Goal: Task Accomplishment & Management: Manage account settings

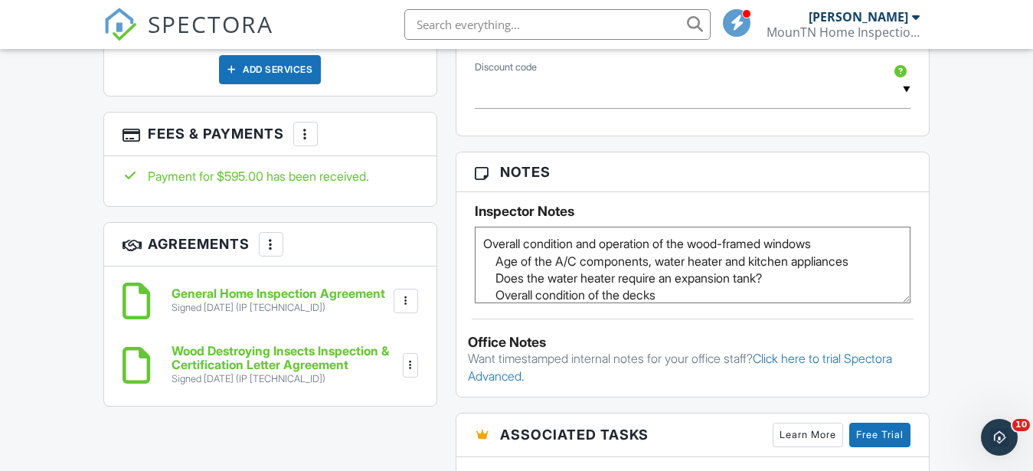
drag, startPoint x: 685, startPoint y: 266, endPoint x: 459, endPoint y: 181, distance: 241.1
click at [475, 227] on textarea "Overall condition and operation of the wood-framed windows Age of the A/C compo…" at bounding box center [693, 265] width 436 height 77
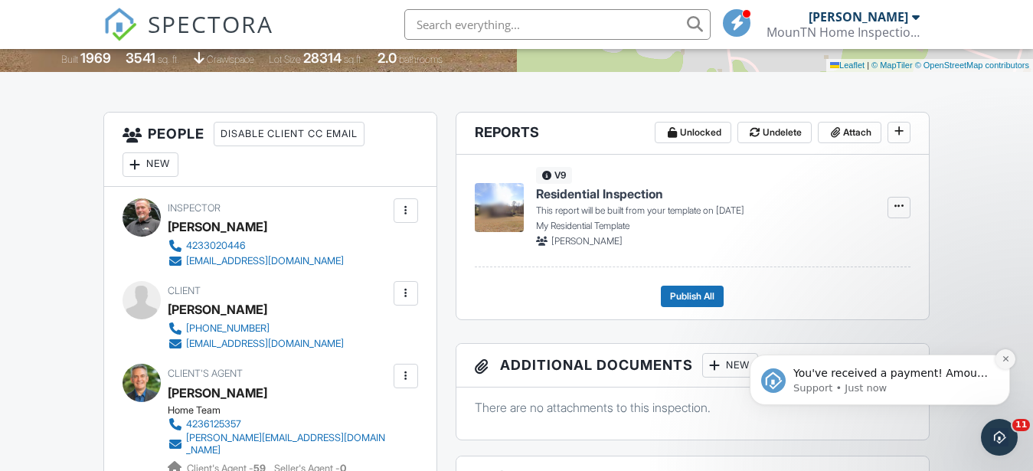
click at [1008, 359] on icon "Dismiss notification" at bounding box center [1006, 359] width 8 height 8
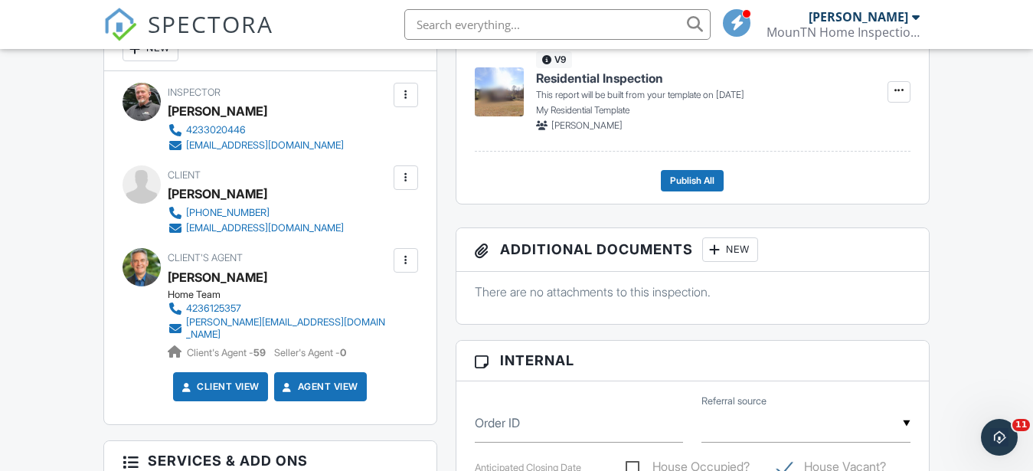
scroll to position [156, 0]
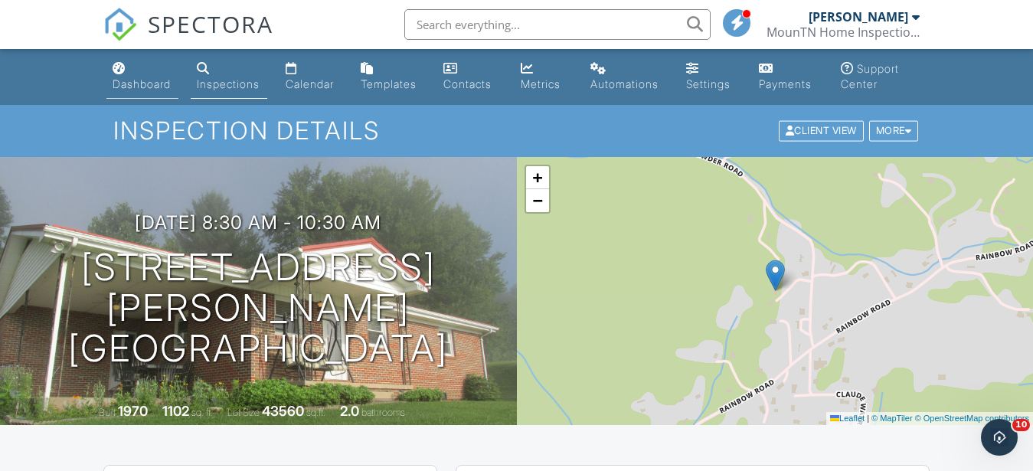
click at [156, 83] on div "Dashboard" at bounding box center [142, 83] width 58 height 13
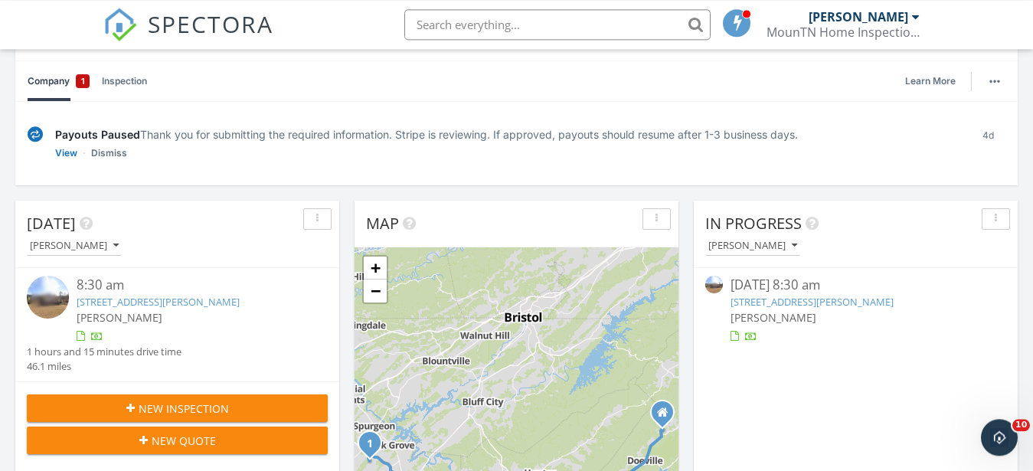
scroll to position [156, 0]
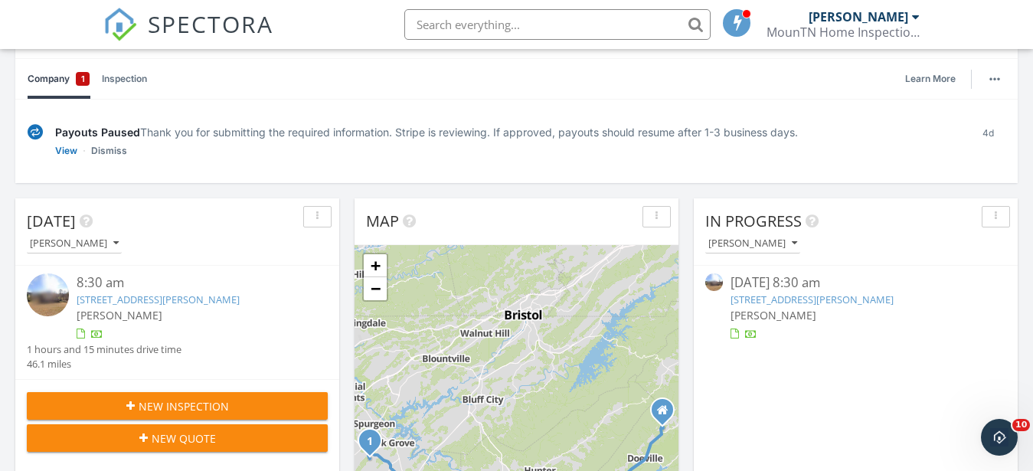
click at [180, 401] on span "New Inspection" at bounding box center [184, 406] width 90 height 16
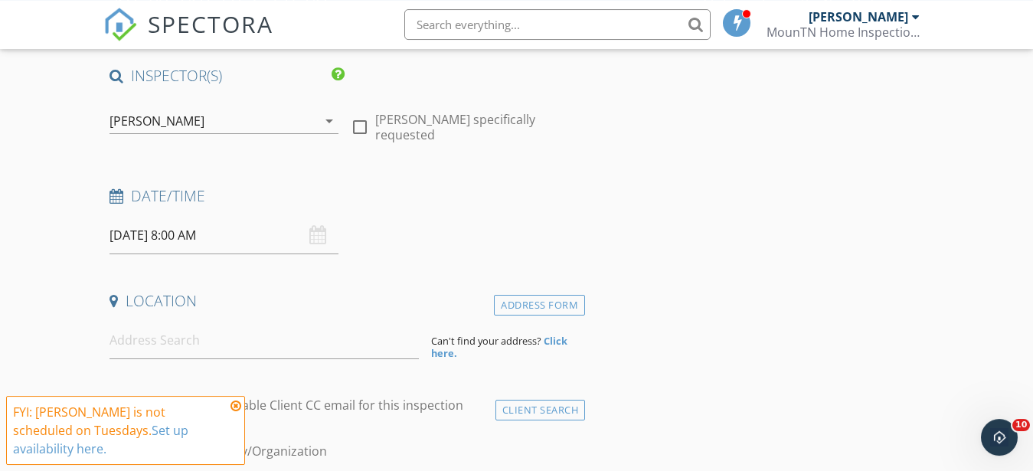
scroll to position [234, 0]
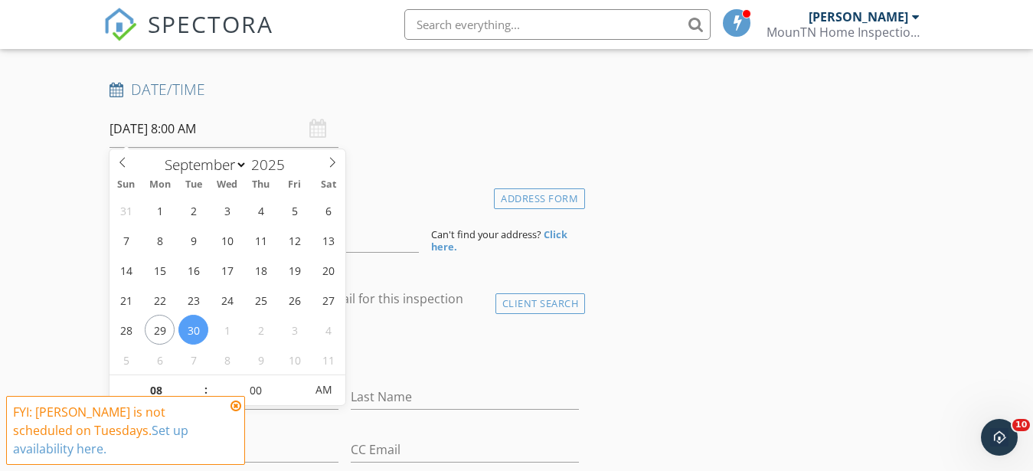
click at [132, 128] on input "09/30/2025 8:00 AM" at bounding box center [224, 129] width 229 height 38
select select "9"
type input "10/04/2025 8:00 AM"
type input "05"
type input "10/04/2025 8:05 AM"
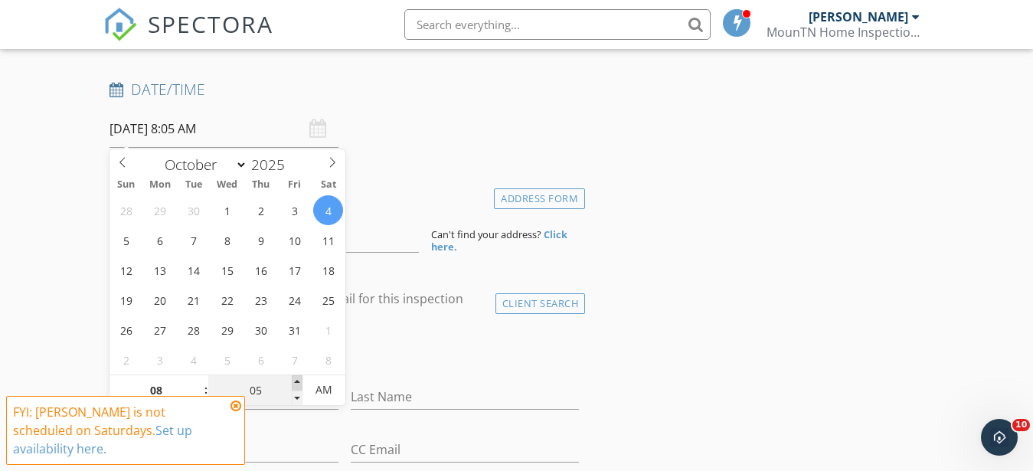
click at [297, 385] on span at bounding box center [297, 382] width 11 height 15
type input "10"
type input "10/04/2025 8:10 AM"
click at [297, 385] on span at bounding box center [297, 382] width 11 height 15
type input "15"
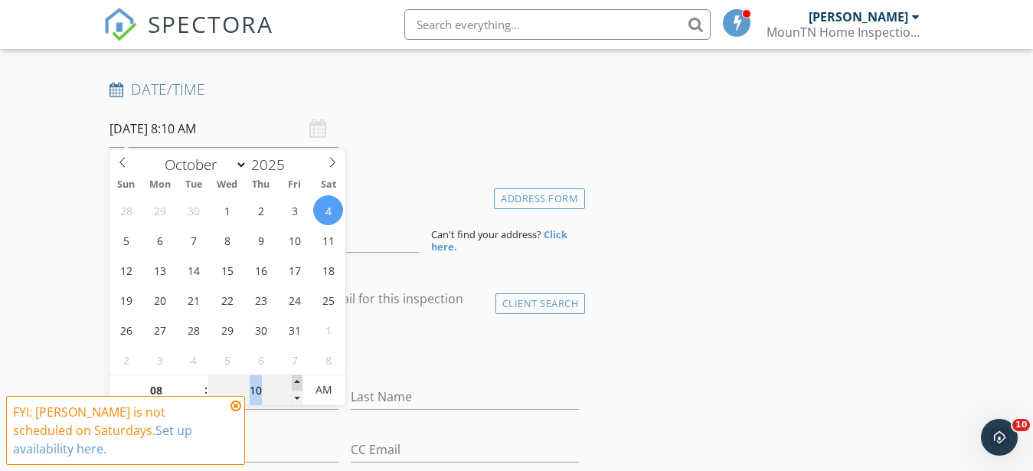
type input "10/04/2025 8:15 AM"
click at [298, 384] on span at bounding box center [297, 382] width 11 height 15
type input "20"
type input "10/04/2025 8:20 AM"
click at [298, 384] on span at bounding box center [297, 382] width 11 height 15
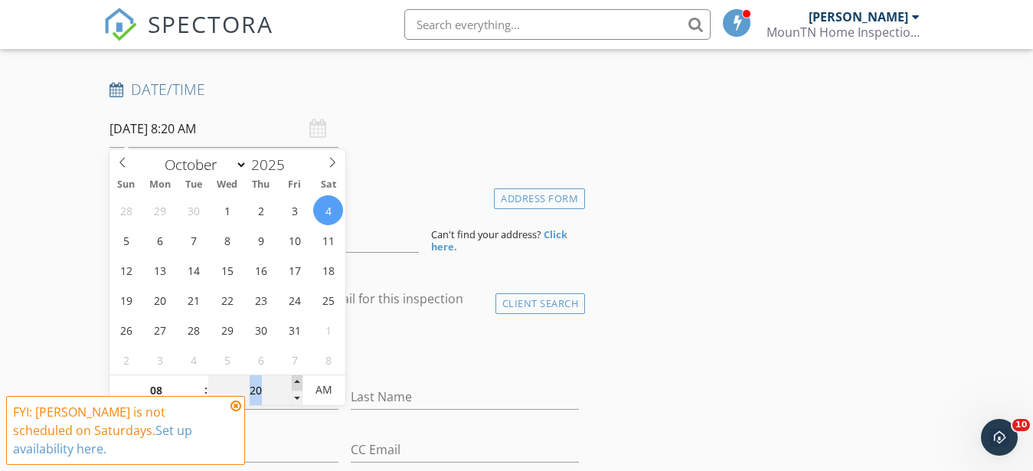
type input "25"
type input "10/04/2025 8:25 AM"
click at [298, 382] on span at bounding box center [297, 382] width 11 height 15
type input "30"
type input "10/04/2025 8:30 AM"
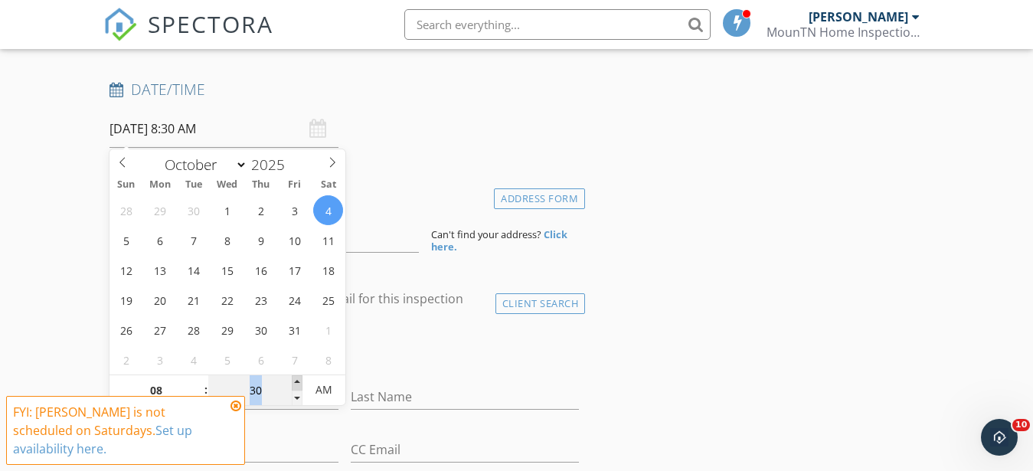
click at [298, 382] on span at bounding box center [297, 382] width 11 height 15
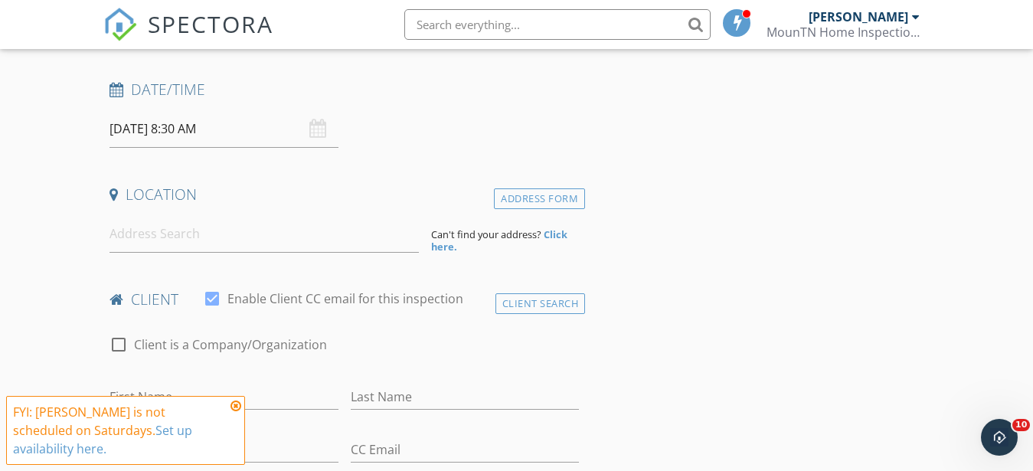
click at [239, 407] on icon at bounding box center [235, 406] width 11 height 12
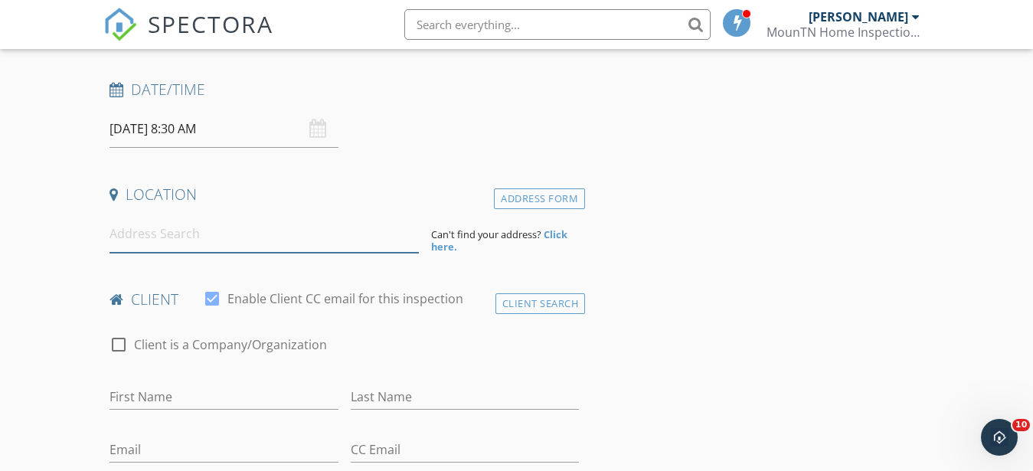
click at [153, 245] on input at bounding box center [264, 234] width 309 height 38
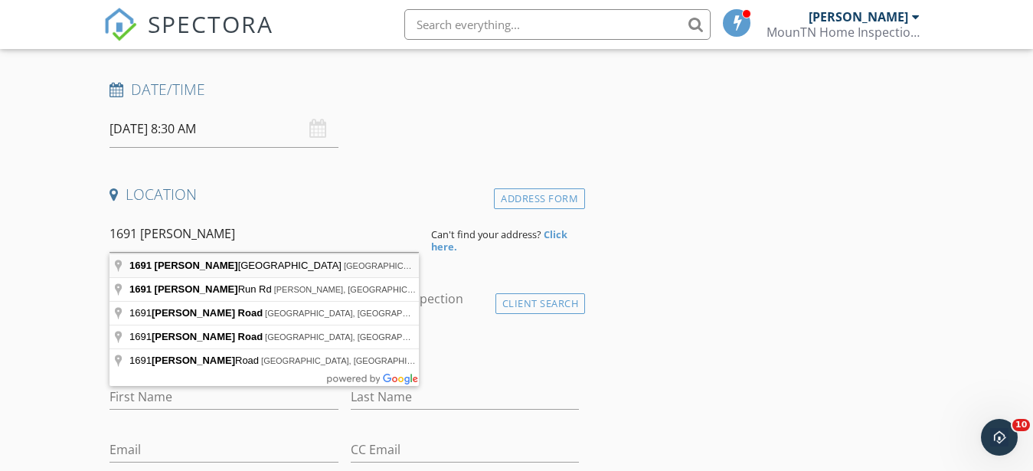
type input "1691 Jenkins Hollow Road, Mountain City, TN, USA"
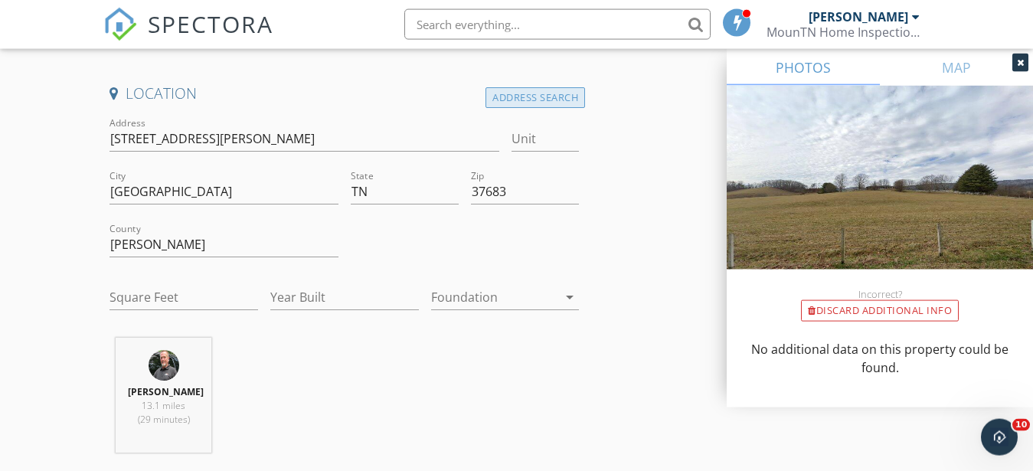
scroll to position [312, 0]
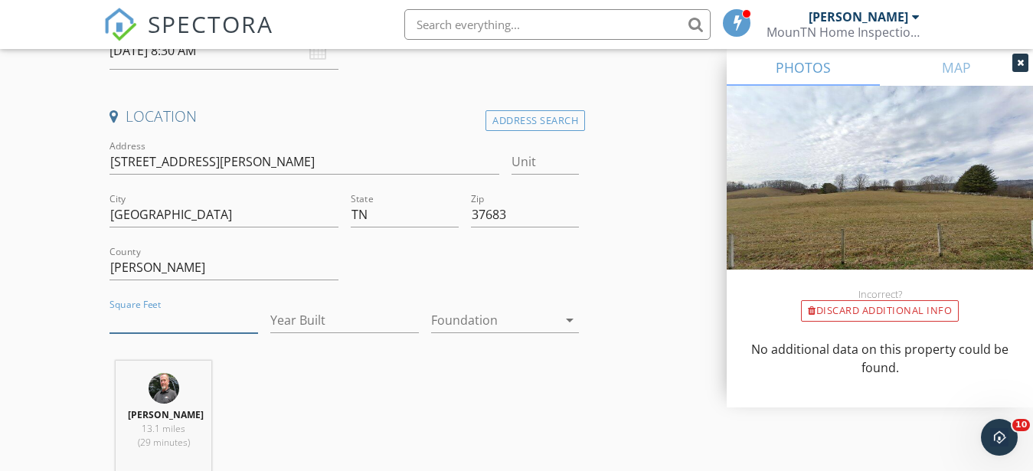
click at [141, 317] on input "Square Feet" at bounding box center [184, 320] width 149 height 25
type input "2000"
click at [326, 312] on input "Year Built" at bounding box center [344, 320] width 149 height 25
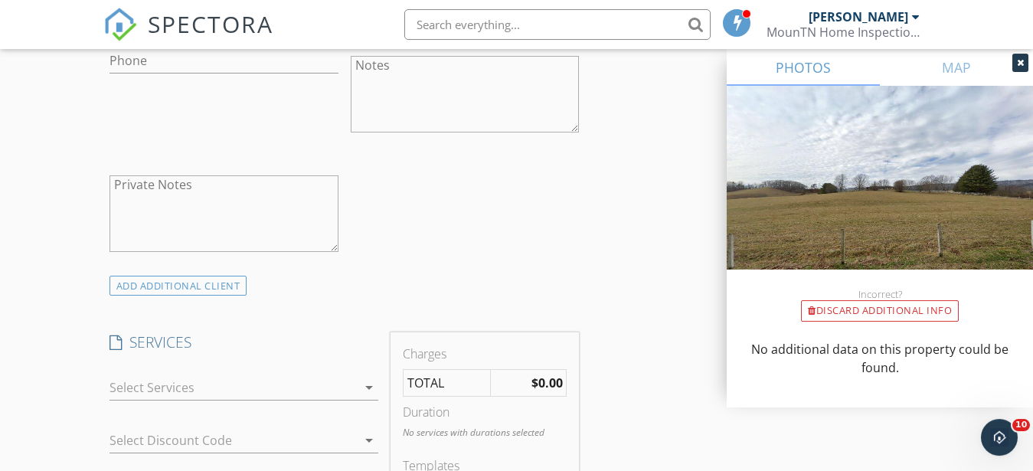
scroll to position [1015, 0]
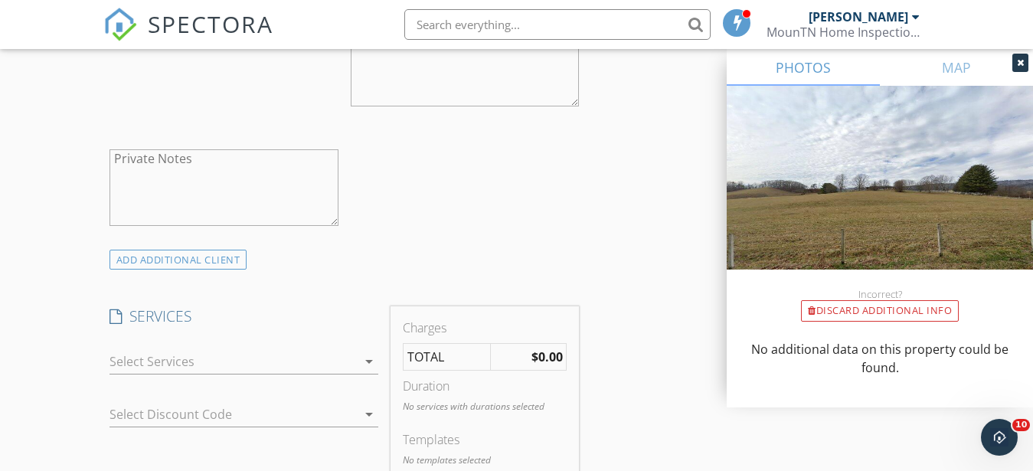
type input "1968"
click at [172, 365] on div at bounding box center [233, 361] width 247 height 25
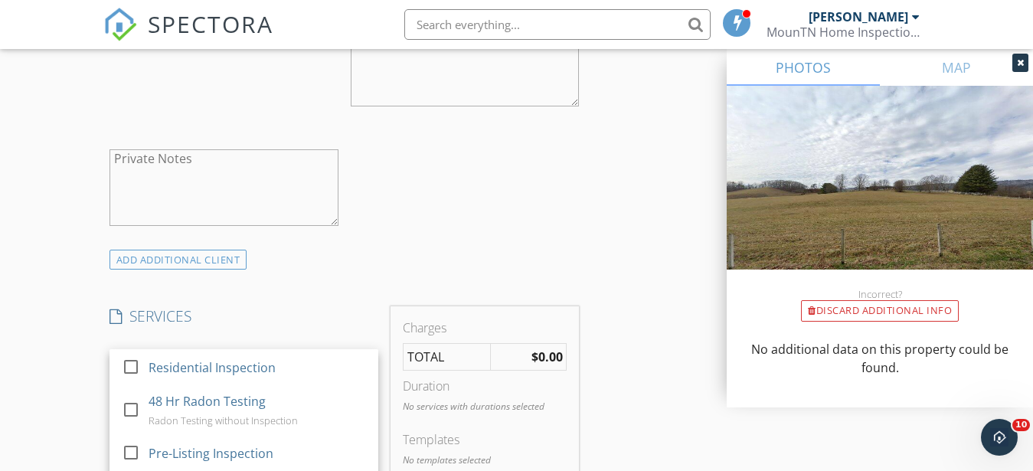
click at [172, 365] on div "Residential Inspection" at bounding box center [211, 367] width 127 height 18
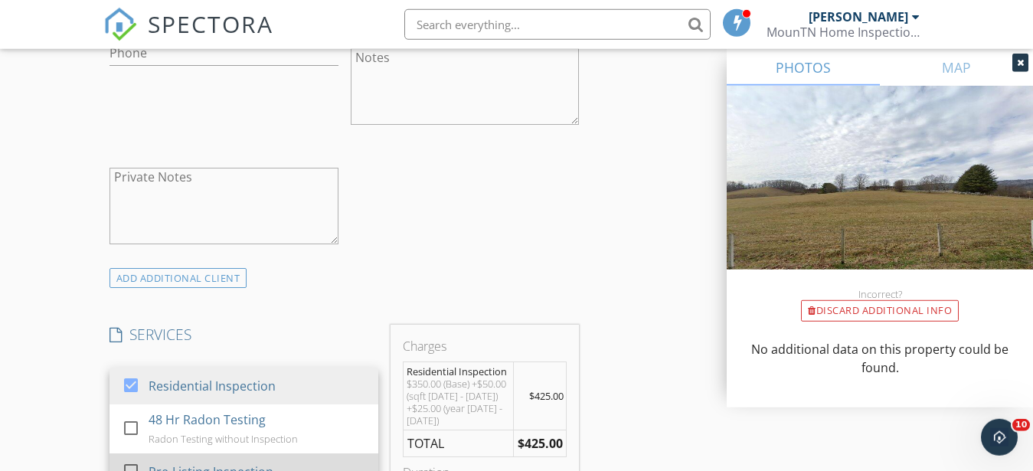
scroll to position [1172, 0]
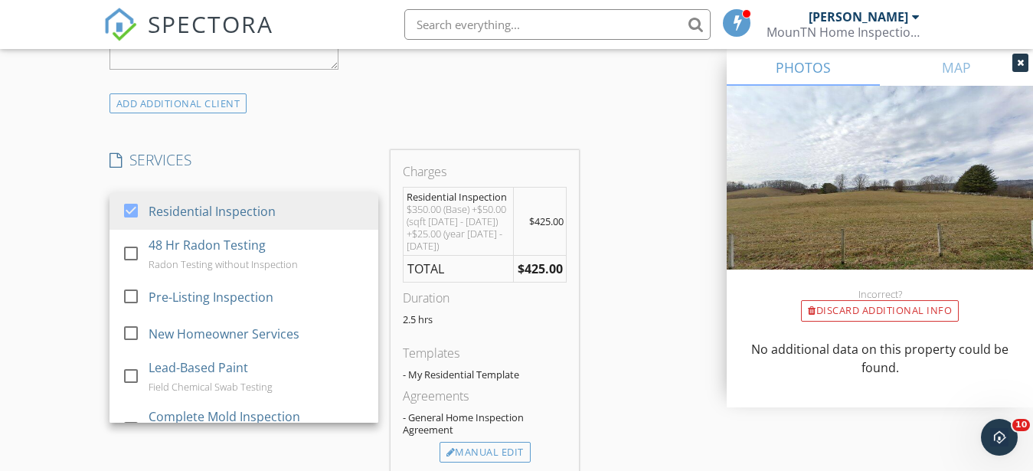
click at [690, 279] on div "INSPECTOR(S) check_box Matt Leukroth PRIMARY Matt Leukroth arrow_drop_down chec…" at bounding box center [516, 360] width 826 height 2676
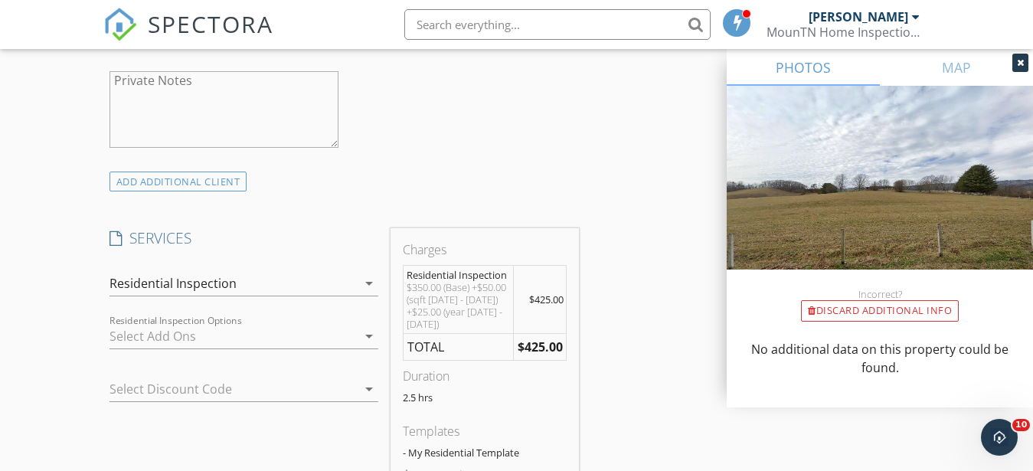
scroll to position [1250, 0]
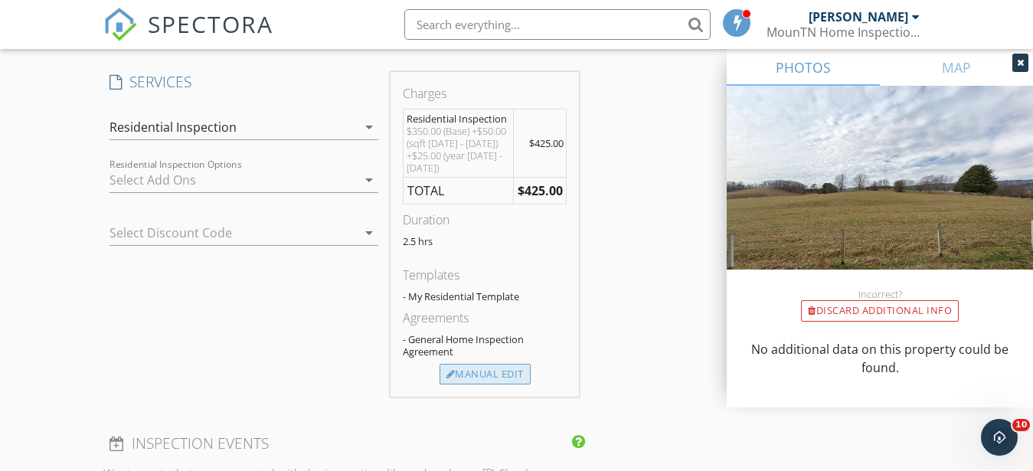
click at [469, 377] on div "Manual Edit" at bounding box center [485, 374] width 91 height 21
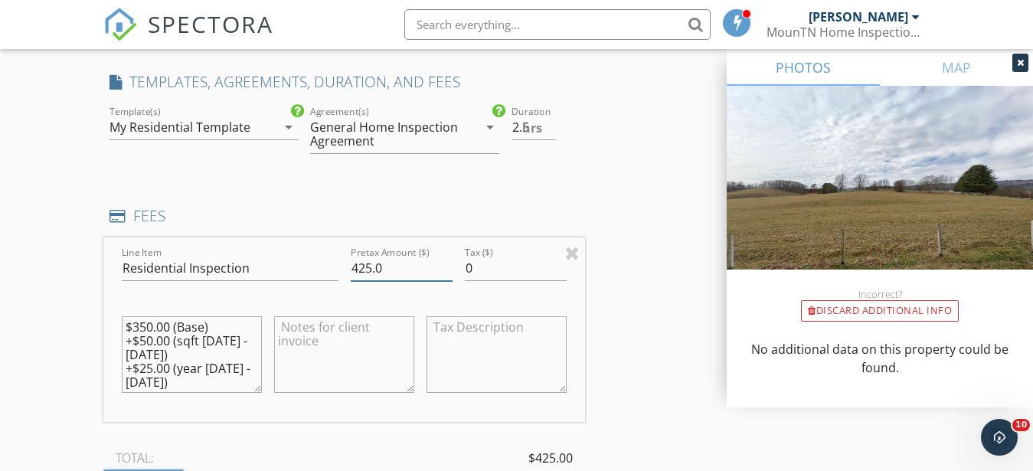
click at [371, 267] on input "425.0" at bounding box center [402, 268] width 102 height 25
type input "400.0"
click at [657, 298] on div "INSPECTOR(S) check_box Matt Leukroth PRIMARY Matt Leukroth arrow_drop_down chec…" at bounding box center [516, 342] width 826 height 2797
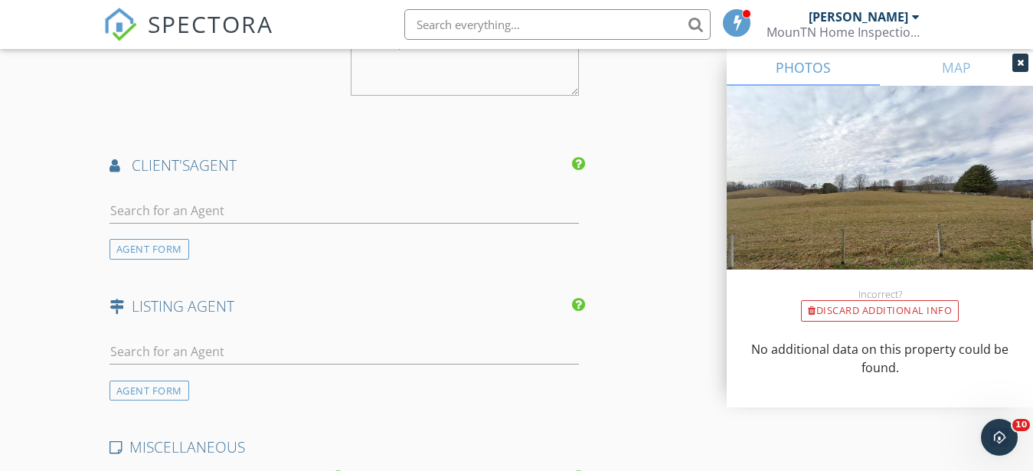
scroll to position [2187, 0]
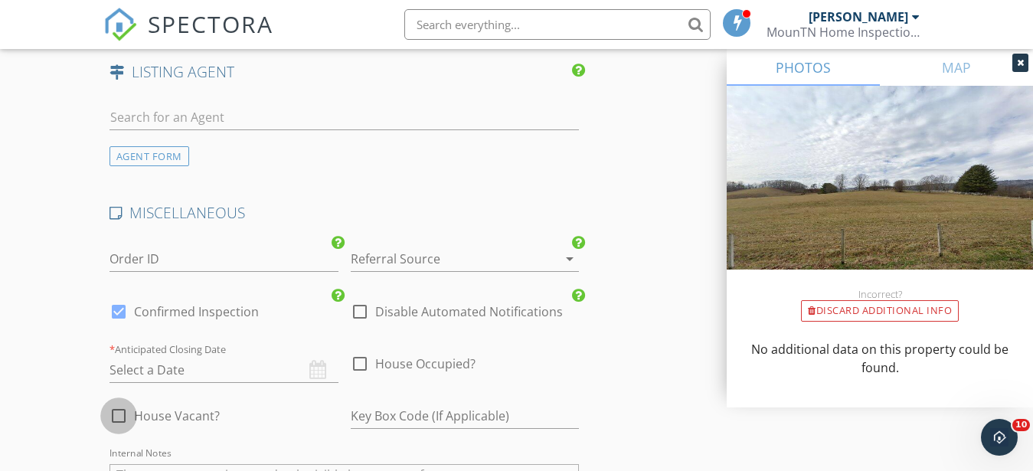
click at [116, 421] on div at bounding box center [119, 416] width 26 height 26
checkbox input "true"
click at [1022, 60] on icon at bounding box center [1020, 62] width 7 height 9
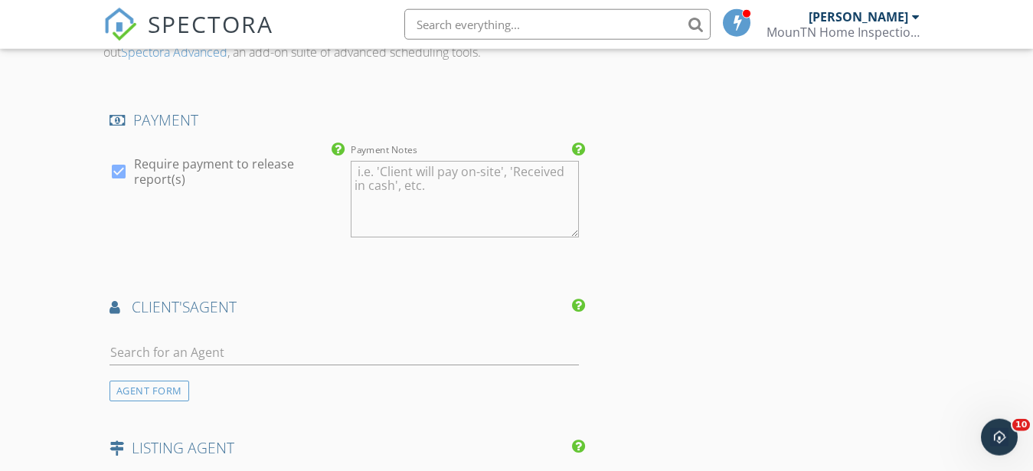
scroll to position [1875, 0]
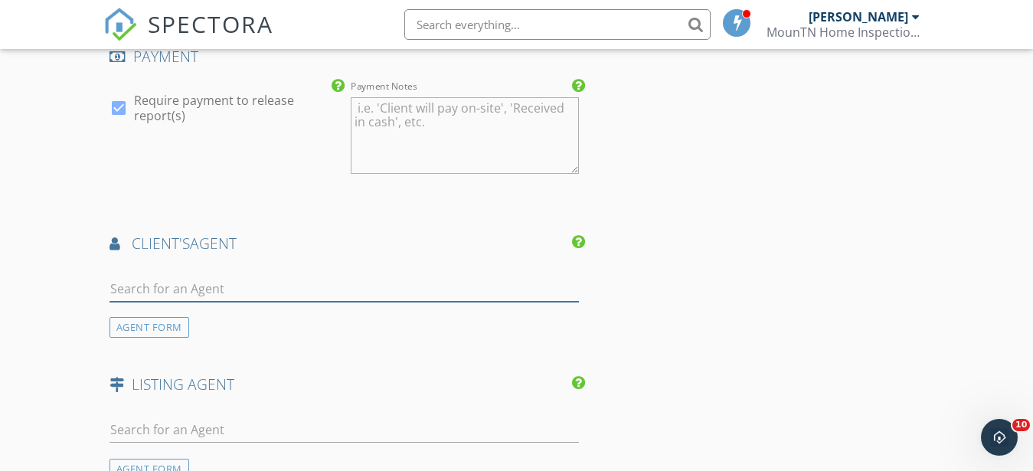
click at [212, 286] on input "text" at bounding box center [345, 288] width 470 height 25
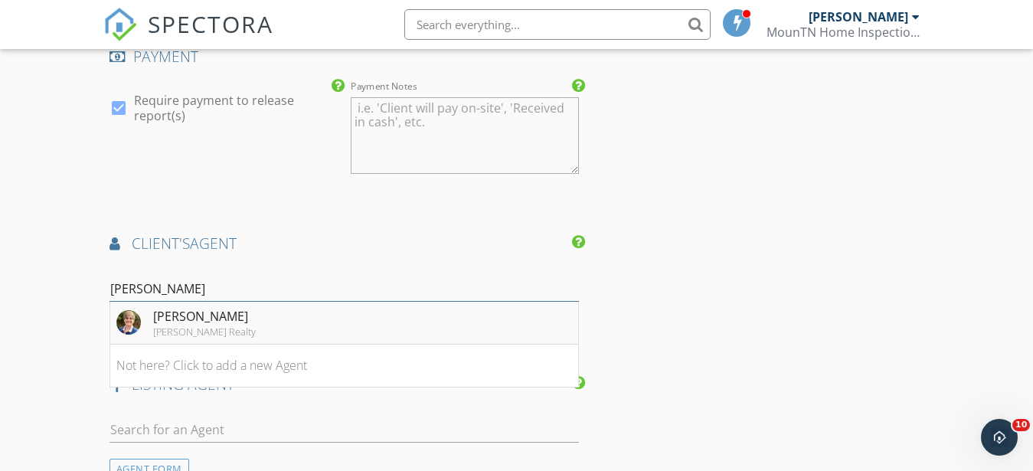
type input "Mina"
click at [195, 312] on div "Mina Norfleet" at bounding box center [204, 316] width 103 height 18
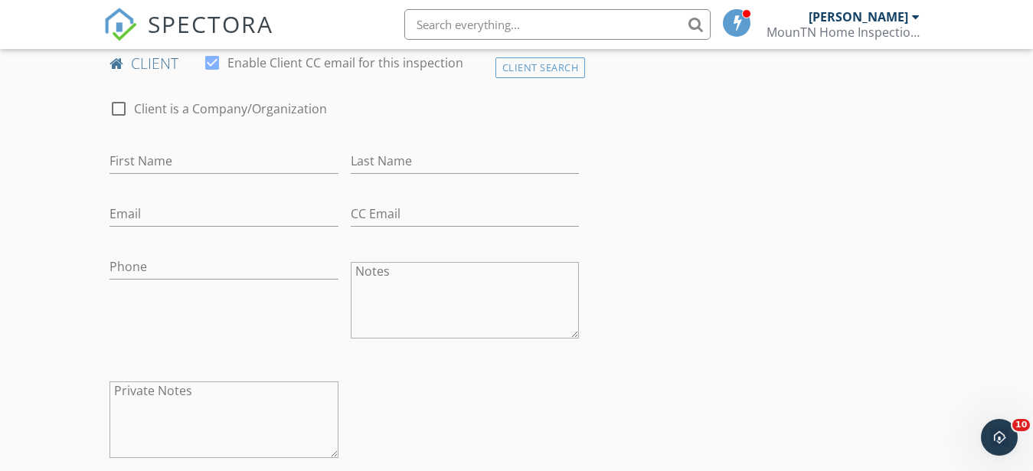
scroll to position [703, 0]
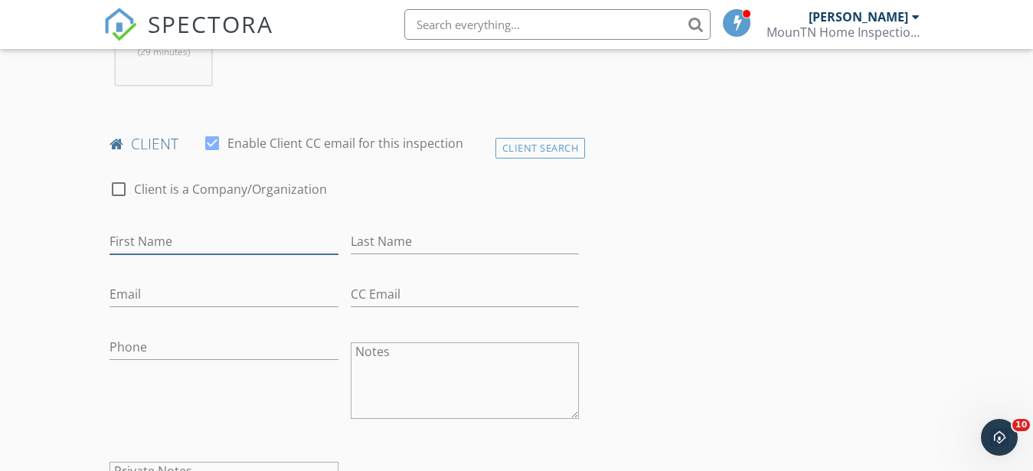
click at [197, 242] on input "First Name" at bounding box center [224, 241] width 229 height 25
click at [535, 138] on h4 "client" at bounding box center [345, 144] width 470 height 20
click at [541, 142] on div "Client Search" at bounding box center [540, 148] width 90 height 21
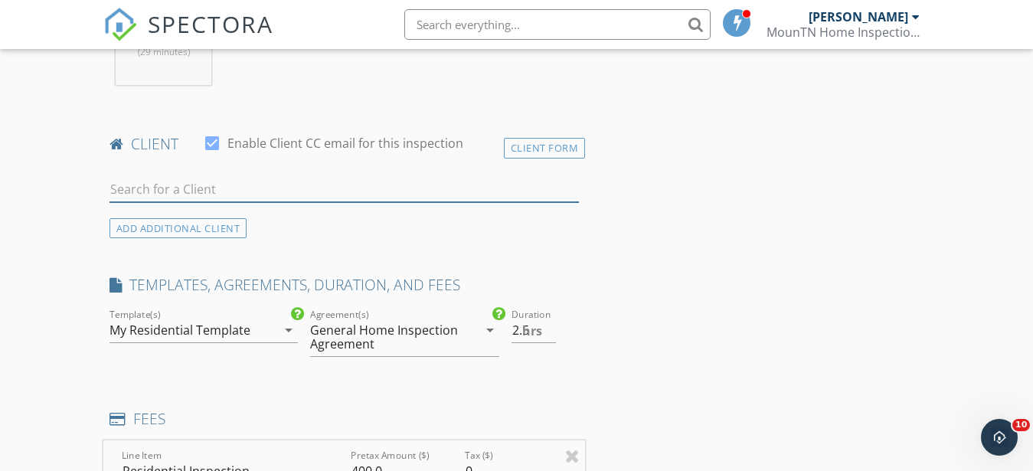
click at [195, 178] on input "text" at bounding box center [345, 189] width 470 height 25
type input "d"
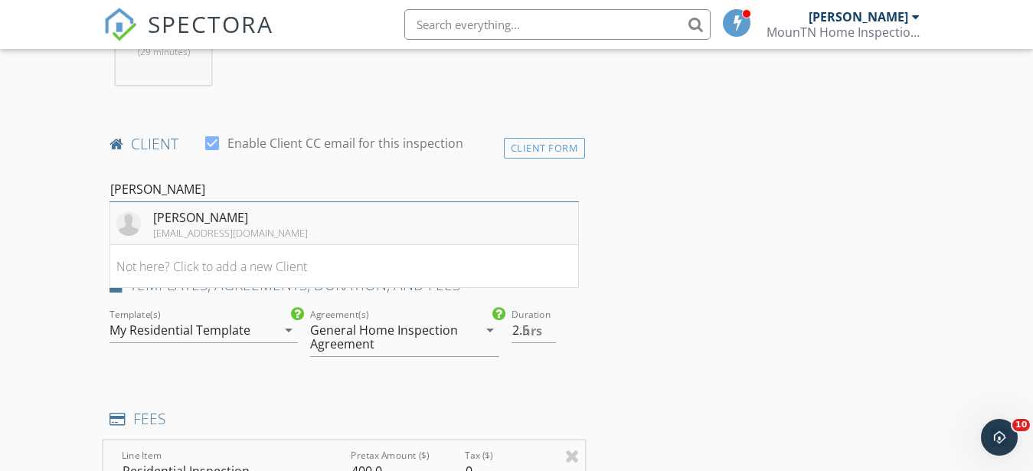
type input "don hea"
click at [189, 224] on div "Don Head" at bounding box center [230, 217] width 155 height 18
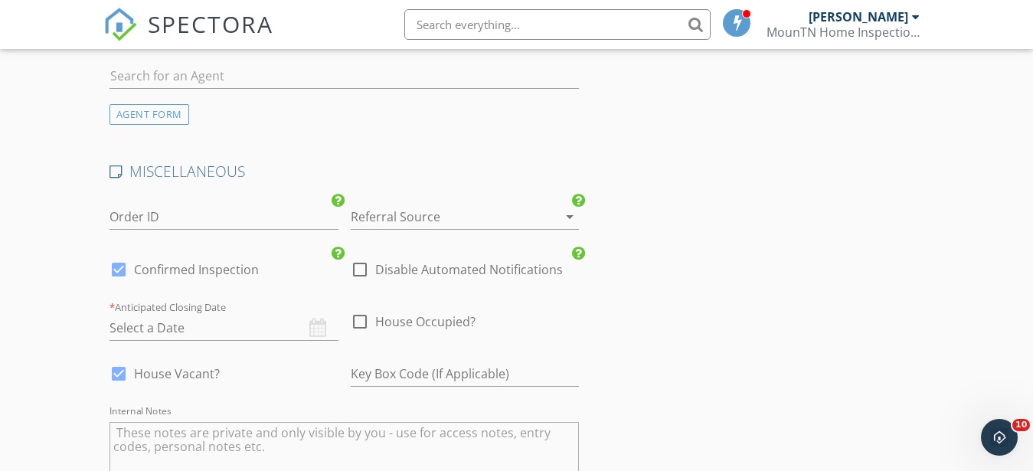
scroll to position [2905, 0]
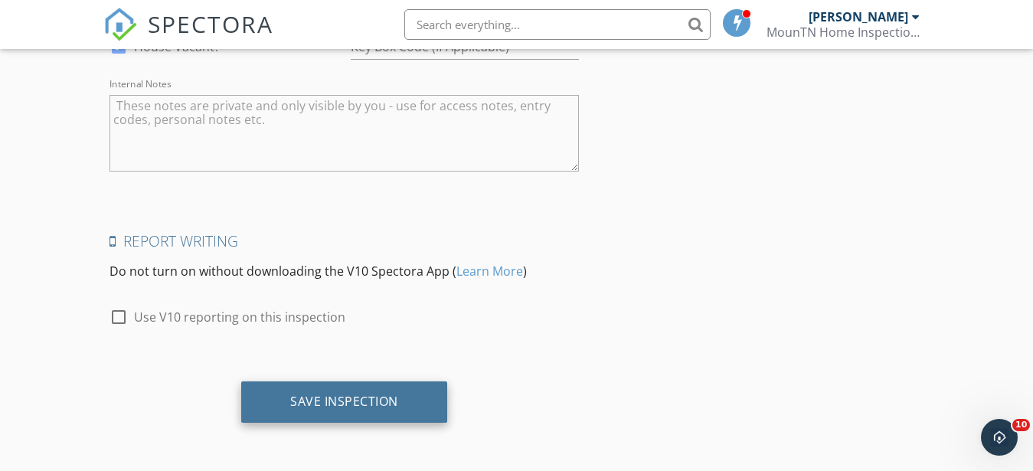
click at [343, 409] on div "Save Inspection" at bounding box center [344, 401] width 108 height 15
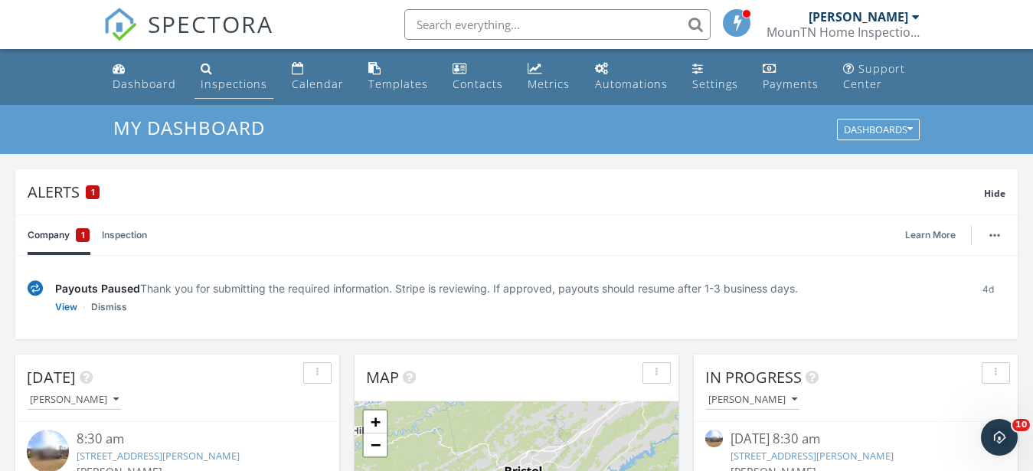
click at [234, 80] on div "Inspections" at bounding box center [234, 84] width 67 height 15
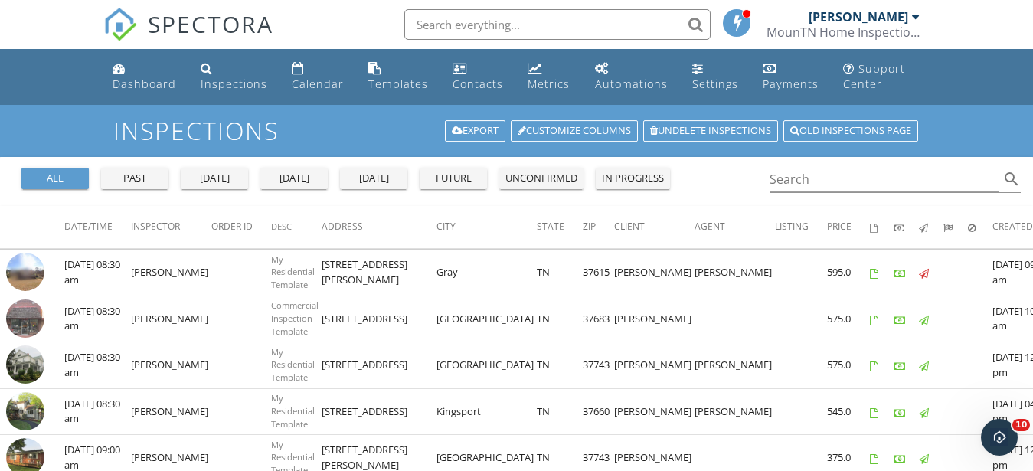
click at [470, 18] on input "text" at bounding box center [557, 24] width 306 height 31
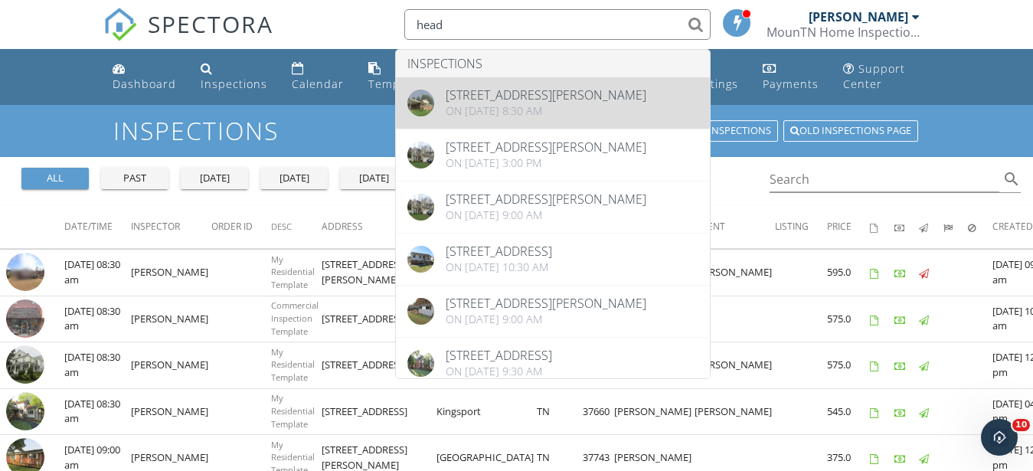
type input "head"
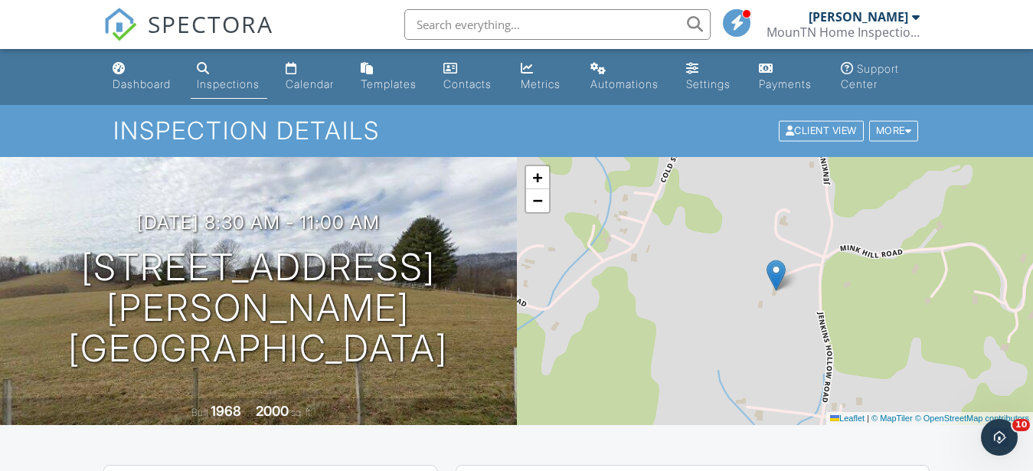
click at [230, 82] on div "Inspections" at bounding box center [228, 83] width 63 height 13
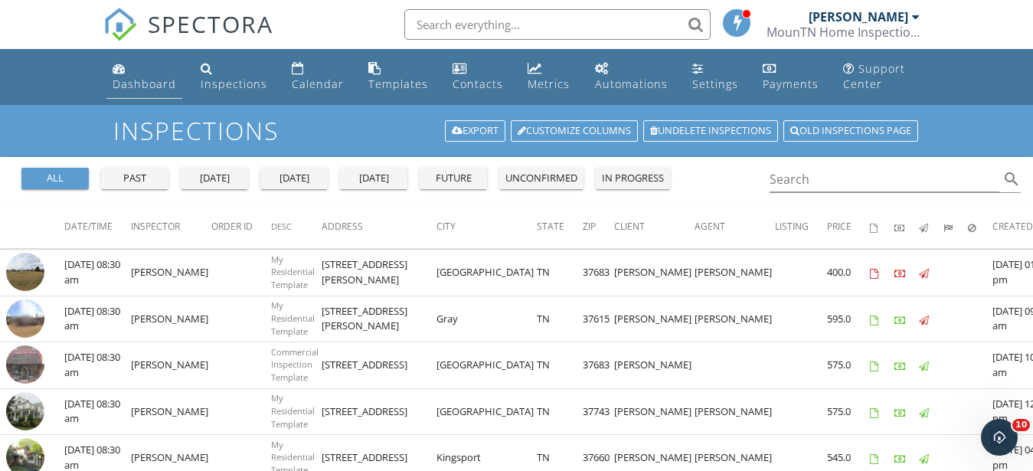
click at [140, 80] on div "Dashboard" at bounding box center [145, 84] width 64 height 15
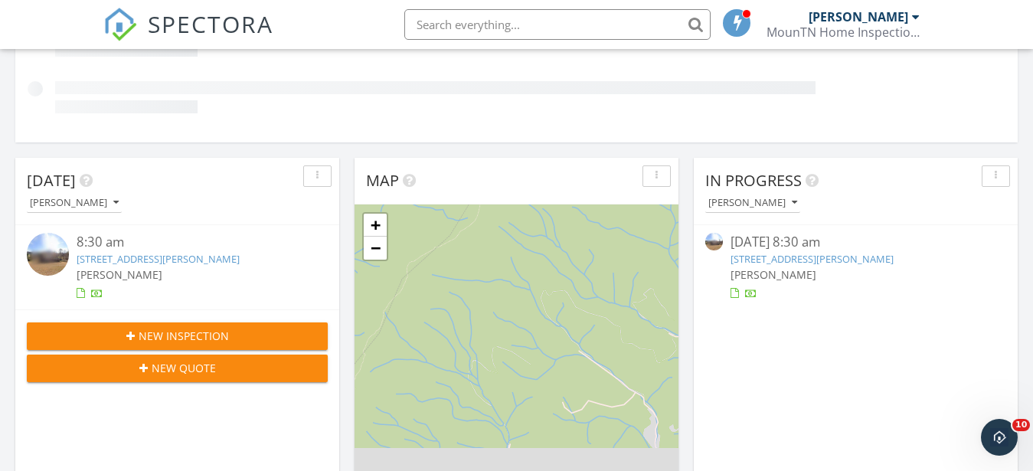
scroll to position [78, 0]
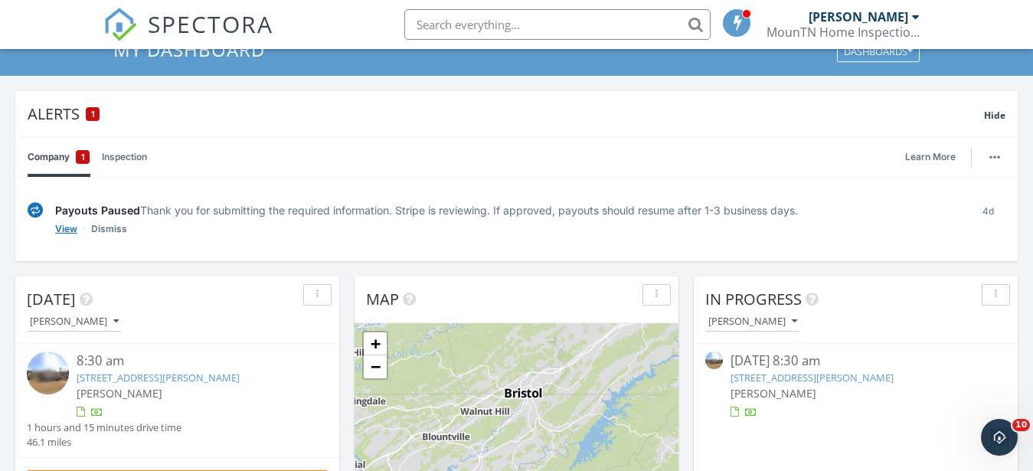
click at [64, 234] on link "View" at bounding box center [66, 228] width 22 height 15
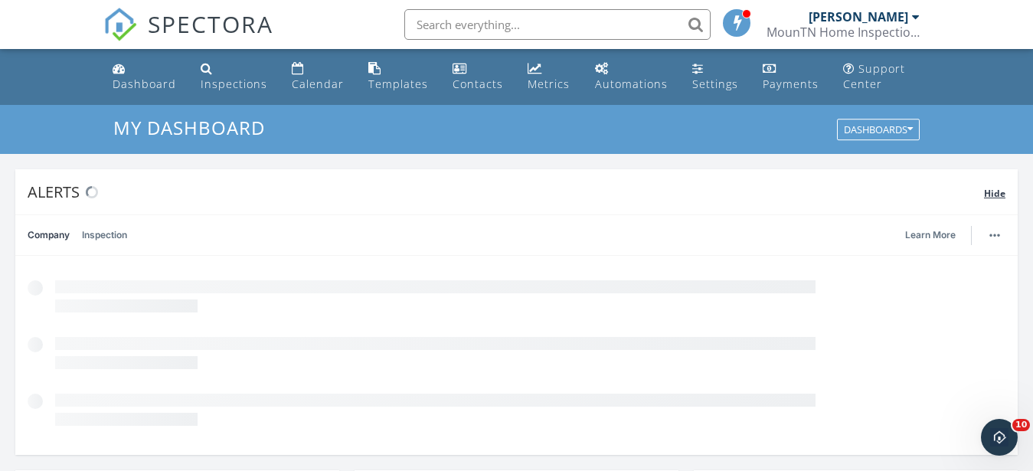
scroll to position [1408, 1047]
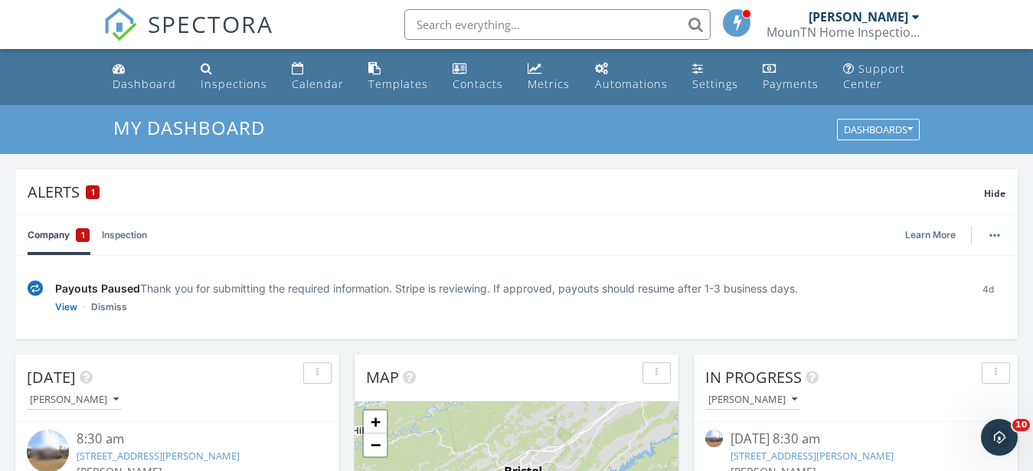
click at [493, 15] on input "text" at bounding box center [557, 24] width 306 height 31
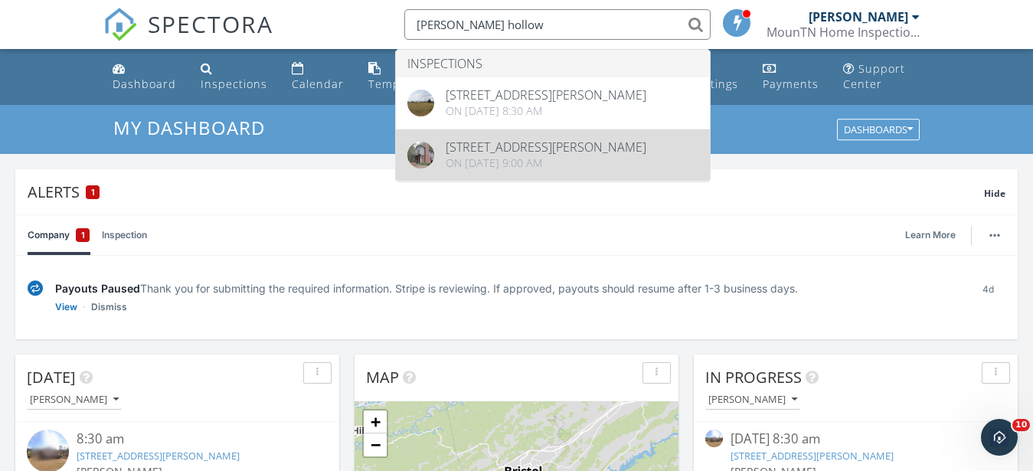
type input "jenkins hollow"
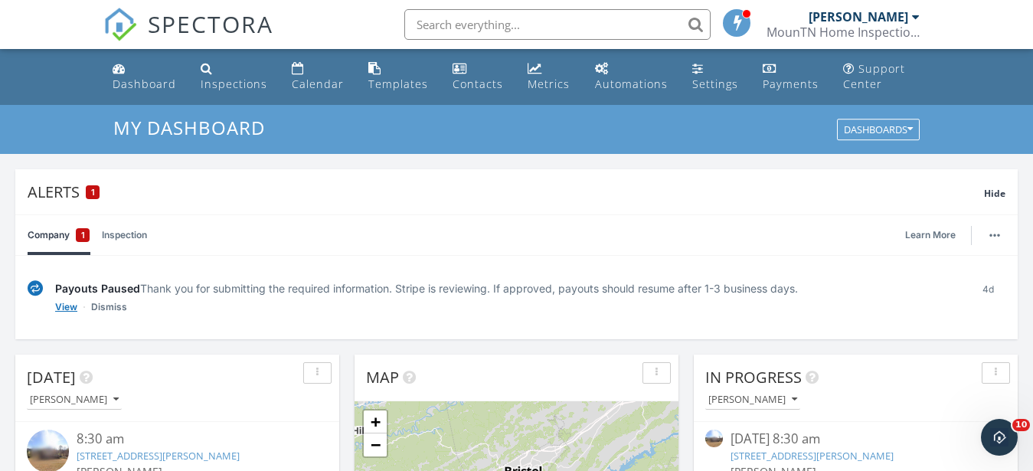
click at [60, 309] on link "View" at bounding box center [66, 306] width 22 height 15
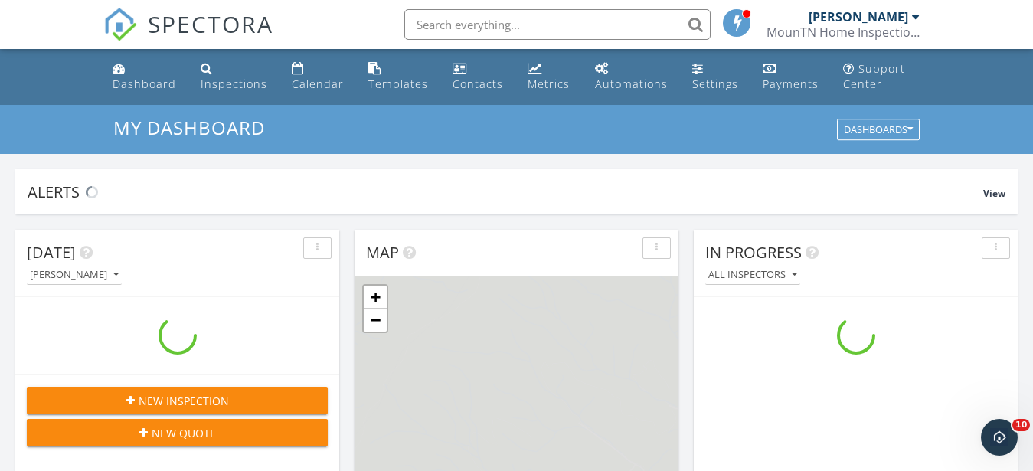
scroll to position [1408, 1047]
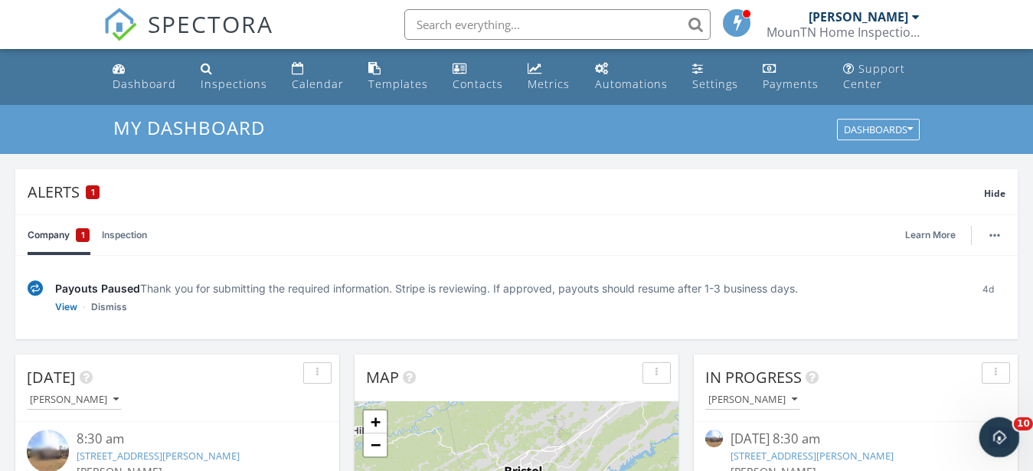
click at [993, 440] on icon "Open Intercom Messenger" at bounding box center [997, 435] width 25 height 25
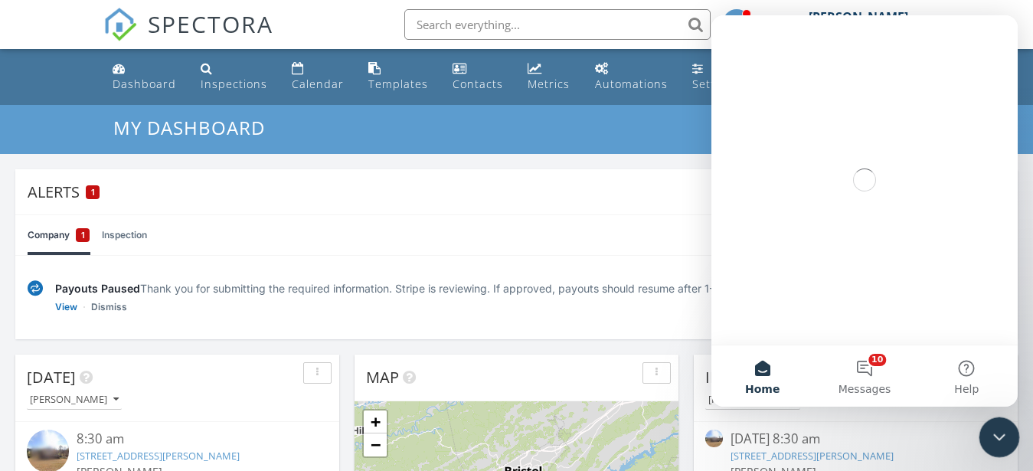
scroll to position [0, 0]
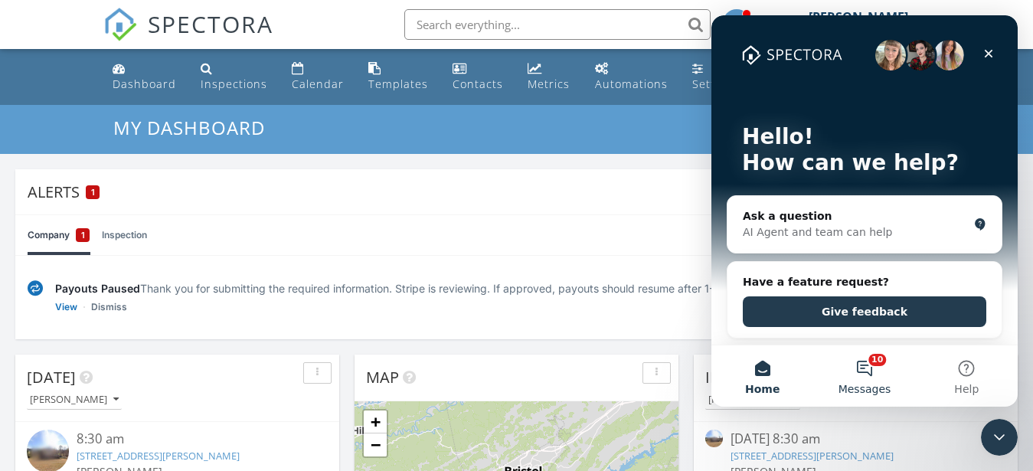
click at [863, 369] on button "10 Messages" at bounding box center [864, 375] width 102 height 61
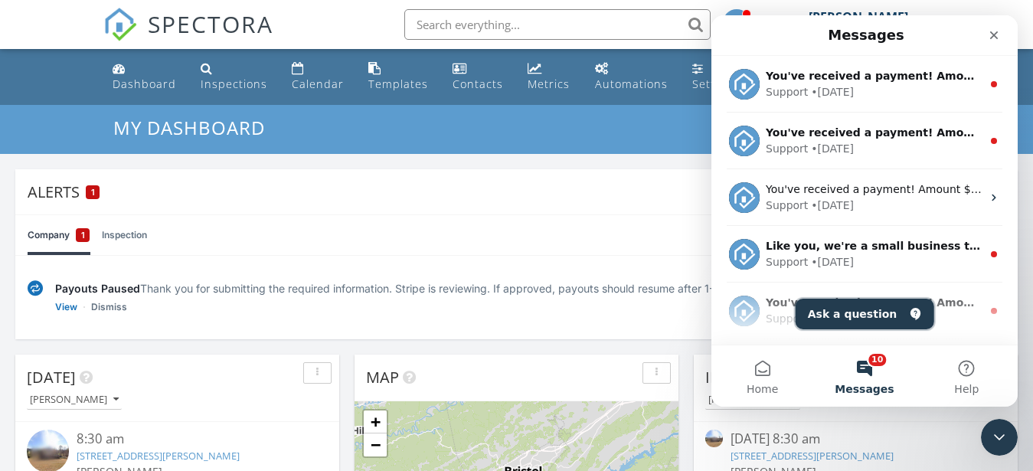
click at [846, 309] on button "Ask a question" at bounding box center [865, 314] width 139 height 31
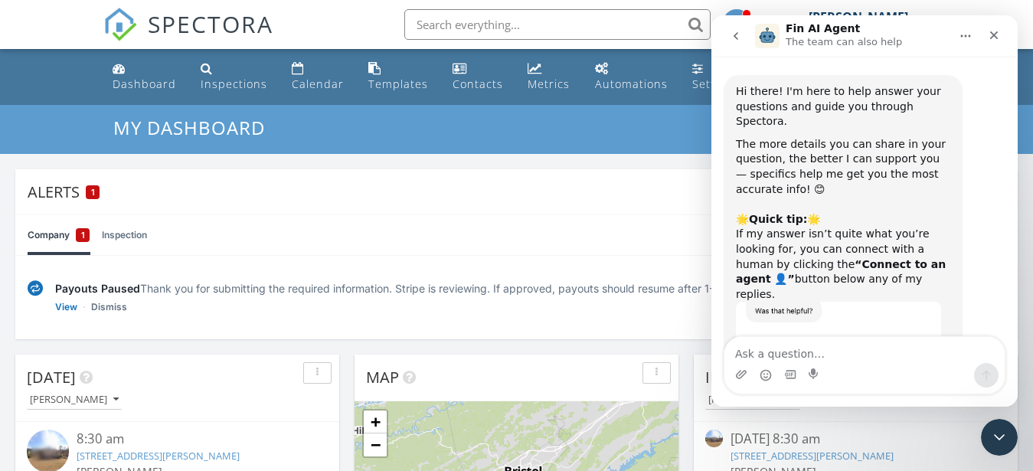
click at [771, 360] on textarea "Ask a question…" at bounding box center [864, 350] width 280 height 26
type textarea "N"
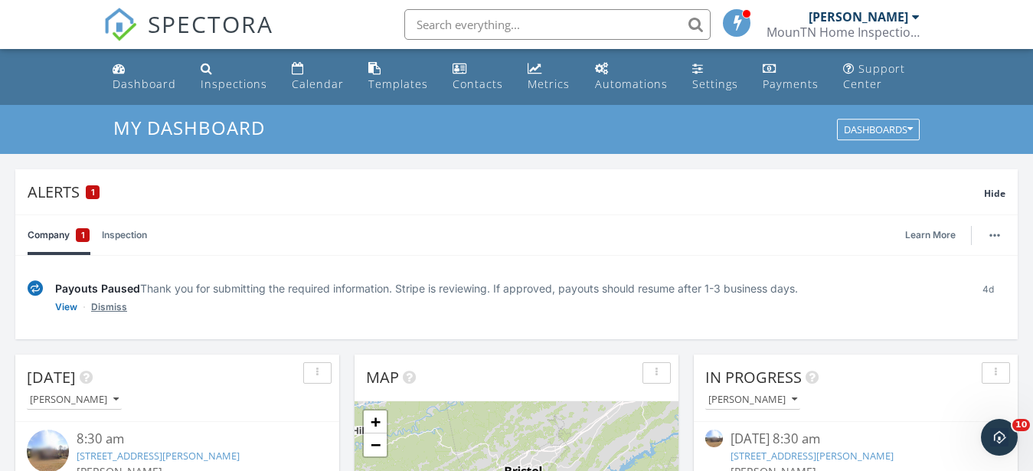
click at [113, 302] on link "Dismiss" at bounding box center [109, 306] width 36 height 15
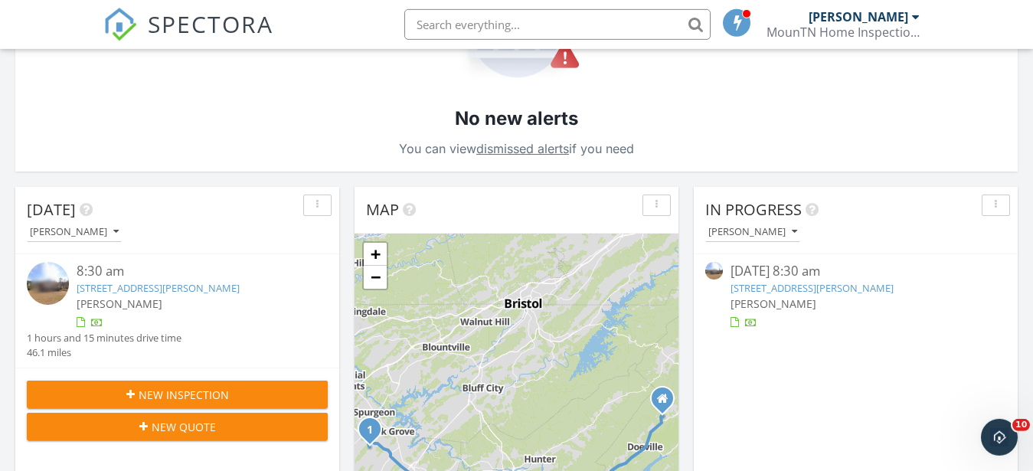
scroll to position [78, 0]
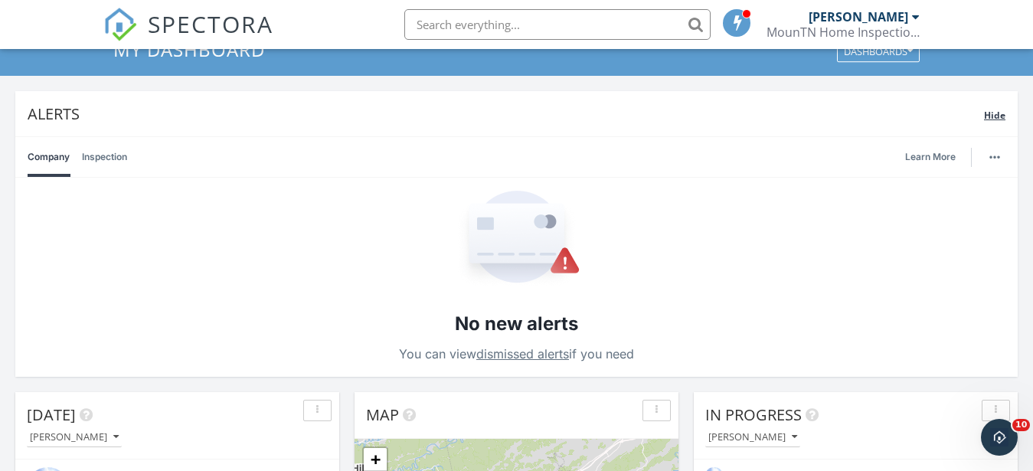
click at [996, 112] on span "Hide" at bounding box center [994, 115] width 21 height 13
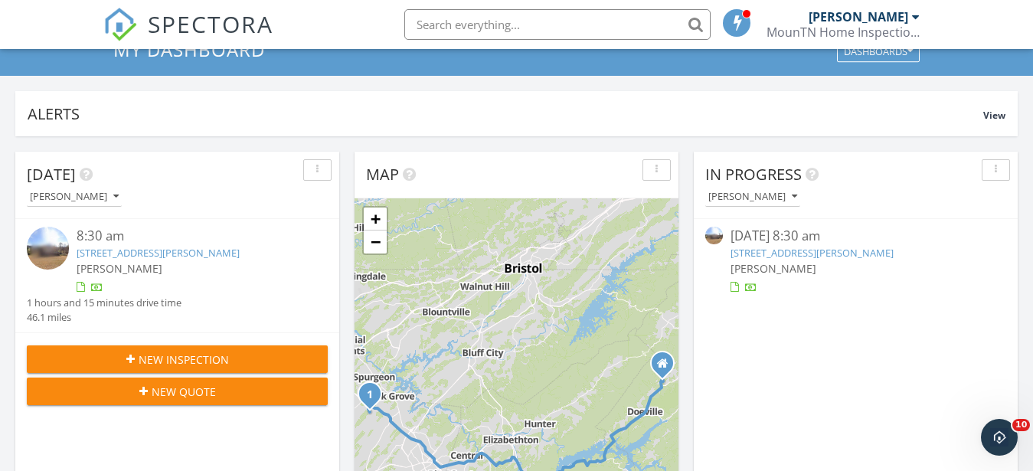
scroll to position [0, 0]
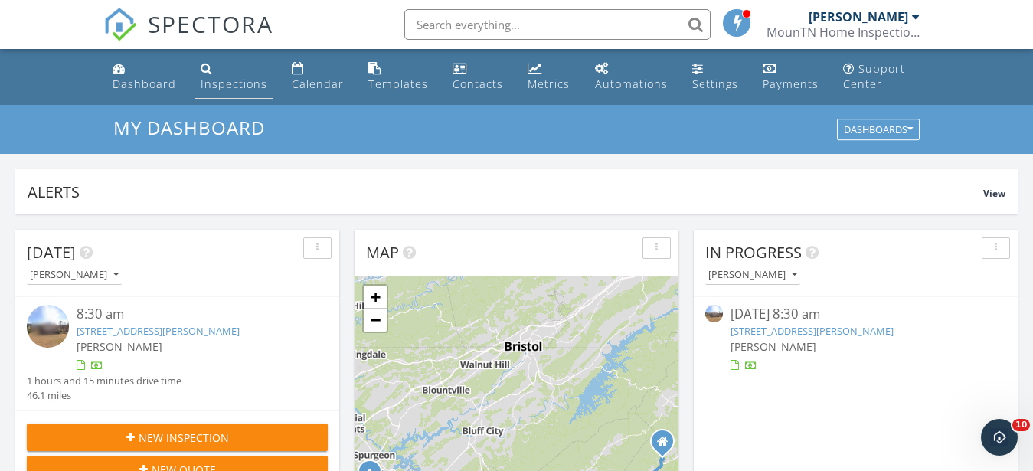
click at [231, 81] on div "Inspections" at bounding box center [234, 84] width 67 height 15
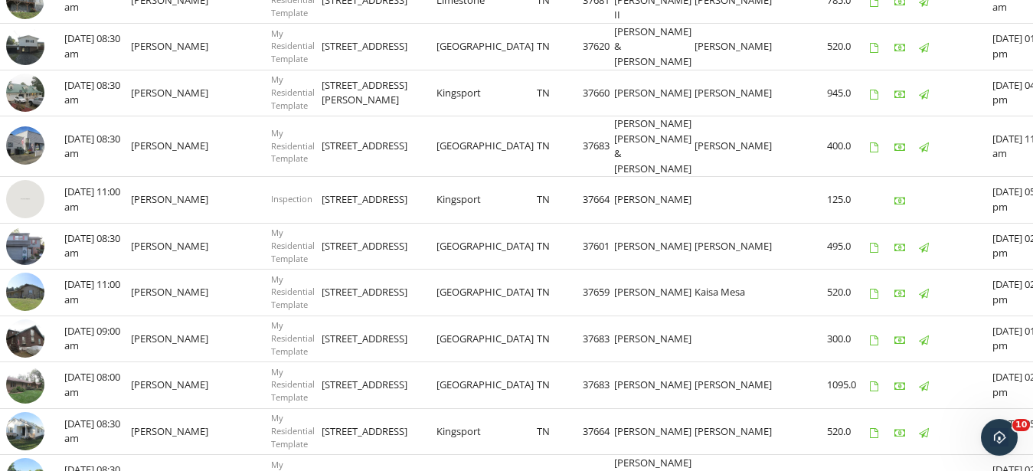
scroll to position [781, 0]
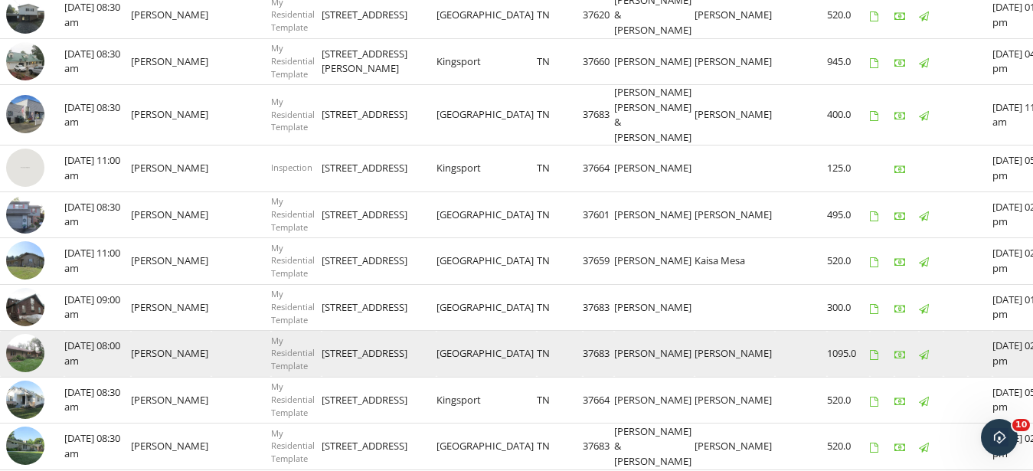
click at [21, 367] on img at bounding box center [25, 353] width 38 height 38
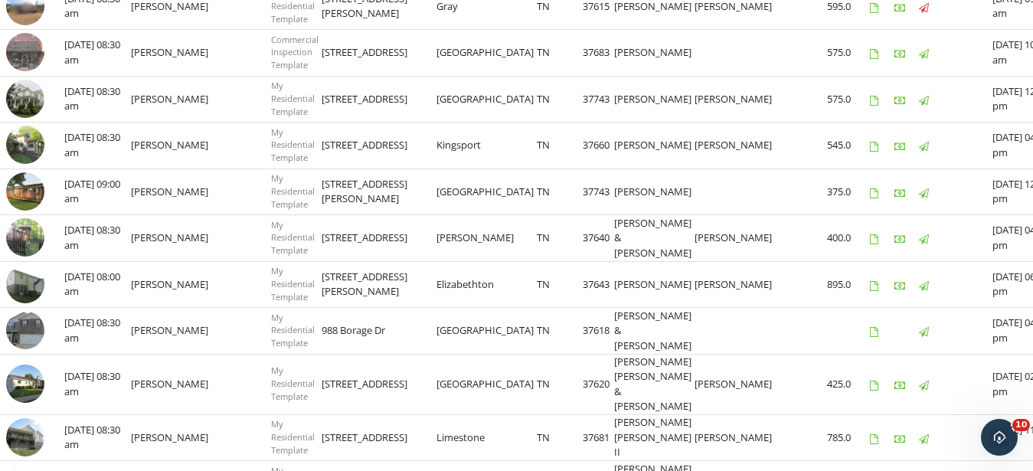
scroll to position [0, 0]
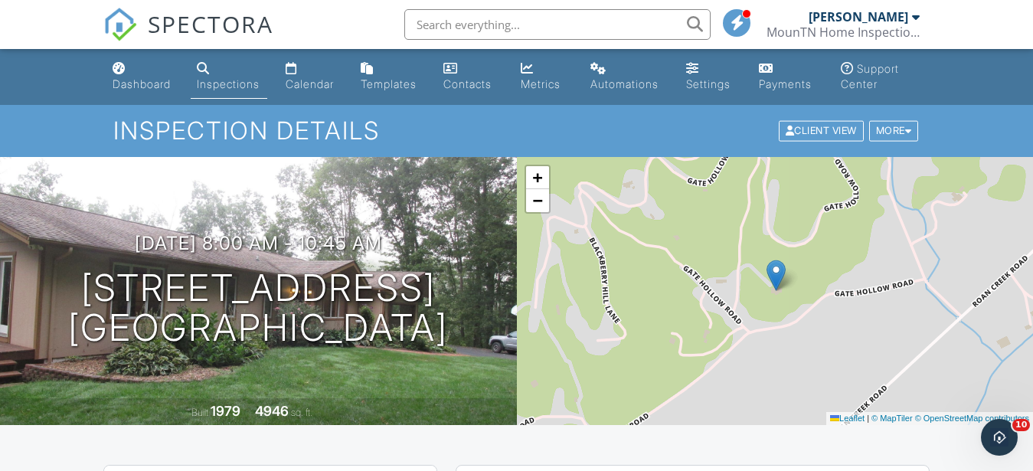
scroll to position [312, 0]
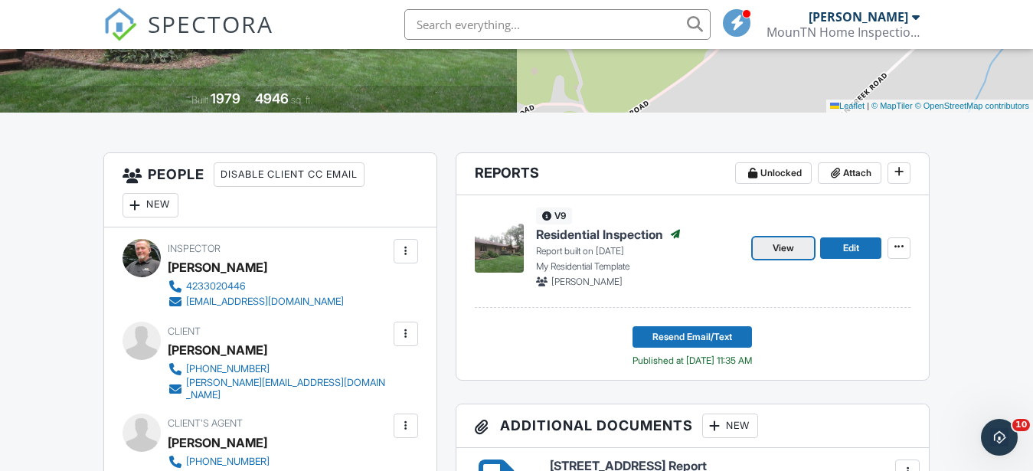
click at [783, 251] on span "View" at bounding box center [783, 247] width 21 height 15
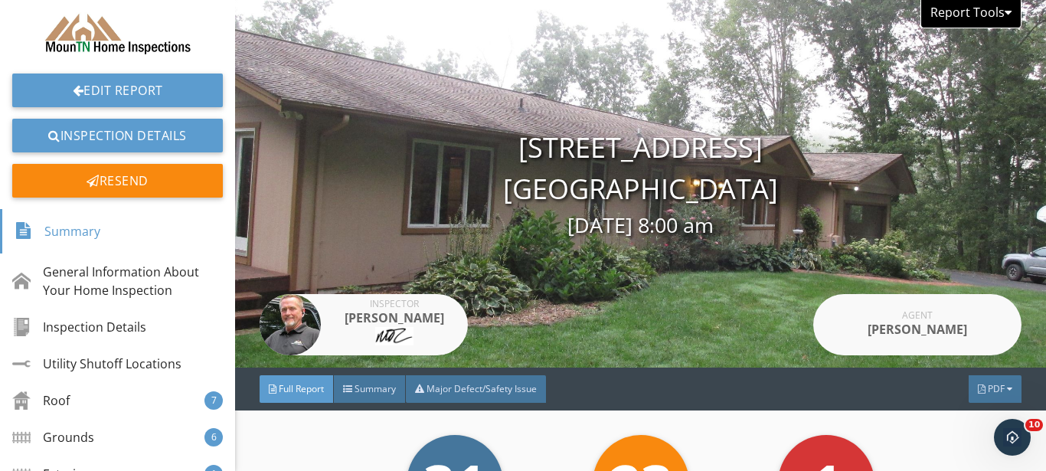
click at [984, 3] on div "Report Tools" at bounding box center [970, 14] width 101 height 28
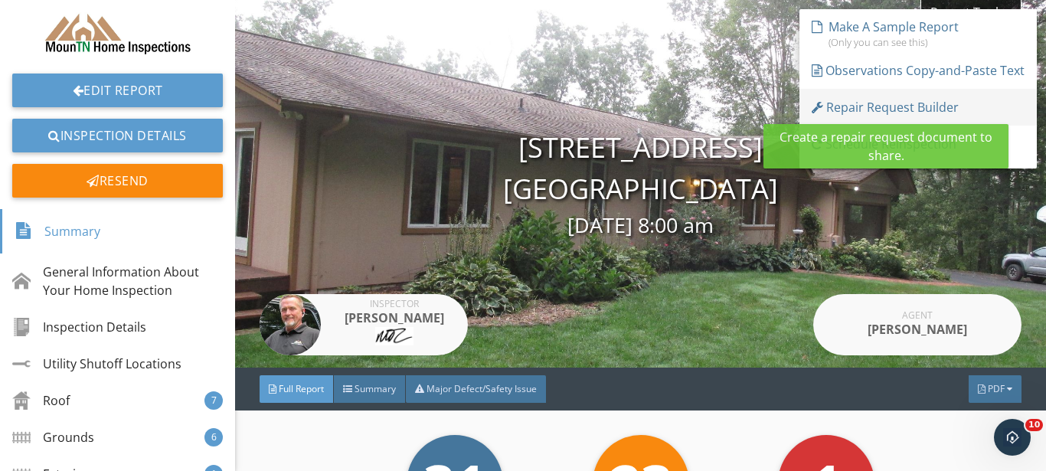
click at [893, 100] on div "Repair Request Builder" at bounding box center [885, 107] width 147 height 18
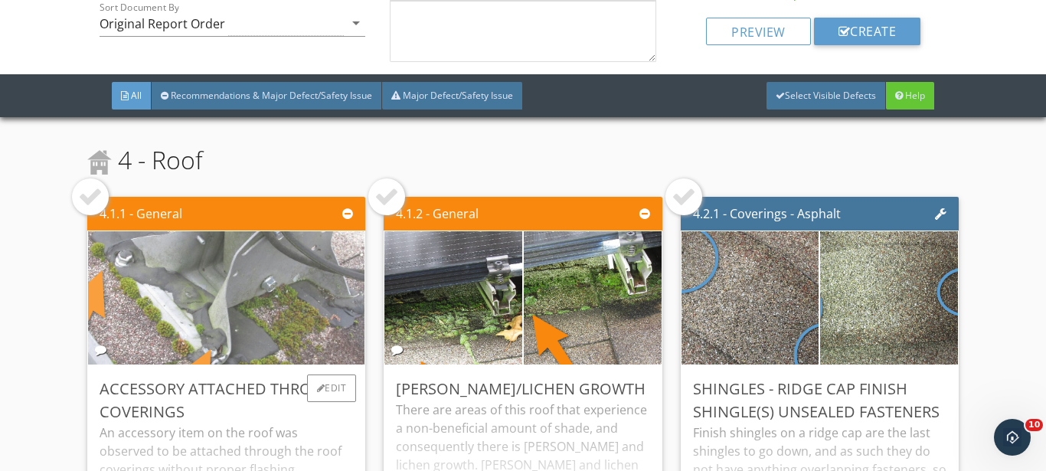
scroll to position [101, 0]
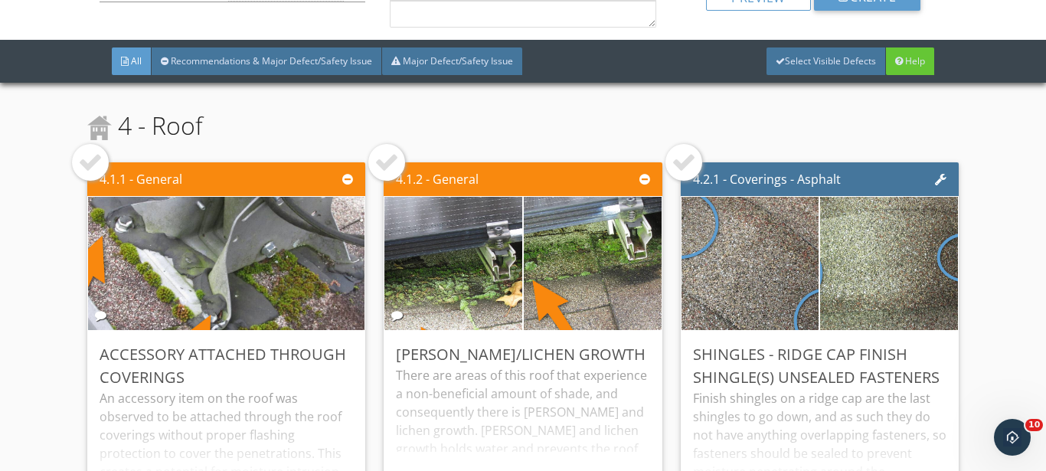
click at [73, 159] on div at bounding box center [90, 162] width 37 height 37
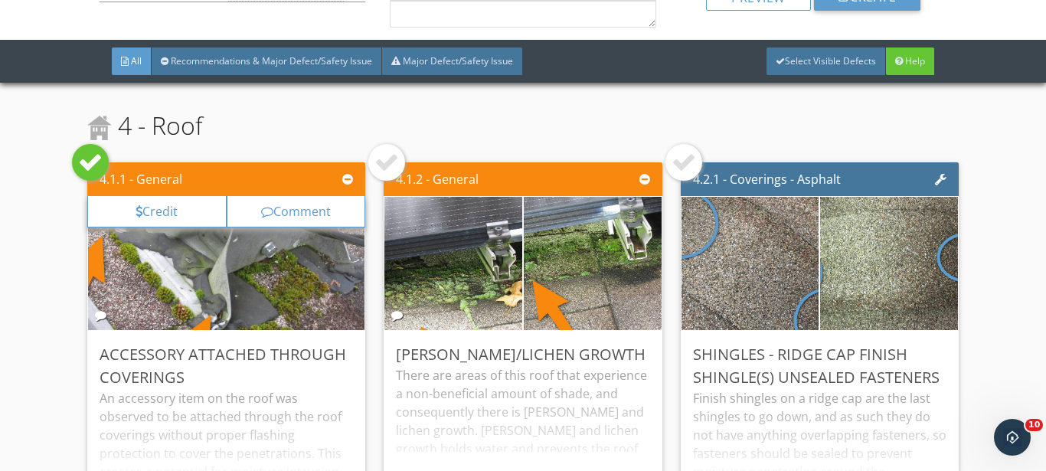
click at [381, 165] on div at bounding box center [386, 162] width 25 height 25
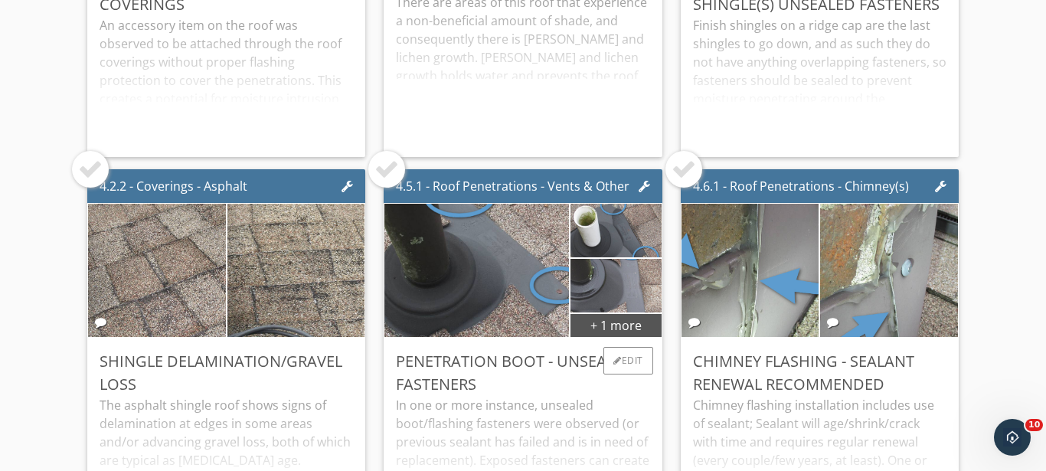
scroll to position [505, 0]
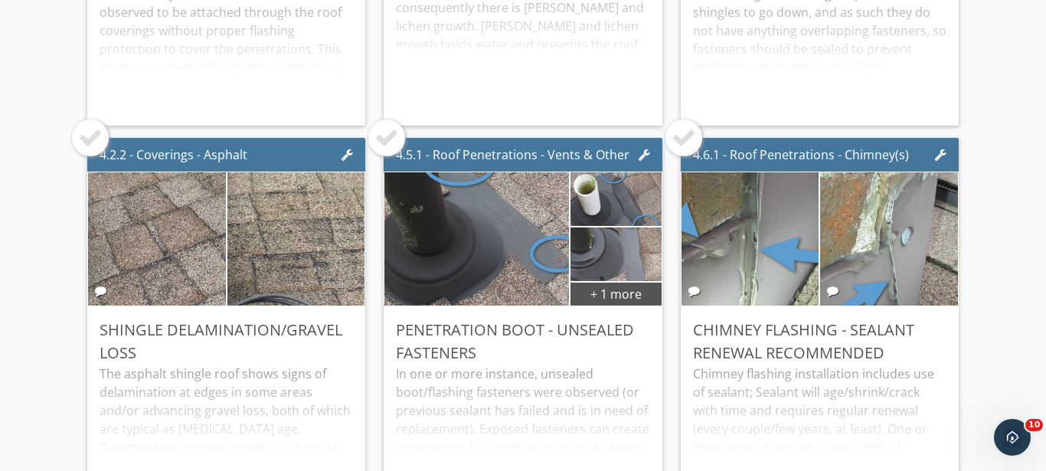
click at [378, 137] on div at bounding box center [386, 138] width 25 height 25
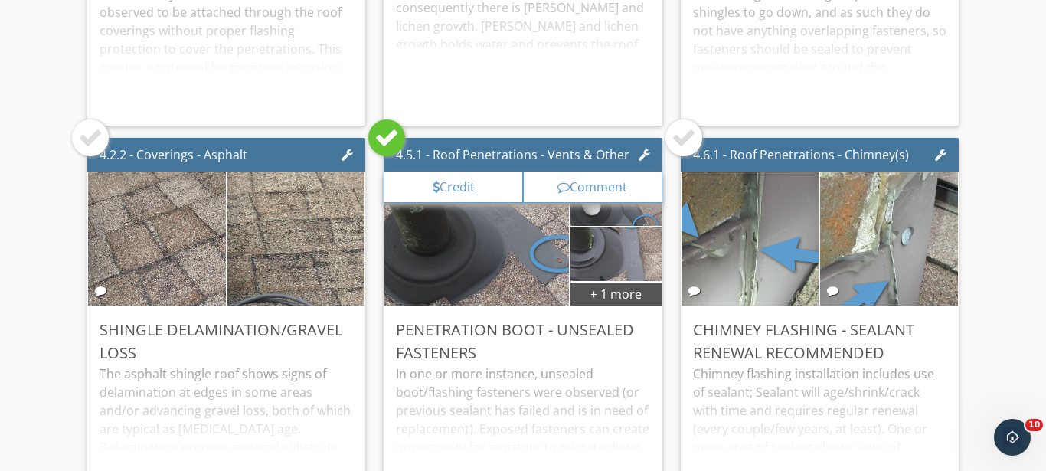
click at [678, 133] on div at bounding box center [684, 138] width 25 height 25
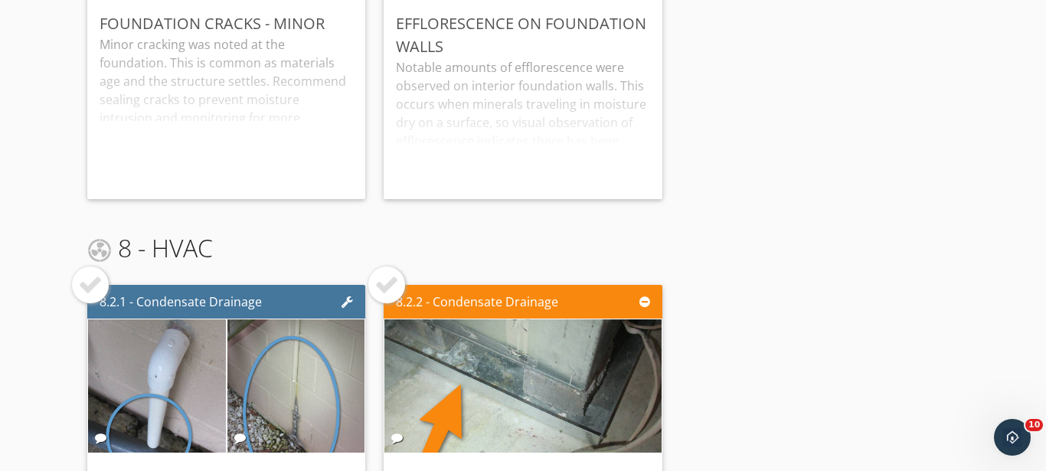
scroll to position [3134, 0]
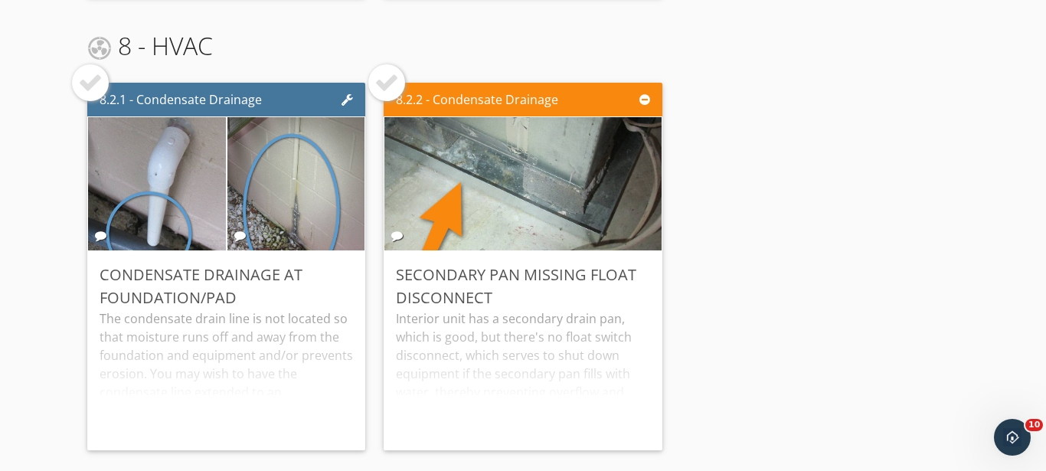
click at [382, 87] on div at bounding box center [386, 82] width 25 height 25
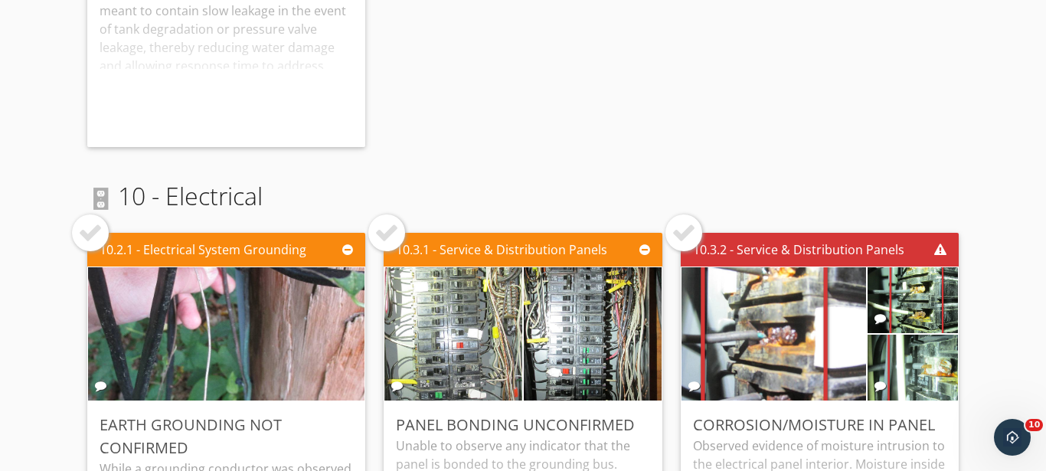
scroll to position [4852, 0]
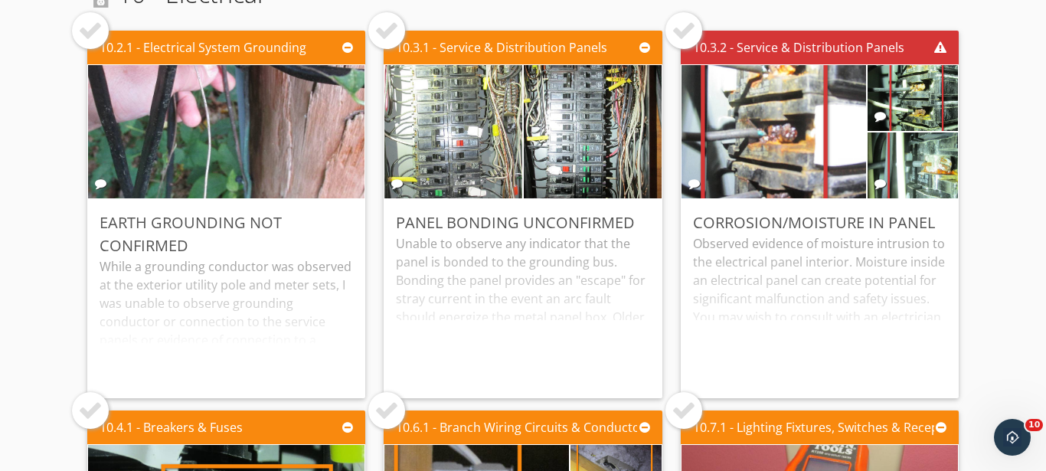
click at [675, 29] on div at bounding box center [684, 30] width 25 height 25
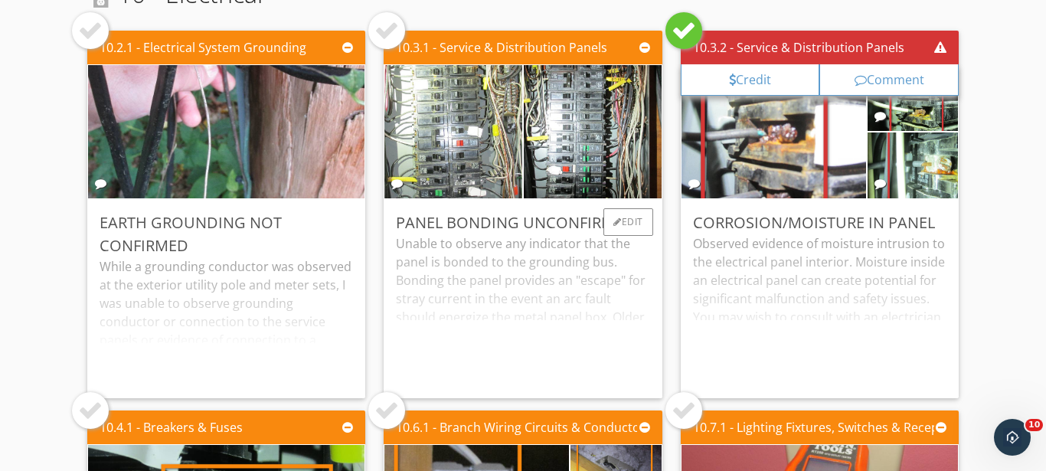
click at [502, 283] on div "Unable to observe any indicator that the panel is bonded to the grounding bus. …" at bounding box center [522, 310] width 253 height 152
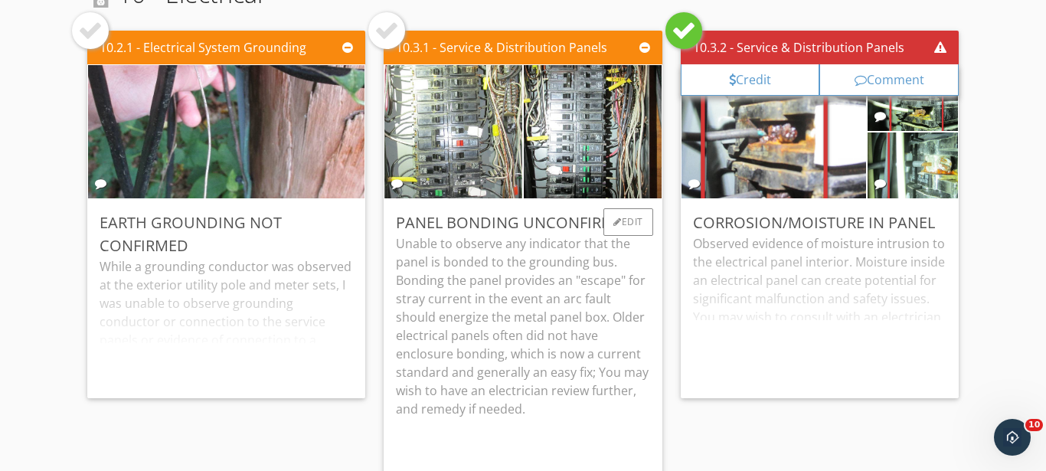
click at [482, 289] on p "Unable to observe any indicator that the panel is bonded to the grounding bus. …" at bounding box center [522, 326] width 253 height 184
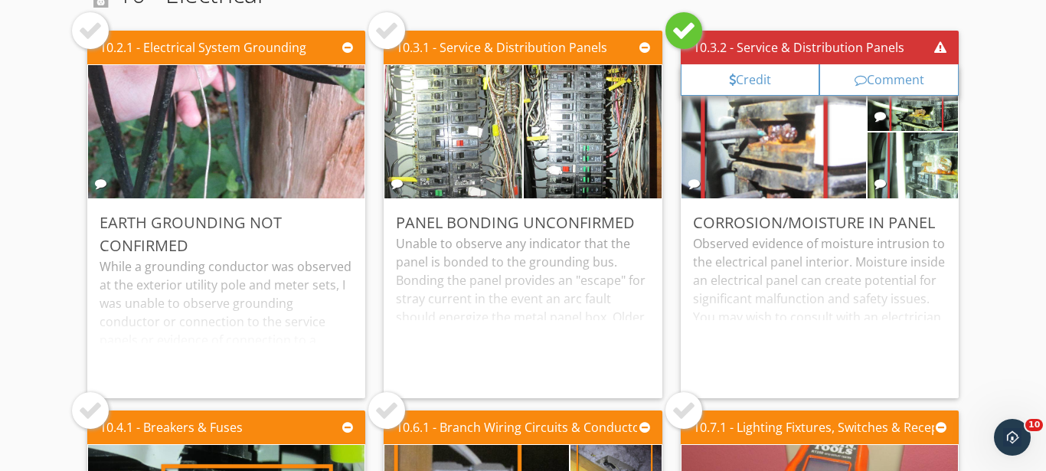
click at [393, 17] on div at bounding box center [386, 30] width 37 height 37
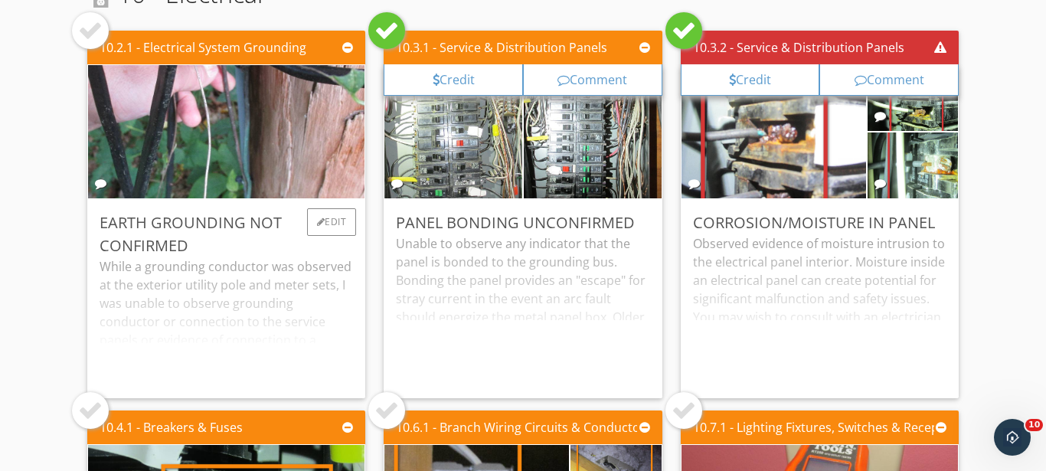
click at [196, 300] on div "While a grounding conductor was observed at the exterior utility pole and meter…" at bounding box center [226, 321] width 253 height 129
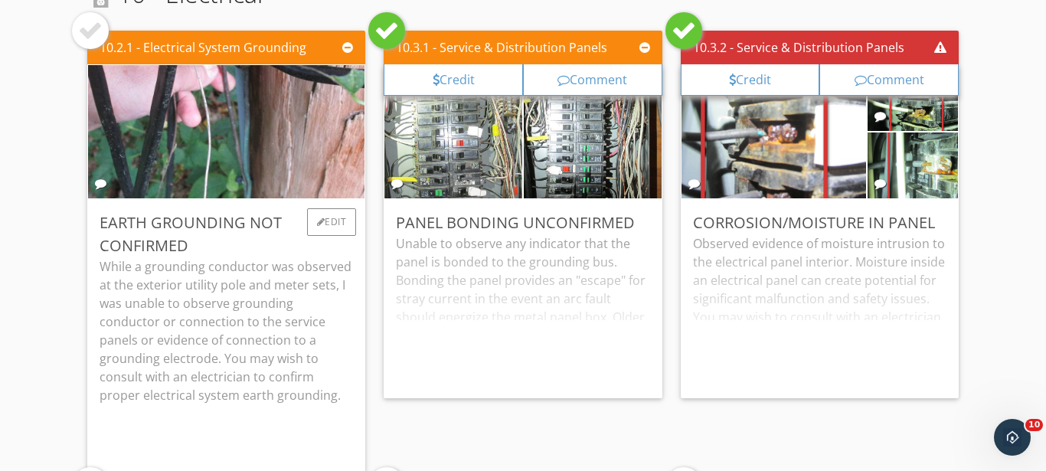
click at [196, 319] on p "While a grounding conductor was observed at the exterior utility pole and meter…" at bounding box center [226, 330] width 253 height 147
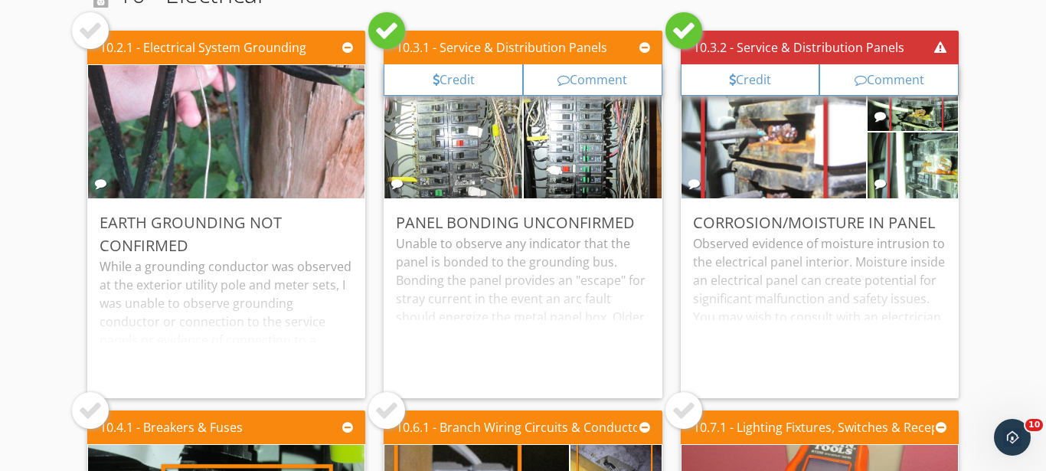
click at [85, 40] on div at bounding box center [90, 30] width 25 height 25
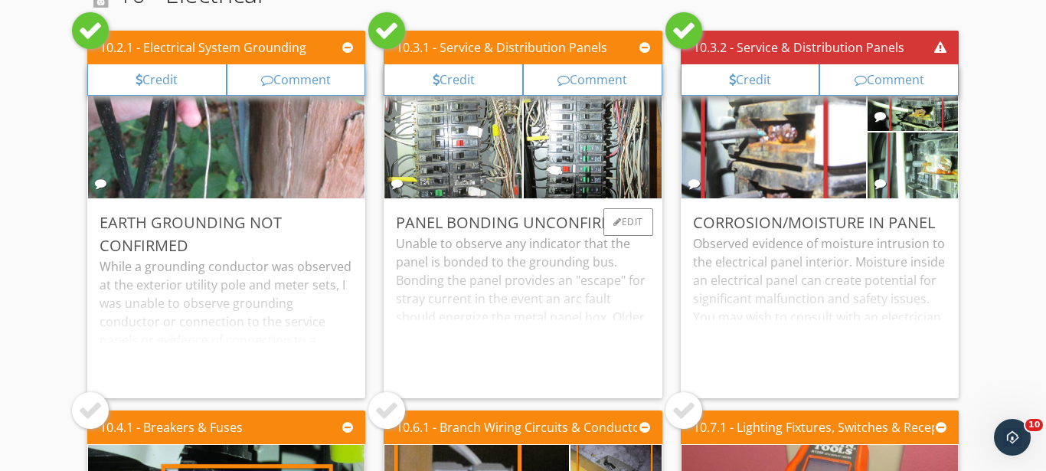
scroll to position [5054, 0]
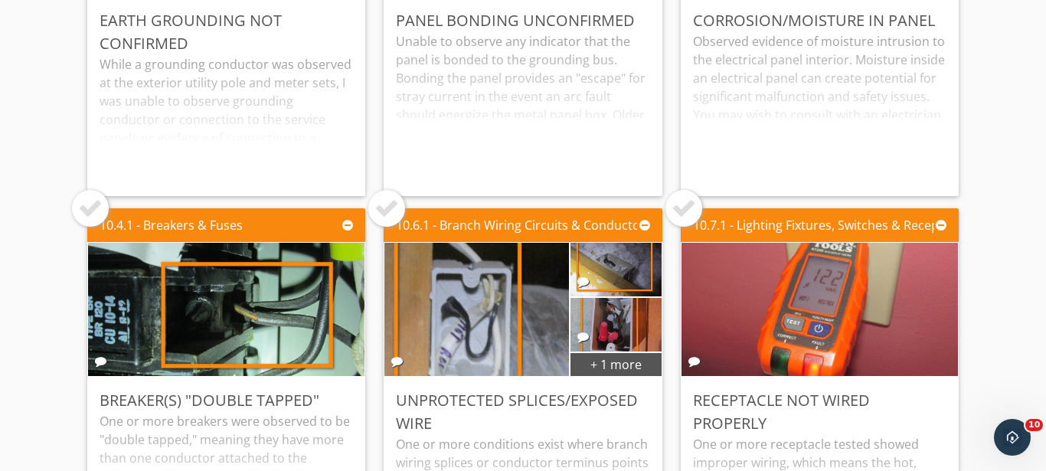
click at [94, 213] on div at bounding box center [90, 208] width 25 height 25
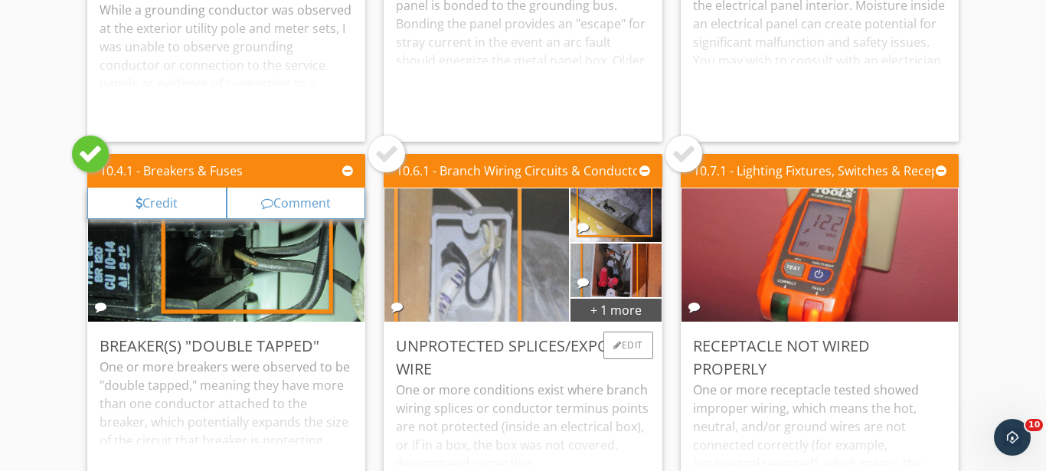
scroll to position [5155, 0]
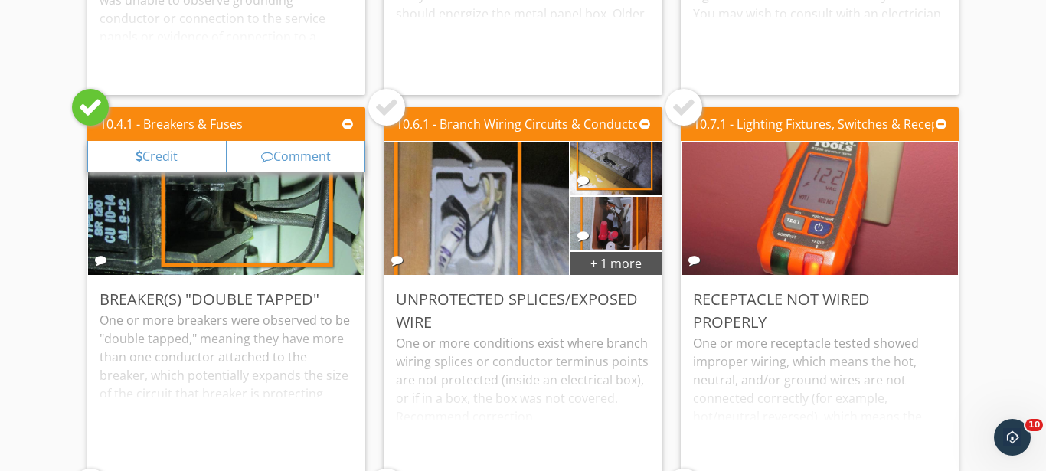
click at [381, 101] on div at bounding box center [386, 107] width 25 height 25
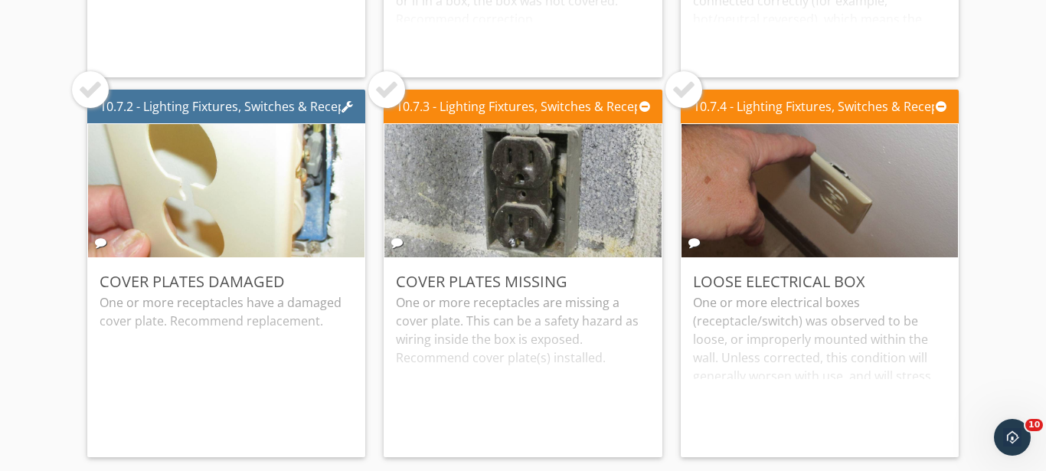
scroll to position [5560, 0]
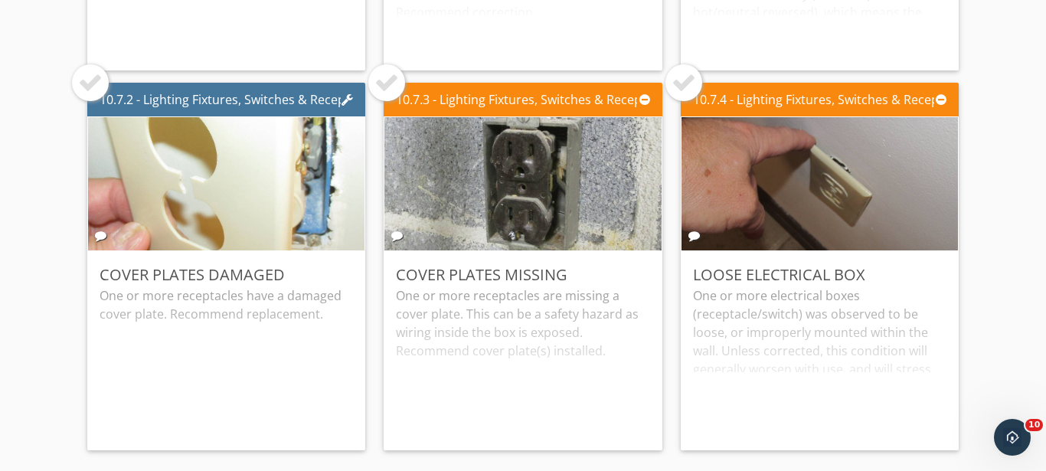
drag, startPoint x: 93, startPoint y: 90, endPoint x: 181, endPoint y: 94, distance: 87.4
click at [94, 92] on div at bounding box center [90, 82] width 25 height 25
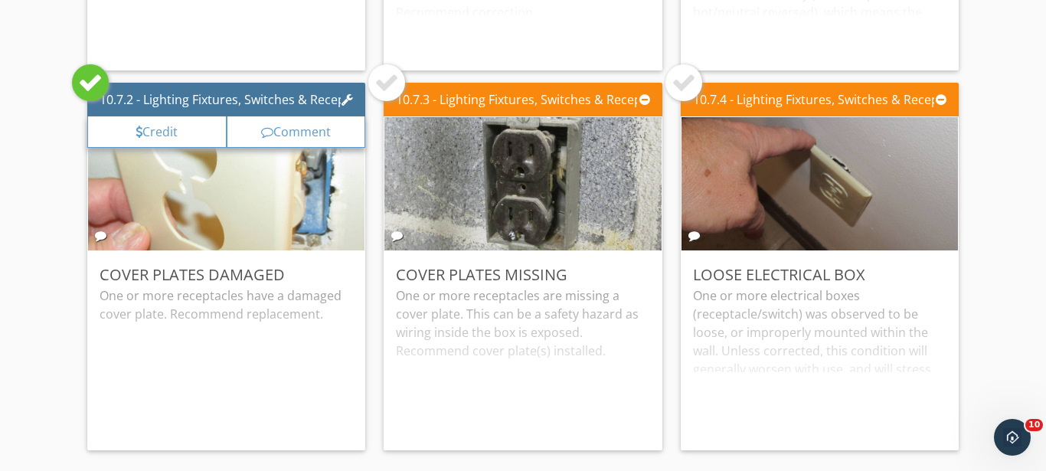
click at [382, 84] on div at bounding box center [386, 82] width 25 height 25
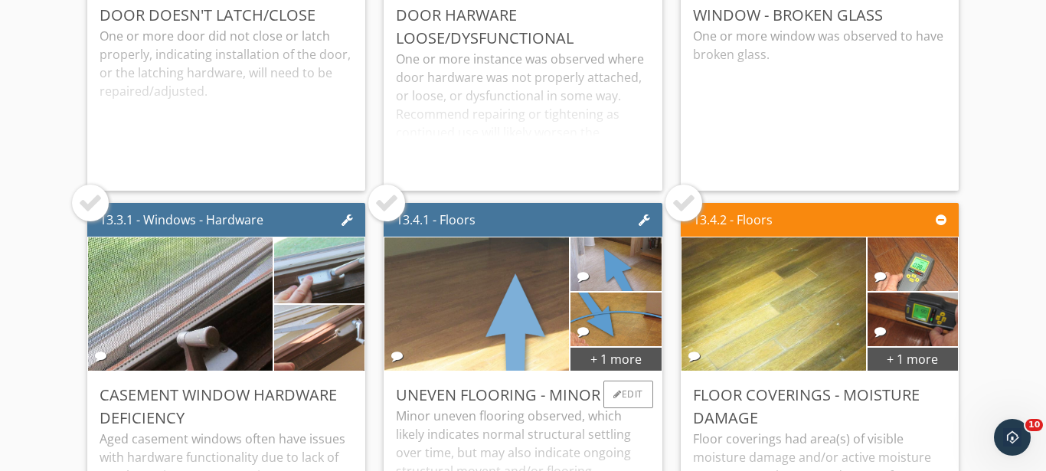
scroll to position [7278, 0]
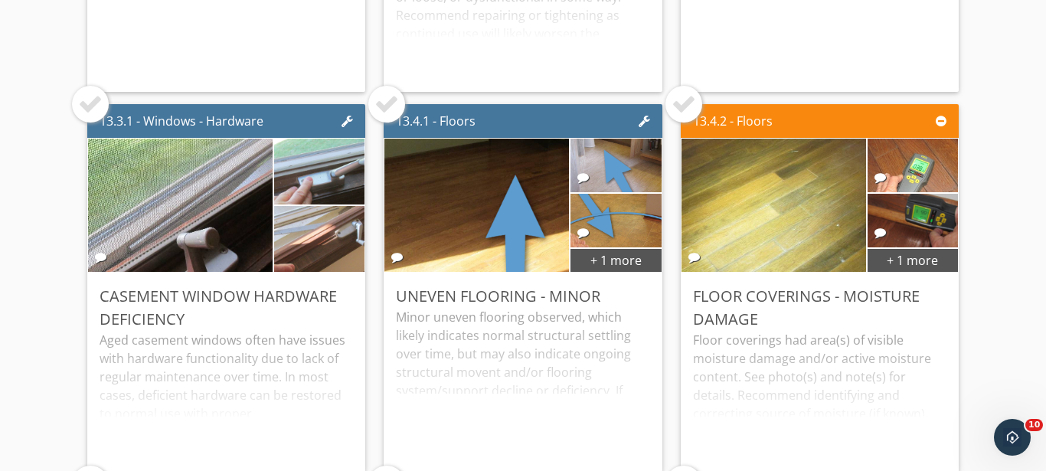
click at [671, 87] on div at bounding box center [683, 104] width 37 height 37
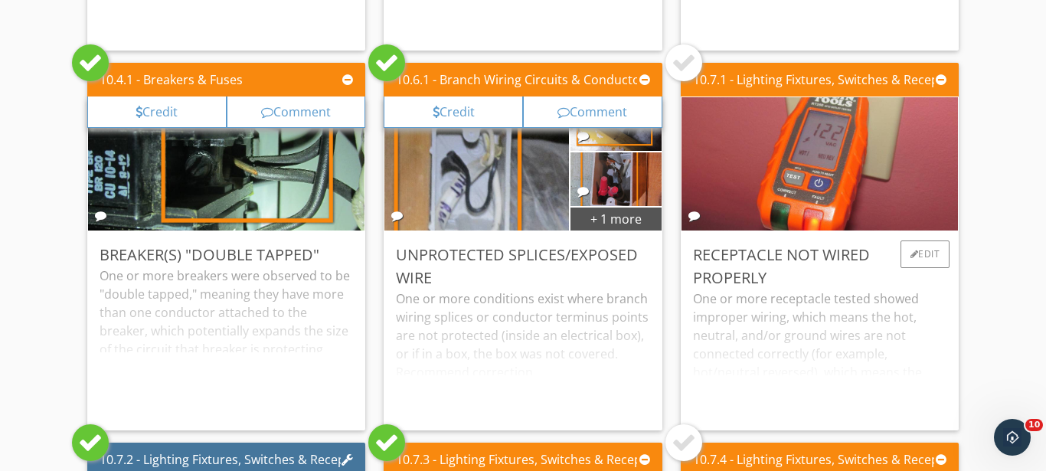
scroll to position [5301, 0]
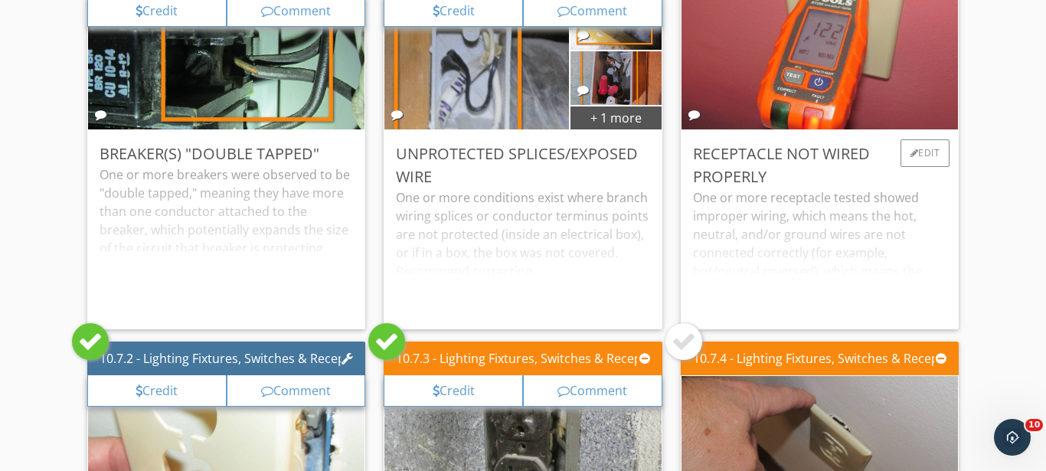
click at [816, 219] on div "One or more receptacle tested showed improper wiring, which means the hot, neut…" at bounding box center [819, 252] width 253 height 129
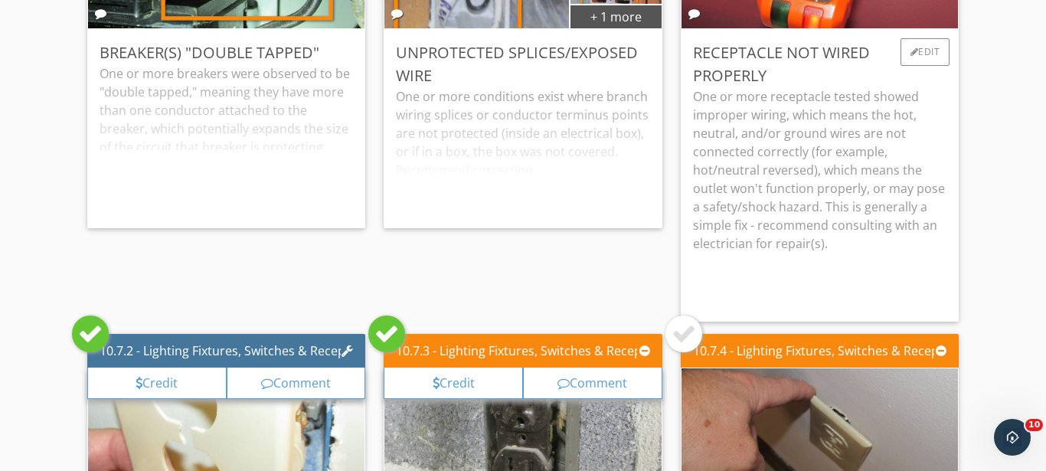
scroll to position [5200, 0]
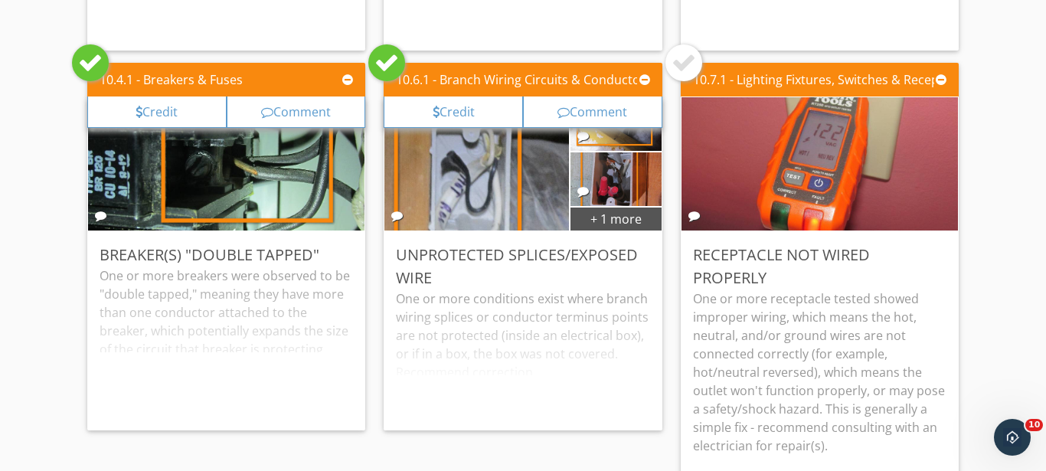
click at [672, 58] on div at bounding box center [684, 63] width 25 height 25
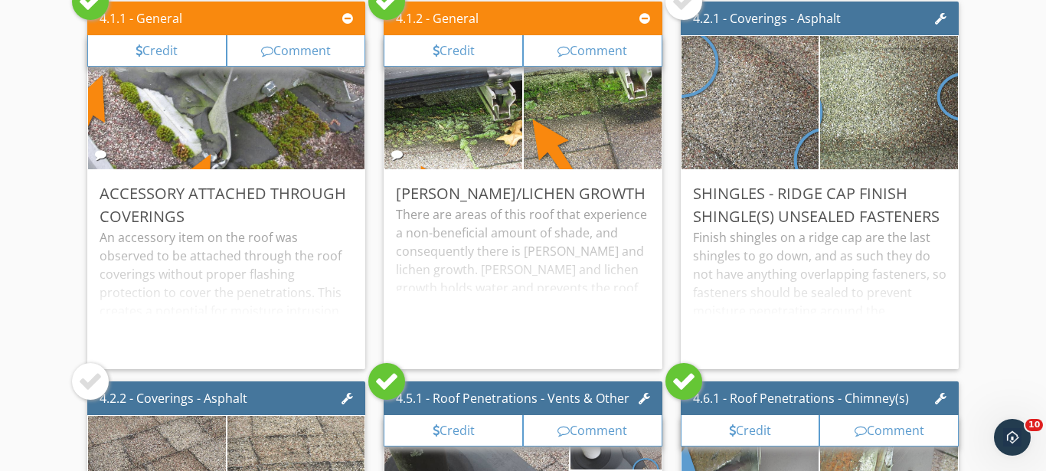
scroll to position [0, 0]
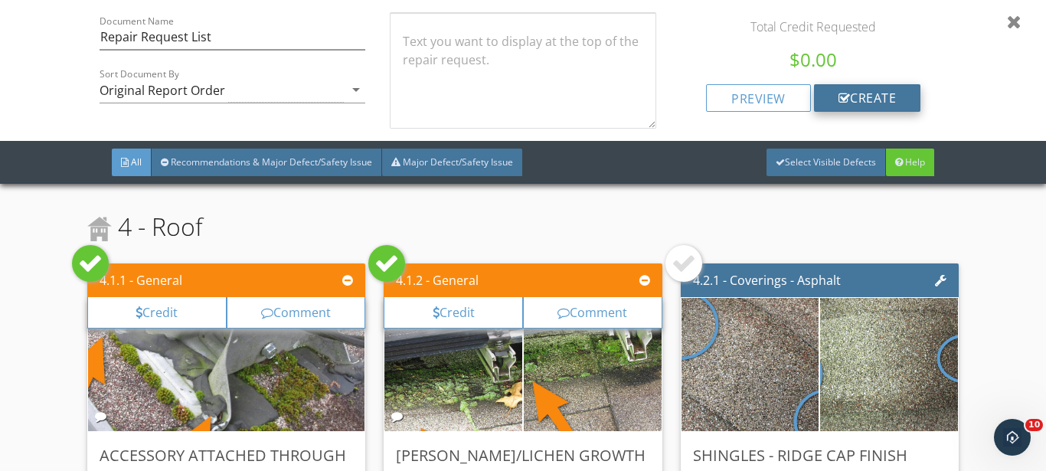
click at [869, 92] on div "create" at bounding box center [867, 98] width 107 height 28
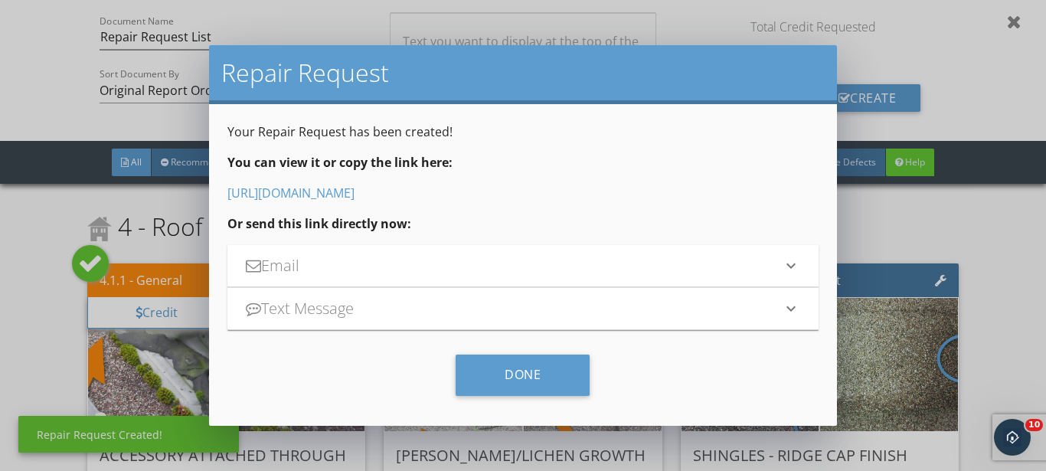
click at [355, 191] on link "https://app.spectora.com/report_views/47c596b3-d6a4-43a9-ae9d-12eebb7b64a8" at bounding box center [290, 193] width 127 height 17
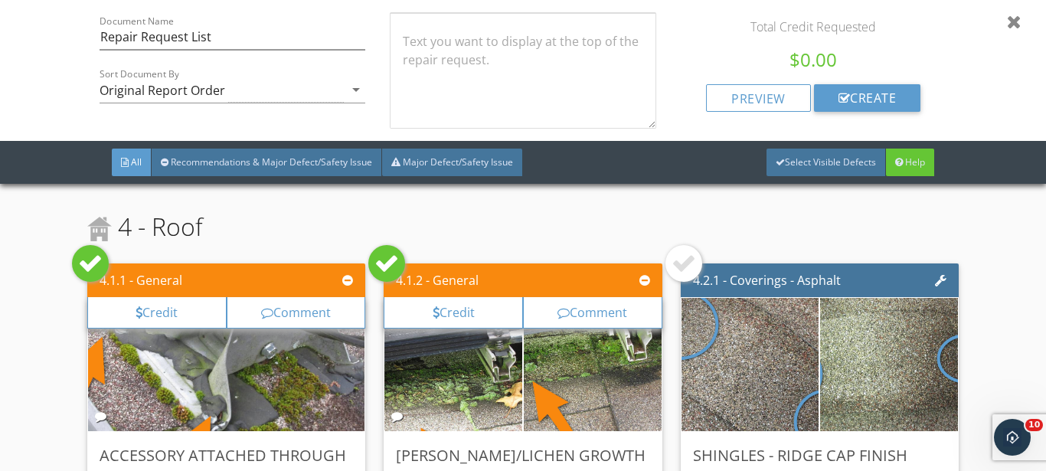
click at [1007, 22] on div at bounding box center [1014, 21] width 15 height 18
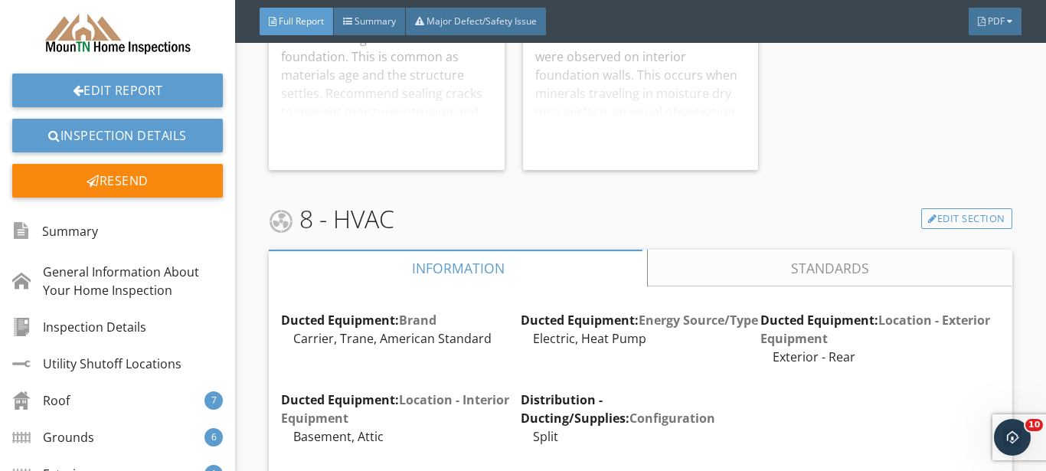
scroll to position [10209, 0]
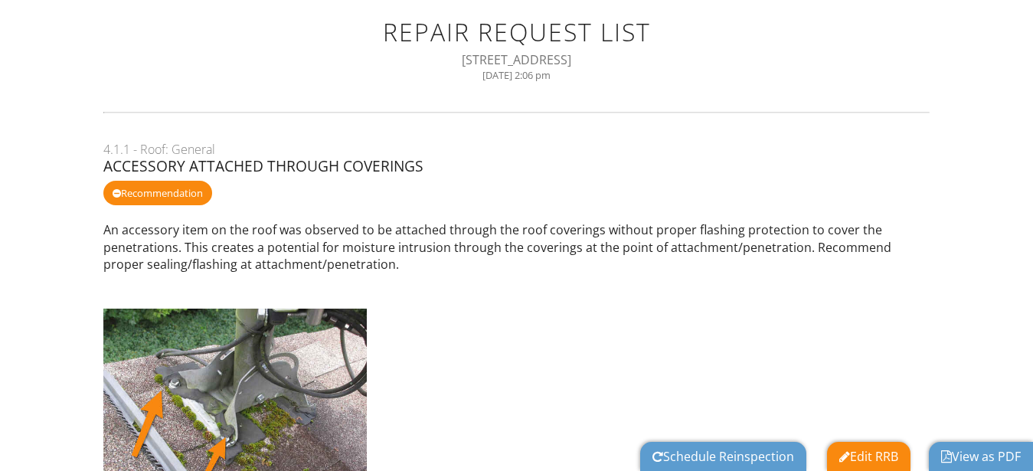
click at [715, 461] on link "Schedule Reinspection" at bounding box center [723, 456] width 142 height 17
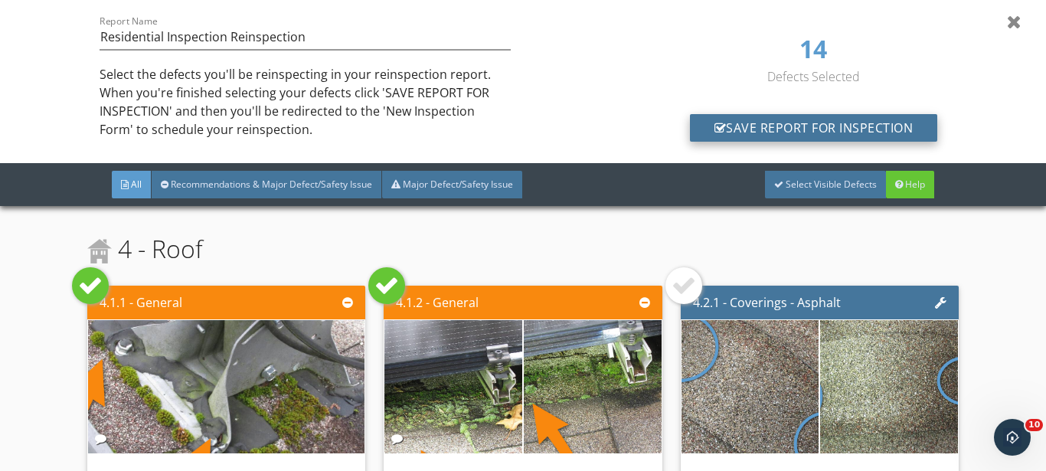
click at [815, 119] on div "Save Report for Inspection" at bounding box center [814, 128] width 248 height 28
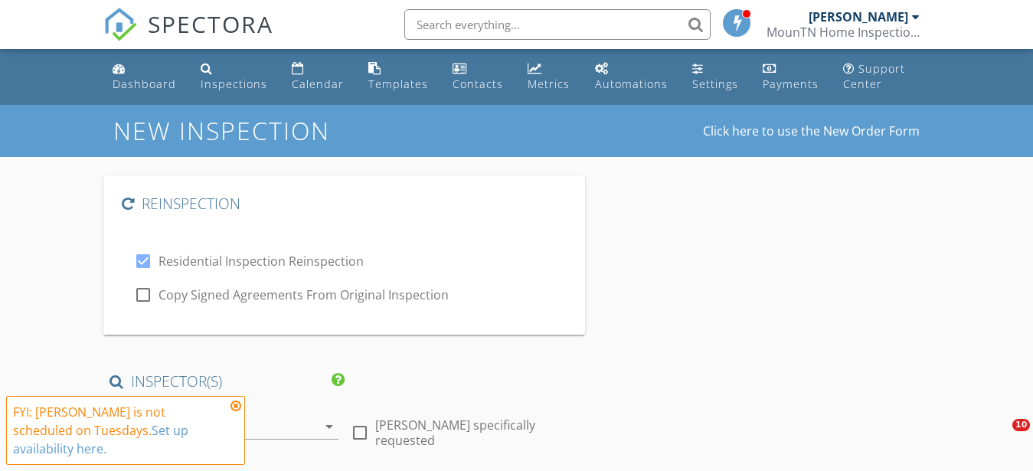
type input "[PERSON_NAME]"
type input "[PERSON_NAME][EMAIL_ADDRESS][DOMAIN_NAME]"
type input "[PHONE_NUMBER]"
checkbox input "true"
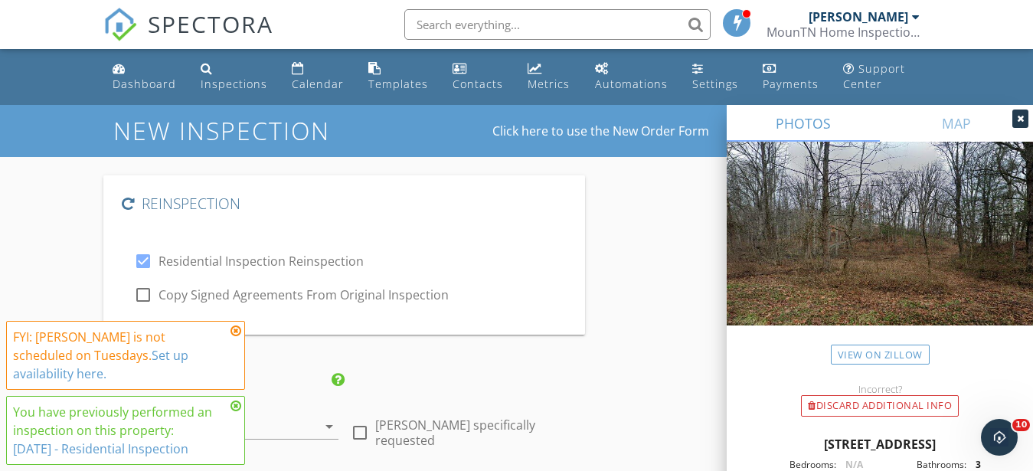
click at [139, 296] on div at bounding box center [143, 295] width 26 height 26
checkbox input "true"
click at [235, 337] on icon at bounding box center [235, 331] width 11 height 12
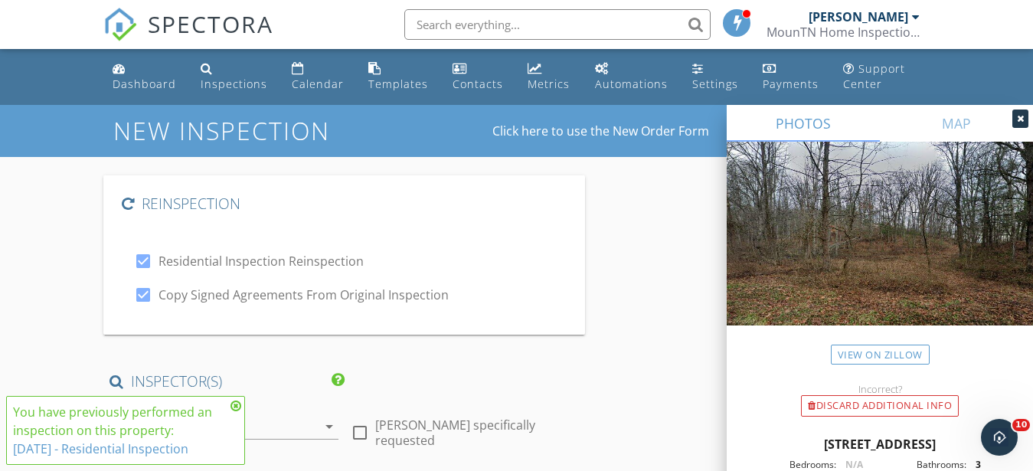
click at [234, 406] on icon at bounding box center [235, 406] width 11 height 12
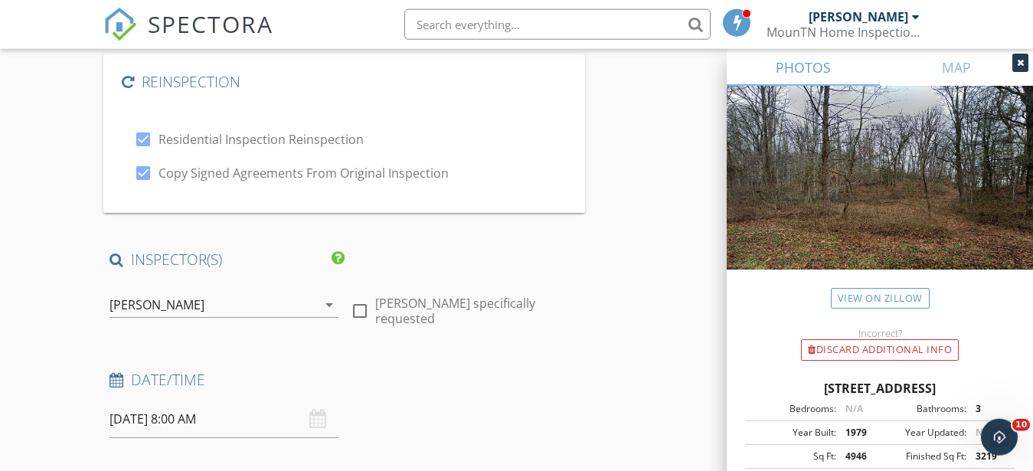
scroll to position [156, 0]
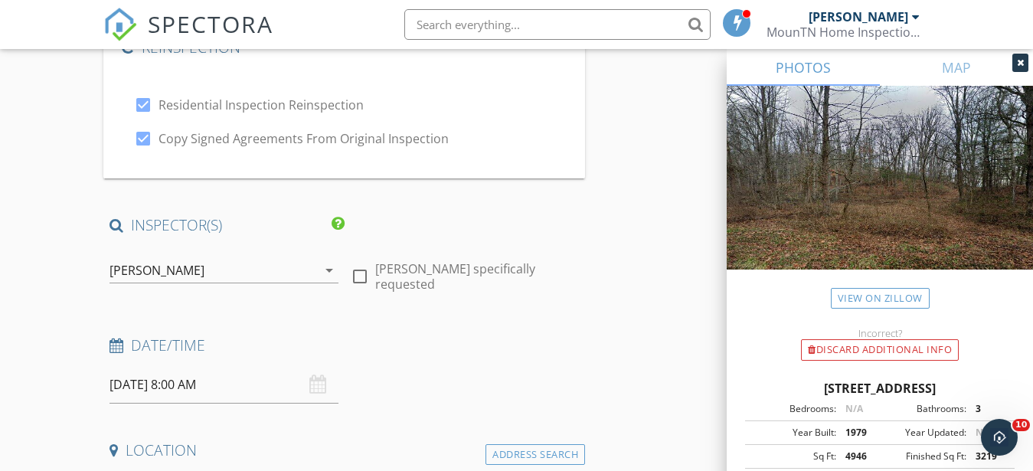
click at [139, 390] on input "09/30/2025 8:00 AM" at bounding box center [224, 385] width 229 height 38
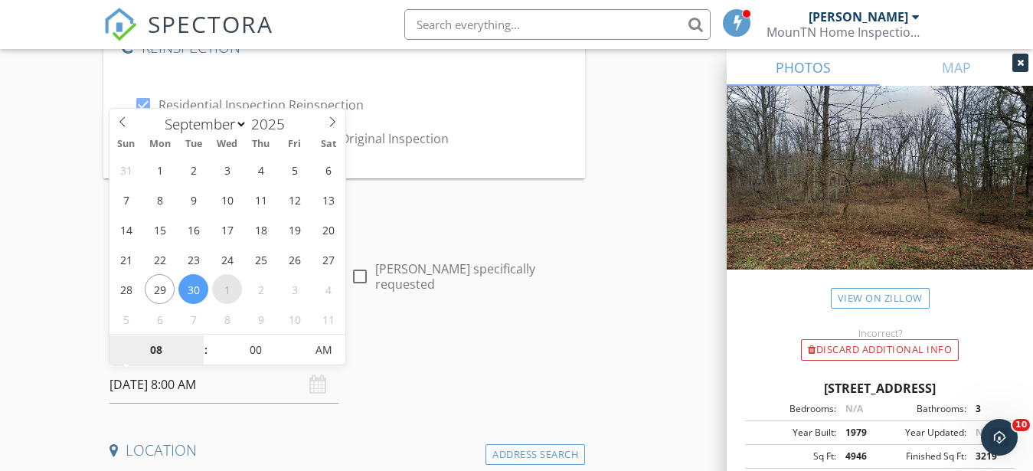
select select "9"
type input "10/01/2025 8:00 AM"
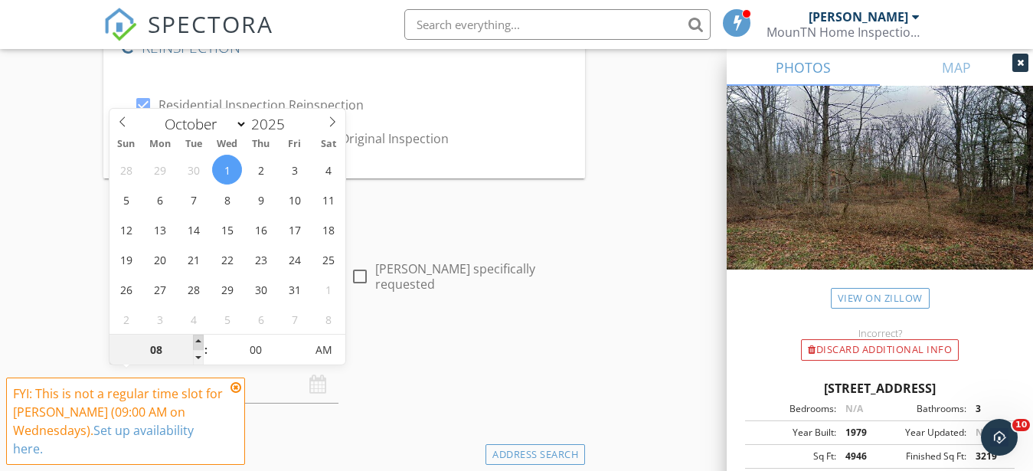
type input "09"
type input "10/01/2025 9:00 AM"
click at [202, 342] on span at bounding box center [198, 342] width 11 height 15
type input "10"
type input "10/01/2025 10:00 AM"
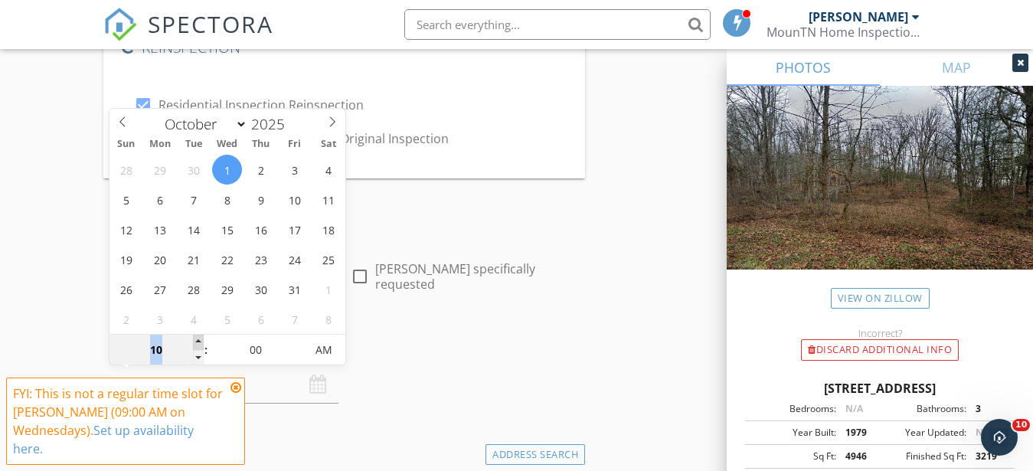
click at [202, 342] on span at bounding box center [198, 342] width 11 height 15
type input "11"
type input "10/01/2025 11:00 AM"
click at [202, 342] on span at bounding box center [198, 342] width 11 height 15
type input "12"
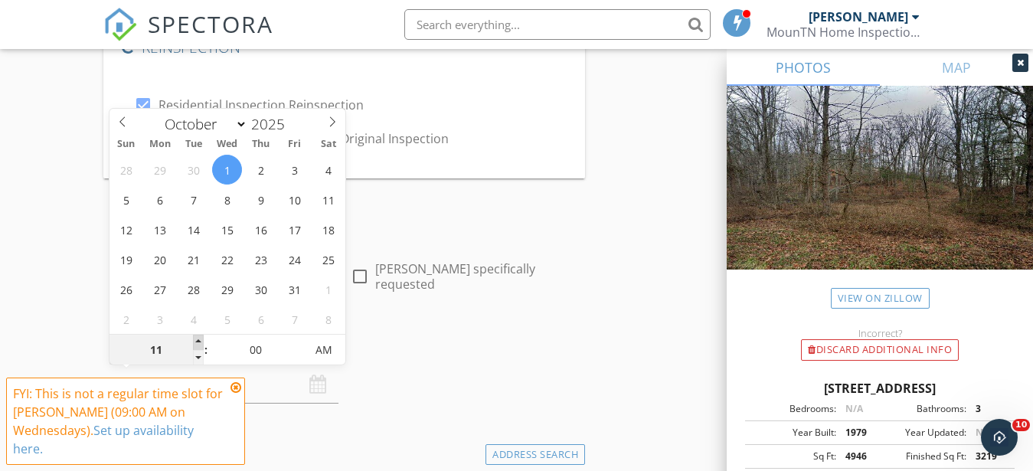
type input "10/01/2025 12:00 PM"
click at [202, 342] on span at bounding box center [198, 342] width 11 height 15
type input "11"
type input "10/01/2025 11:00 AM"
click at [199, 358] on span at bounding box center [198, 357] width 11 height 15
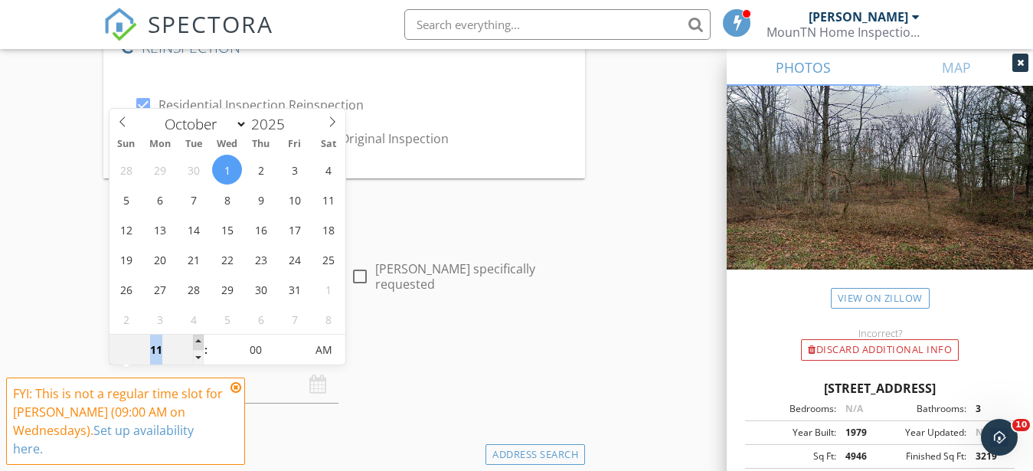
type input "12"
type input "10/01/2025 12:00 PM"
click at [197, 341] on span at bounding box center [198, 342] width 11 height 15
click at [396, 338] on h4 "Date/Time" at bounding box center [345, 345] width 470 height 20
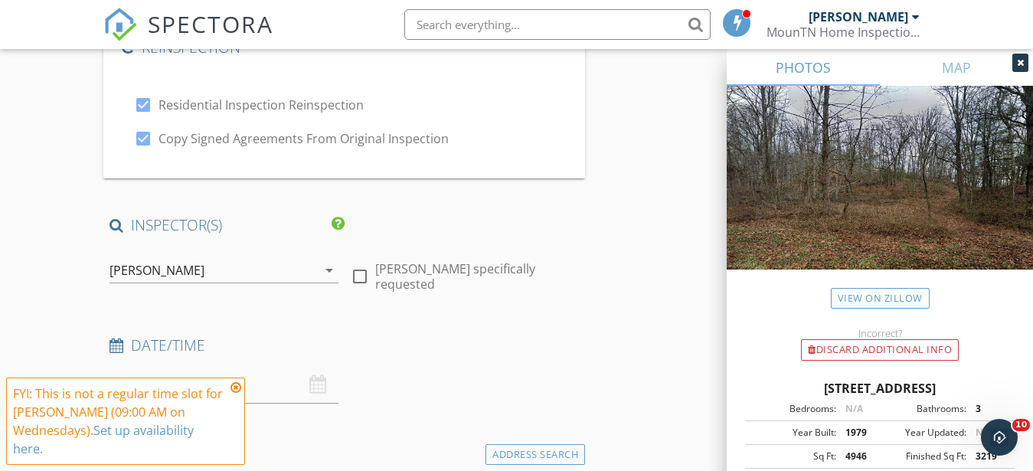
click at [233, 391] on icon at bounding box center [235, 387] width 11 height 12
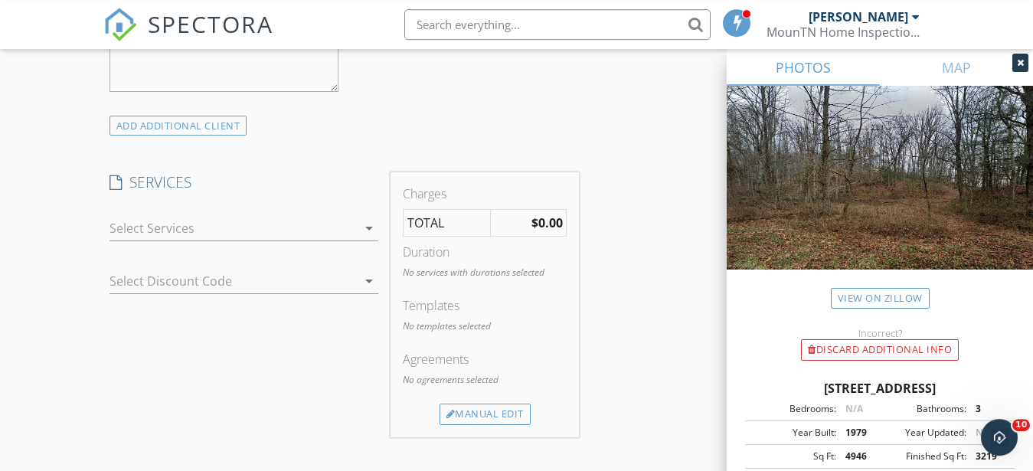
scroll to position [1328, 0]
click at [155, 227] on div at bounding box center [233, 227] width 247 height 25
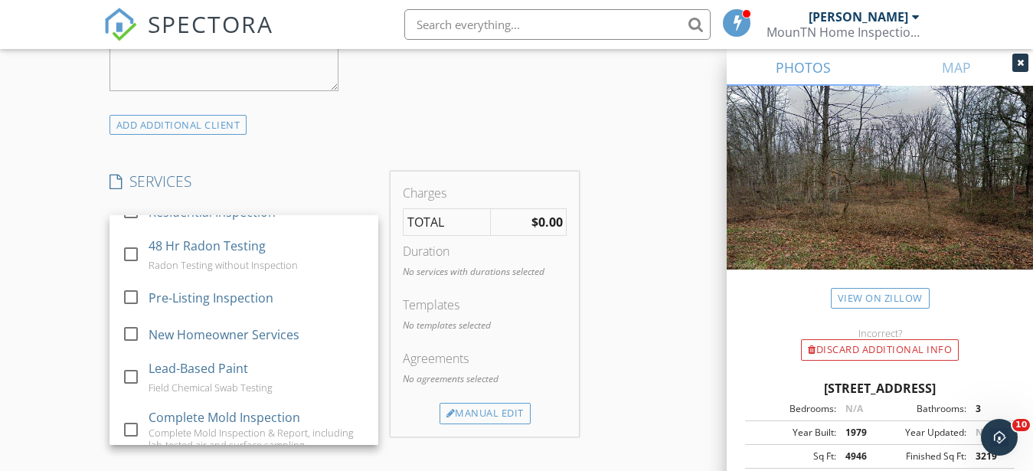
scroll to position [0, 0]
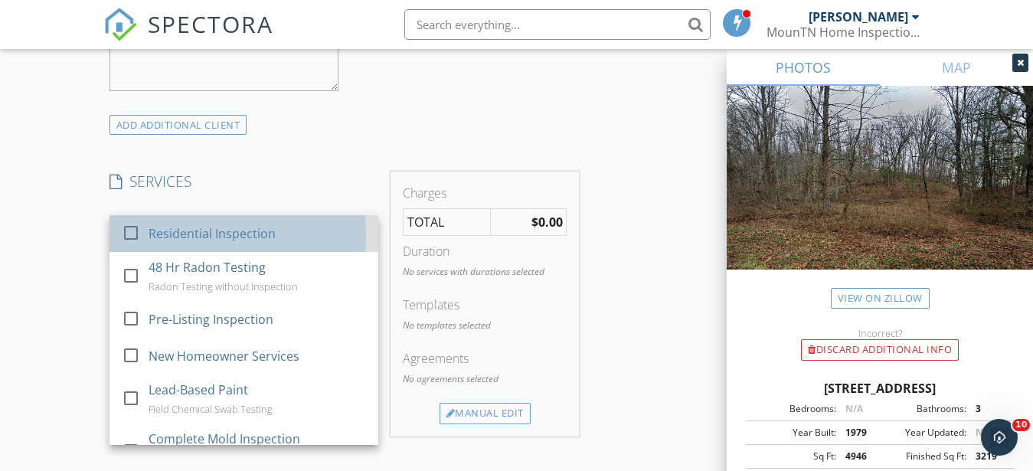
click at [198, 235] on div "Residential Inspection" at bounding box center [211, 233] width 127 height 18
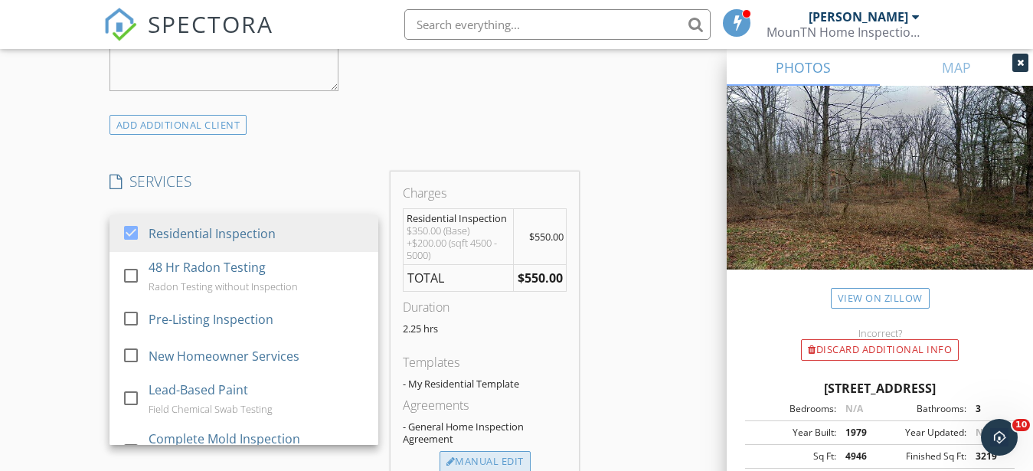
click at [495, 463] on div "Manual Edit" at bounding box center [485, 461] width 91 height 21
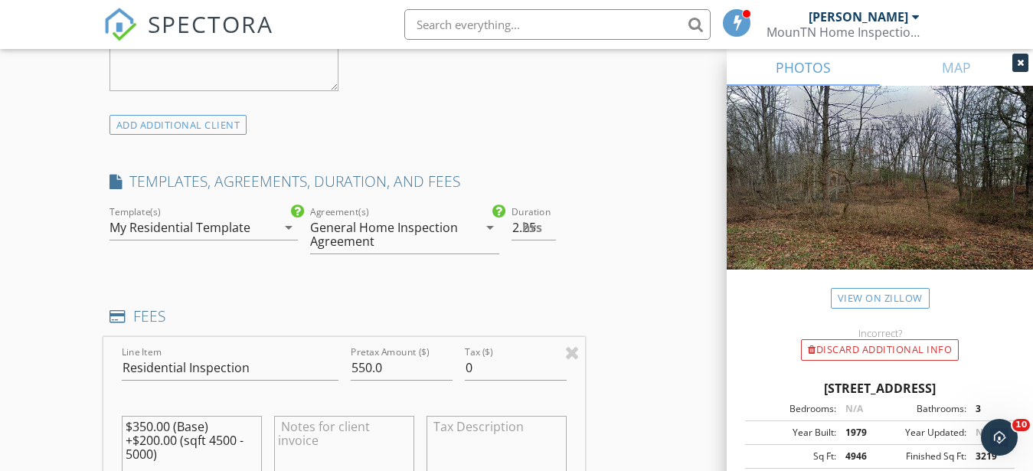
click at [285, 226] on icon "arrow_drop_down" at bounding box center [289, 227] width 18 height 18
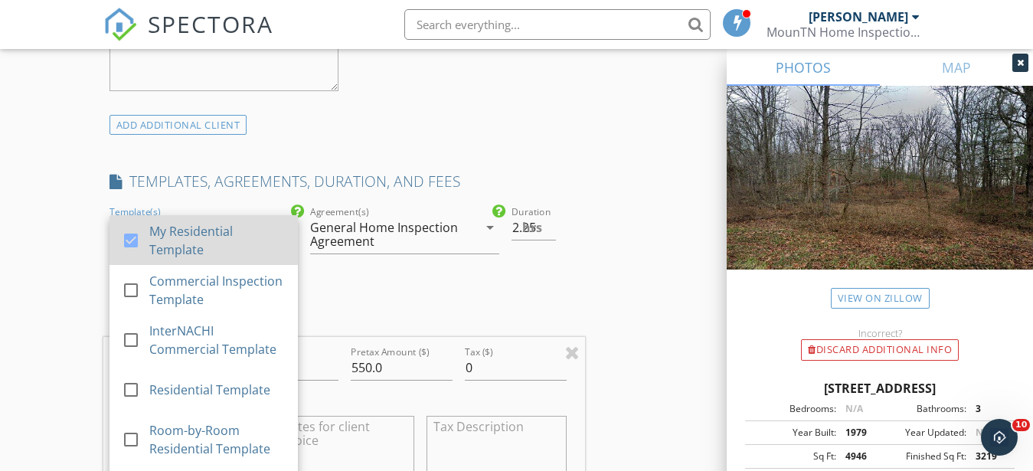
click at [130, 242] on div at bounding box center [131, 240] width 26 height 26
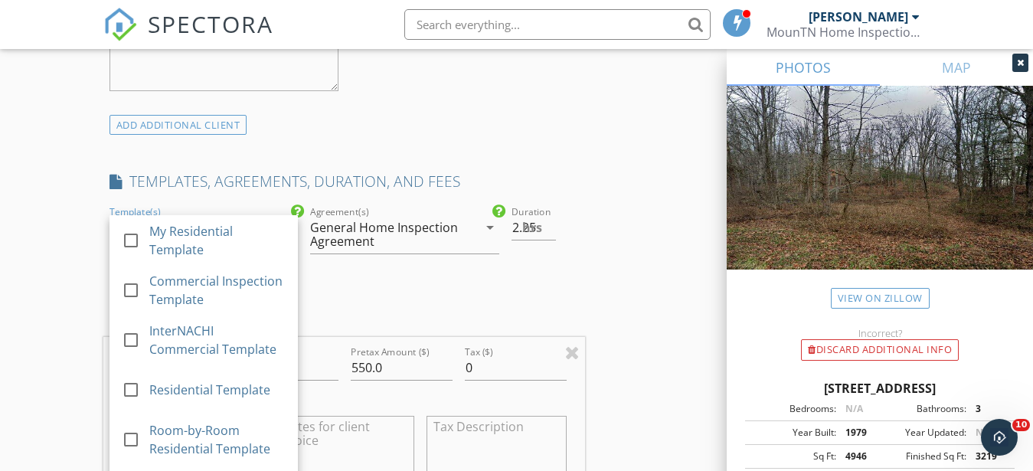
click at [487, 229] on icon "arrow_drop_down" at bounding box center [490, 227] width 18 height 18
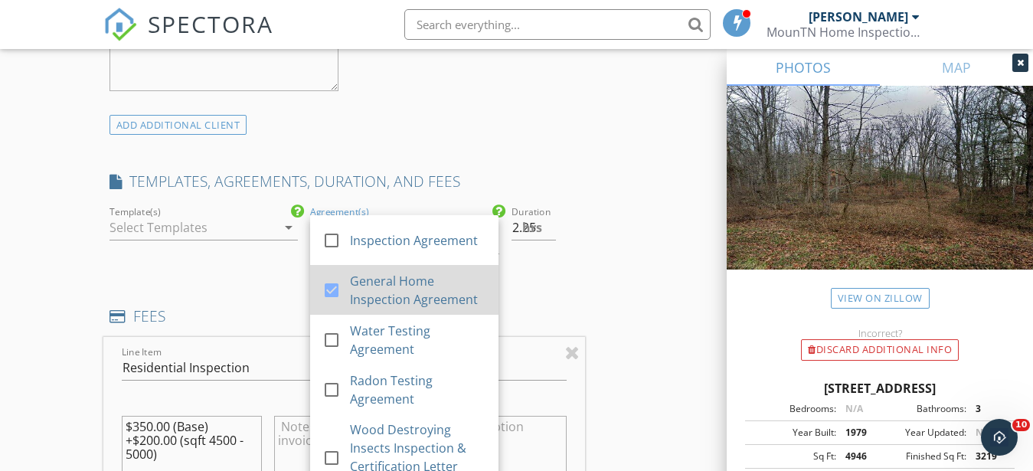
click at [329, 299] on div at bounding box center [332, 290] width 26 height 26
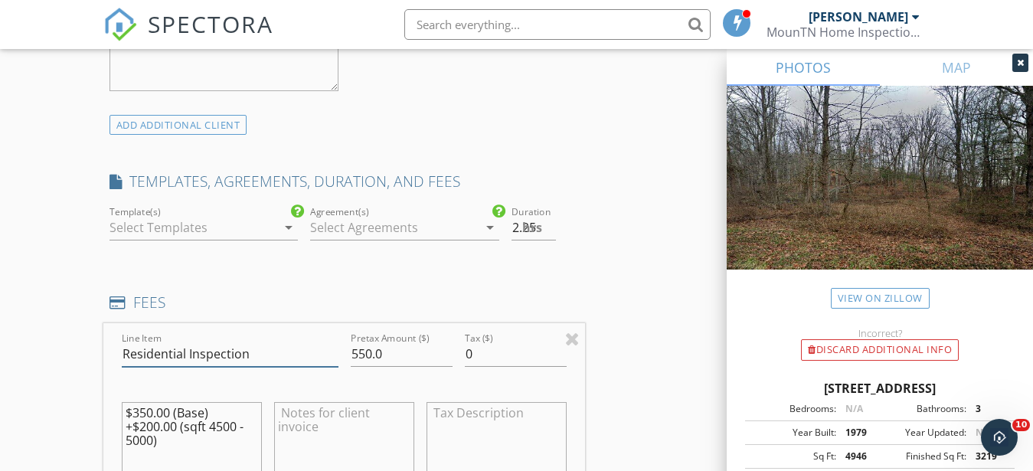
click at [189, 354] on input "Residential Inspection" at bounding box center [230, 354] width 217 height 25
type input "Residential Re-Inspection"
click at [371, 351] on input "550.0" at bounding box center [402, 354] width 102 height 25
type input "125.0"
drag, startPoint x: 176, startPoint y: 438, endPoint x: 104, endPoint y: 407, distance: 78.5
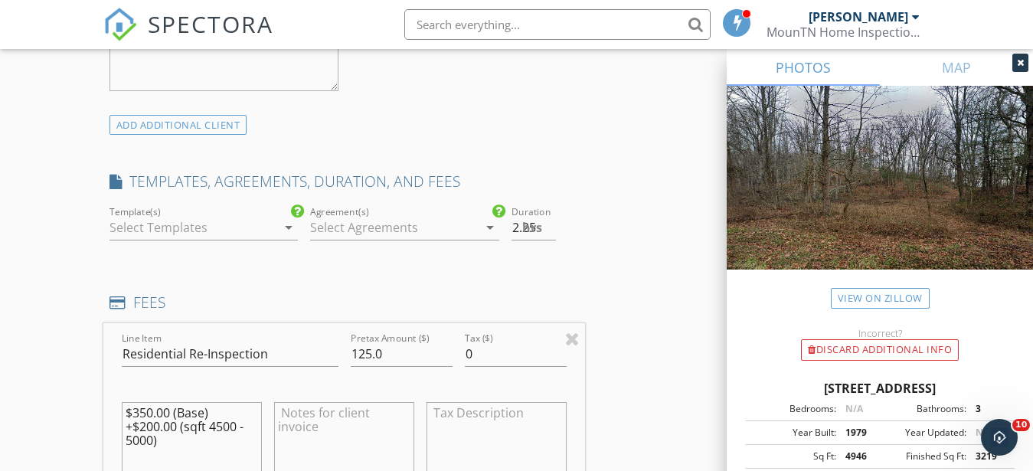
click at [122, 407] on textarea "$350.00 (Base) +$200.00 (sqft 4500 - 5000)" at bounding box center [192, 440] width 140 height 77
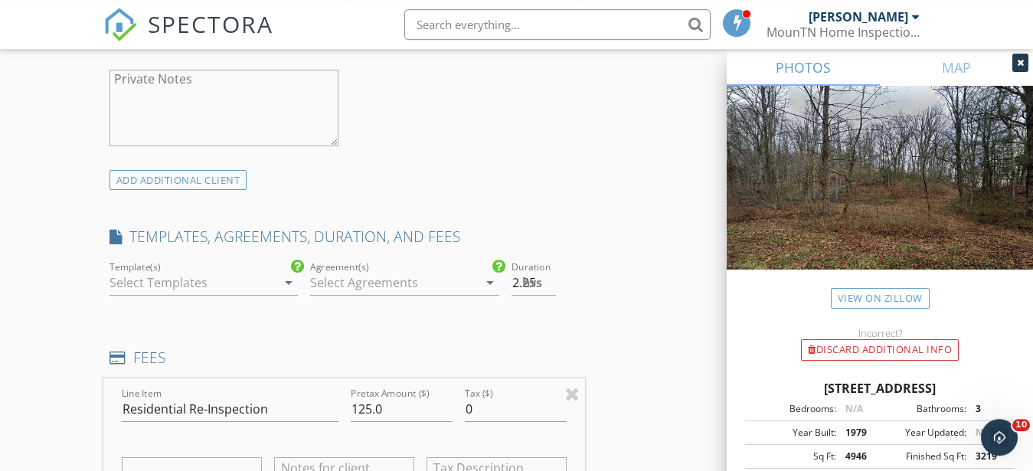
scroll to position [1272, 0]
click at [551, 289] on input "2" at bounding box center [534, 283] width 45 height 25
click at [551, 288] on input "1.5" at bounding box center [534, 283] width 45 height 25
type input "1"
click at [551, 286] on input "1" at bounding box center [534, 283] width 45 height 25
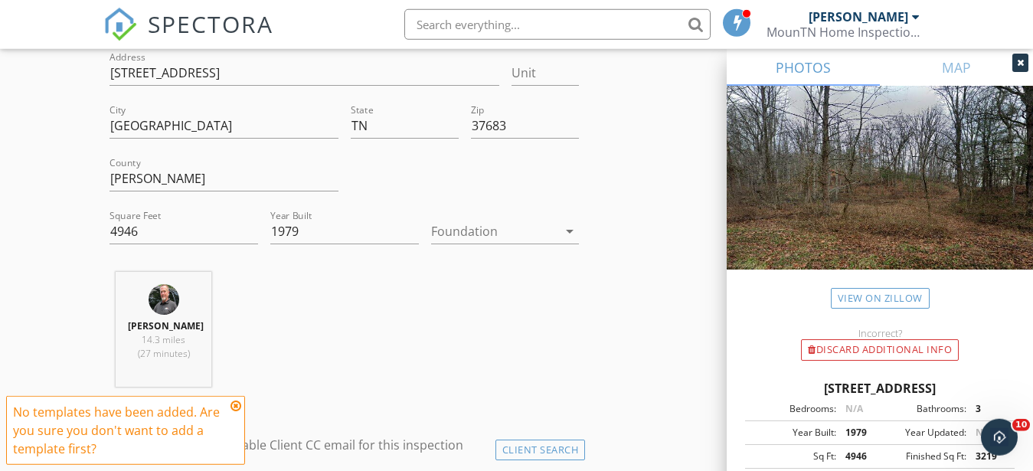
scroll to position [569, 0]
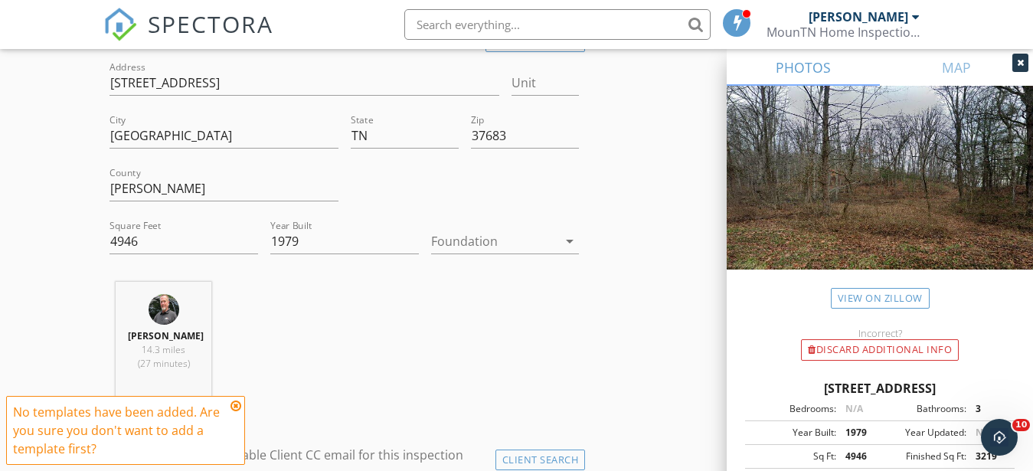
click at [237, 402] on icon at bounding box center [235, 406] width 11 height 12
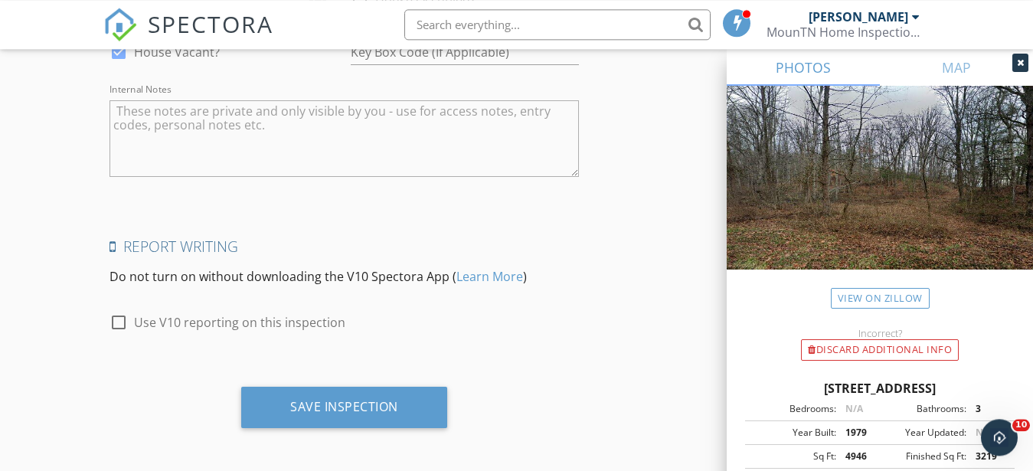
scroll to position [3068, 0]
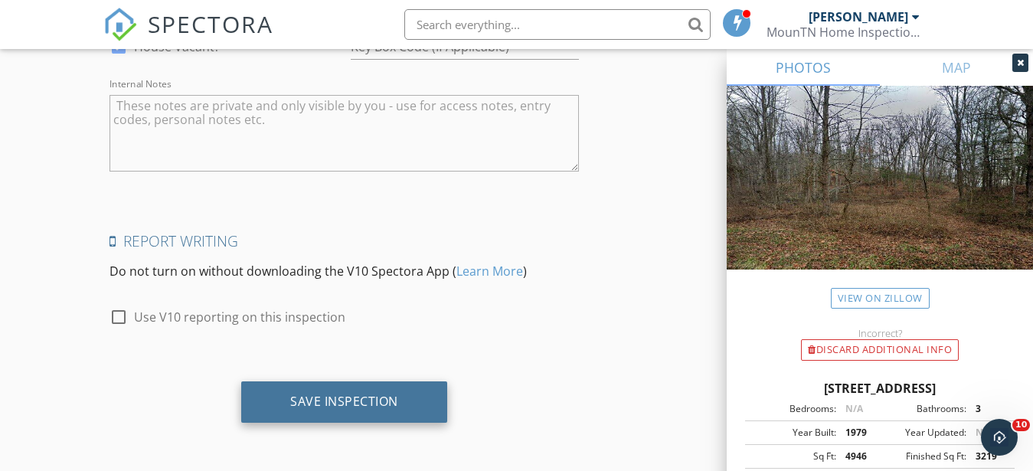
click at [335, 391] on div "Save Inspection" at bounding box center [344, 401] width 206 height 41
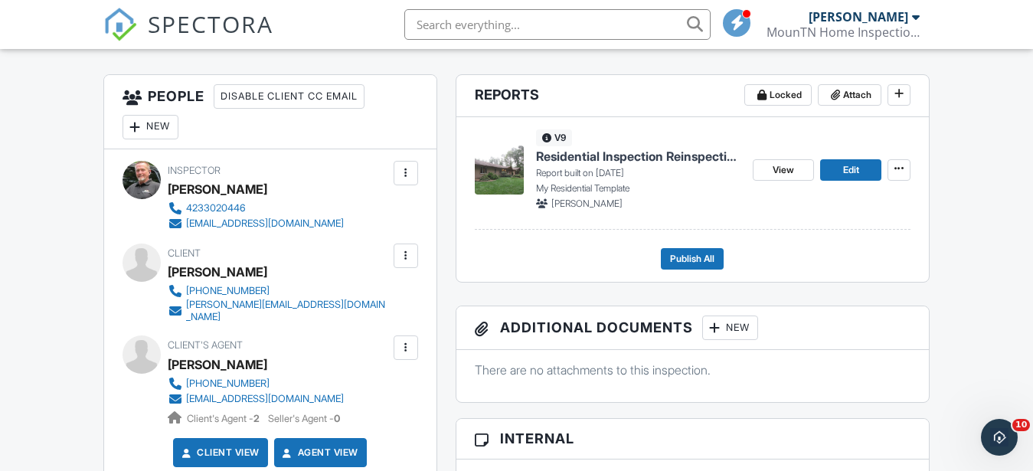
click at [757, 327] on div "New" at bounding box center [730, 328] width 56 height 25
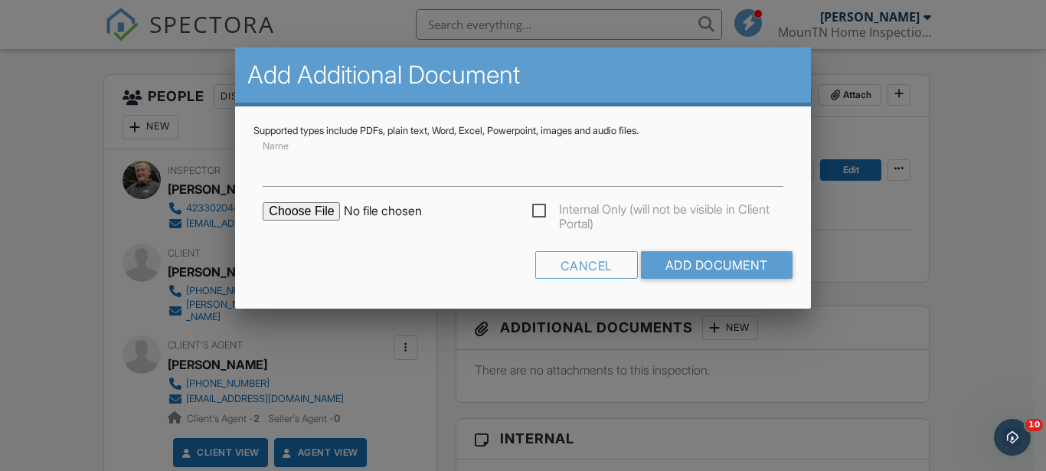
click at [277, 211] on input "file" at bounding box center [393, 211] width 260 height 18
type input "C:\fakepath\RF 655 RepairReplacement Amendment.pdf"
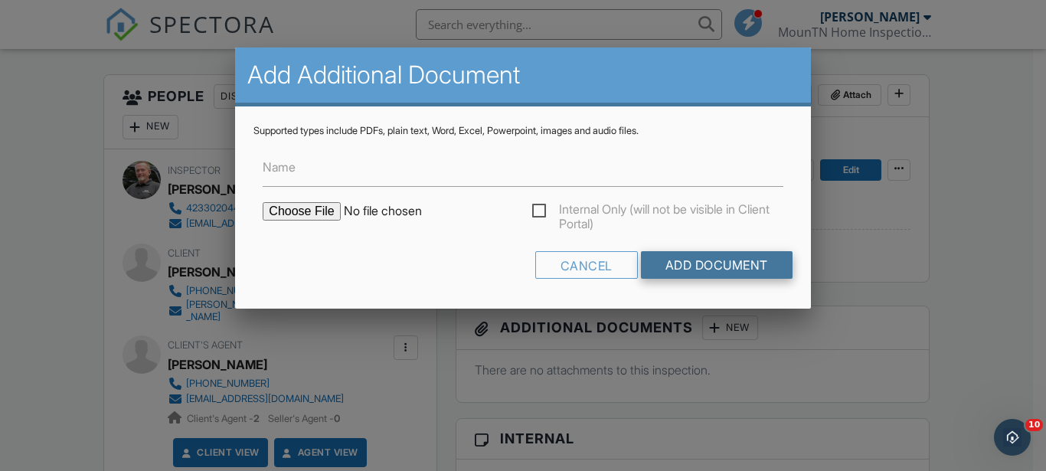
click at [721, 256] on input "Add Document" at bounding box center [717, 265] width 152 height 28
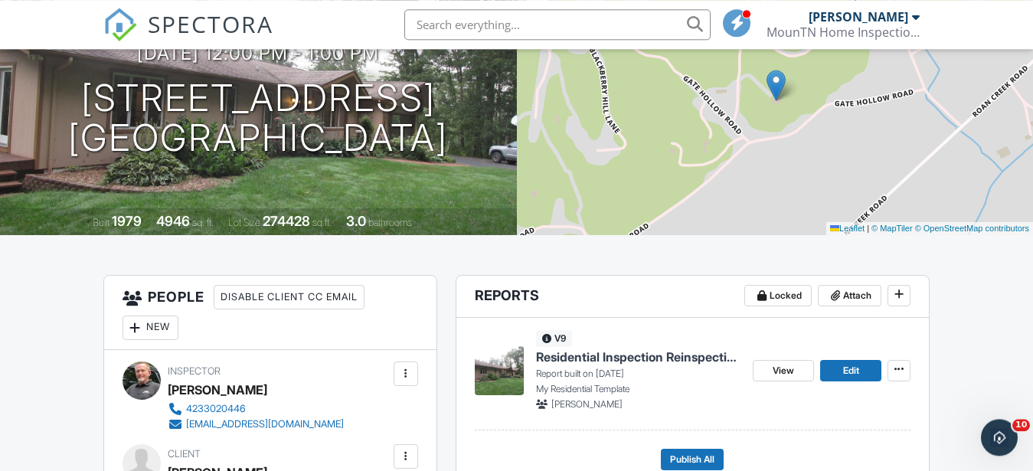
scroll to position [391, 0]
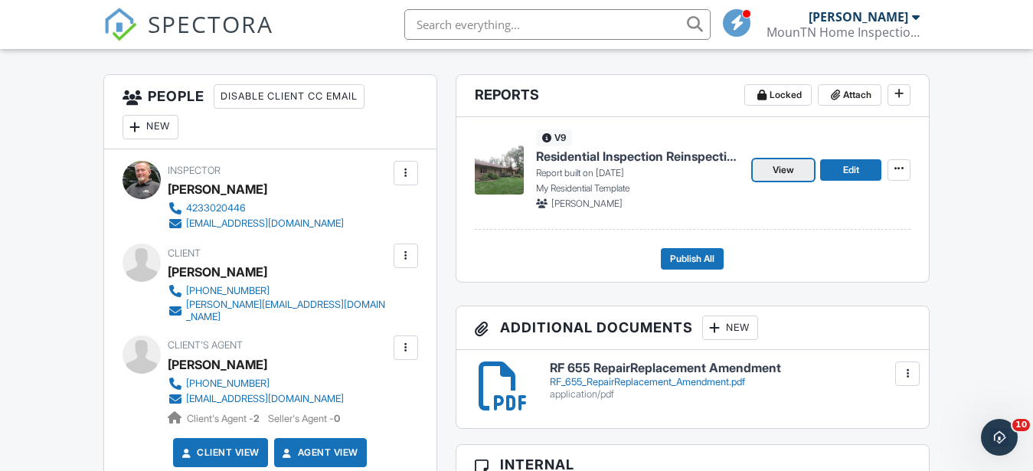
click at [810, 168] on link "View" at bounding box center [783, 169] width 61 height 21
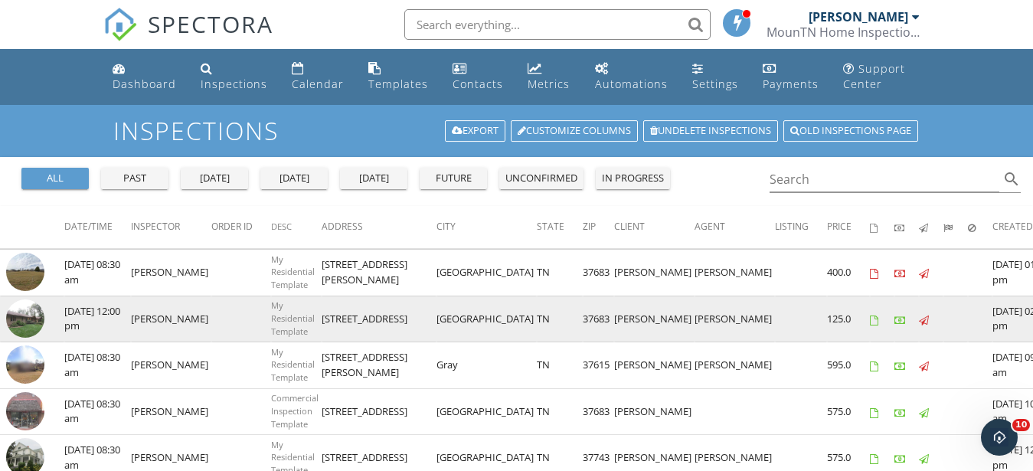
click at [21, 313] on img at bounding box center [25, 318] width 38 height 38
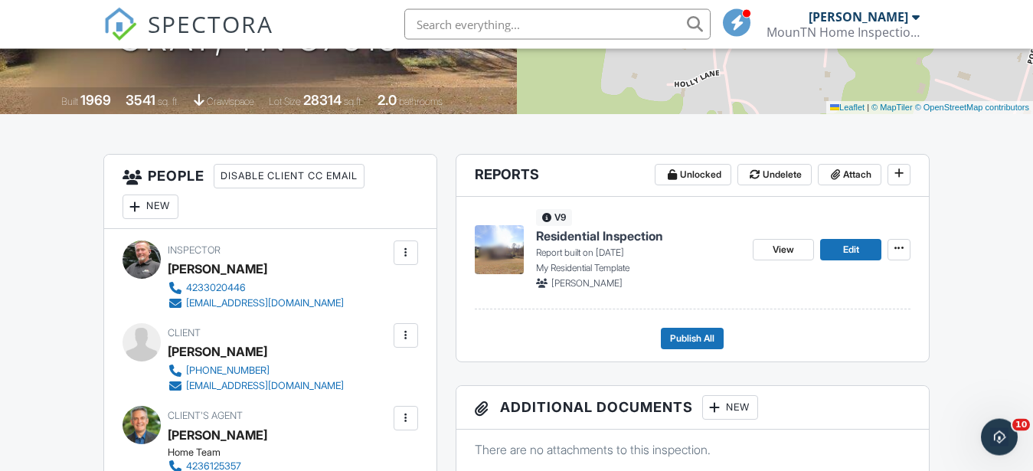
scroll to position [312, 0]
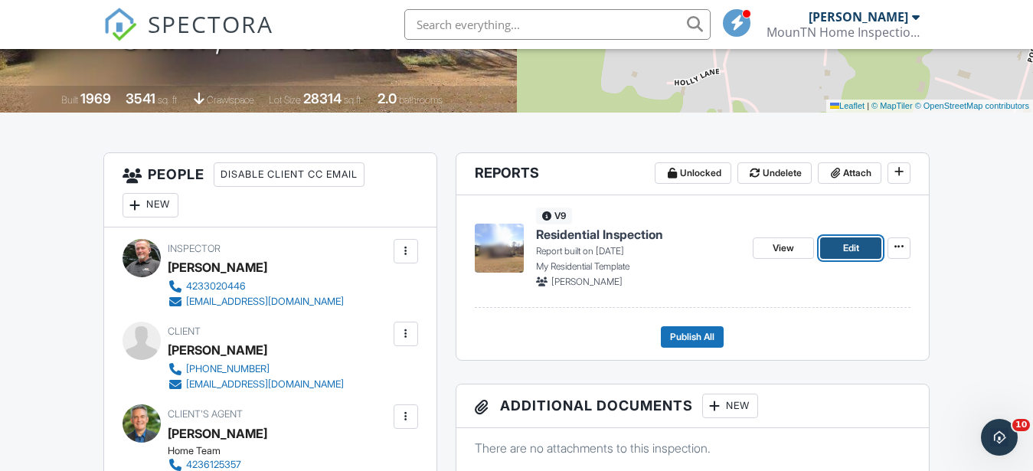
click at [855, 243] on span "Edit" at bounding box center [851, 247] width 16 height 15
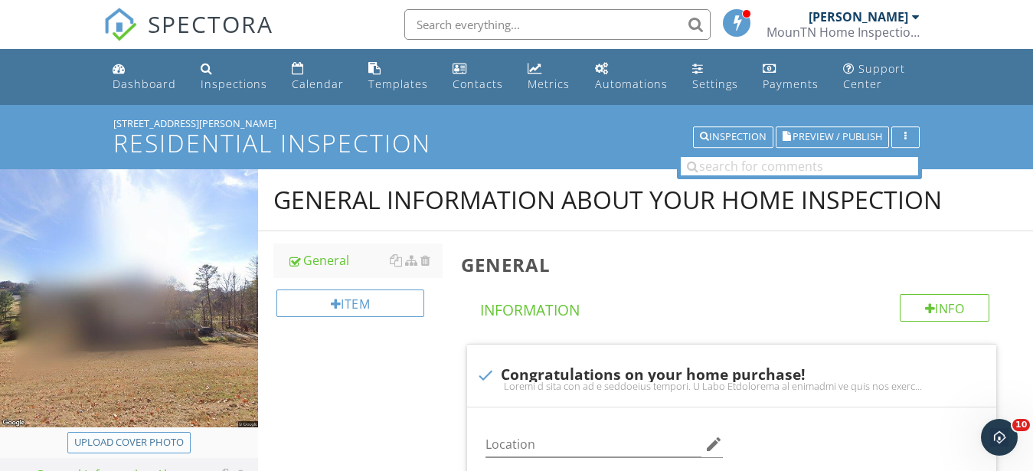
click at [110, 451] on button "Upload cover photo" at bounding box center [128, 442] width 123 height 21
type input "C:\fakepath\IMG_9365.JPG"
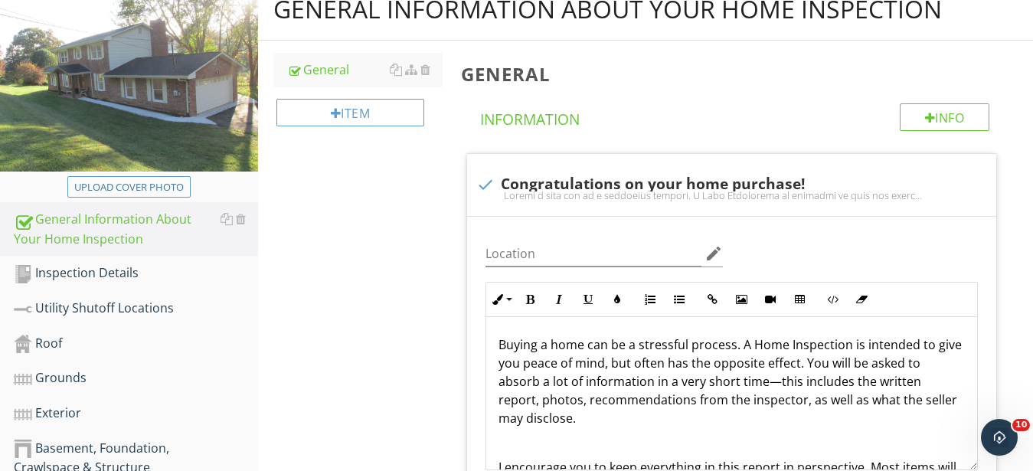
scroll to position [78, 0]
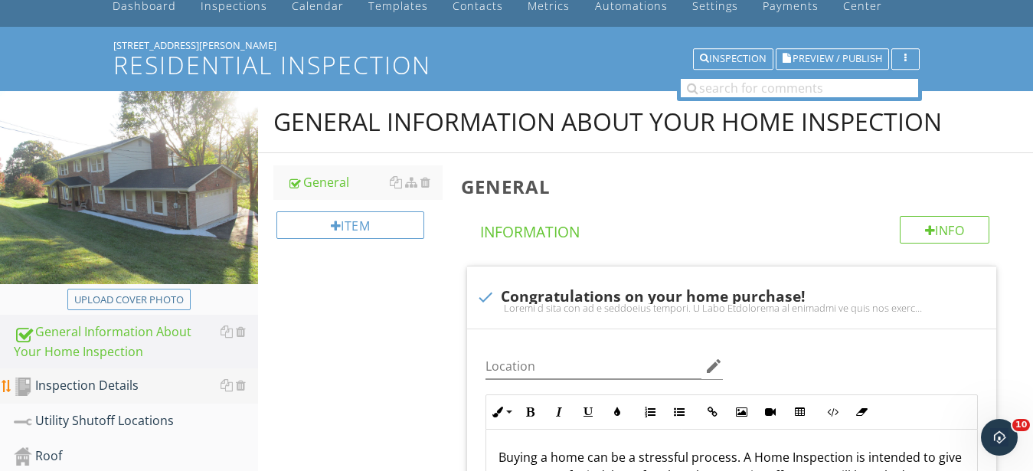
click at [80, 388] on div "Inspection Details" at bounding box center [136, 386] width 244 height 20
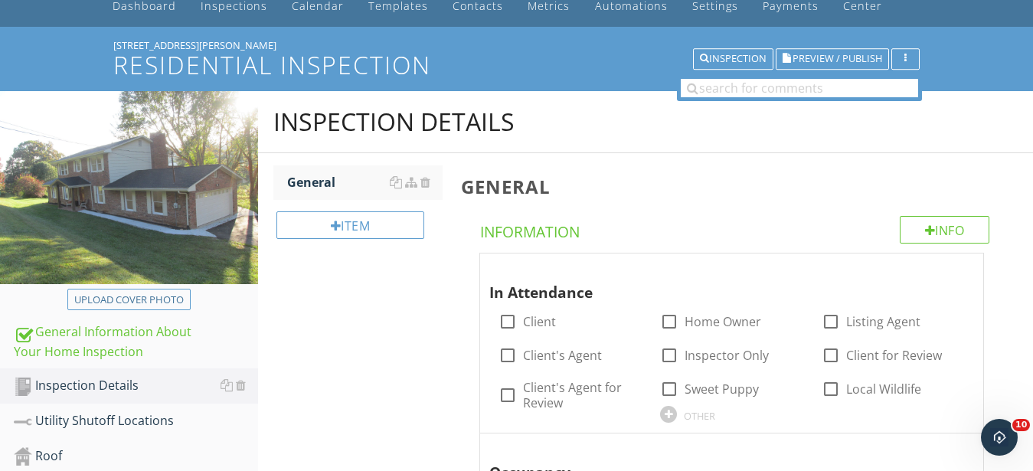
scroll to position [156, 0]
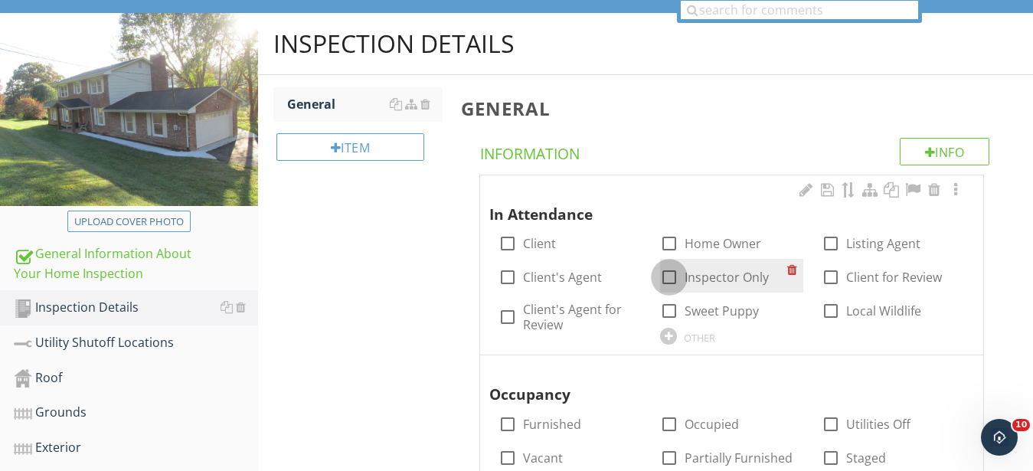
click at [668, 277] on div at bounding box center [669, 277] width 26 height 26
checkbox input "true"
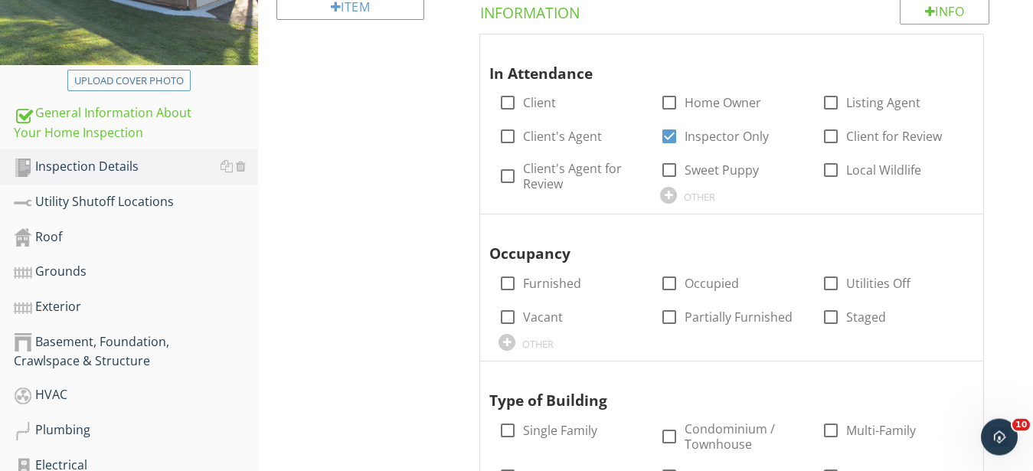
scroll to position [312, 0]
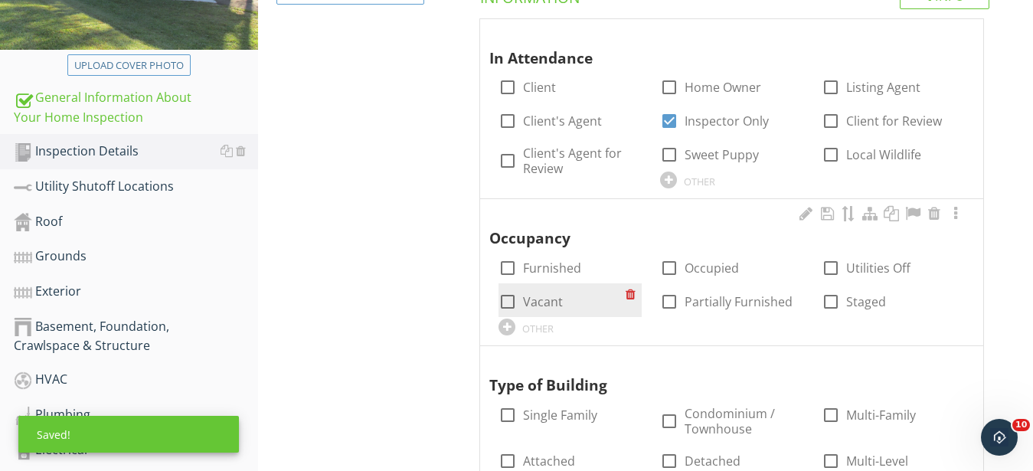
click at [519, 306] on div at bounding box center [508, 302] width 26 height 26
checkbox input "true"
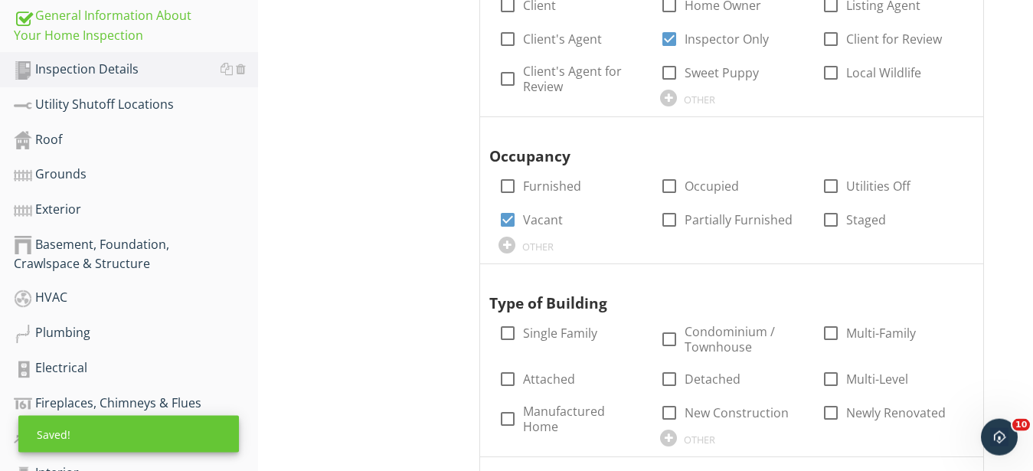
scroll to position [469, 0]
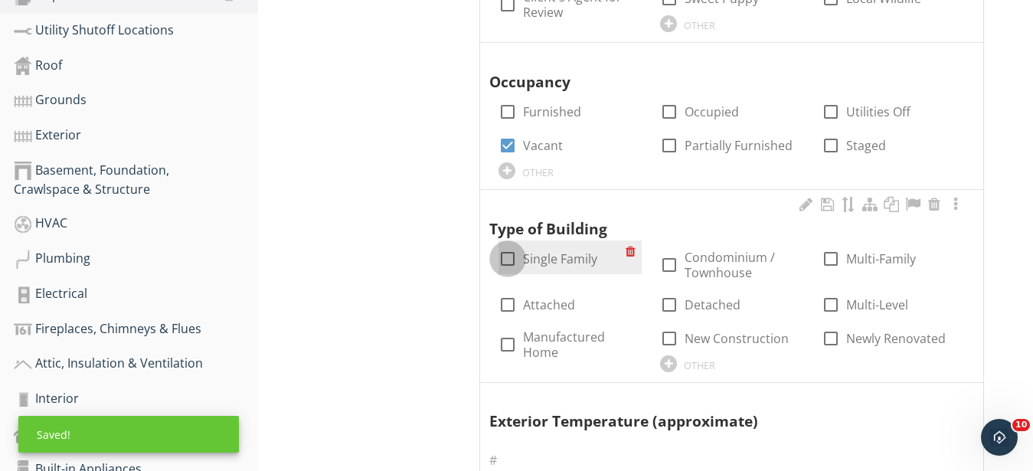
click at [512, 263] on div at bounding box center [508, 259] width 26 height 26
checkbox input "true"
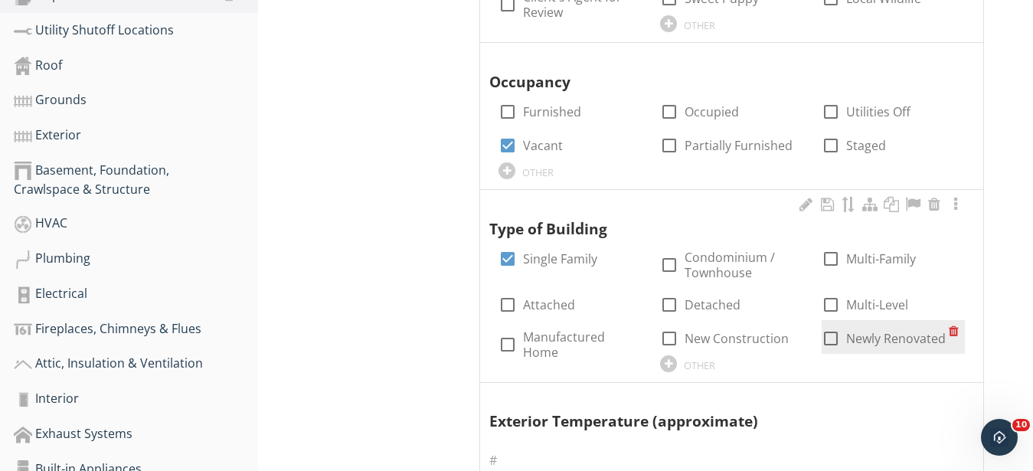
click at [829, 332] on div at bounding box center [831, 338] width 26 height 26
checkbox input "true"
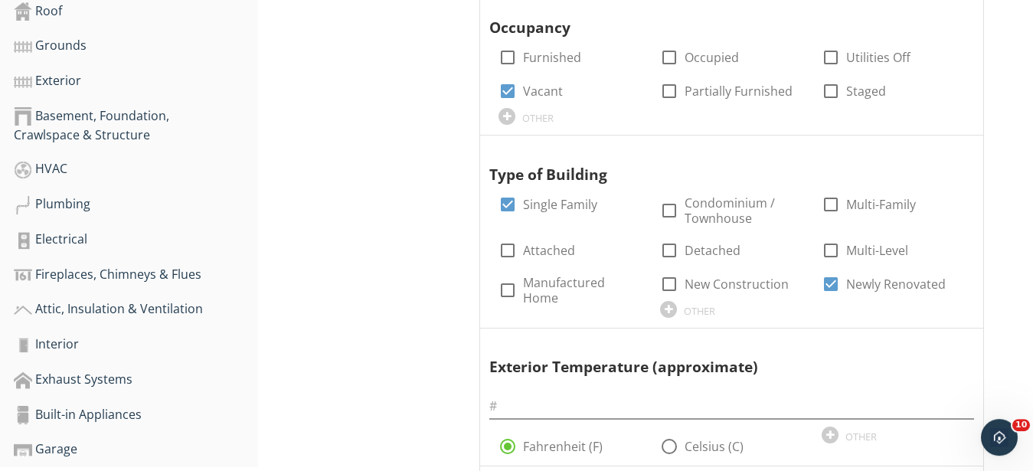
scroll to position [625, 0]
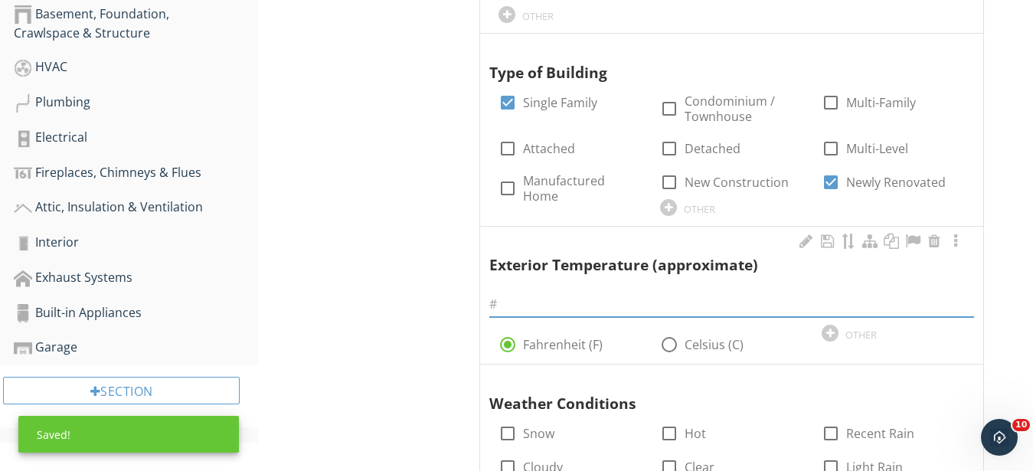
click at [502, 309] on input "text" at bounding box center [731, 304] width 485 height 25
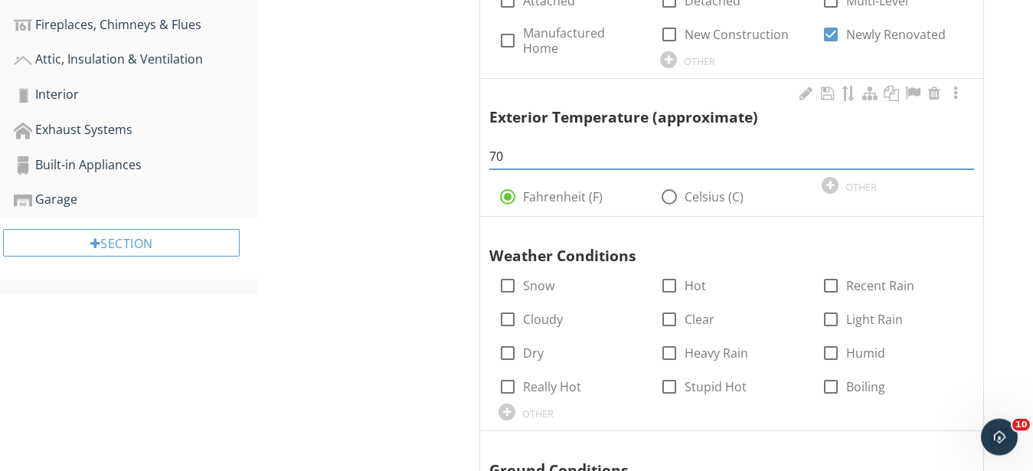
scroll to position [781, 0]
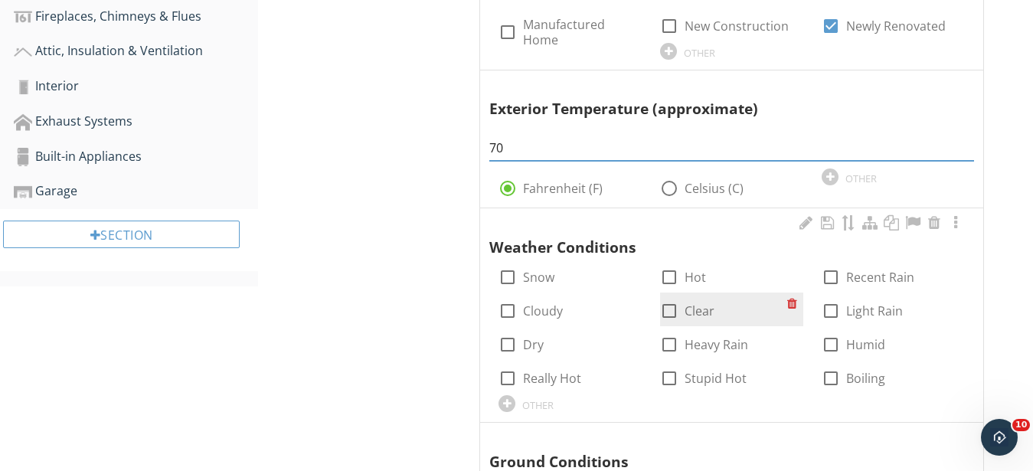
type input "70"
click at [669, 314] on div at bounding box center [669, 311] width 26 height 26
checkbox input "true"
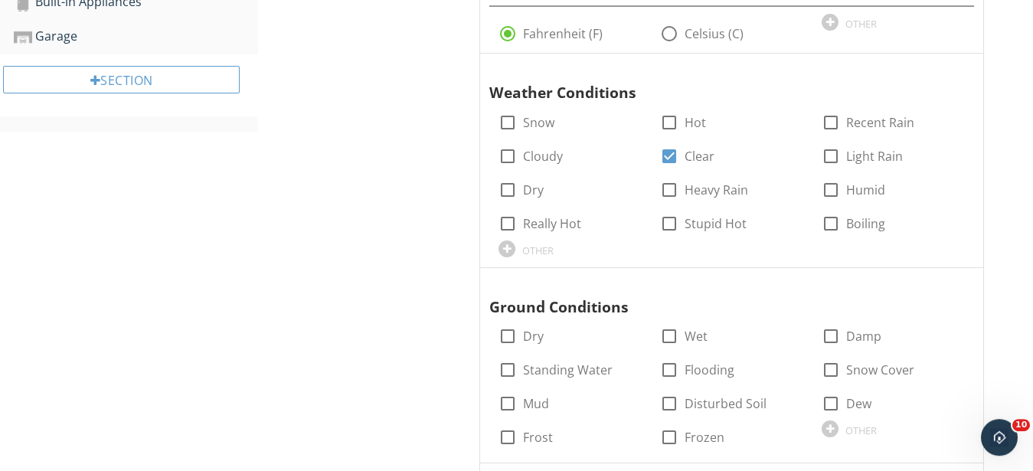
scroll to position [937, 0]
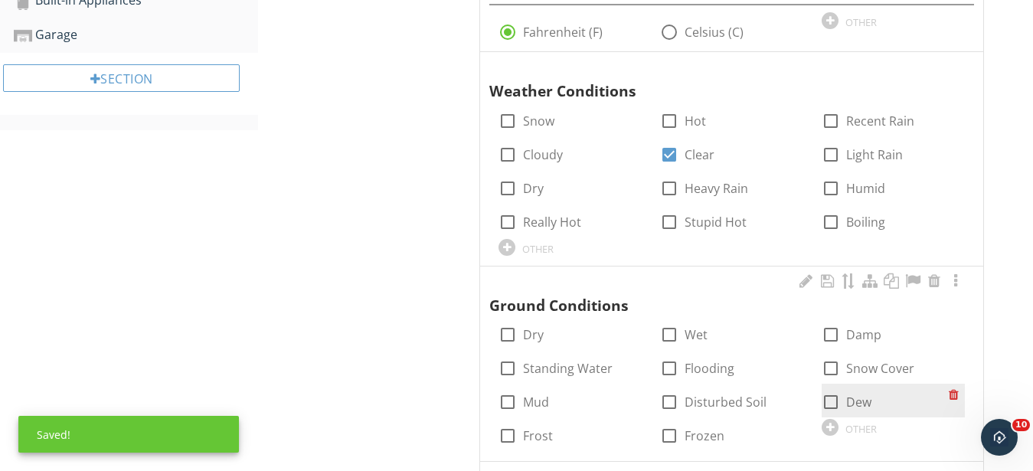
click at [826, 403] on div at bounding box center [831, 402] width 26 height 26
checkbox input "true"
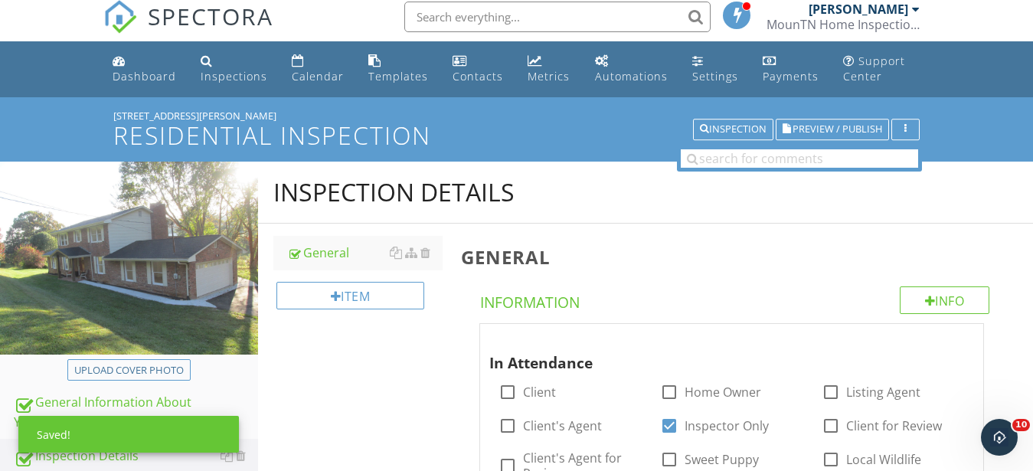
scroll to position [242, 0]
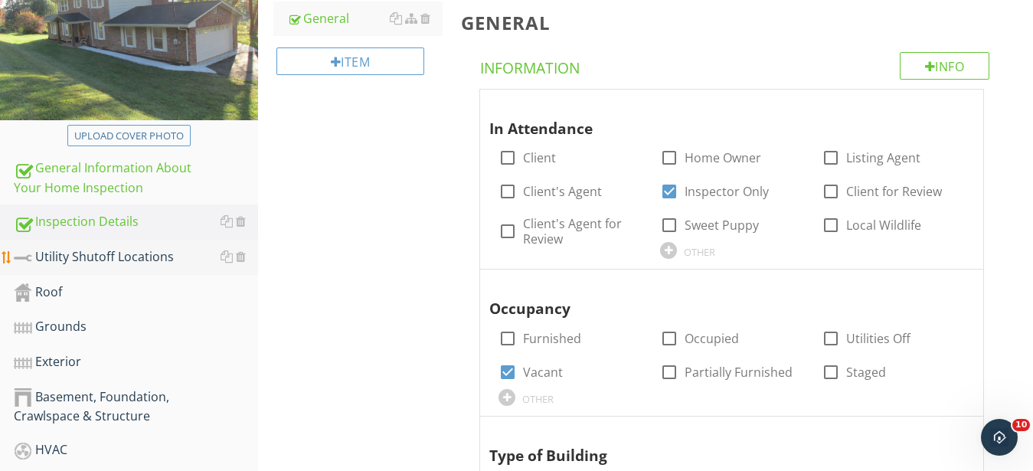
click at [38, 253] on div "Utility Shutoff Locations" at bounding box center [136, 257] width 244 height 20
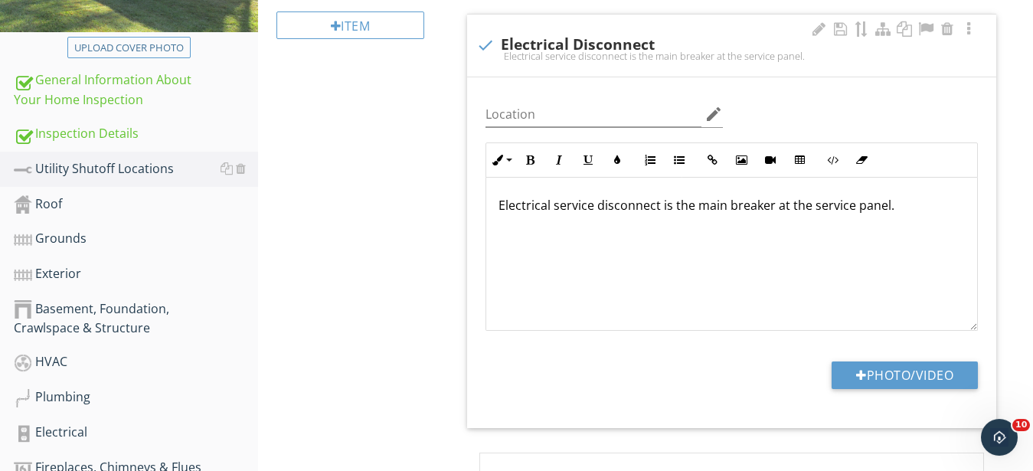
scroll to position [320, 0]
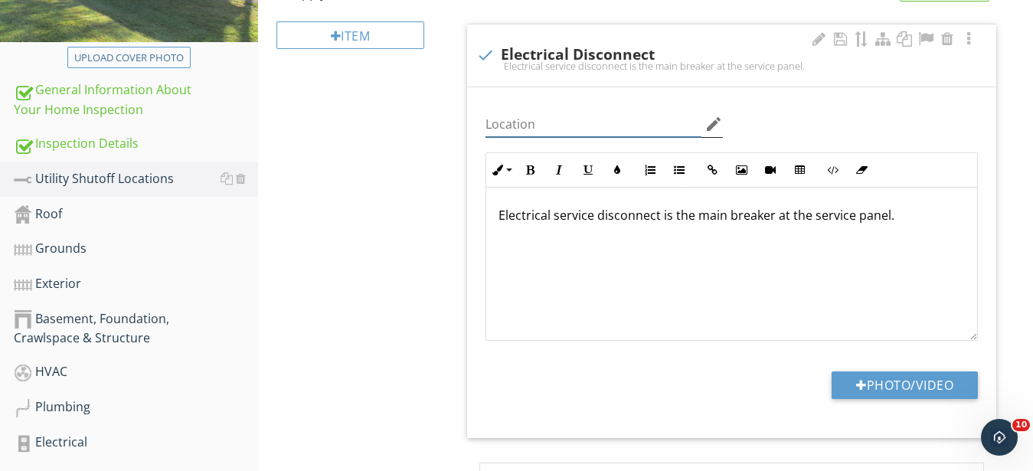
click at [515, 123] on input "Location" at bounding box center [593, 124] width 215 height 25
type input "Garage"
click at [891, 383] on button "Photo/Video" at bounding box center [905, 385] width 146 height 28
type input "C:\fakepath\IMG_9641.JPG"
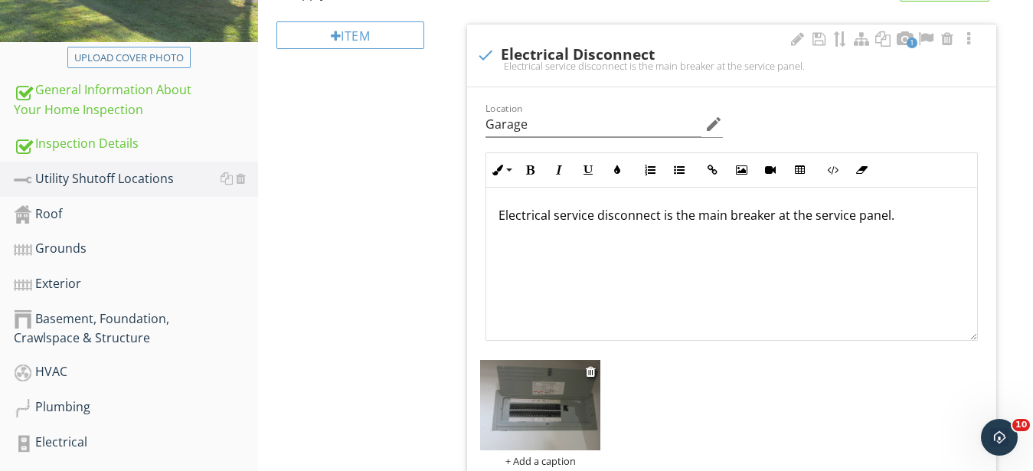
click at [517, 417] on img at bounding box center [540, 405] width 120 height 90
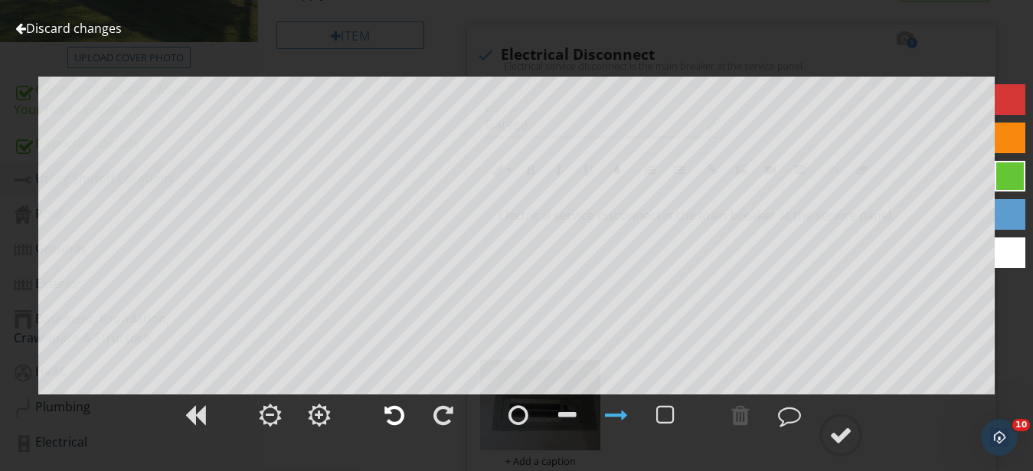
click at [395, 418] on div at bounding box center [394, 415] width 20 height 23
click at [681, 414] on div at bounding box center [665, 415] width 38 height 38
click at [845, 439] on div at bounding box center [840, 434] width 23 height 23
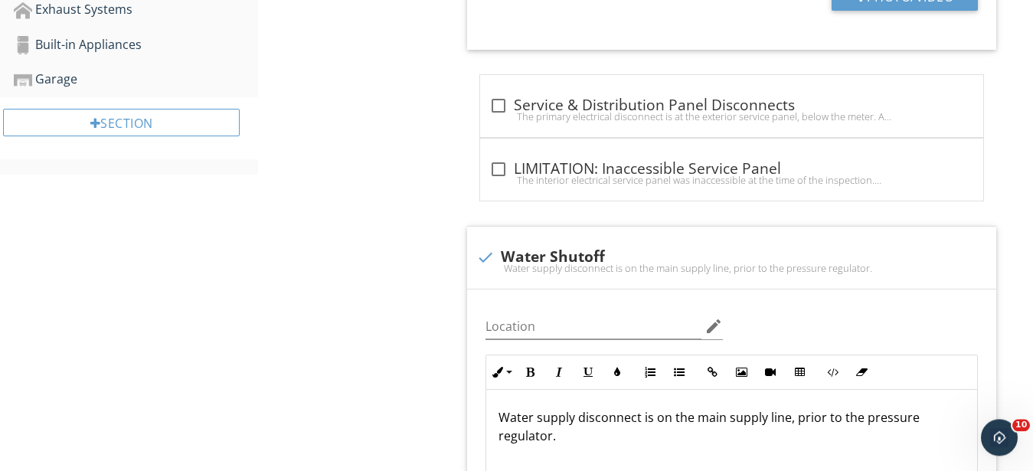
scroll to position [1023, 0]
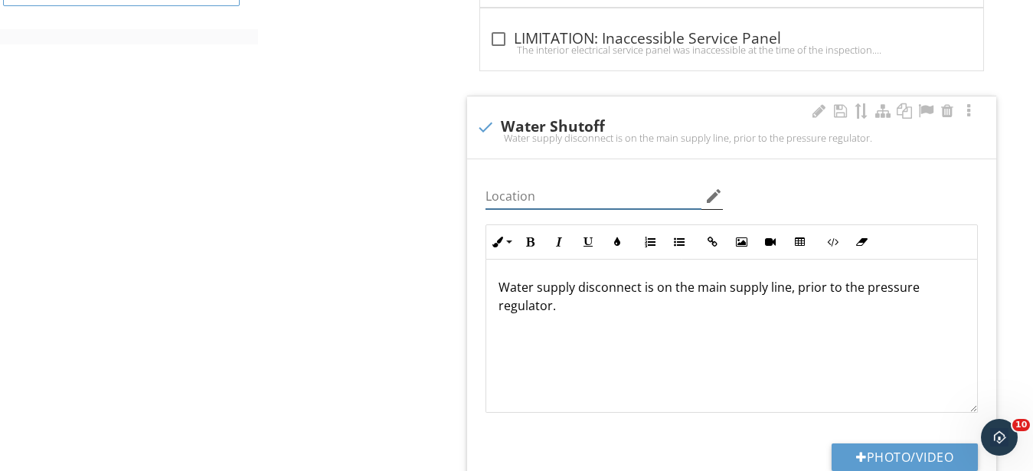
click at [531, 201] on input "Location" at bounding box center [593, 196] width 215 height 25
type input "Basement"
click at [918, 452] on button "Photo/Video" at bounding box center [905, 457] width 146 height 28
type input "C:\fakepath\IMG_9621.JPG"
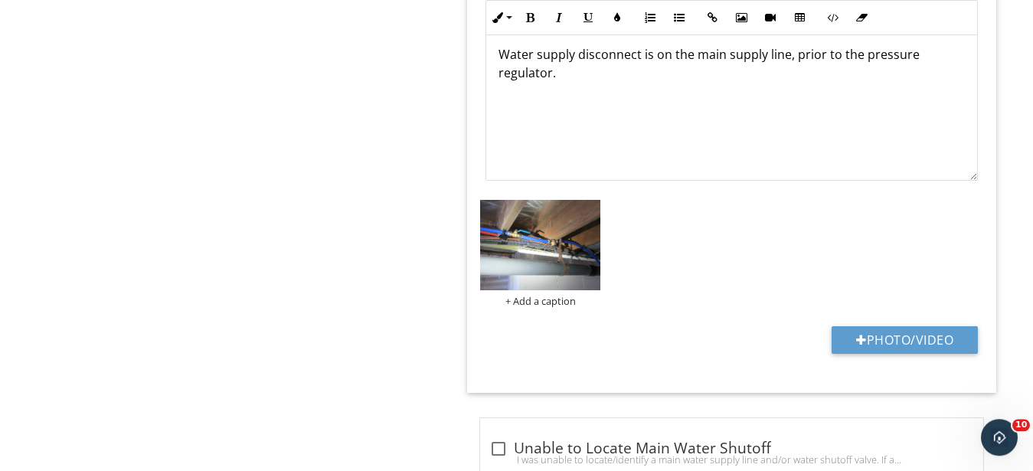
scroll to position [1257, 0]
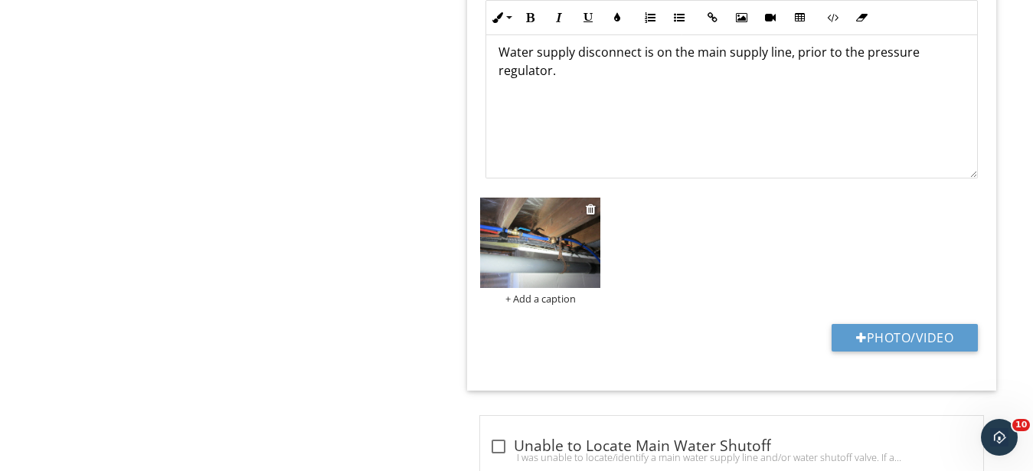
click at [535, 276] on img at bounding box center [540, 243] width 120 height 90
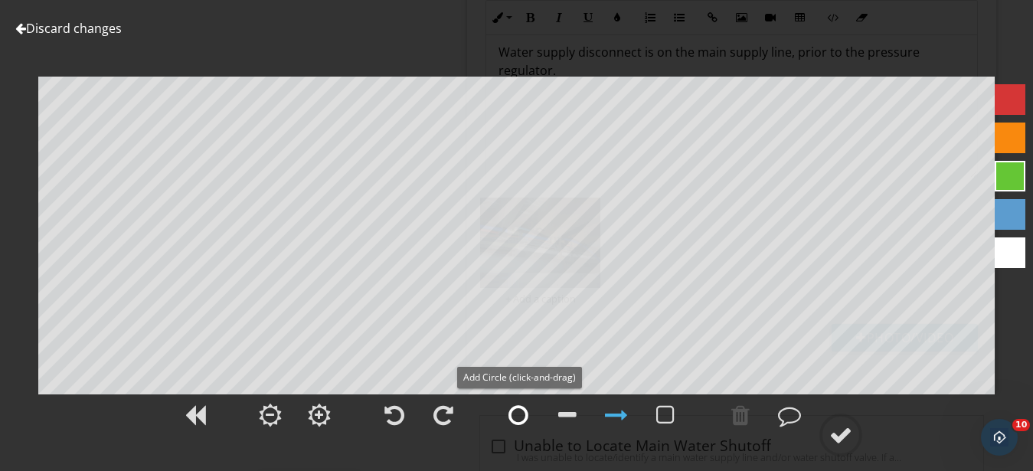
click at [521, 423] on div at bounding box center [518, 415] width 20 height 23
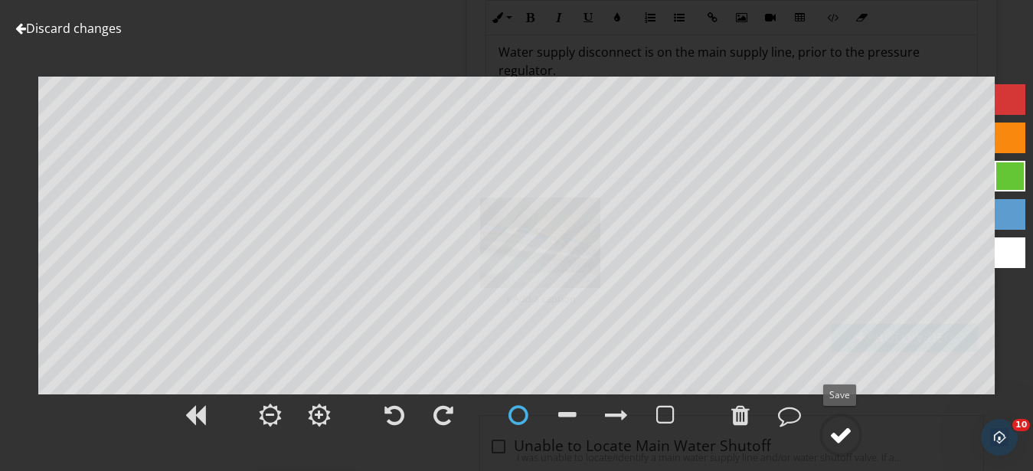
click at [842, 442] on div at bounding box center [840, 434] width 23 height 23
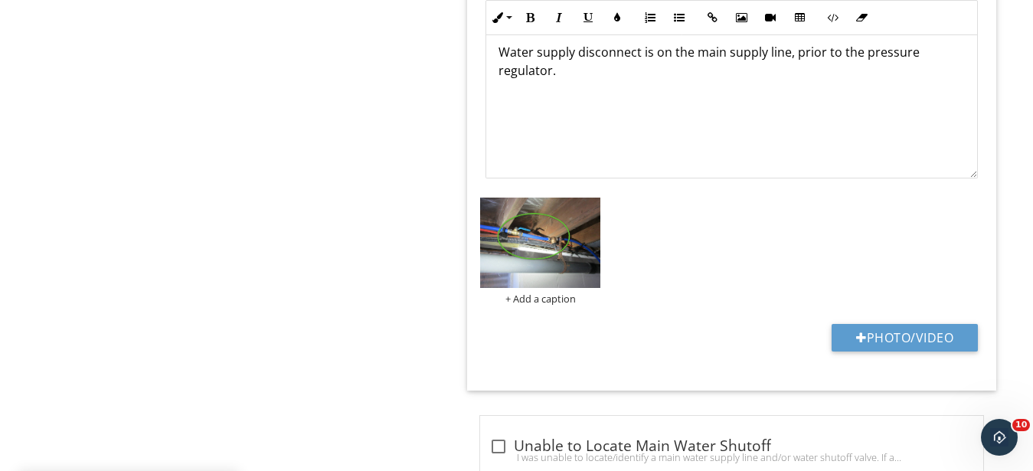
click at [798, 51] on p "Water supply disconnect is on the main supply line, prior to the pressure regul…" at bounding box center [732, 61] width 466 height 37
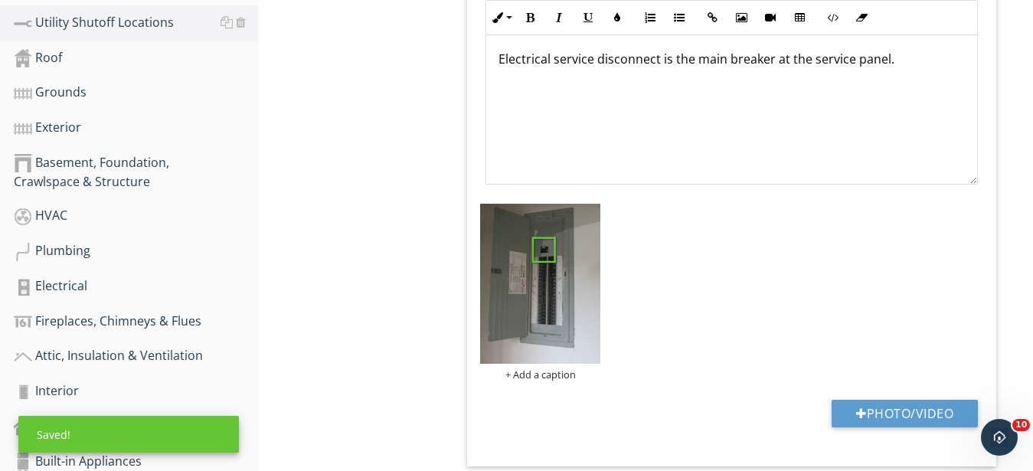
scroll to position [86, 0]
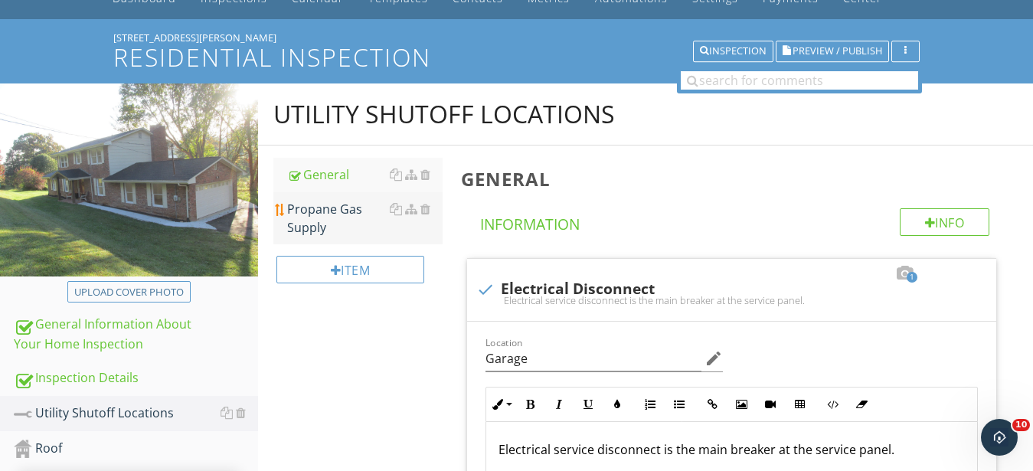
click at [288, 204] on div "Propane Gas Supply" at bounding box center [364, 218] width 155 height 37
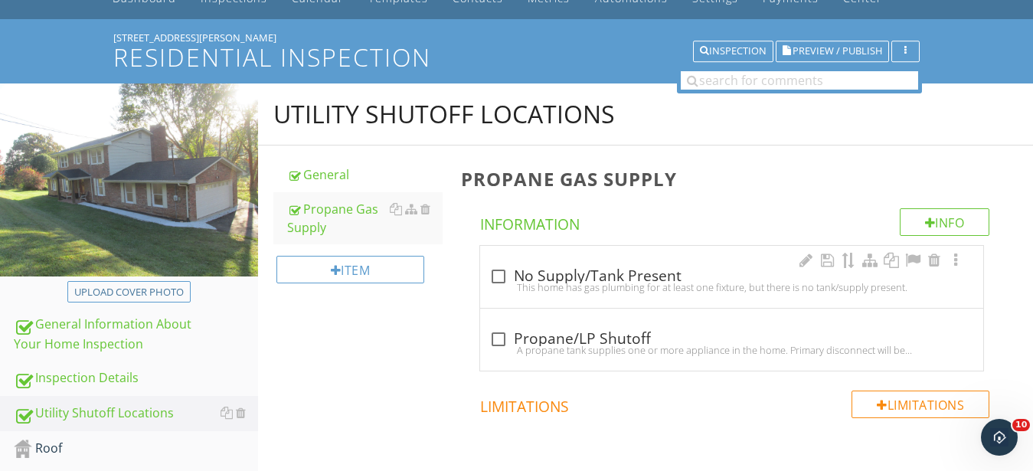
click at [685, 289] on div "This home has gas plumbing for at least one fixture, but there is no tank/suppl…" at bounding box center [731, 287] width 485 height 12
checkbox input "true"
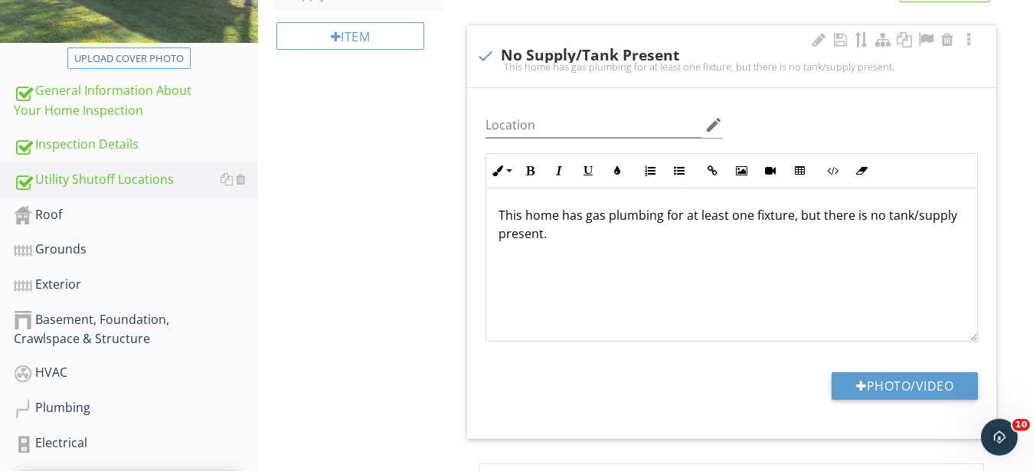
scroll to position [320, 0]
click at [917, 377] on button "Photo/Video" at bounding box center [905, 385] width 146 height 28
type input "C:\fakepath\IMG_9398.JPG"
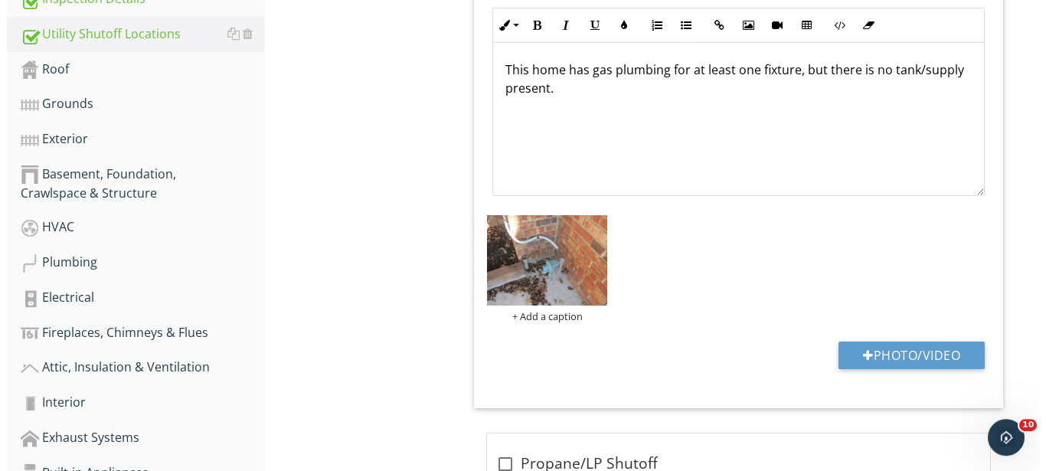
scroll to position [476, 0]
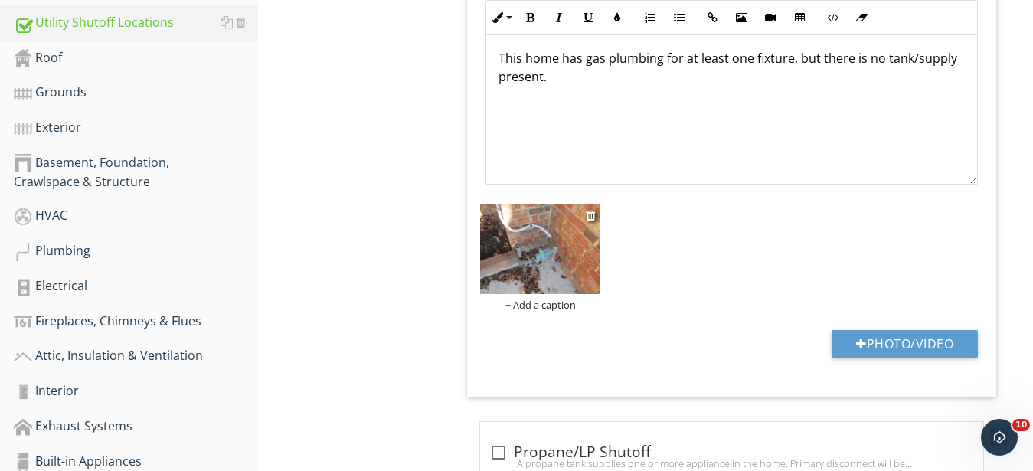
click at [571, 269] on img at bounding box center [540, 249] width 120 height 90
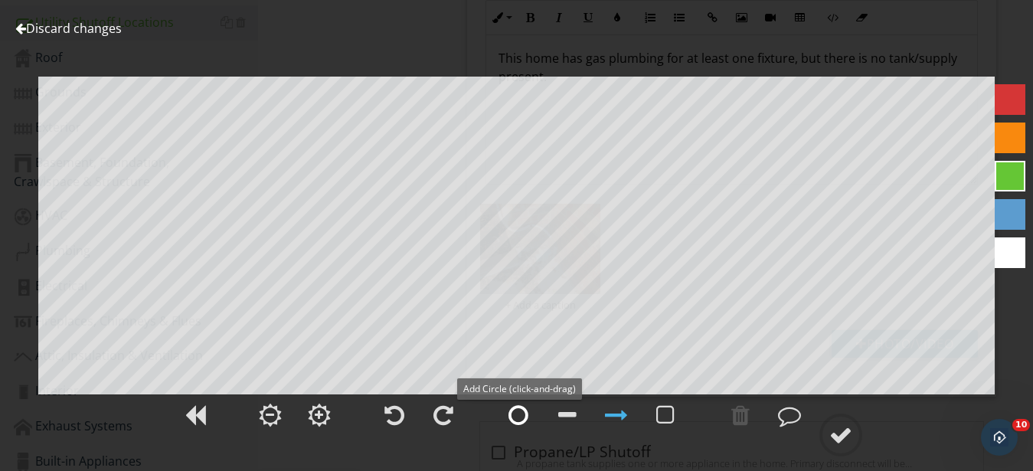
drag, startPoint x: 520, startPoint y: 413, endPoint x: 520, endPoint y: 403, distance: 10.0
click at [520, 410] on div at bounding box center [518, 415] width 20 height 23
click at [832, 437] on div at bounding box center [840, 434] width 23 height 23
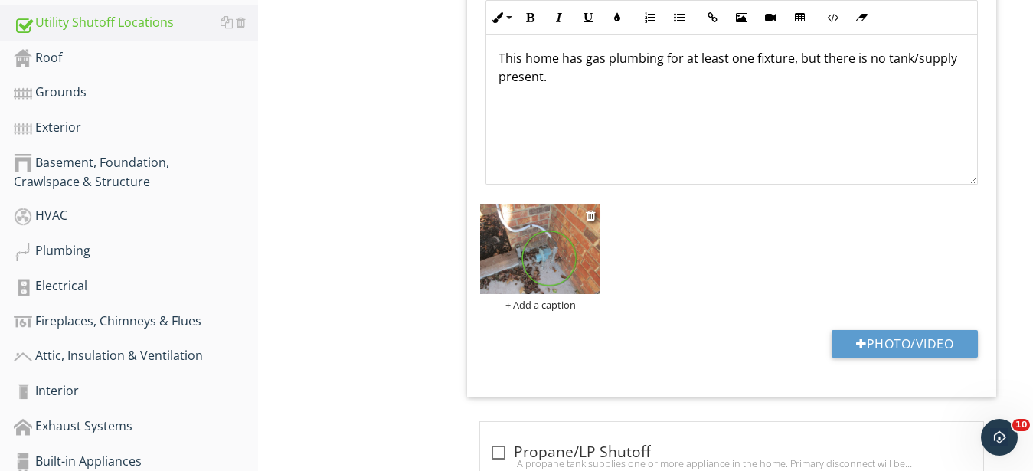
click at [528, 309] on div "+ Add a caption" at bounding box center [540, 305] width 120 height 12
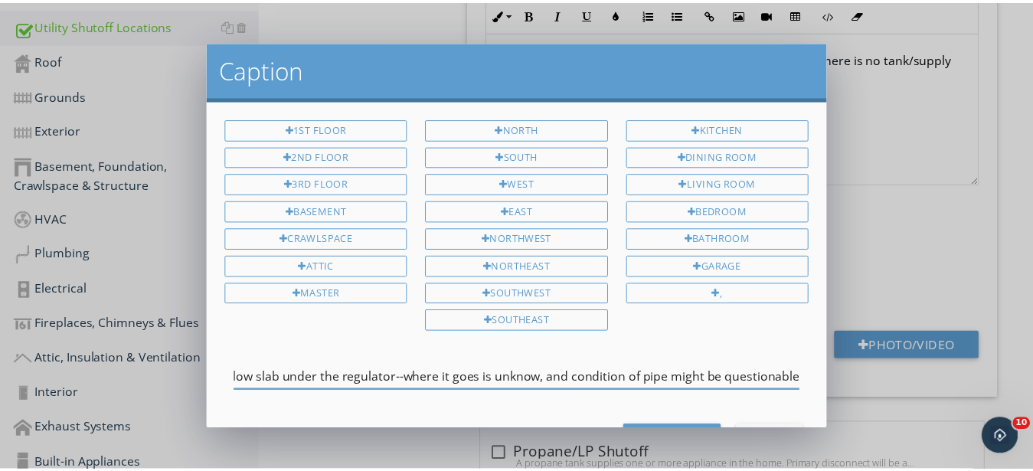
scroll to position [0, 155]
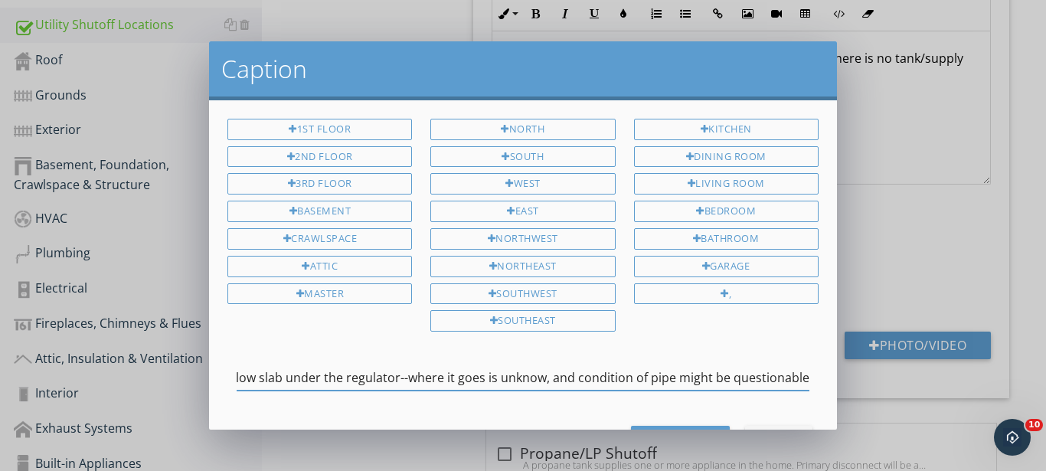
type input "An old supply line goes below slab under the regulator--where it goes is unknow…"
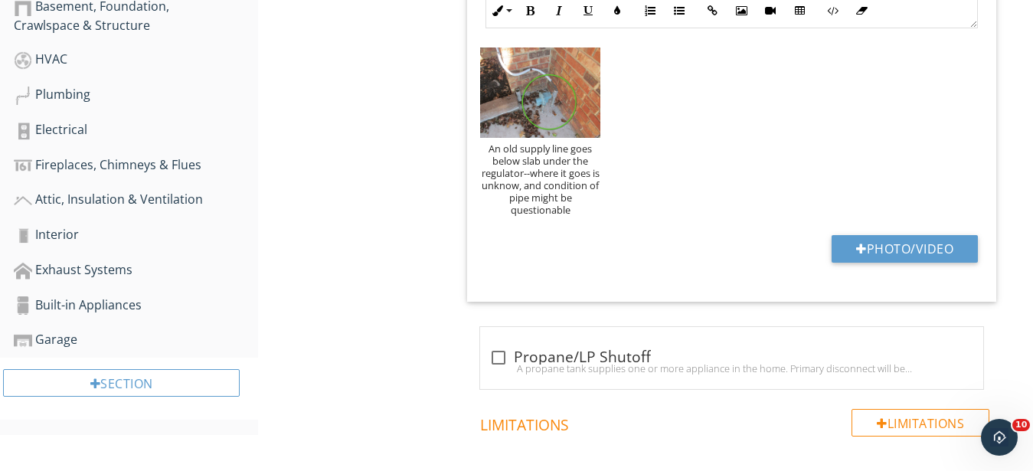
scroll to position [320, 0]
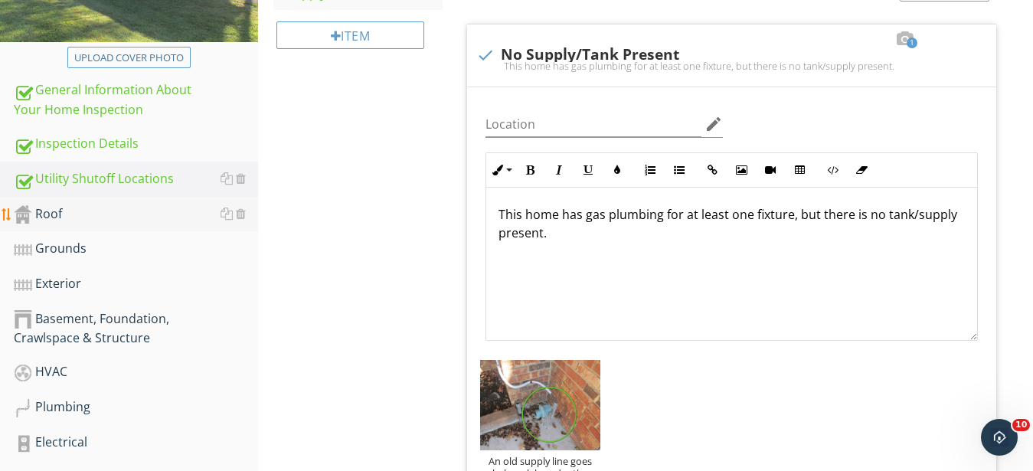
click at [37, 217] on div "Roof" at bounding box center [136, 214] width 244 height 20
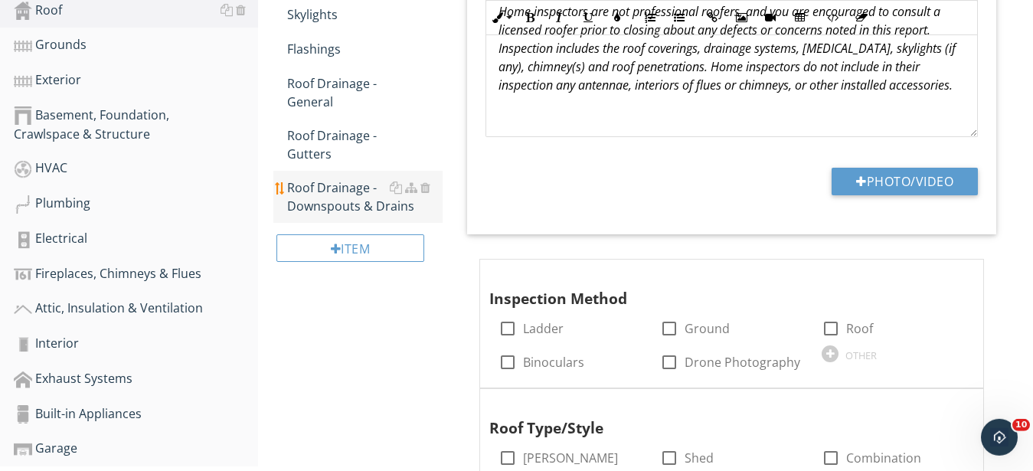
scroll to position [625, 0]
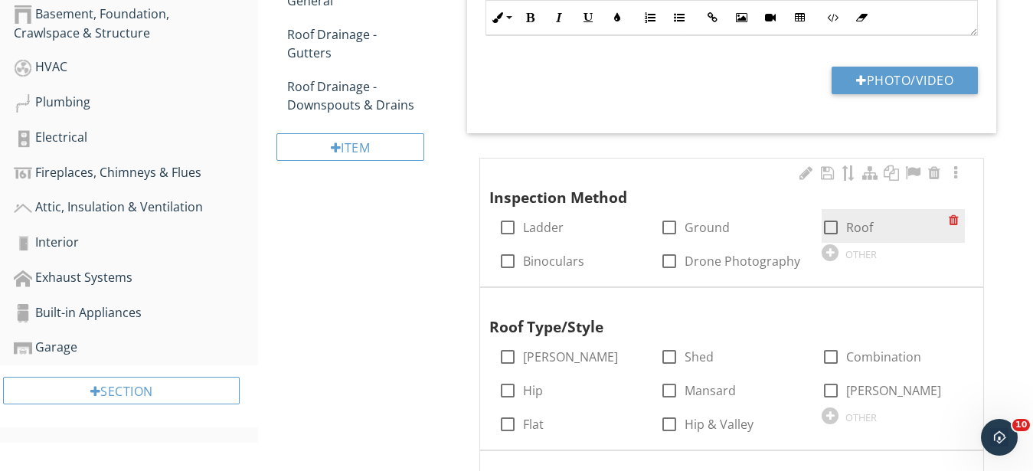
click at [832, 227] on div at bounding box center [831, 227] width 26 height 26
checkbox input "true"
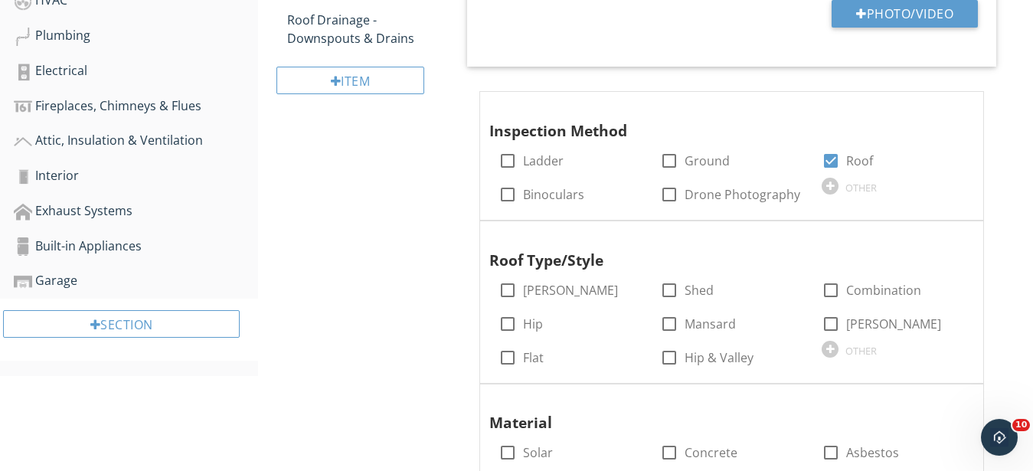
scroll to position [781, 0]
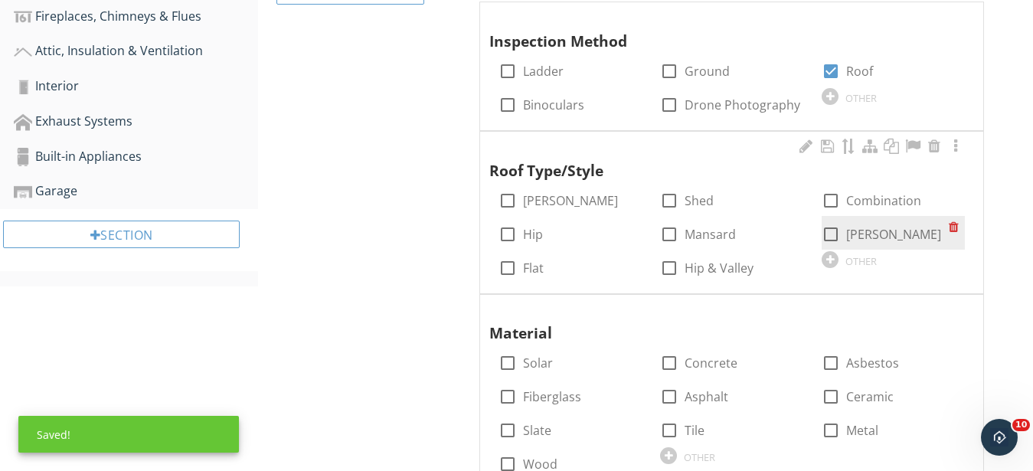
click at [836, 230] on div at bounding box center [831, 234] width 26 height 26
checkbox input "true"
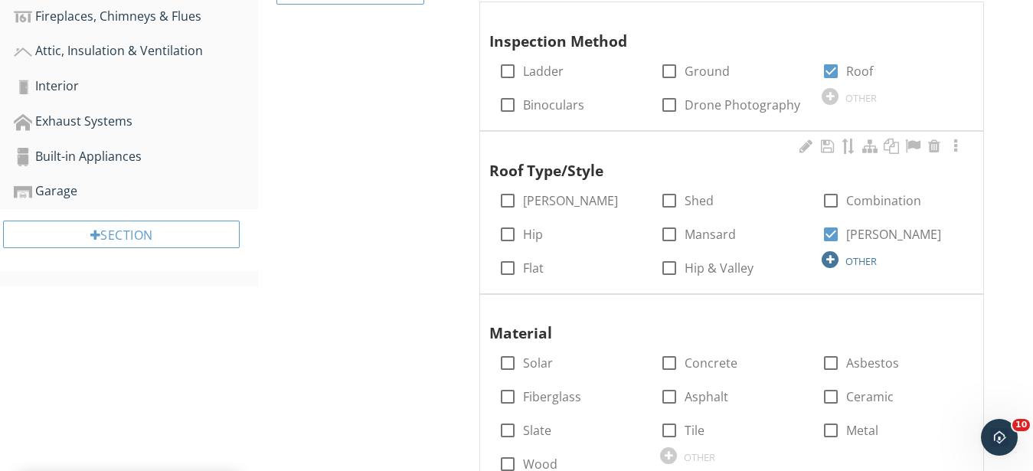
click at [829, 256] on div at bounding box center [830, 259] width 17 height 17
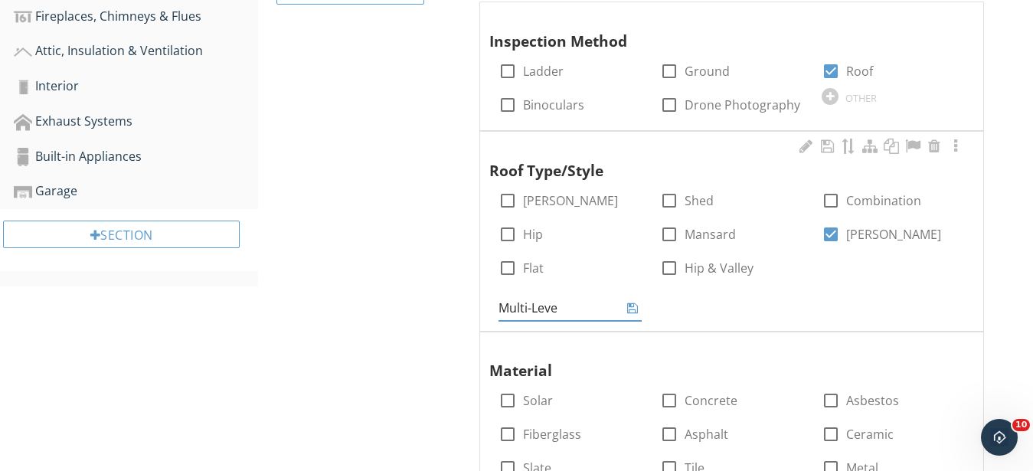
type input "Multi-Level"
click at [829, 149] on div at bounding box center [827, 146] width 18 height 15
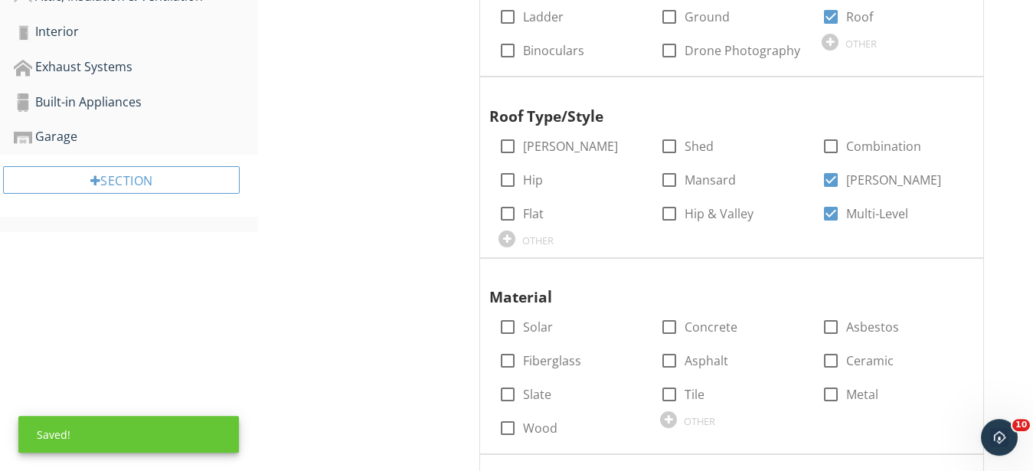
scroll to position [937, 0]
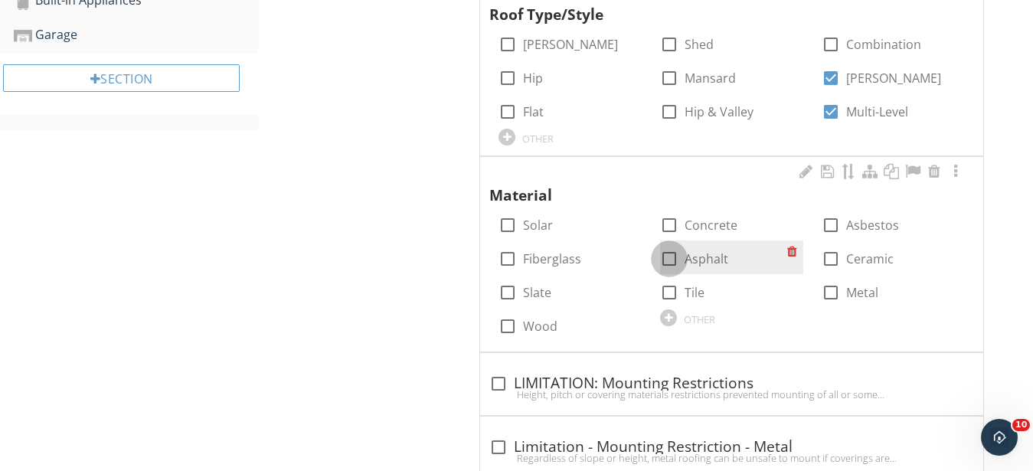
click at [665, 262] on div at bounding box center [669, 259] width 26 height 26
checkbox input "true"
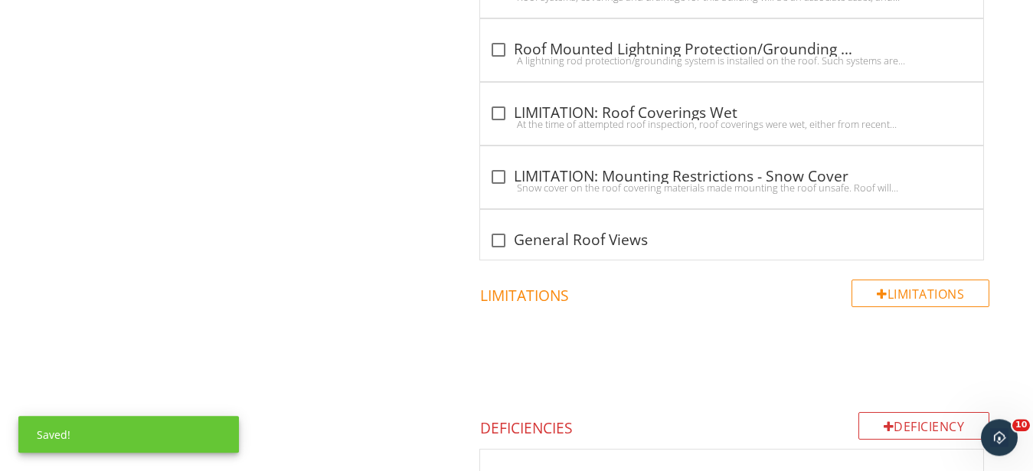
scroll to position [1797, 0]
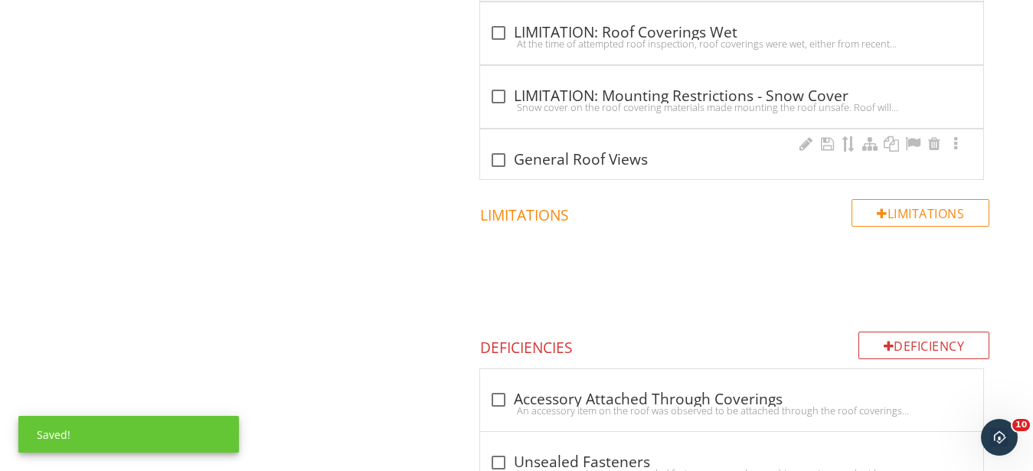
click at [513, 164] on div "check_box_outline_blank General Roof Views" at bounding box center [731, 160] width 485 height 18
checkbox input "true"
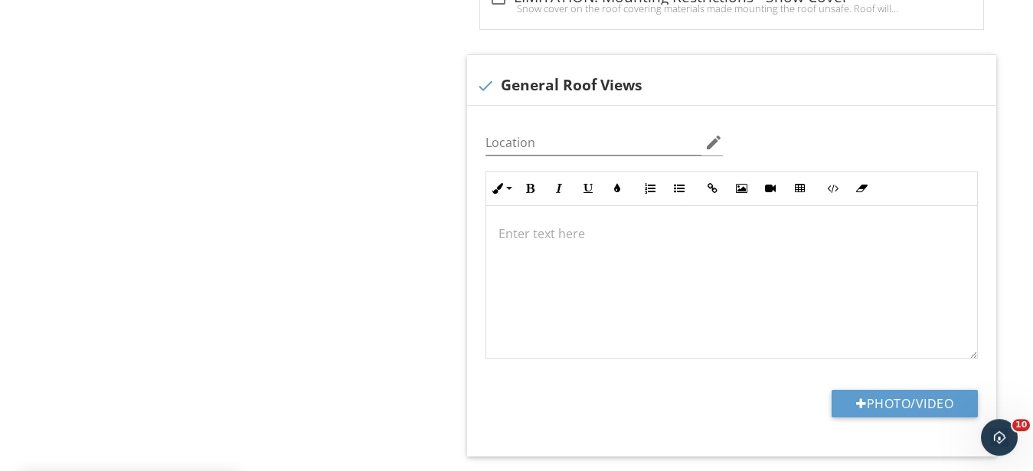
scroll to position [2031, 0]
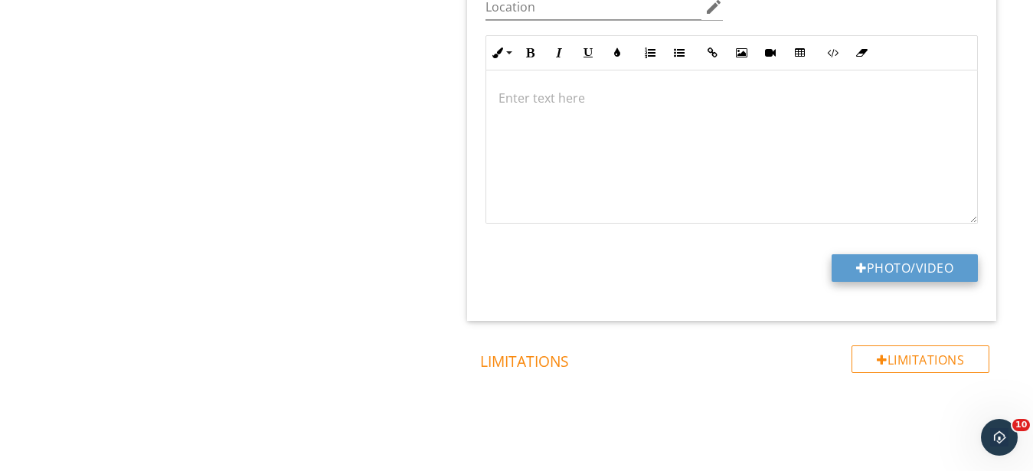
click at [920, 270] on button "Photo/Video" at bounding box center [905, 268] width 146 height 28
type input "C:\fakepath\IMG_9471.JPG"
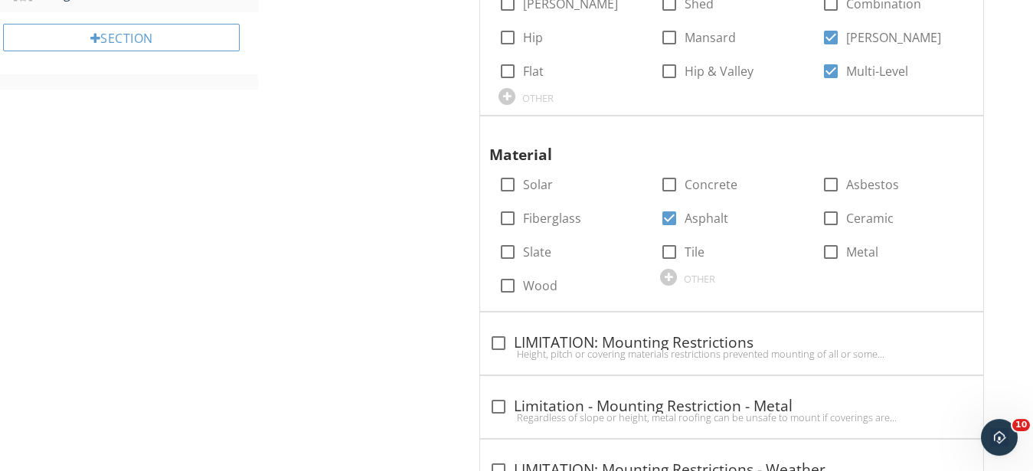
scroll to position [0, 0]
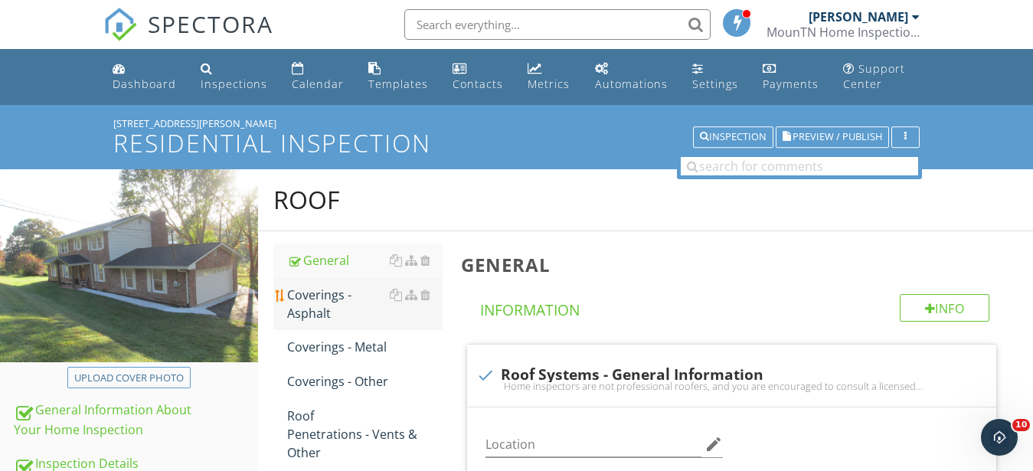
click at [299, 297] on div "Coverings - Asphalt" at bounding box center [364, 304] width 155 height 37
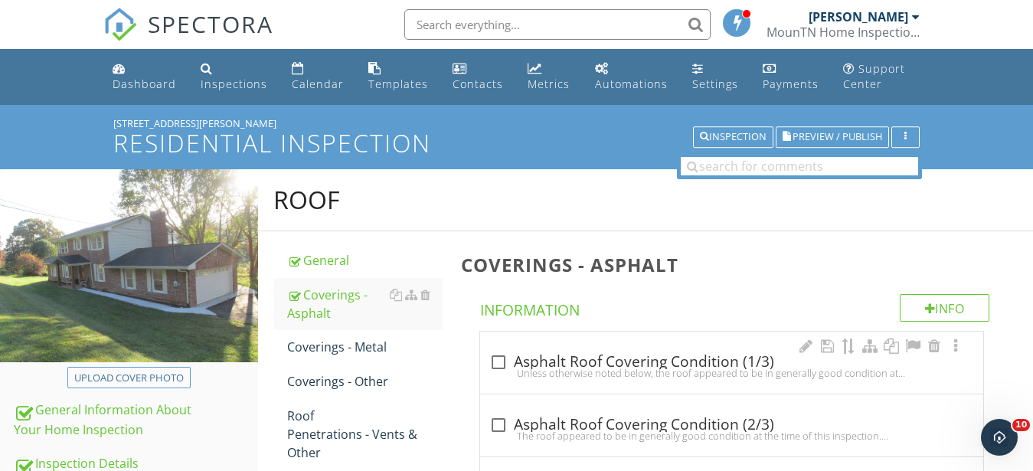
click at [615, 368] on div "Unless otherwise noted below, the roof appeared to be in generally good conditi…" at bounding box center [731, 373] width 485 height 12
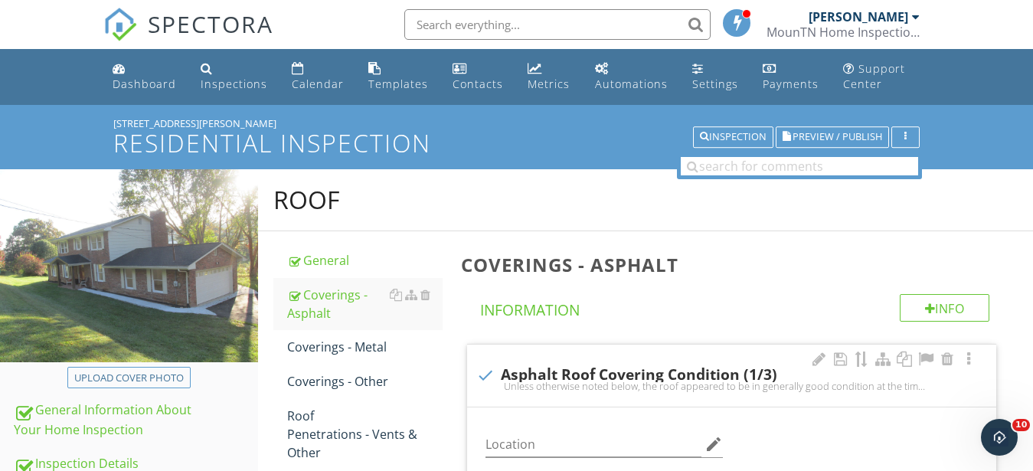
checkbox input "true"
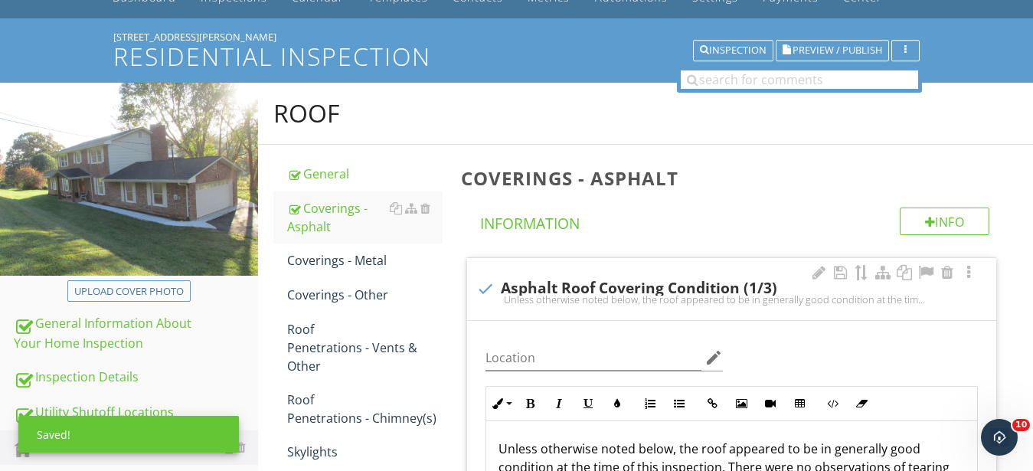
scroll to position [234, 0]
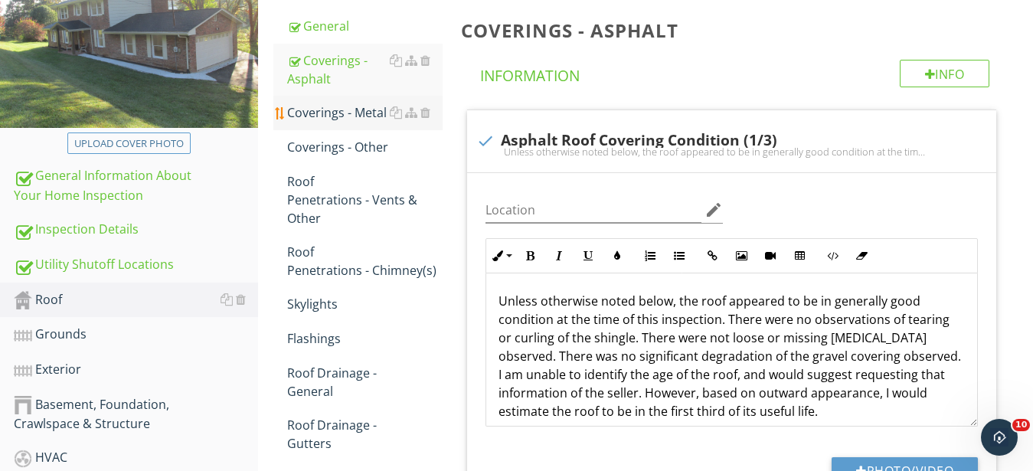
click at [329, 110] on div "Coverings - Metal" at bounding box center [364, 112] width 155 height 18
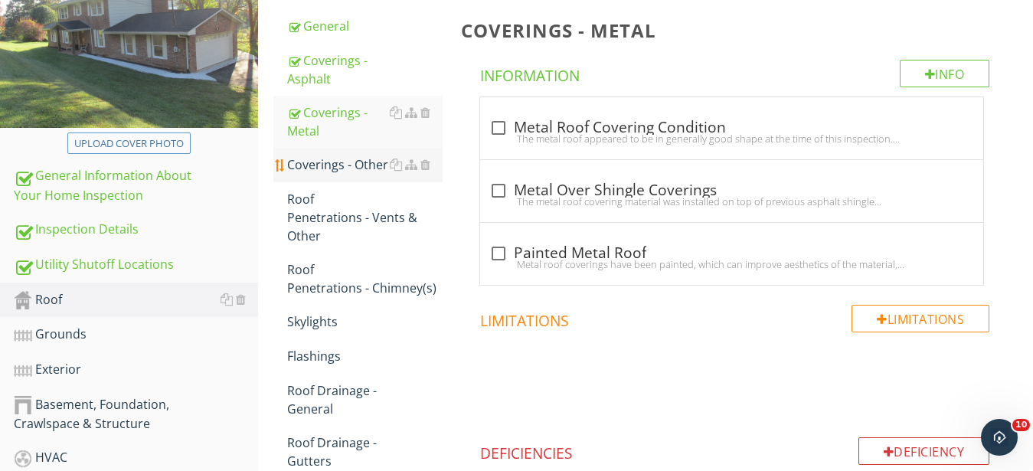
click at [306, 160] on div "Coverings - Other" at bounding box center [364, 164] width 155 height 18
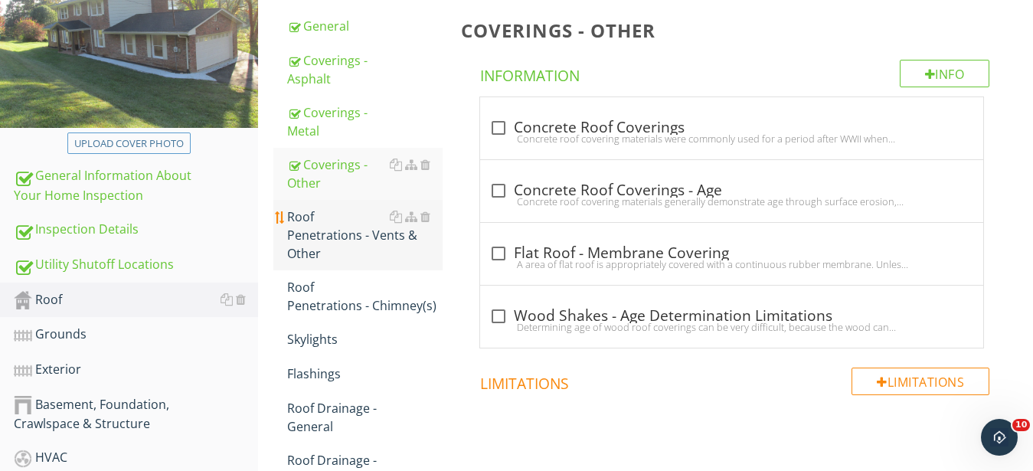
click at [310, 217] on div "Roof Penetrations - Vents & Other" at bounding box center [364, 235] width 155 height 55
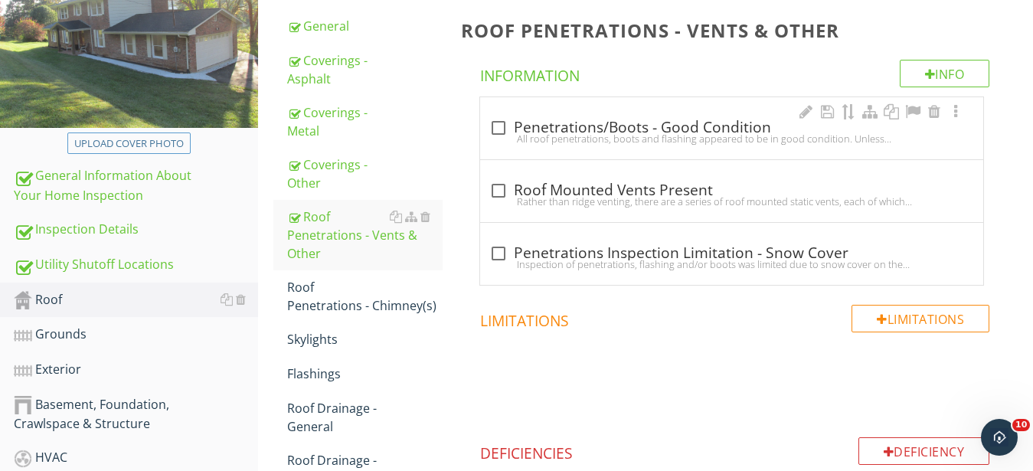
click at [621, 136] on div "All roof penetrations, boots and flashing appeared to be in good condition. Unl…" at bounding box center [731, 138] width 485 height 12
checkbox input "true"
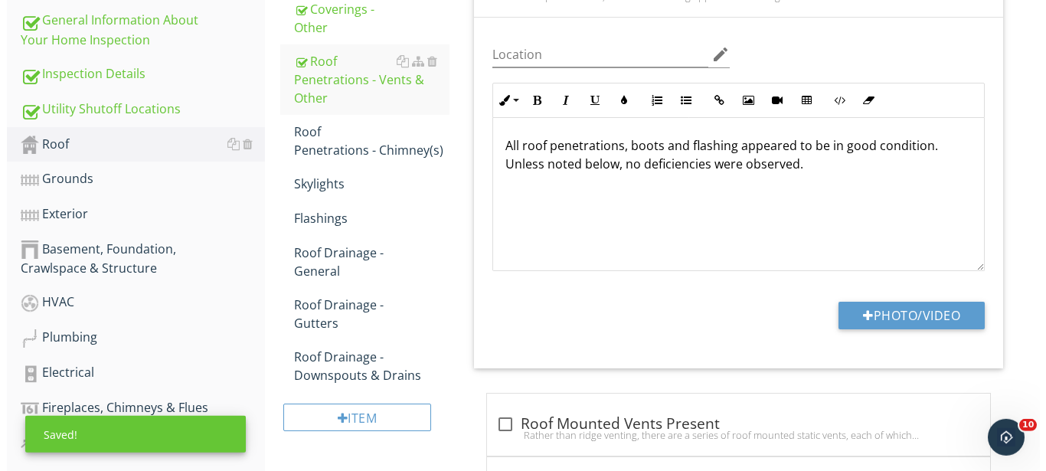
scroll to position [391, 0]
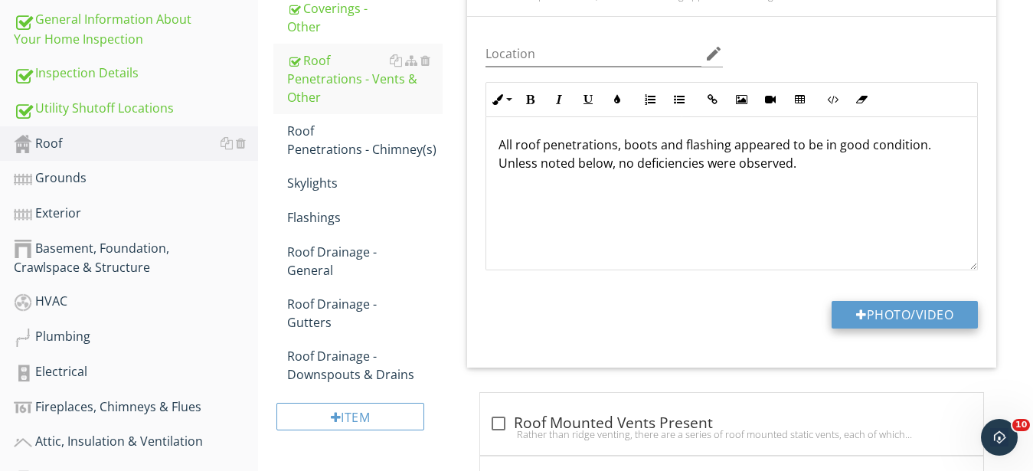
click at [904, 316] on button "Photo/Video" at bounding box center [905, 315] width 146 height 28
type input "C:\fakepath\IMG_9485.JPG"
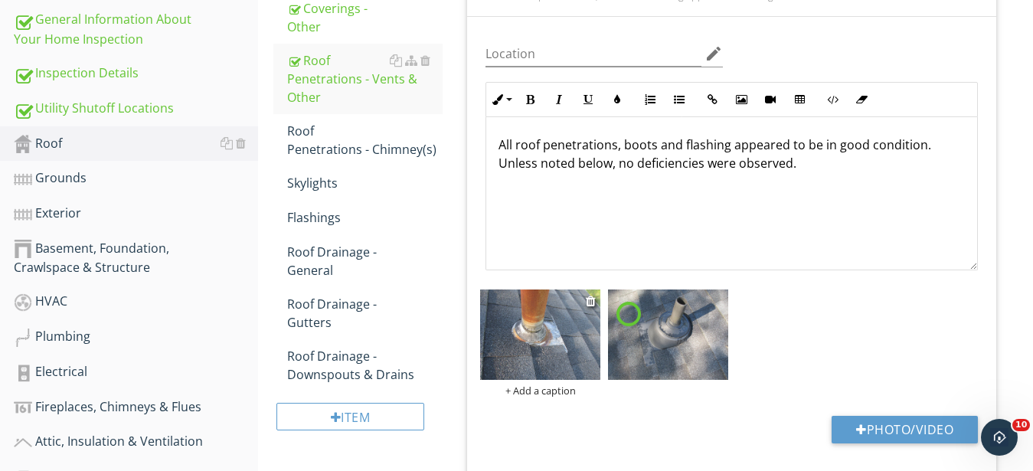
click at [547, 393] on div "+ Add a caption" at bounding box center [540, 390] width 120 height 12
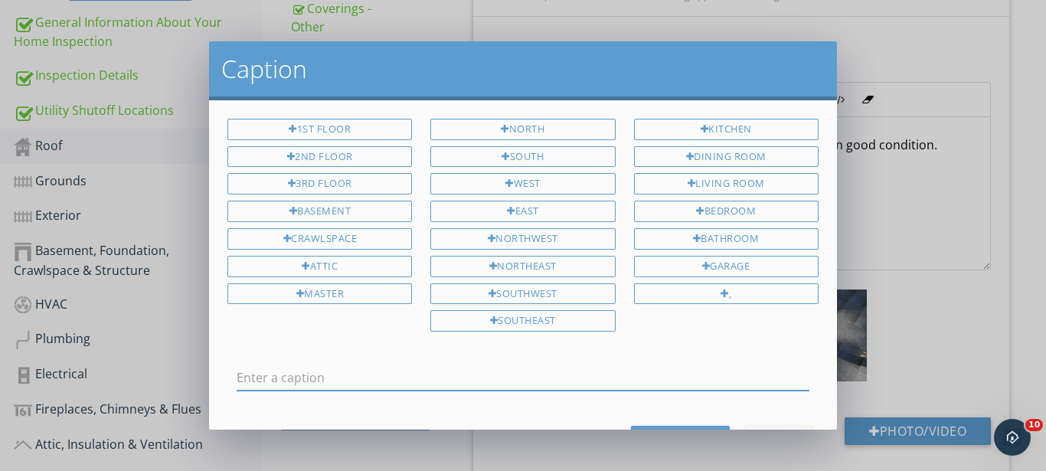
scroll to position [0, 0]
type input "Electrical mast"
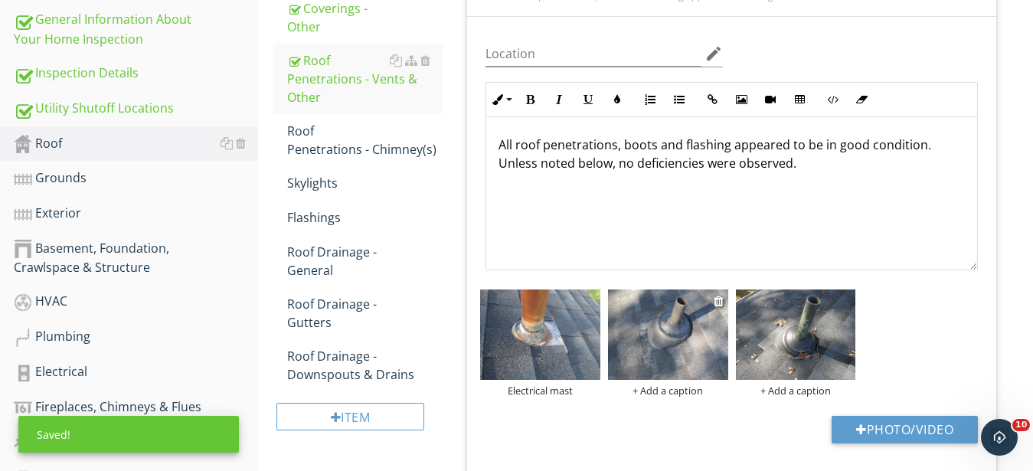
click at [662, 391] on div "+ Add a caption" at bounding box center [668, 390] width 120 height 12
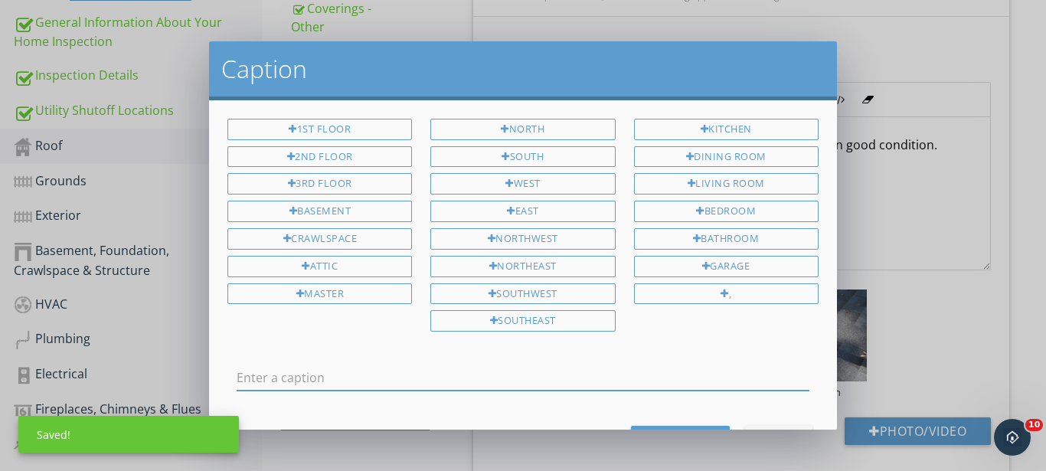
click at [394, 377] on input "text" at bounding box center [523, 377] width 573 height 25
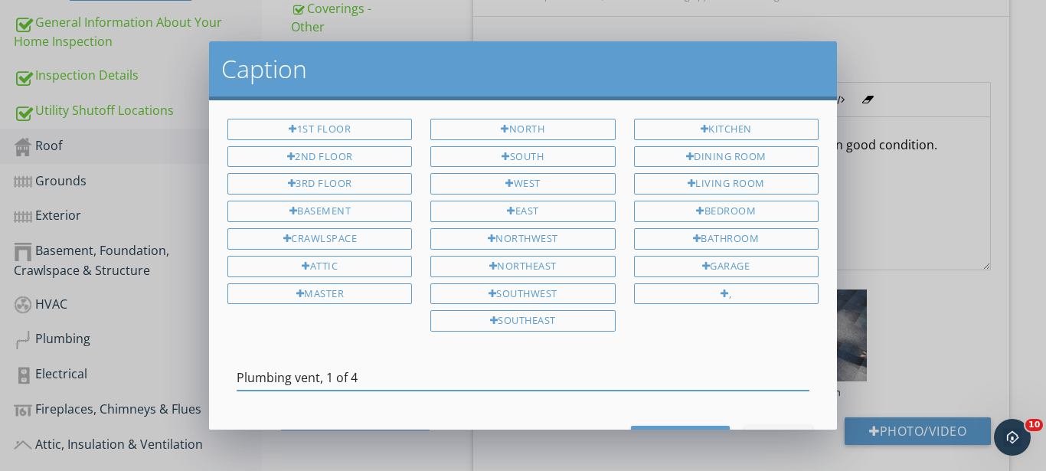
type input "Plumbing vent, 1 of 4"
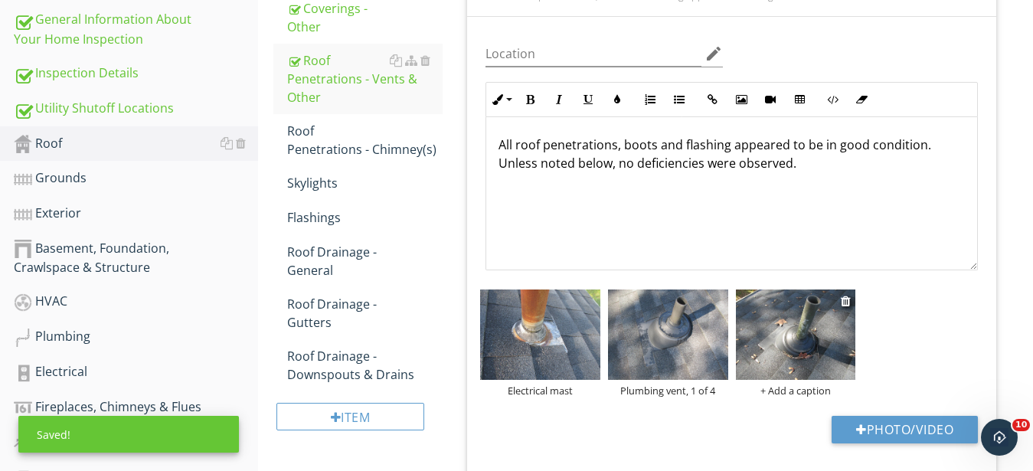
click at [796, 388] on div "+ Add a caption" at bounding box center [796, 390] width 120 height 12
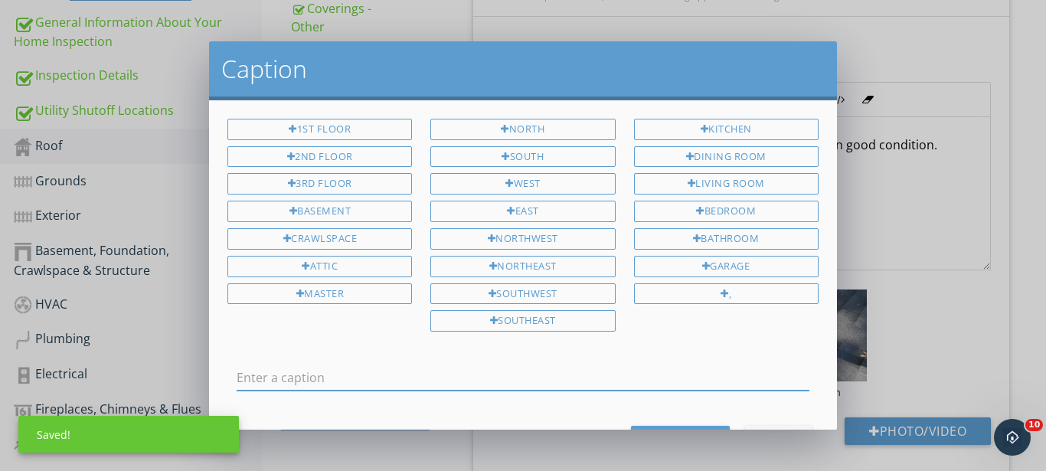
click at [581, 381] on input "text" at bounding box center [523, 377] width 573 height 25
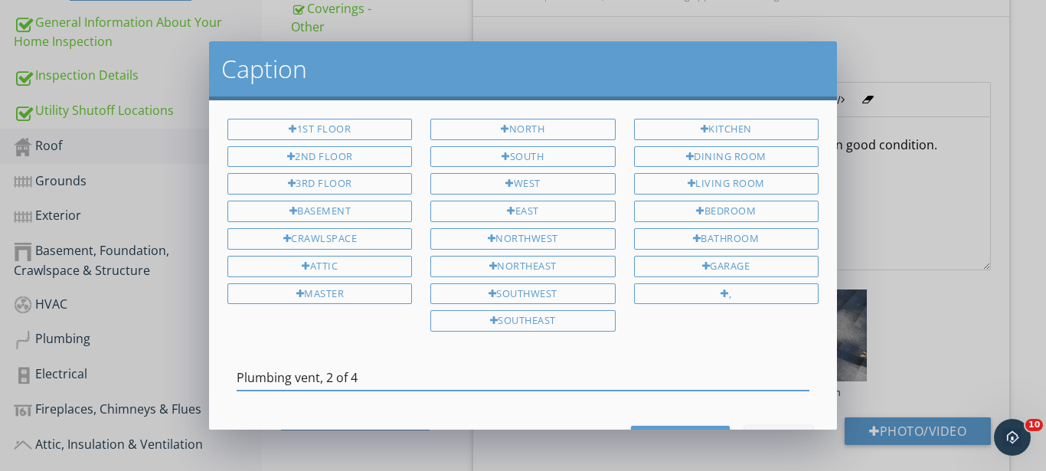
type input "Plumbing vent, 2 of 4"
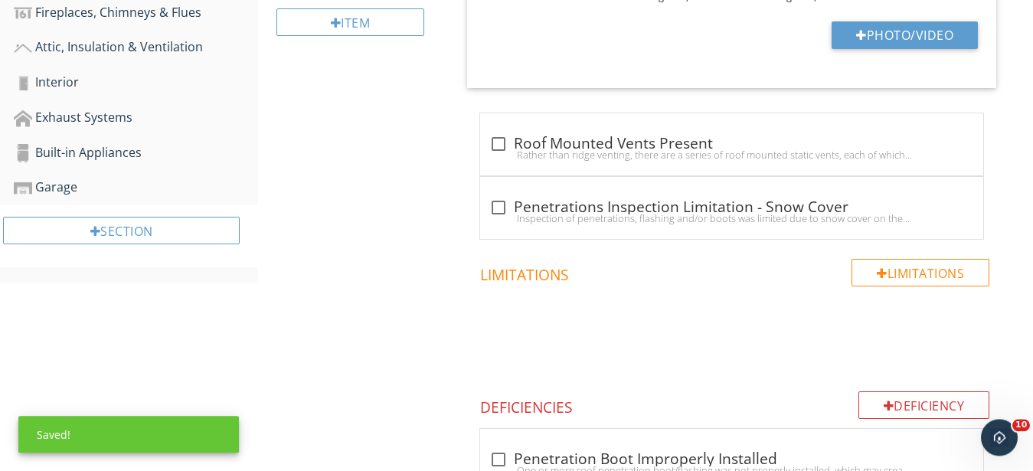
scroll to position [937, 0]
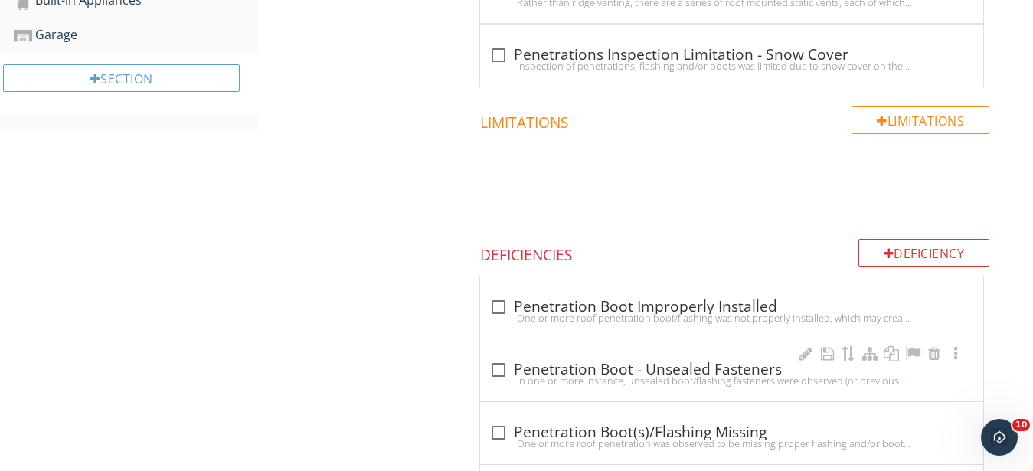
click at [529, 377] on div "In one or more instance, unsealed boot/flashing fasteners were observed (or pre…" at bounding box center [731, 380] width 485 height 12
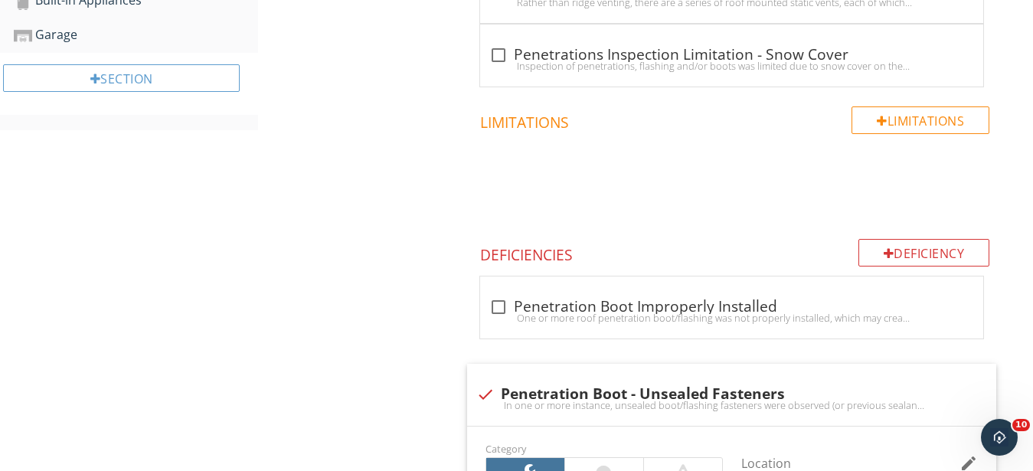
checkbox input "true"
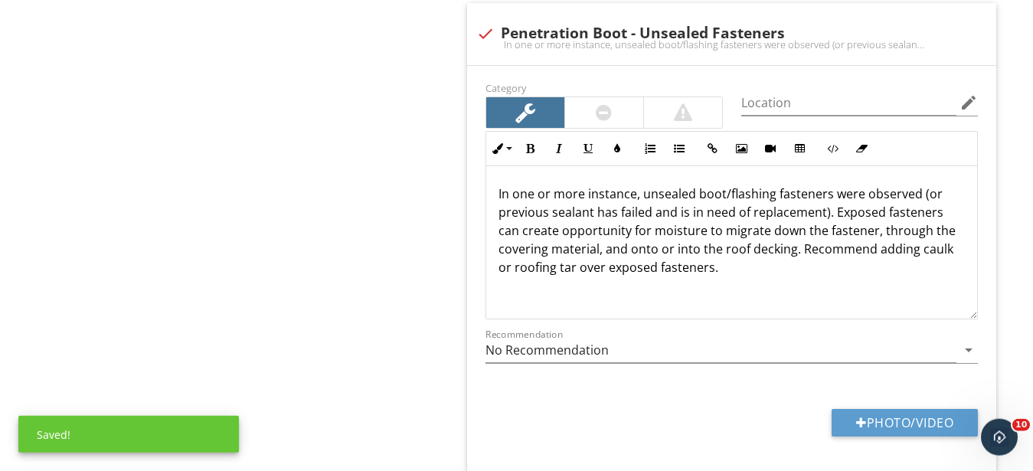
scroll to position [1328, 0]
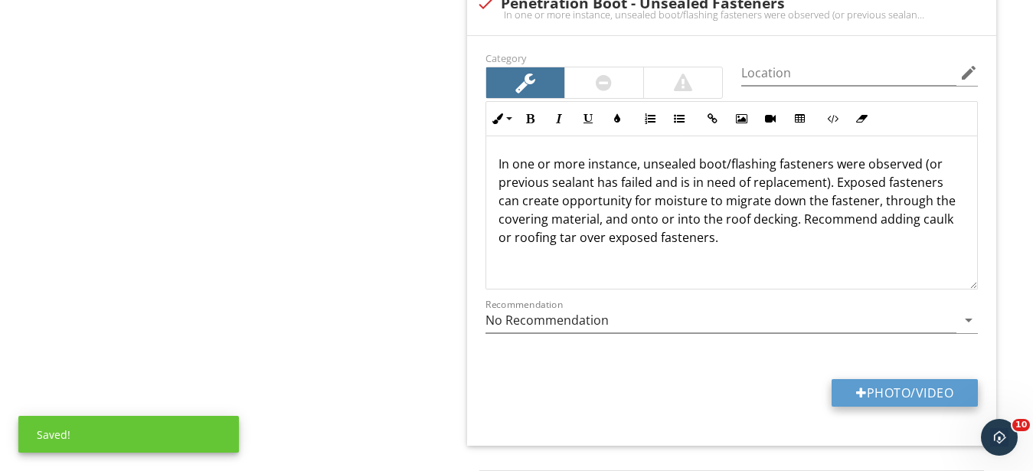
click at [906, 390] on button "Photo/Video" at bounding box center [905, 393] width 146 height 28
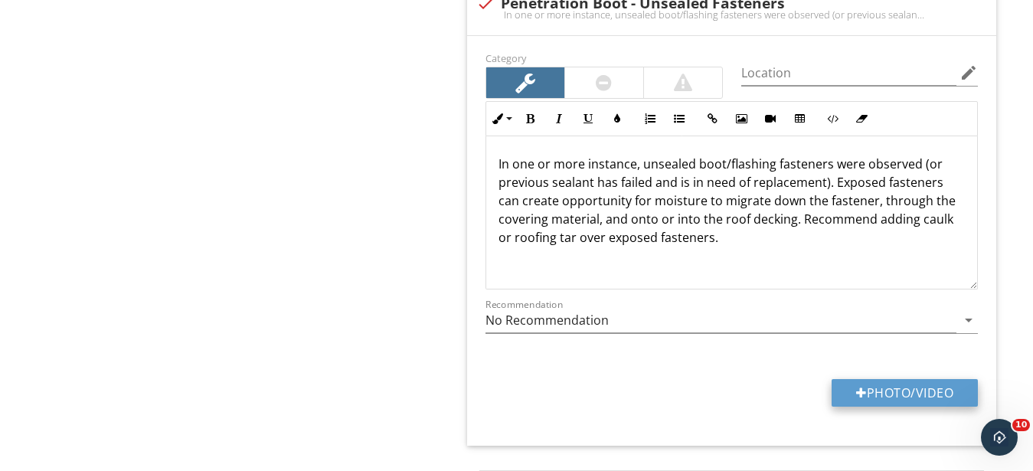
type input "C:\fakepath\IMG_9503.JPG"
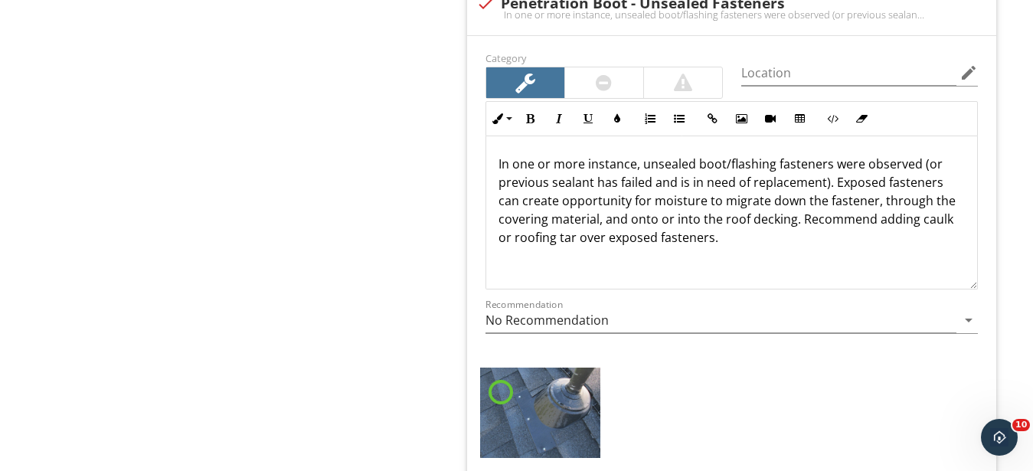
scroll to position [1406, 0]
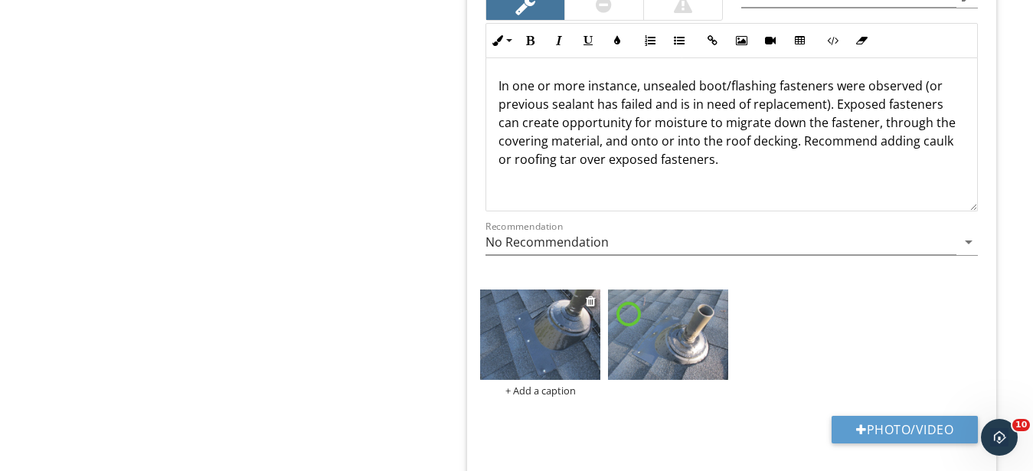
click at [544, 390] on div "+ Add a caption" at bounding box center [540, 390] width 120 height 12
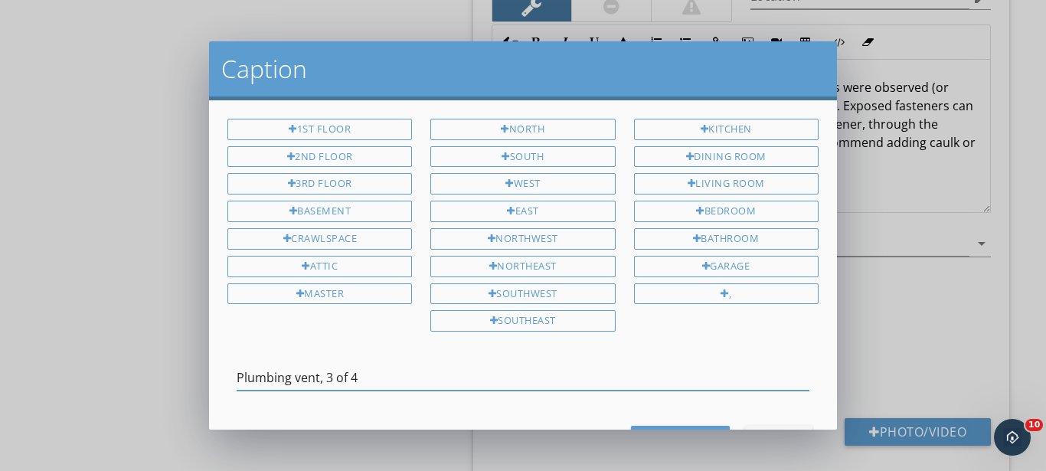
type input "Plumbing vent, 3 of 4"
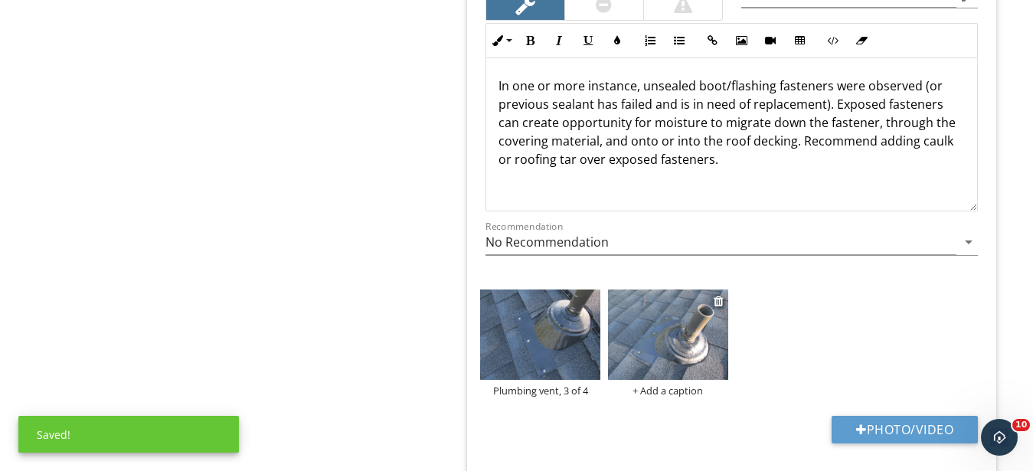
click at [666, 389] on div "+ Add a caption" at bounding box center [668, 390] width 120 height 12
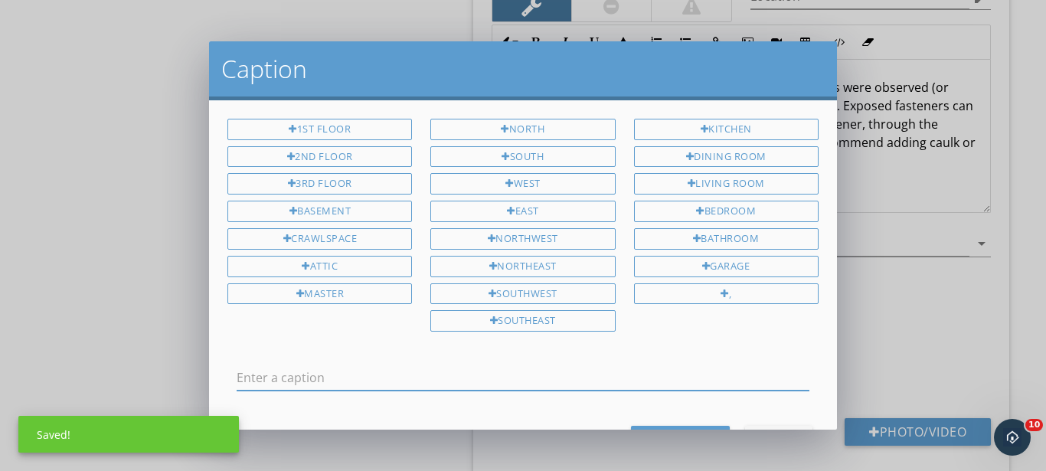
click at [469, 371] on input "text" at bounding box center [523, 377] width 573 height 25
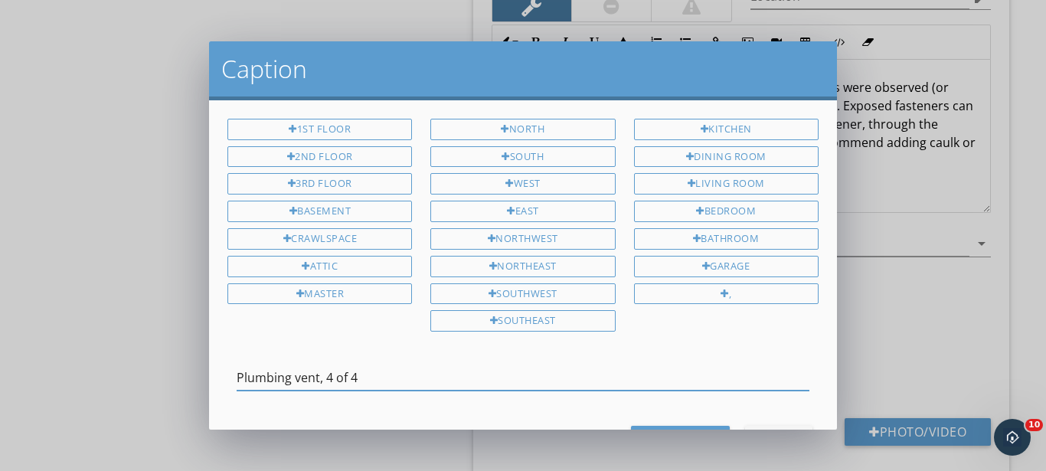
type input "Plumbing vent, 4 of 4"
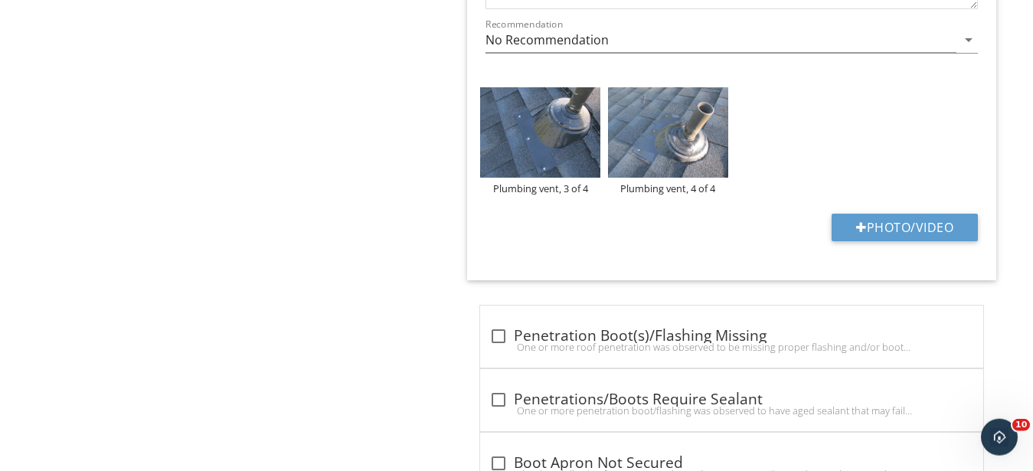
scroll to position [1610, 0]
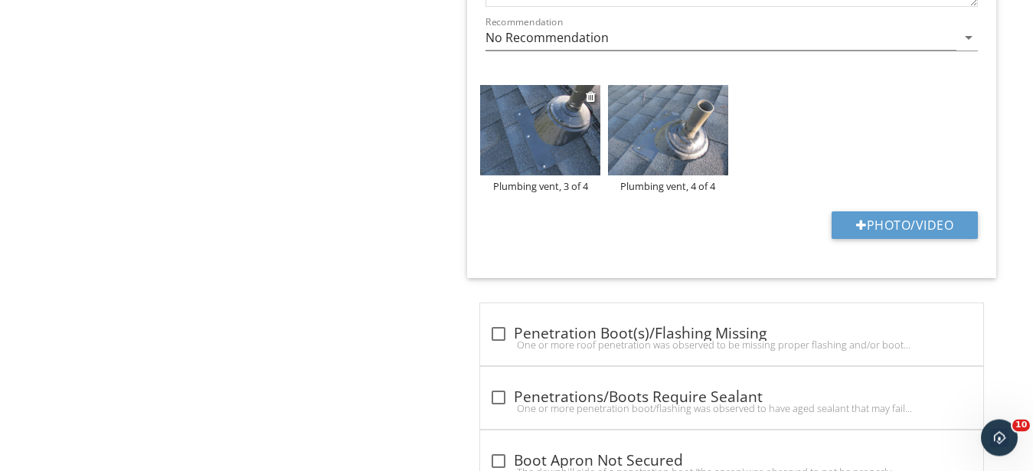
click at [522, 152] on img at bounding box center [540, 130] width 120 height 90
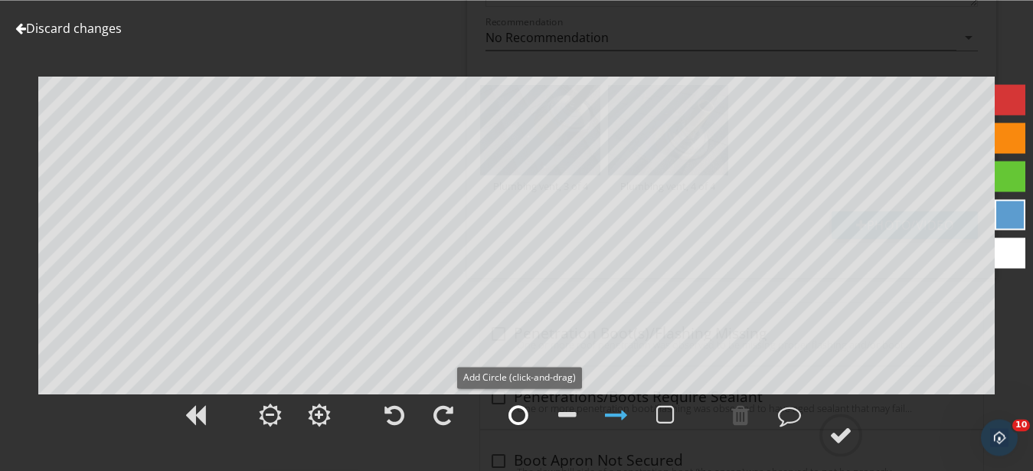
click at [521, 410] on div at bounding box center [518, 415] width 20 height 23
click at [842, 433] on div at bounding box center [840, 434] width 23 height 23
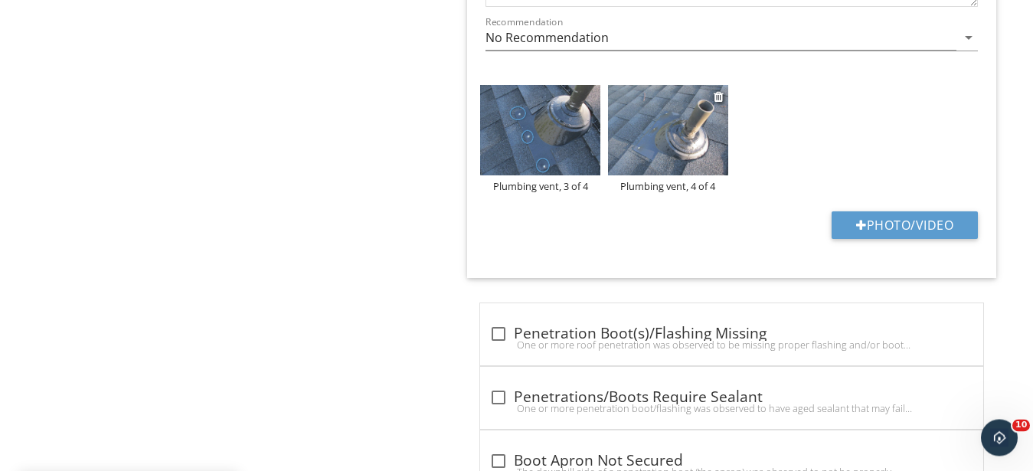
click at [627, 134] on img at bounding box center [668, 130] width 120 height 90
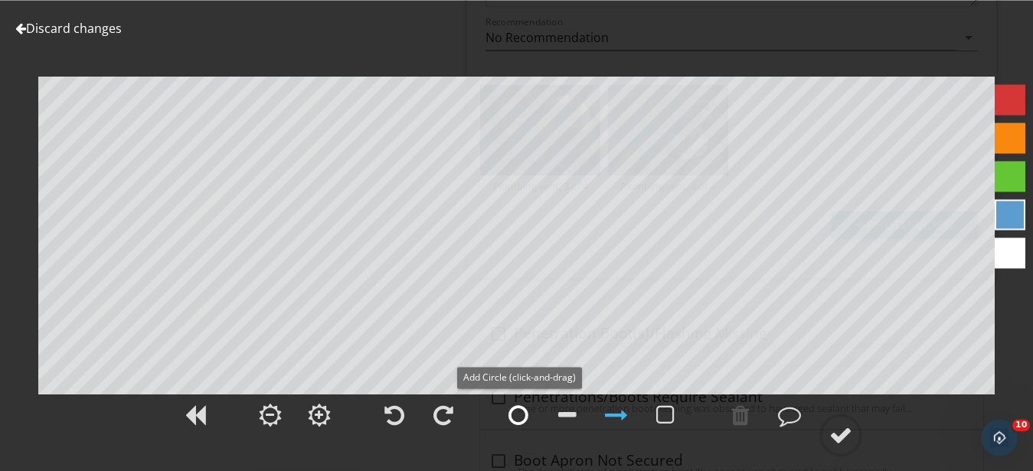
click at [513, 417] on div at bounding box center [518, 415] width 20 height 23
click at [842, 443] on div at bounding box center [840, 434] width 23 height 23
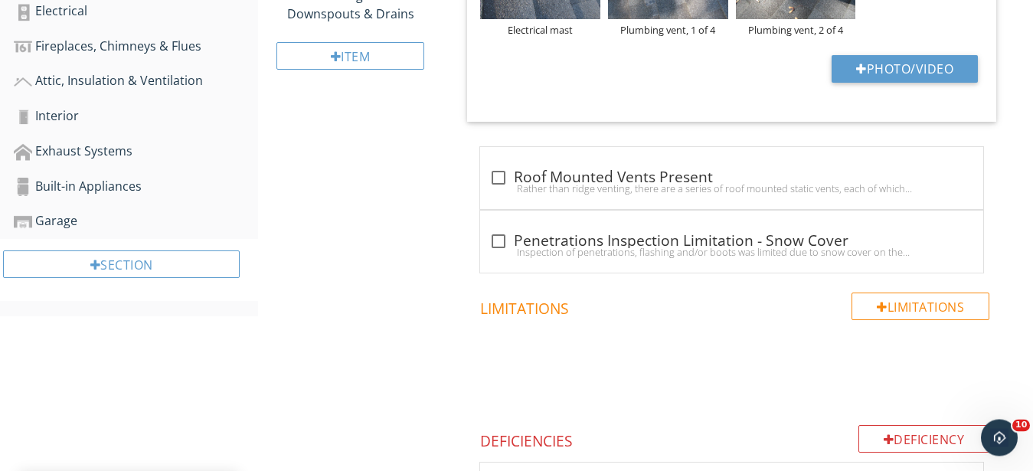
scroll to position [361, 0]
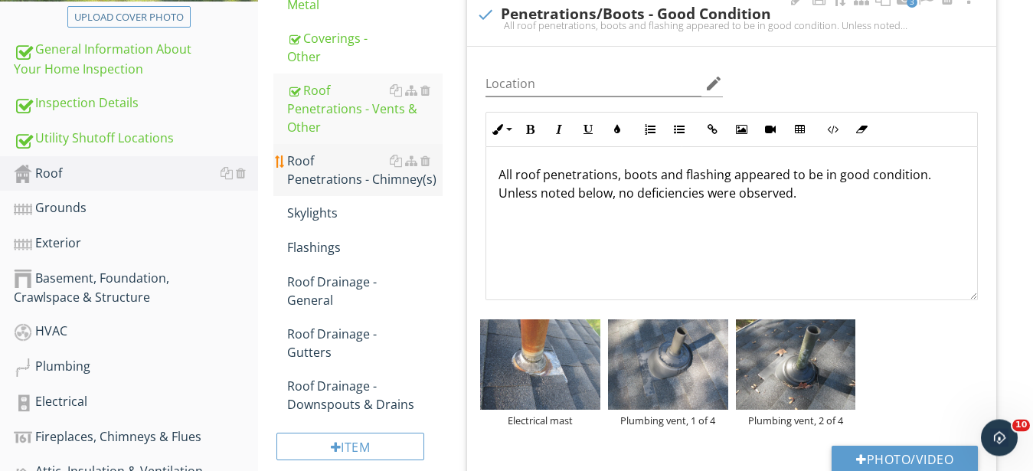
click at [312, 159] on div "Roof Penetrations - Chimney(s)" at bounding box center [364, 170] width 155 height 37
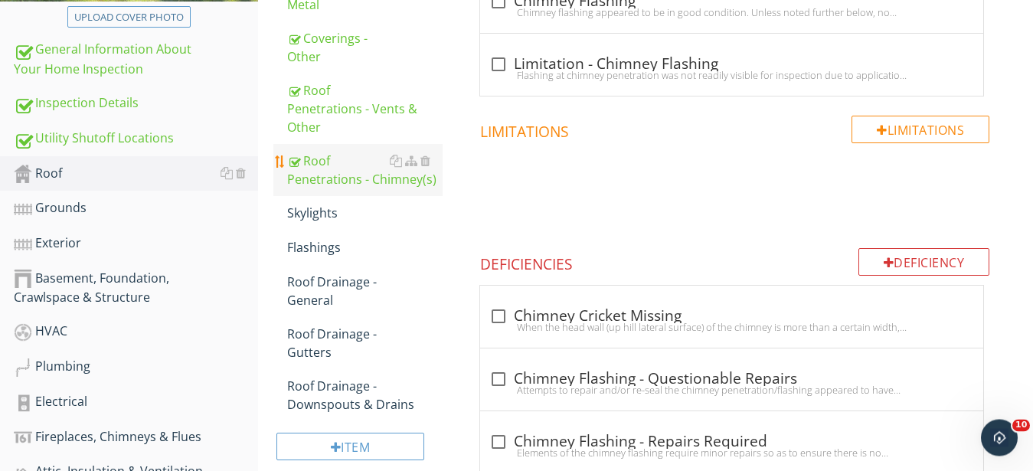
scroll to position [204, 0]
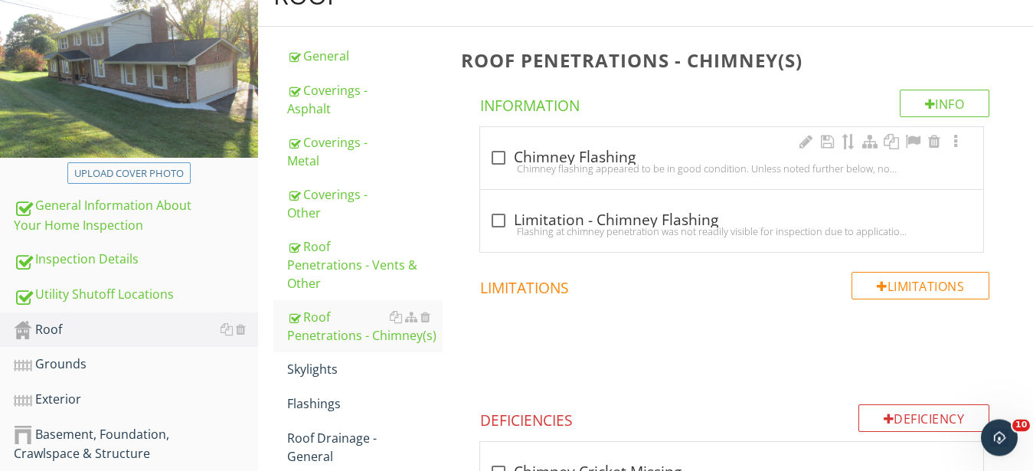
click at [580, 165] on div "Chimney flashing appeared to be in good condition. Unless noted further below, …" at bounding box center [731, 168] width 485 height 12
checkbox input "true"
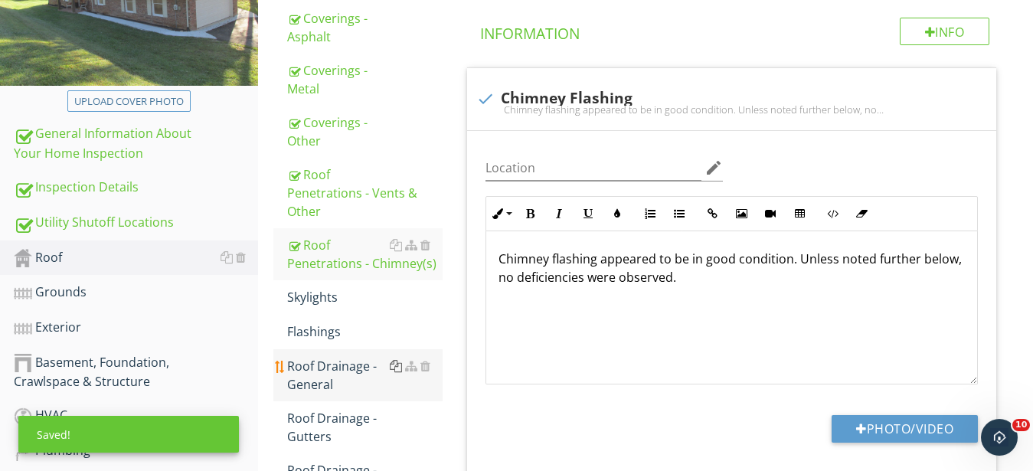
scroll to position [361, 0]
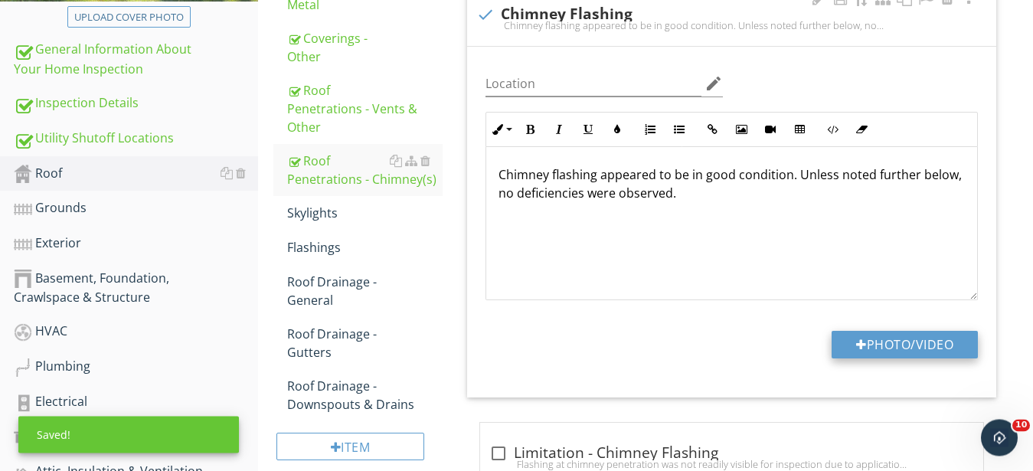
click at [901, 342] on button "Photo/Video" at bounding box center [905, 345] width 146 height 28
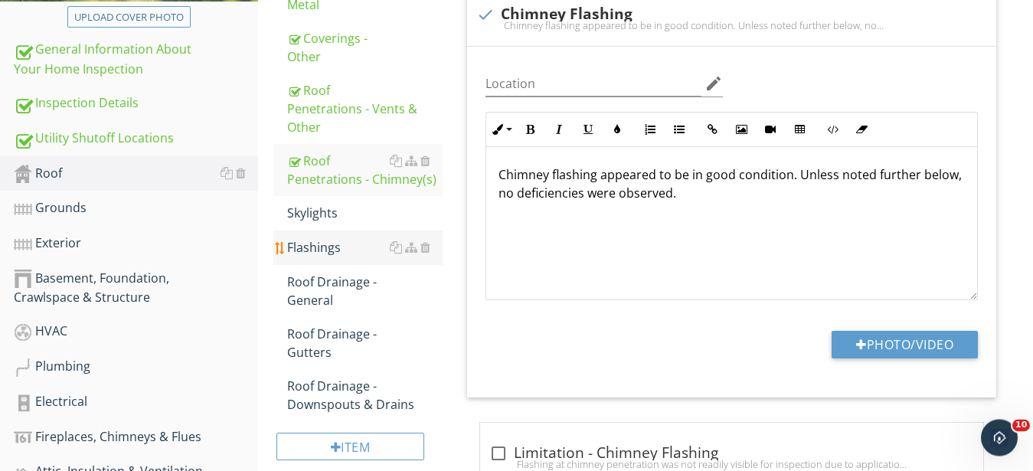
type input "C:\fakepath\IMG_9493.JPG"
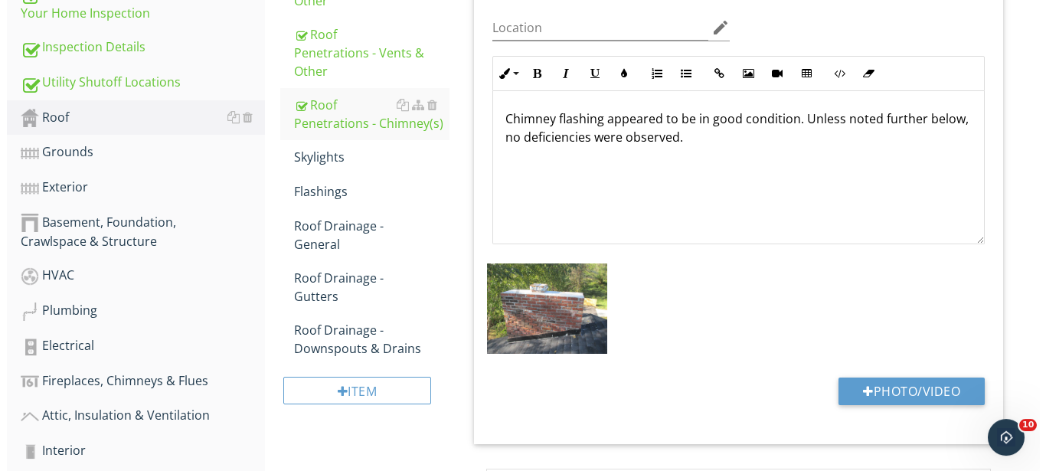
scroll to position [439, 0]
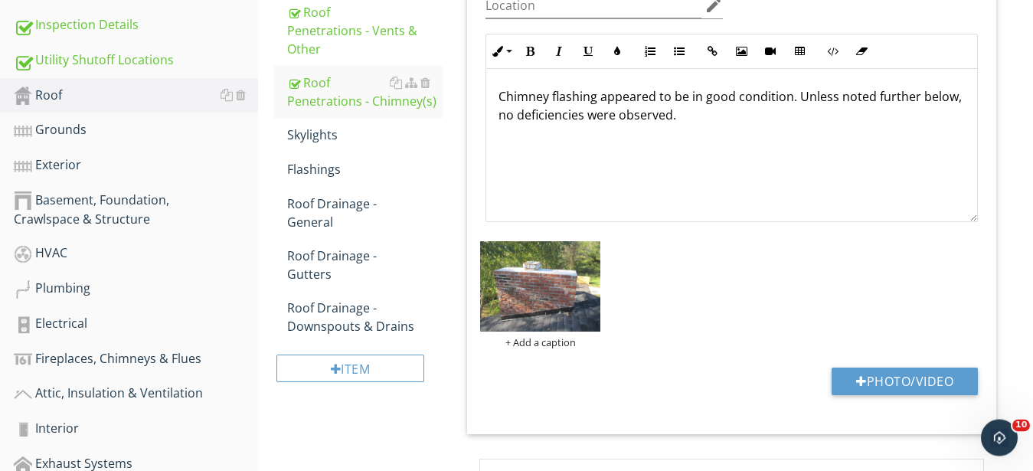
click at [556, 319] on div "Location edit Inline Style XLarge Large Normal Small Light Small/Light Bold Ita…" at bounding box center [731, 202] width 529 height 466
click at [554, 317] on img at bounding box center [540, 286] width 120 height 90
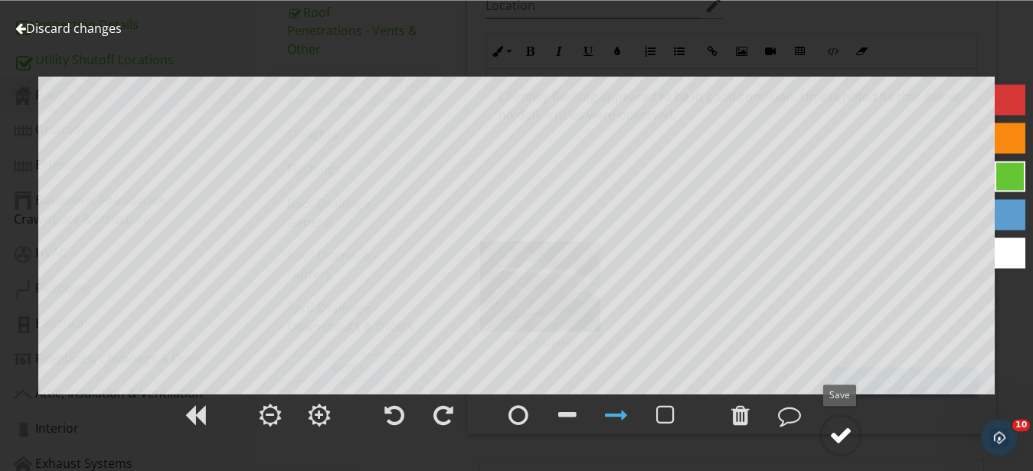
click at [835, 434] on div at bounding box center [840, 434] width 23 height 23
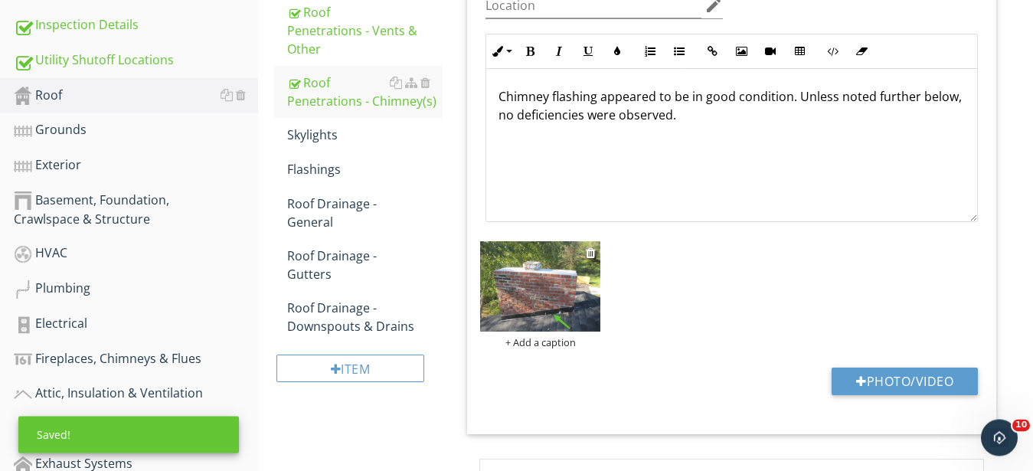
click at [551, 345] on div "+ Add a caption" at bounding box center [540, 342] width 120 height 12
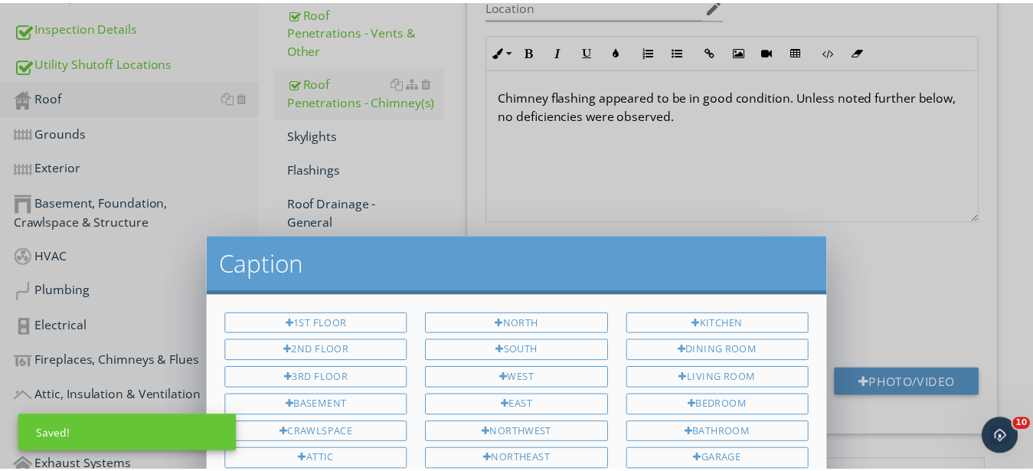
scroll to position [0, 0]
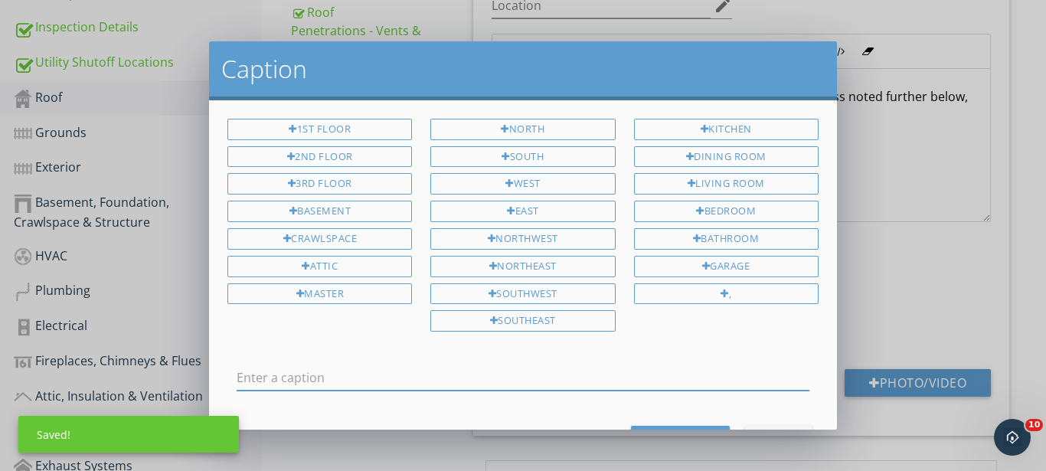
click at [474, 370] on input "text" at bounding box center [523, 377] width 573 height 25
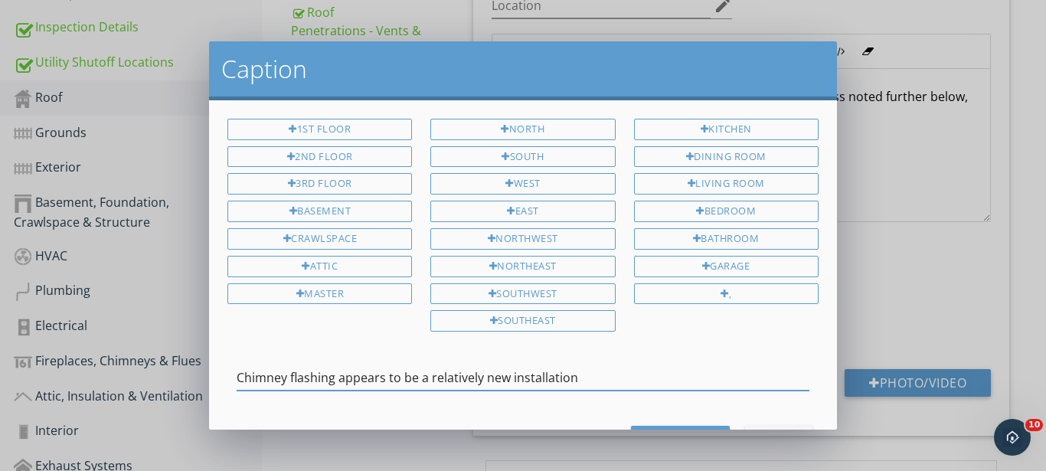
type input "Chimney flashing appears to be a relatively new installation"
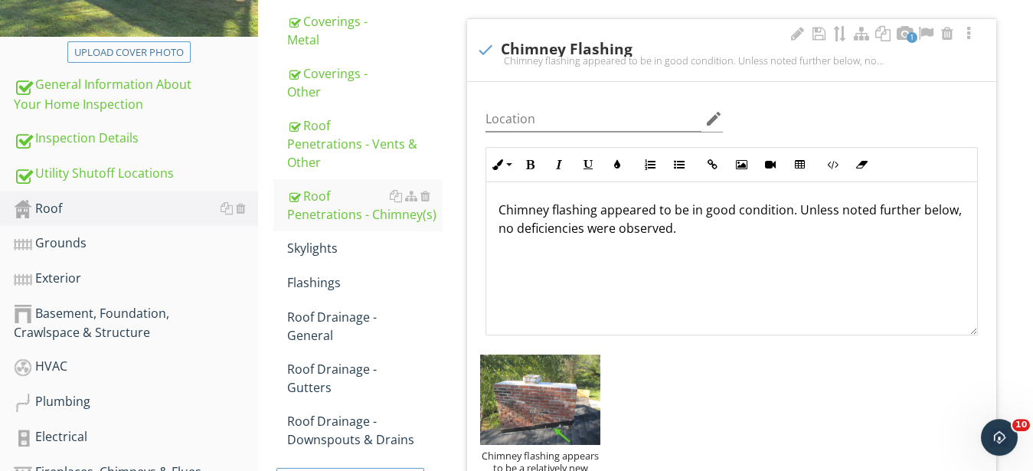
scroll to position [283, 0]
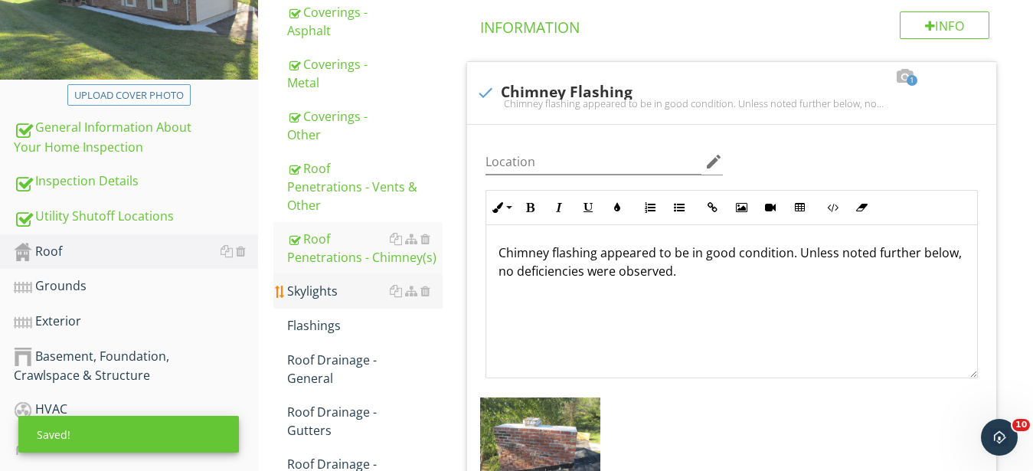
click at [309, 286] on div "Skylights" at bounding box center [364, 291] width 155 height 18
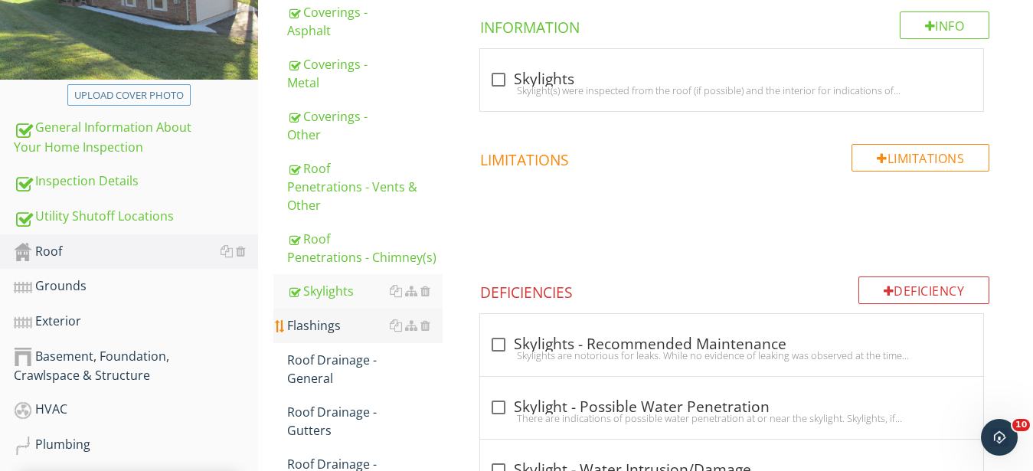
click at [296, 317] on div "Flashings" at bounding box center [364, 325] width 155 height 18
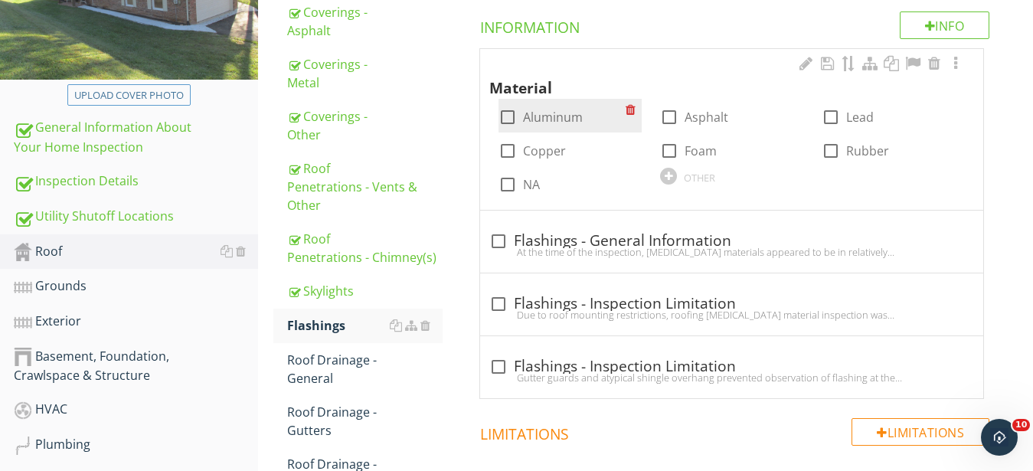
click at [510, 123] on div at bounding box center [508, 117] width 26 height 26
checkbox input "true"
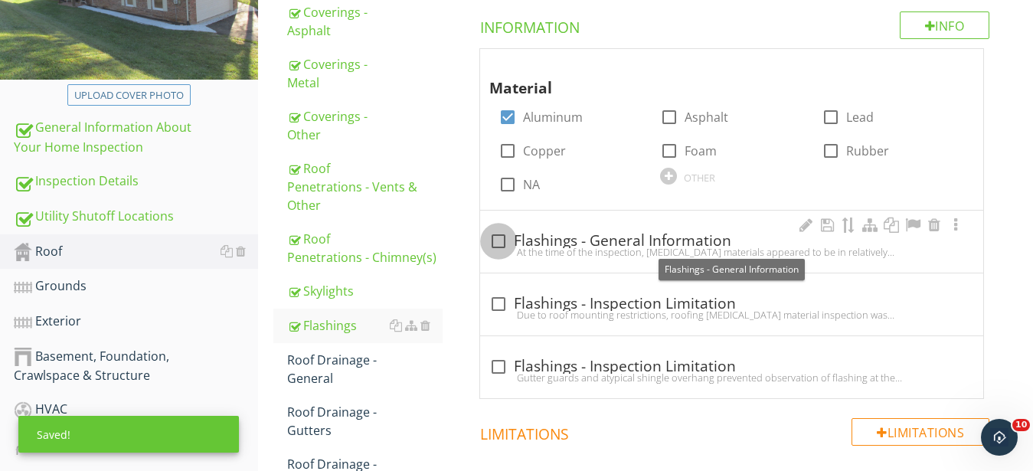
click at [505, 242] on div at bounding box center [499, 241] width 26 height 26
checkbox input "true"
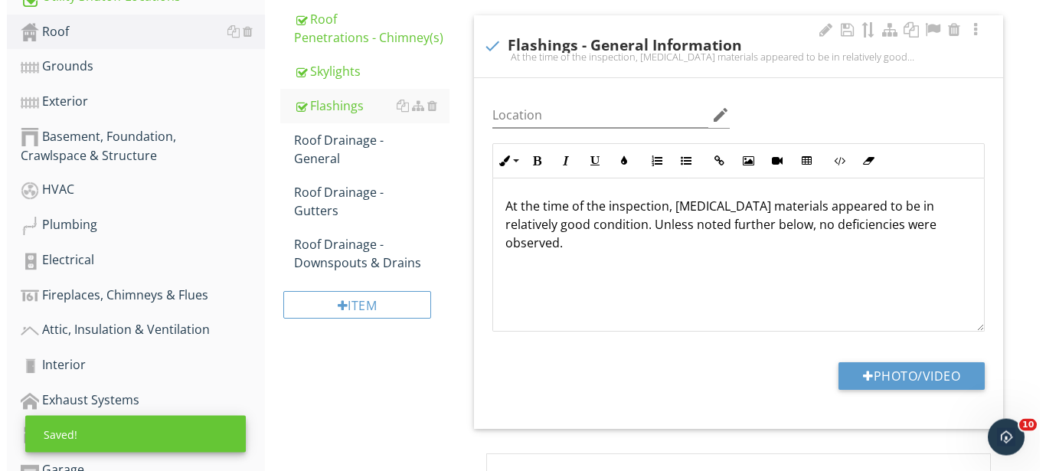
scroll to position [517, 0]
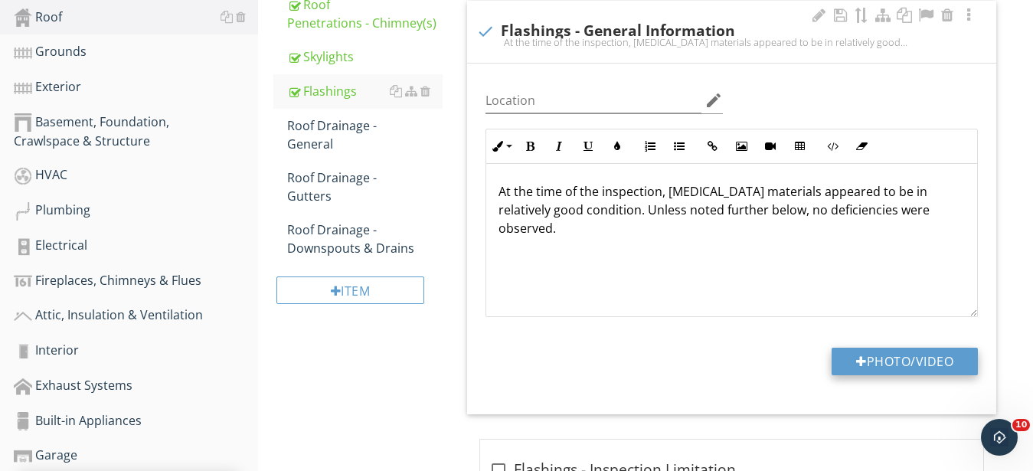
click at [904, 357] on button "Photo/Video" at bounding box center [905, 362] width 146 height 28
type input "C:\fakepath\IMG_9387.JPG"
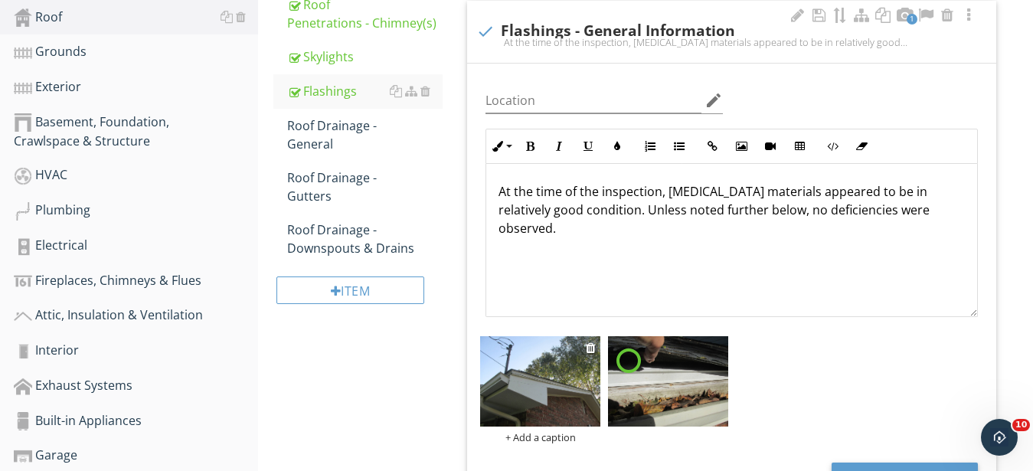
click at [557, 384] on img at bounding box center [540, 381] width 120 height 90
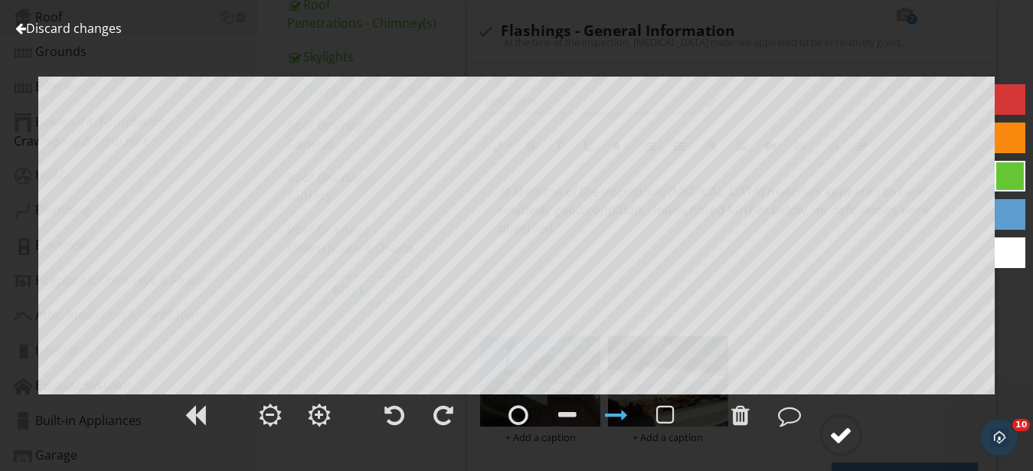
click at [847, 436] on div at bounding box center [840, 434] width 23 height 23
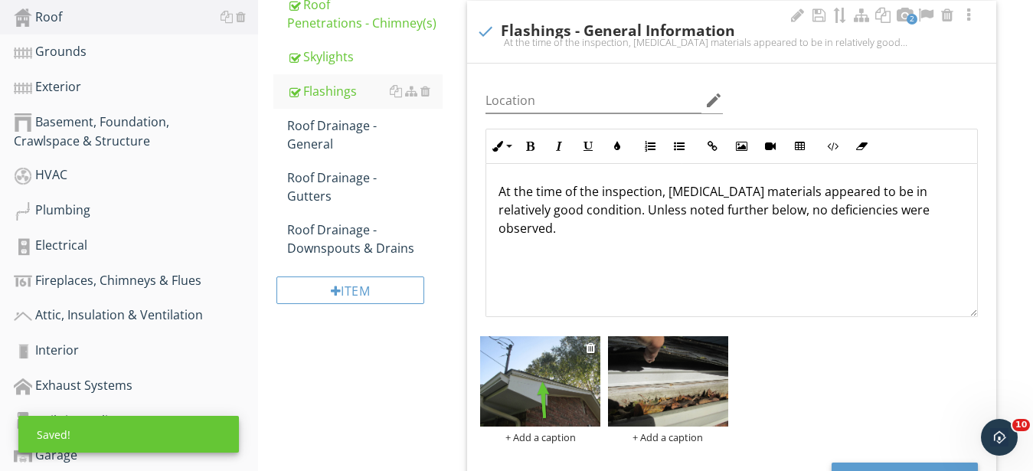
click at [541, 436] on div "+ Add a caption" at bounding box center [540, 437] width 120 height 12
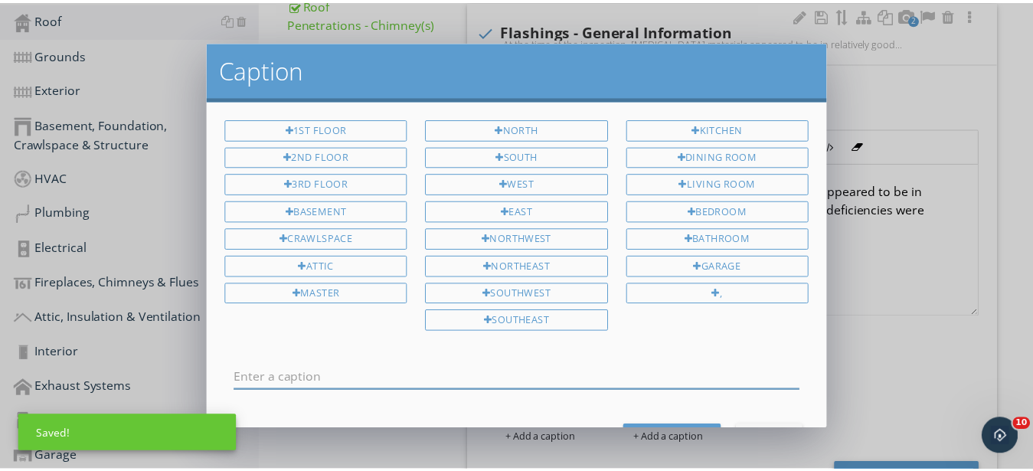
scroll to position [0, 0]
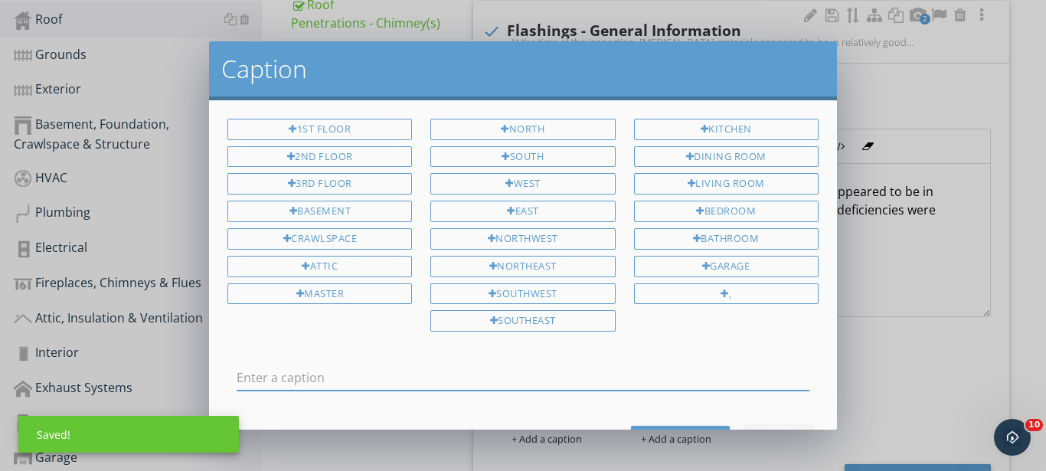
click at [441, 387] on div at bounding box center [523, 377] width 573 height 25
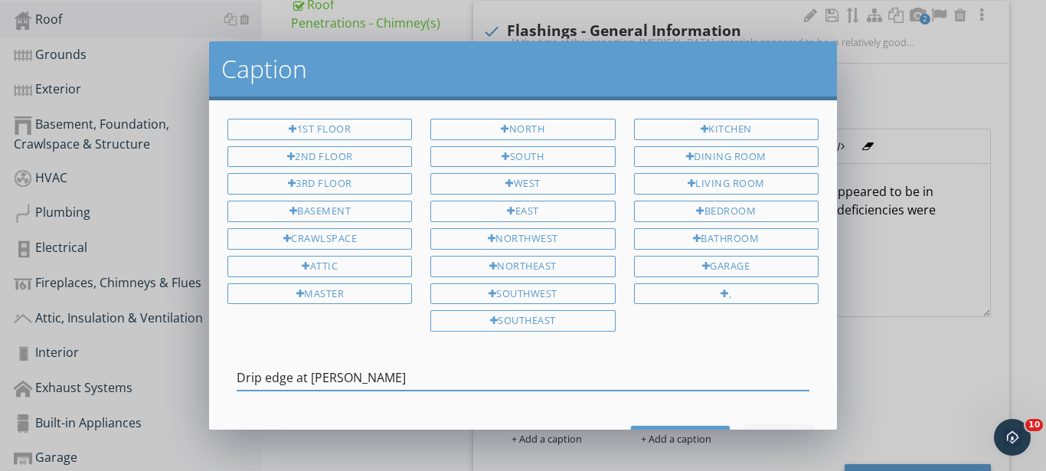
type input "Drip edge at rakes"
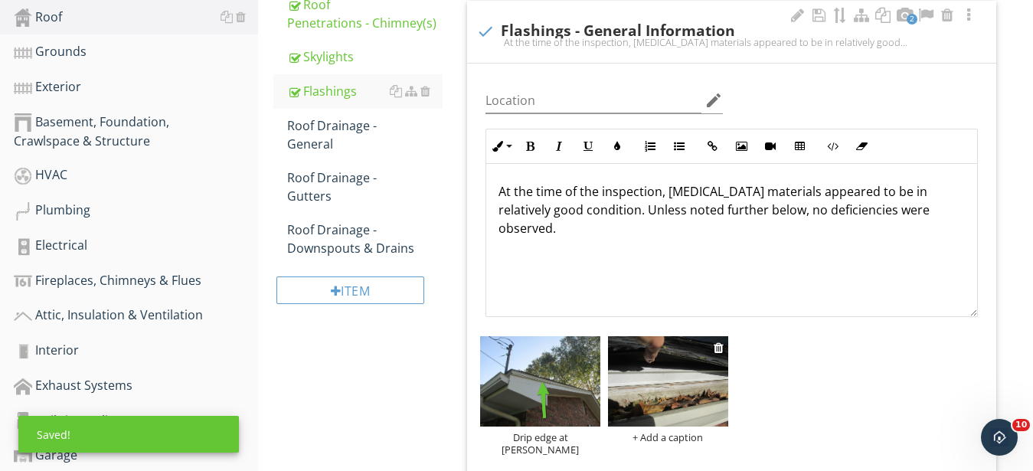
click at [678, 405] on img at bounding box center [668, 381] width 120 height 90
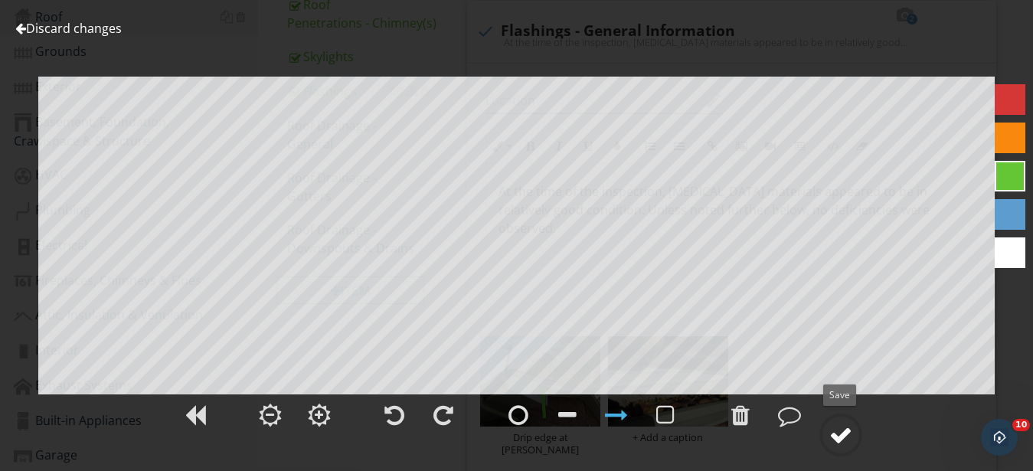
click at [843, 433] on div at bounding box center [840, 434] width 23 height 23
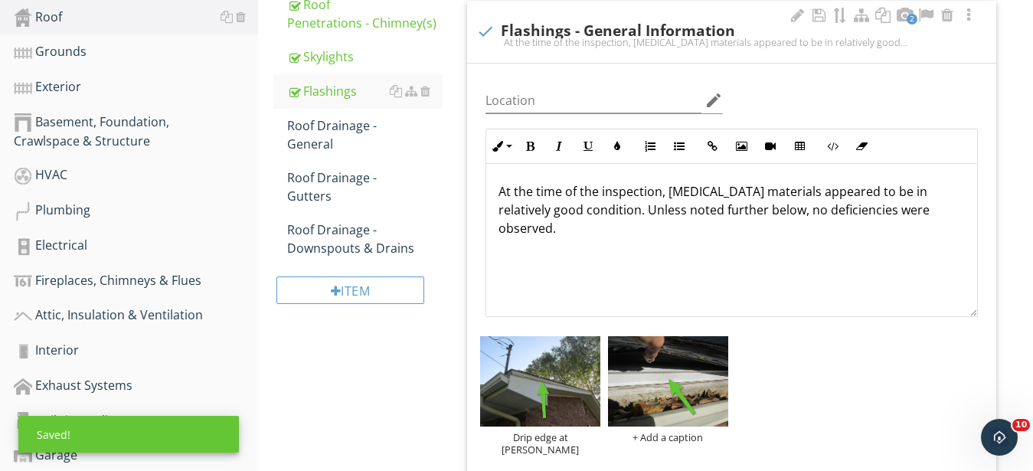
click at [669, 446] on div "Drip edge at rakes + Add a caption" at bounding box center [731, 395] width 511 height 127
click at [662, 439] on div "+ Add a caption" at bounding box center [668, 437] width 120 height 12
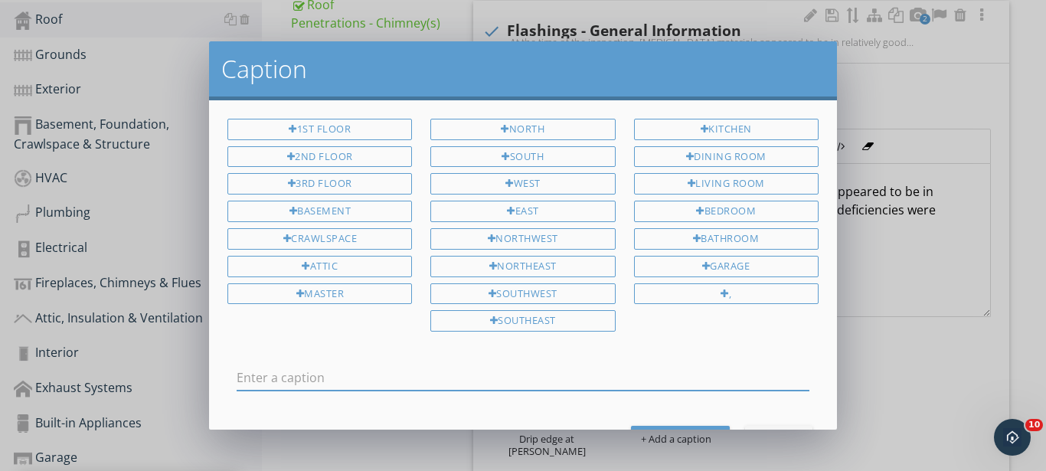
click at [423, 378] on input "text" at bounding box center [523, 377] width 573 height 25
type input "Drip edge at eves"
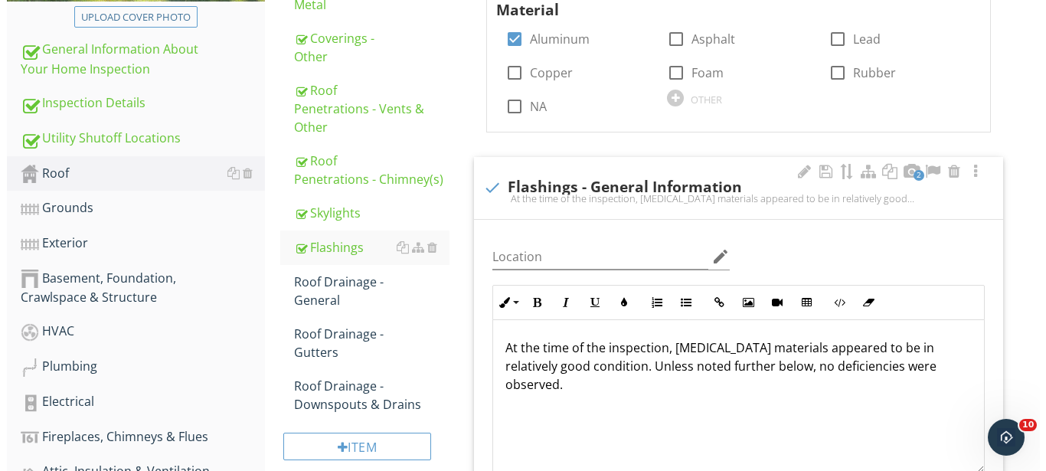
scroll to position [595, 0]
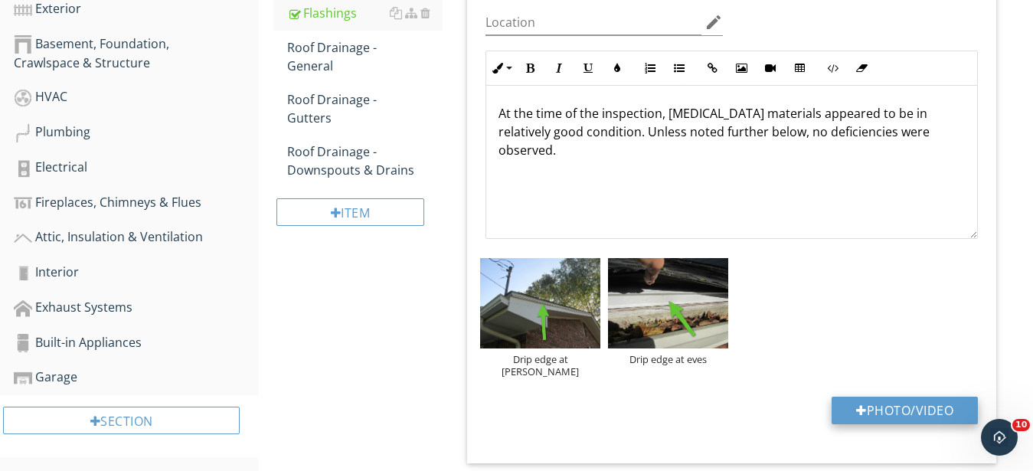
click at [917, 401] on button "Photo/Video" at bounding box center [905, 411] width 146 height 28
type input "C:\fakepath\IMG_9548.JPG"
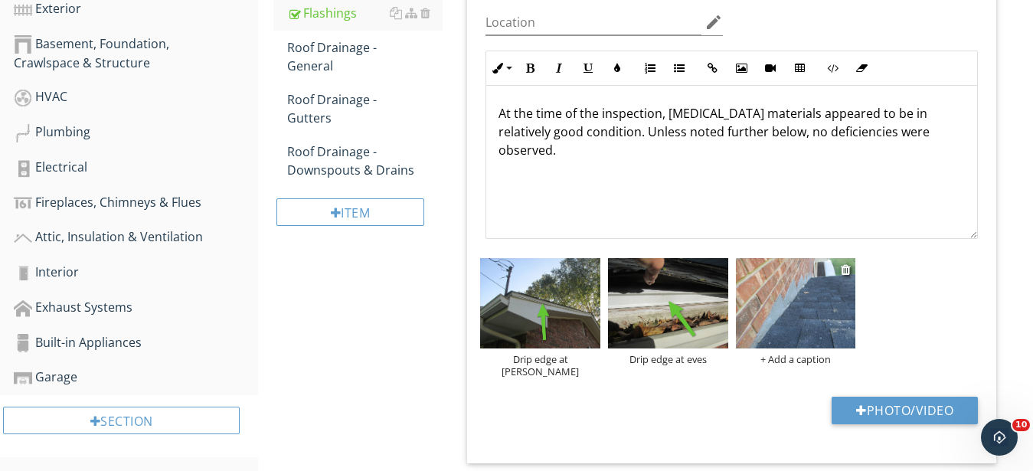
click at [798, 312] on img at bounding box center [796, 303] width 120 height 90
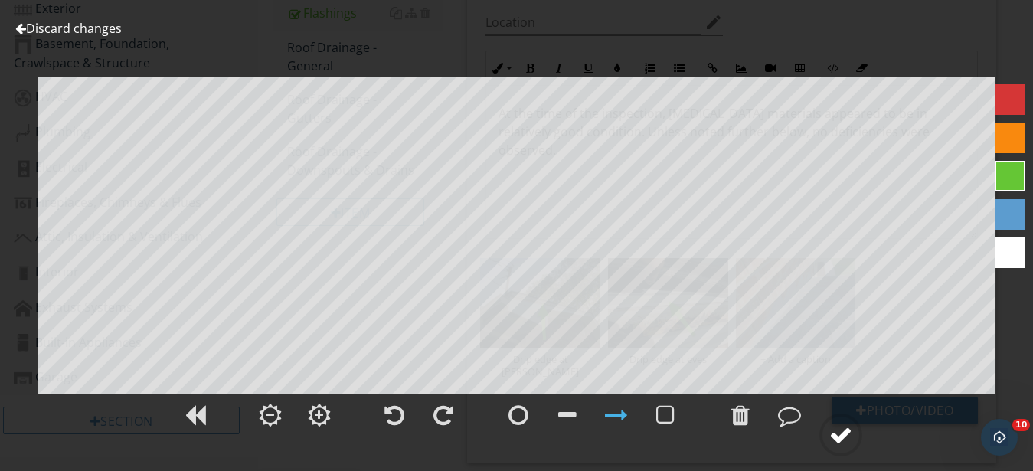
click at [851, 433] on div at bounding box center [840, 434] width 23 height 23
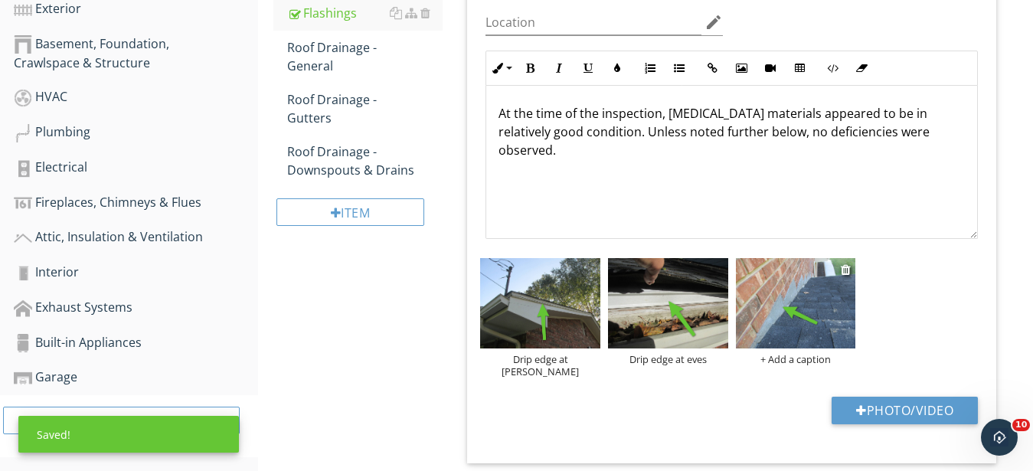
click at [809, 351] on div at bounding box center [796, 305] width 120 height 95
click at [808, 353] on div "+ Add a caption" at bounding box center [796, 359] width 120 height 12
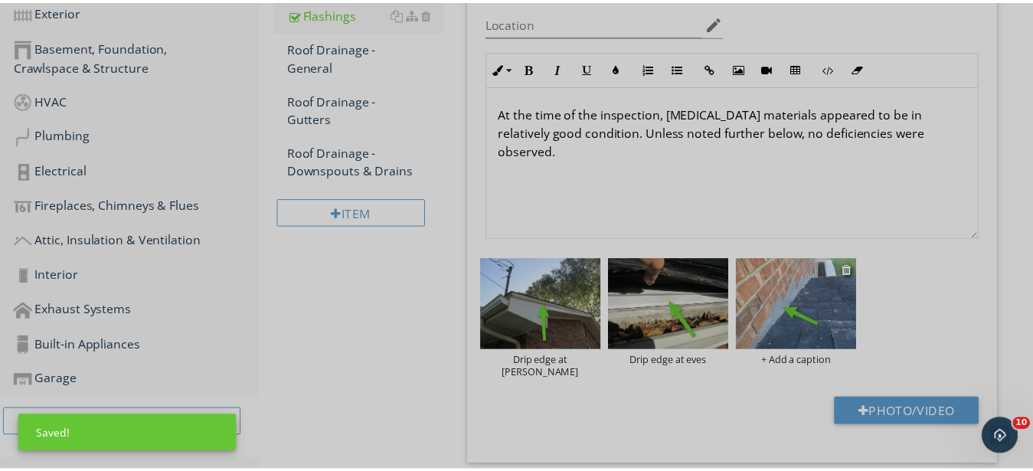
scroll to position [0, 0]
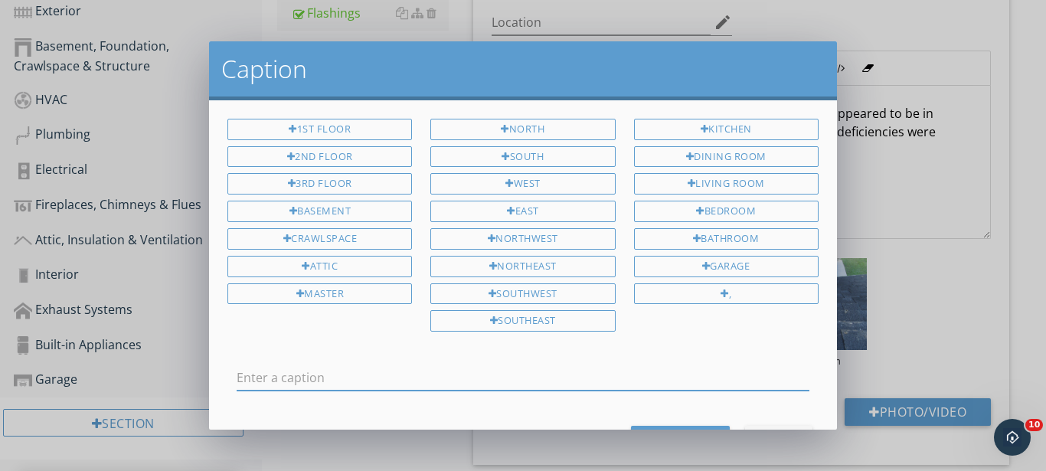
click at [489, 372] on input "text" at bounding box center [523, 377] width 573 height 25
type input "Step flashing on masrony cheek walls"
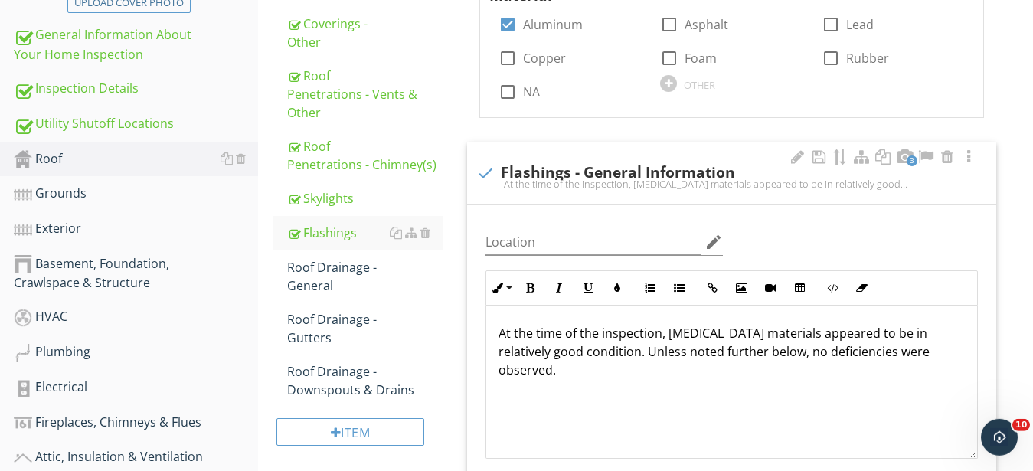
scroll to position [361, 0]
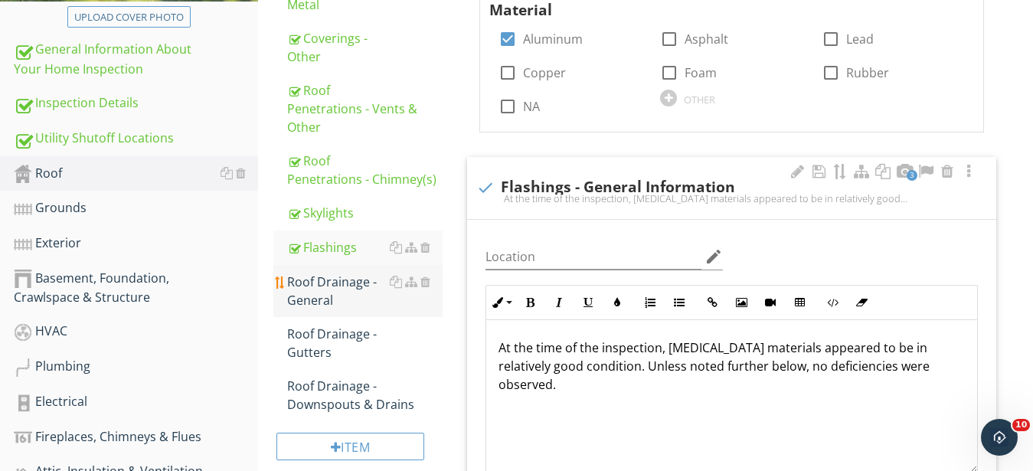
click at [299, 285] on div "Roof Drainage - General" at bounding box center [364, 291] width 155 height 37
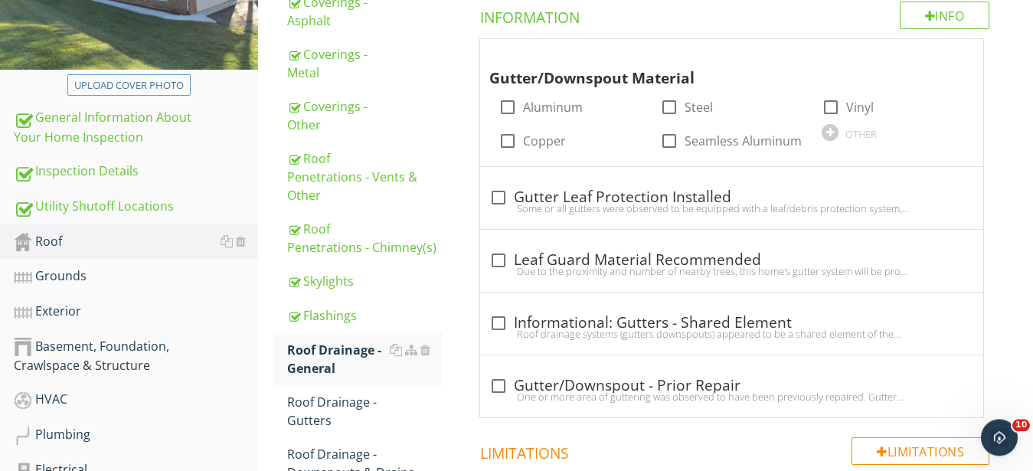
scroll to position [126, 0]
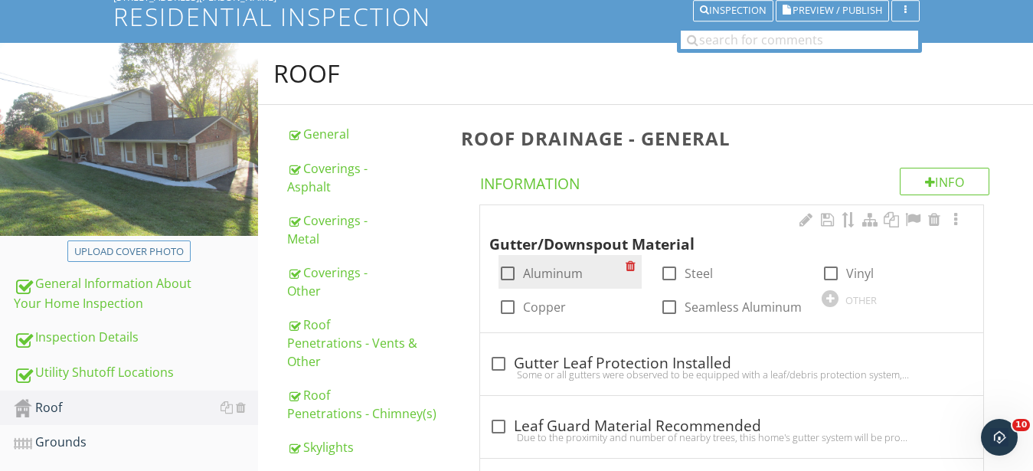
click at [505, 272] on div at bounding box center [508, 273] width 26 height 26
checkbox input "true"
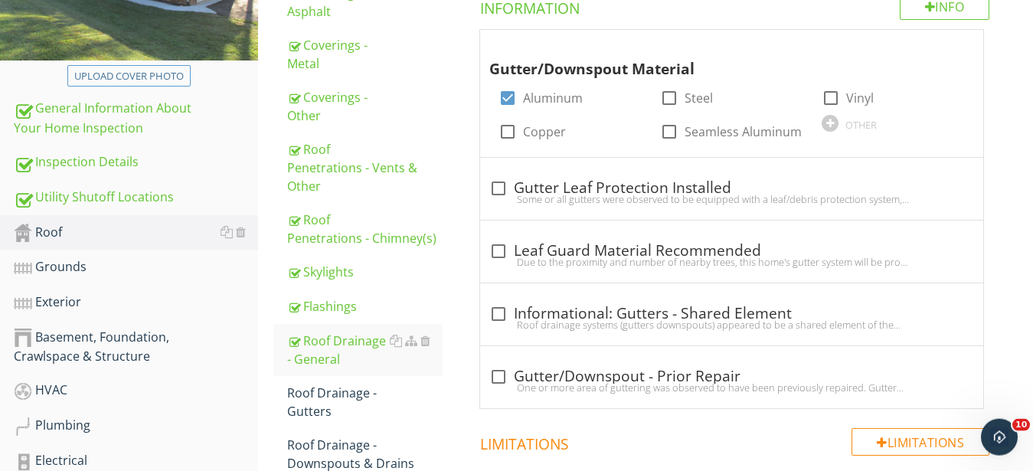
scroll to position [266, 0]
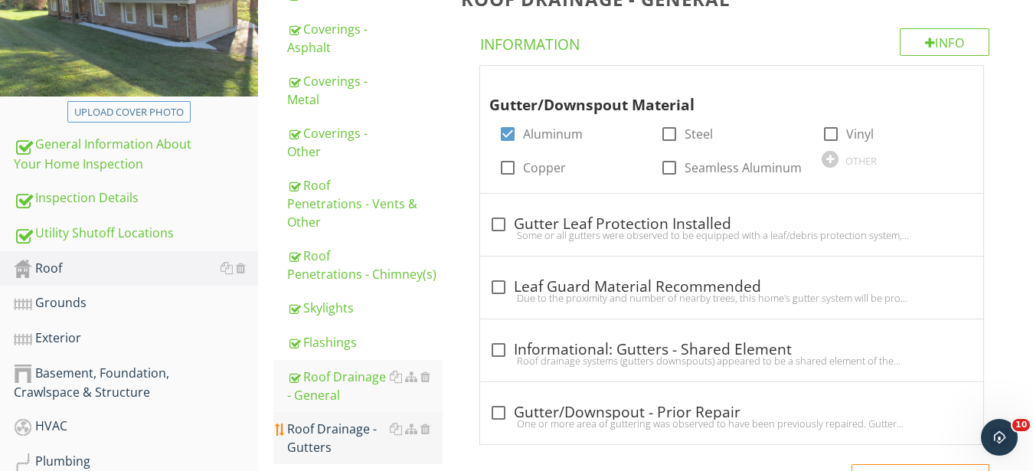
click at [320, 427] on div "Roof Drainage - Gutters" at bounding box center [364, 438] width 155 height 37
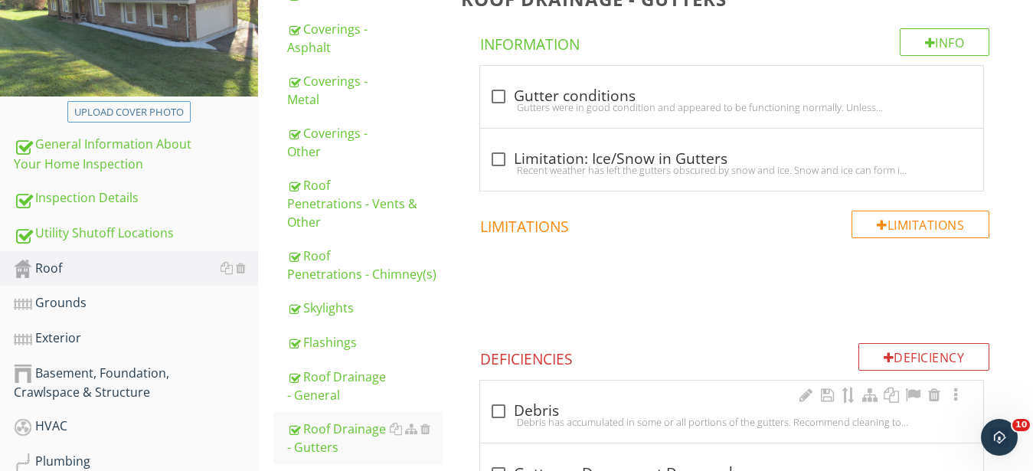
click at [551, 415] on div "check_box_outline_blank Debris" at bounding box center [731, 411] width 485 height 18
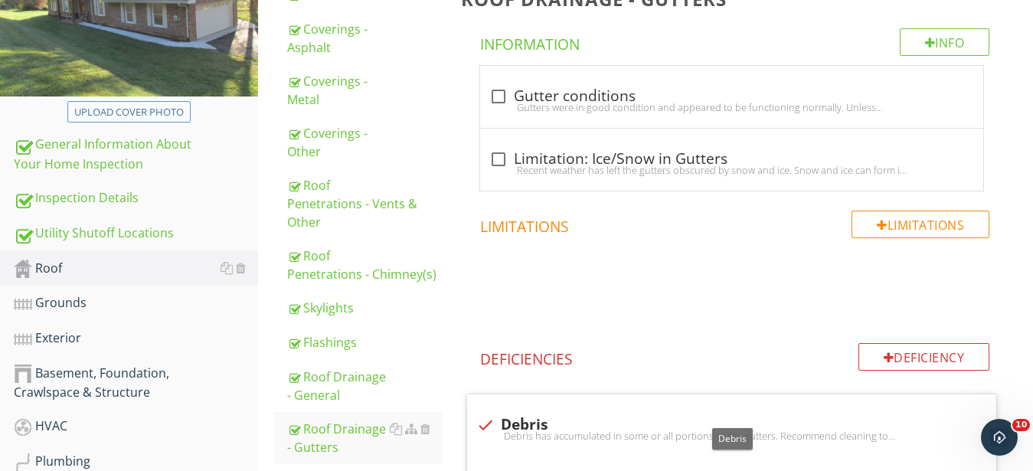
checkbox input "true"
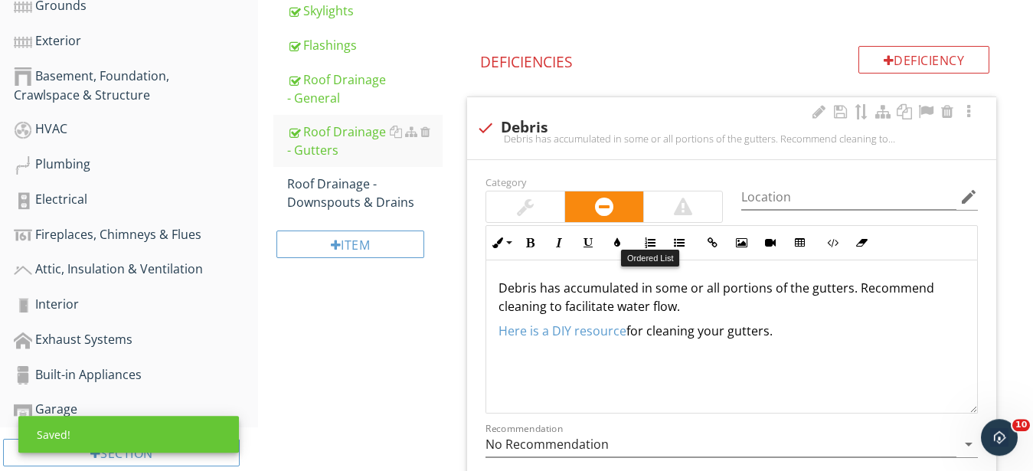
scroll to position [734, 0]
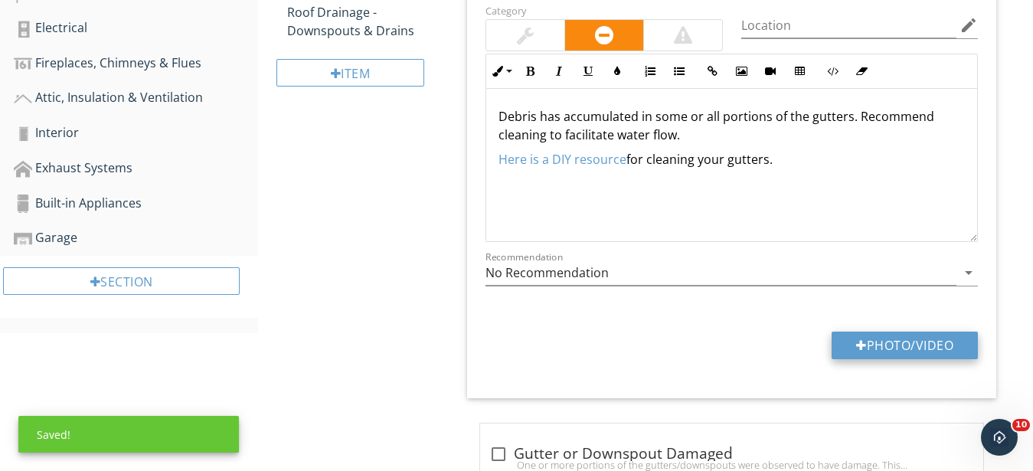
click at [917, 347] on button "Photo/Video" at bounding box center [905, 346] width 146 height 28
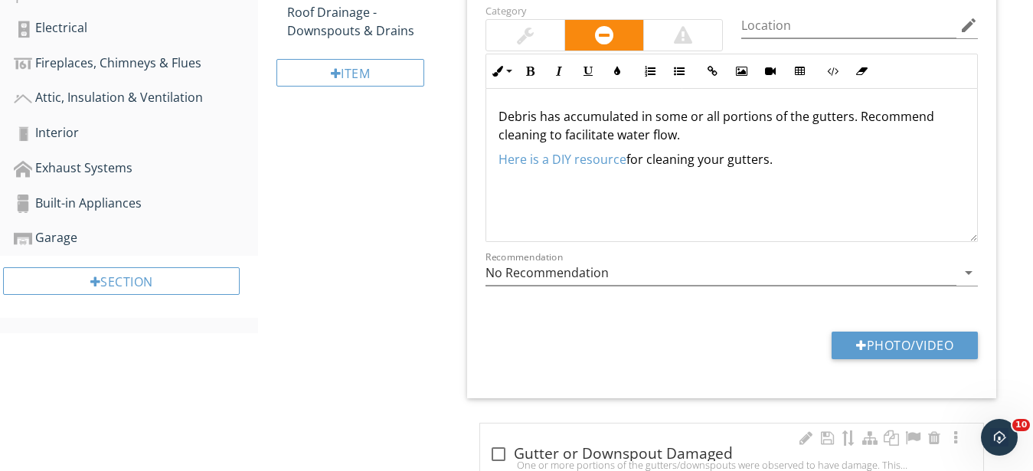
type input "C:\fakepath\IMG_9468.JPG"
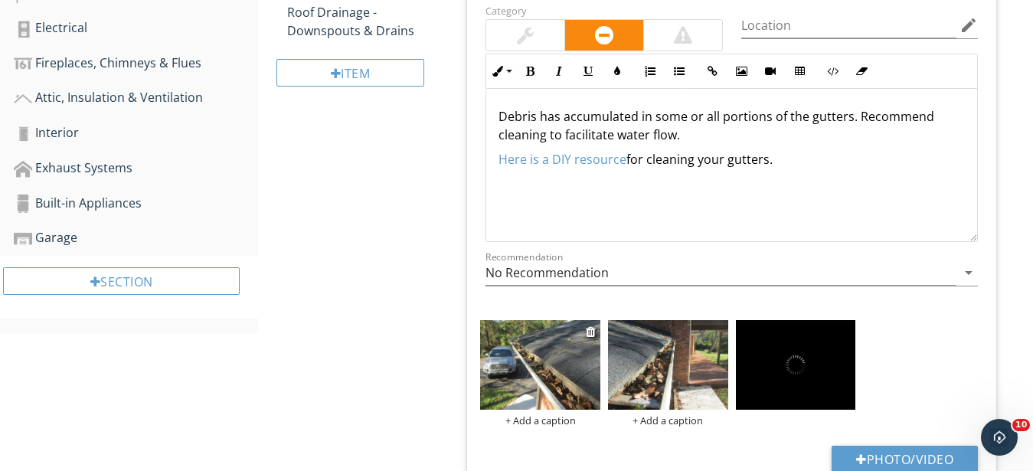
click at [529, 376] on img at bounding box center [540, 365] width 120 height 90
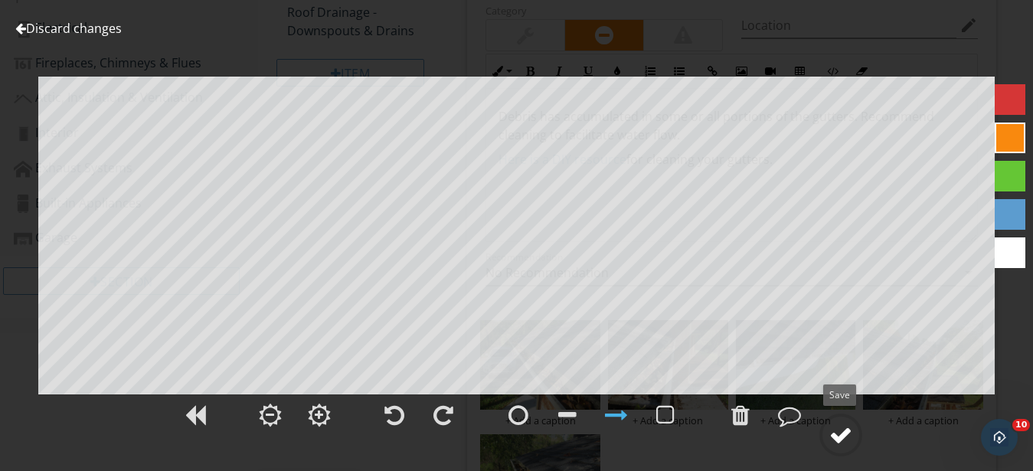
click at [845, 440] on div at bounding box center [840, 434] width 23 height 23
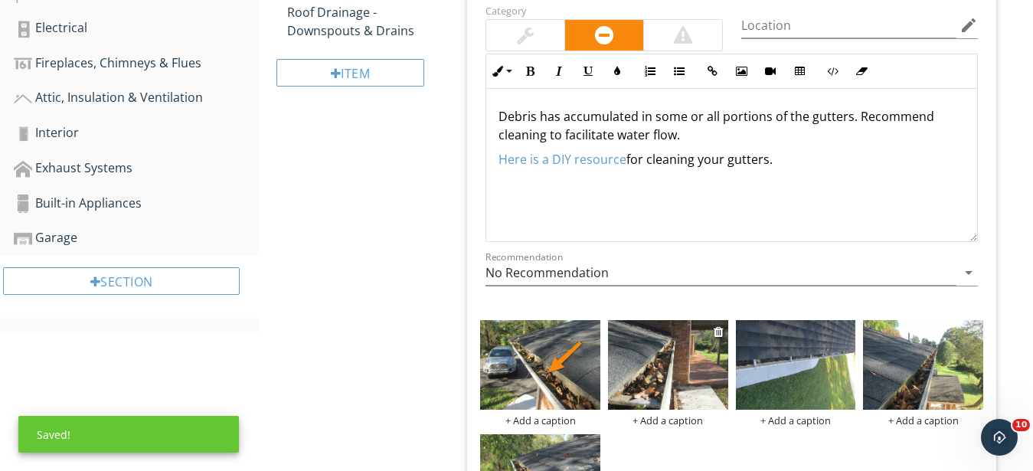
click at [651, 361] on img at bounding box center [668, 365] width 120 height 90
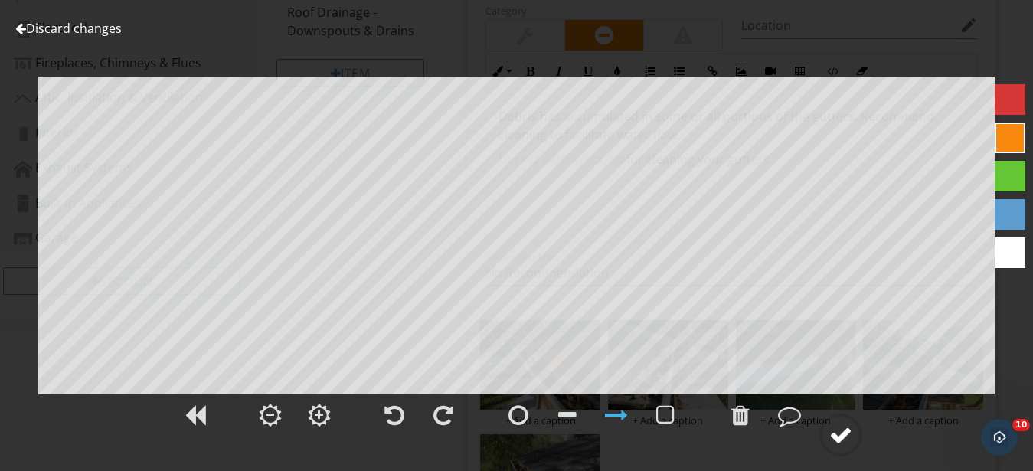
click at [840, 436] on div at bounding box center [840, 434] width 23 height 23
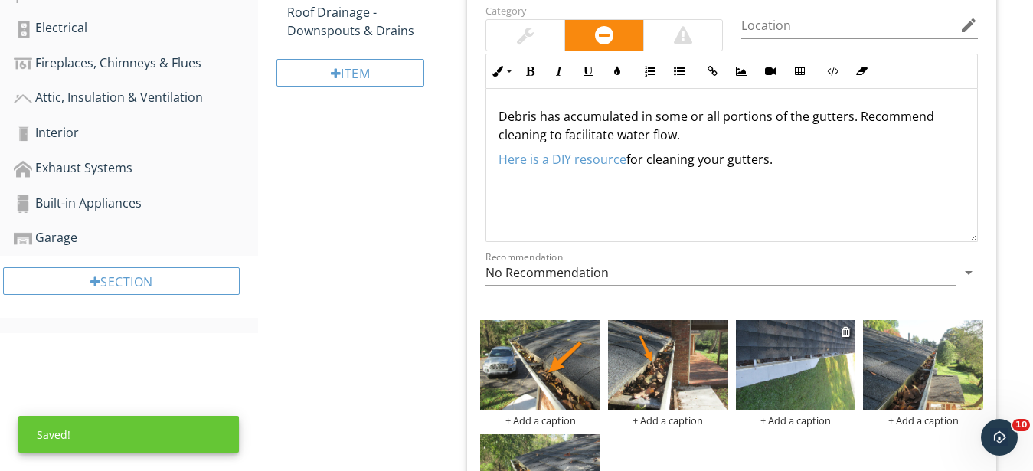
click at [801, 381] on img at bounding box center [796, 365] width 120 height 90
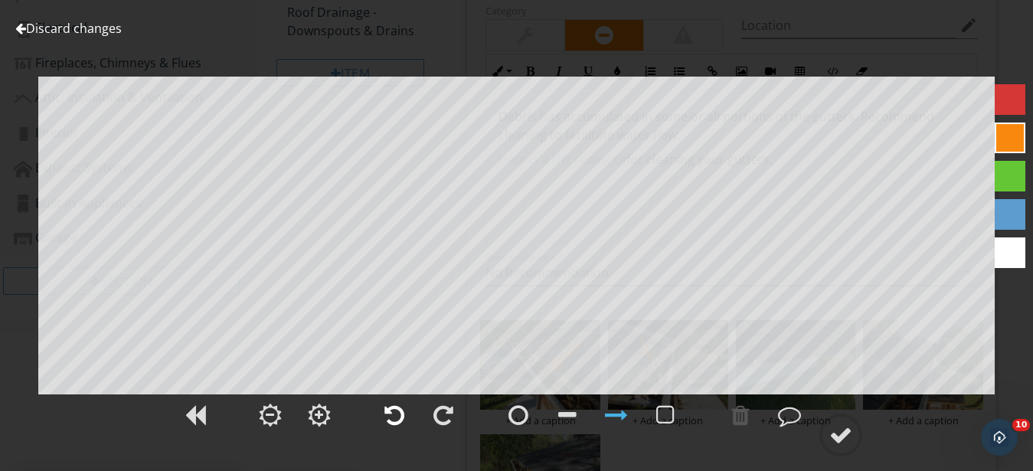
click at [381, 415] on div at bounding box center [394, 415] width 38 height 38
click at [858, 432] on circle at bounding box center [841, 435] width 40 height 40
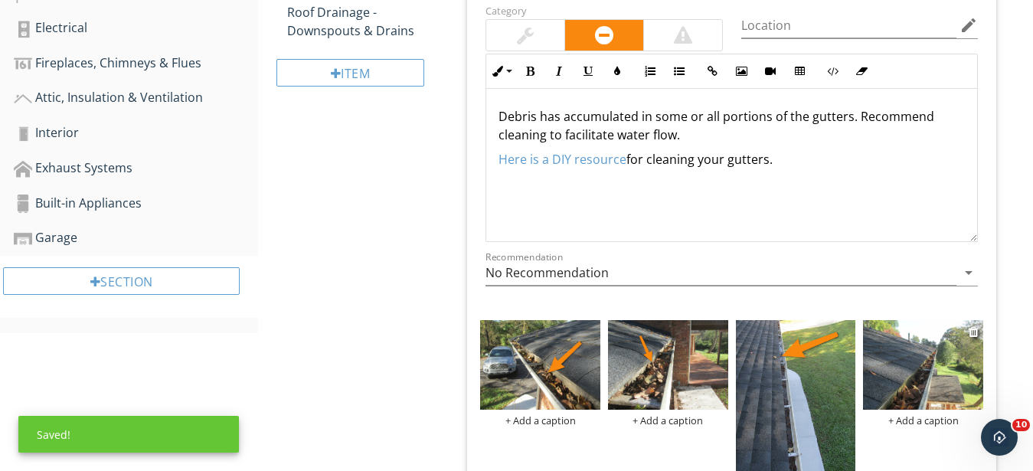
click at [981, 392] on img at bounding box center [923, 365] width 120 height 90
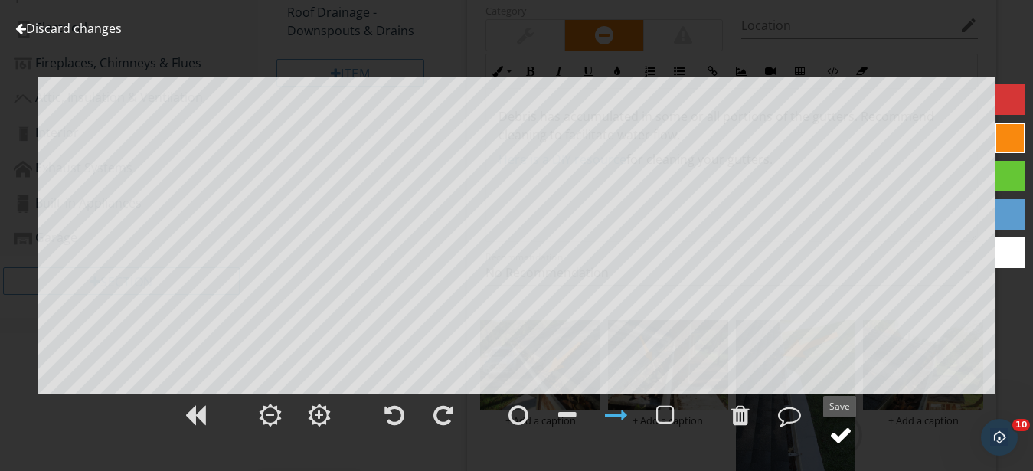
click at [839, 436] on div at bounding box center [840, 434] width 23 height 23
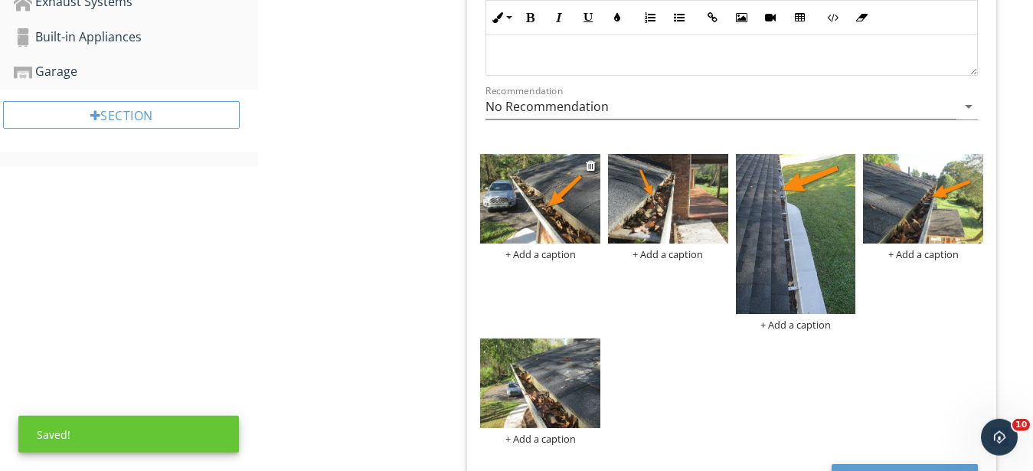
scroll to position [969, 0]
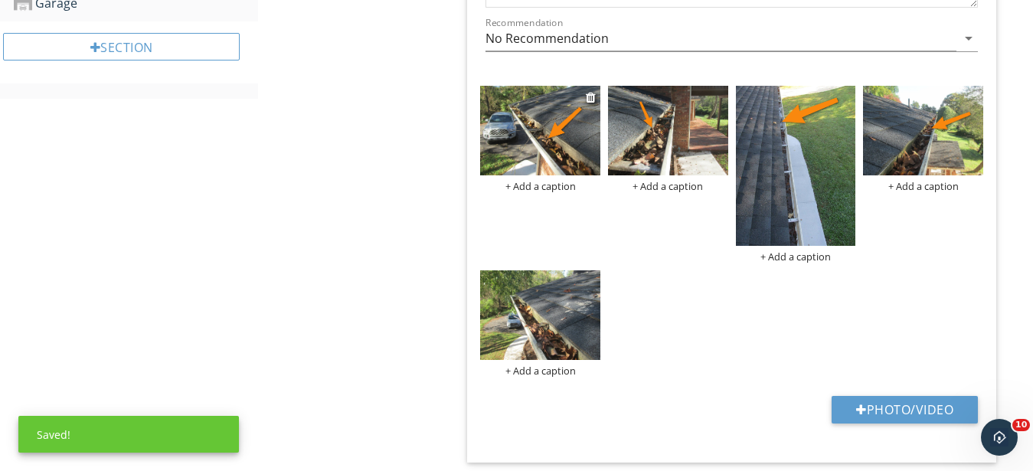
click at [548, 299] on img at bounding box center [540, 315] width 120 height 90
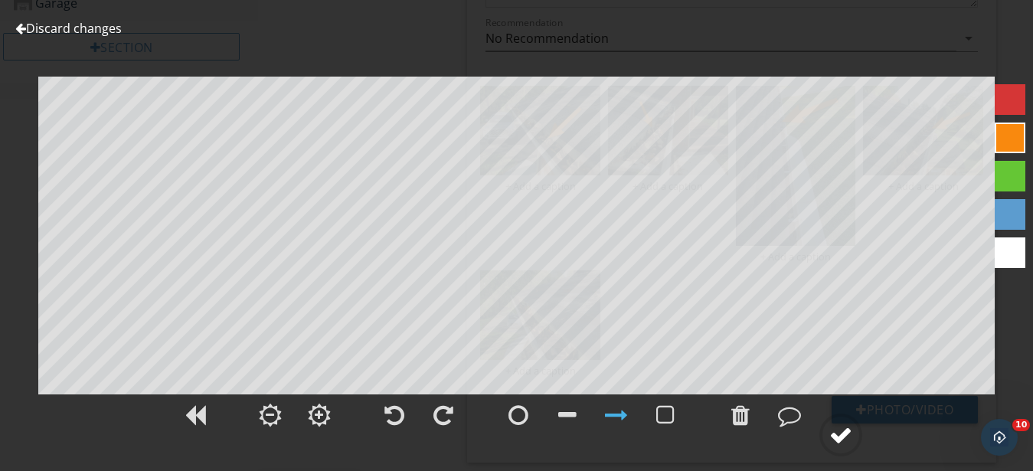
click at [824, 437] on circle at bounding box center [841, 435] width 40 height 40
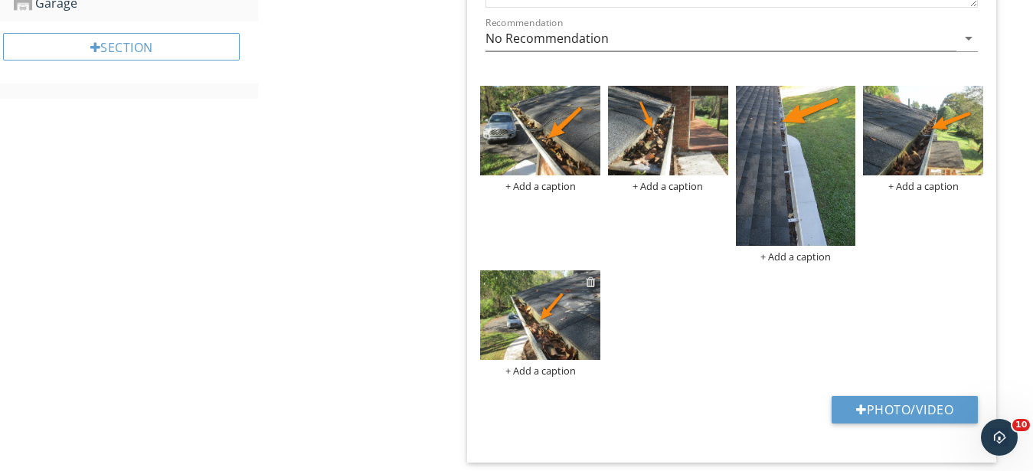
click at [593, 280] on div at bounding box center [591, 282] width 10 height 12
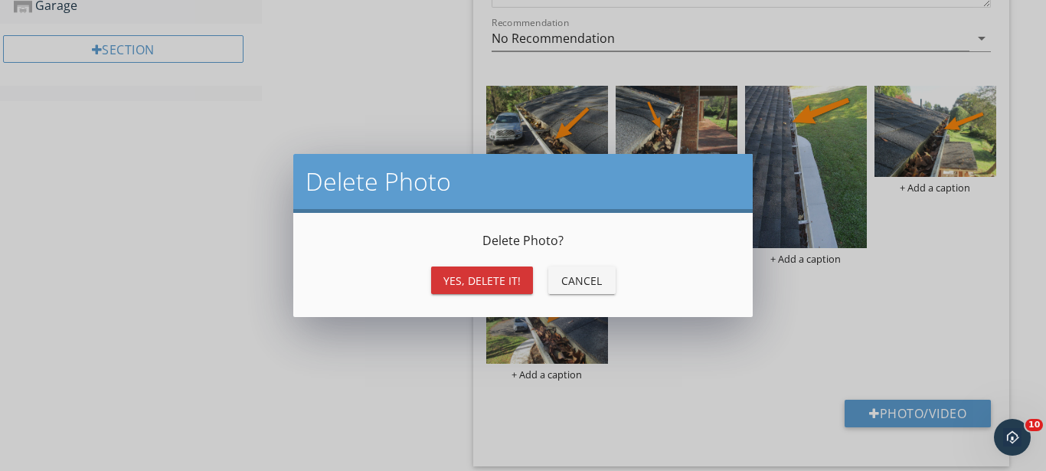
click at [449, 279] on div "Yes, Delete it!" at bounding box center [481, 281] width 77 height 16
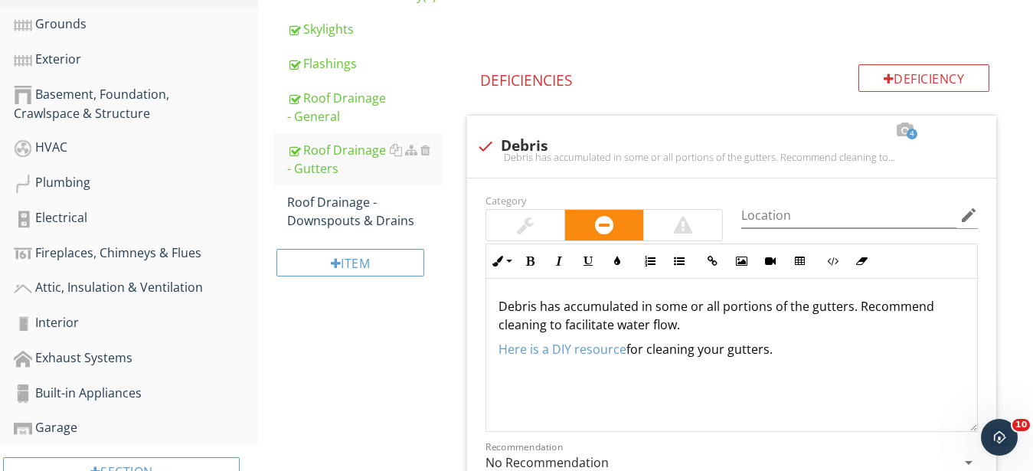
scroll to position [422, 0]
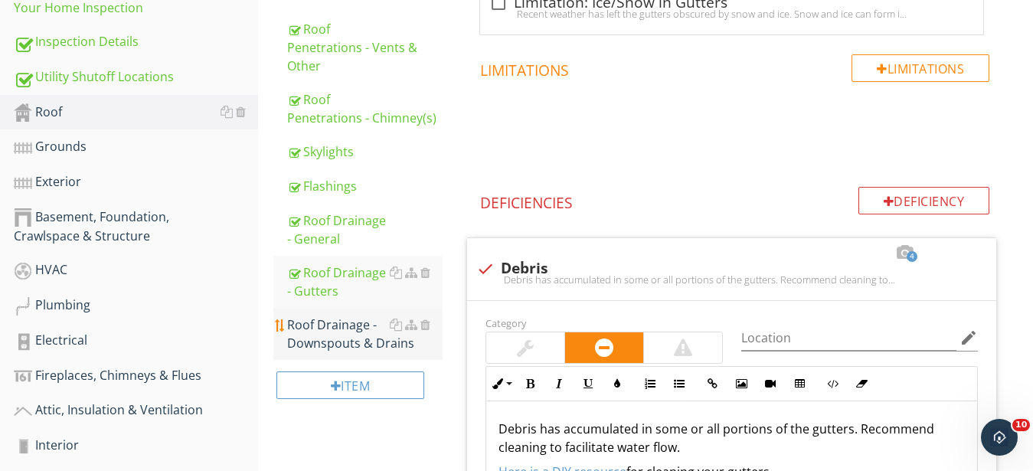
click at [320, 330] on div "Roof Drainage - Downspouts & Drains" at bounding box center [364, 334] width 155 height 37
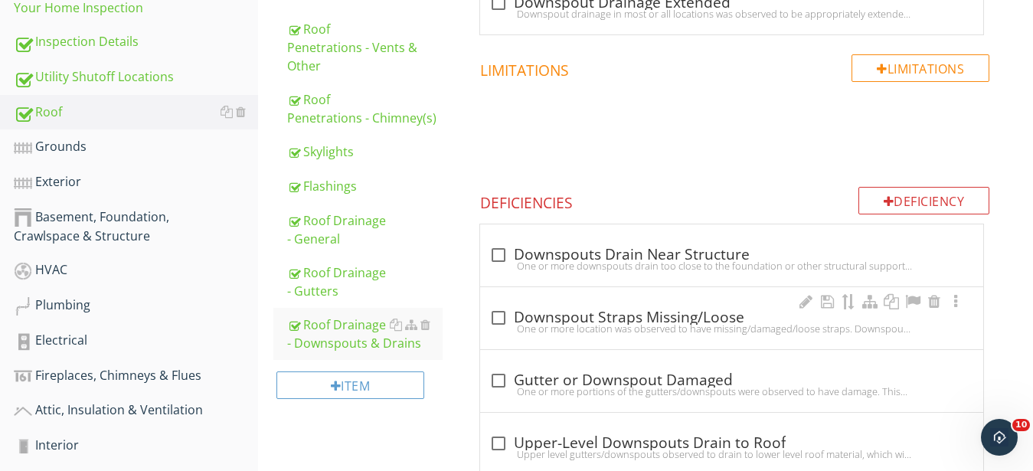
scroll to position [188, 0]
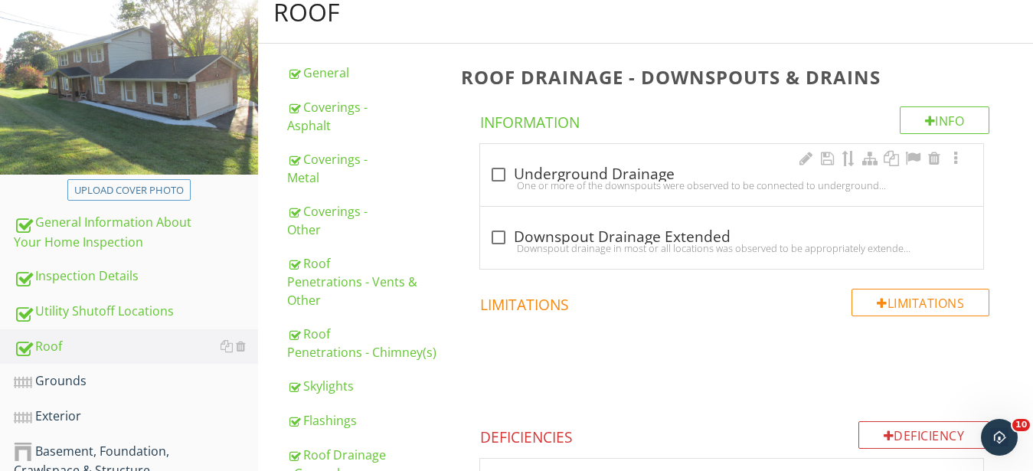
click at [554, 177] on div "check_box_outline_blank Underground Drainage" at bounding box center [731, 174] width 485 height 18
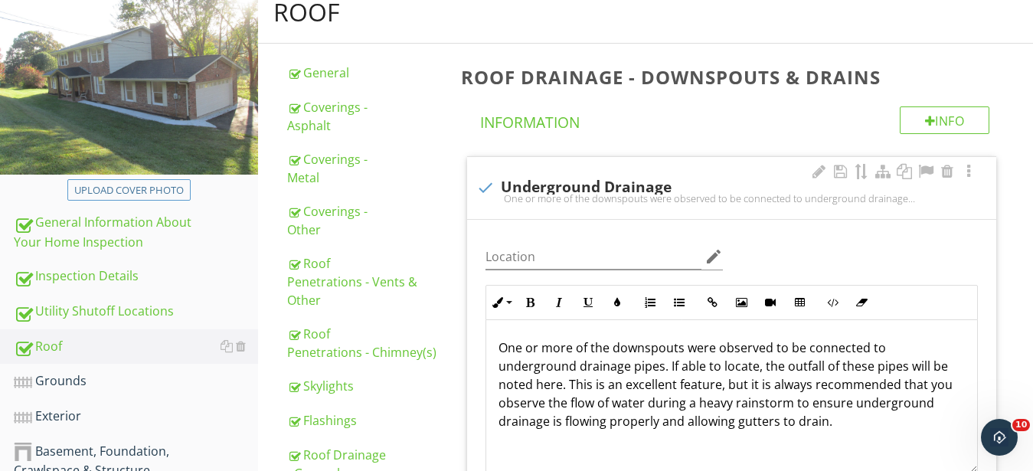
checkbox input "true"
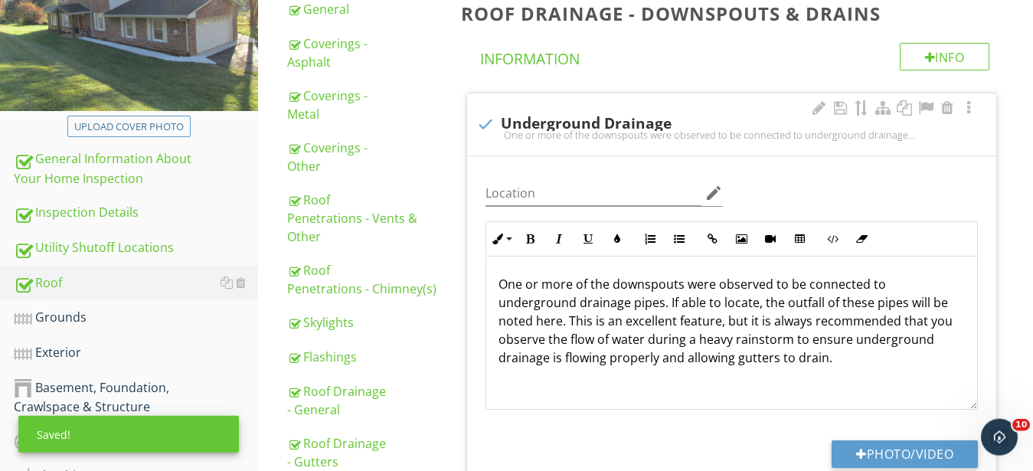
scroll to position [344, 0]
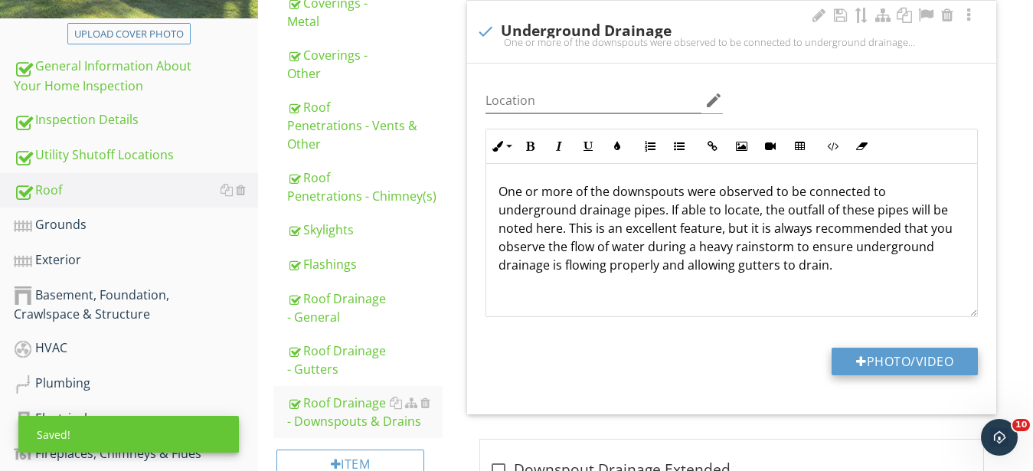
click at [897, 358] on button "Photo/Video" at bounding box center [905, 362] width 146 height 28
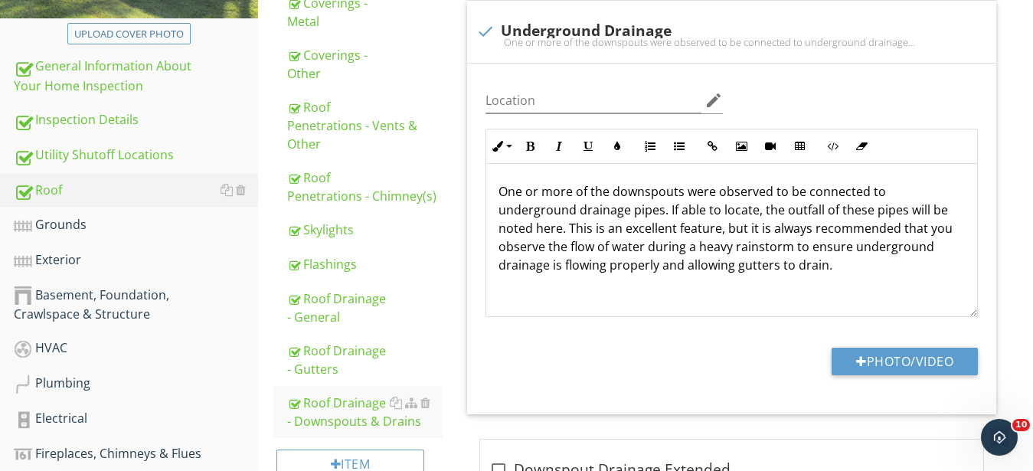
type input "C:\fakepath\IMG_9386.JPG"
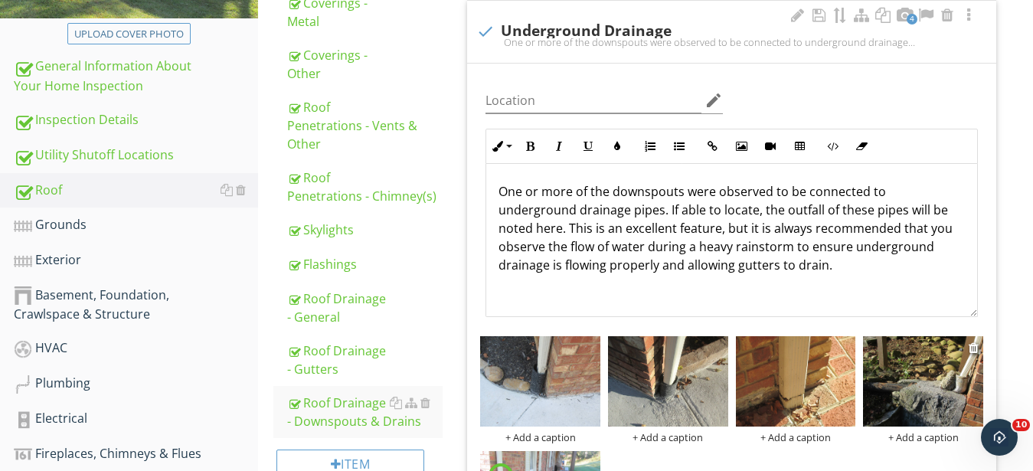
click at [943, 390] on img at bounding box center [923, 381] width 120 height 90
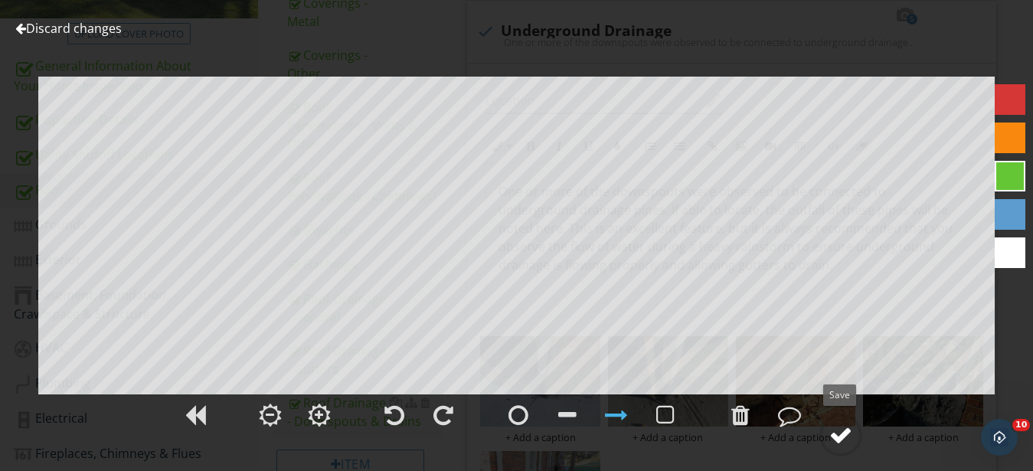
click at [829, 436] on circle at bounding box center [841, 435] width 40 height 40
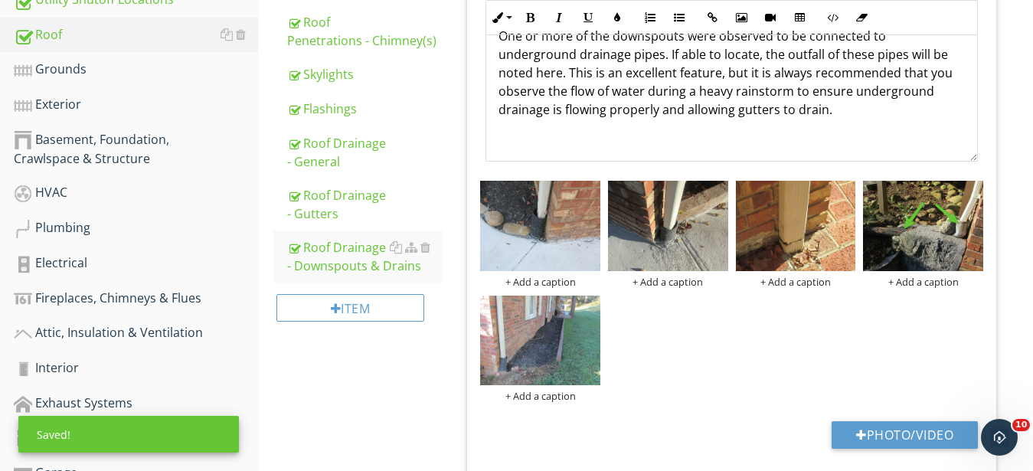
scroll to position [500, 0]
click at [528, 352] on img at bounding box center [540, 340] width 120 height 90
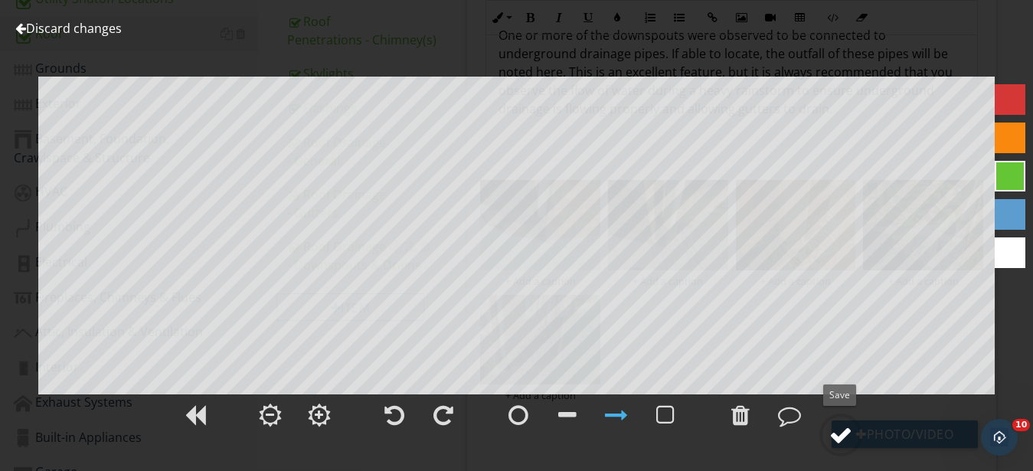
click at [835, 430] on div at bounding box center [840, 434] width 23 height 23
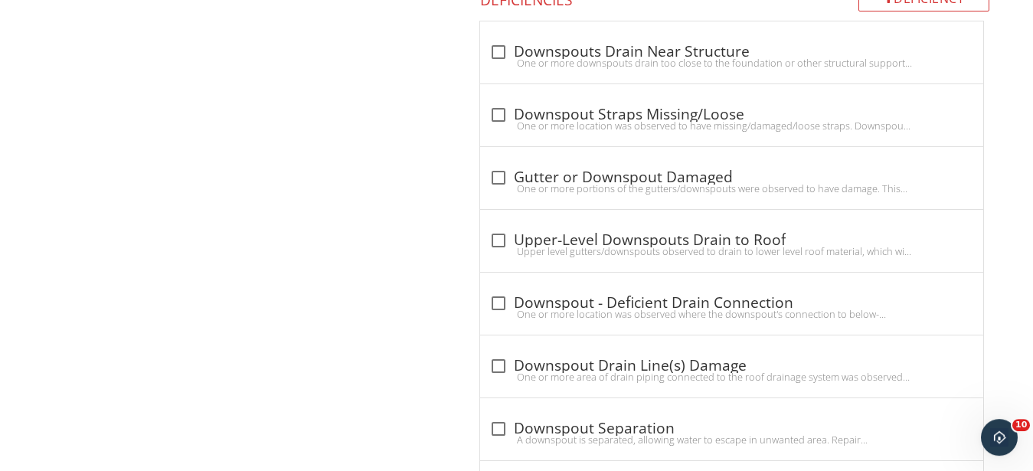
scroll to position [1281, 0]
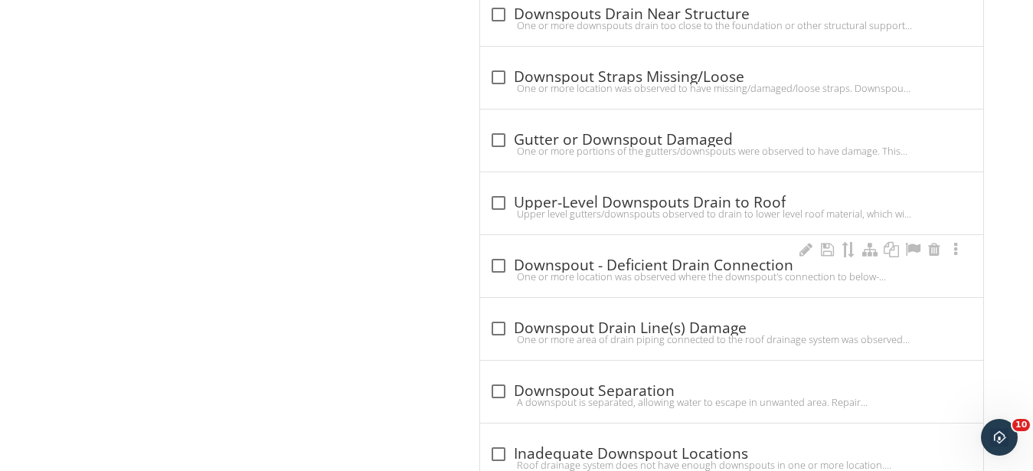
click at [603, 268] on div "check_box_outline_blank Downspout - Deficient Drain Connection" at bounding box center [731, 266] width 485 height 18
checkbox input "true"
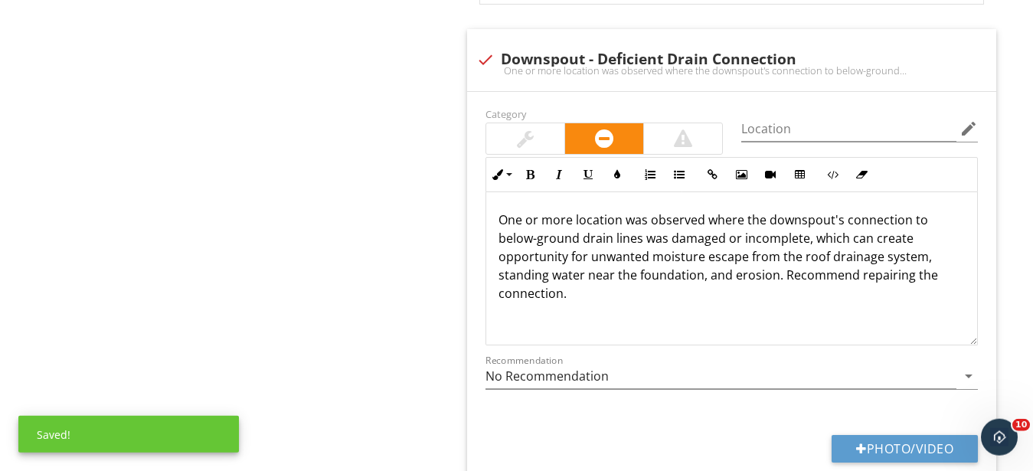
scroll to position [1515, 0]
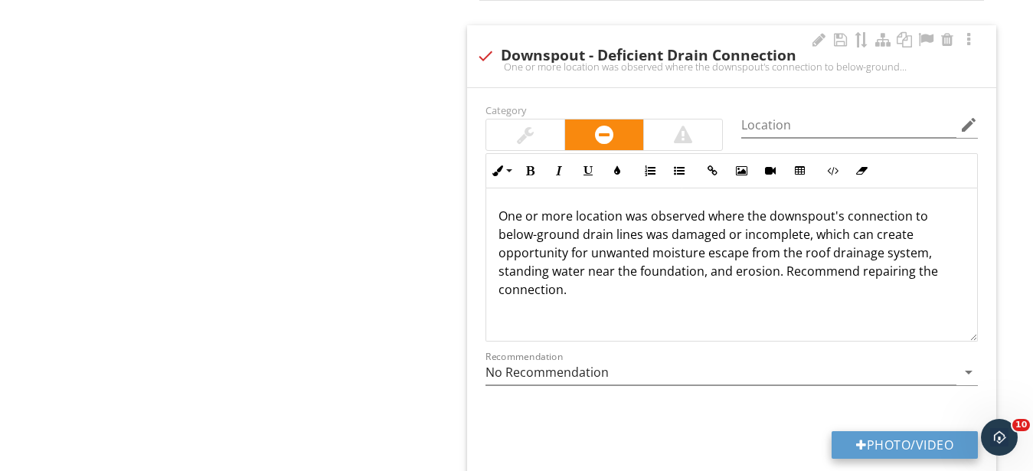
click at [903, 439] on button "Photo/Video" at bounding box center [905, 445] width 146 height 28
type input "C:\fakepath\IMG_9397.JPG"
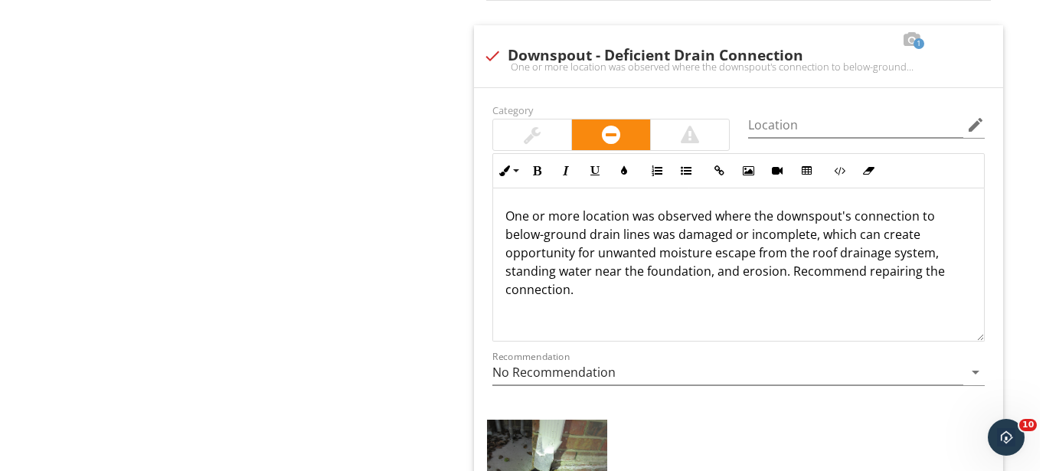
scroll to position [1672, 0]
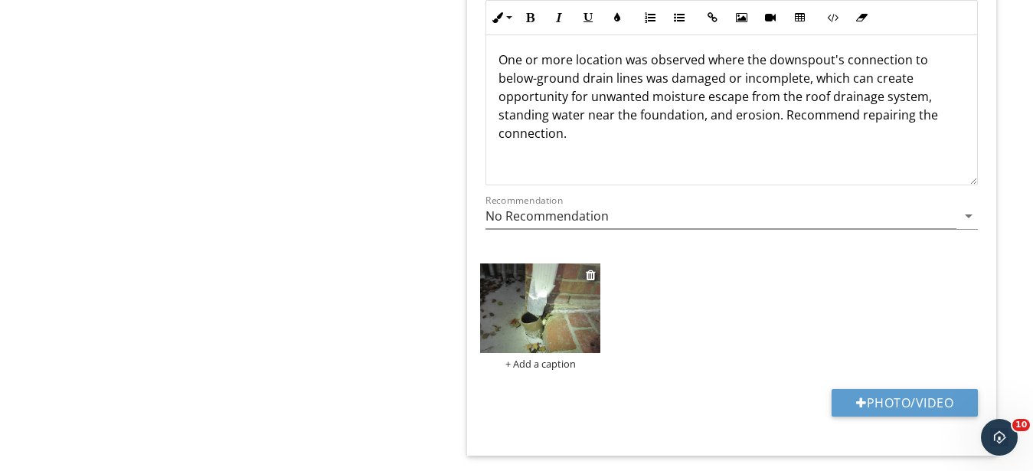
click at [544, 362] on div "+ Add a caption" at bounding box center [540, 364] width 120 height 12
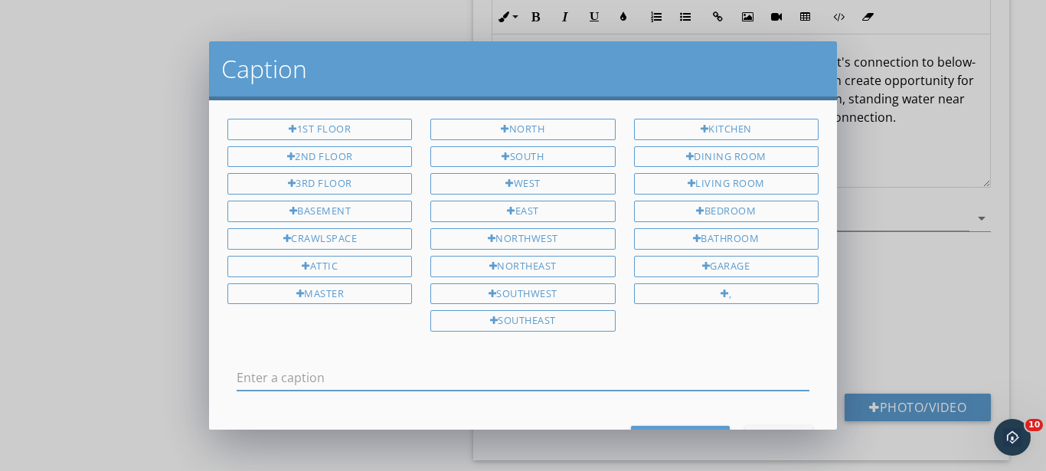
click at [385, 384] on input "text" at bounding box center [523, 377] width 573 height 25
type input "t"
type input "This substandard connection at right end of brick patio may be causing moisture…"
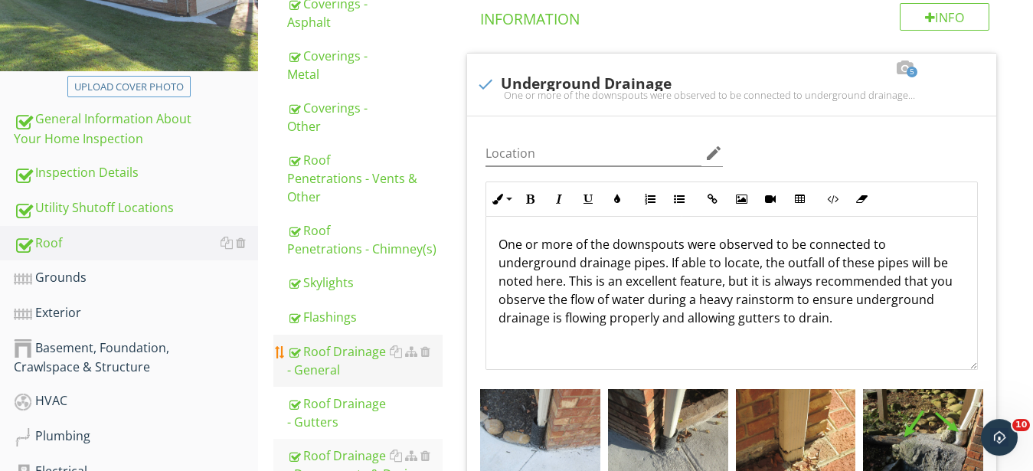
scroll to position [391, 0]
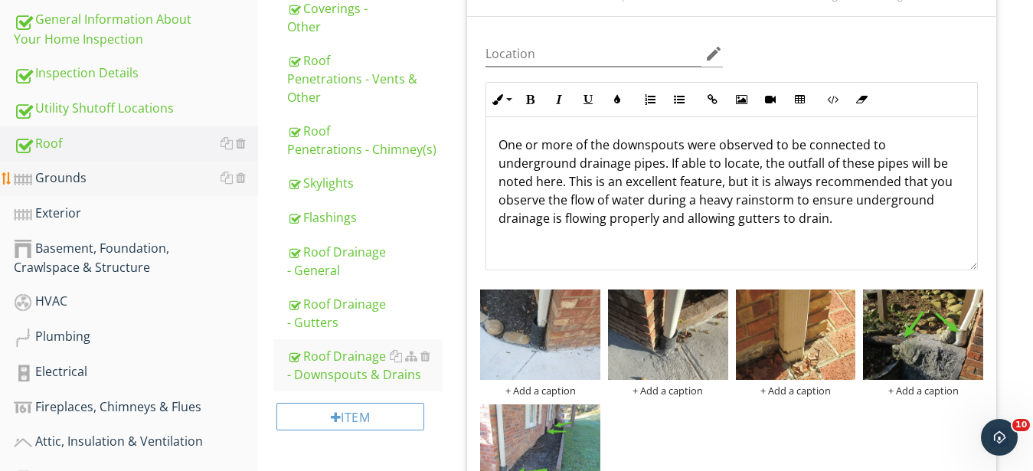
click at [51, 175] on div "Grounds" at bounding box center [136, 178] width 244 height 20
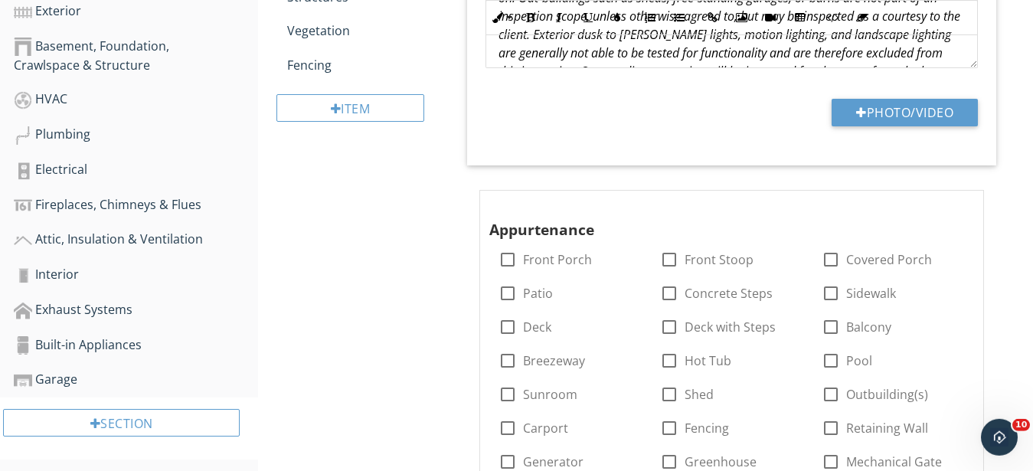
scroll to position [625, 0]
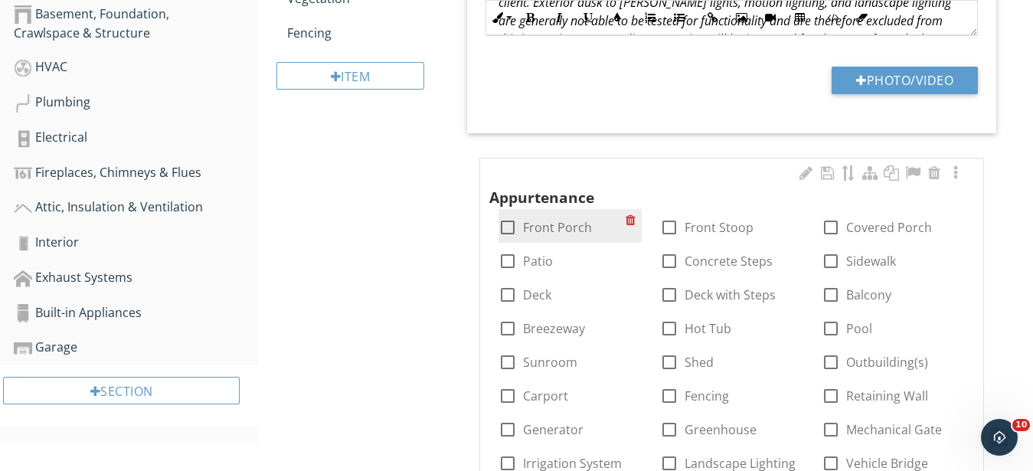
click at [505, 227] on div at bounding box center [508, 227] width 26 height 26
checkbox input "true"
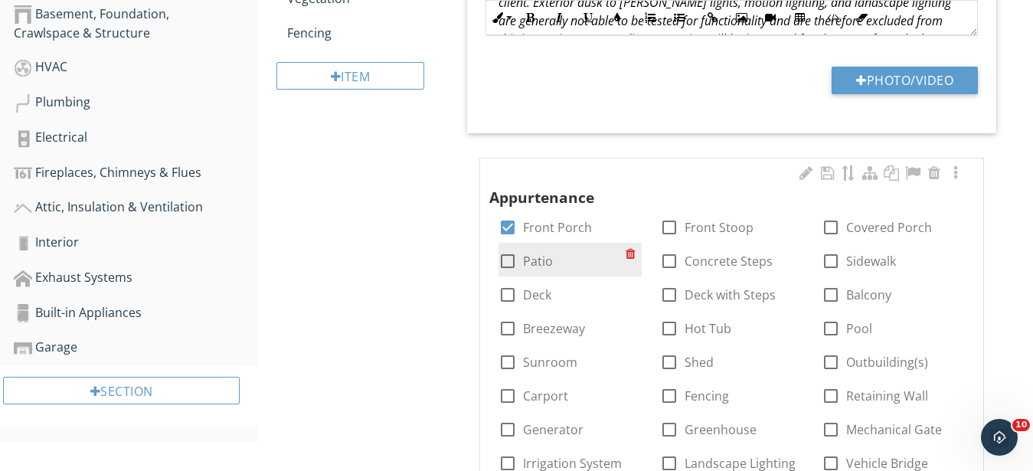
click at [510, 261] on div at bounding box center [508, 261] width 26 height 26
checkbox input "true"
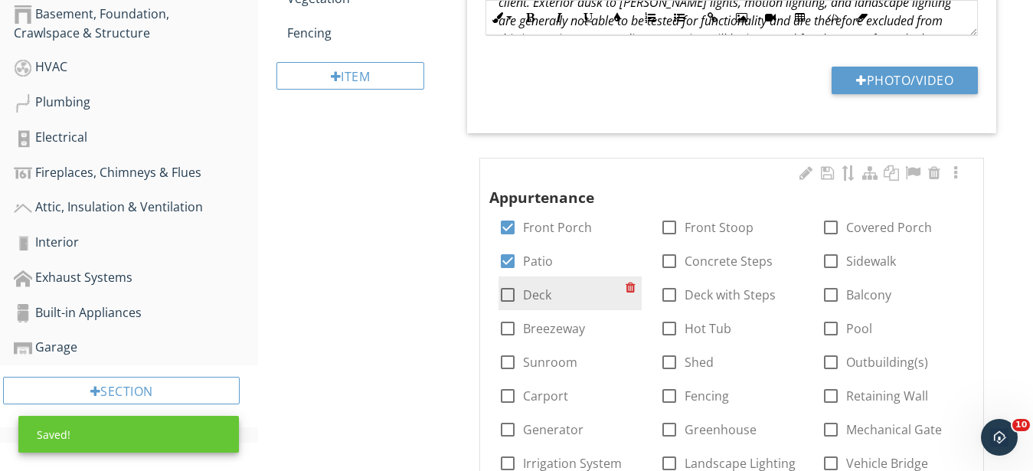
click at [505, 293] on div at bounding box center [508, 295] width 26 height 26
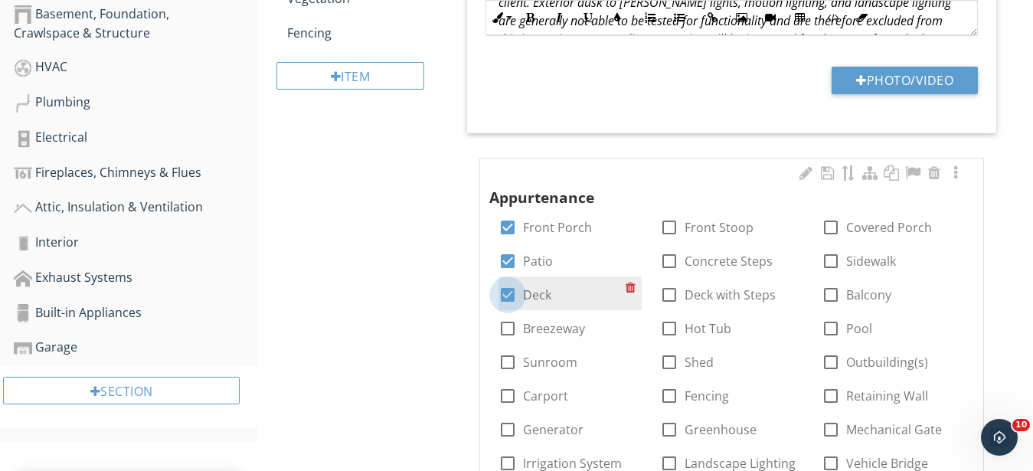
checkbox input "true"
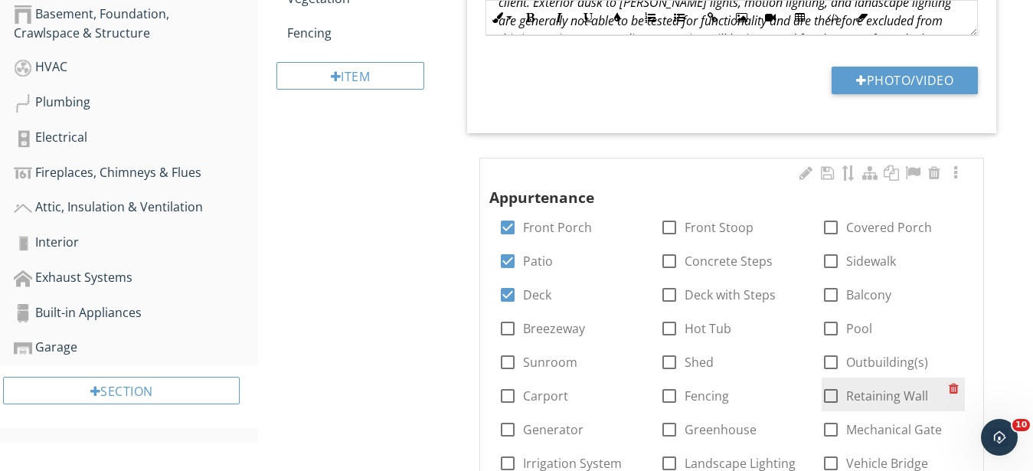
click at [829, 396] on div at bounding box center [831, 396] width 26 height 26
checkbox input "true"
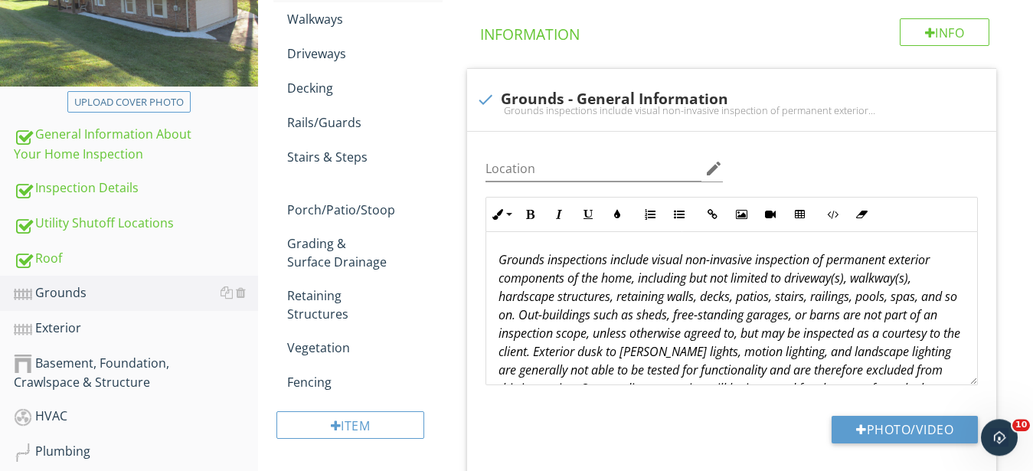
scroll to position [156, 0]
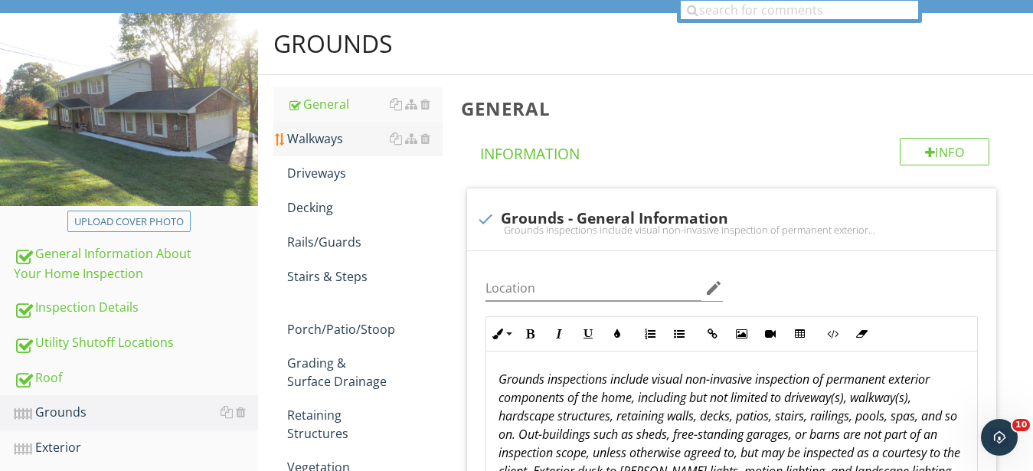
click at [310, 137] on div "Walkways" at bounding box center [364, 138] width 155 height 18
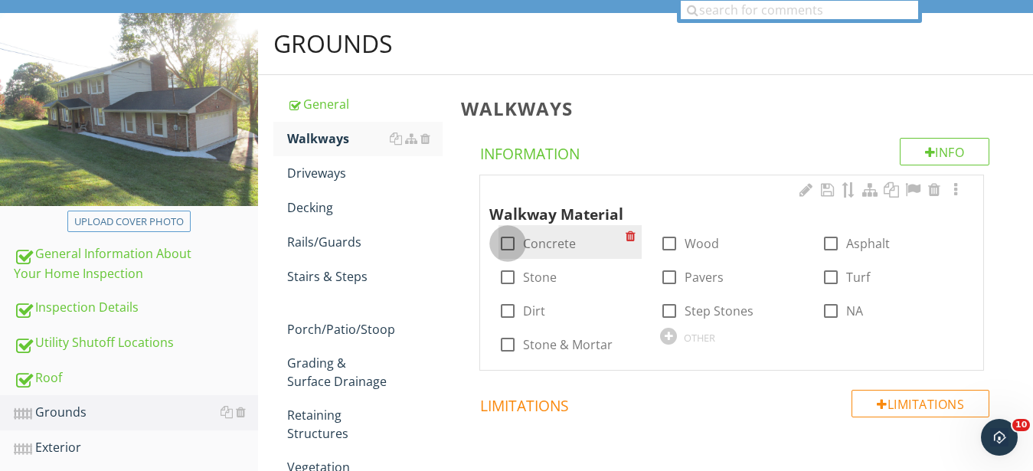
click at [508, 244] on div at bounding box center [508, 243] width 26 height 26
checkbox input "true"
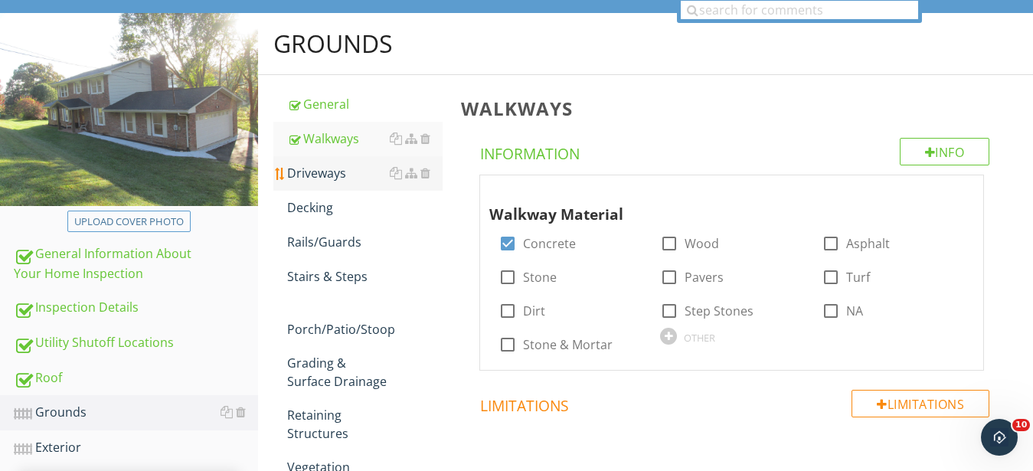
click at [305, 172] on div "Driveways" at bounding box center [364, 173] width 155 height 18
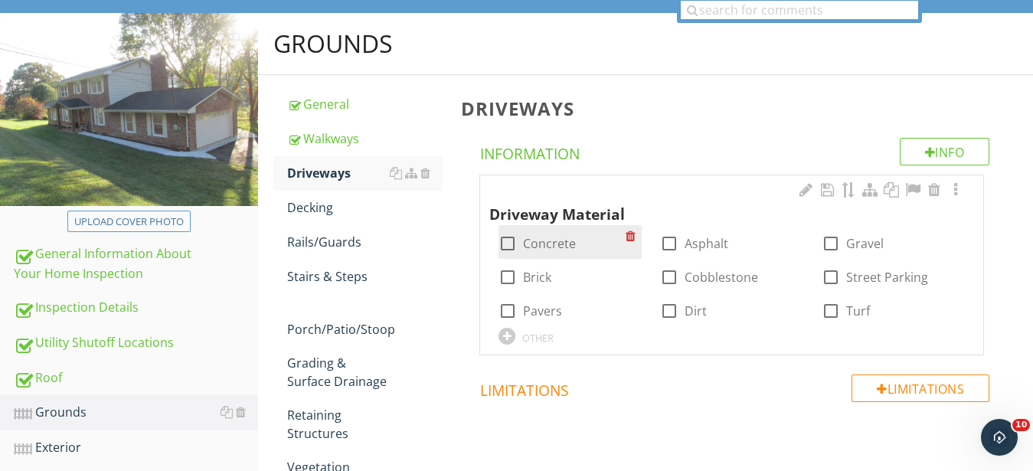
click at [502, 243] on div at bounding box center [508, 243] width 26 height 26
checkbox input "true"
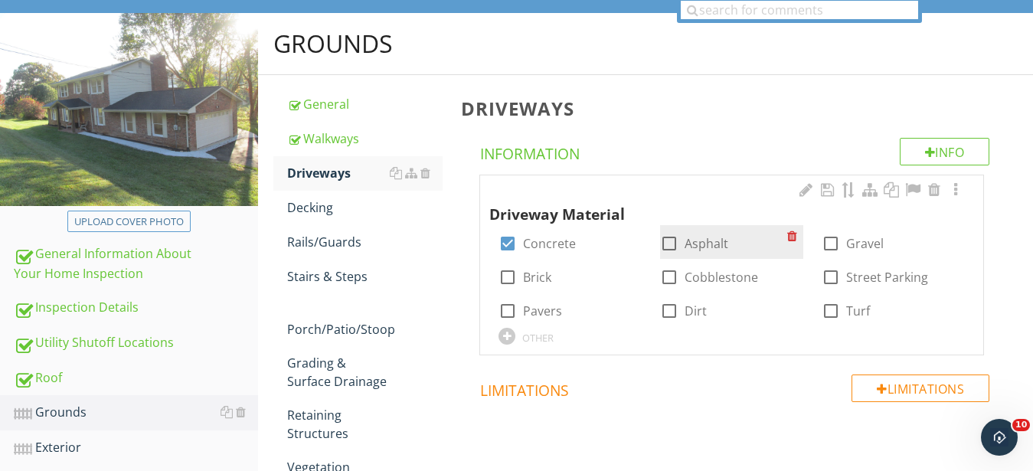
click at [669, 240] on div at bounding box center [669, 243] width 26 height 26
checkbox input "true"
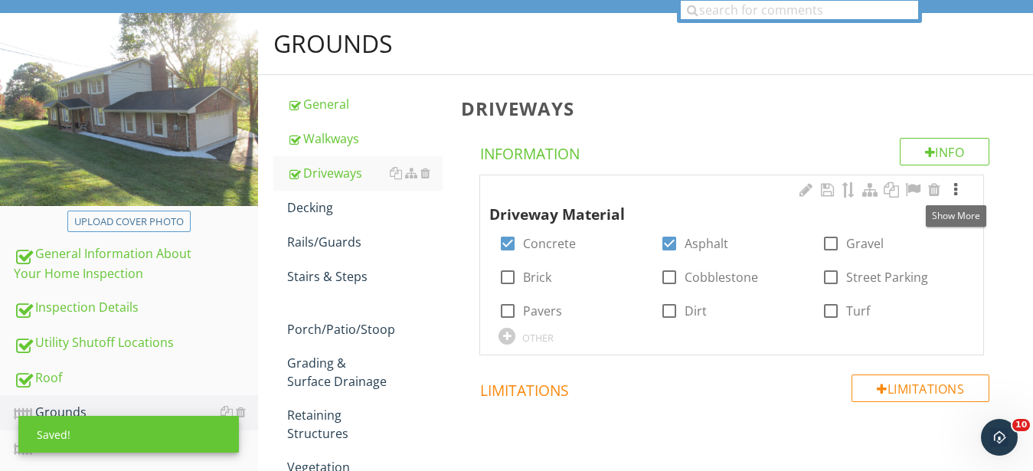
click at [960, 191] on div at bounding box center [956, 189] width 18 height 15
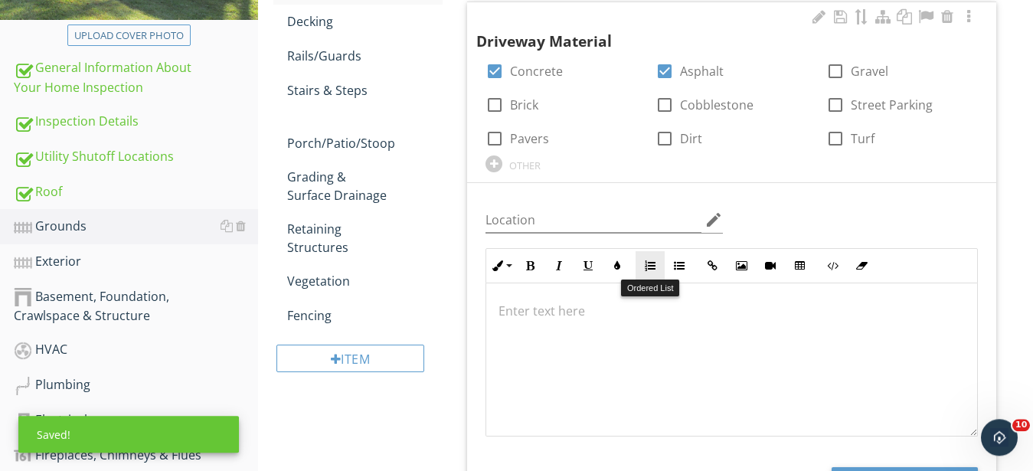
scroll to position [391, 0]
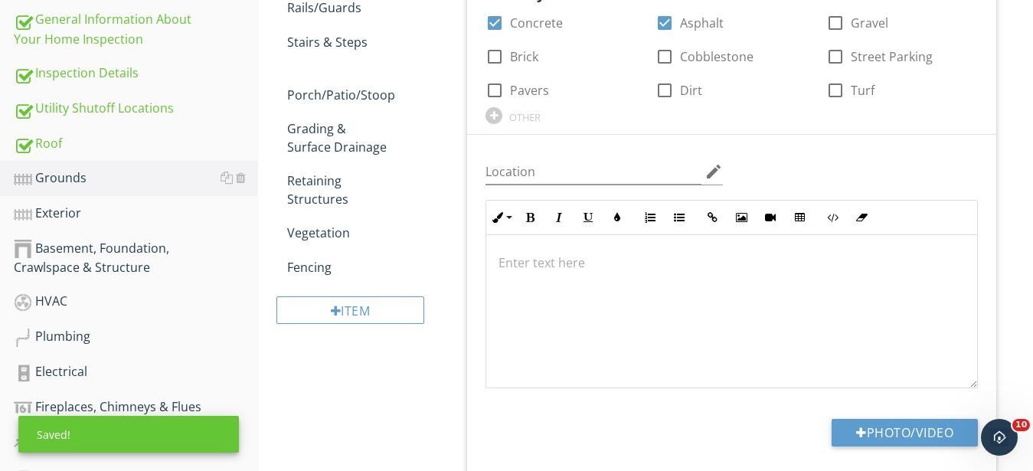
click at [621, 298] on div at bounding box center [731, 311] width 491 height 153
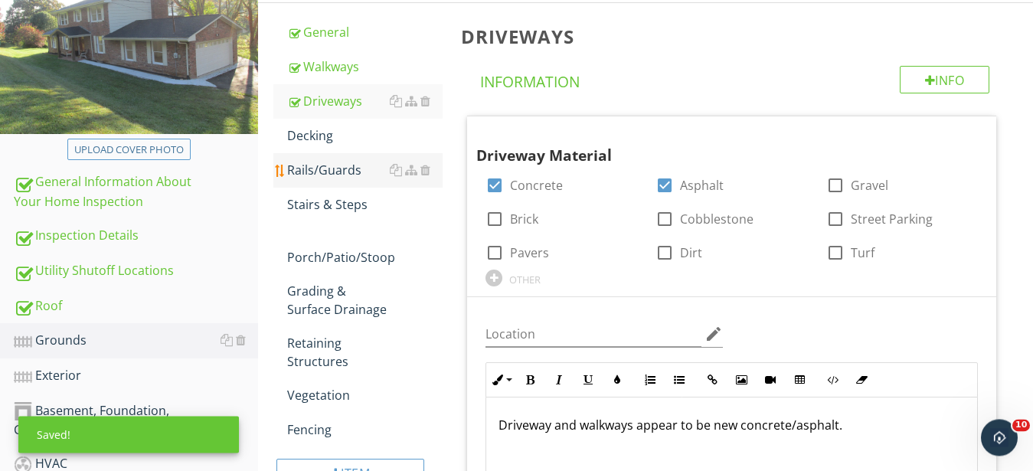
scroll to position [234, 0]
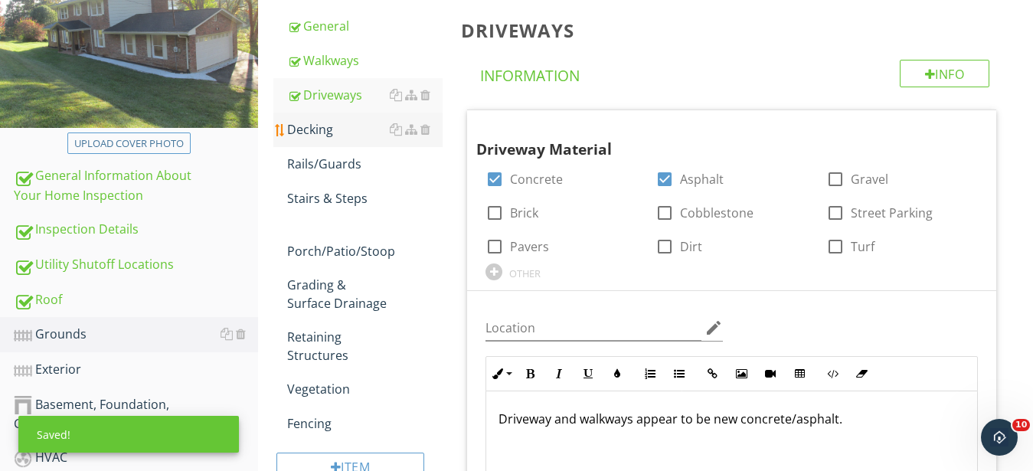
click at [306, 130] on div "Decking" at bounding box center [364, 129] width 155 height 18
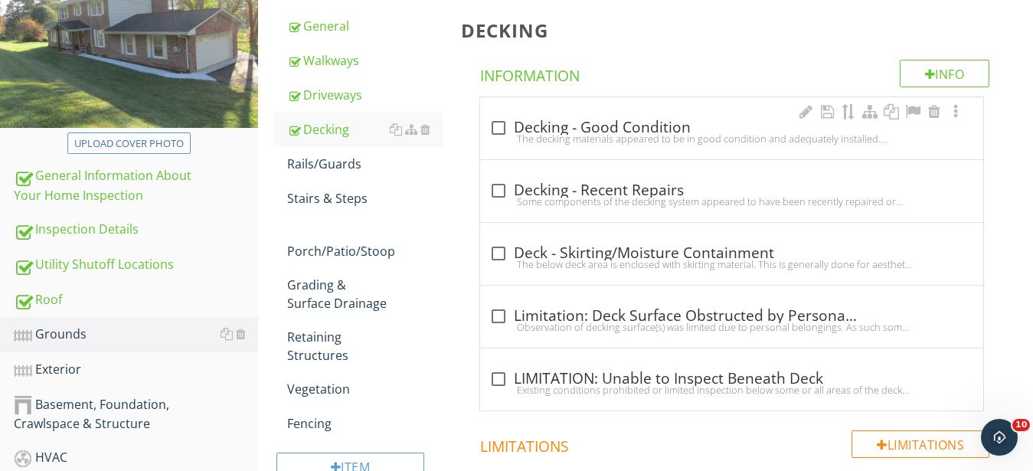
click at [587, 136] on div "The decking materials appeared to be in good condition and adequately installed…" at bounding box center [731, 138] width 485 height 12
checkbox input "true"
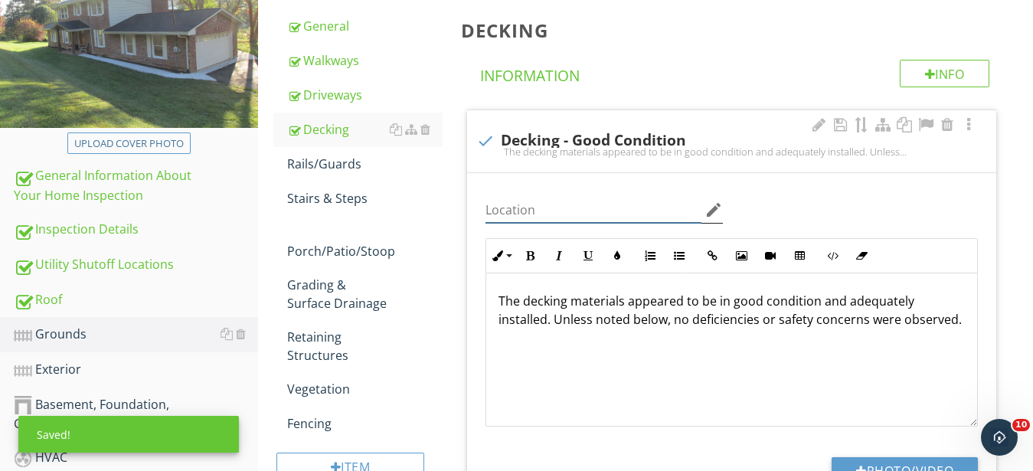
click at [545, 214] on input "Location" at bounding box center [593, 210] width 215 height 25
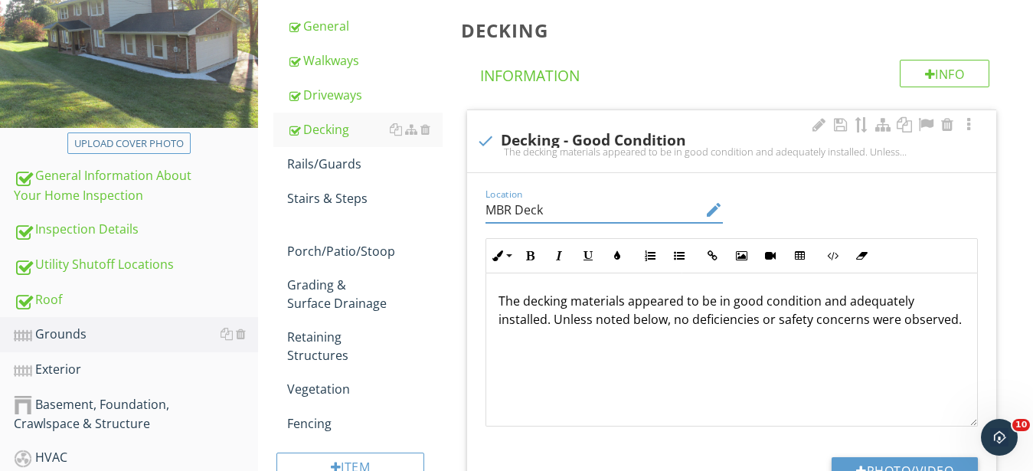
type input "MBR Deck"
click at [767, 363] on div "The decking materials appeared to be in good condition and adequately installed…" at bounding box center [731, 349] width 491 height 153
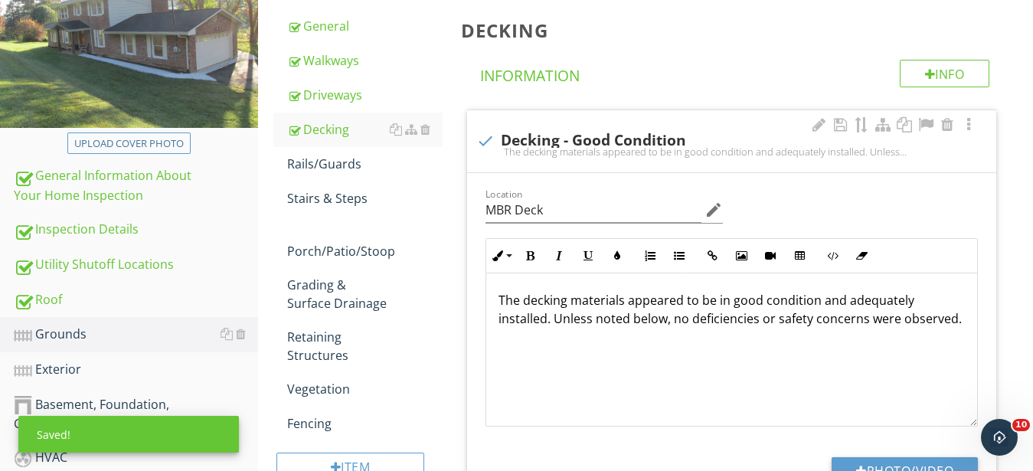
scroll to position [312, 0]
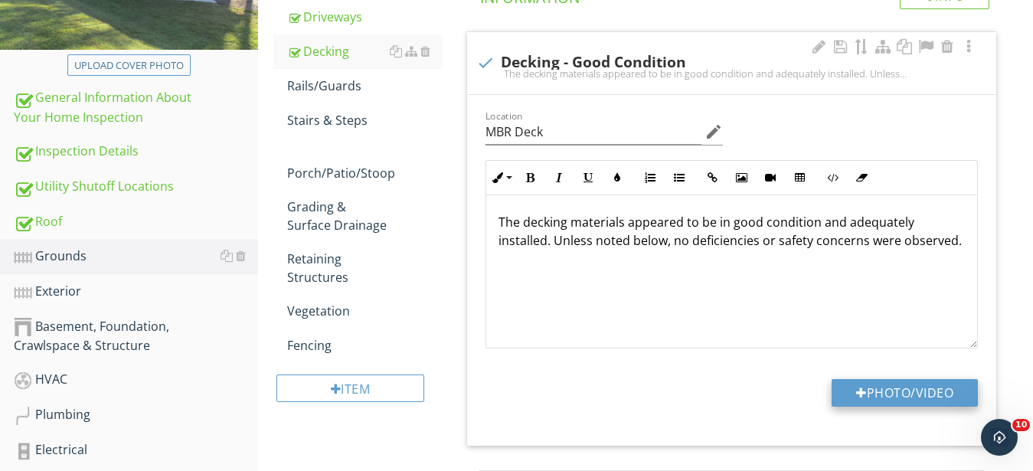
click at [911, 397] on button "Photo/Video" at bounding box center [905, 393] width 146 height 28
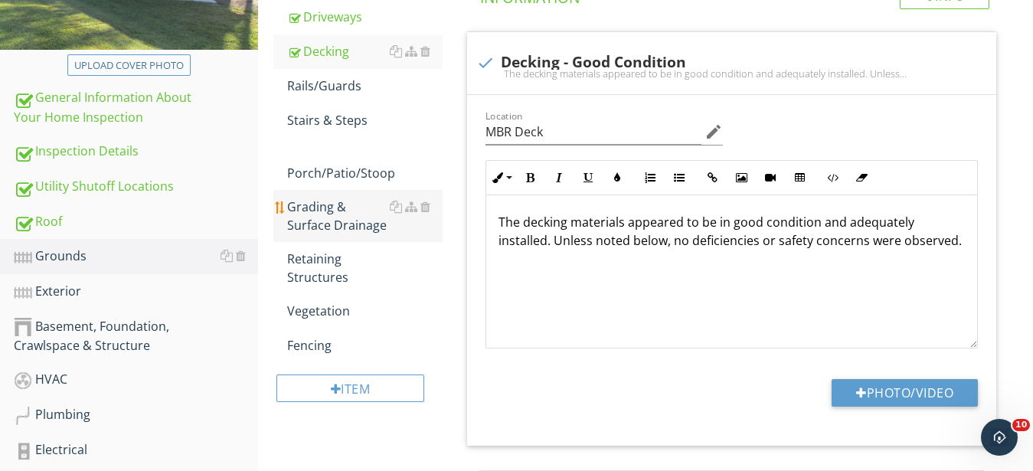
type input "C:\fakepath\IMG_9378.JPG"
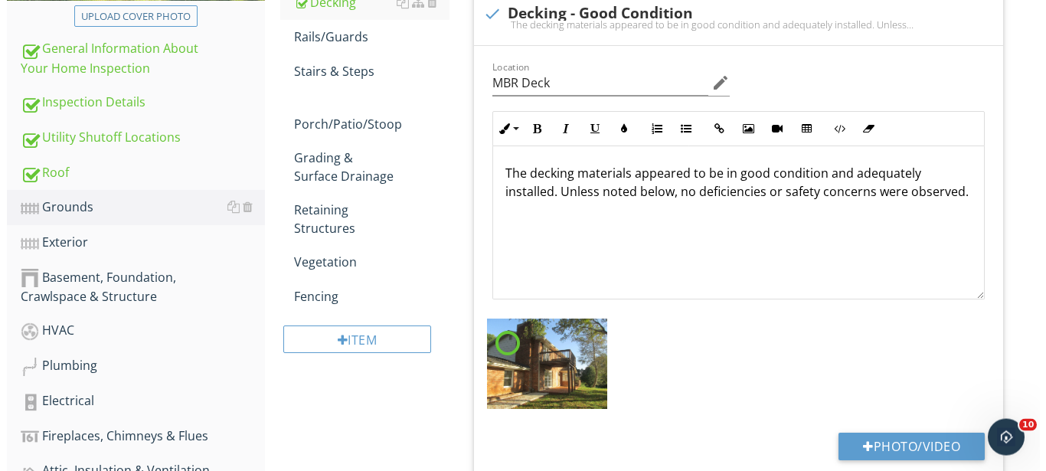
scroll to position [391, 0]
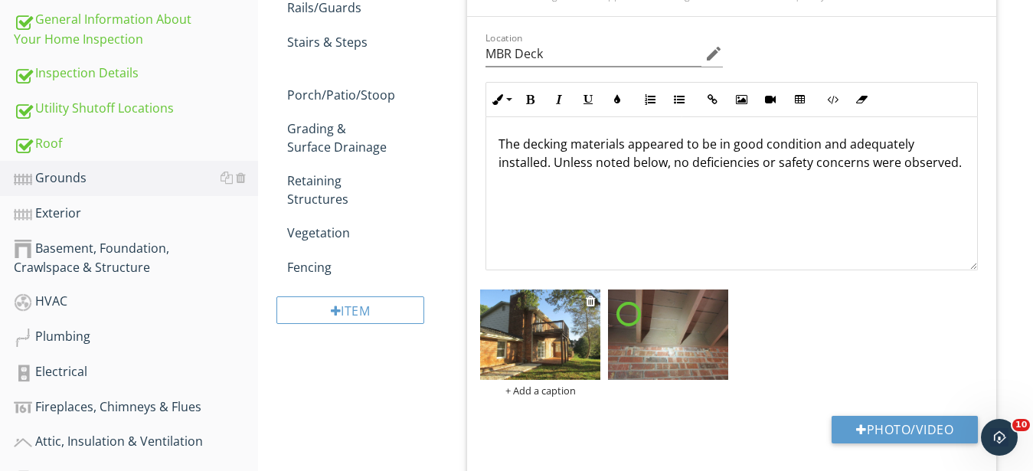
click at [541, 286] on div "+ Add a caption" at bounding box center [731, 286] width 511 height 0
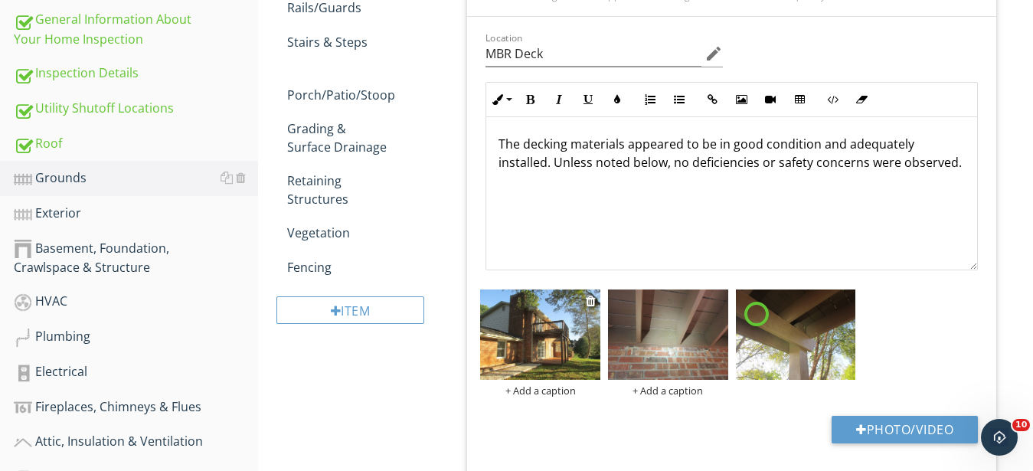
click at [573, 369] on img at bounding box center [540, 334] width 120 height 90
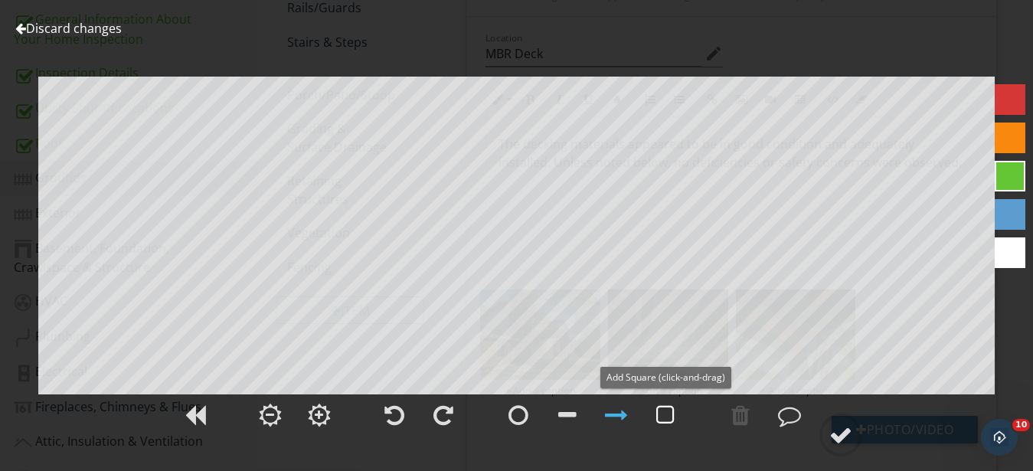
click at [665, 420] on div at bounding box center [665, 415] width 18 height 23
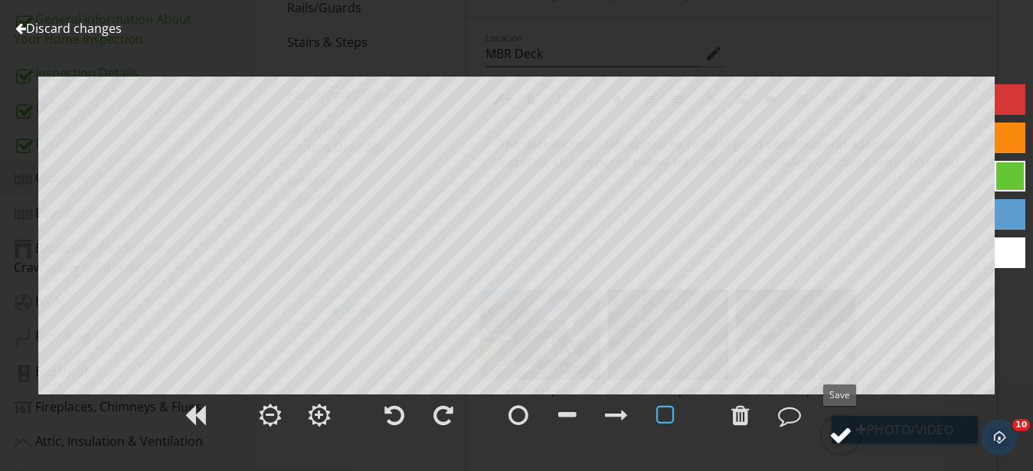
click at [840, 434] on div at bounding box center [840, 434] width 23 height 23
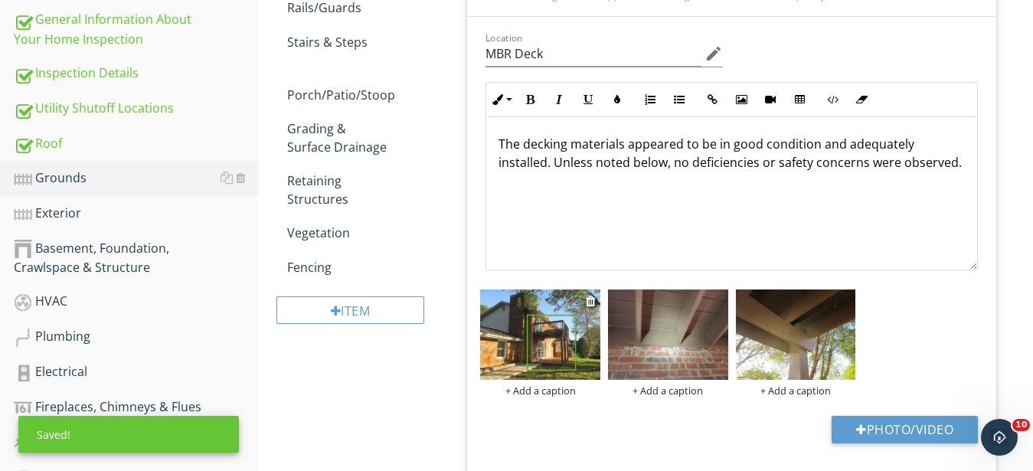
click at [539, 391] on div "+ Add a caption" at bounding box center [540, 390] width 120 height 12
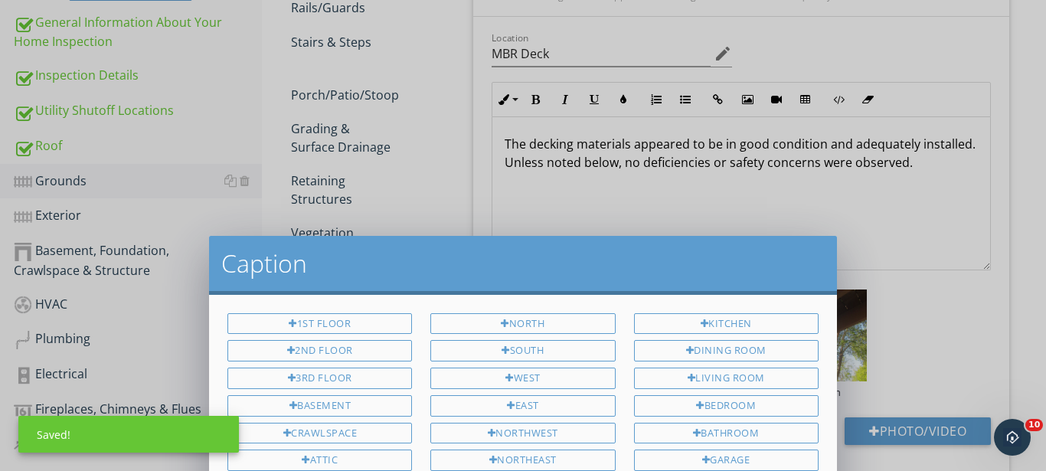
scroll to position [0, 0]
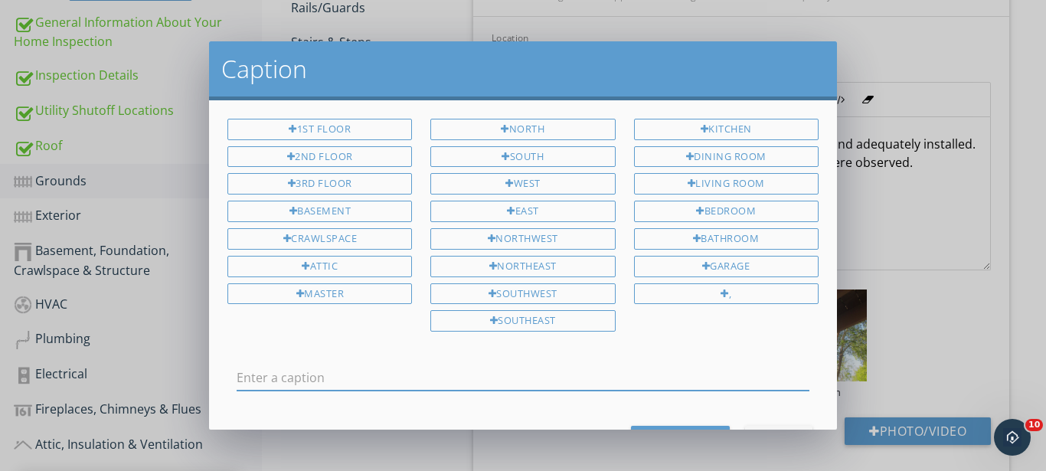
click at [403, 384] on input "text" at bounding box center [523, 377] width 573 height 25
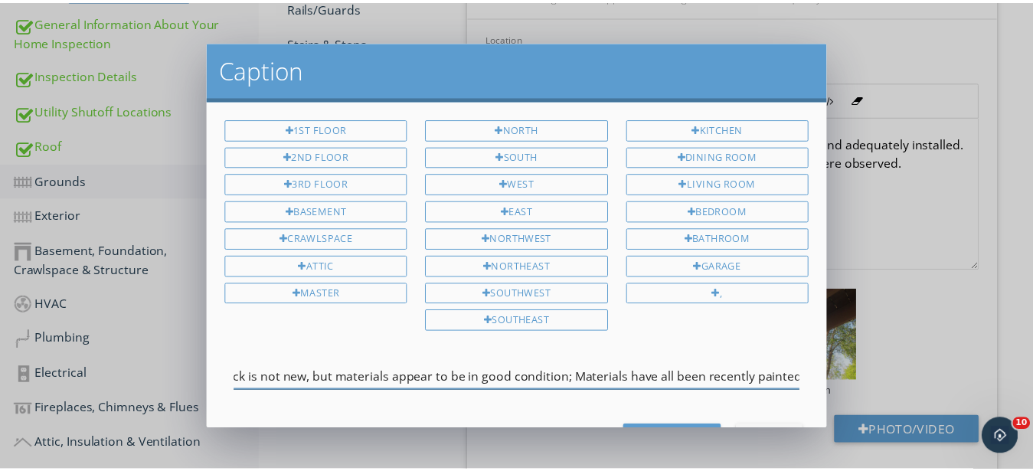
scroll to position [0, 71]
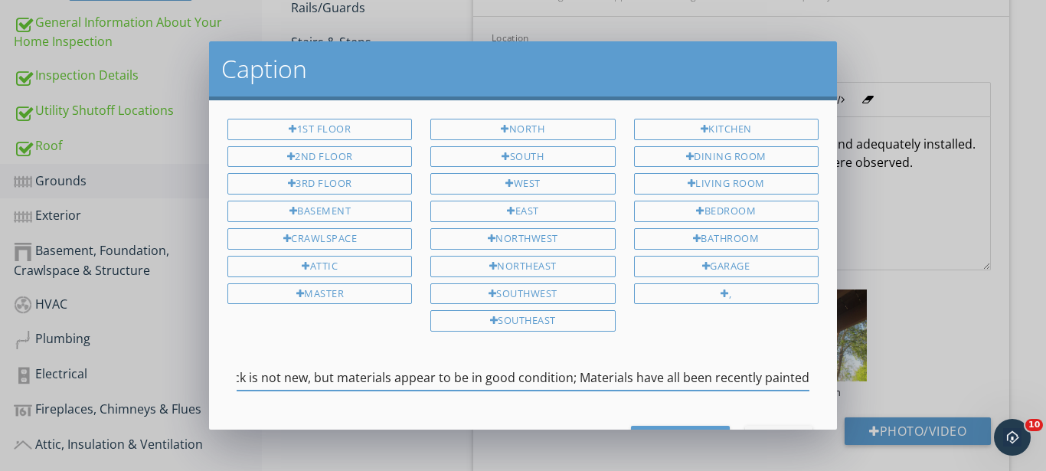
type input "Balcony deck is not new, but materials appear to be in good condition; Material…"
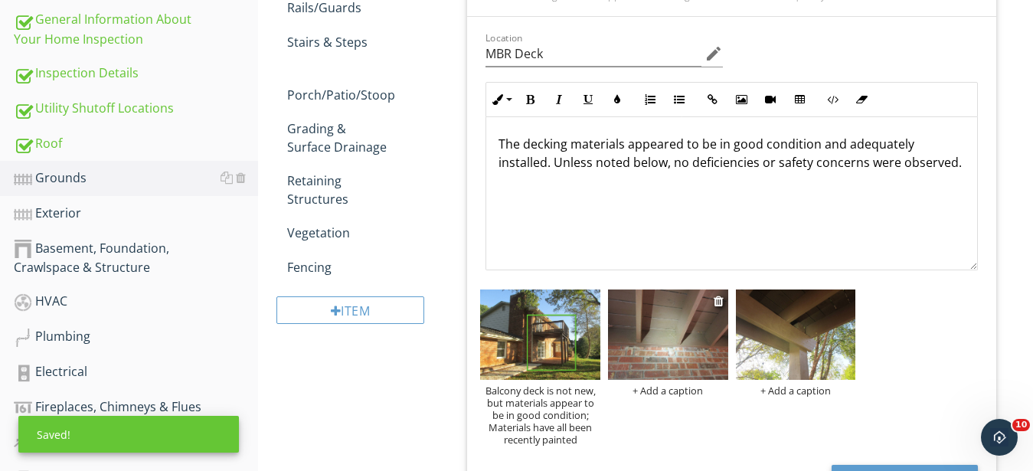
click at [656, 363] on img at bounding box center [668, 334] width 120 height 90
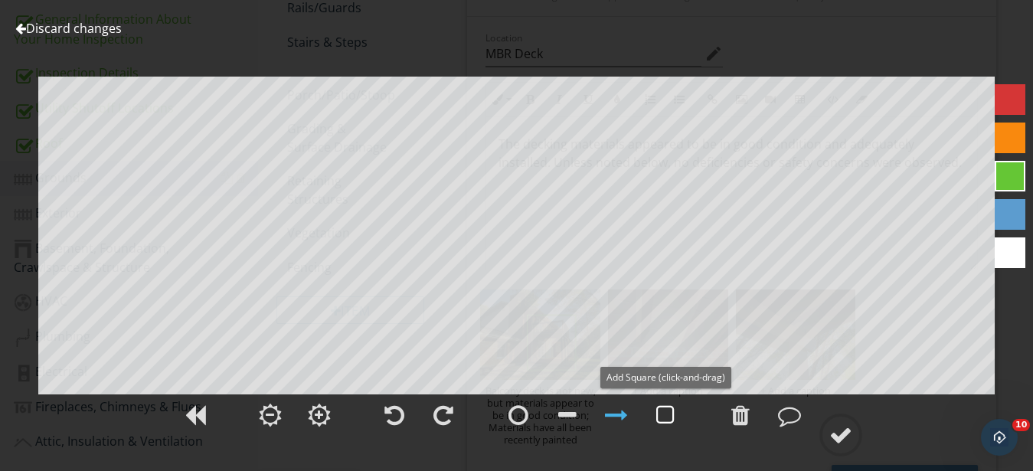
click at [663, 417] on div at bounding box center [665, 415] width 18 height 23
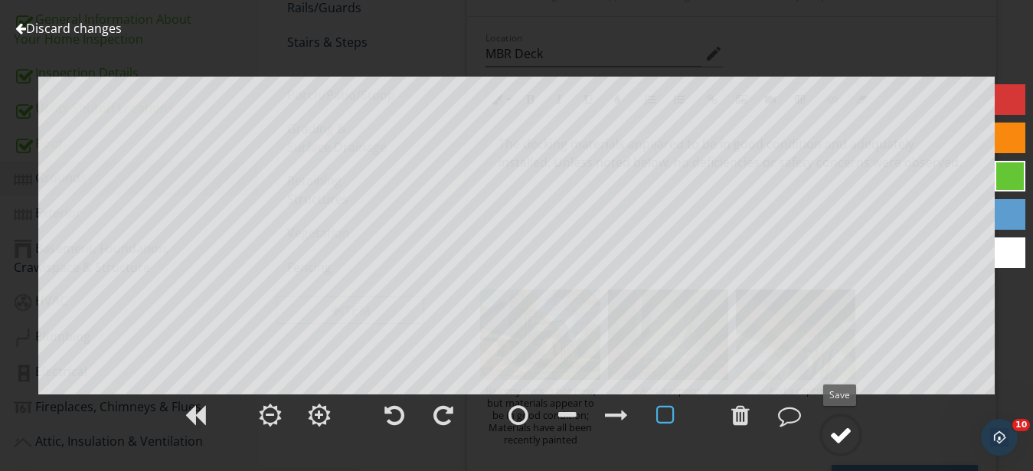
click at [837, 444] on div at bounding box center [840, 434] width 23 height 23
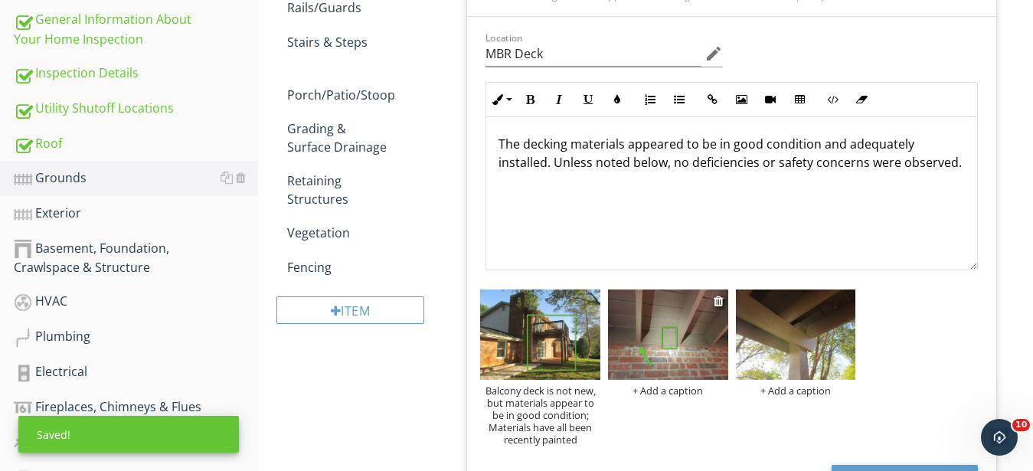
click at [675, 391] on div "+ Add a caption" at bounding box center [668, 390] width 120 height 12
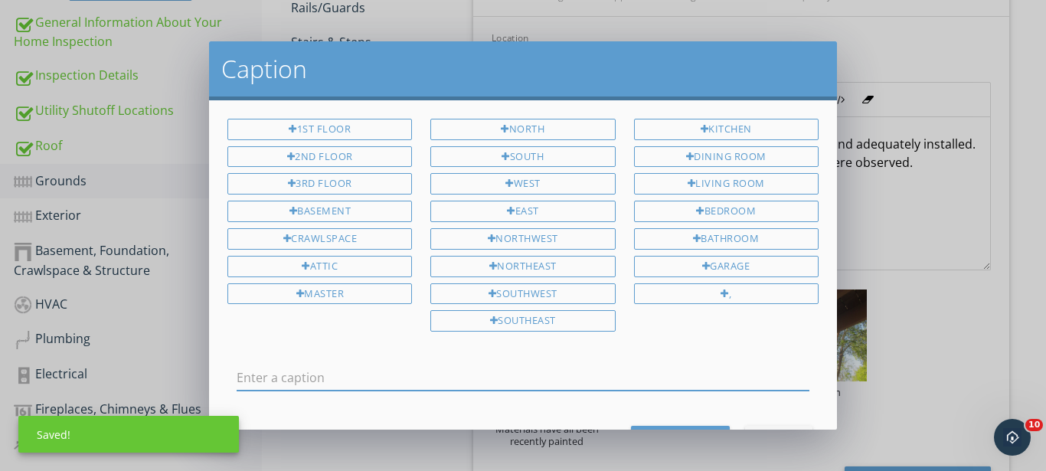
click at [504, 375] on input "text" at bounding box center [523, 377] width 573 height 25
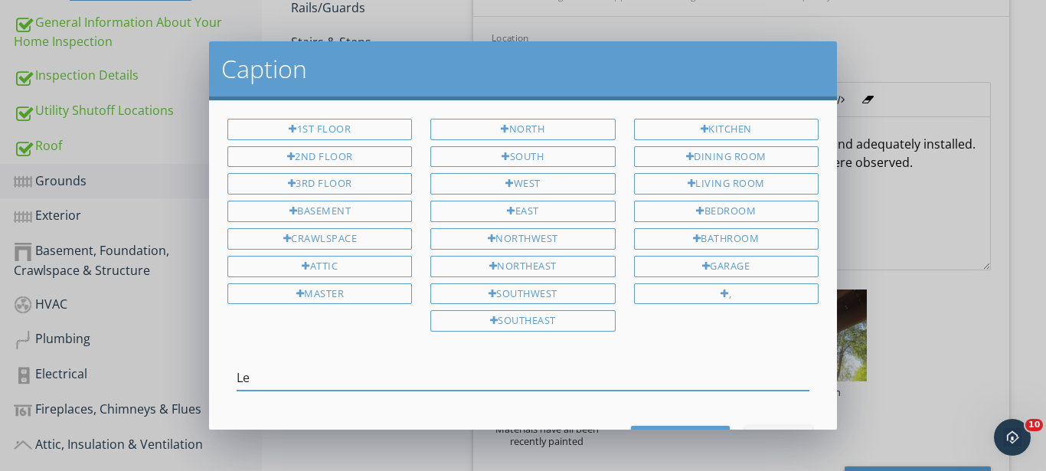
type input "L"
type input "Joists are hung at ledger; ledger appropriately attached to structure"
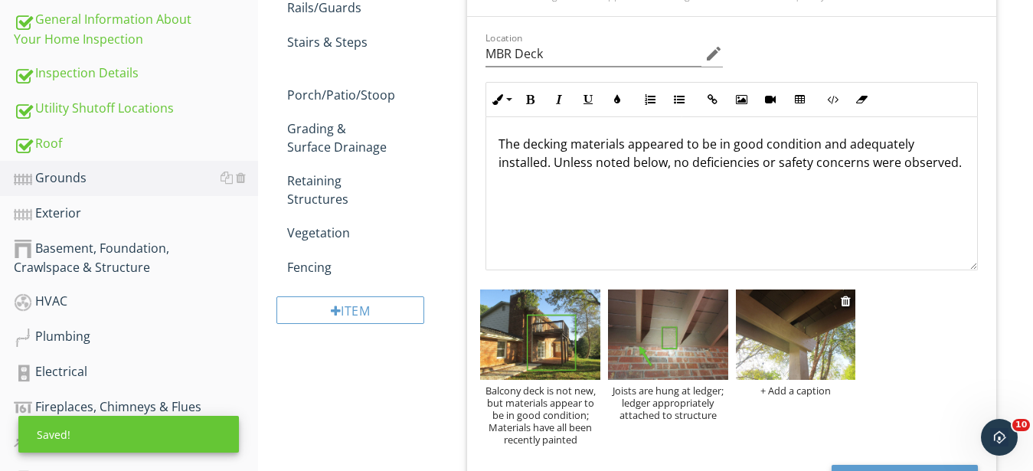
click at [812, 353] on img at bounding box center [796, 334] width 120 height 90
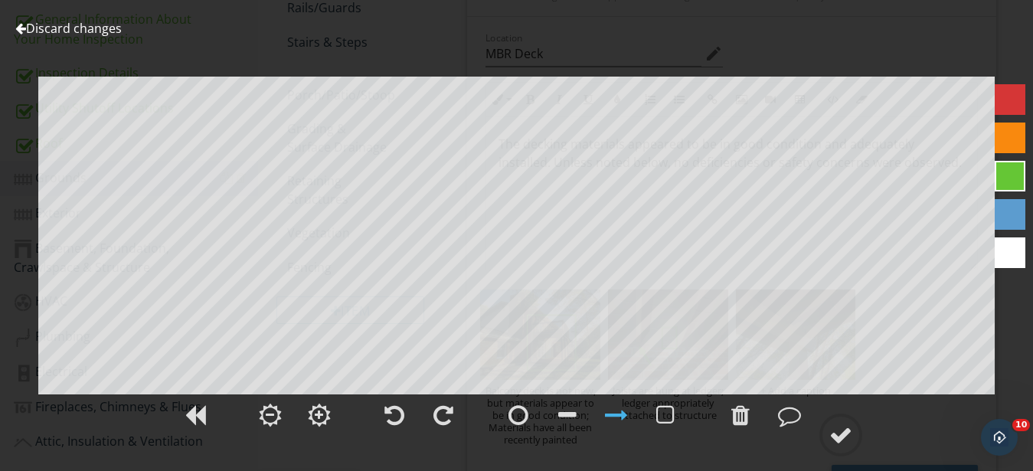
click at [863, 441] on div at bounding box center [516, 424] width 1033 height 64
click at [839, 433] on div at bounding box center [840, 434] width 23 height 23
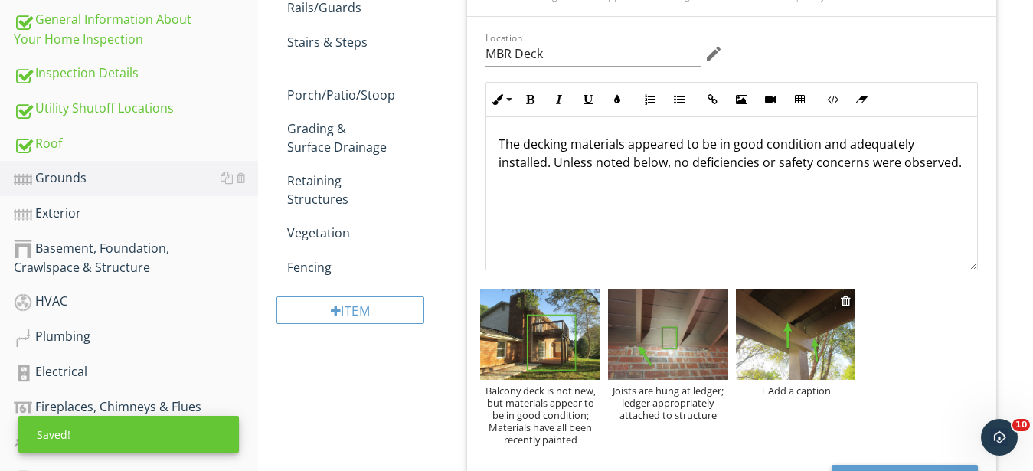
click at [816, 386] on div "+ Add a caption" at bounding box center [796, 390] width 120 height 12
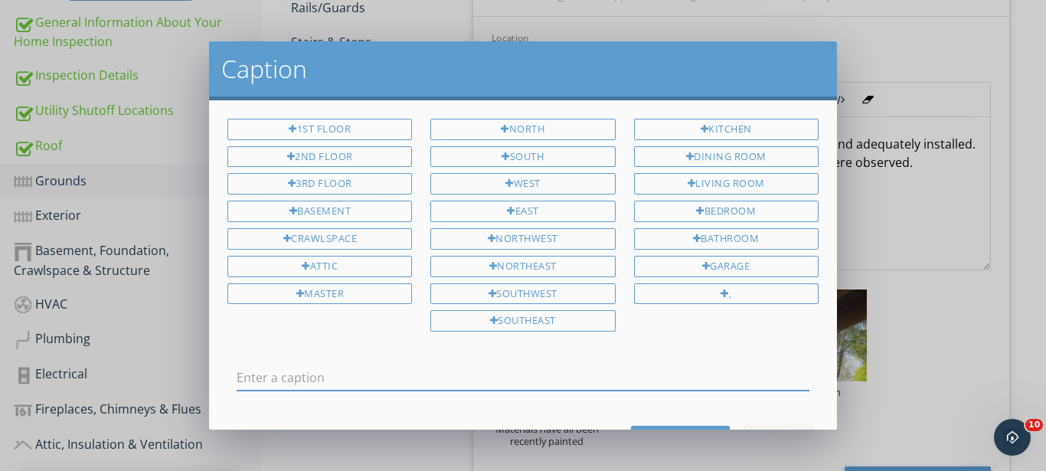
click at [537, 386] on input "text" at bounding box center [523, 377] width 573 height 25
type input "Joists are ledged at rim"
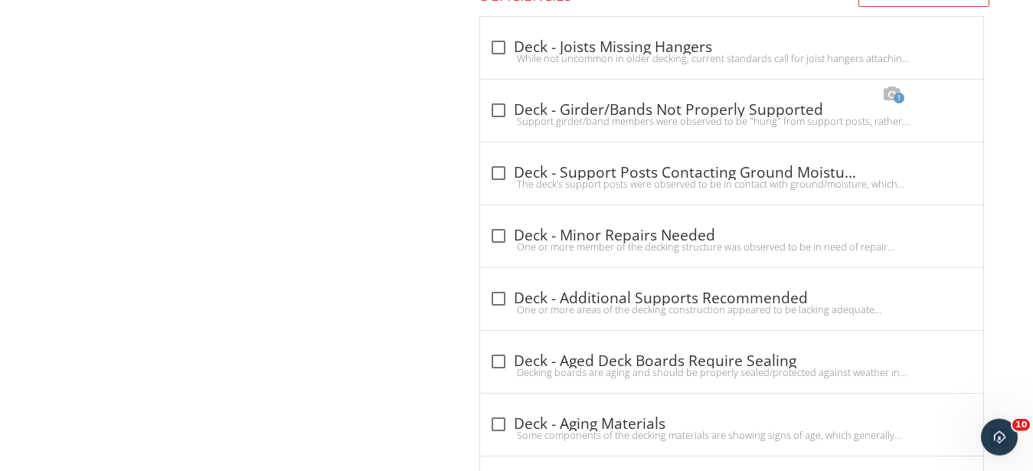
scroll to position [1406, 0]
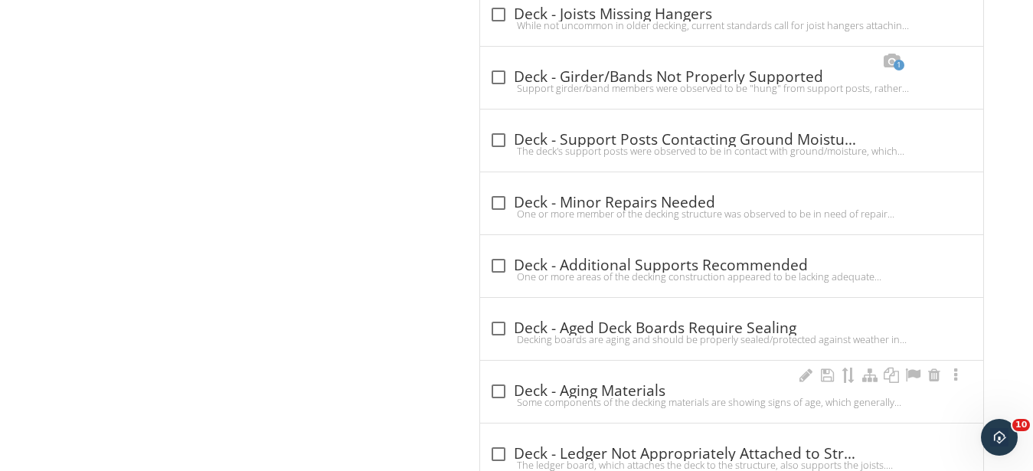
click at [613, 387] on div "check_box_outline_blank Deck - Aging Materials" at bounding box center [731, 391] width 485 height 18
checkbox input "true"
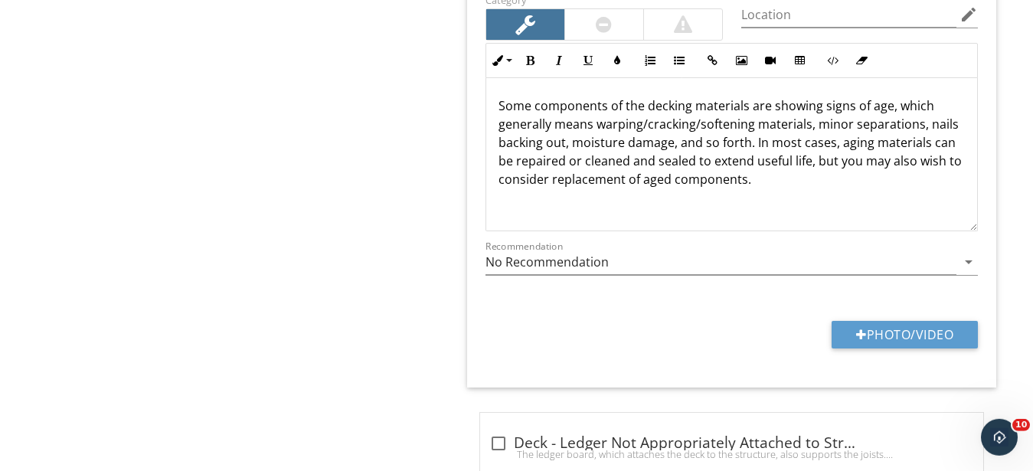
scroll to position [2109, 0]
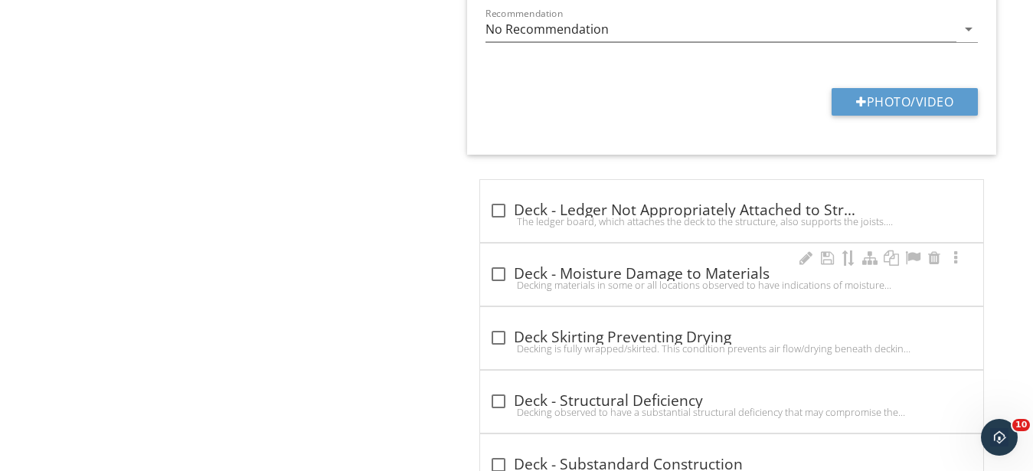
click at [573, 296] on div "check_box_outline_blank Deck - Moisture Damage to Materials Decking materials i…" at bounding box center [731, 279] width 485 height 34
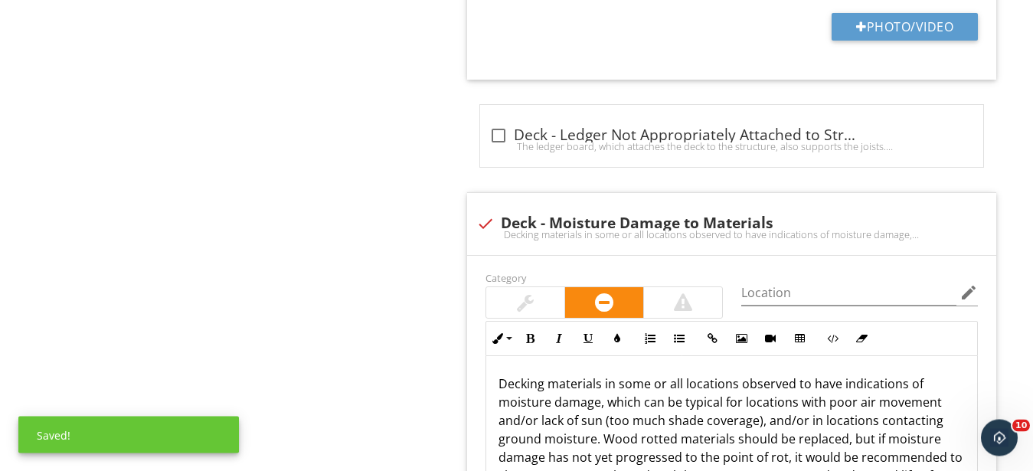
scroll to position [2265, 0]
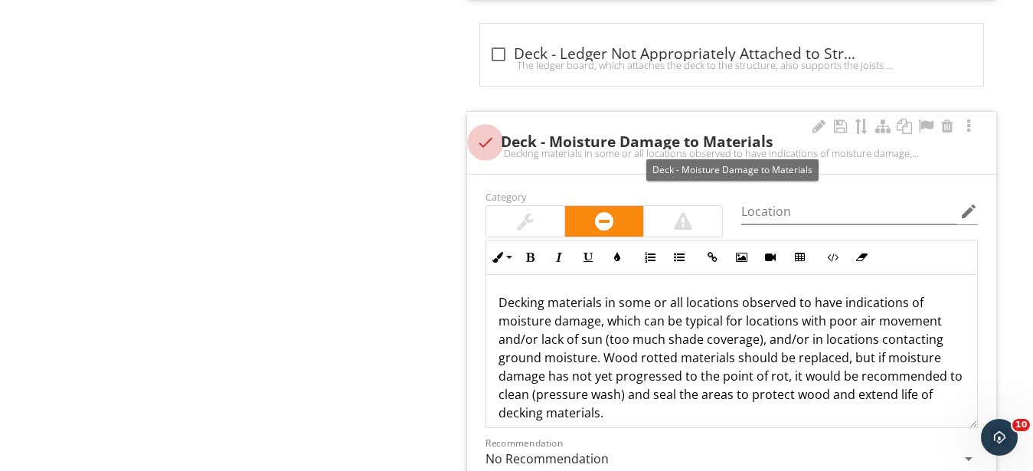
click at [492, 144] on div at bounding box center [485, 142] width 26 height 26
checkbox input "true"
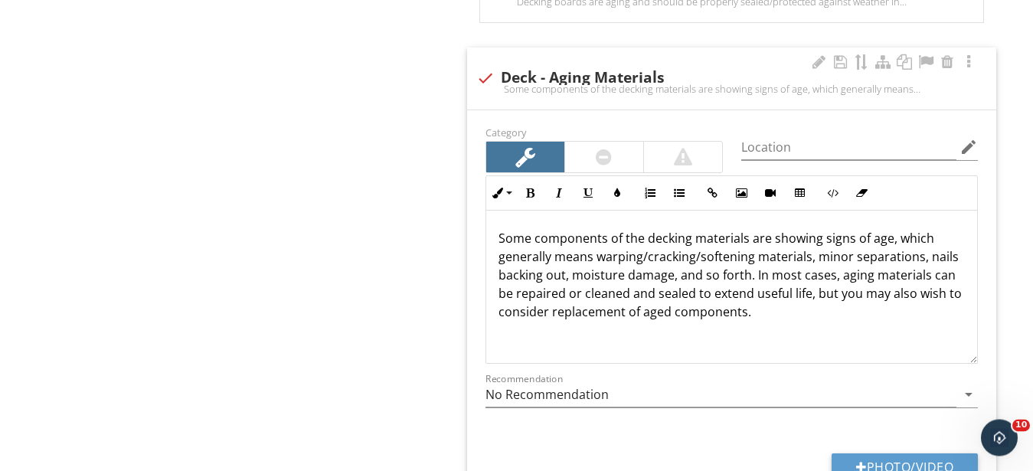
scroll to position [1718, 0]
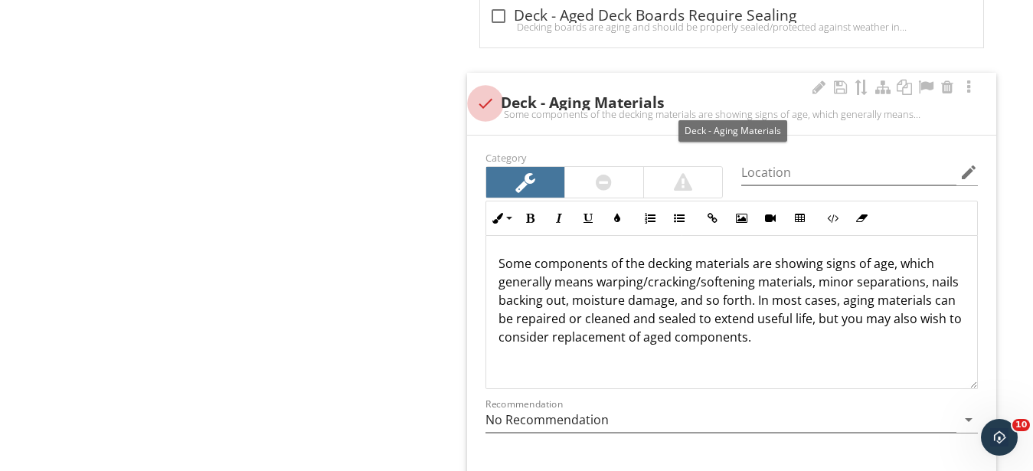
click at [486, 104] on div at bounding box center [485, 103] width 26 height 26
checkbox input "true"
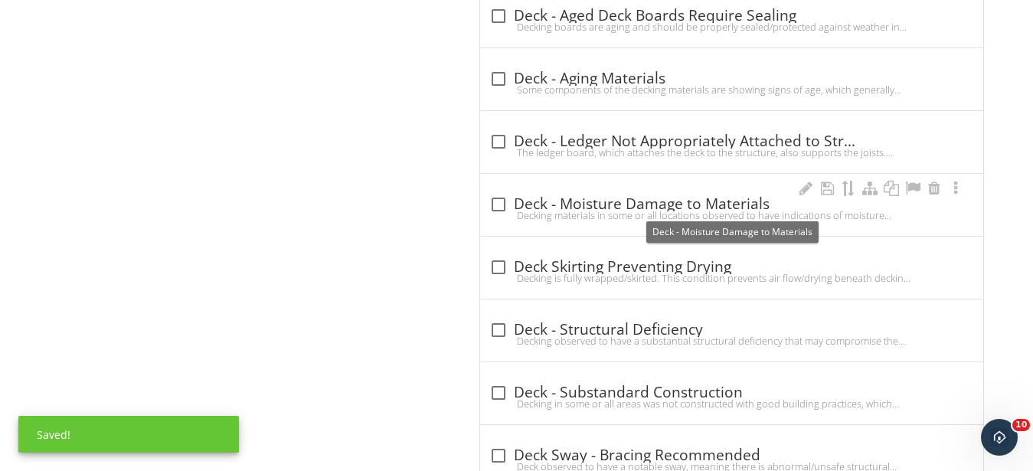
click at [566, 195] on div "check_box_outline_blank Deck - Moisture Damage to Materials" at bounding box center [731, 202] width 485 height 21
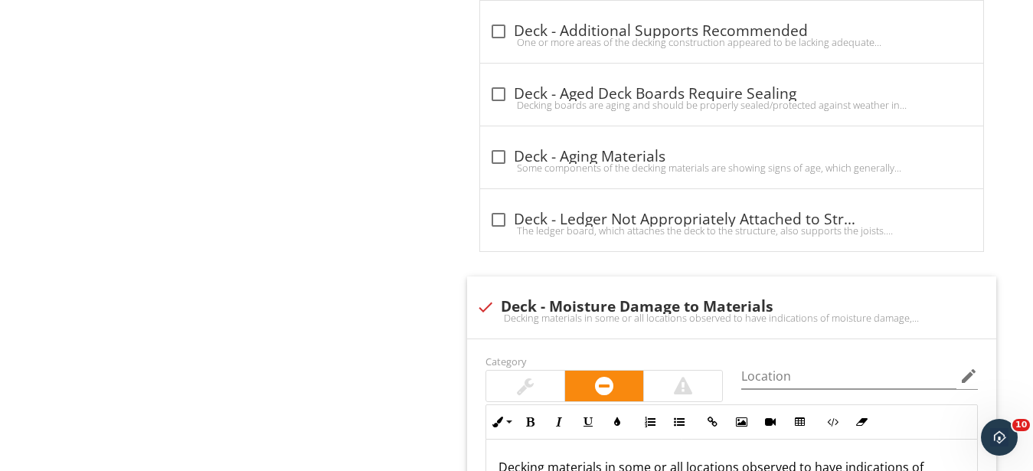
scroll to position [1562, 0]
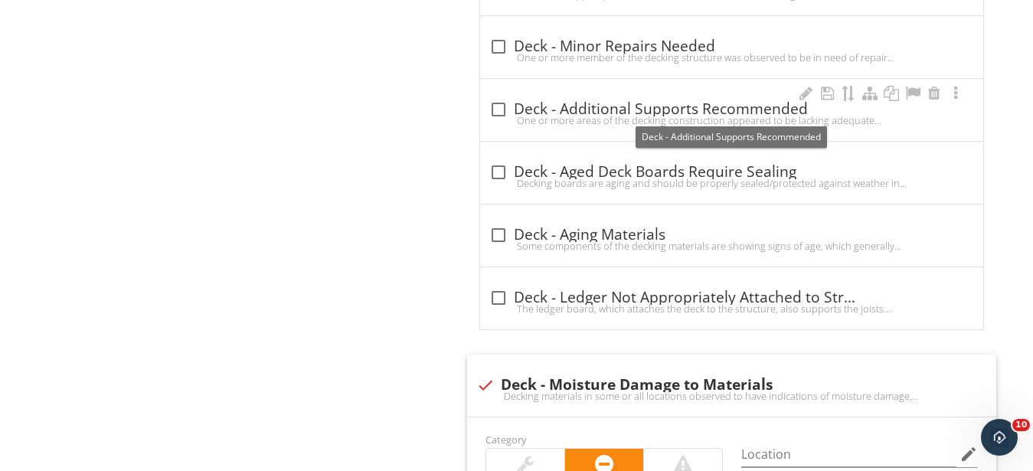
click at [505, 112] on div at bounding box center [499, 109] width 26 height 26
checkbox input "true"
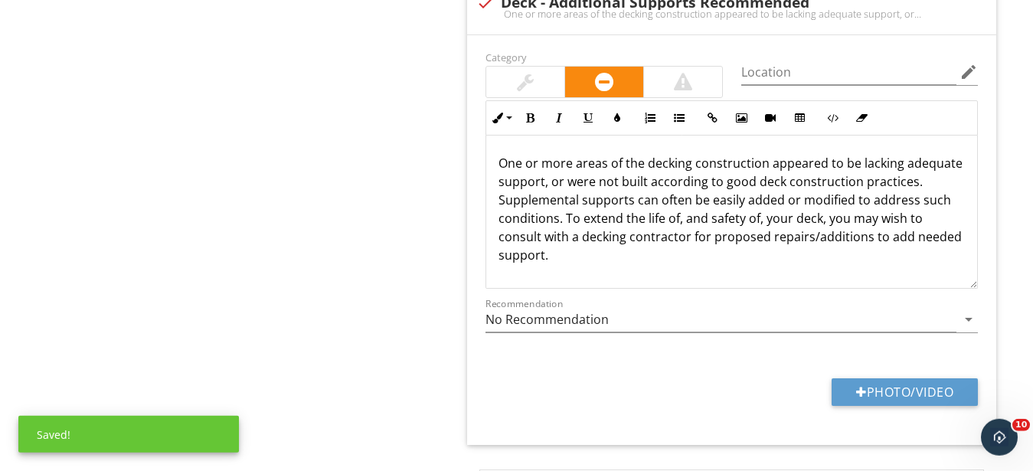
scroll to position [1718, 0]
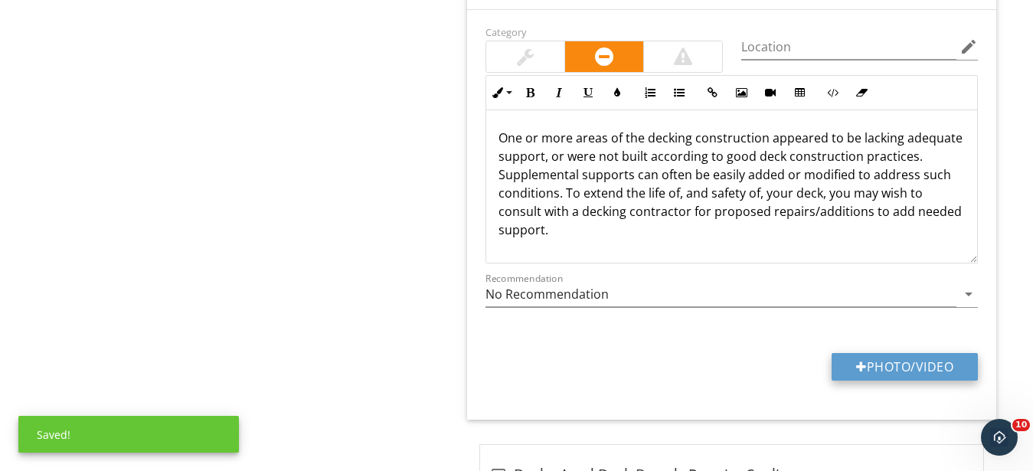
click at [897, 368] on button "Photo/Video" at bounding box center [905, 367] width 146 height 28
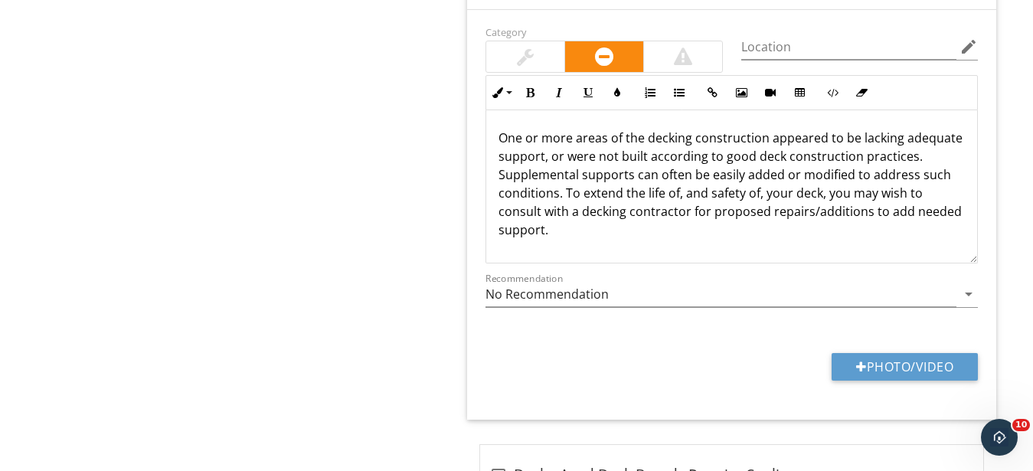
type input "C:\fakepath\IMG_9403.JPG"
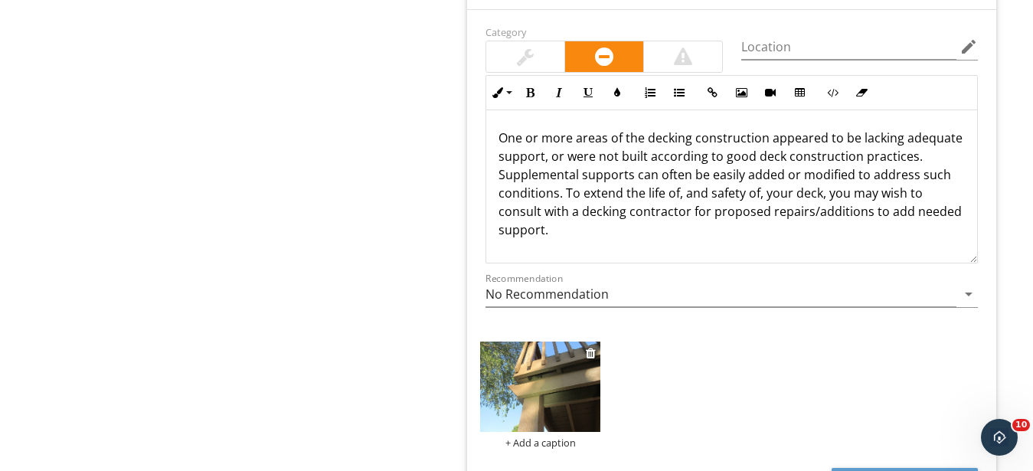
click at [544, 390] on img at bounding box center [540, 387] width 120 height 90
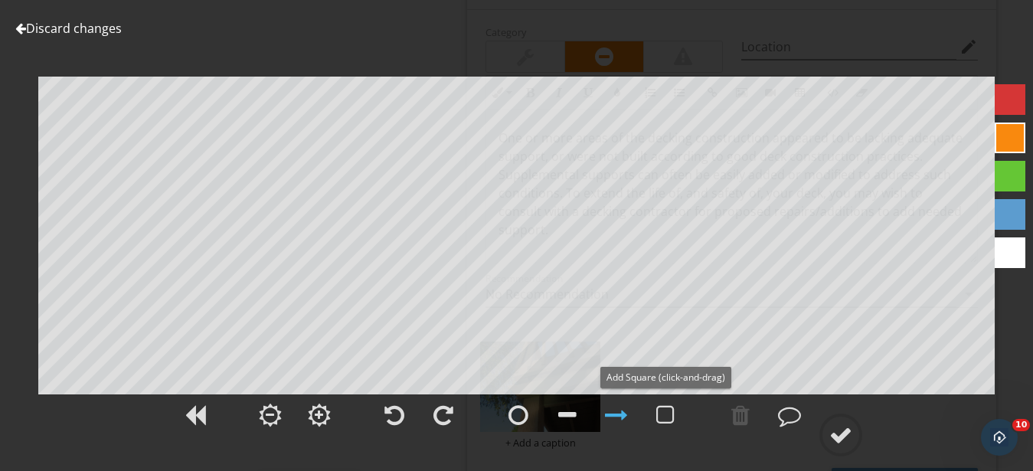
click at [671, 416] on div at bounding box center [665, 415] width 18 height 23
click at [841, 431] on div at bounding box center [840, 434] width 23 height 23
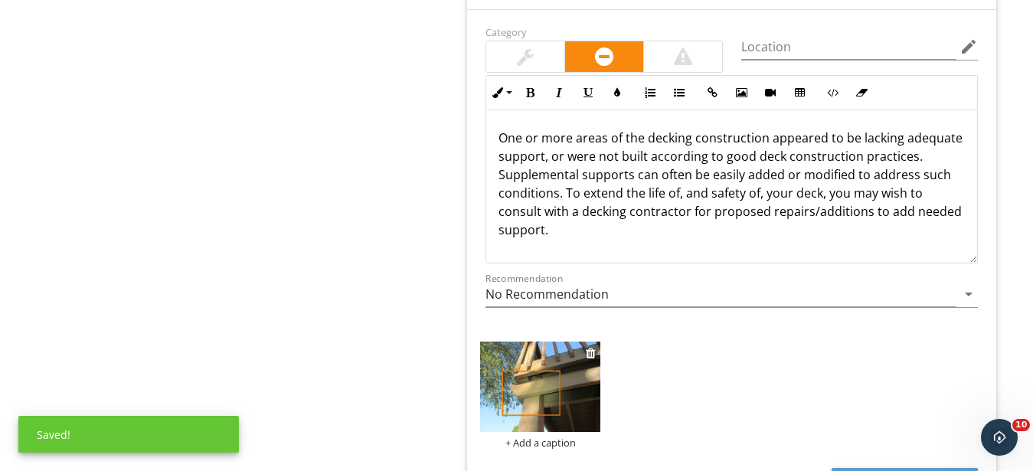
click at [564, 439] on div "+ Add a caption" at bounding box center [540, 442] width 120 height 12
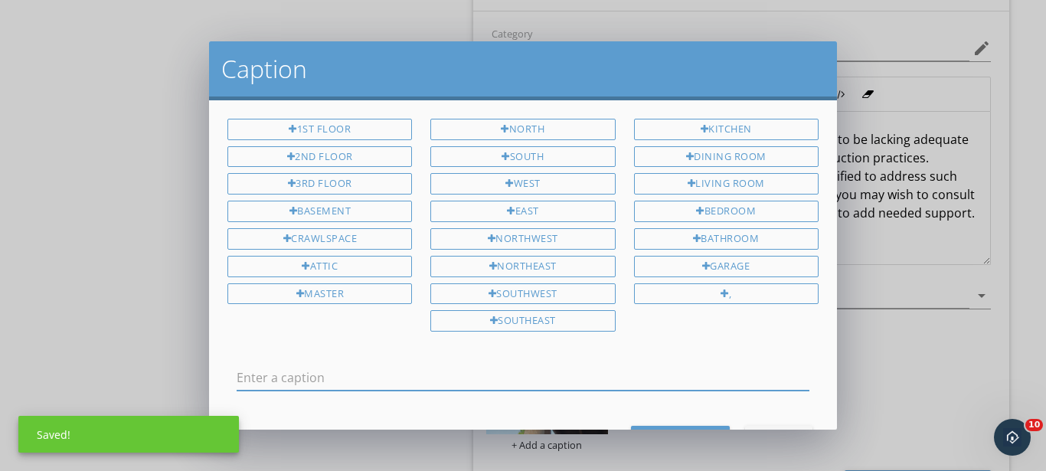
click at [400, 373] on input "text" at bounding box center [523, 377] width 573 height 25
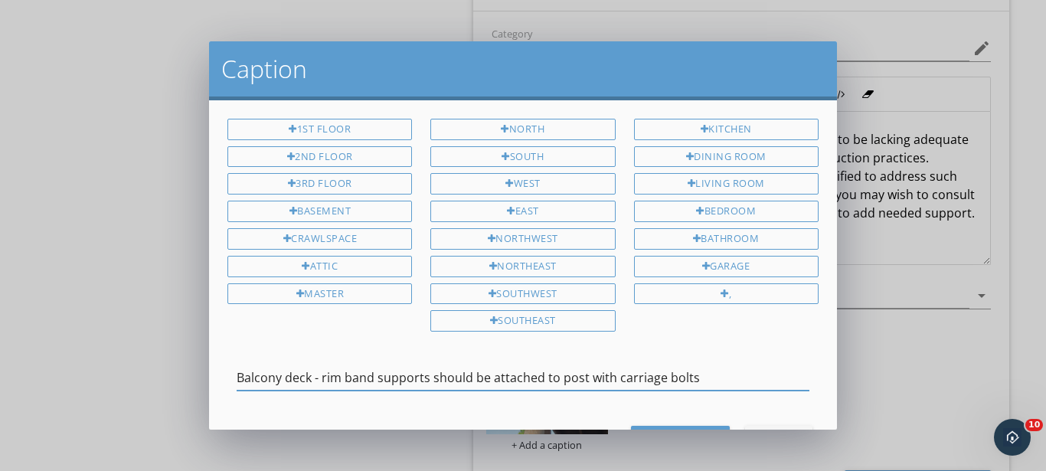
type input "Balcony deck - rim band supports should be attached to post with carriage bolts"
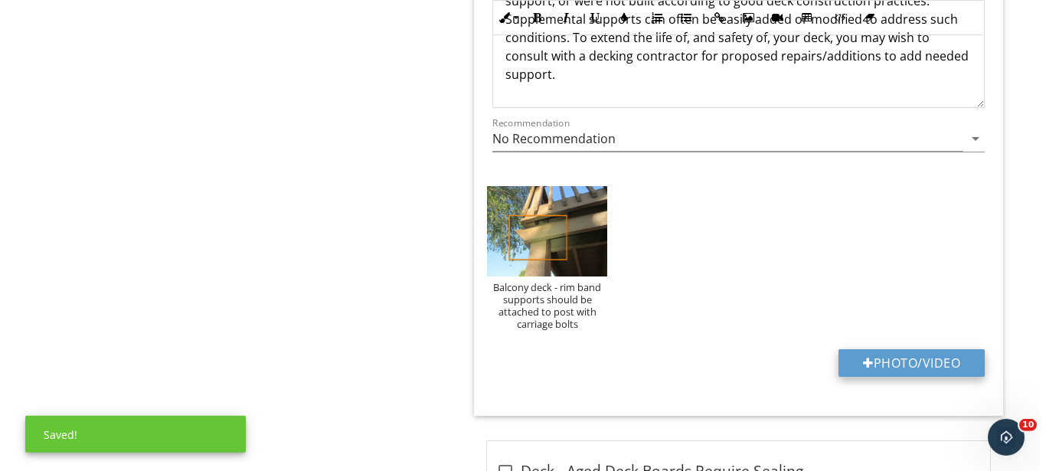
scroll to position [1875, 0]
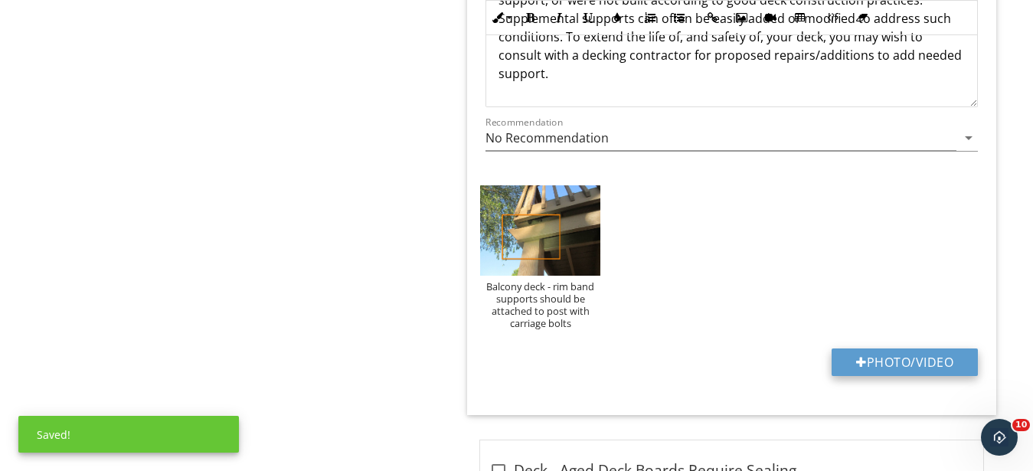
click at [908, 366] on button "Photo/Video" at bounding box center [905, 362] width 146 height 28
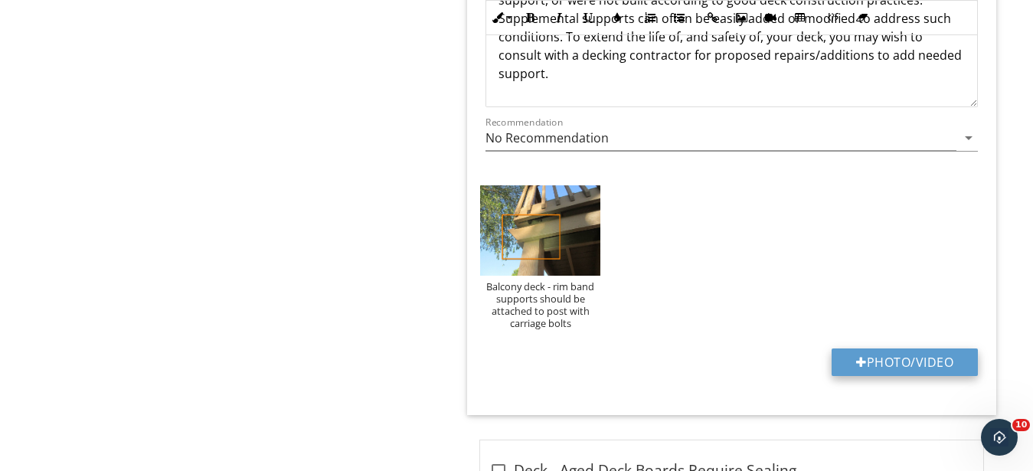
type input "C:\fakepath\IMG_9424.JPG"
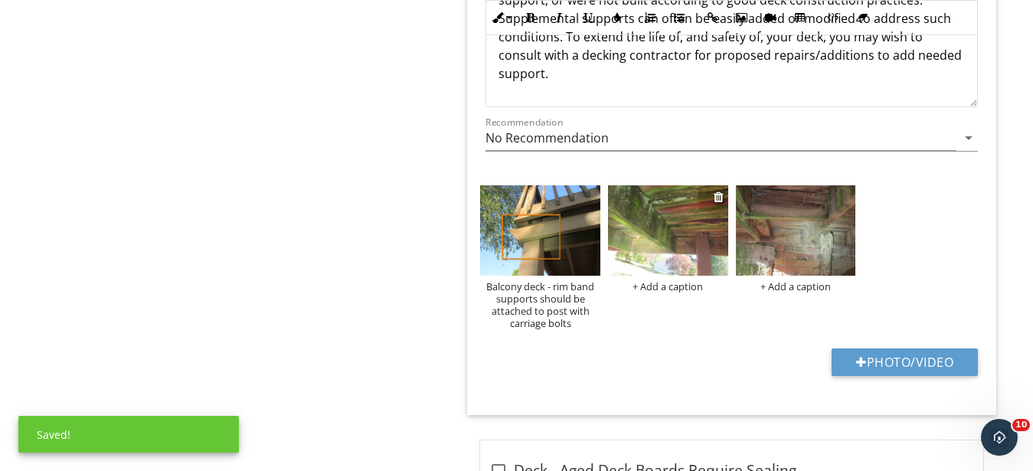
click at [675, 288] on div "+ Add a caption" at bounding box center [668, 286] width 120 height 12
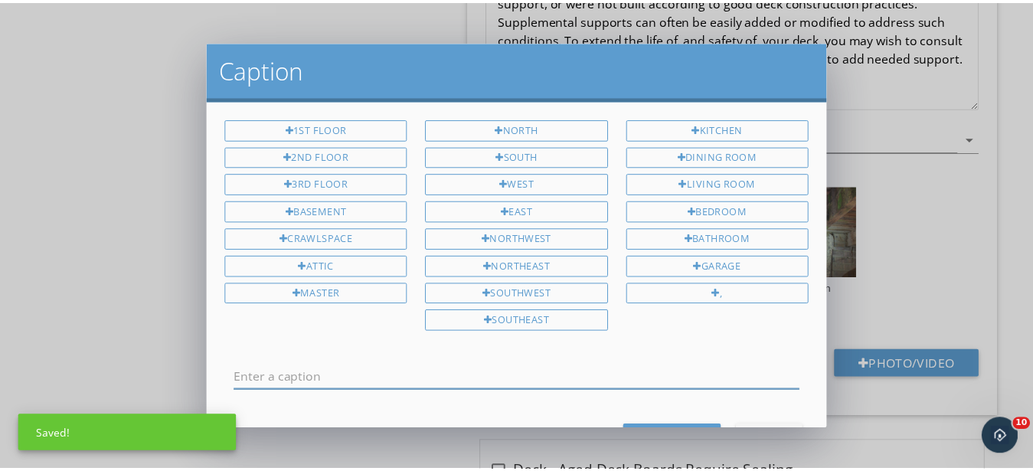
scroll to position [0, 0]
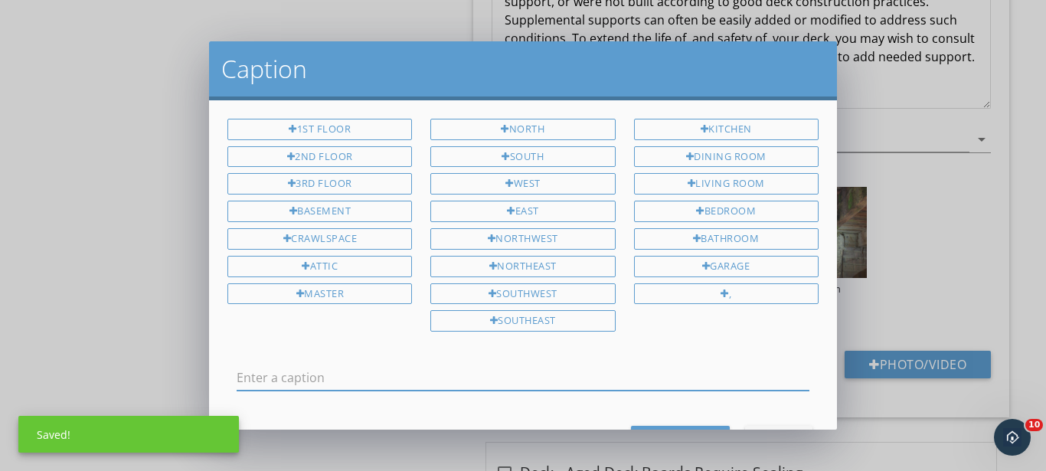
click at [502, 375] on input "text" at bounding box center [523, 377] width 573 height 25
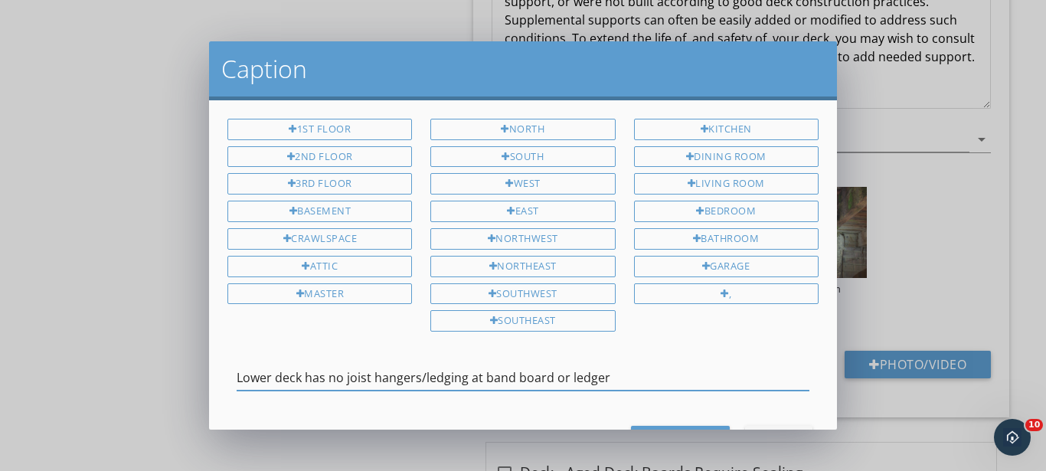
type input "Lower deck has no joist hangers/ledging at band board or ledger"
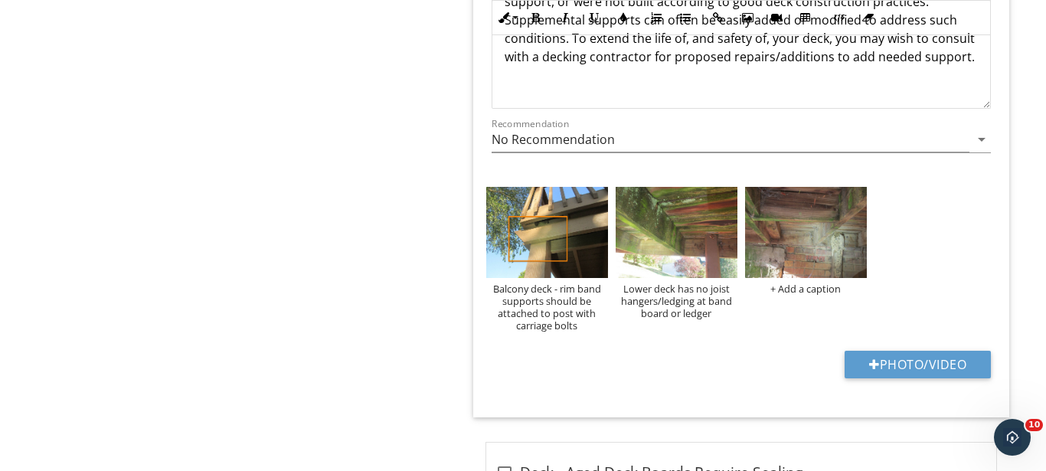
scroll to position [1, 0]
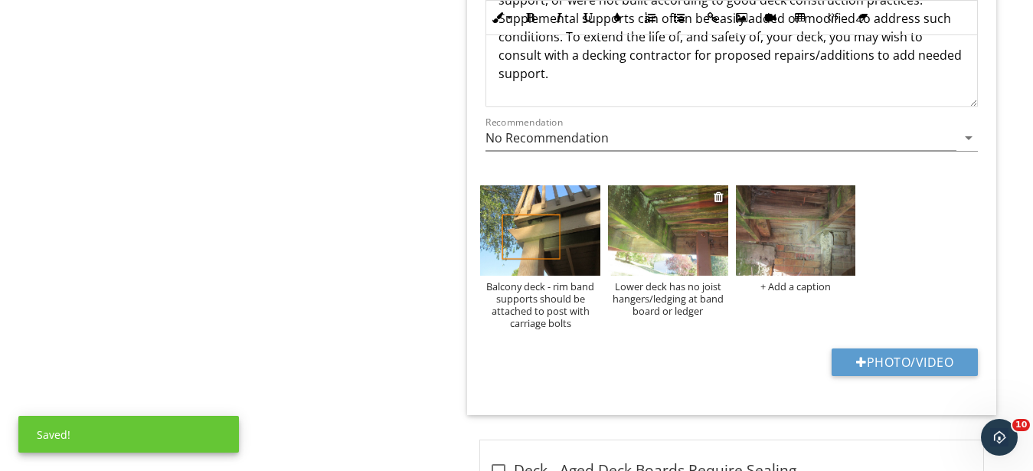
click at [682, 256] on img at bounding box center [668, 230] width 120 height 90
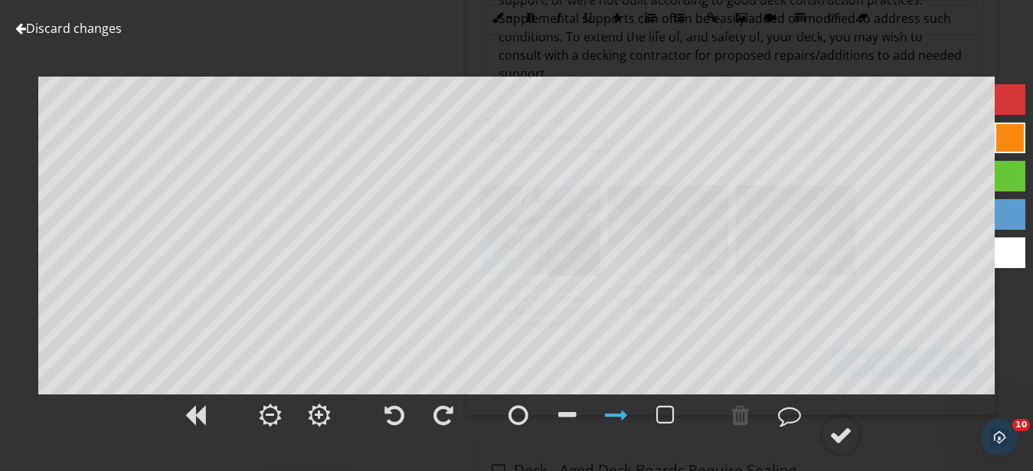
click at [549, 368] on div "Discard changes Add Location Lower deck has no joist hangers/ledging at band bo…" at bounding box center [516, 235] width 1033 height 471
click at [834, 434] on div at bounding box center [840, 434] width 23 height 23
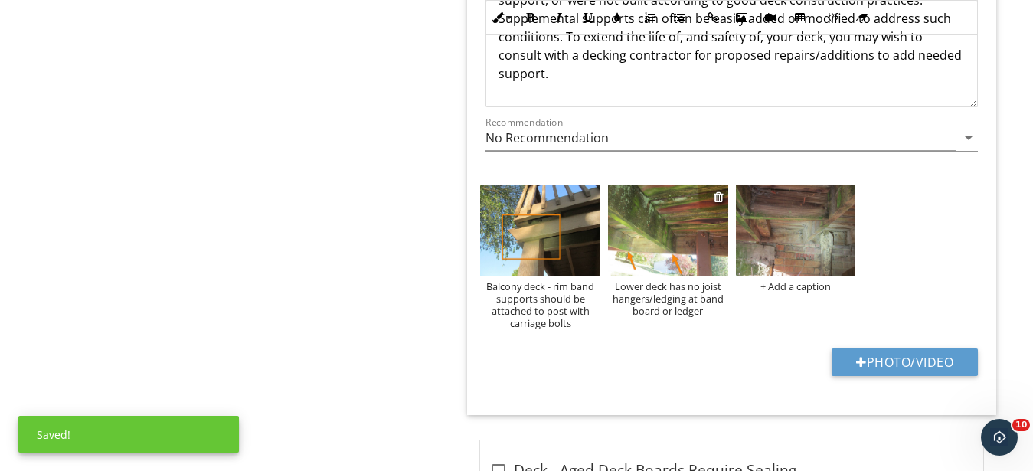
click at [669, 312] on div "Lower deck has no joist hangers/ledging at band board or ledger" at bounding box center [668, 298] width 120 height 37
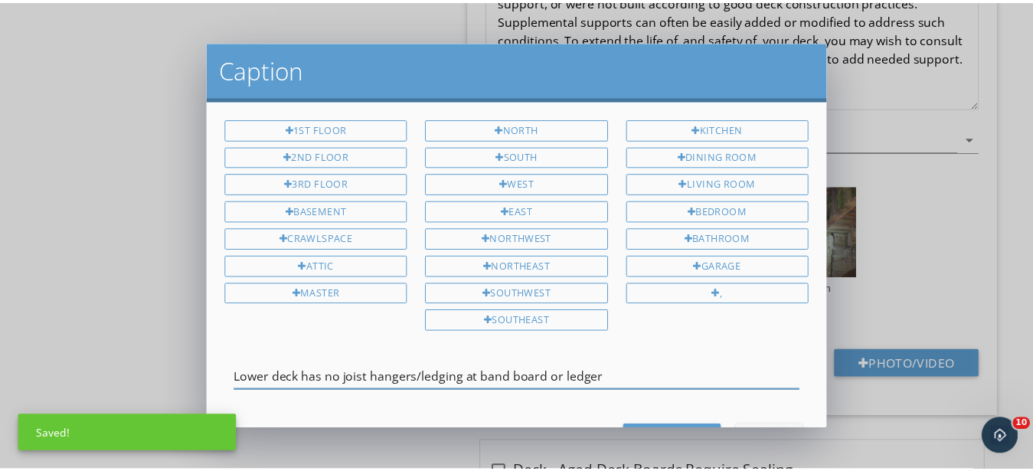
scroll to position [0, 0]
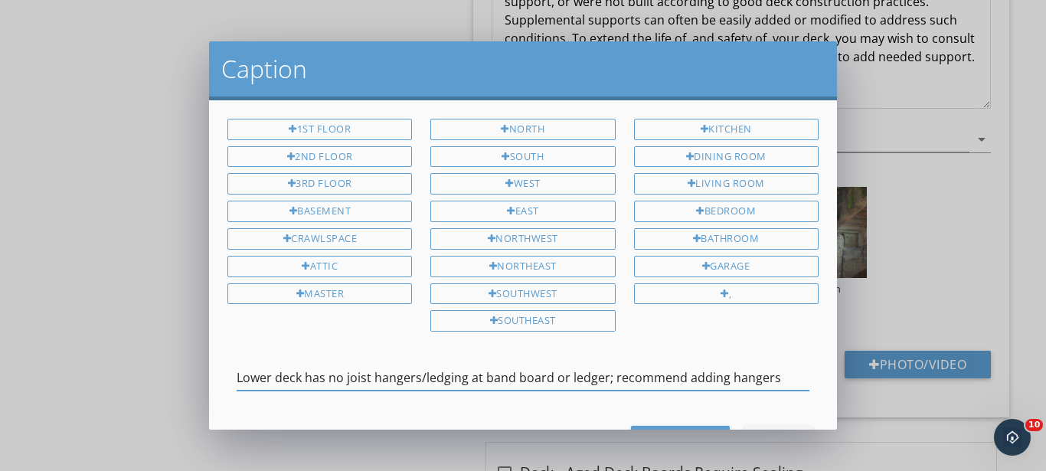
type input "Lower deck has no joist hangers/ledging at band board or ledger; recommend addi…"
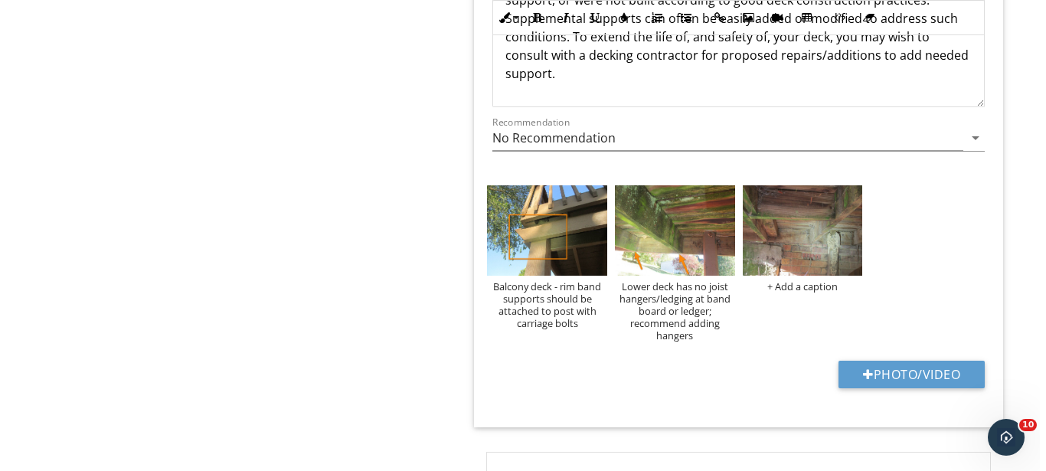
scroll to position [1, 0]
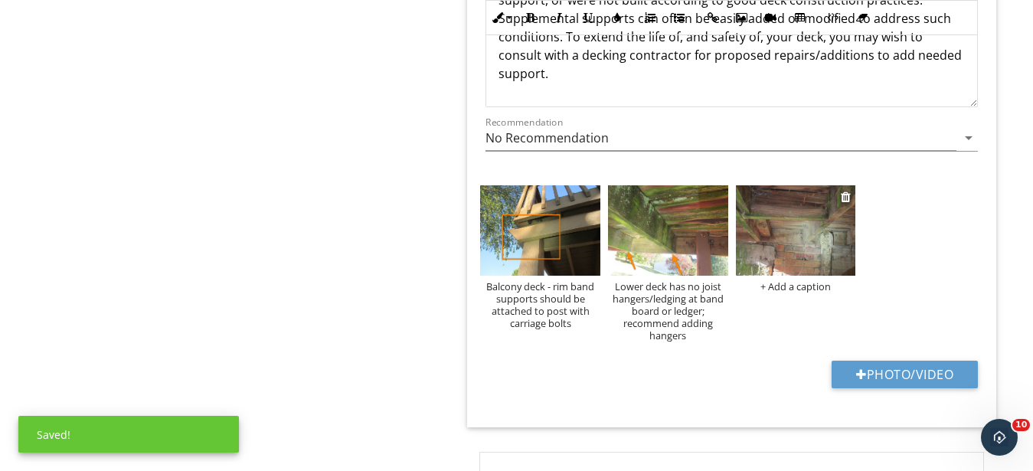
click at [783, 253] on img at bounding box center [796, 230] width 120 height 90
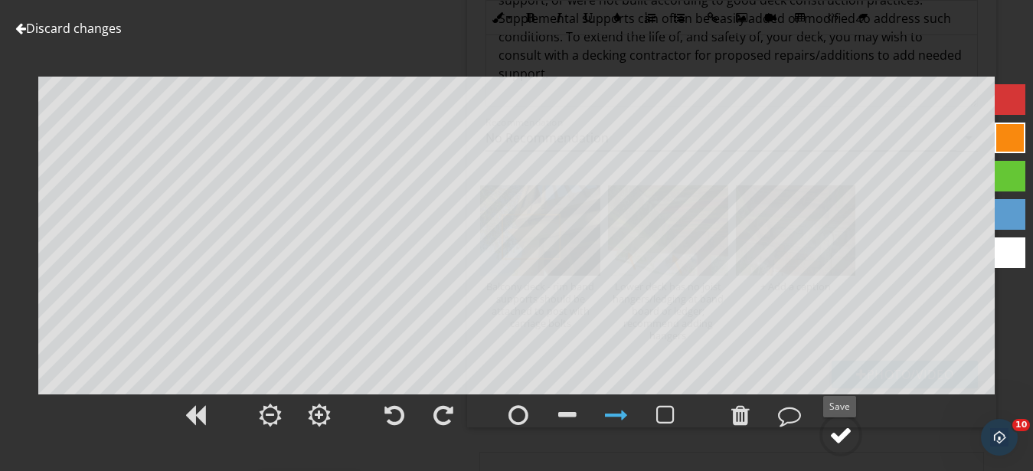
click at [847, 447] on circle at bounding box center [841, 435] width 40 height 40
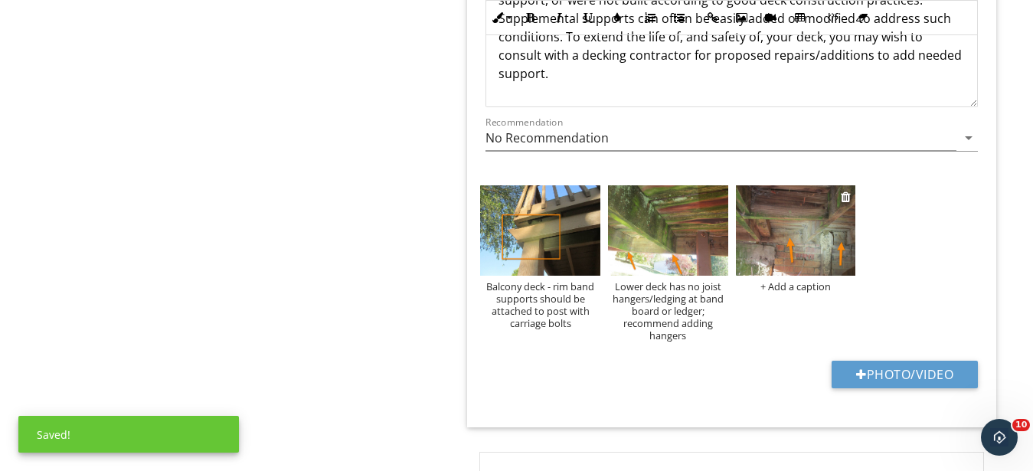
click at [780, 288] on div "+ Add a caption" at bounding box center [796, 286] width 120 height 12
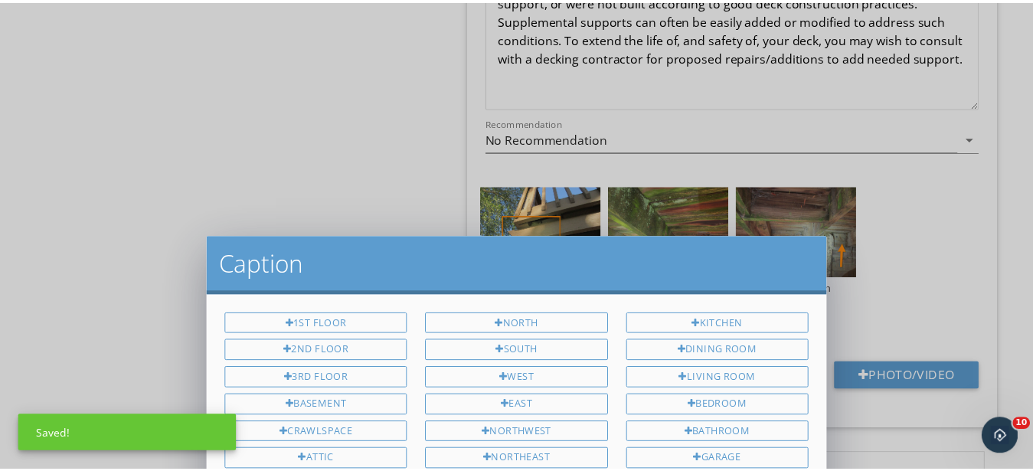
scroll to position [0, 0]
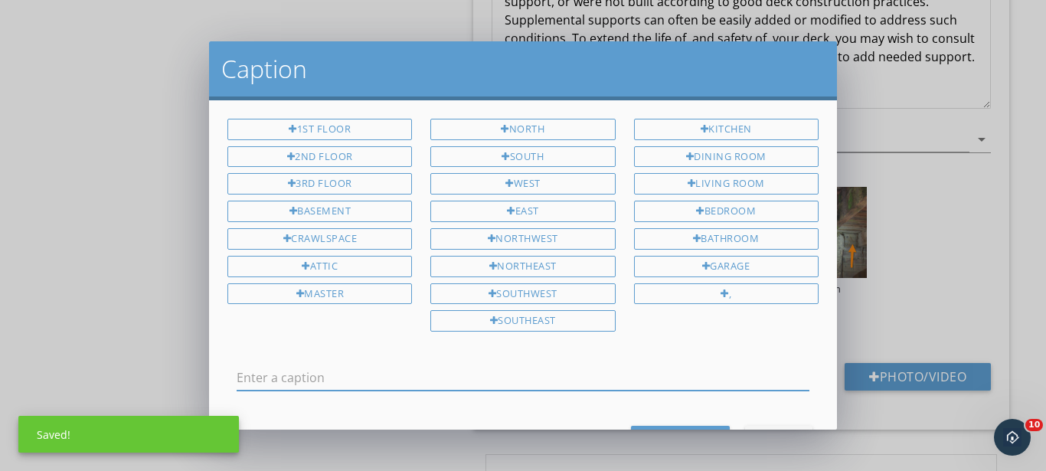
click at [518, 379] on input "text" at bounding box center [523, 377] width 573 height 25
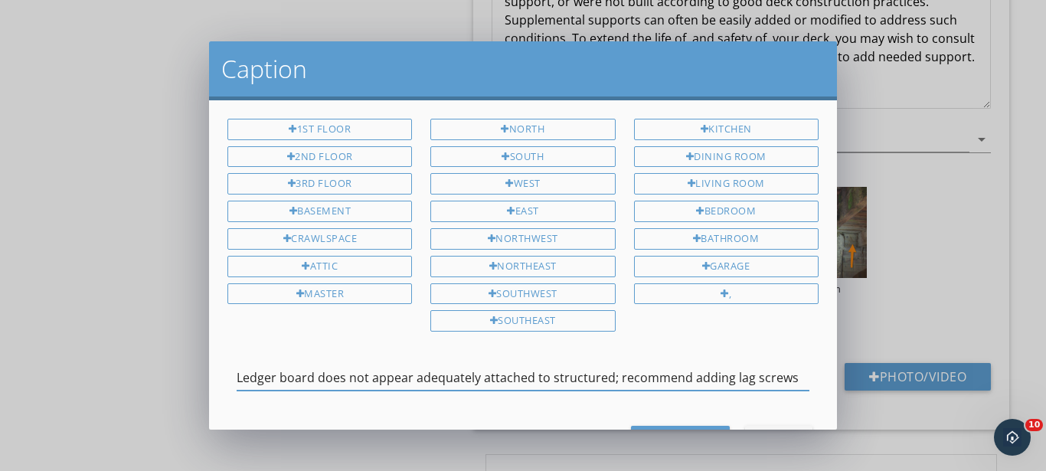
type input "Ledger board does not appear adequately attached to structured; recommend addin…"
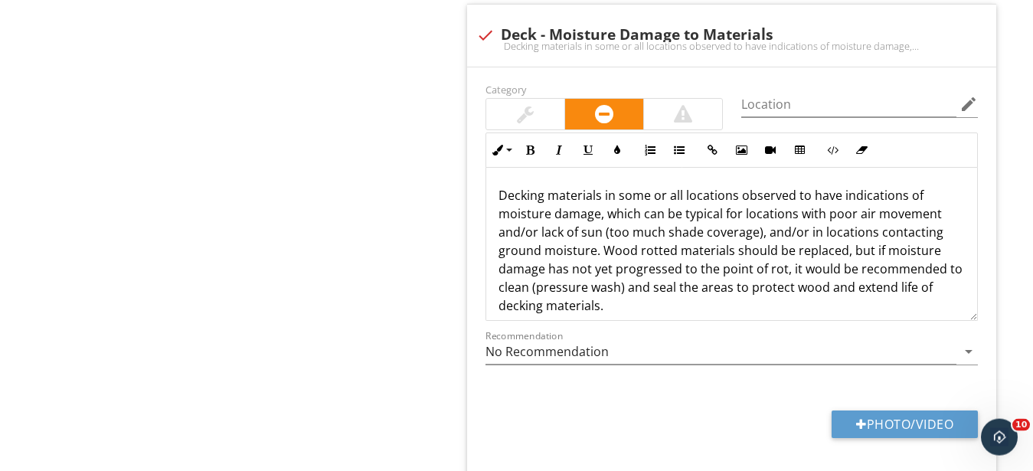
scroll to position [2578, 0]
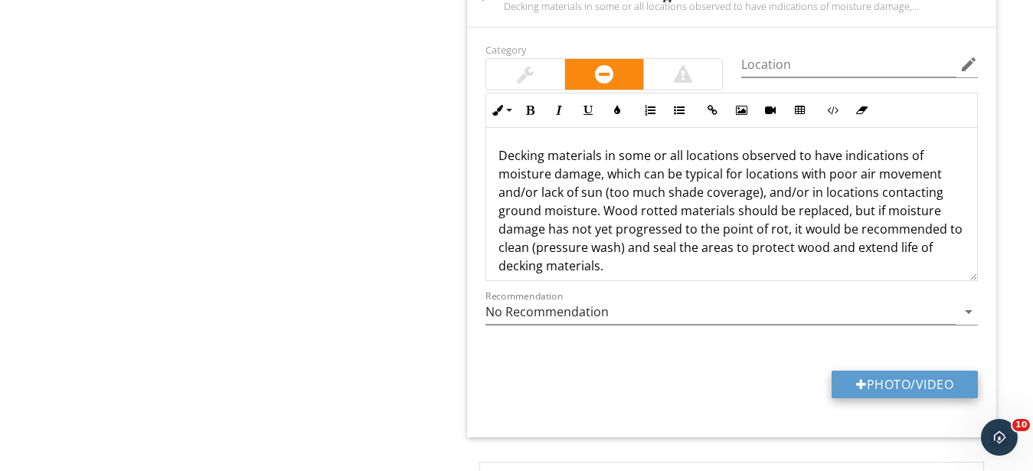
click at [908, 381] on button "Photo/Video" at bounding box center [905, 385] width 146 height 28
type input "C:\fakepath\IMG_9419.JPG"
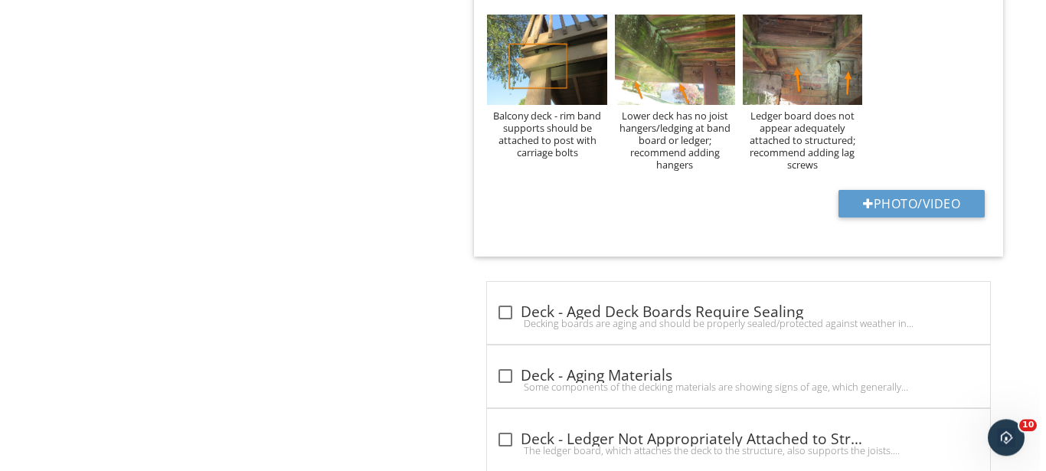
scroll to position [1953, 0]
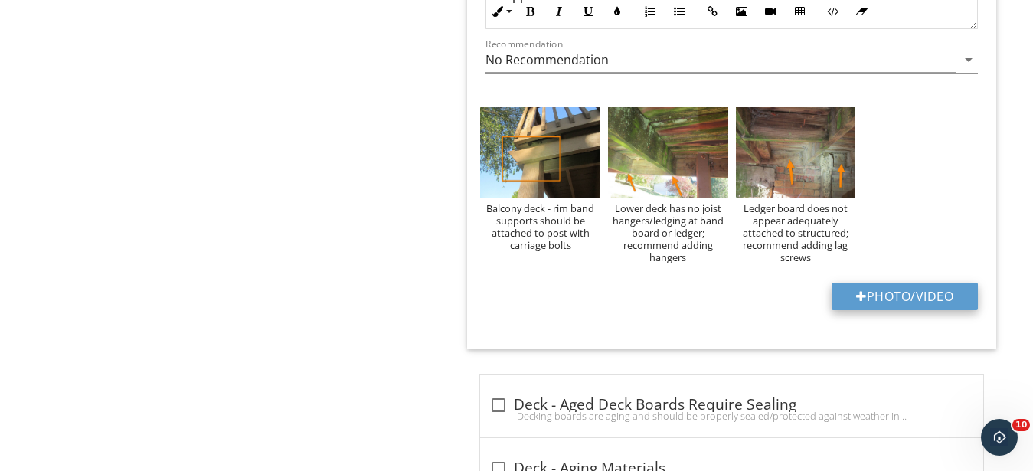
click at [917, 292] on button "Photo/Video" at bounding box center [905, 297] width 146 height 28
type input "C:\fakepath\IMG_9420.JPG"
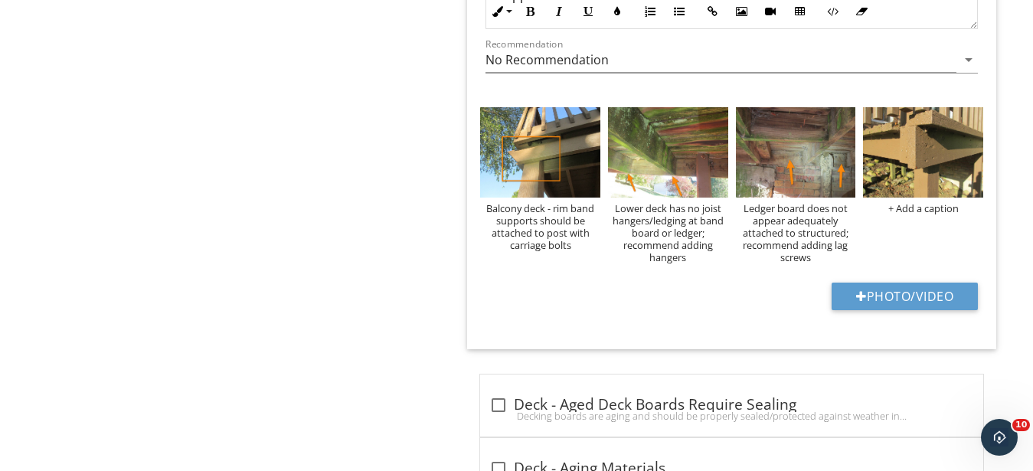
click at [950, 162] on img at bounding box center [923, 152] width 120 height 90
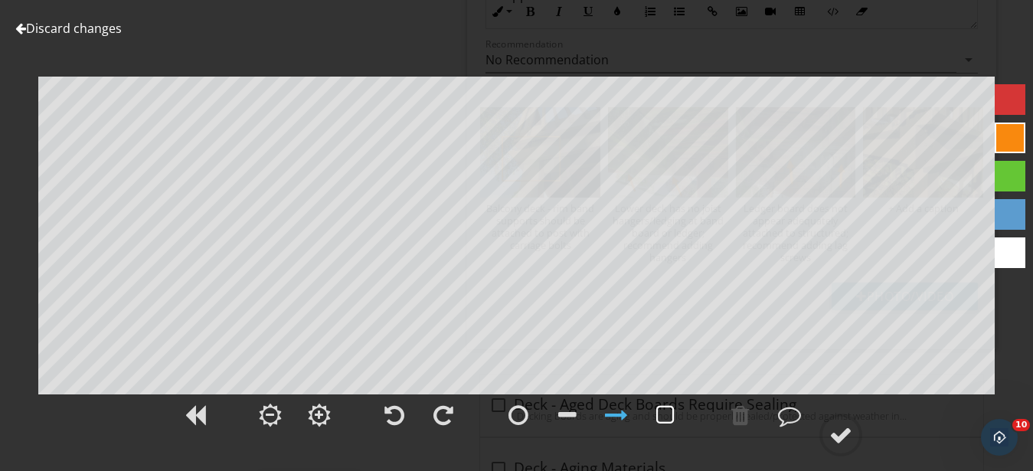
click at [667, 412] on div at bounding box center [665, 415] width 18 height 23
click at [856, 443] on circle at bounding box center [841, 435] width 40 height 40
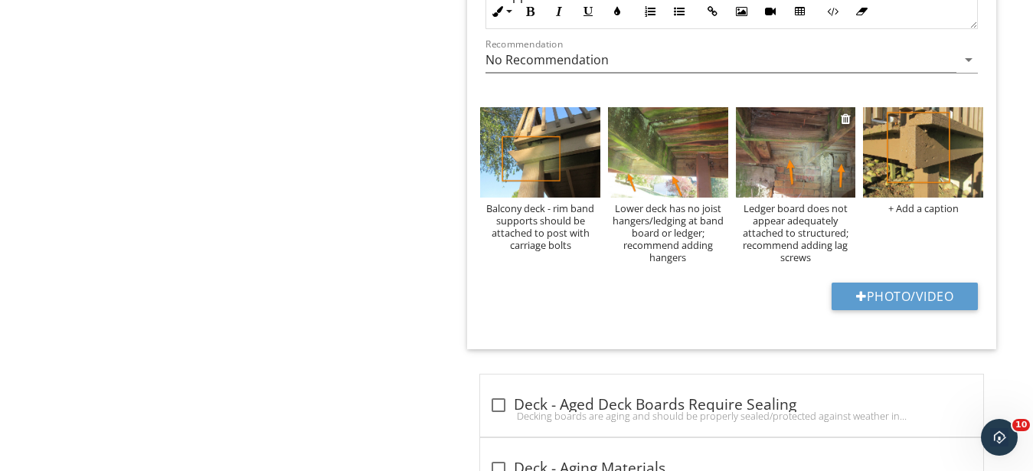
click at [749, 212] on div "Ledger board does not appear adequately attached to structured; recommend addin…" at bounding box center [796, 232] width 120 height 61
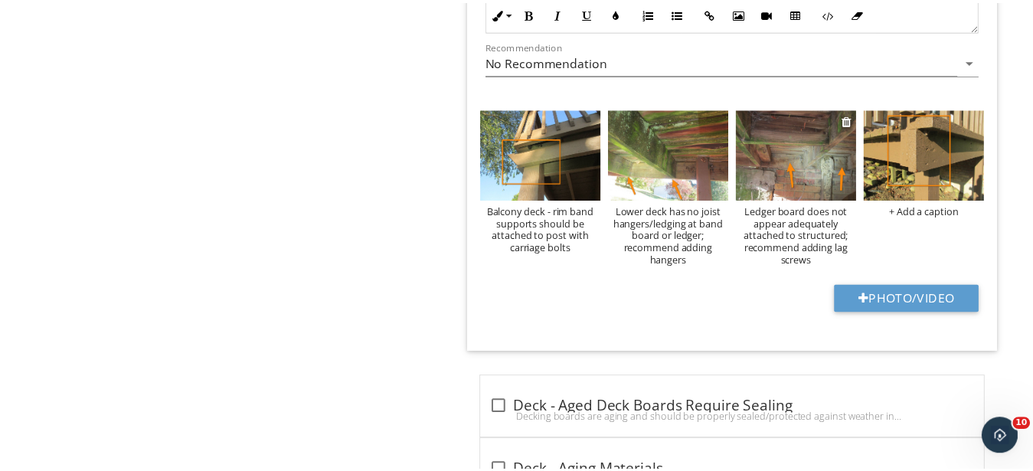
scroll to position [1, 0]
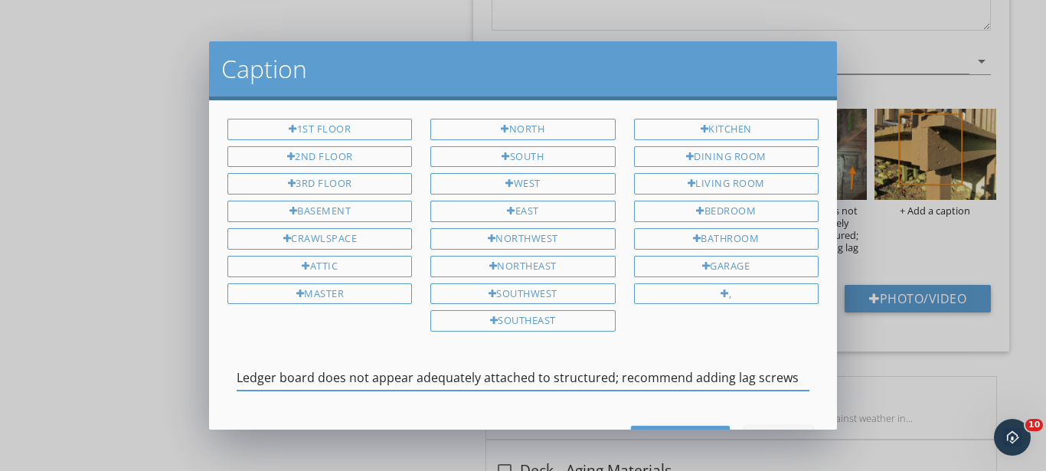
click at [250, 375] on input "Ledger board does not appear adequately attached to structured; recommend addin…" at bounding box center [523, 377] width 573 height 25
click at [245, 375] on input "Ledger board does not appear adequately attached to structured; recommend addin…" at bounding box center [523, 377] width 573 height 25
type input "Lower deck ledger board does not appear adequately attached to structured; reco…"
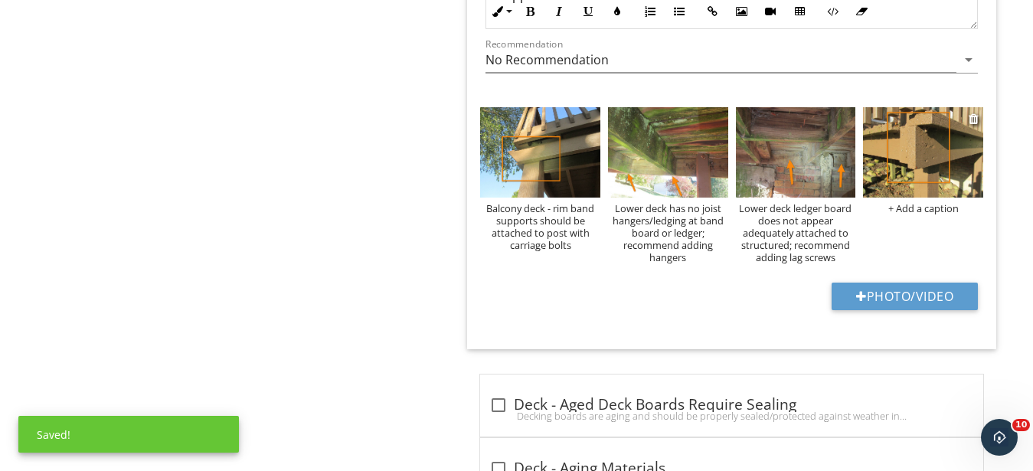
click at [912, 214] on div "+ Add a caption" at bounding box center [923, 208] width 120 height 12
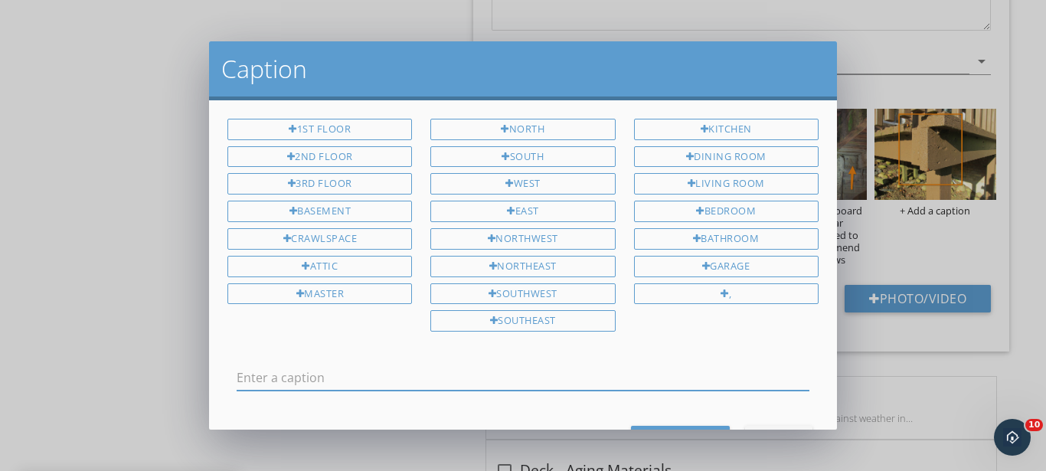
click at [394, 369] on input "text" at bounding box center [523, 377] width 573 height 25
type input "Lower deck band boards should be attached to post with carriage bolts"
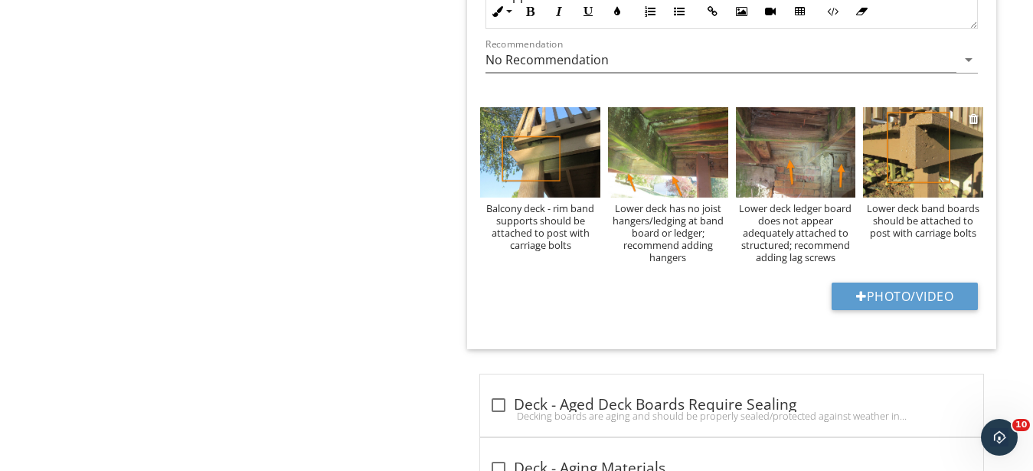
click at [897, 220] on div "Lower deck band boards should be attached to post with carriage bolts" at bounding box center [923, 220] width 120 height 37
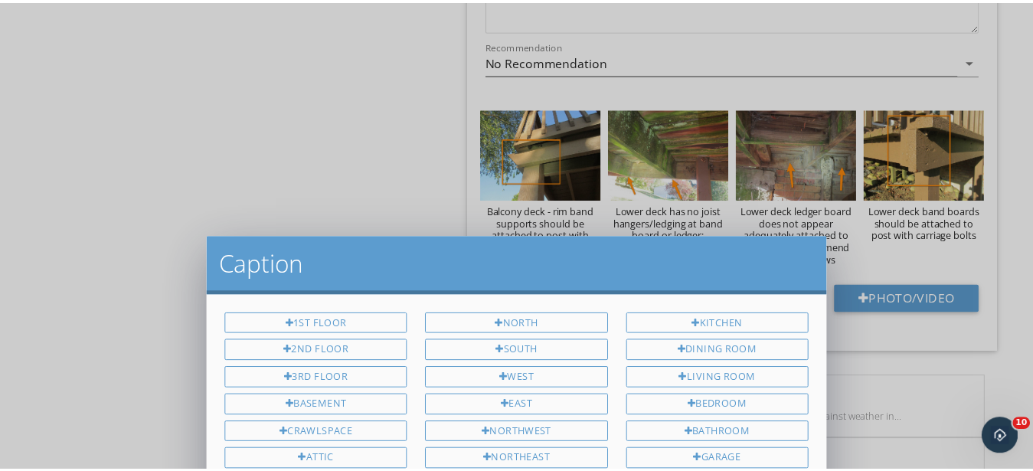
scroll to position [0, 0]
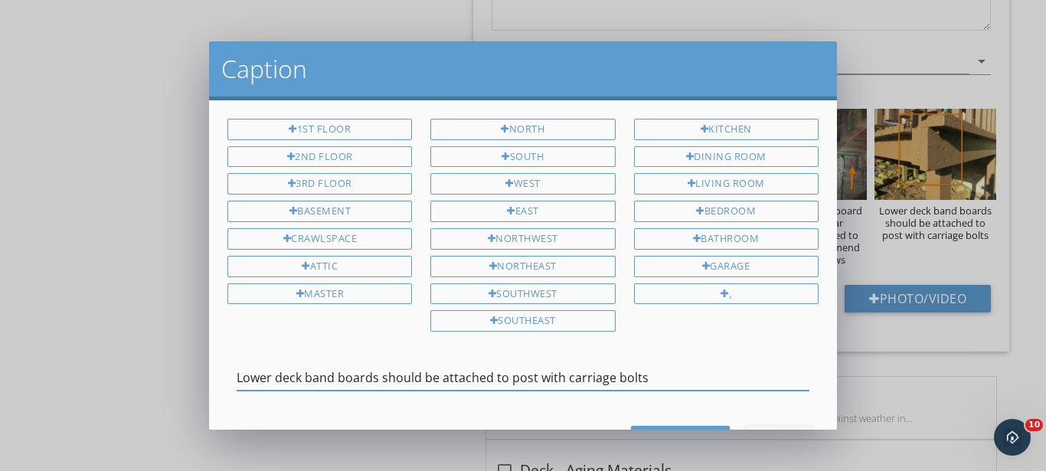
click at [530, 374] on input "Lower deck band boards should be attached to post with carriage bolts" at bounding box center [523, 377] width 573 height 25
click at [535, 374] on input "Lower deck band boards should be attached to post with carriage bolts" at bounding box center [523, 377] width 573 height 25
click at [531, 374] on input "Lower deck band boards should be attached to post with carriage bolts" at bounding box center [523, 377] width 573 height 25
type input "Lower deck band boards should be attached to posts with carriage bolts"
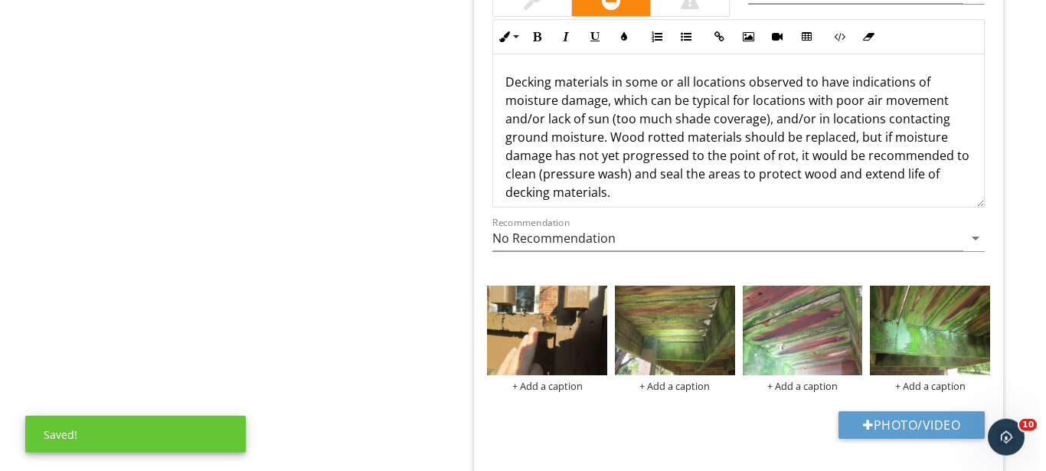
scroll to position [2734, 0]
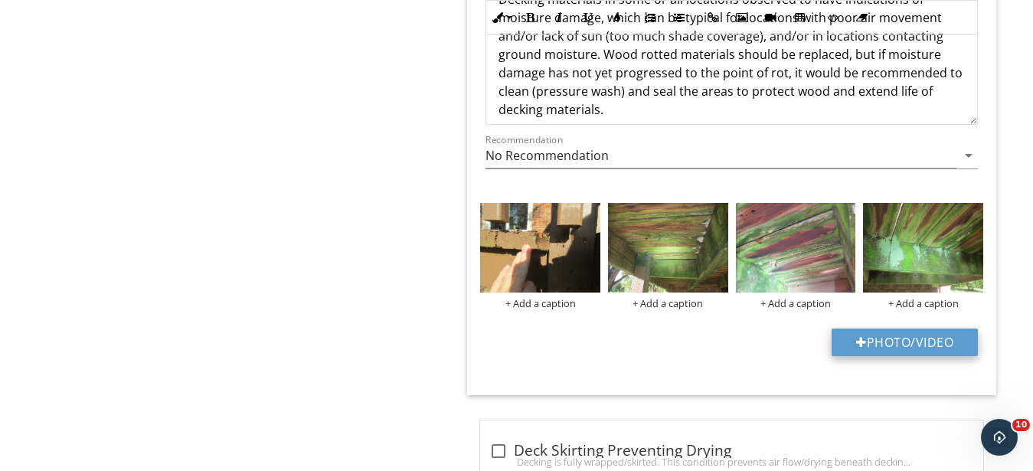
click at [919, 338] on button "Photo/Video" at bounding box center [905, 343] width 146 height 28
type input "C:\fakepath\IMG_9417.JPG"
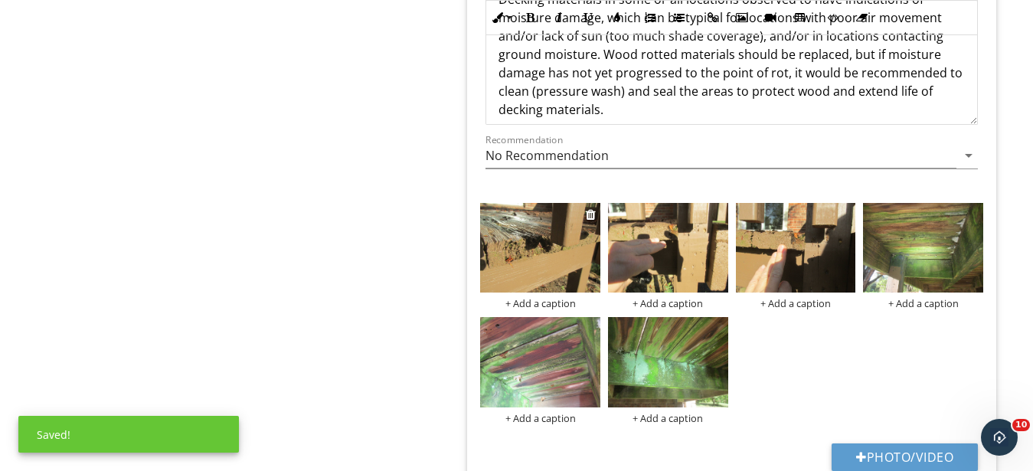
click at [527, 265] on img at bounding box center [540, 248] width 120 height 90
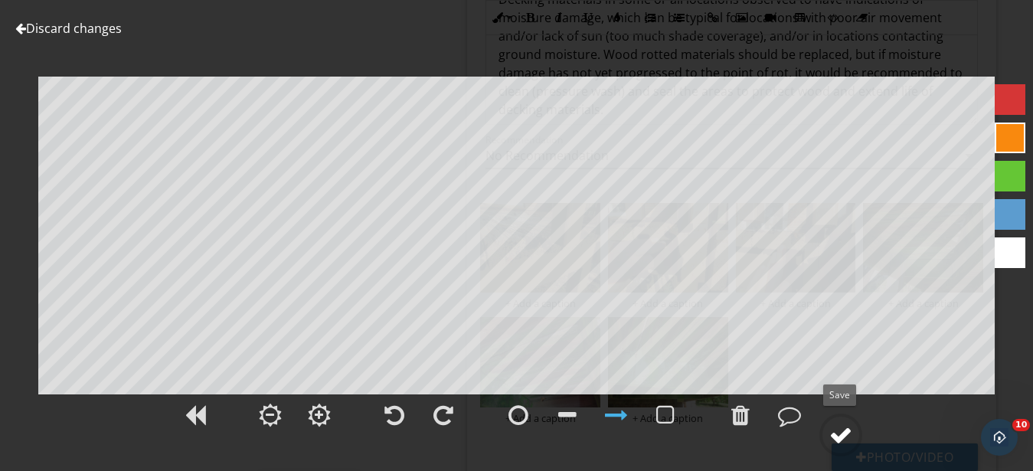
click at [842, 438] on div at bounding box center [840, 434] width 23 height 23
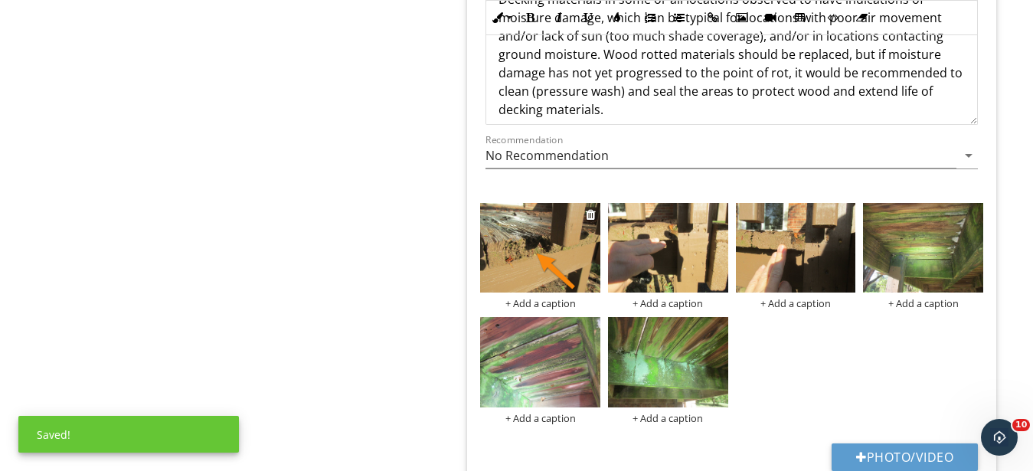
click at [540, 297] on div "+ Add a caption" at bounding box center [540, 303] width 120 height 12
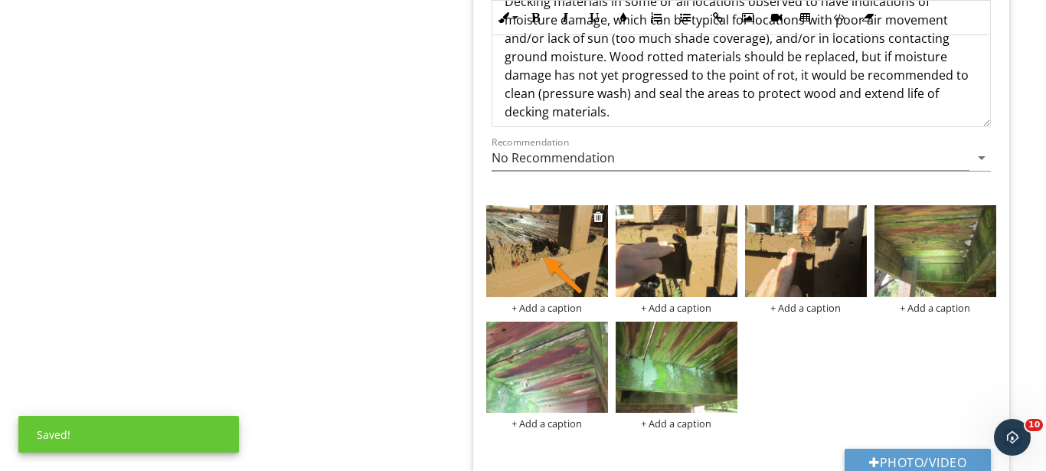
scroll to position [1, 0]
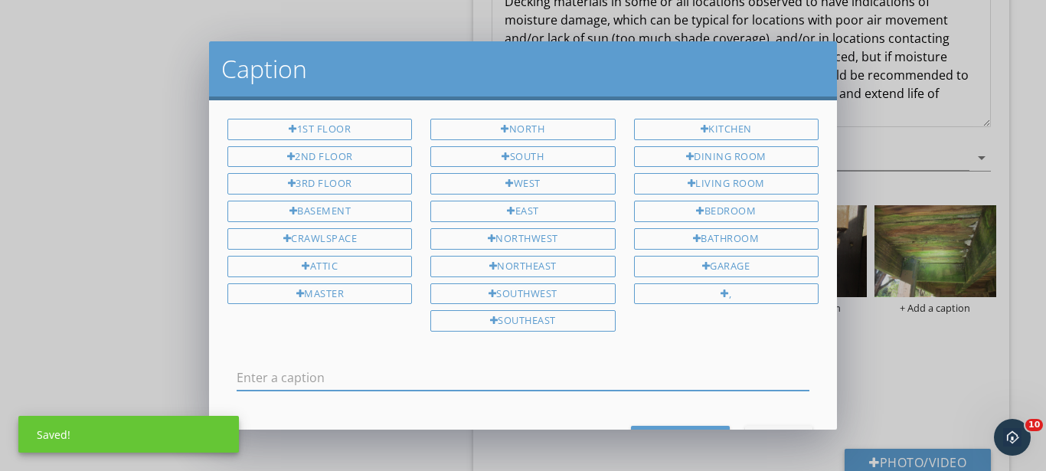
click at [407, 374] on input "text" at bounding box center [523, 377] width 573 height 25
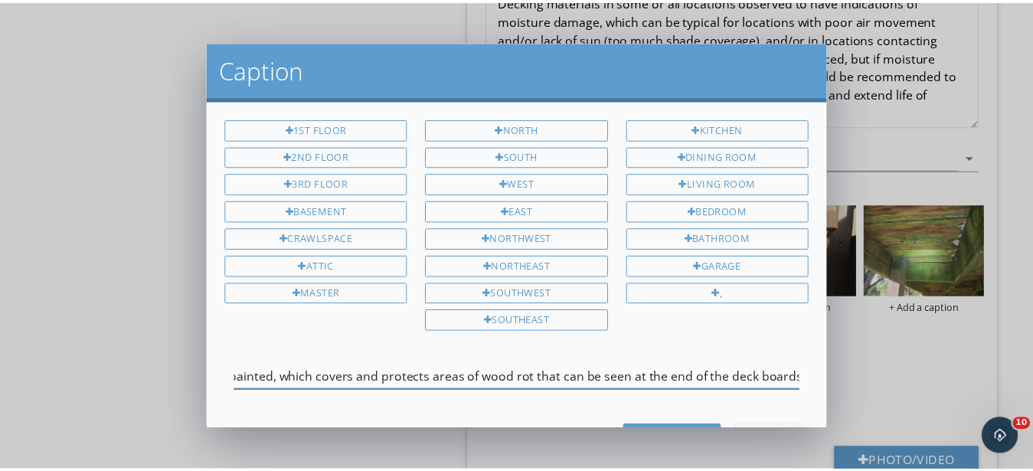
scroll to position [0, 195]
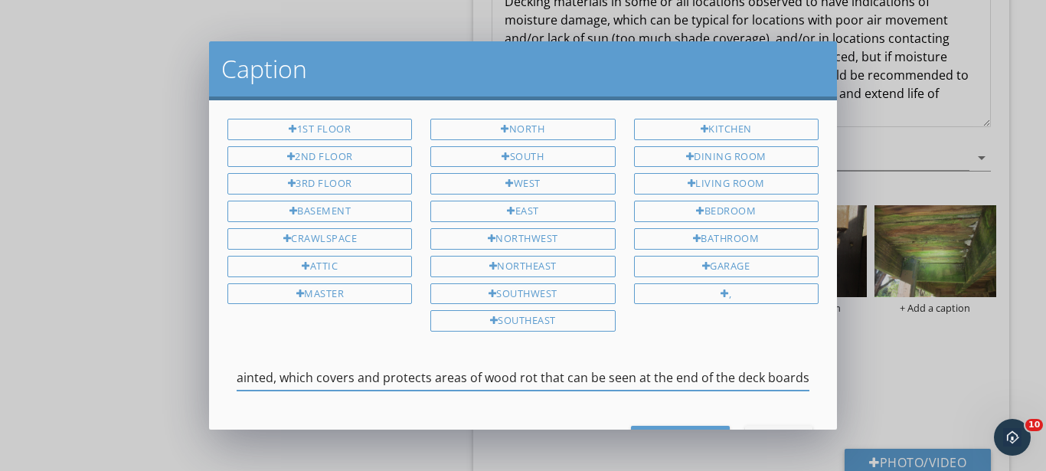
type input "Materials have all been recently painted, which covers and protects areas of wo…"
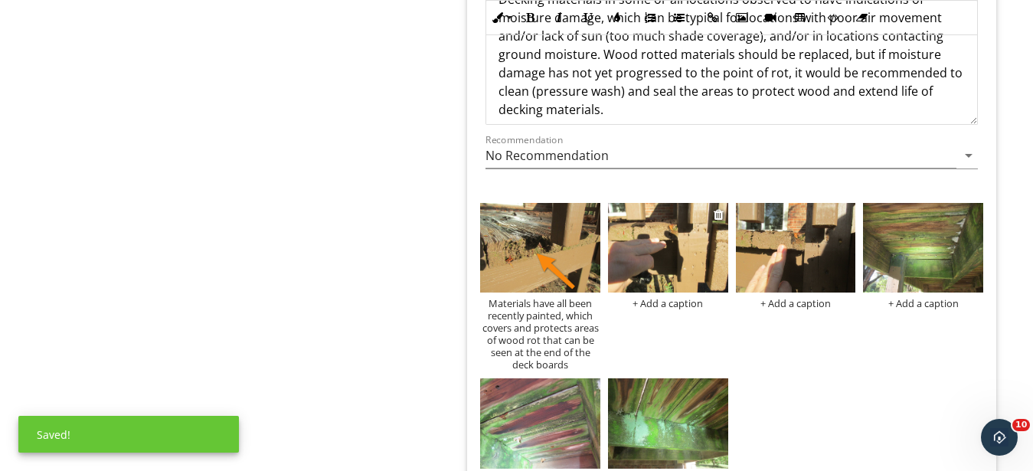
click at [669, 241] on img at bounding box center [668, 248] width 120 height 90
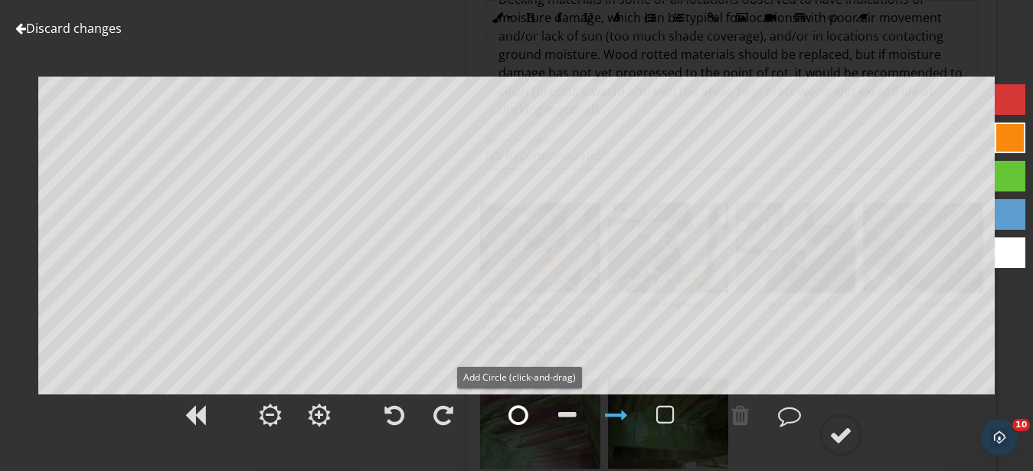
click at [525, 410] on div at bounding box center [518, 415] width 20 height 23
click at [855, 450] on circle at bounding box center [841, 435] width 40 height 40
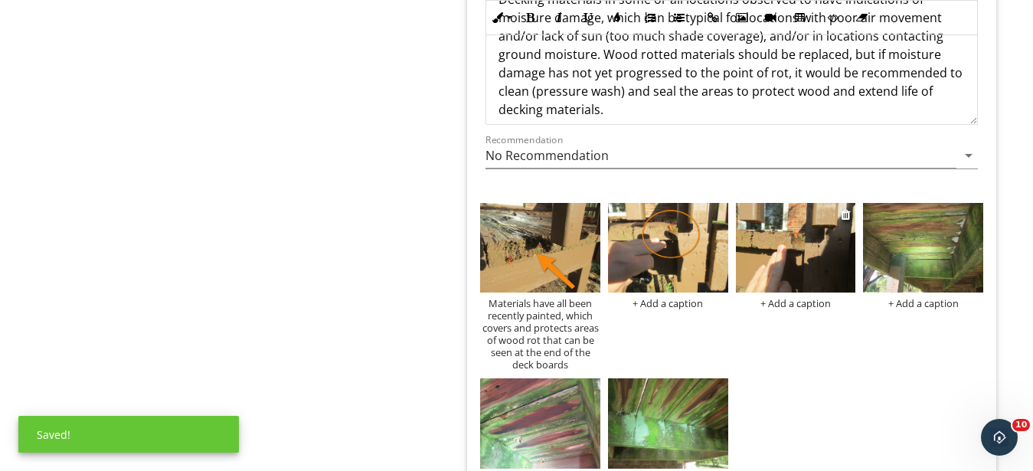
click at [789, 263] on img at bounding box center [796, 248] width 120 height 90
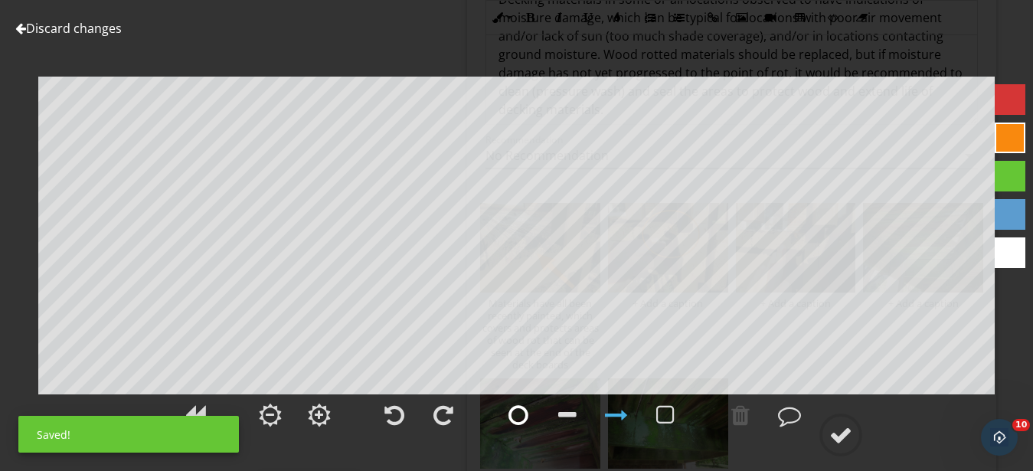
click at [520, 417] on div at bounding box center [518, 415] width 20 height 23
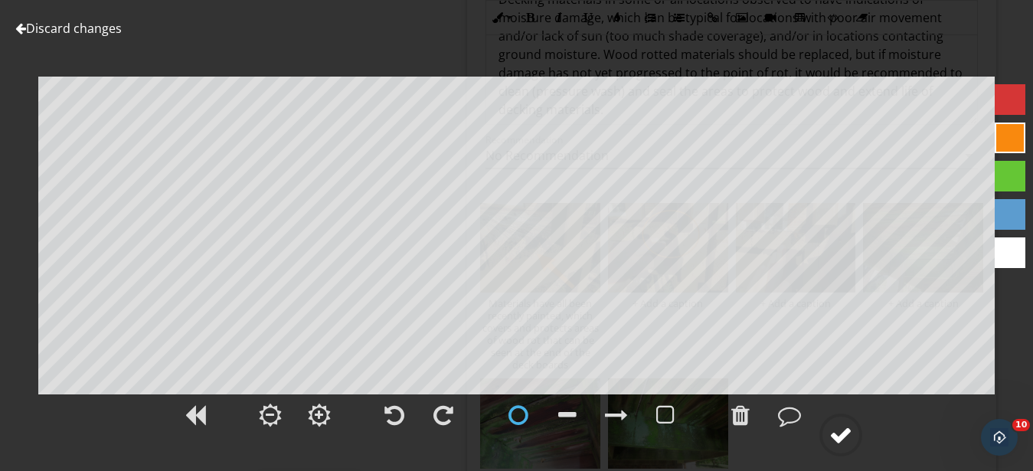
click at [845, 431] on div at bounding box center [840, 434] width 23 height 23
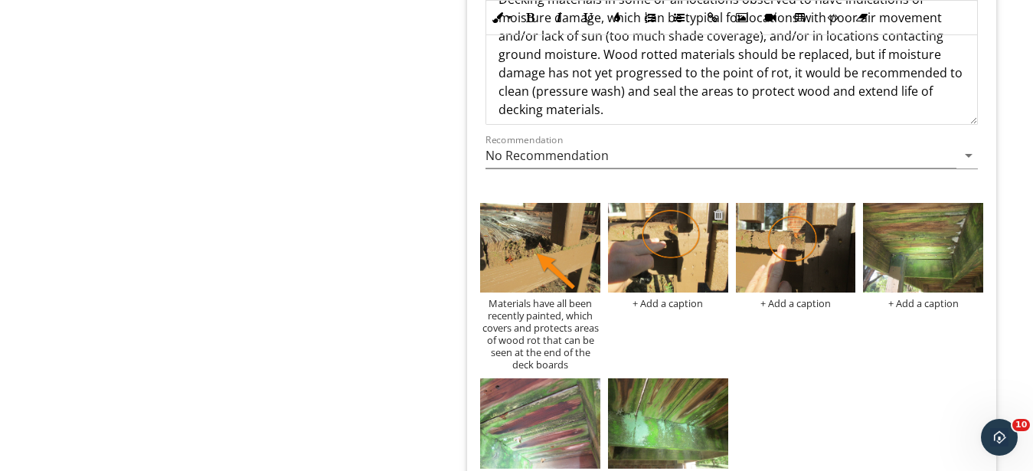
click at [721, 215] on div at bounding box center [719, 214] width 10 height 12
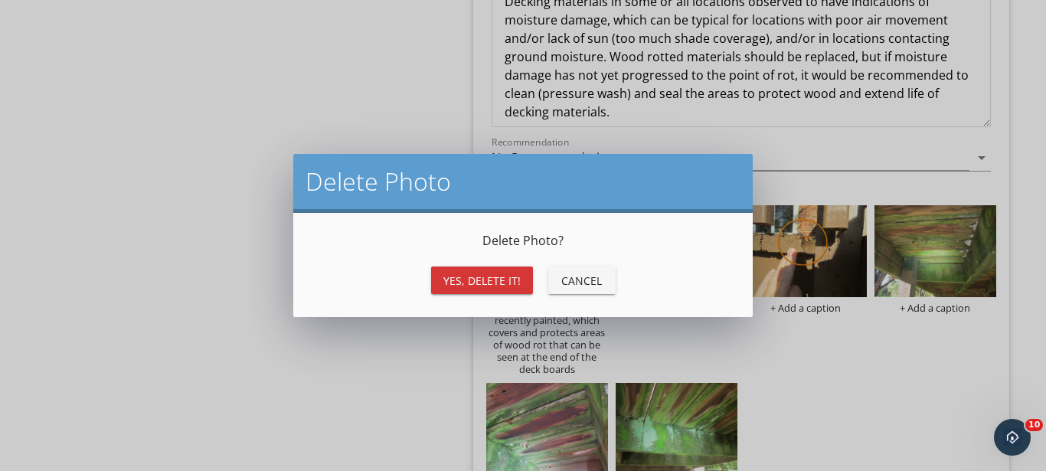
click at [505, 270] on button "Yes, Delete it!" at bounding box center [482, 280] width 102 height 28
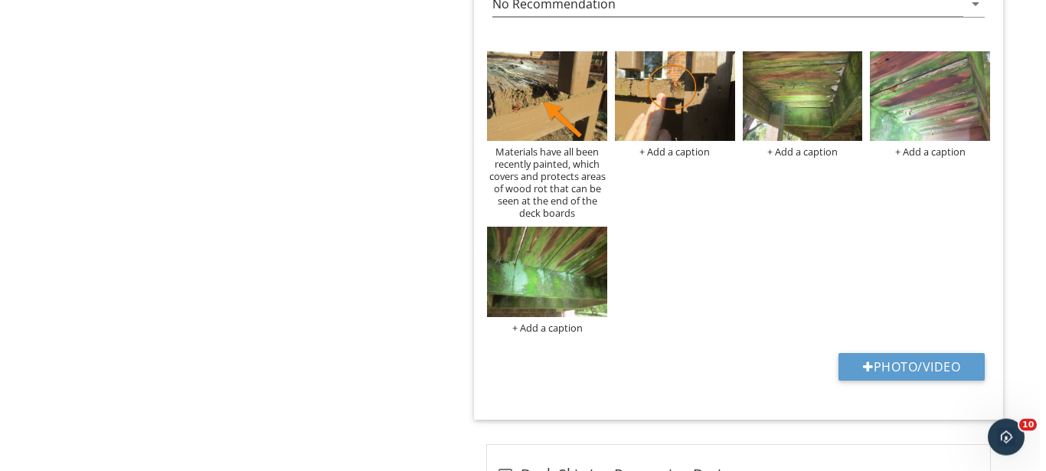
scroll to position [2890, 0]
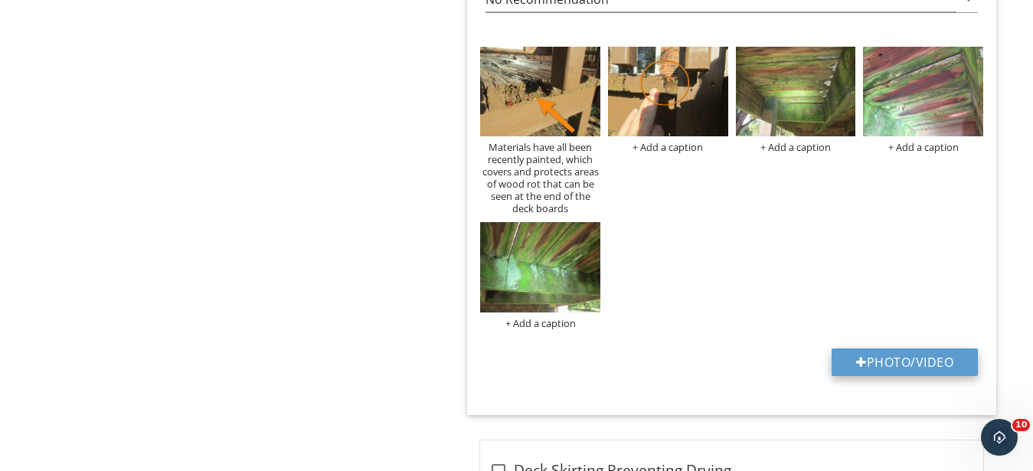
click at [876, 353] on button "Photo/Video" at bounding box center [905, 362] width 146 height 28
type input "C:\fakepath\IMG_9414.JPG"
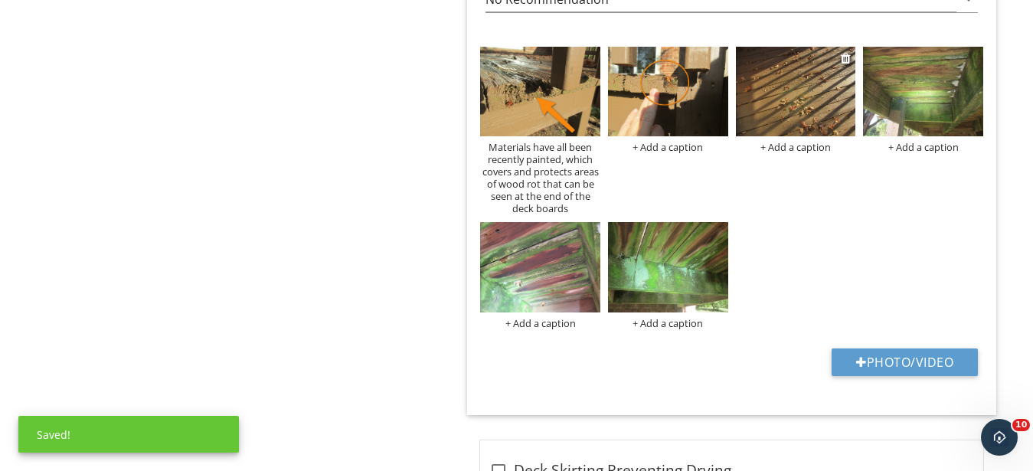
click at [769, 104] on img at bounding box center [796, 92] width 120 height 90
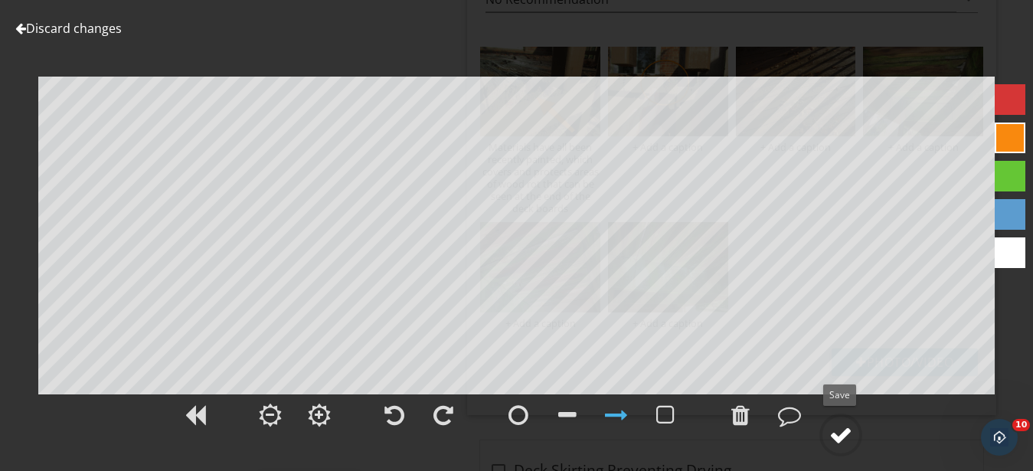
click at [856, 434] on circle at bounding box center [841, 435] width 40 height 40
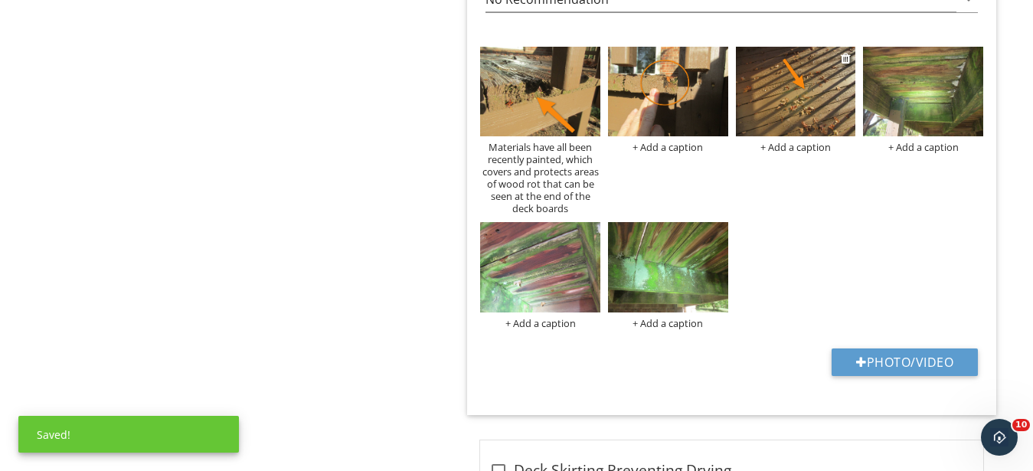
click at [776, 148] on div "+ Add a caption" at bounding box center [796, 147] width 120 height 12
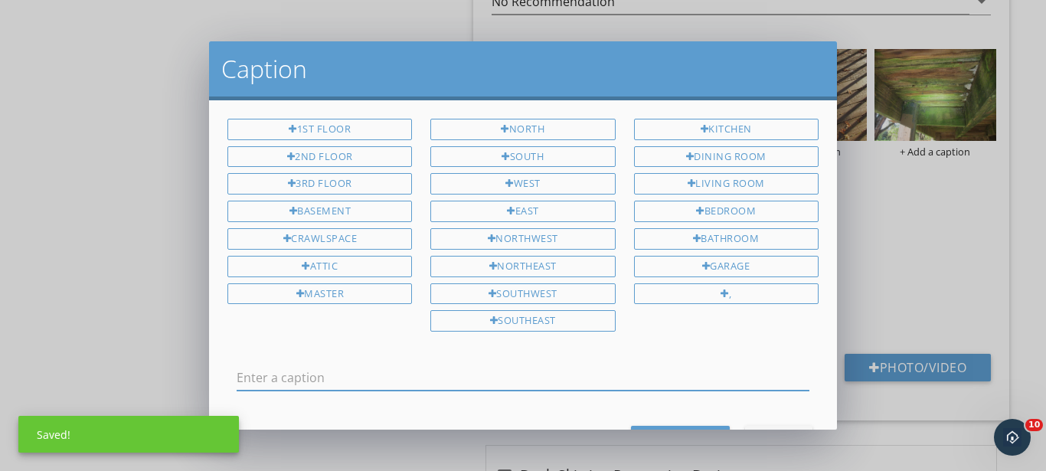
click at [378, 382] on input "text" at bounding box center [523, 377] width 573 height 25
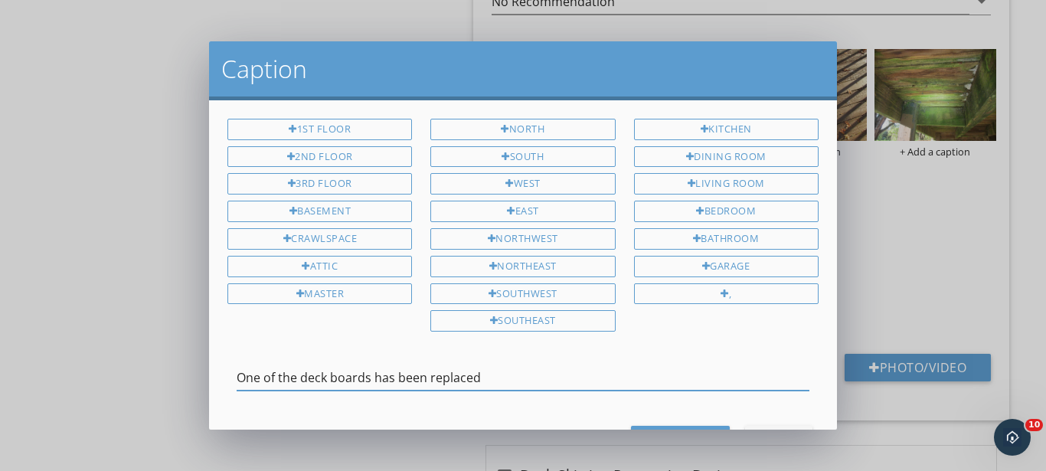
type input "One of the deck boards has been replaced"
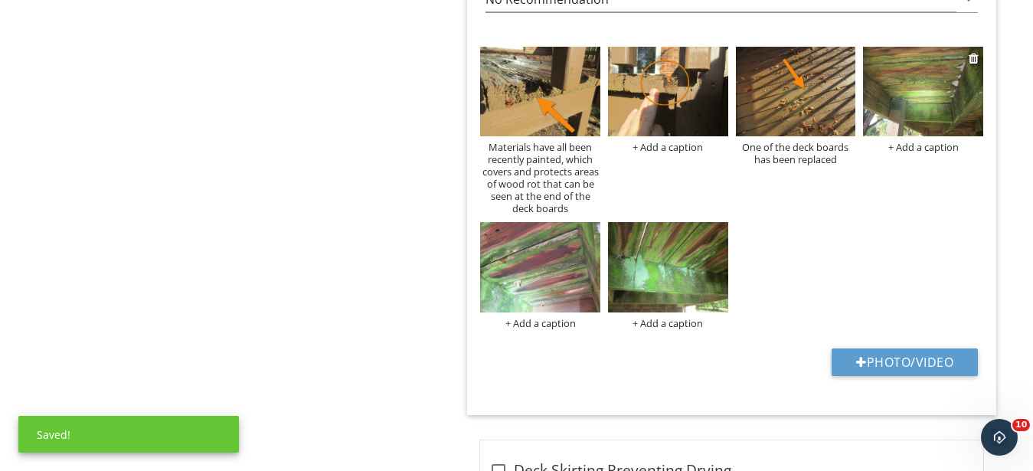
click at [931, 99] on img at bounding box center [923, 92] width 120 height 90
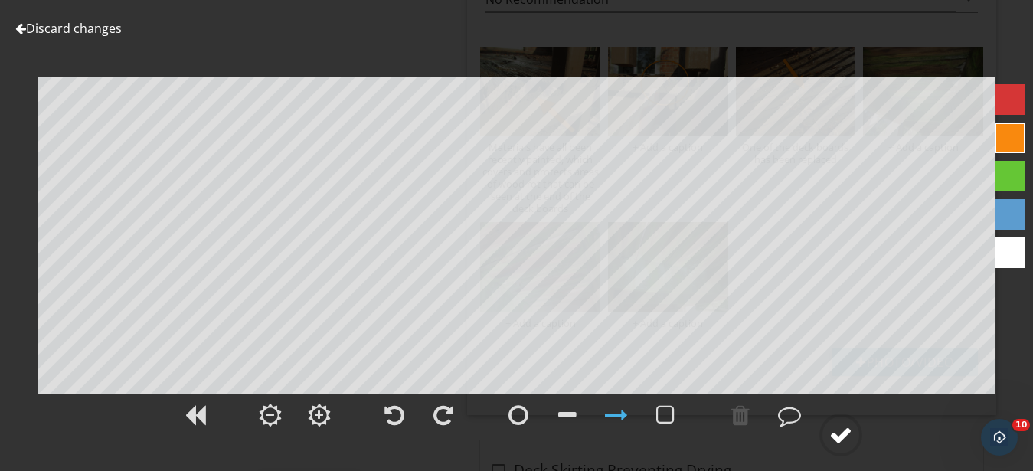
click at [842, 443] on div at bounding box center [840, 434] width 23 height 23
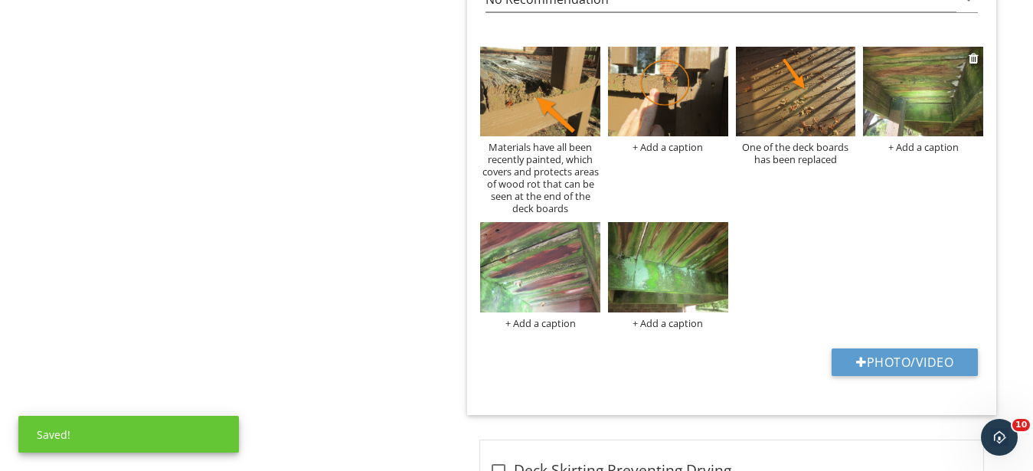
click at [926, 148] on div "+ Add a caption" at bounding box center [923, 147] width 120 height 12
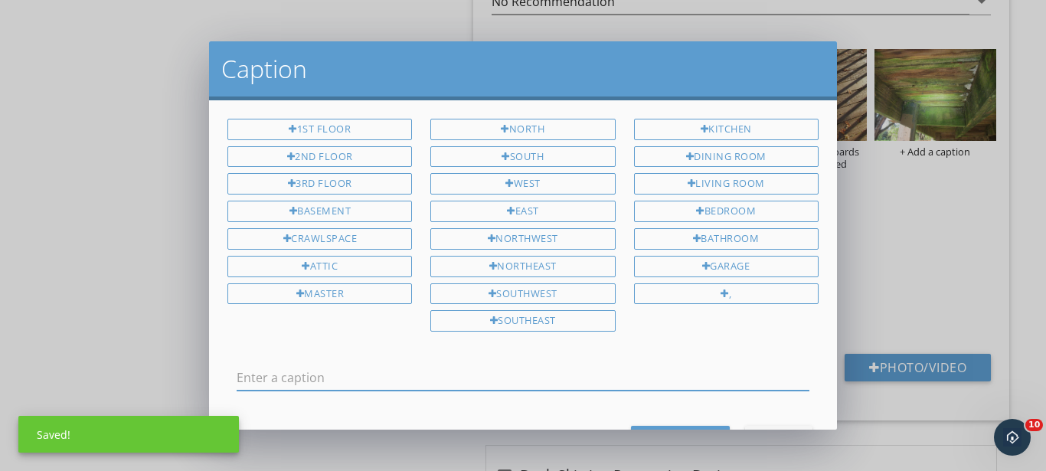
click at [465, 365] on input "text" at bounding box center [523, 377] width 573 height 25
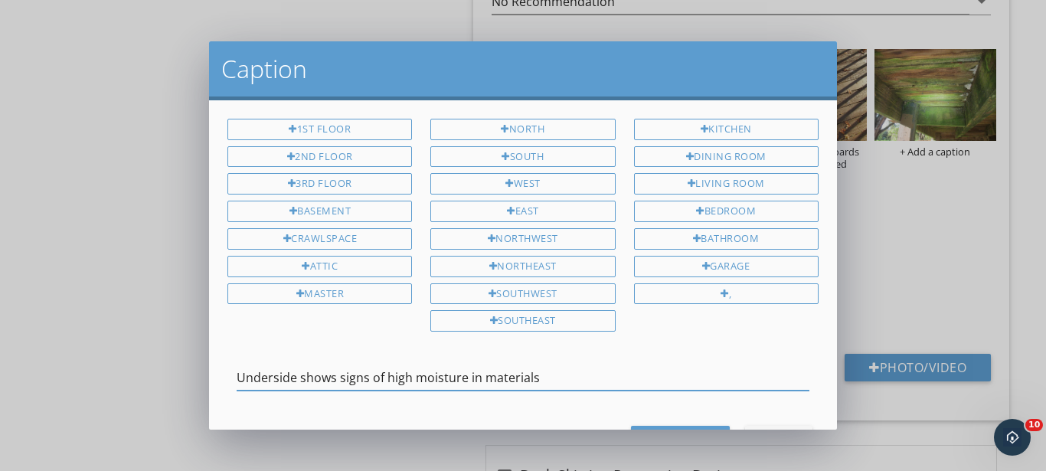
type input "Underside shows signs of high moisture in materials"
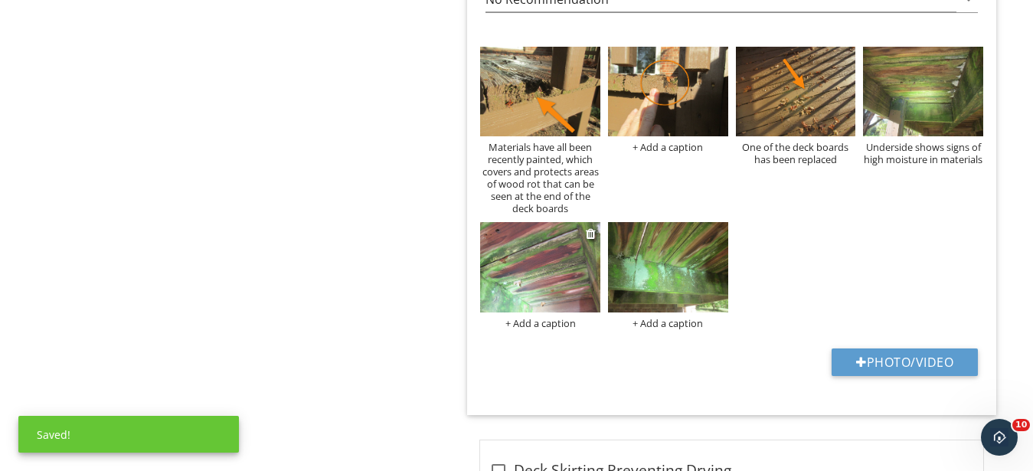
click at [535, 282] on img at bounding box center [540, 267] width 120 height 90
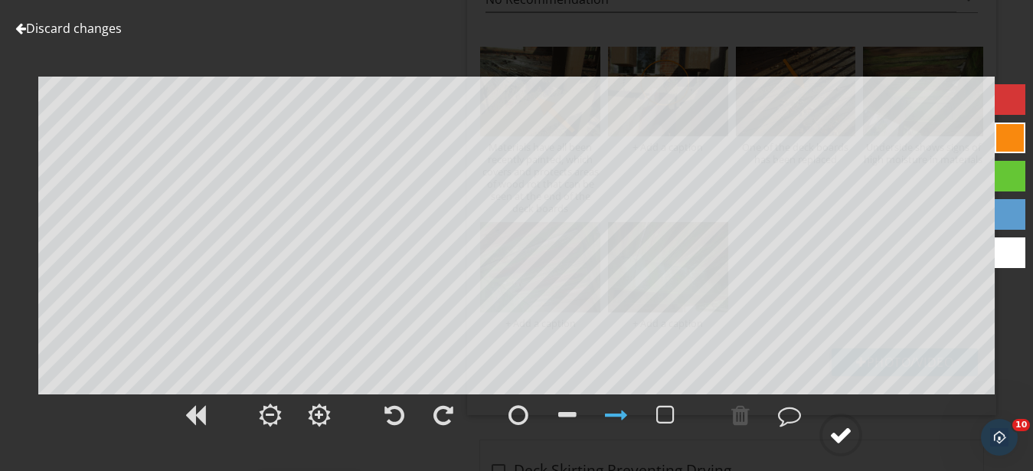
click at [836, 440] on div at bounding box center [840, 434] width 23 height 23
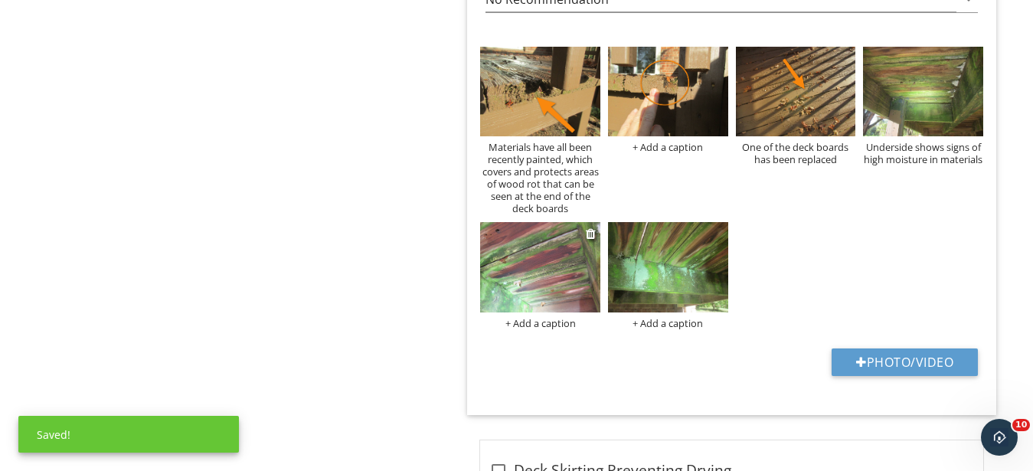
click at [532, 322] on div "+ Add a caption" at bounding box center [540, 323] width 120 height 12
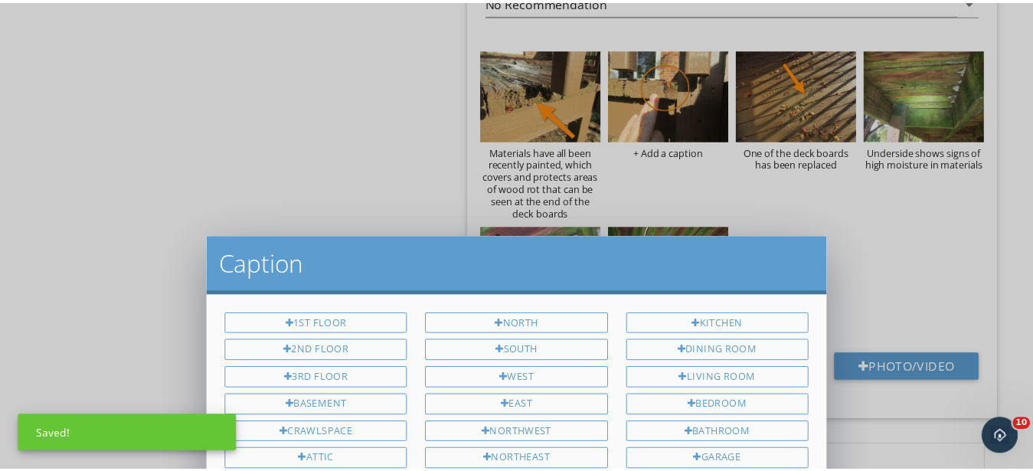
scroll to position [0, 0]
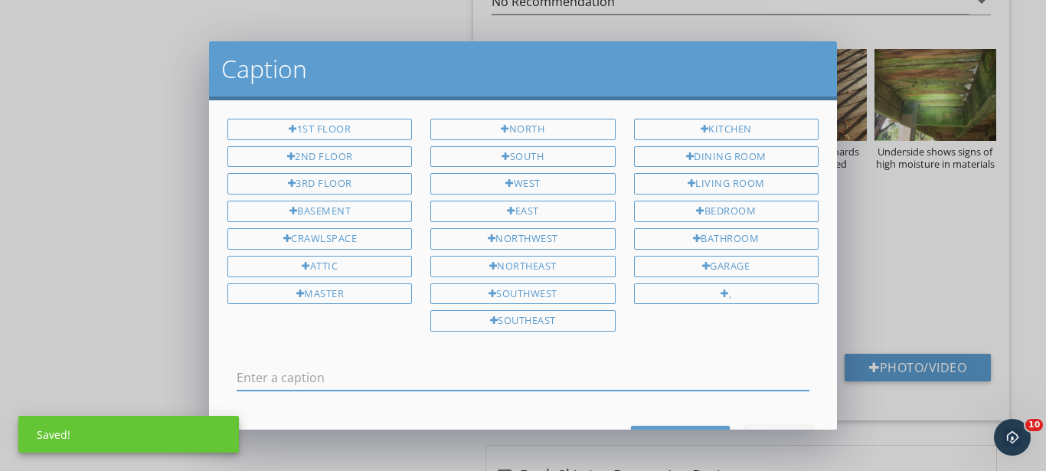
click at [451, 378] on input "text" at bounding box center [523, 377] width 573 height 25
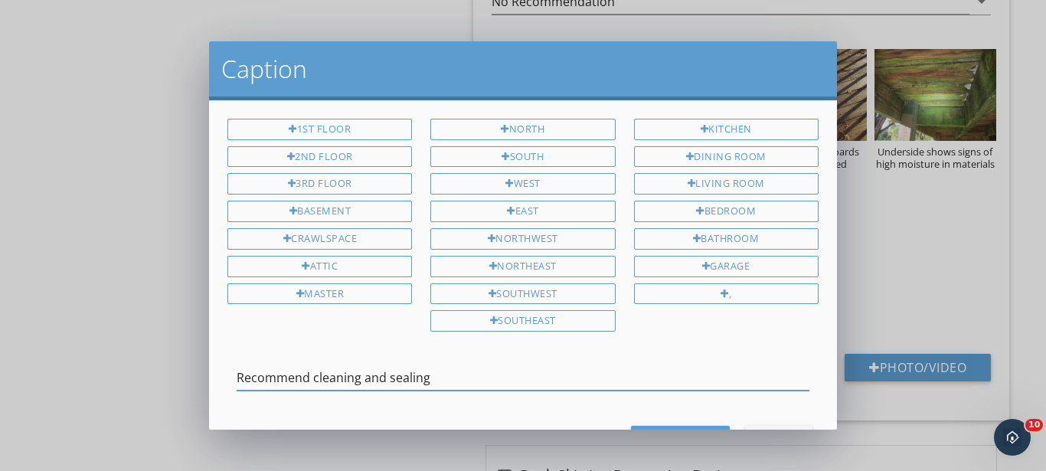
type input "Recommend cleaning and sealing"
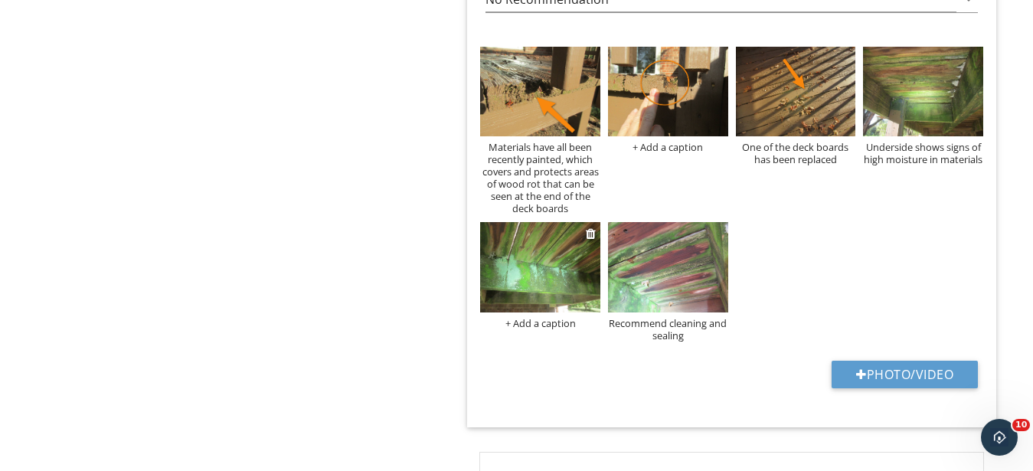
click at [526, 326] on div "+ Add a caption" at bounding box center [540, 323] width 120 height 12
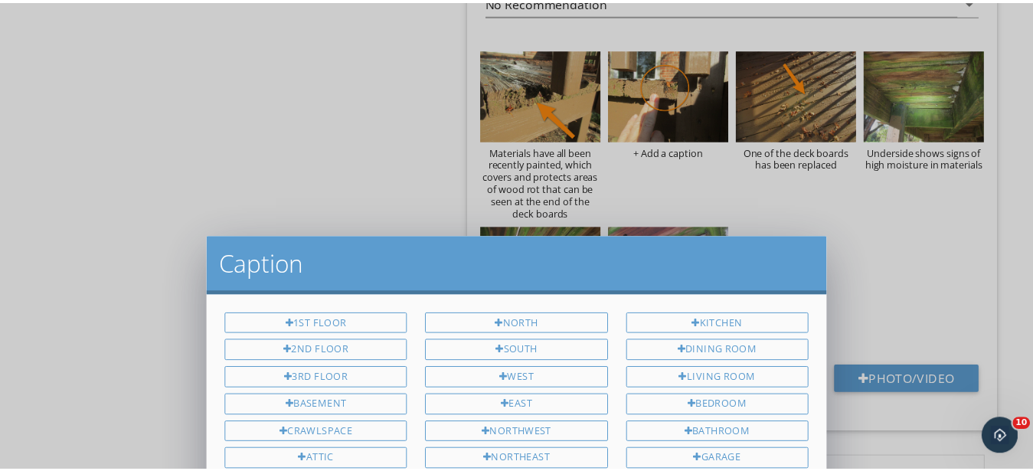
scroll to position [0, 0]
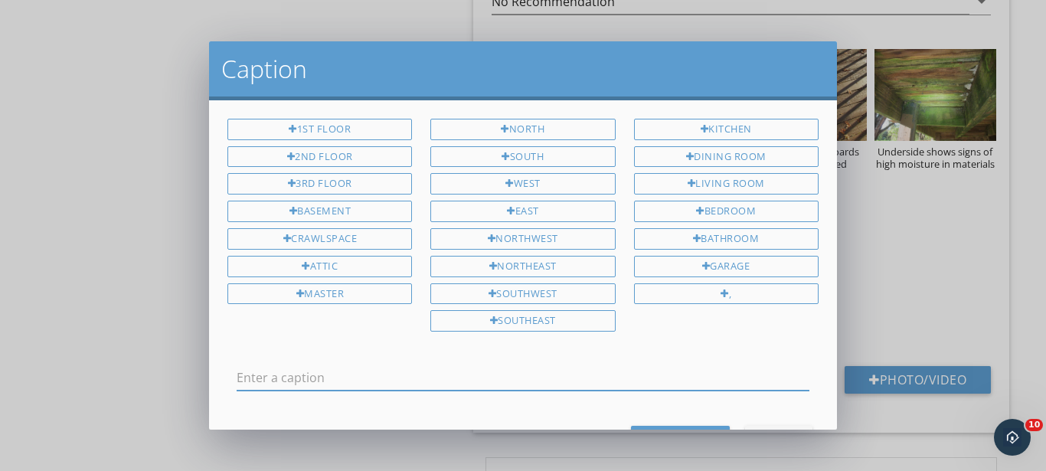
click at [417, 380] on input "text" at bounding box center [523, 377] width 573 height 25
type input "f"
type input "G"
type input "Fungal growth, shade, and lack of air flow will accelerate aging of materials"
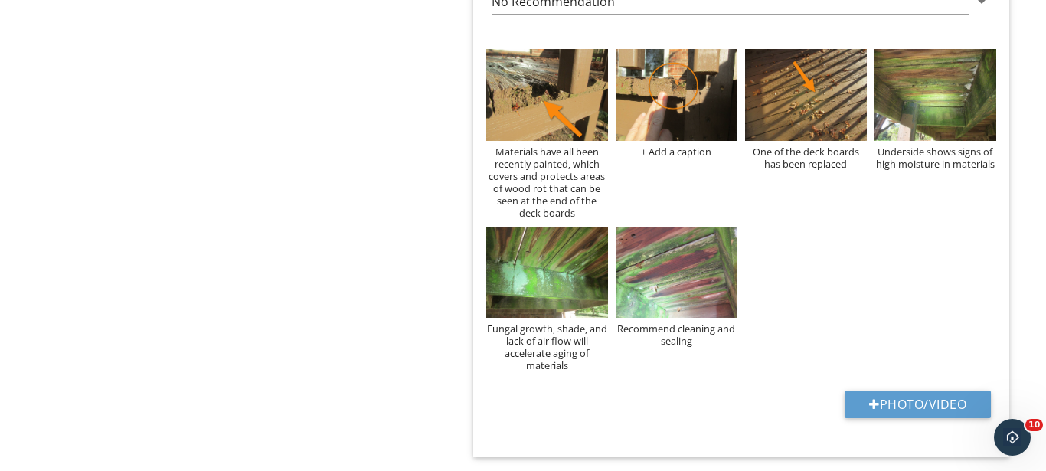
scroll to position [1, 0]
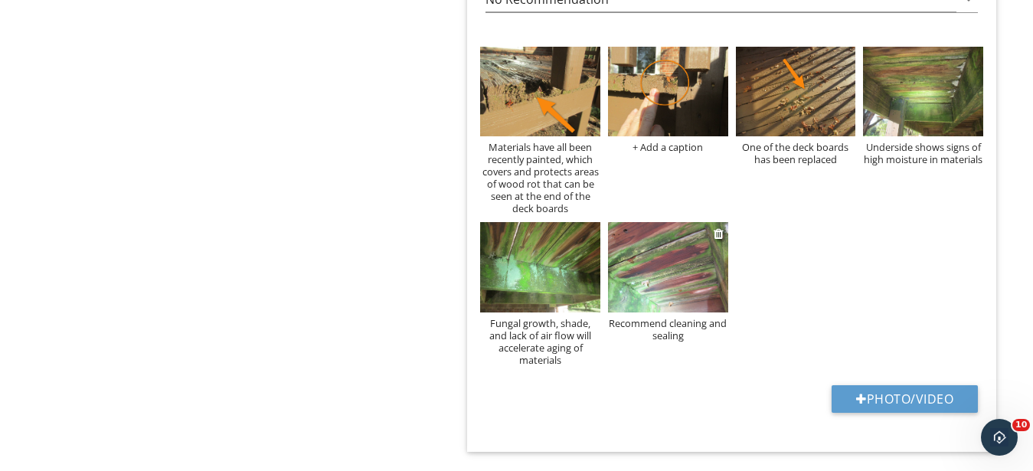
click at [690, 338] on div "Recommend cleaning and sealing" at bounding box center [668, 329] width 120 height 25
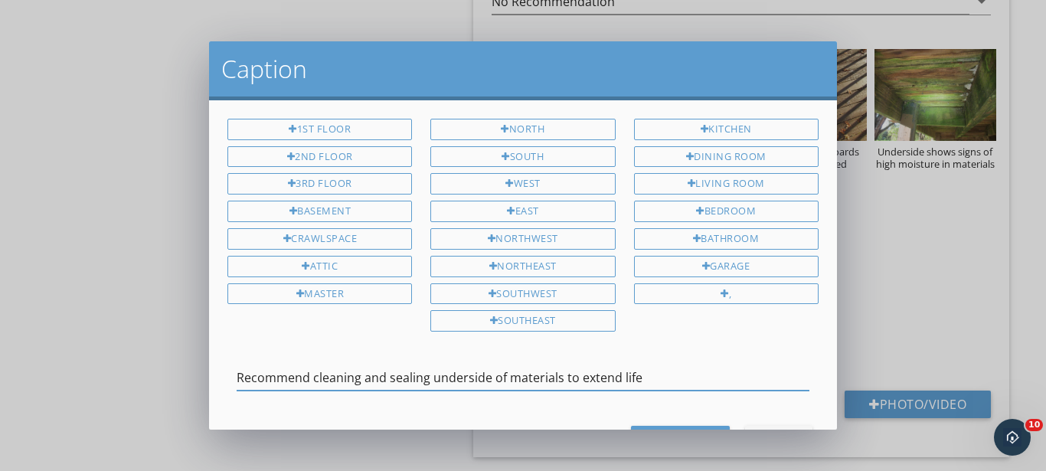
type input "Recommend cleaning and sealing underside of materials to extend life"
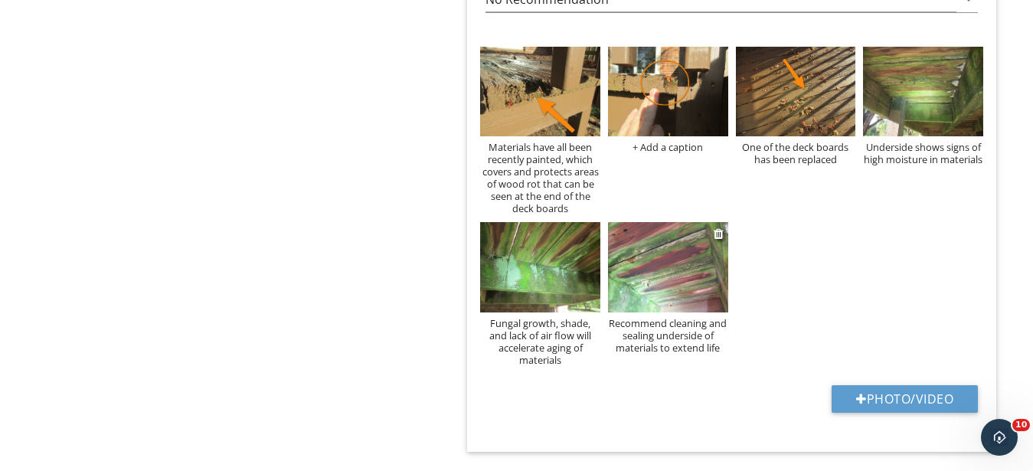
click at [707, 351] on div "Recommend cleaning and sealing underside of materials to extend life" at bounding box center [668, 335] width 120 height 37
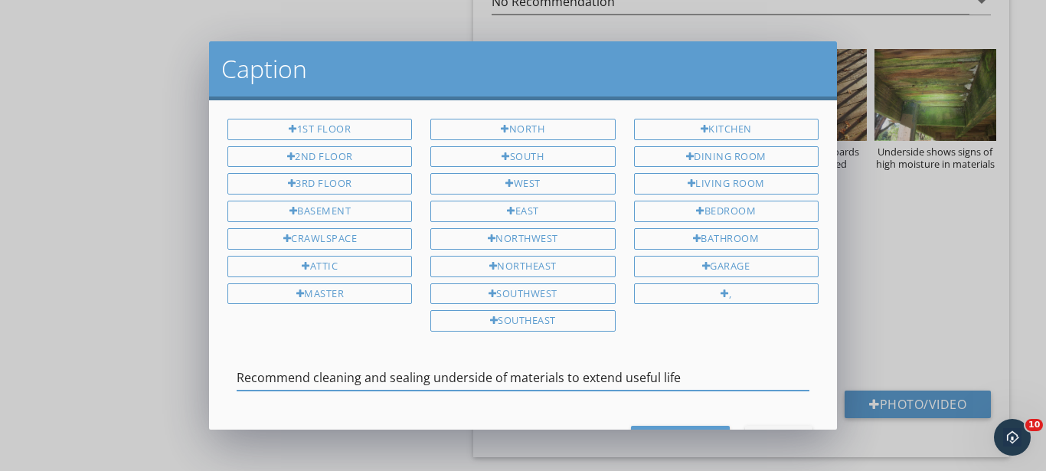
click at [362, 377] on input "Recommend cleaning and sealing underside of materials to extend useful life" at bounding box center [523, 377] width 573 height 25
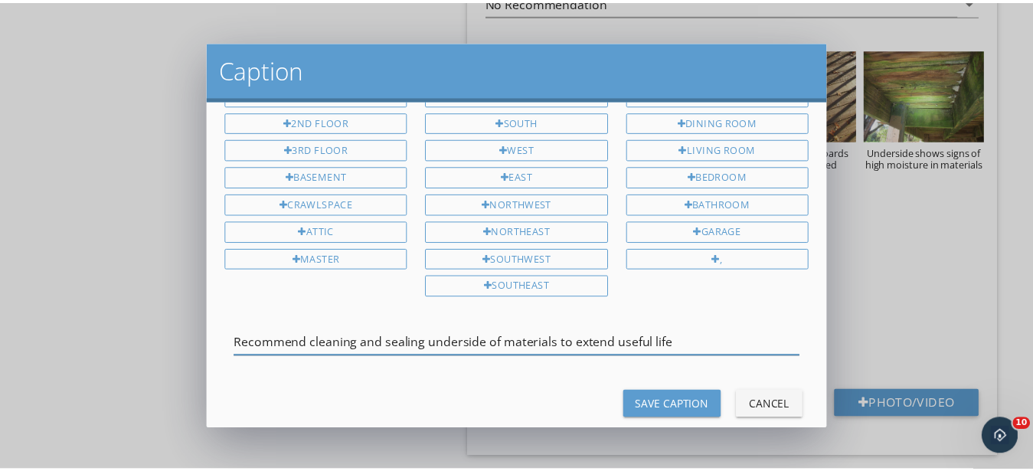
scroll to position [59, 0]
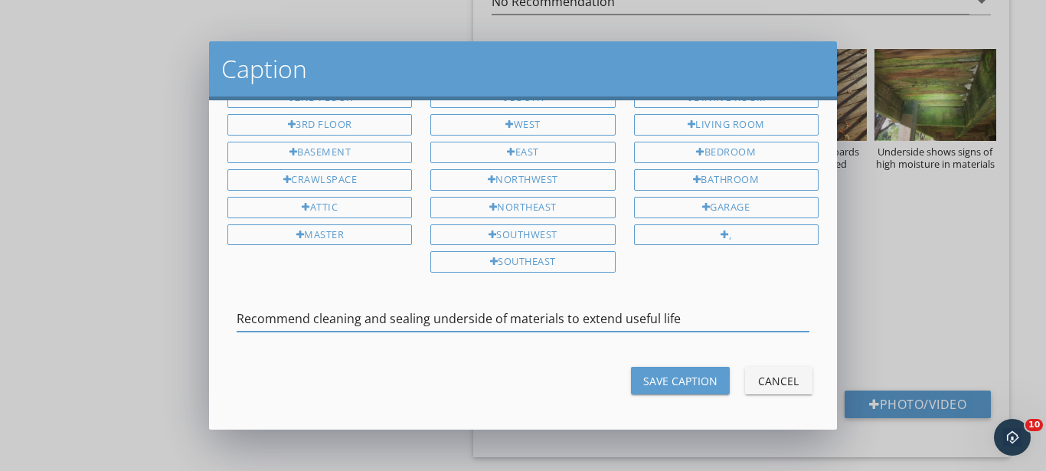
type input "Recommend cleaning and sealing underside of materials to extend useful life"
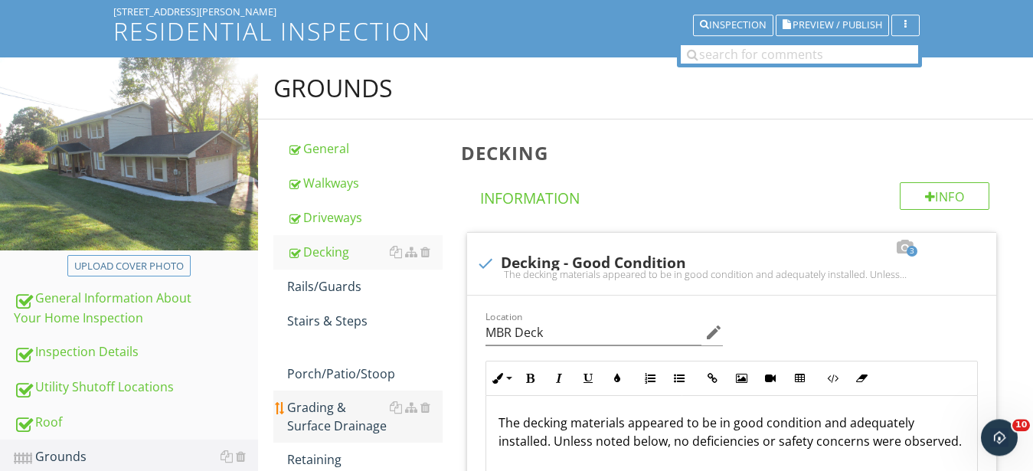
scroll to position [234, 0]
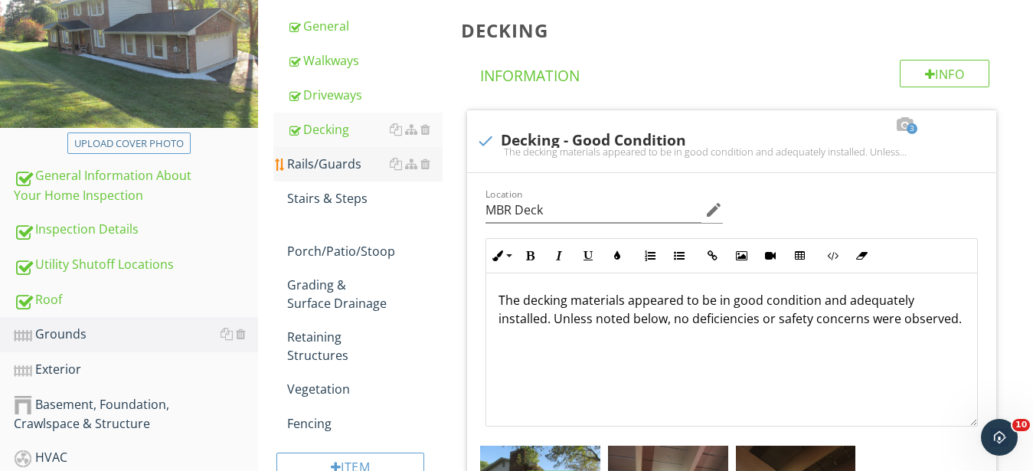
click at [319, 165] on div "Rails/Guards" at bounding box center [364, 164] width 155 height 18
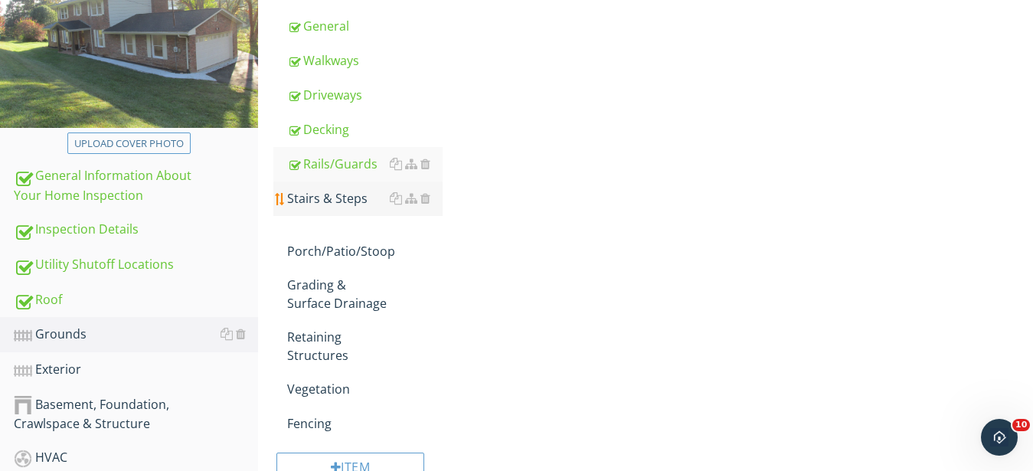
click at [319, 196] on div "Stairs & Steps" at bounding box center [364, 198] width 155 height 18
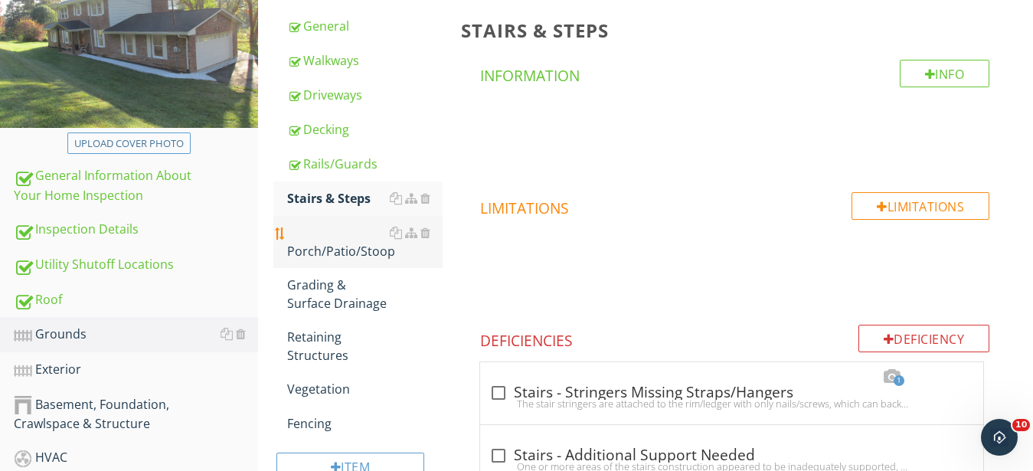
click at [308, 230] on div "Porch/Patio/Stoop" at bounding box center [364, 242] width 155 height 37
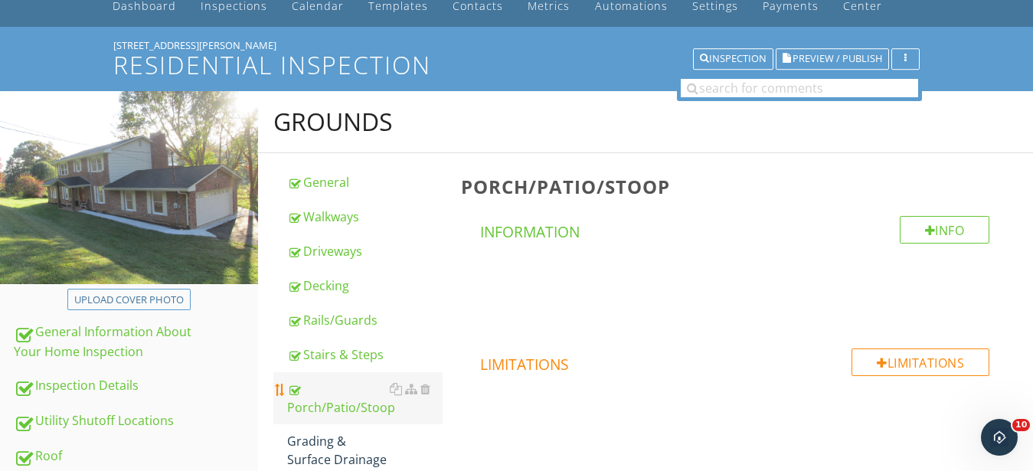
scroll to position [156, 0]
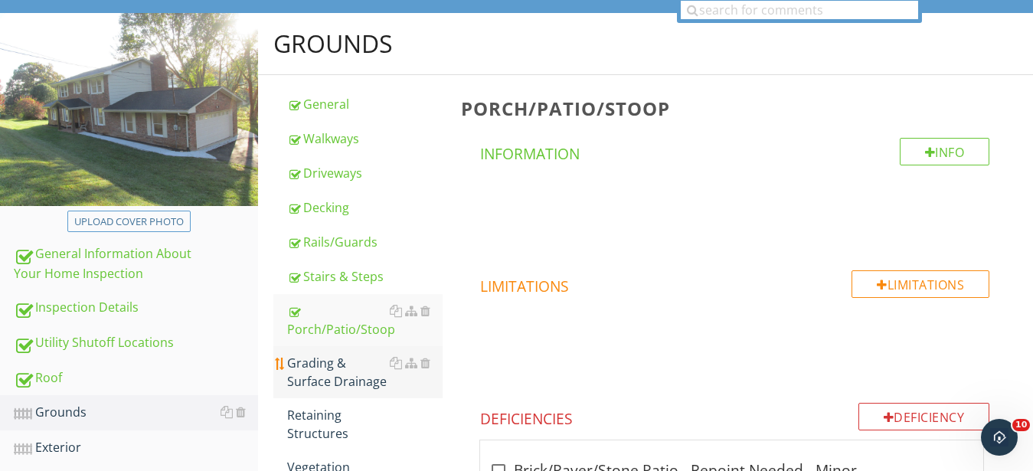
click at [313, 365] on div "Grading & Surface Drainage" at bounding box center [364, 372] width 155 height 37
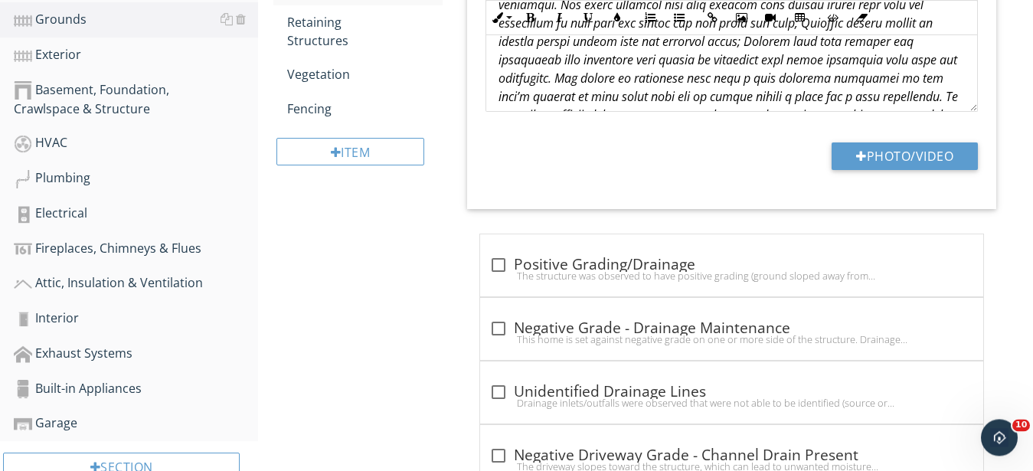
scroll to position [703, 0]
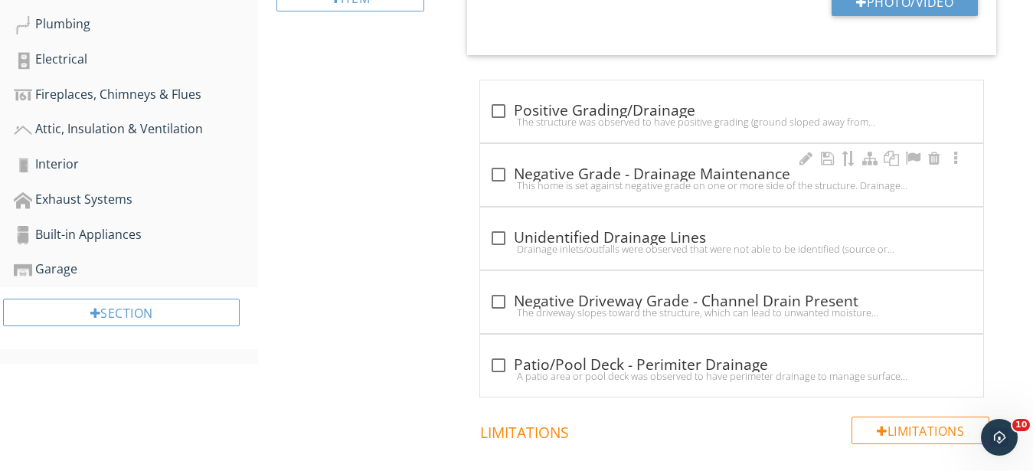
click at [642, 183] on div "This home is set against negative grade on one or more side of the structure. D…" at bounding box center [731, 185] width 485 height 12
checkbox input "true"
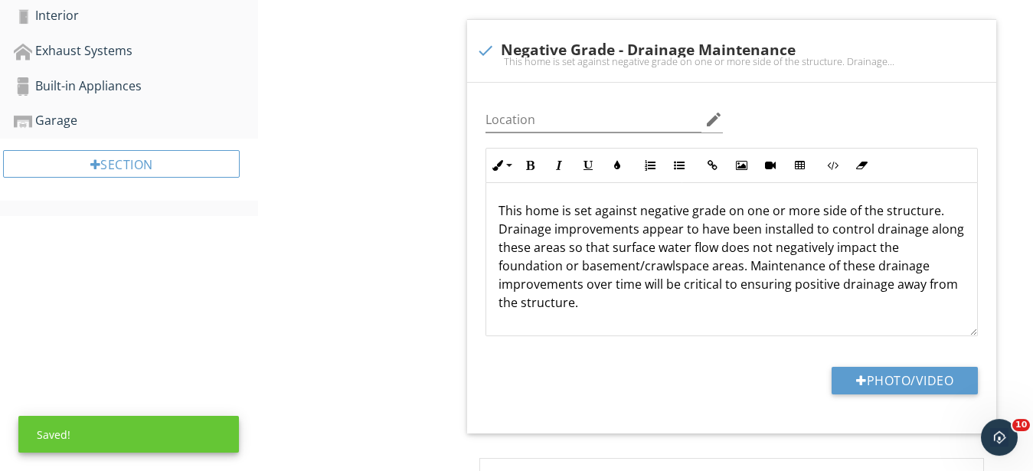
scroll to position [859, 0]
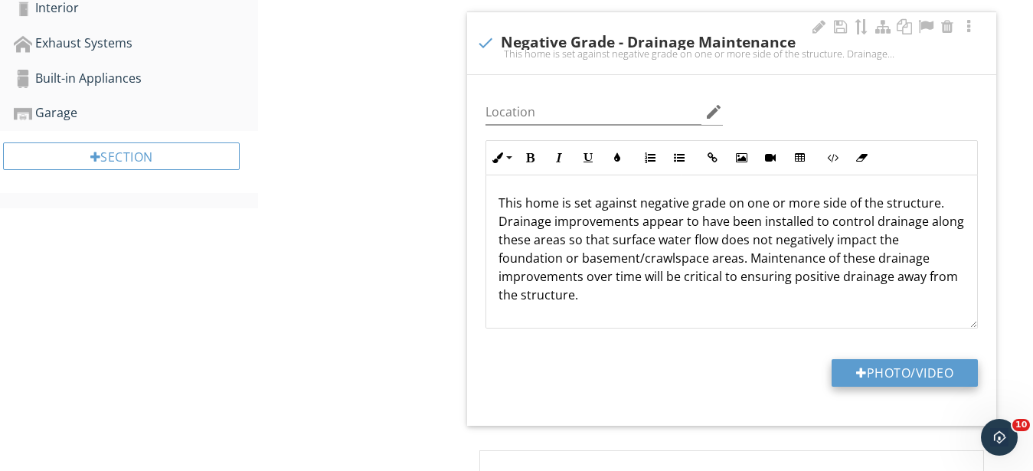
click at [920, 368] on button "Photo/Video" at bounding box center [905, 373] width 146 height 28
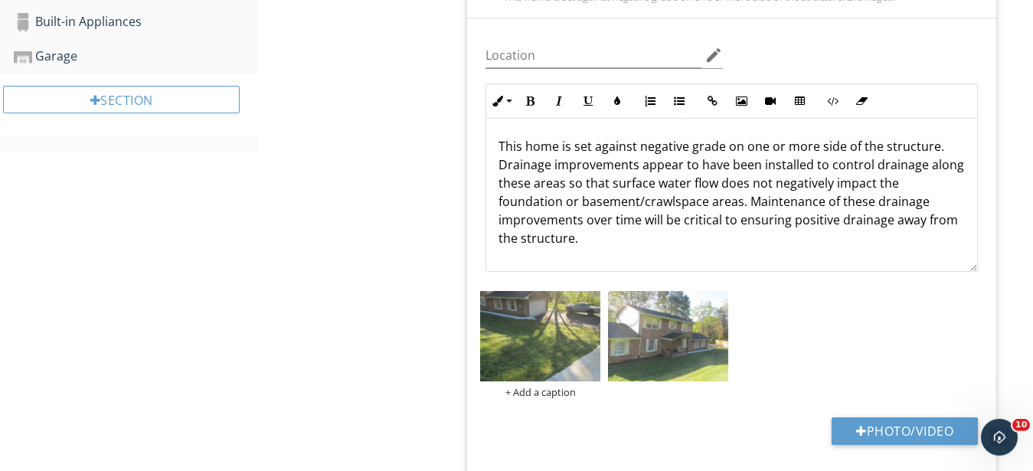
scroll to position [937, 0]
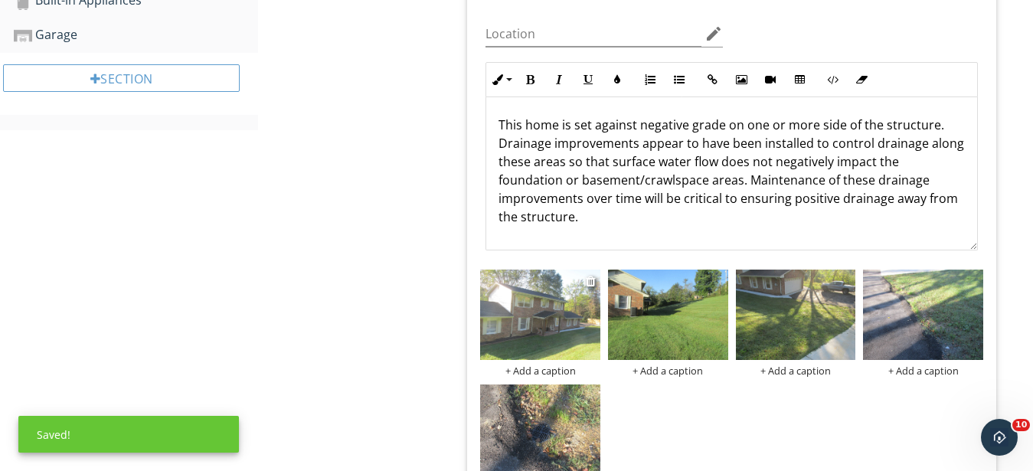
click at [557, 342] on img at bounding box center [540, 315] width 120 height 90
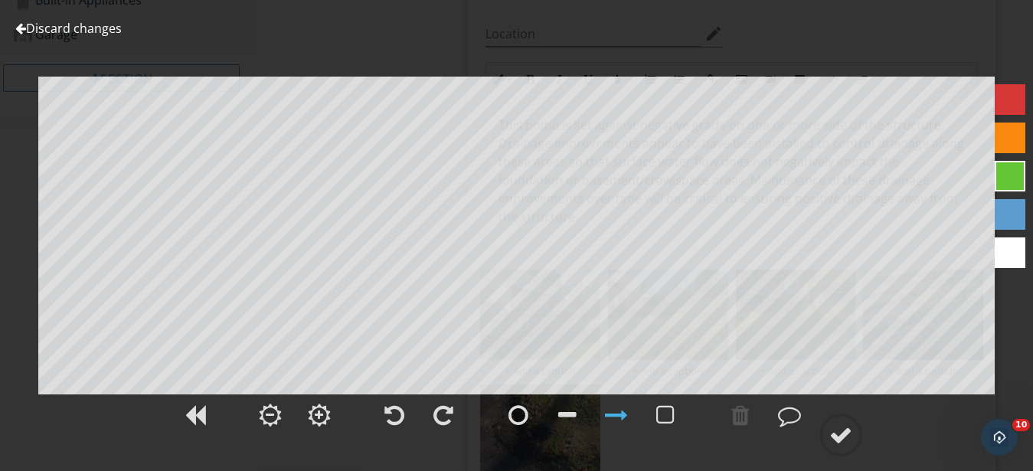
click at [70, 25] on link "Discard changes" at bounding box center [68, 28] width 106 height 17
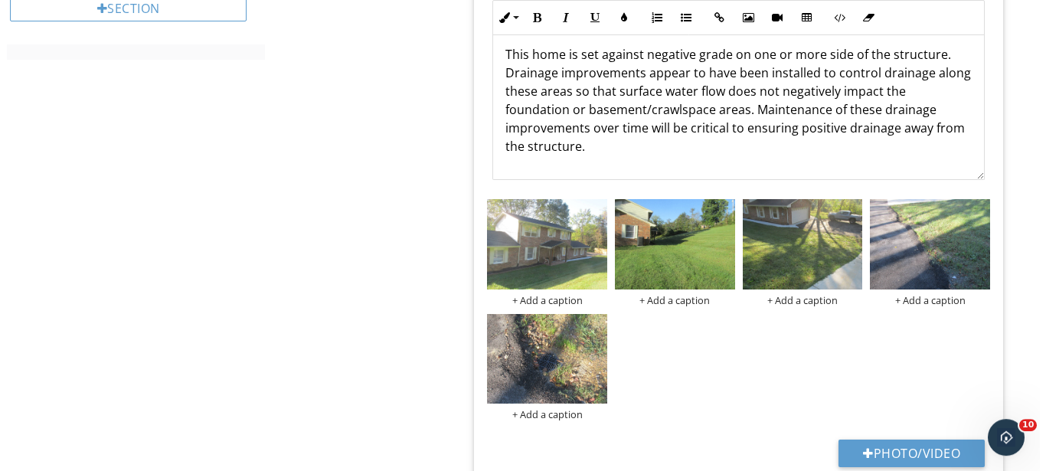
scroll to position [1094, 0]
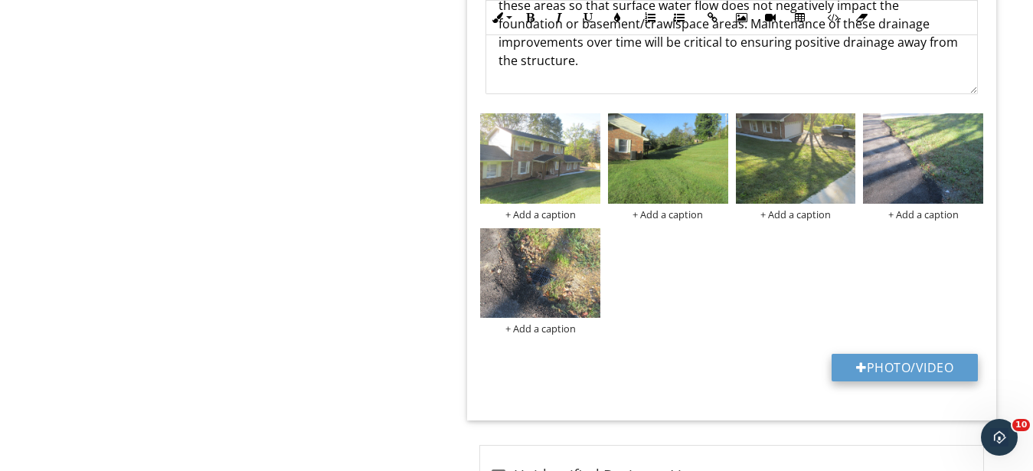
click at [899, 371] on button "Photo/Video" at bounding box center [905, 368] width 146 height 28
type input "C:\fakepath\IMG_9364.JPG"
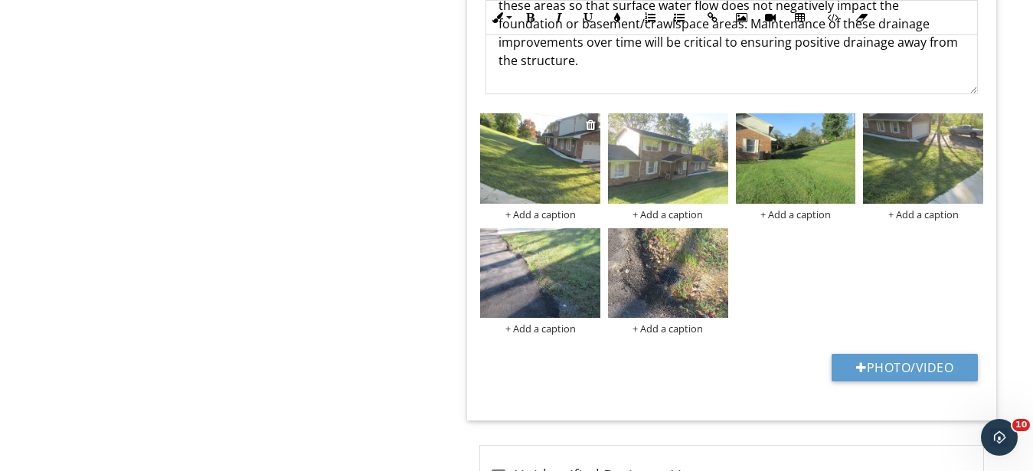
click at [543, 160] on img at bounding box center [540, 158] width 120 height 90
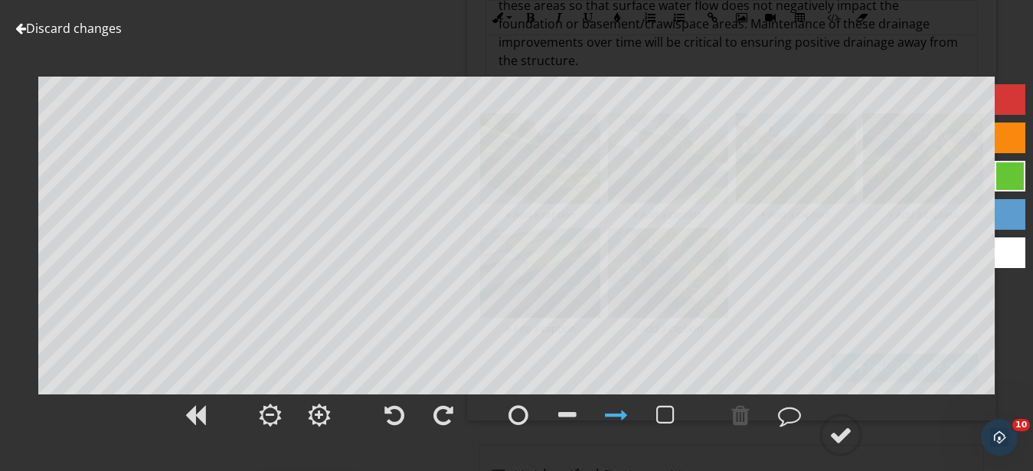
click at [1014, 99] on div at bounding box center [1010, 99] width 31 height 31
click at [835, 440] on div at bounding box center [840, 434] width 23 height 23
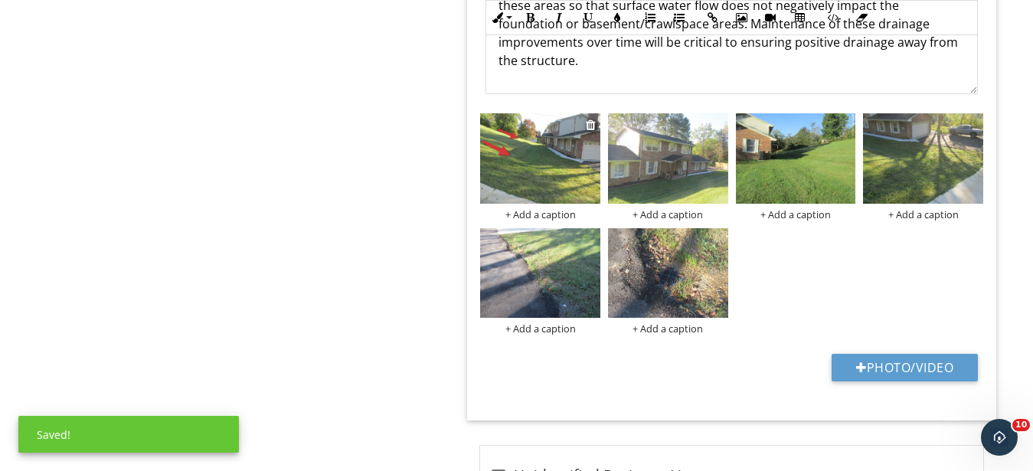
click at [536, 212] on div "+ Add a caption" at bounding box center [540, 214] width 120 height 12
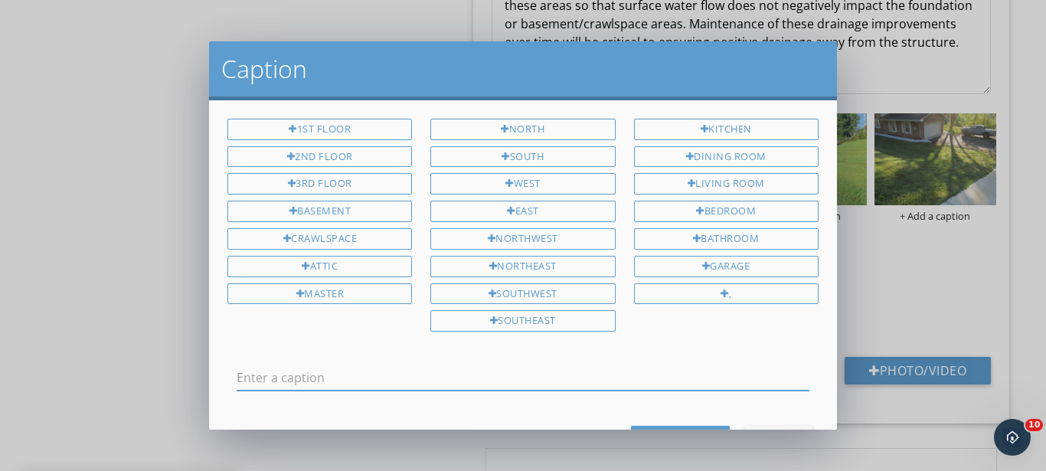
click at [368, 376] on input "text" at bounding box center [523, 377] width 573 height 25
type input "This home has a lot of hillside in the front"
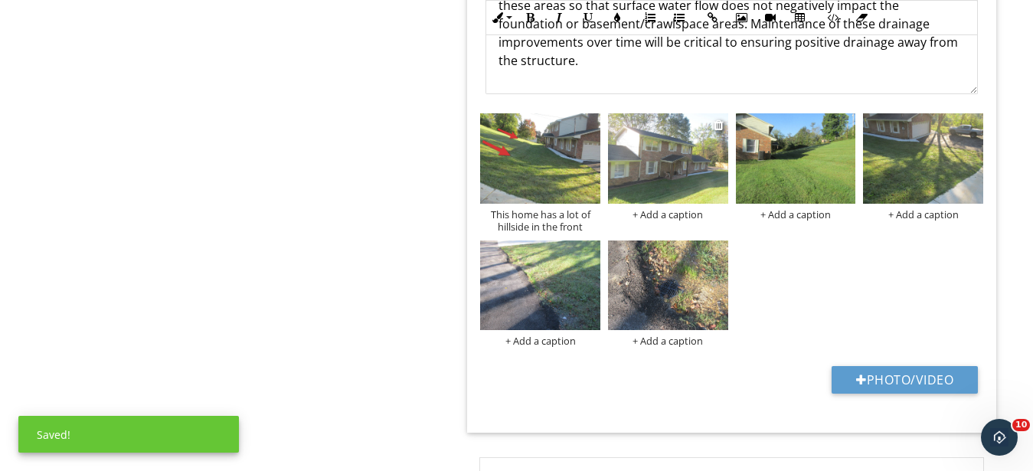
click at [691, 185] on img at bounding box center [668, 158] width 120 height 90
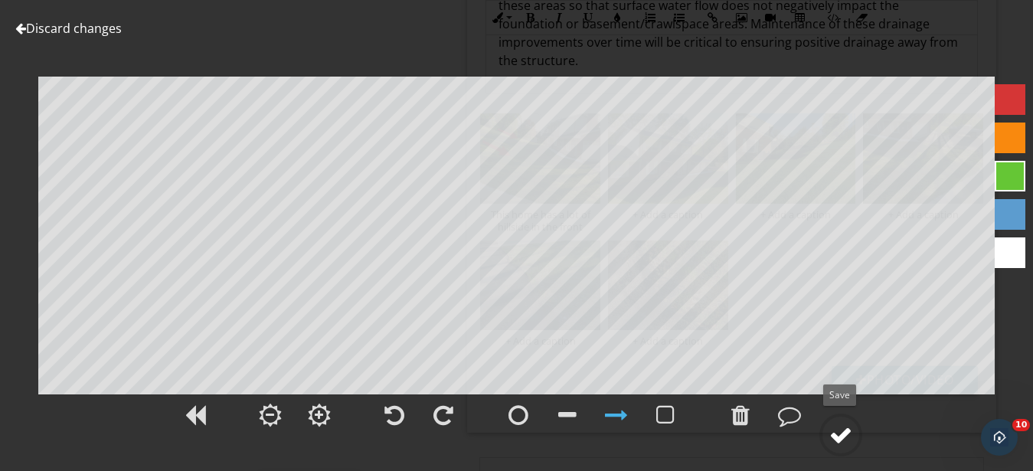
click at [834, 431] on div at bounding box center [840, 434] width 23 height 23
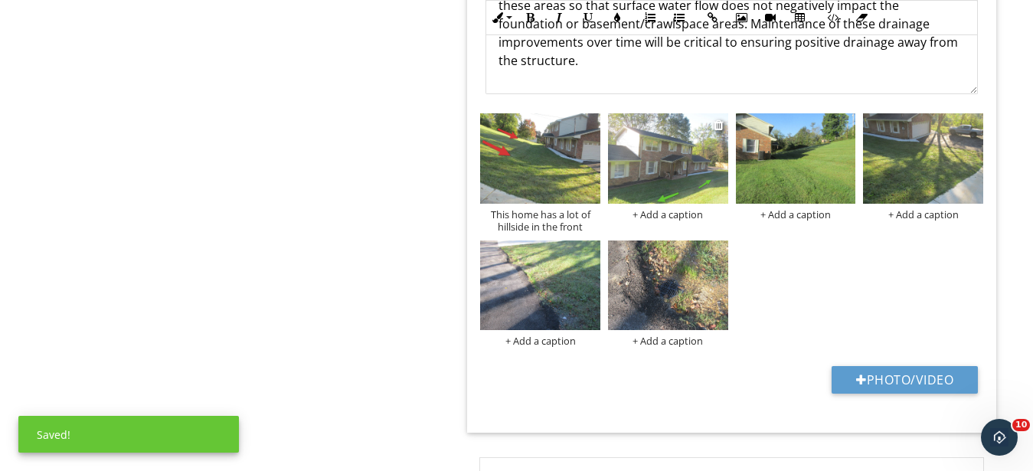
click at [690, 217] on div "+ Add a caption" at bounding box center [668, 214] width 120 height 12
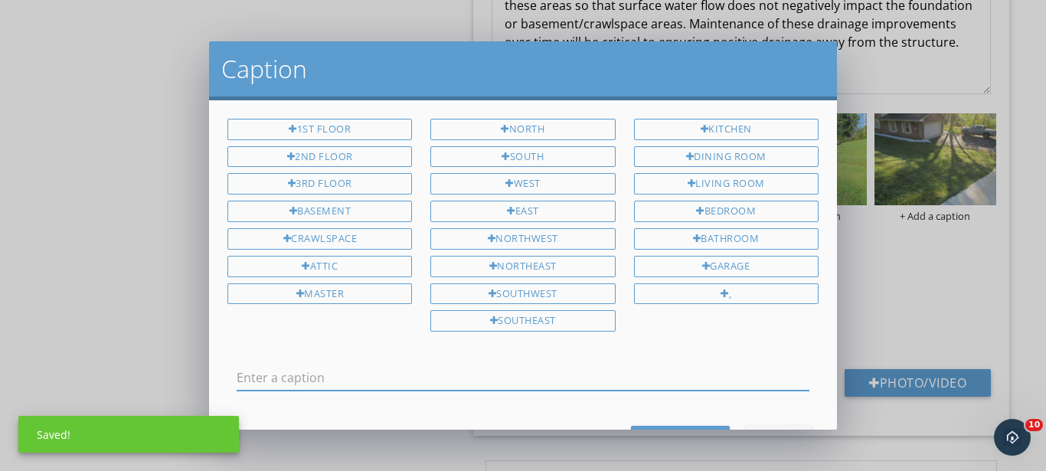
click at [437, 375] on input "text" at bounding box center [523, 377] width 573 height 25
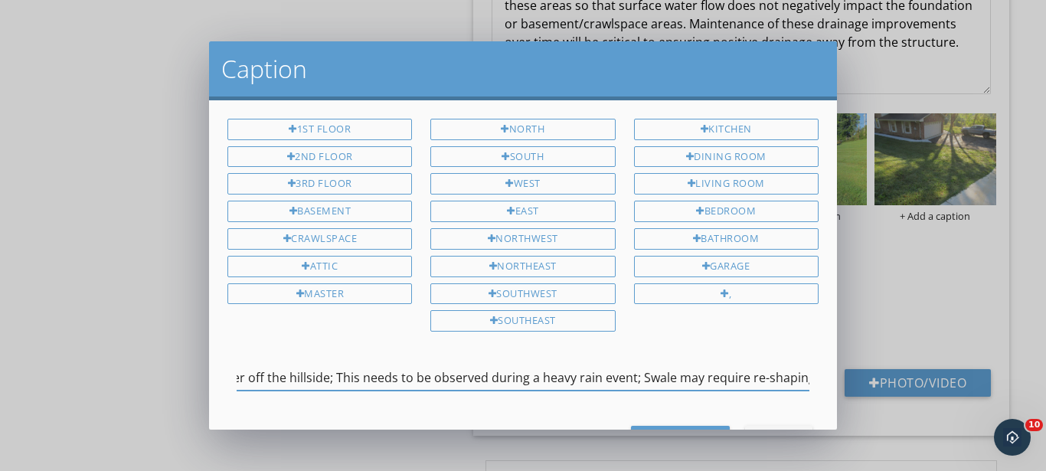
scroll to position [0, 384]
type input "There appears to be a swale along the front to divert surface water off the hil…"
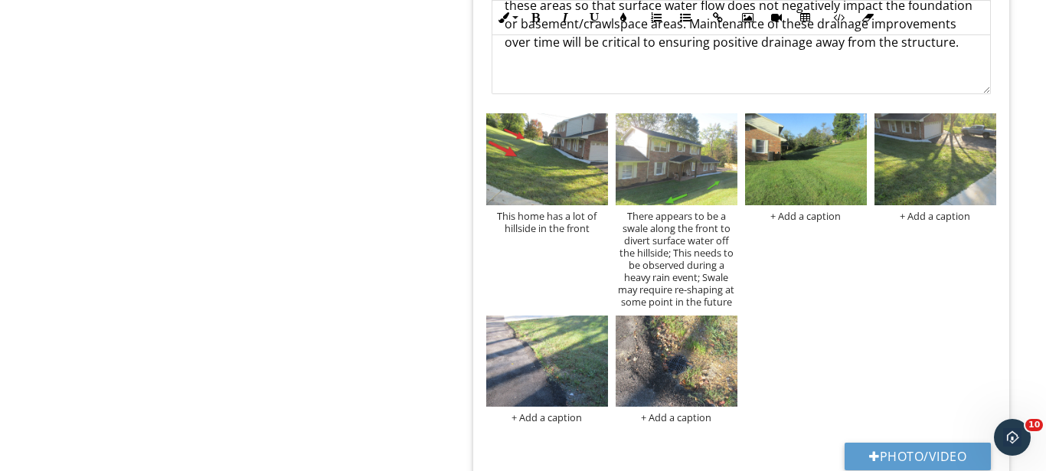
scroll to position [0, 541]
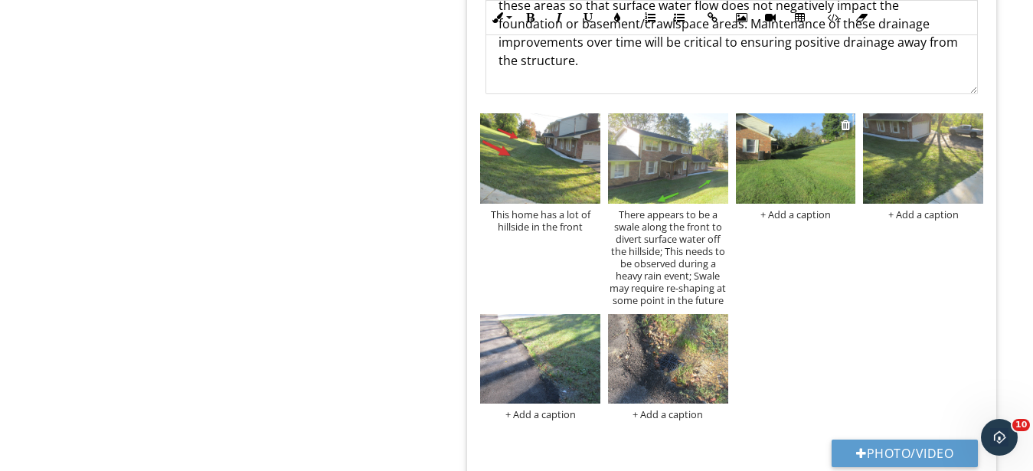
click at [799, 198] on img at bounding box center [796, 158] width 120 height 90
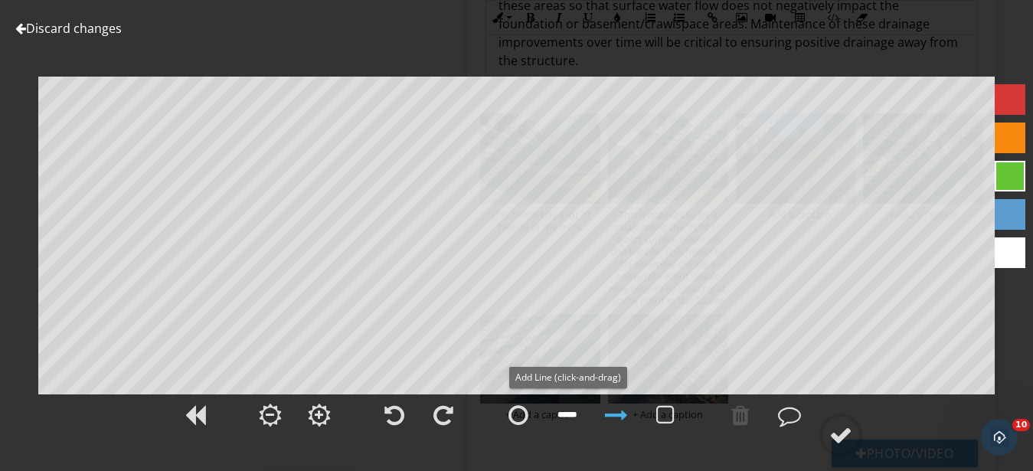
click at [565, 417] on div at bounding box center [567, 415] width 18 height 23
click at [1002, 100] on div at bounding box center [1010, 99] width 31 height 31
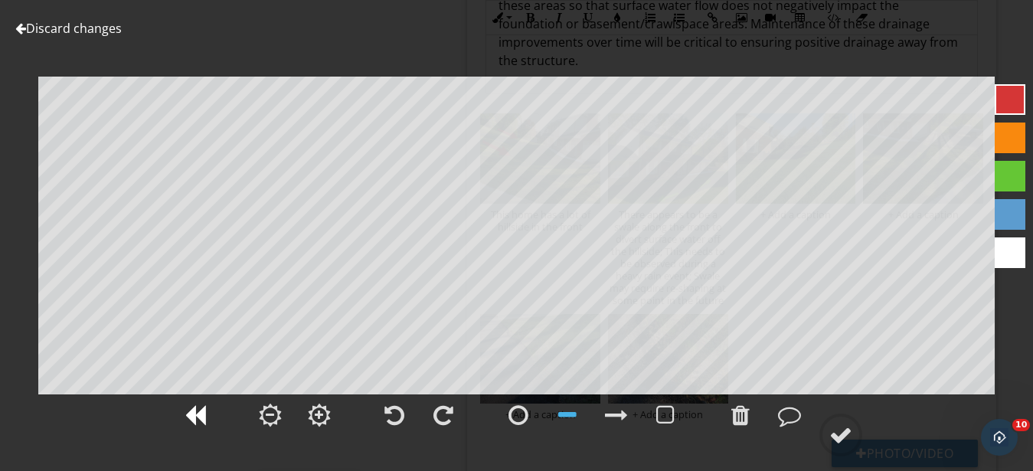
click at [186, 419] on div at bounding box center [195, 415] width 21 height 23
click at [89, 27] on link "Discard changes" at bounding box center [68, 28] width 106 height 17
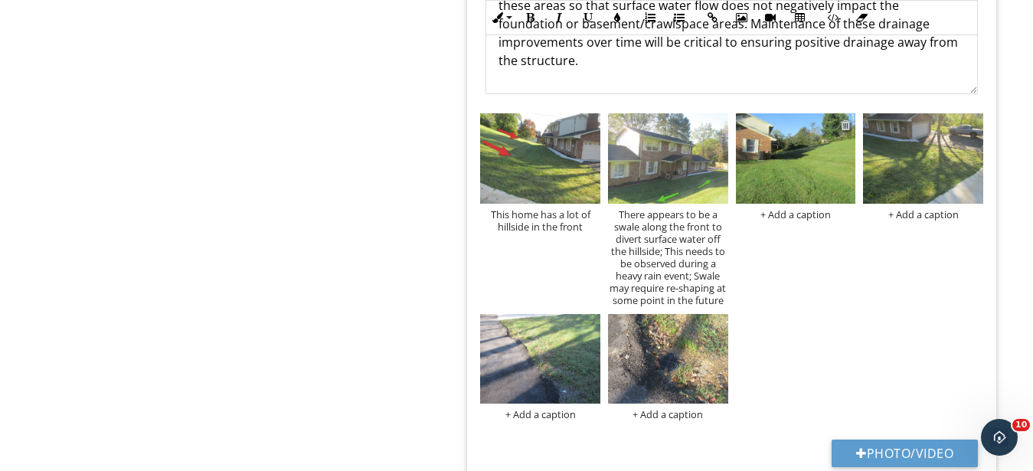
click at [845, 123] on div at bounding box center [846, 125] width 10 height 12
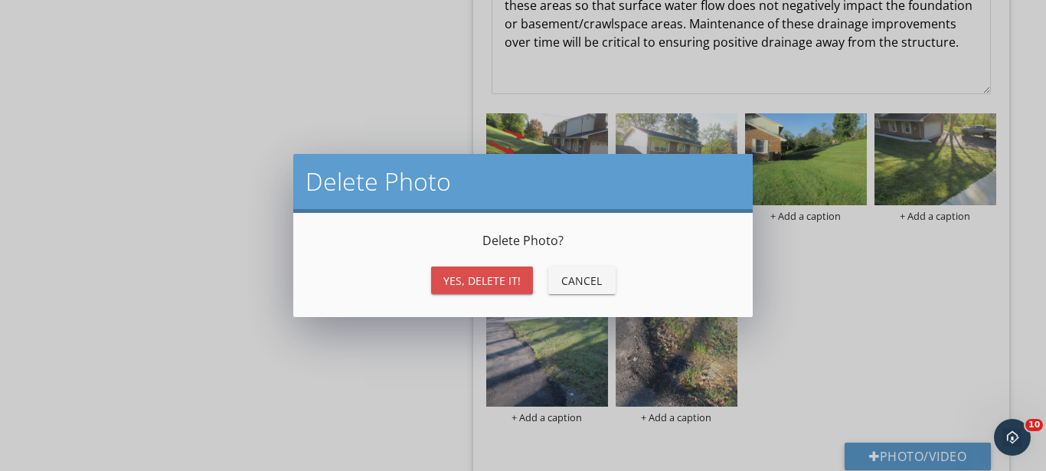
click at [482, 283] on div "Yes, Delete it!" at bounding box center [481, 281] width 77 height 16
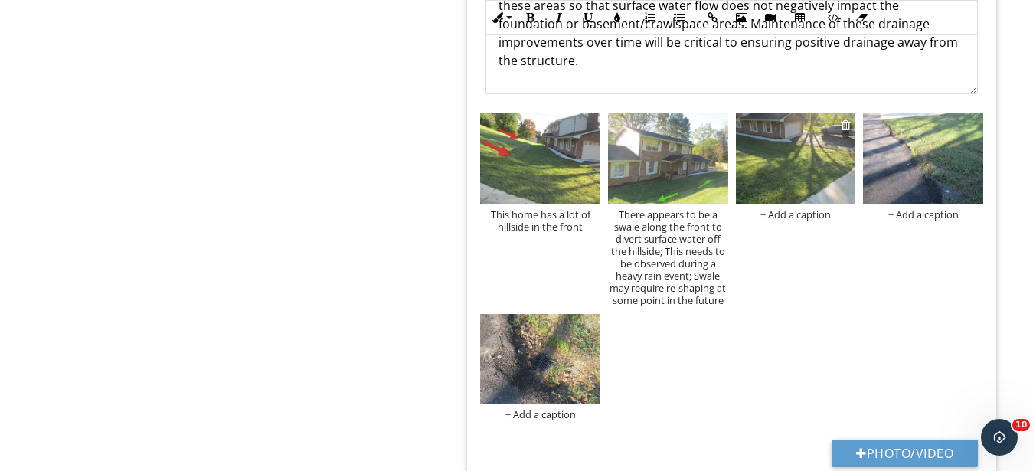
click at [807, 157] on img at bounding box center [796, 158] width 120 height 90
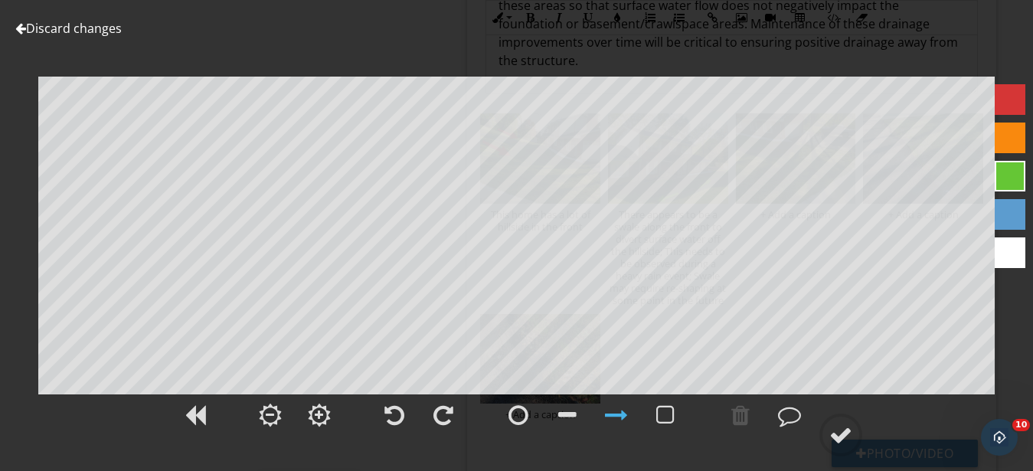
click at [1014, 100] on div at bounding box center [1010, 99] width 31 height 31
click at [842, 436] on div at bounding box center [840, 434] width 23 height 23
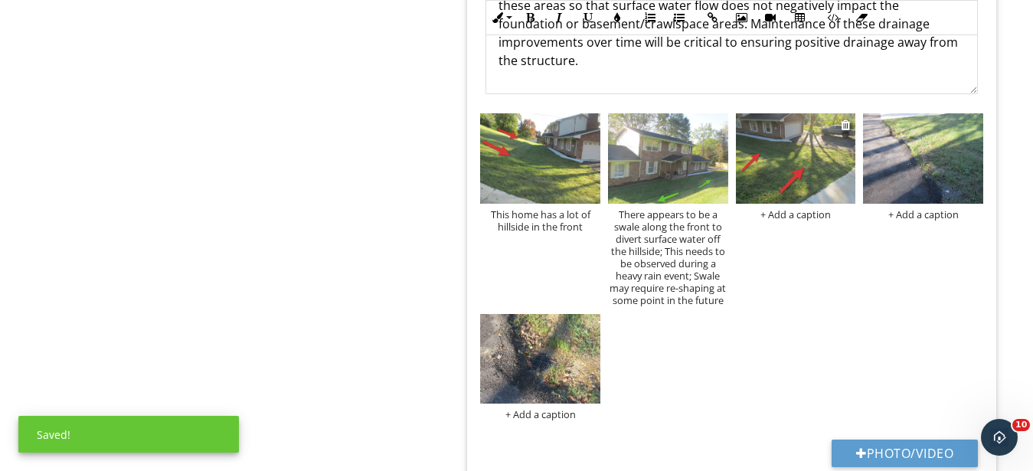
click at [776, 215] on div "+ Add a caption" at bounding box center [796, 214] width 120 height 12
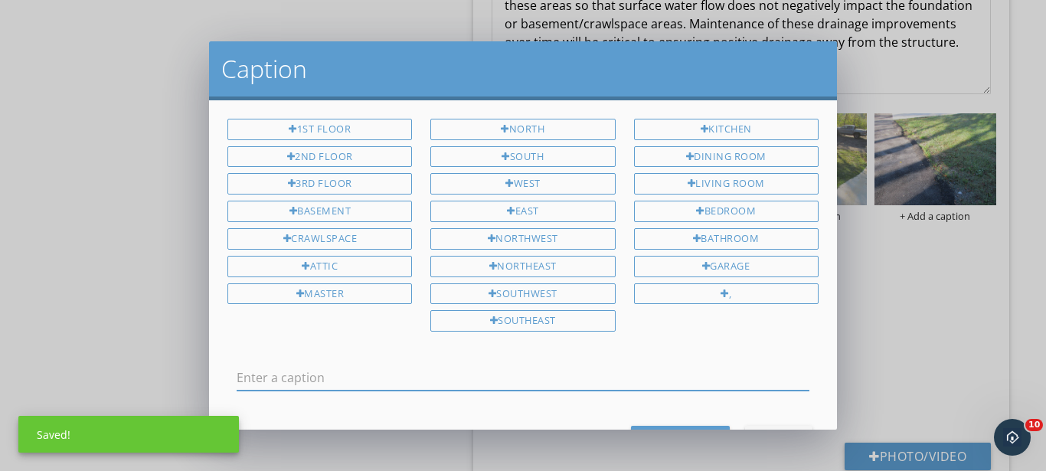
scroll to position [0, 0]
click at [508, 371] on input "text" at bounding box center [523, 377] width 573 height 25
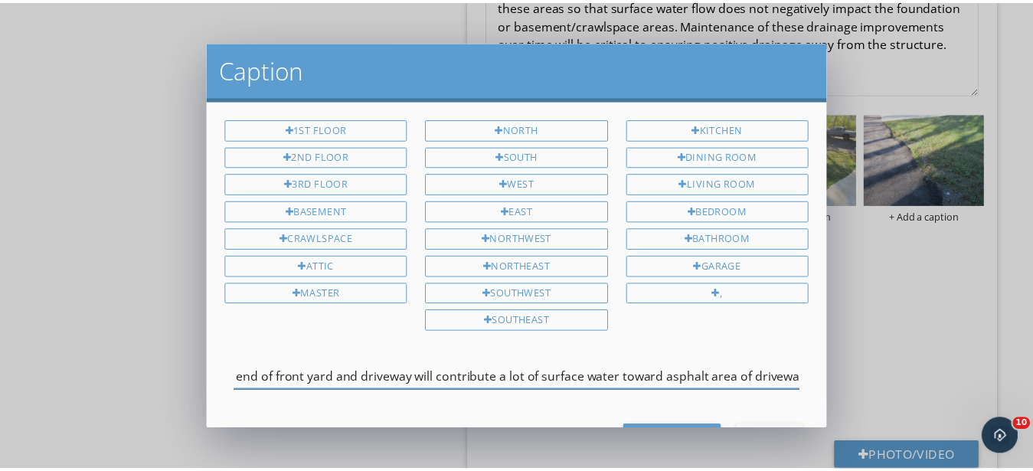
scroll to position [0, 43]
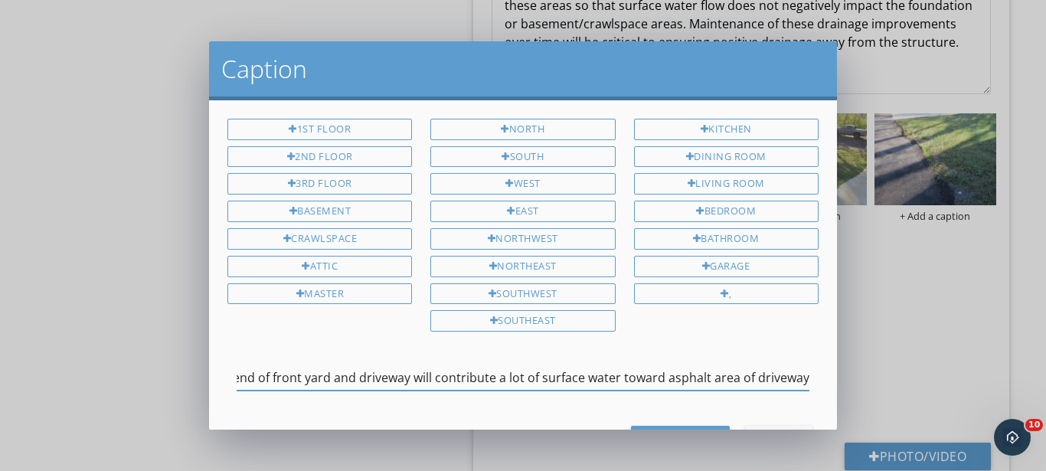
type input "Right end of front yard and driveway will contribute a lot of surface water tow…"
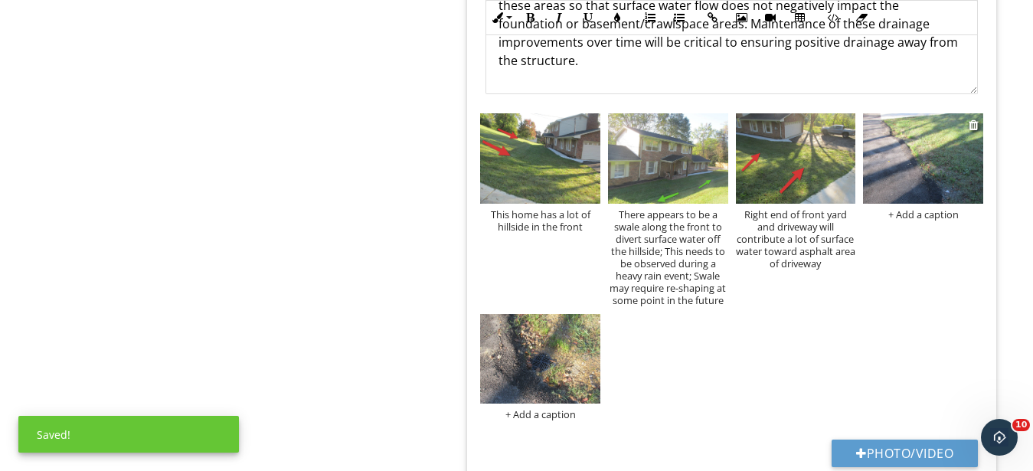
click at [897, 161] on img at bounding box center [923, 158] width 120 height 90
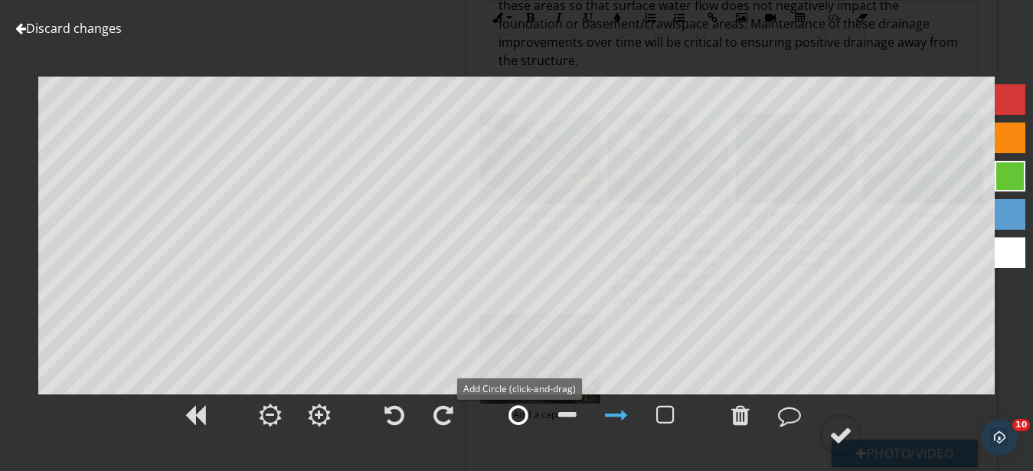
drag, startPoint x: 532, startPoint y: 420, endPoint x: 520, endPoint y: 418, distance: 12.5
click at [529, 420] on div at bounding box center [518, 415] width 38 height 38
click at [846, 435] on div at bounding box center [840, 434] width 23 height 23
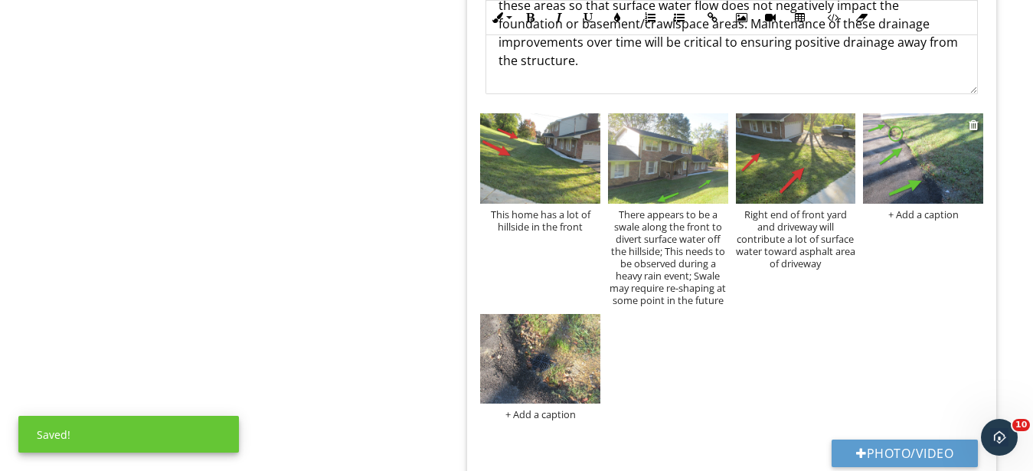
click at [928, 210] on div "+ Add a caption" at bounding box center [923, 214] width 120 height 12
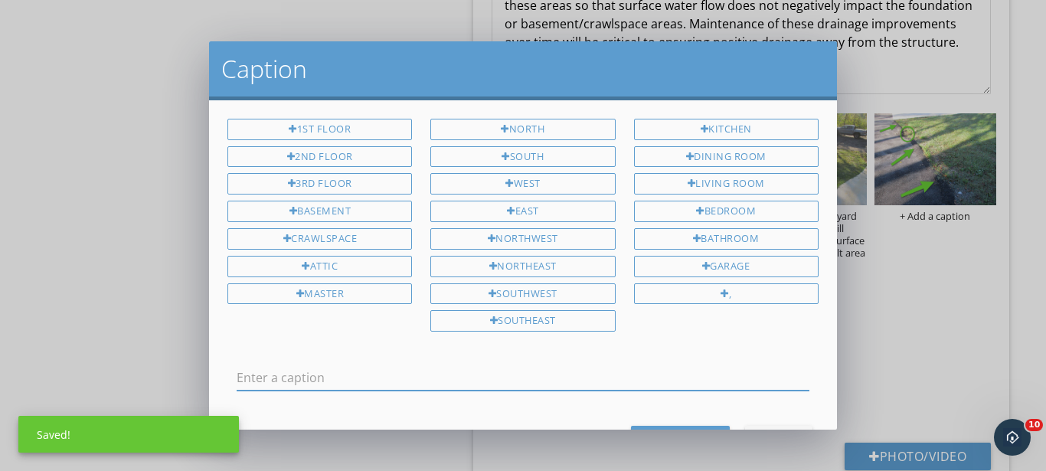
click at [501, 372] on input "text" at bounding box center [523, 377] width 573 height 25
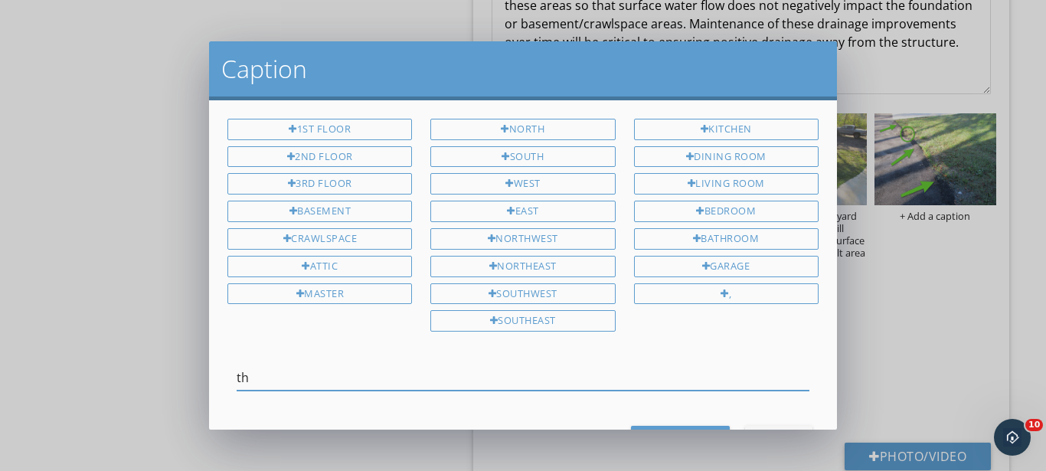
type input "t"
type input "There's a small asphalt berm across this area that appears intended to divert w…"
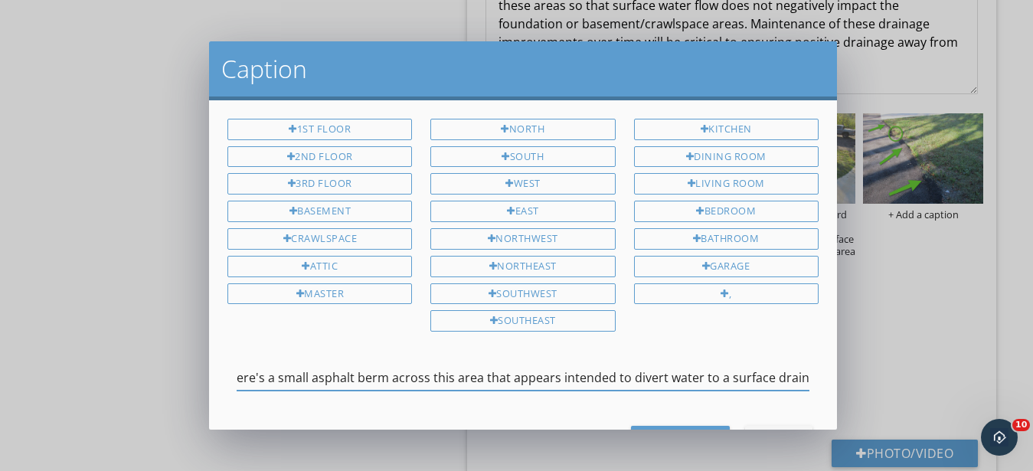
scroll to position [0, 17]
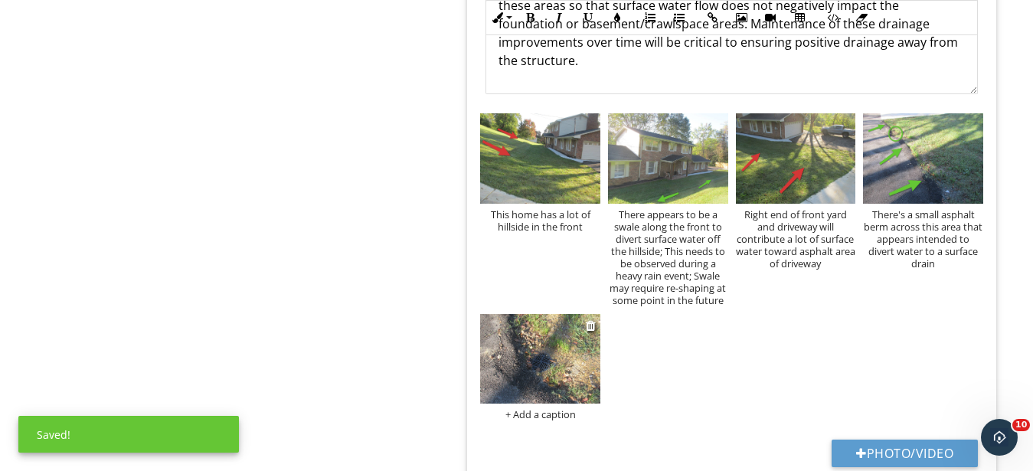
click at [521, 339] on img at bounding box center [540, 359] width 120 height 90
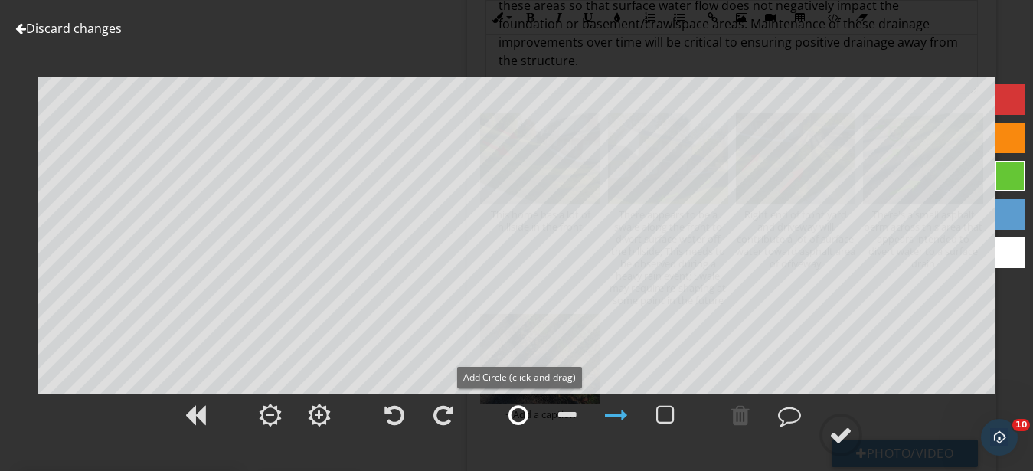
click at [515, 414] on div at bounding box center [518, 415] width 20 height 23
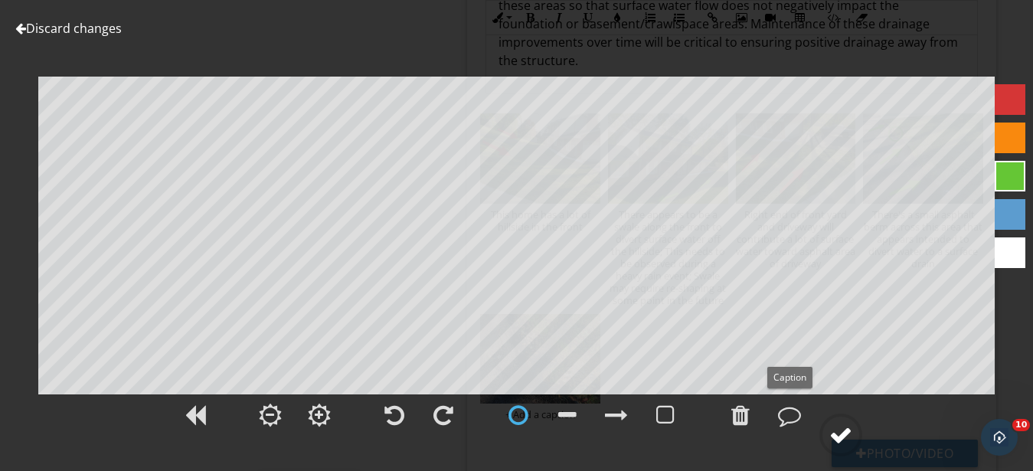
click at [836, 441] on div at bounding box center [840, 434] width 23 height 23
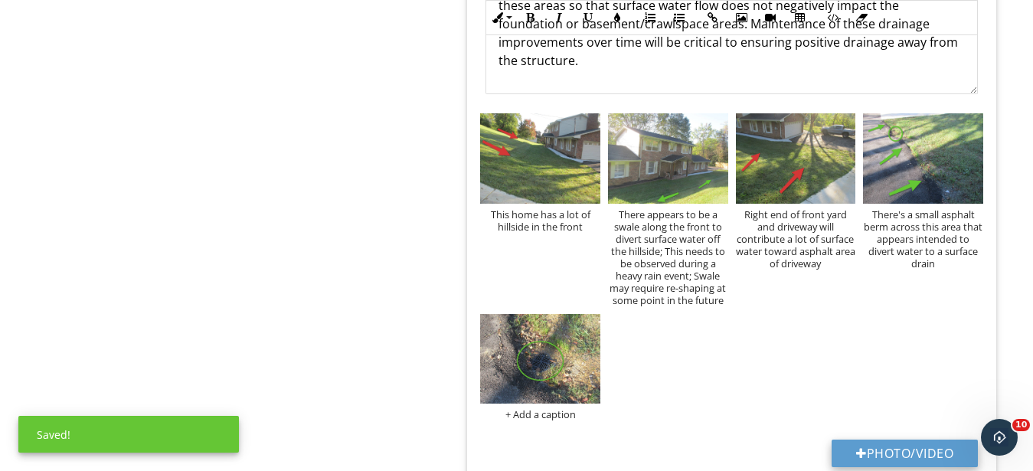
click at [919, 451] on button "Photo/Video" at bounding box center [905, 454] width 146 height 28
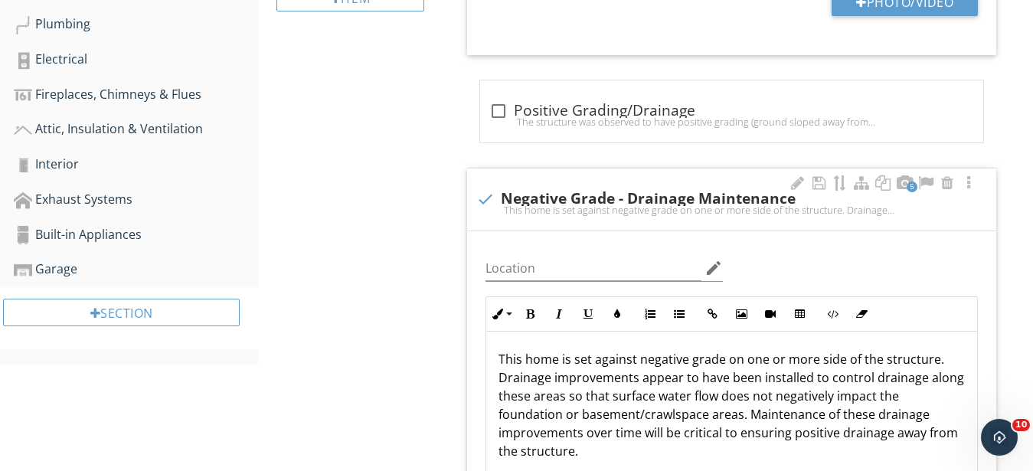
scroll to position [234, 0]
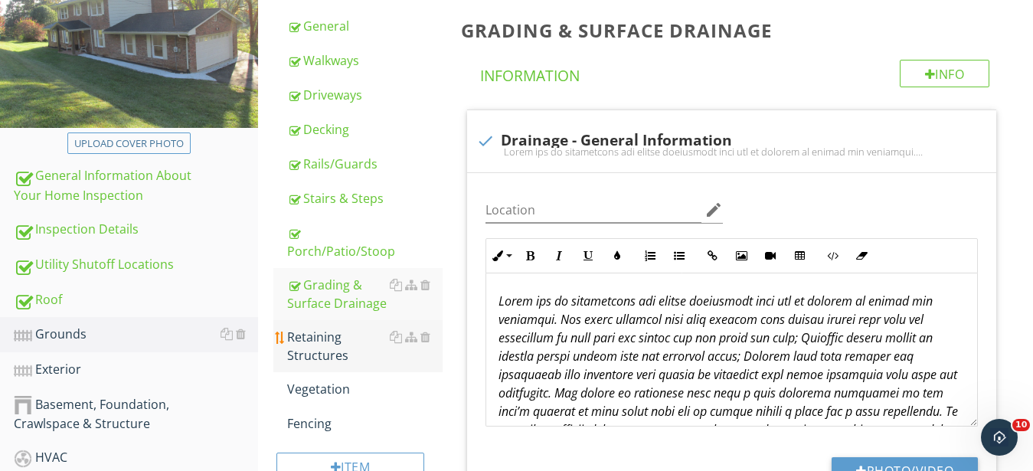
click at [317, 341] on div "Retaining Structures" at bounding box center [364, 346] width 155 height 37
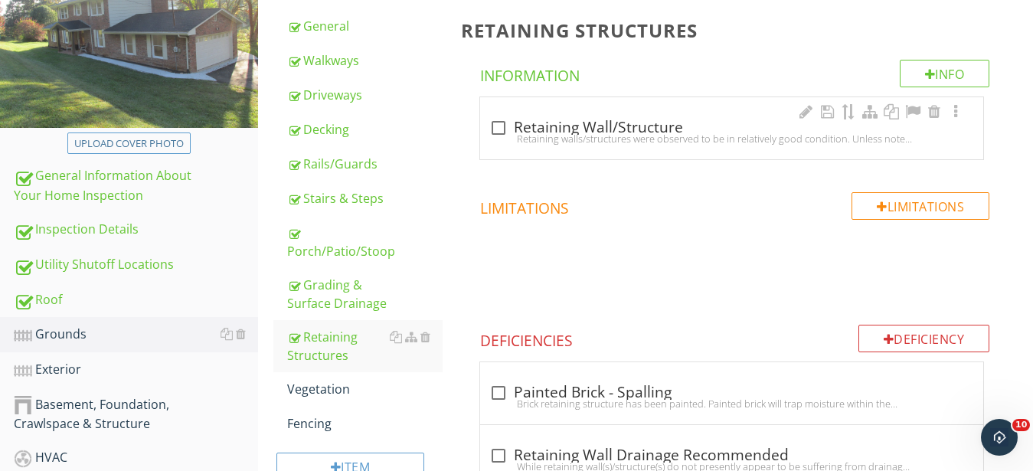
click at [626, 139] on div "Retaining walls/structures were observed to be in relatively good condition. Un…" at bounding box center [731, 138] width 485 height 12
checkbox input "true"
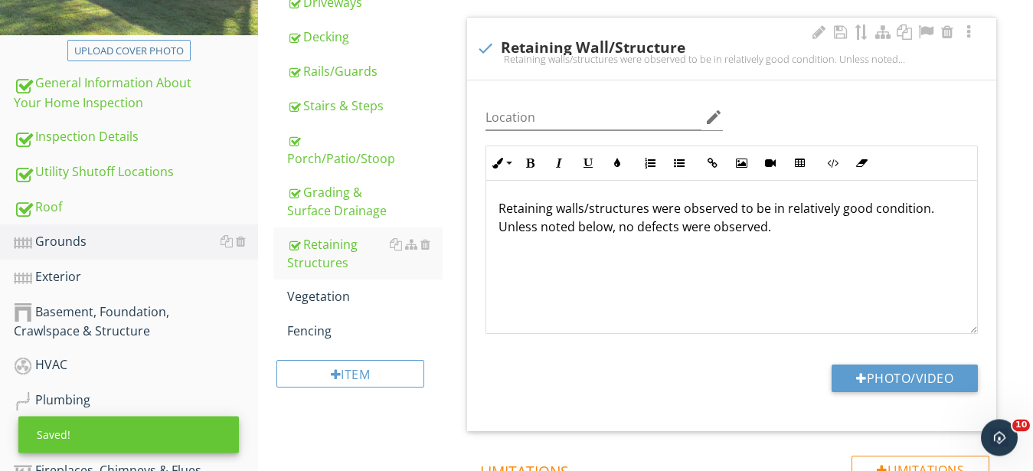
scroll to position [469, 0]
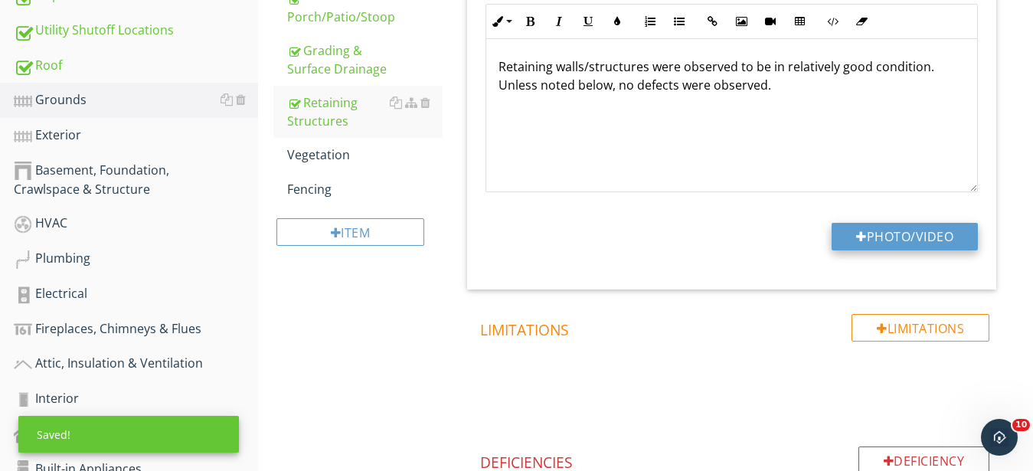
click at [902, 237] on button "Photo/Video" at bounding box center [905, 237] width 146 height 28
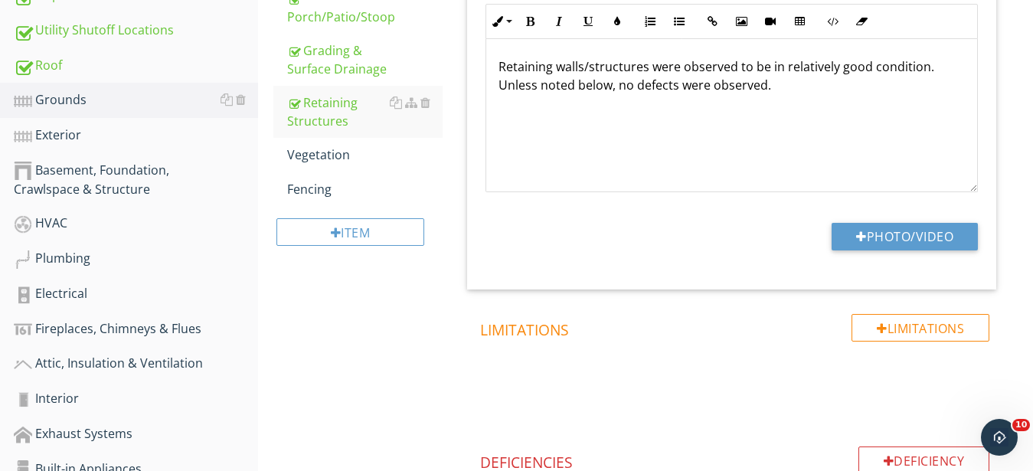
type input "C:\fakepath\IMG_9434.JPG"
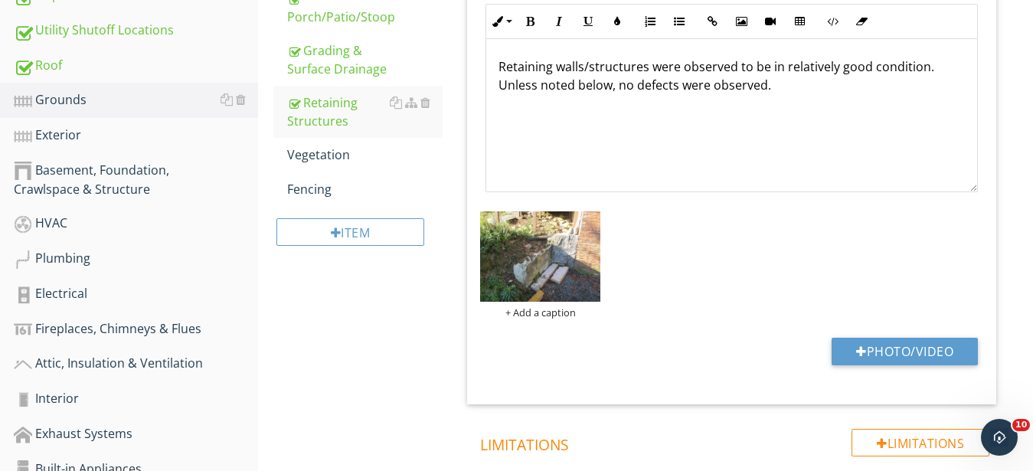
click at [564, 264] on img at bounding box center [540, 256] width 120 height 90
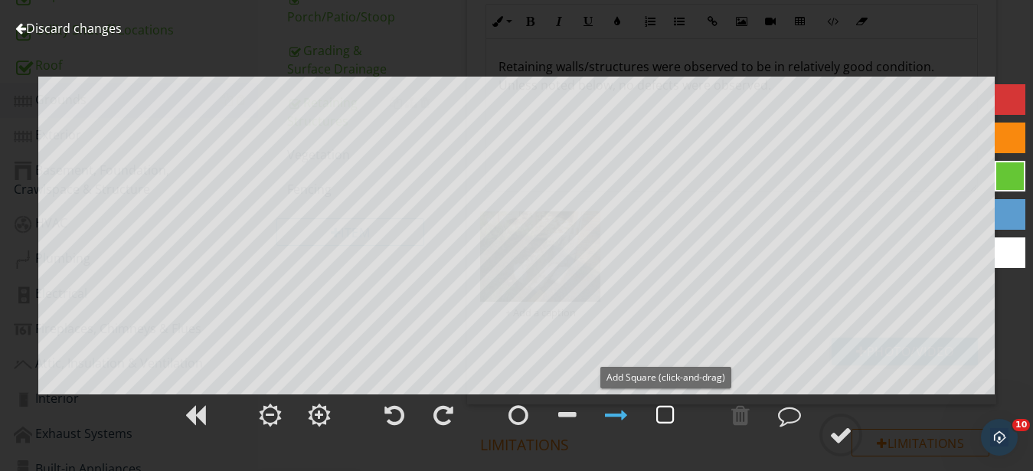
click at [667, 414] on div at bounding box center [665, 415] width 18 height 23
click at [864, 438] on div at bounding box center [516, 424] width 1033 height 64
click at [852, 438] on div at bounding box center [840, 434] width 23 height 23
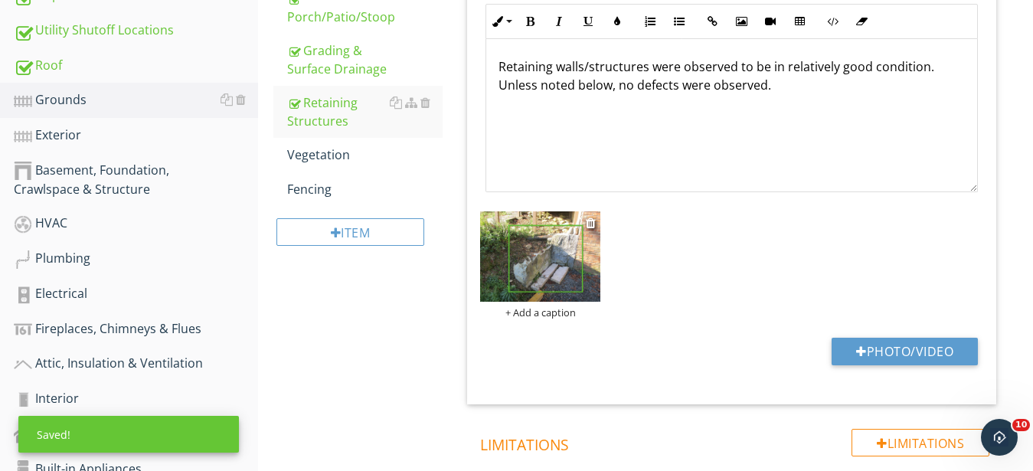
click at [557, 303] on div at bounding box center [540, 258] width 120 height 95
click at [553, 316] on div "+ Add a caption" at bounding box center [540, 312] width 120 height 12
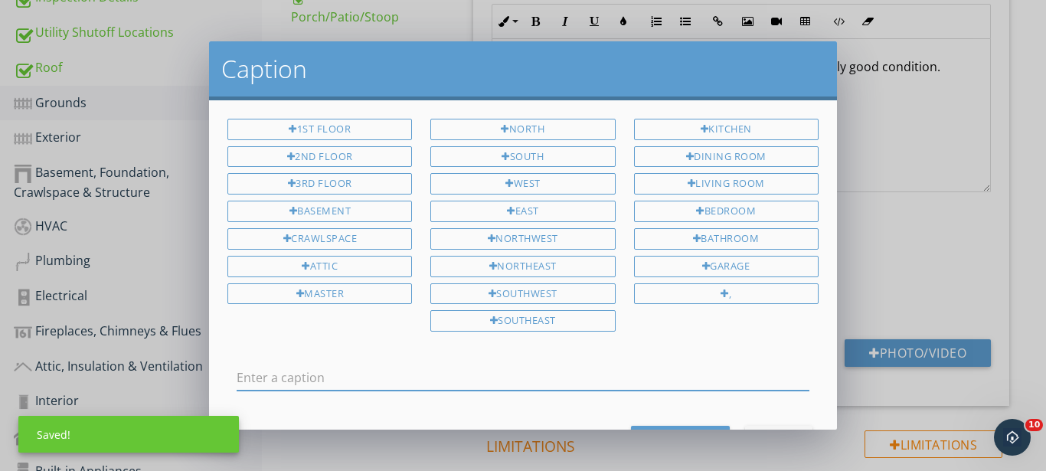
click at [436, 368] on input "text" at bounding box center [523, 377] width 573 height 25
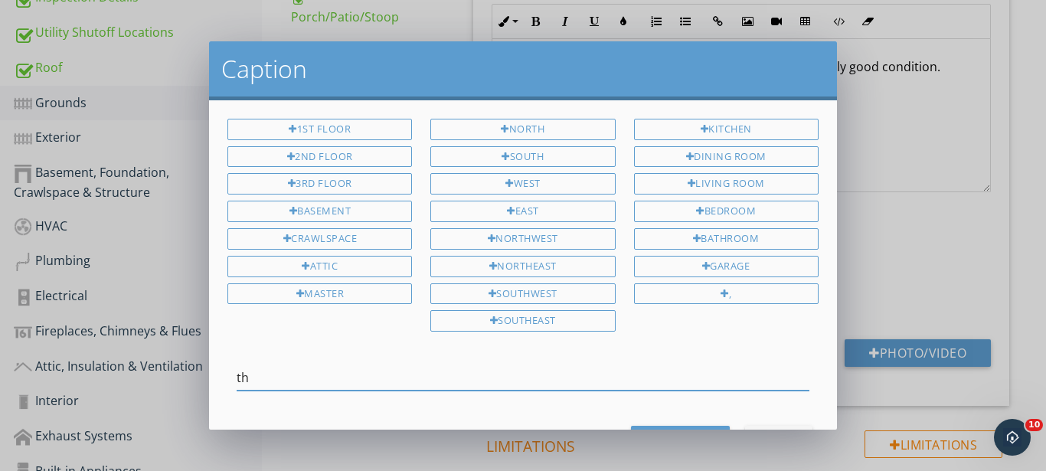
type input "t"
type input "There's a small retaining structure at left rear corner; It's aged, but appears…"
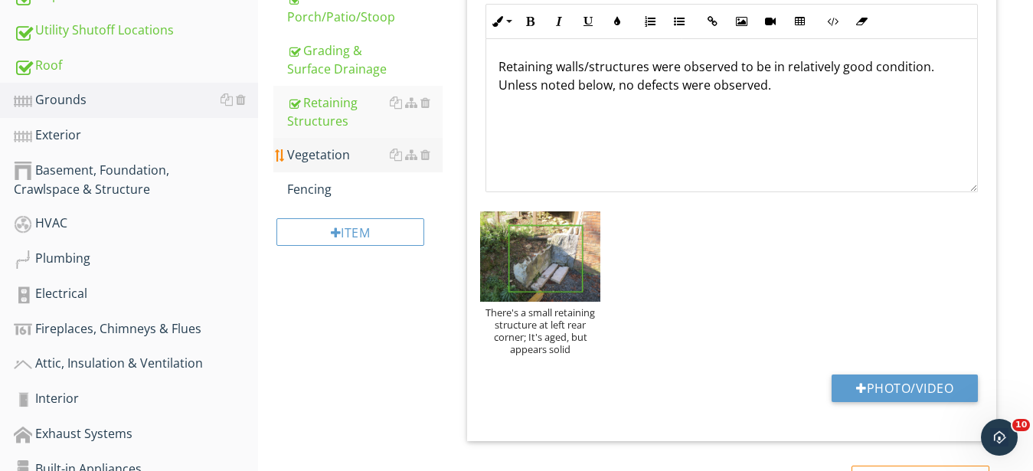
click at [321, 159] on div "Vegetation" at bounding box center [364, 154] width 155 height 18
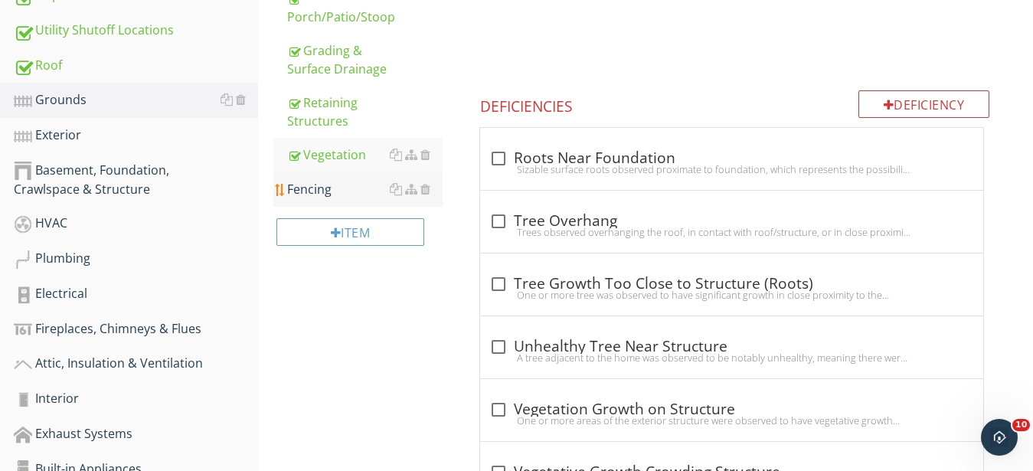
click at [310, 191] on div "Fencing" at bounding box center [364, 189] width 155 height 18
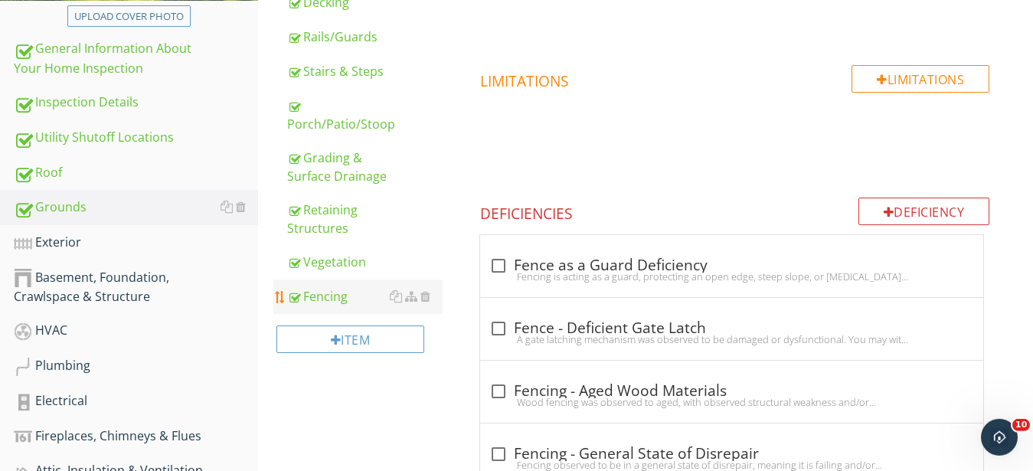
scroll to position [234, 0]
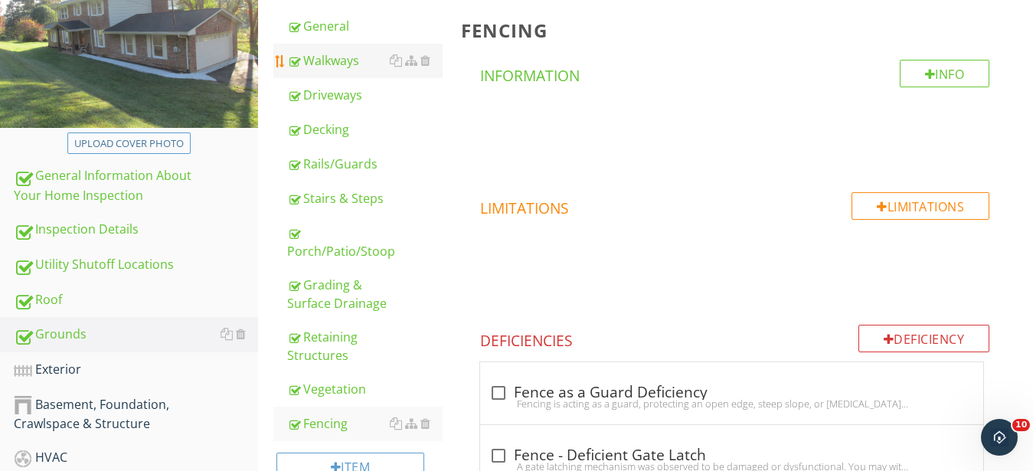
click at [316, 52] on div "Walkways" at bounding box center [364, 60] width 155 height 18
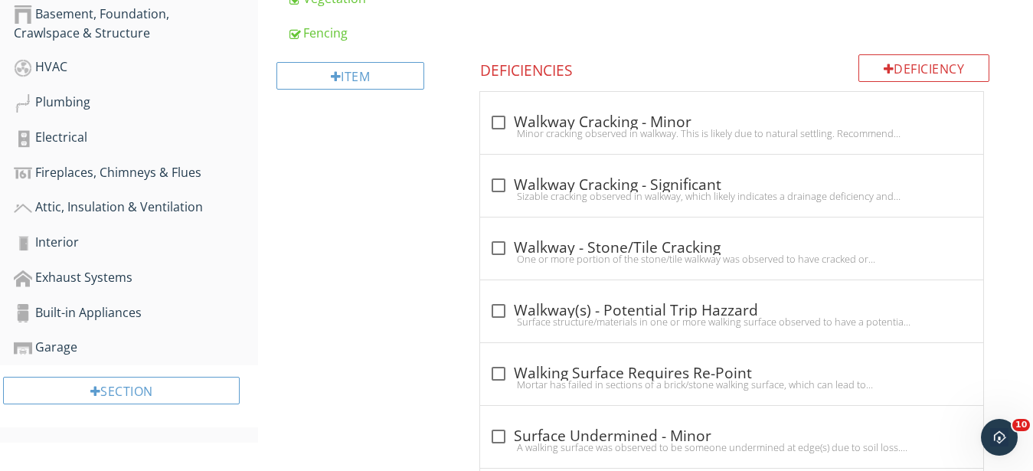
scroll to position [703, 0]
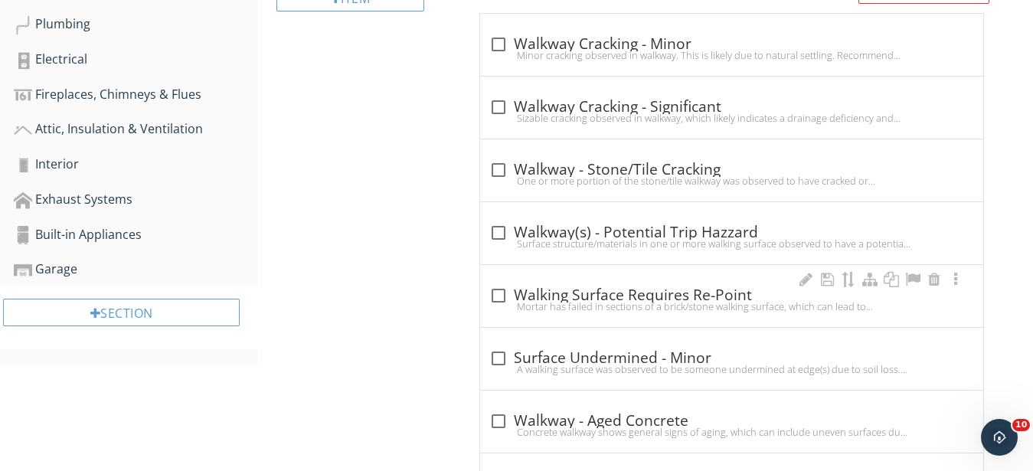
click at [736, 302] on div "Mortar has failed in sections of a brick/stone walking surface, which can lead …" at bounding box center [731, 306] width 485 height 12
checkbox input "true"
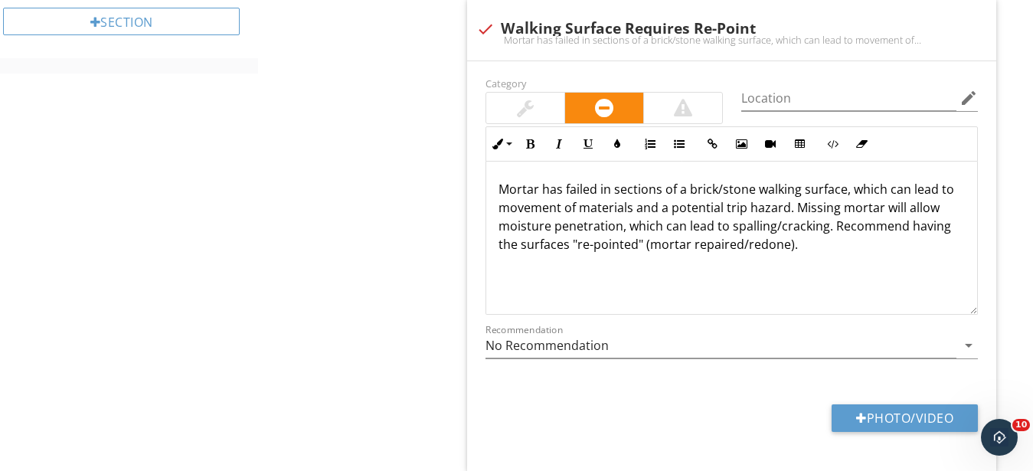
scroll to position [1015, 0]
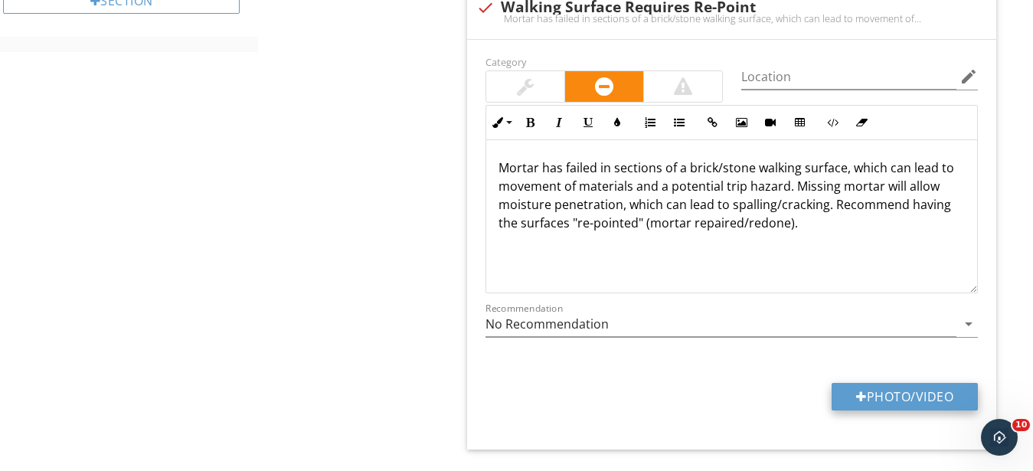
click at [893, 394] on button "Photo/Video" at bounding box center [905, 397] width 146 height 28
type input "C:\fakepath\IMG_9429.JPG"
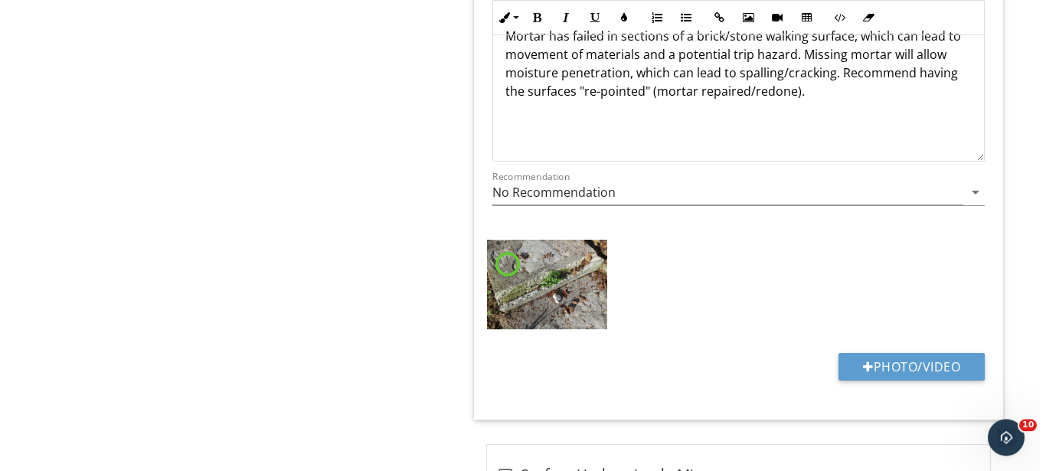
scroll to position [1172, 0]
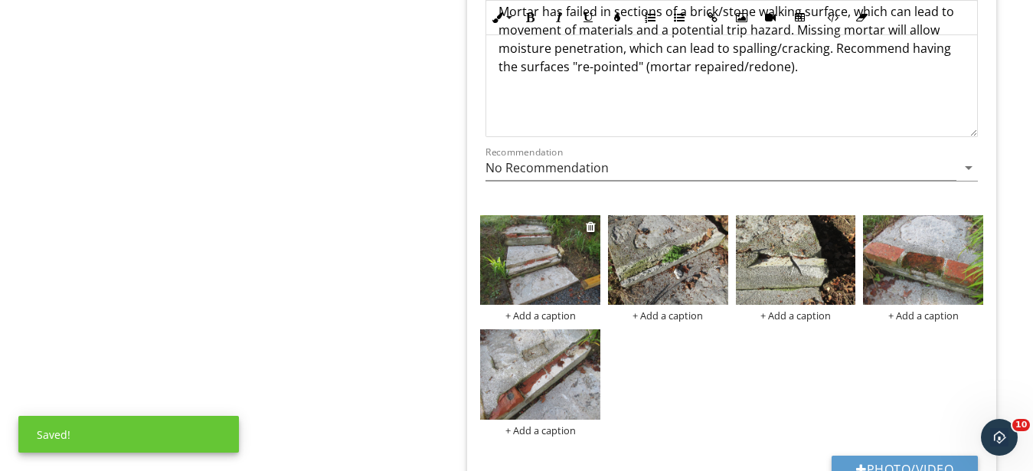
click at [531, 313] on div "+ Add a caption" at bounding box center [540, 315] width 120 height 12
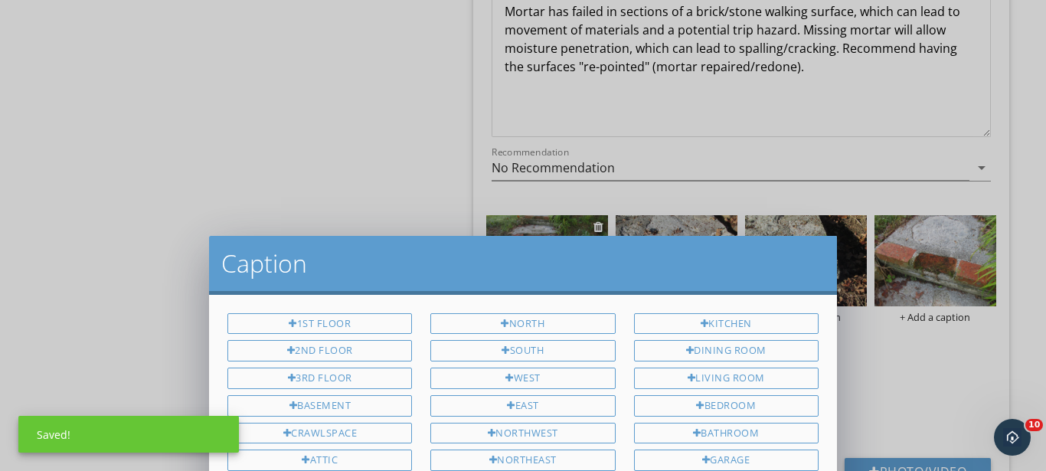
scroll to position [0, 0]
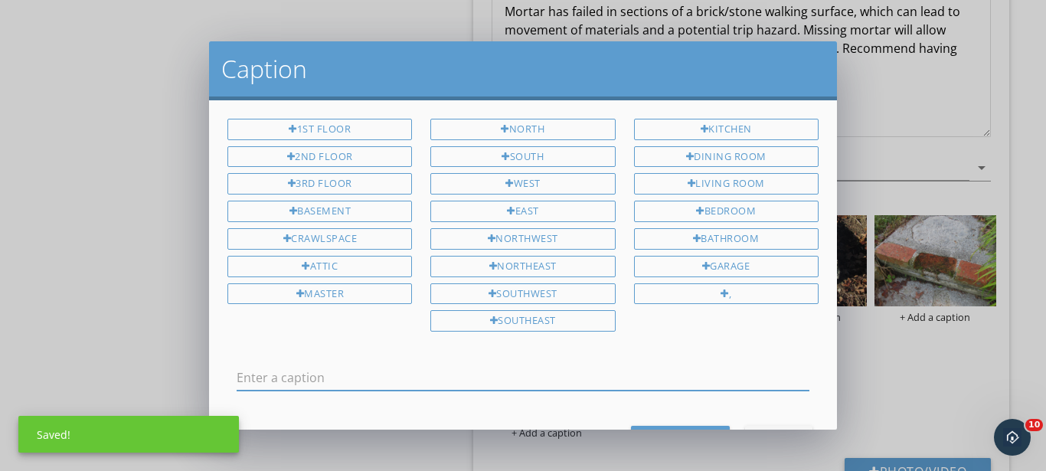
click at [478, 376] on input "text" at bounding box center [523, 377] width 573 height 25
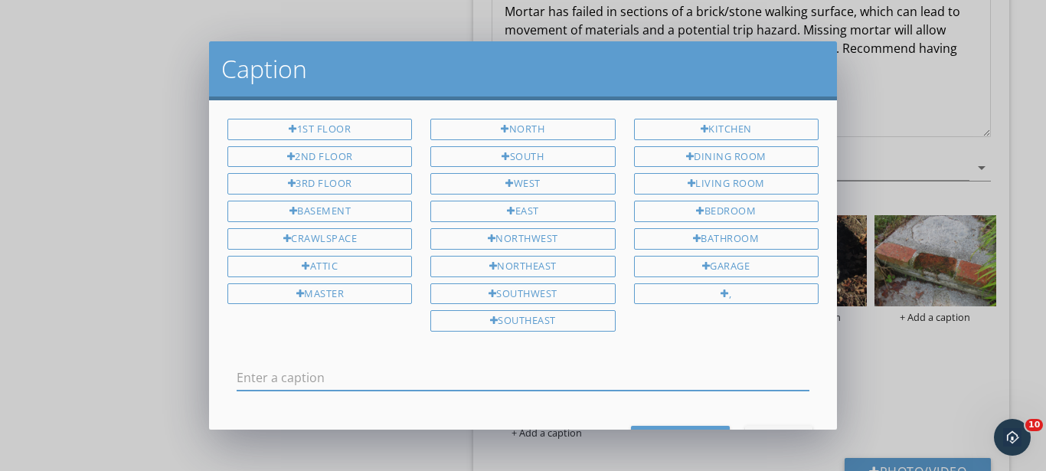
type input "S"
click at [646, 379] on input "Walkway/steps at rear left are a combination of concrete (with stone set into c…" at bounding box center [523, 377] width 573 height 25
click at [646, 378] on input "Walkway/steps at rear left are a combination of concrete (with stone set into c…" at bounding box center [523, 377] width 573 height 25
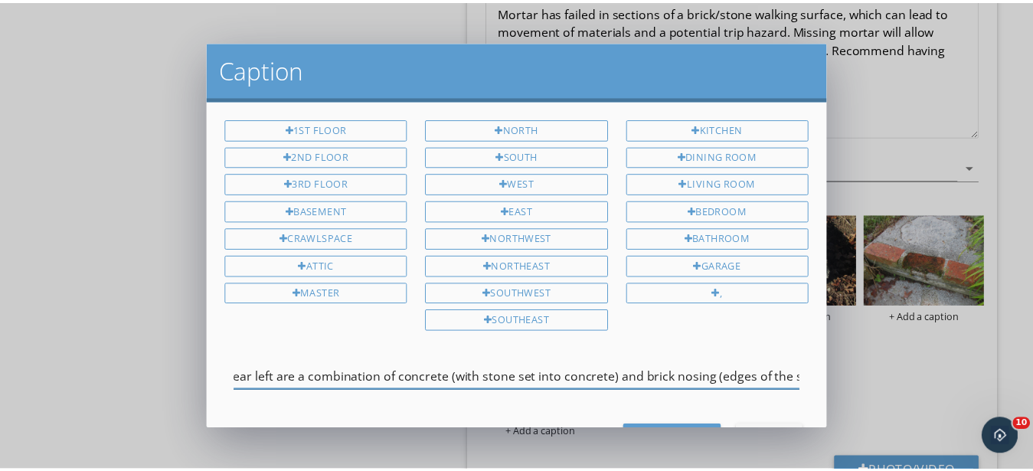
scroll to position [0, 143]
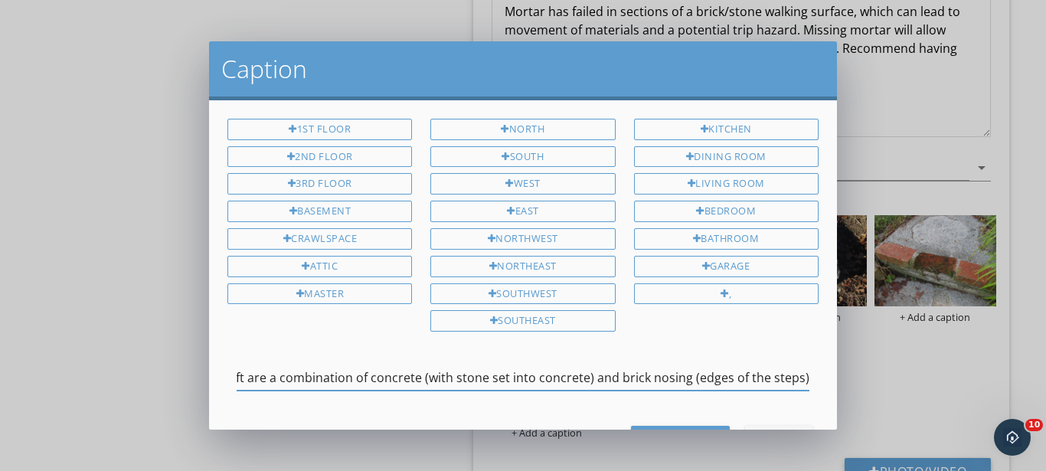
drag, startPoint x: 765, startPoint y: 374, endPoint x: 829, endPoint y: 373, distance: 63.6
click at [809, 373] on input "Walkway/steps at rear left are a combination of concrete (with stone set into c…" at bounding box center [523, 377] width 573 height 25
click at [794, 373] on input "Walkway/steps at rear left are a combination of concrete (with stone set into c…" at bounding box center [523, 377] width 573 height 25
type input "Walkway/steps at rear left are a combination of concrete (with stone set into c…"
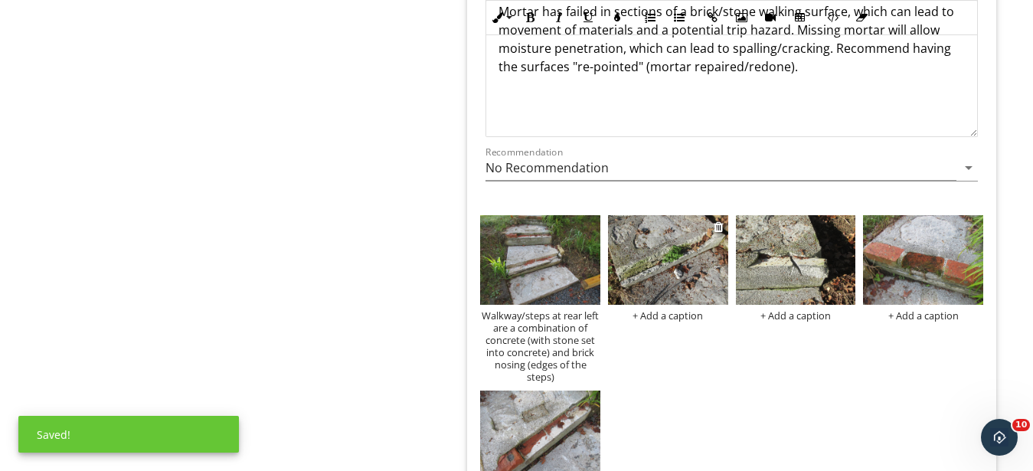
click at [682, 272] on img at bounding box center [668, 260] width 120 height 90
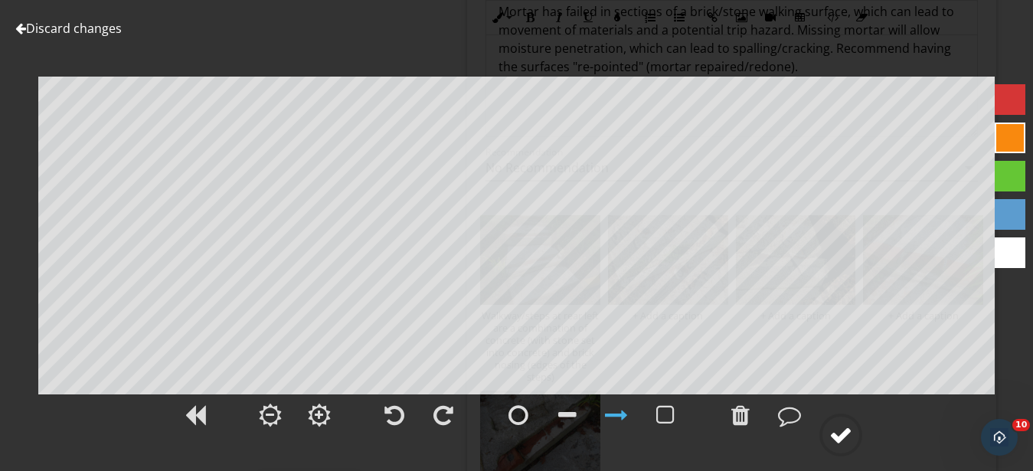
click at [832, 437] on div at bounding box center [840, 434] width 23 height 23
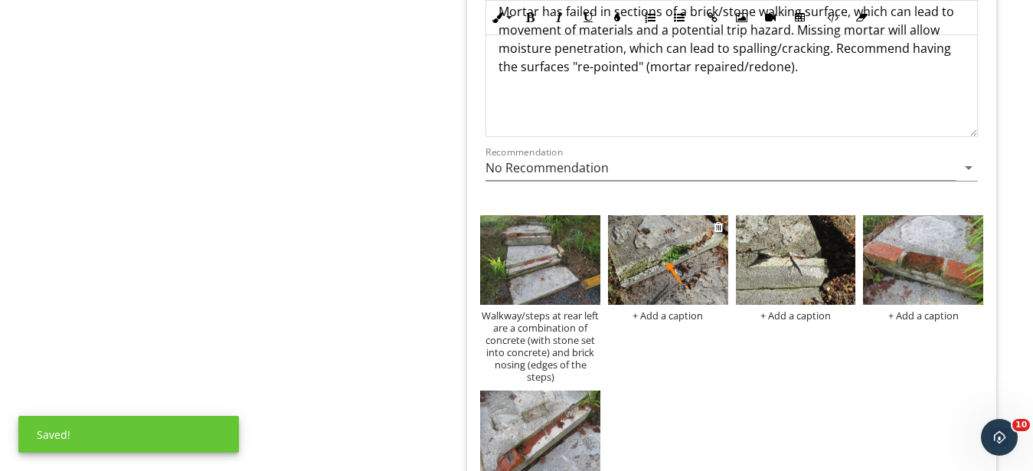
click at [673, 311] on div "+ Add a caption" at bounding box center [668, 315] width 120 height 12
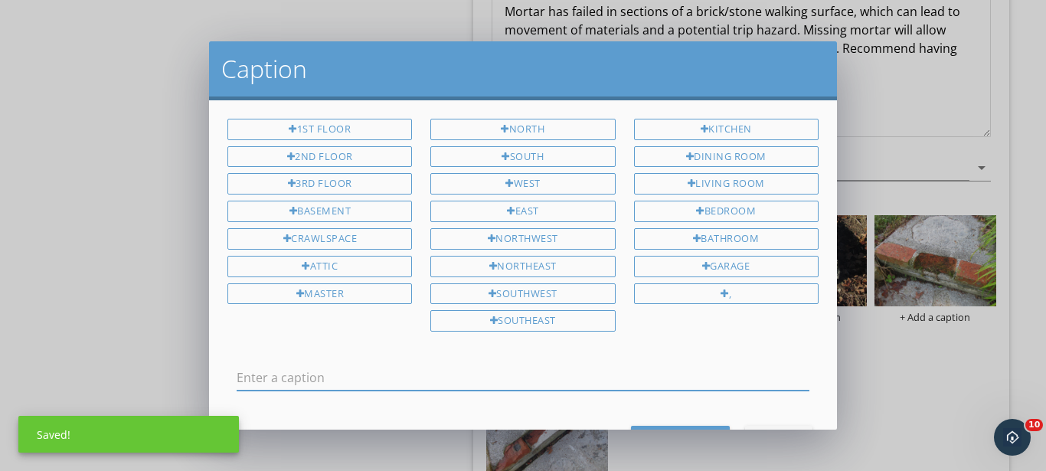
click at [497, 365] on input "text" at bounding box center [523, 377] width 573 height 25
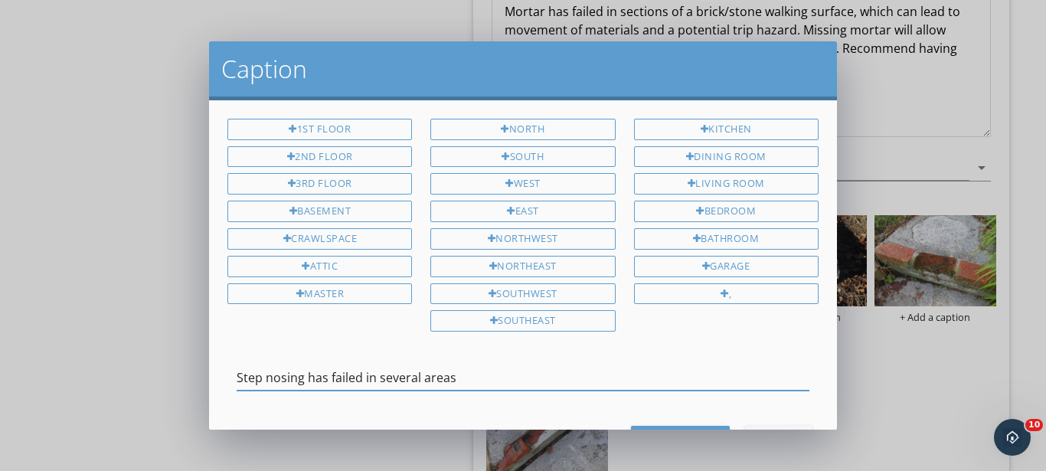
type input "Step nosing has failed in several areas"
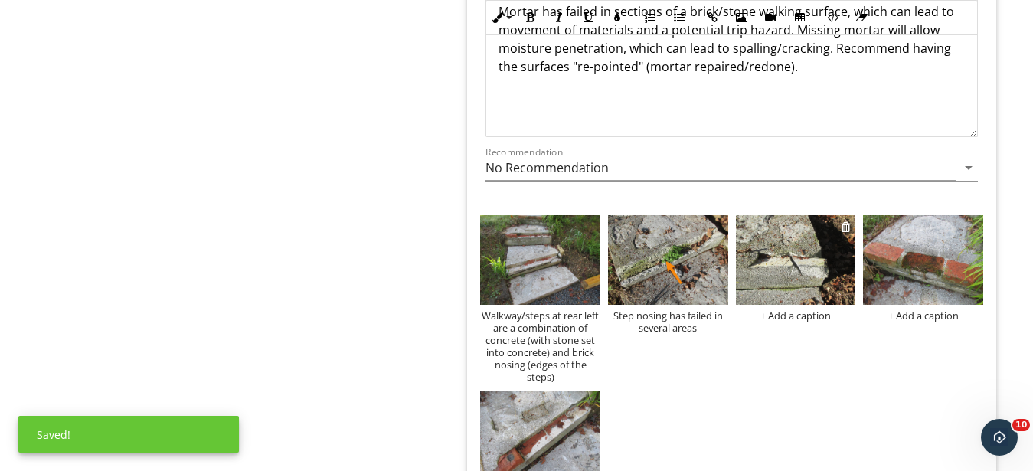
click at [737, 263] on img at bounding box center [796, 260] width 120 height 90
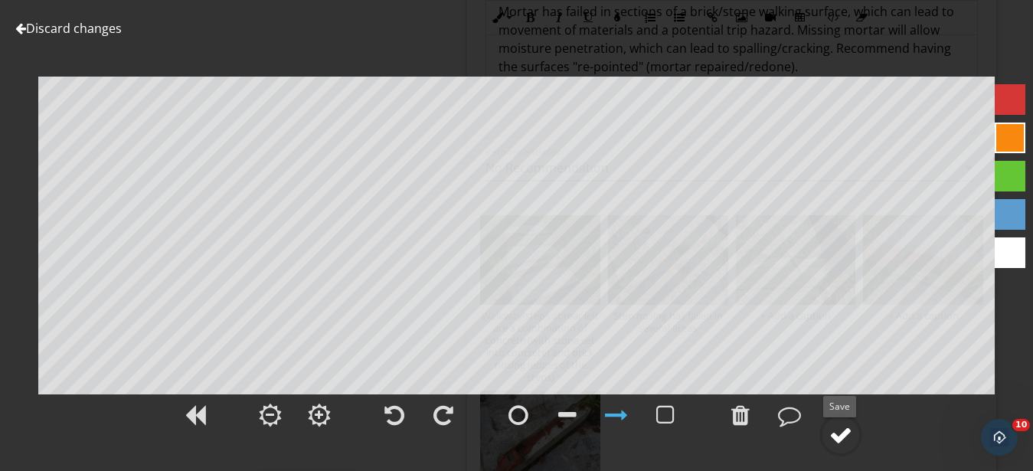
click at [841, 441] on div at bounding box center [840, 434] width 23 height 23
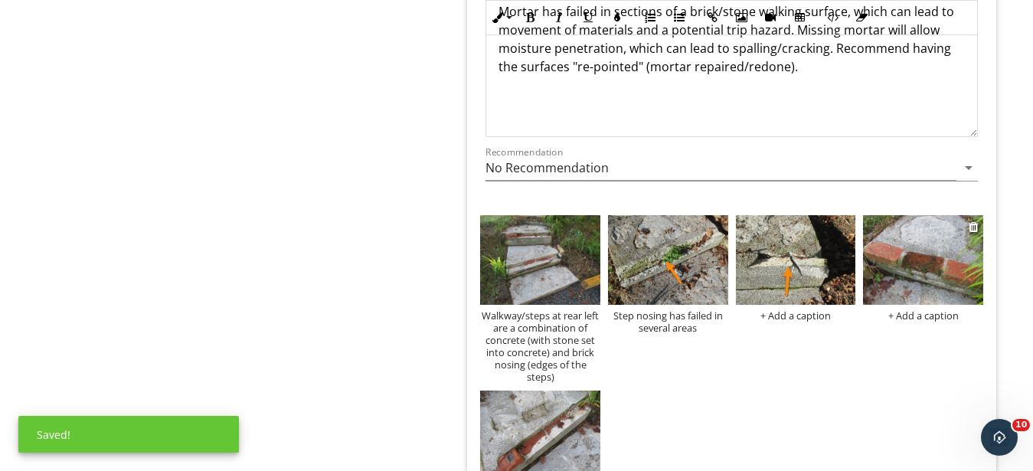
click at [918, 272] on img at bounding box center [923, 260] width 120 height 90
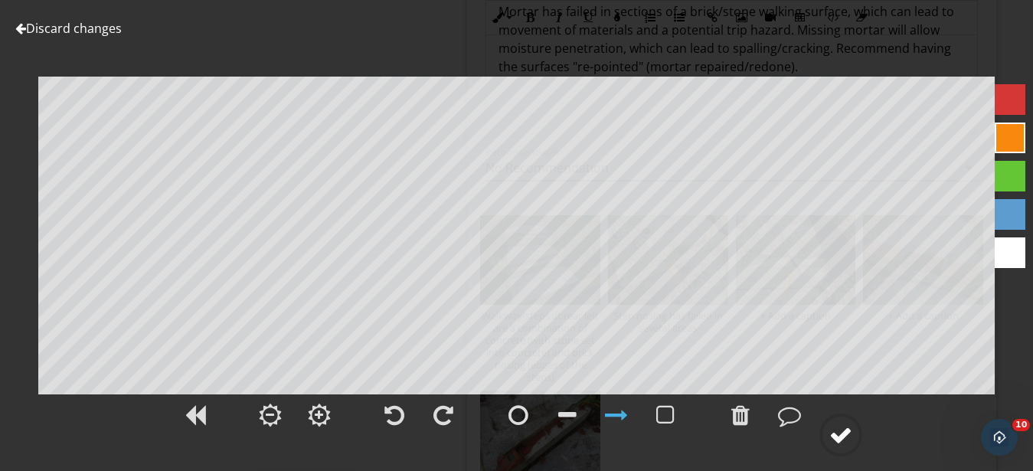
click at [843, 433] on div at bounding box center [840, 434] width 23 height 23
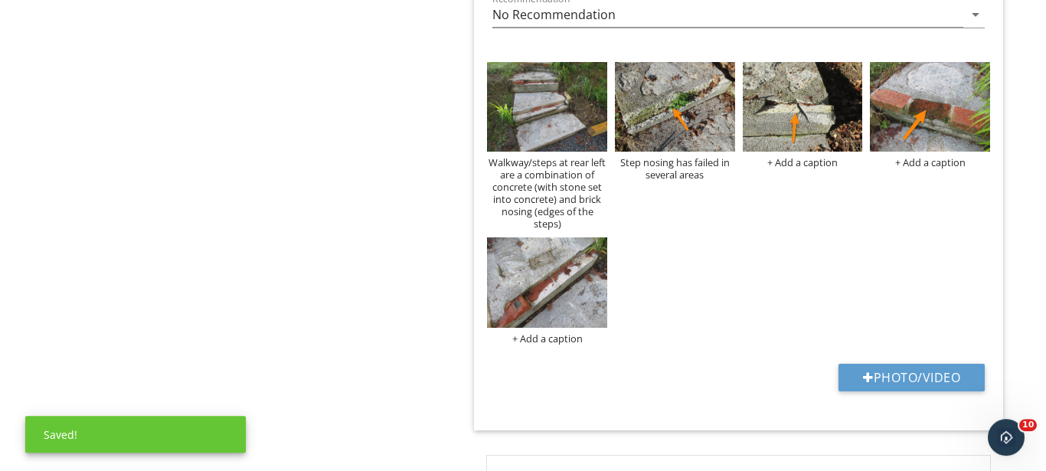
scroll to position [1328, 0]
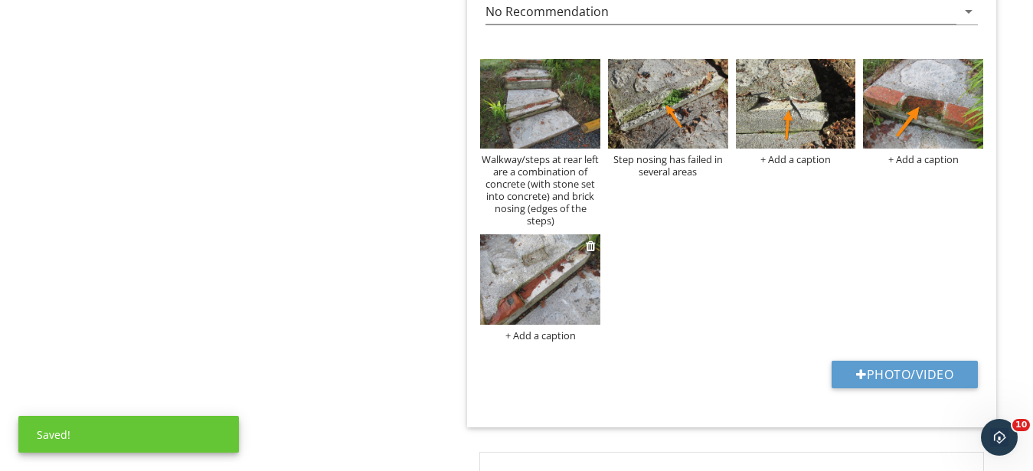
click at [557, 287] on img at bounding box center [540, 279] width 120 height 90
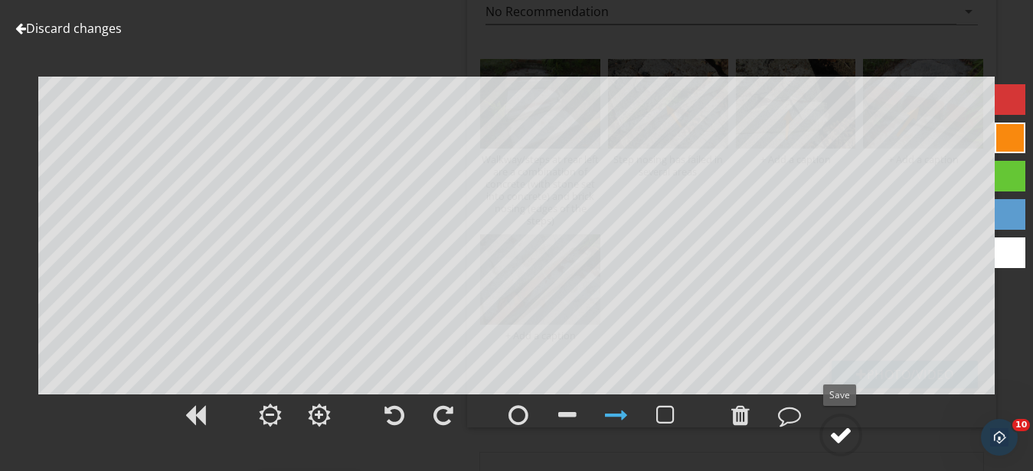
click at [843, 438] on div at bounding box center [840, 434] width 23 height 23
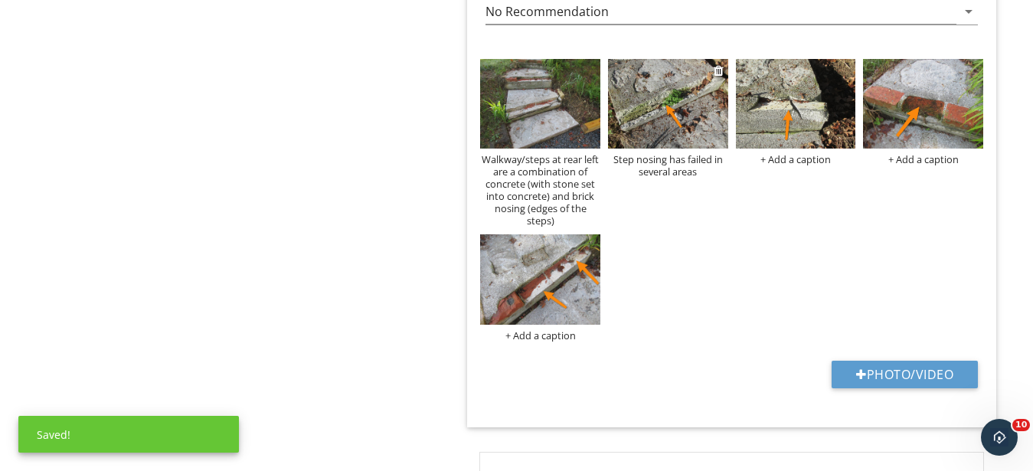
click at [688, 172] on div "Step nosing has failed in several areas" at bounding box center [668, 165] width 120 height 25
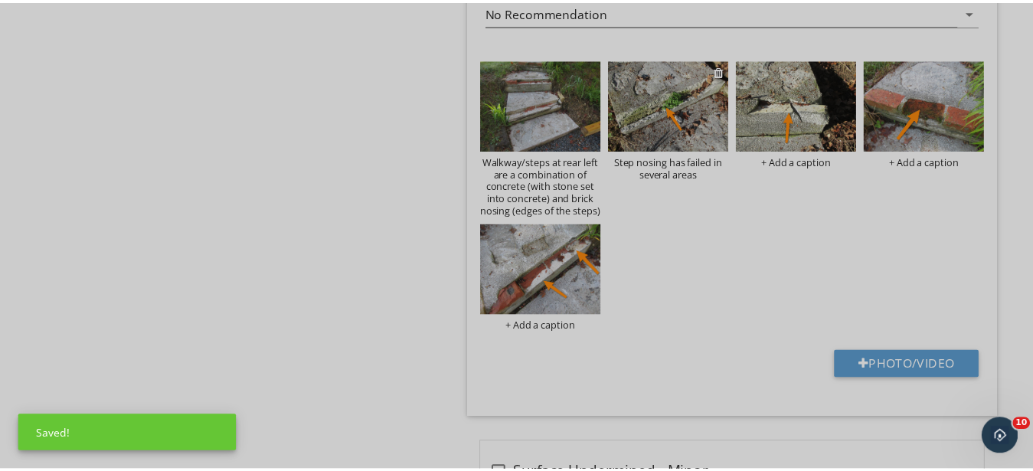
scroll to position [0, 0]
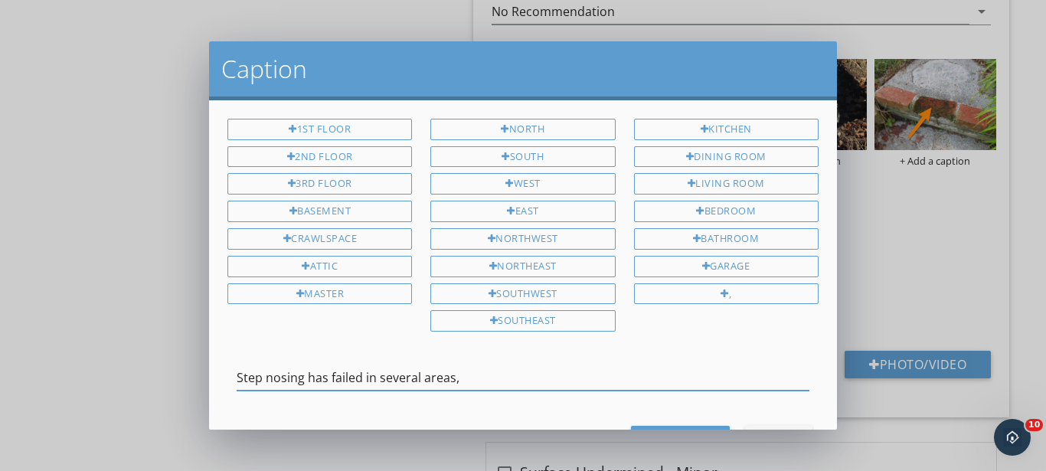
type input "Step nosing has failed in several areas"
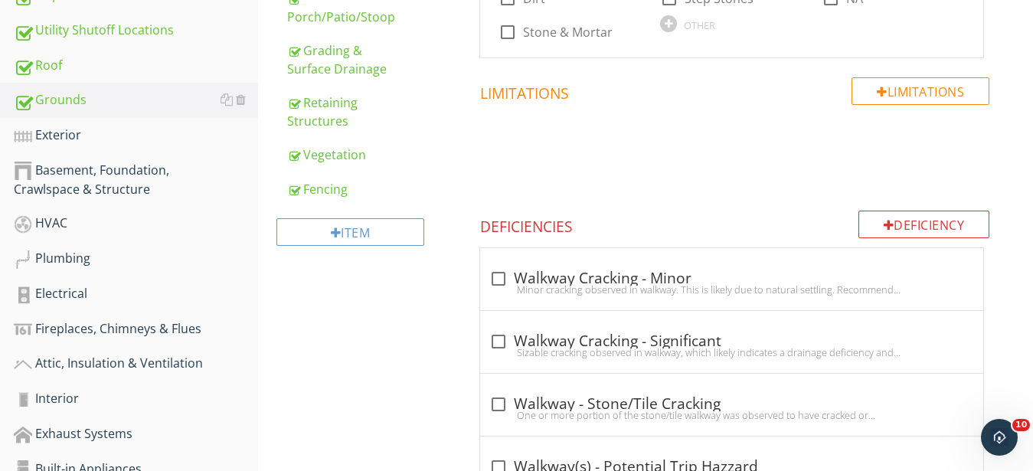
scroll to position [859, 0]
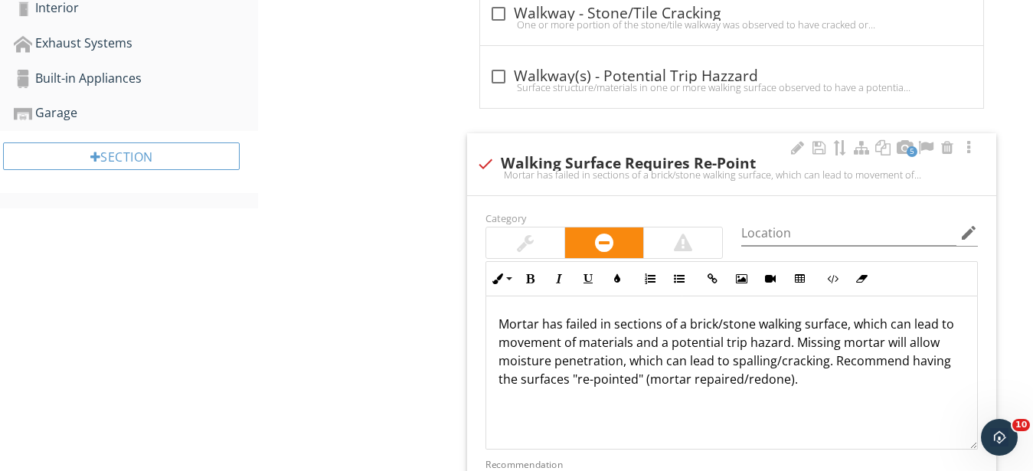
click at [686, 383] on p "Mortar has failed in sections of a brick/stone walking surface, which can lead …" at bounding box center [732, 352] width 466 height 74
click at [538, 325] on p "Mortar has failed in sections of a brick/stone walking surface, which can lead …" at bounding box center [732, 352] width 466 height 74
click at [945, 346] on p "Mortar/masonry has failed in sections of a brick/stone walking surface, which c…" at bounding box center [732, 352] width 466 height 74
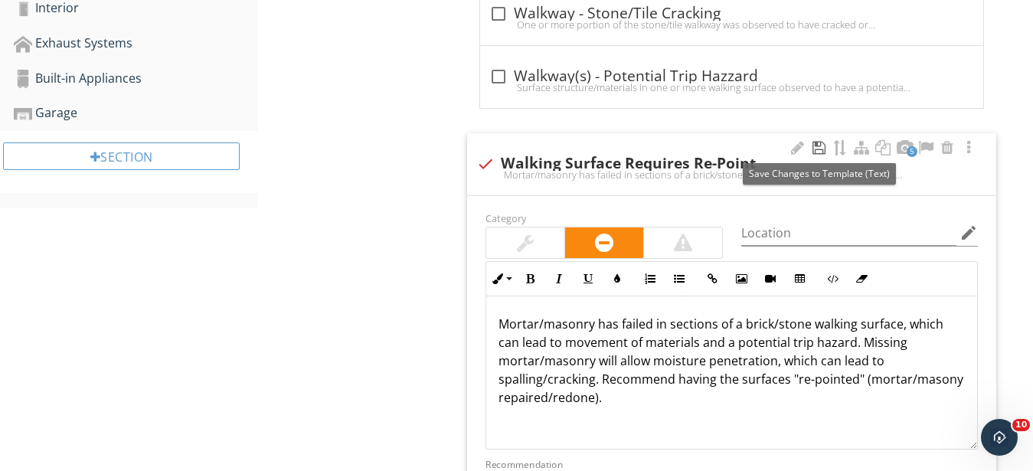
click at [818, 144] on div at bounding box center [818, 147] width 18 height 15
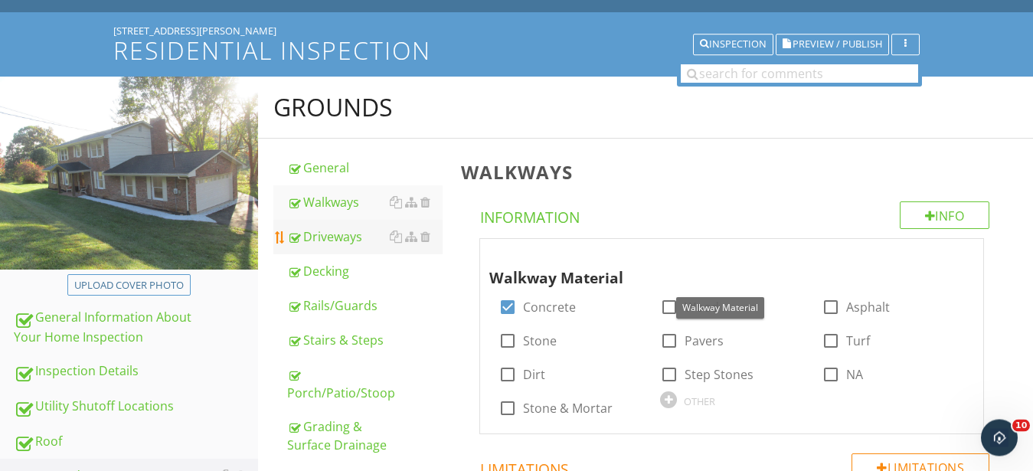
scroll to position [234, 0]
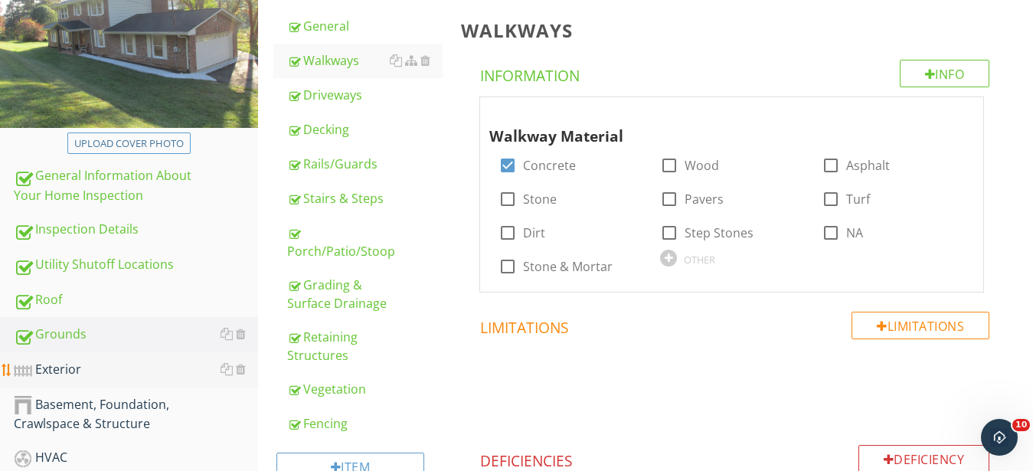
click at [55, 368] on div "Exterior" at bounding box center [136, 370] width 244 height 20
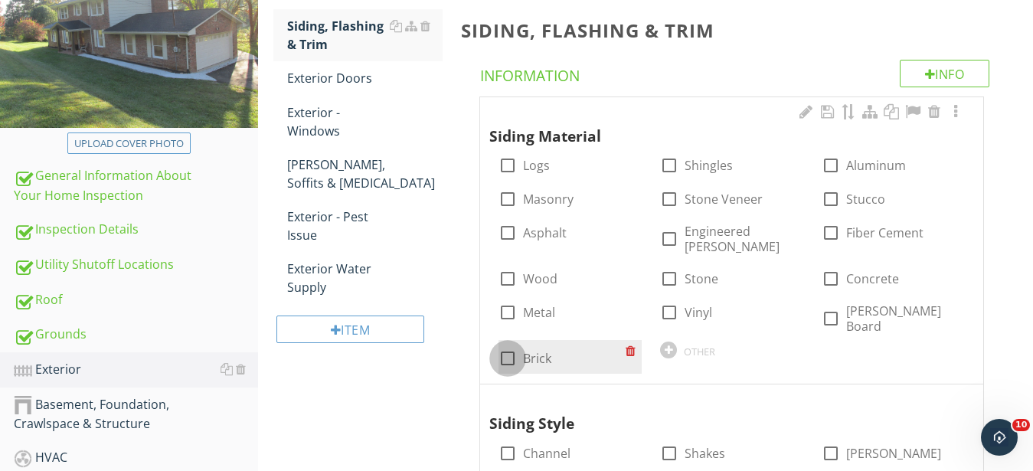
click at [503, 345] on div at bounding box center [508, 358] width 26 height 26
checkbox input "true"
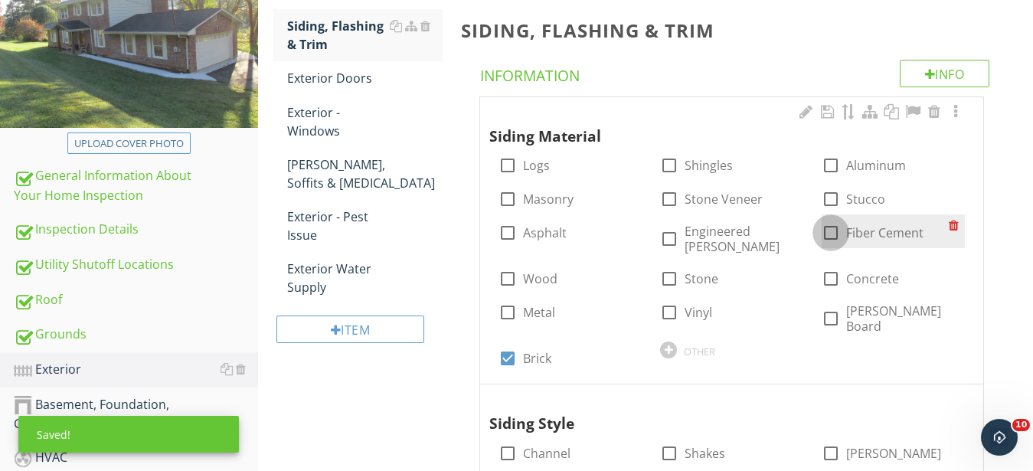
click at [832, 233] on div at bounding box center [831, 233] width 26 height 26
checkbox input "true"
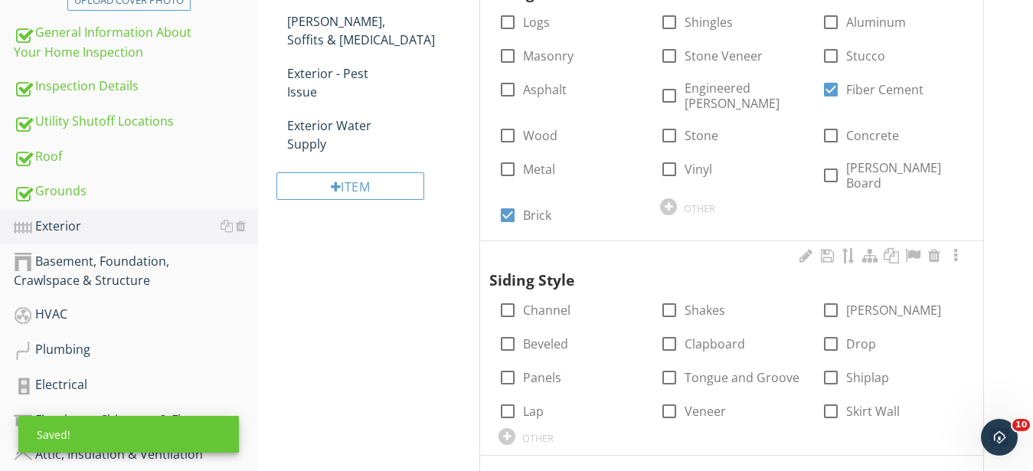
scroll to position [391, 0]
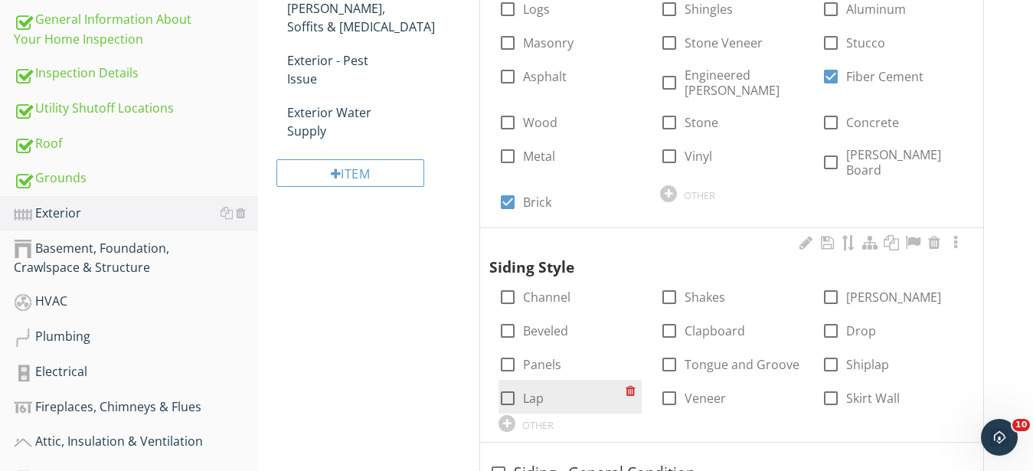
click at [505, 385] on div at bounding box center [508, 398] width 26 height 26
checkbox input "true"
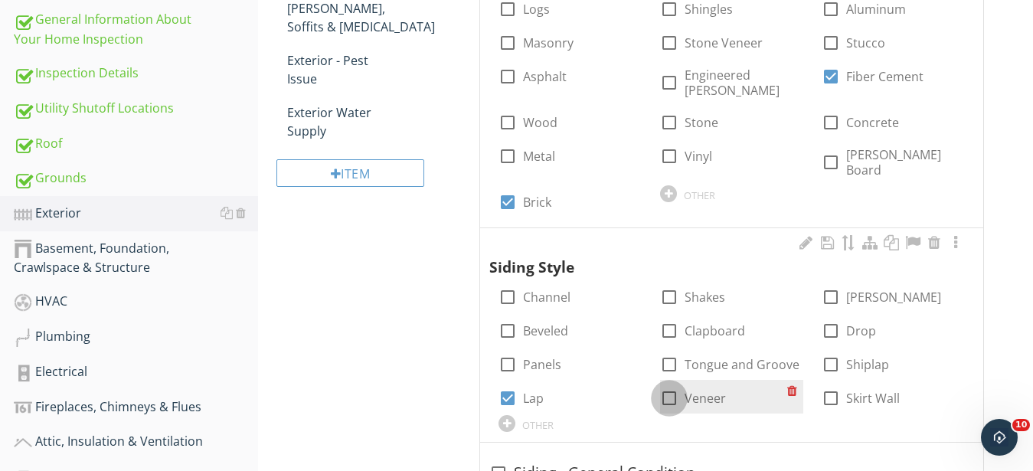
click at [672, 385] on div at bounding box center [669, 398] width 26 height 26
checkbox input "true"
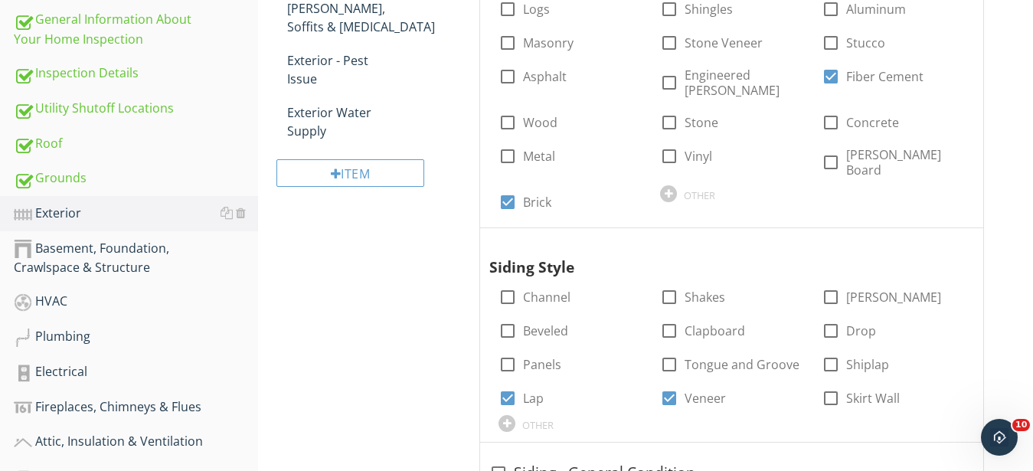
scroll to position [625, 0]
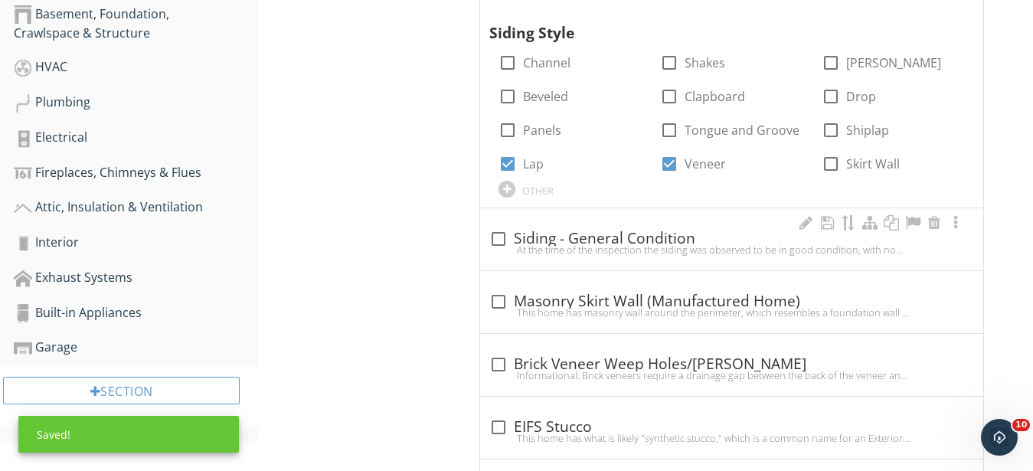
click at [604, 244] on div "At the time of the inspection the siding was observed to be in good condition, …" at bounding box center [731, 250] width 485 height 12
checkbox input "true"
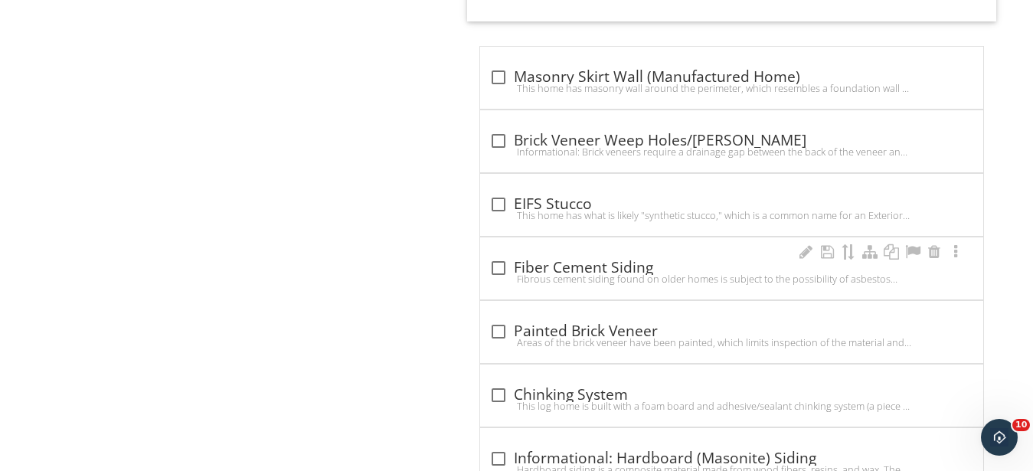
click at [561, 259] on div "check_box_outline_blank Fiber Cement Siding" at bounding box center [731, 268] width 485 height 18
checkbox input "true"
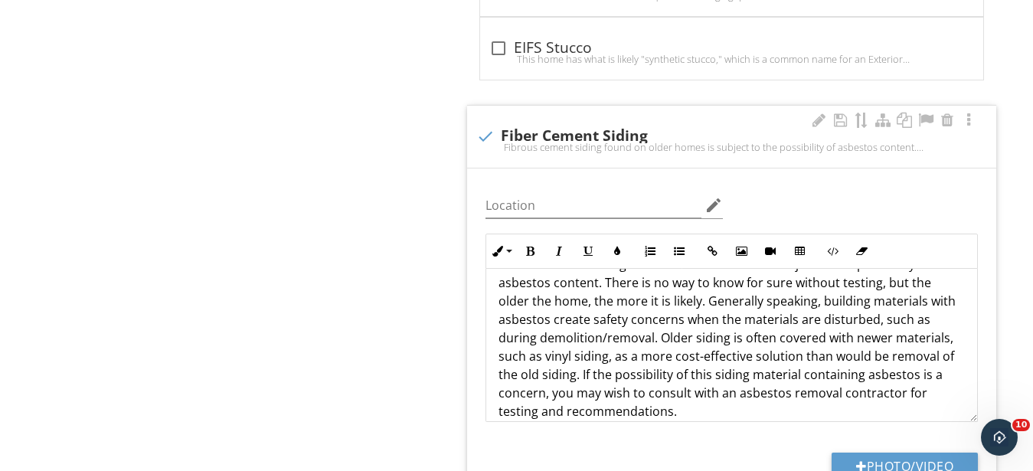
scroll to position [50, 0]
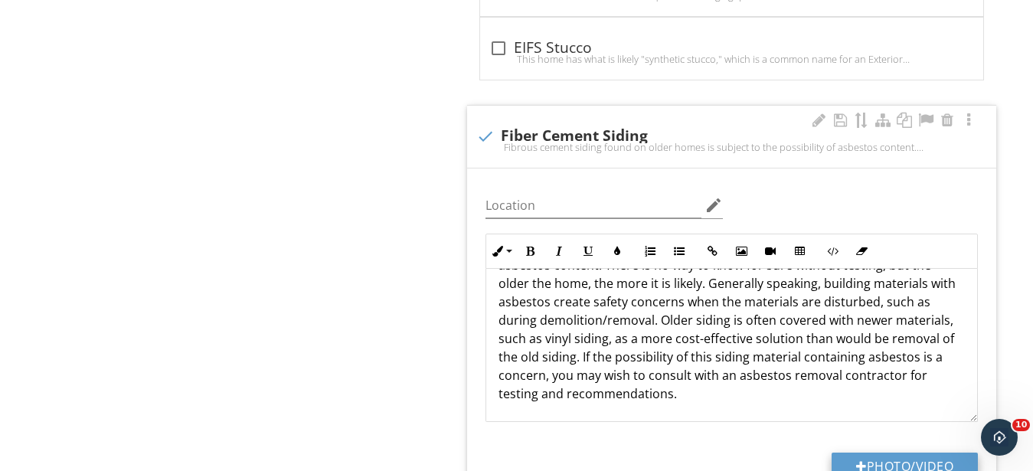
click at [940, 453] on button "Photo/Video" at bounding box center [905, 467] width 146 height 28
type input "C:\fakepath\IMG_9454.JPG"
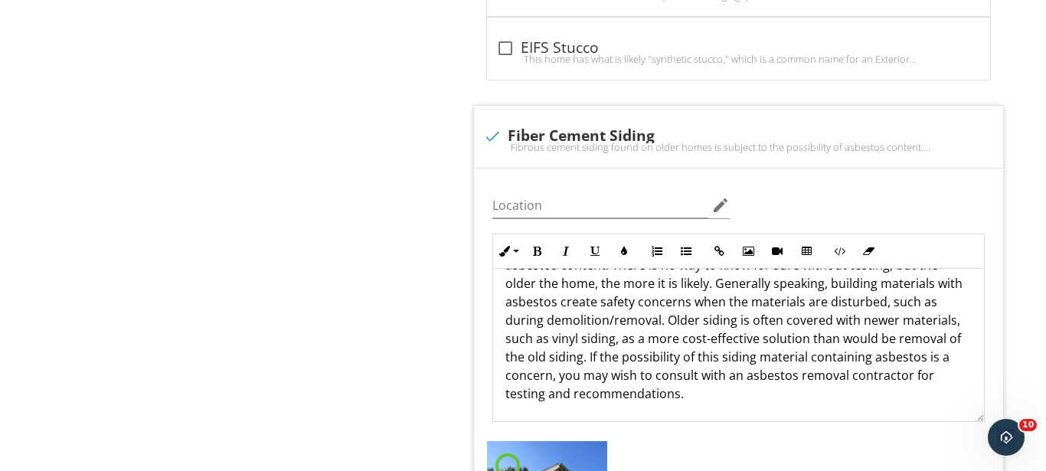
scroll to position [1562, 0]
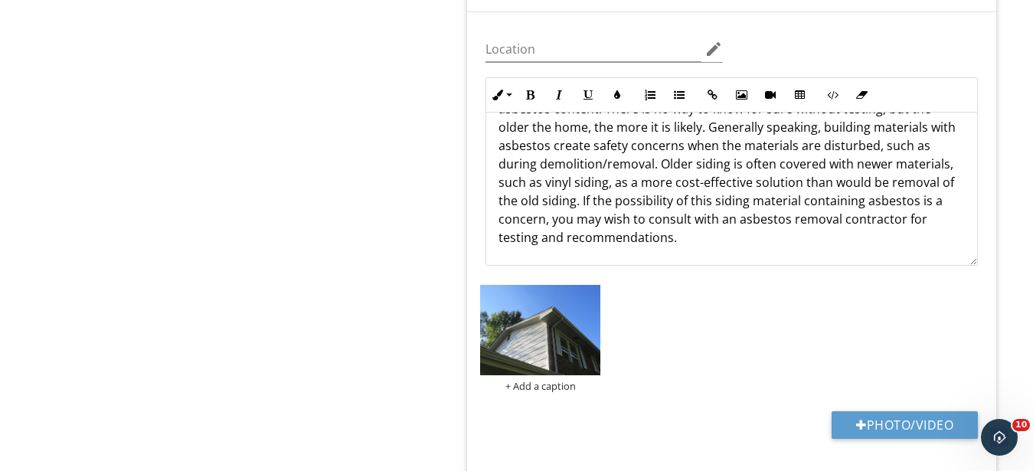
click at [558, 411] on div "Photo/Video" at bounding box center [731, 430] width 511 height 39
click at [558, 315] on img at bounding box center [540, 330] width 120 height 90
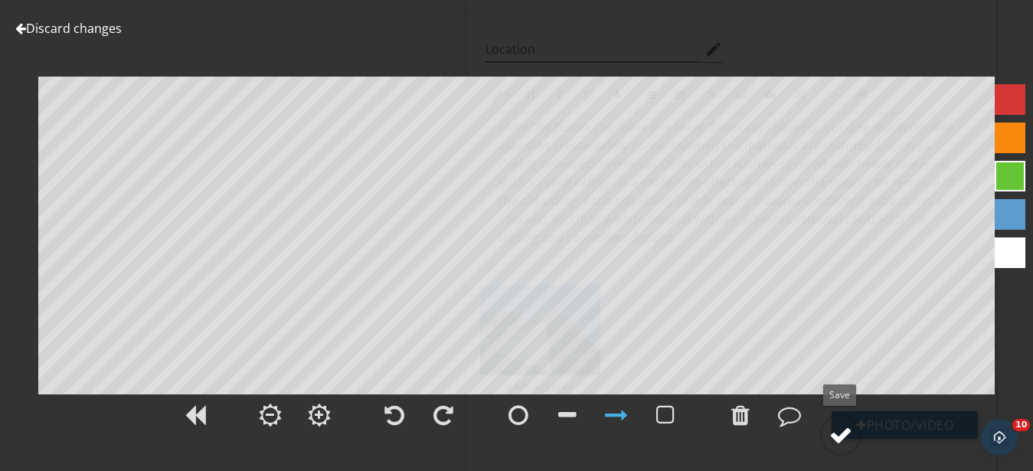
click at [834, 435] on div at bounding box center [840, 434] width 23 height 23
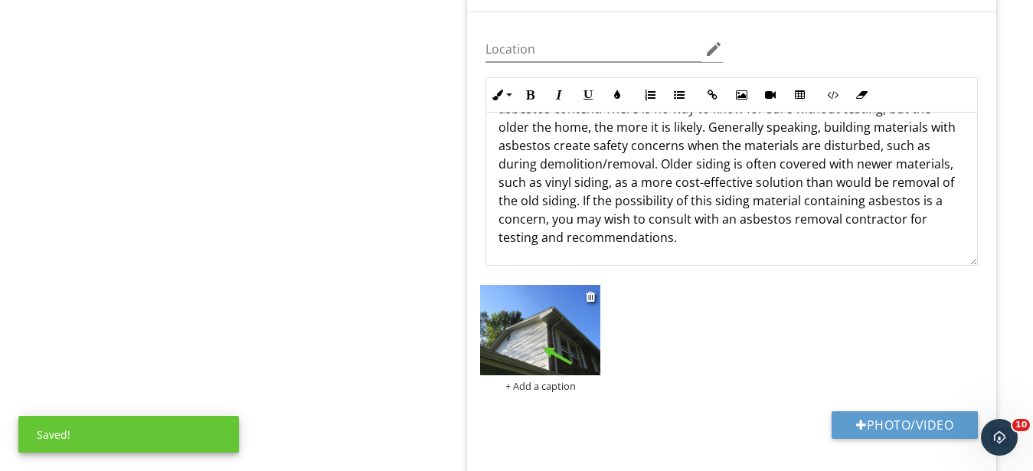
click at [548, 380] on div "+ Add a caption" at bounding box center [540, 386] width 120 height 12
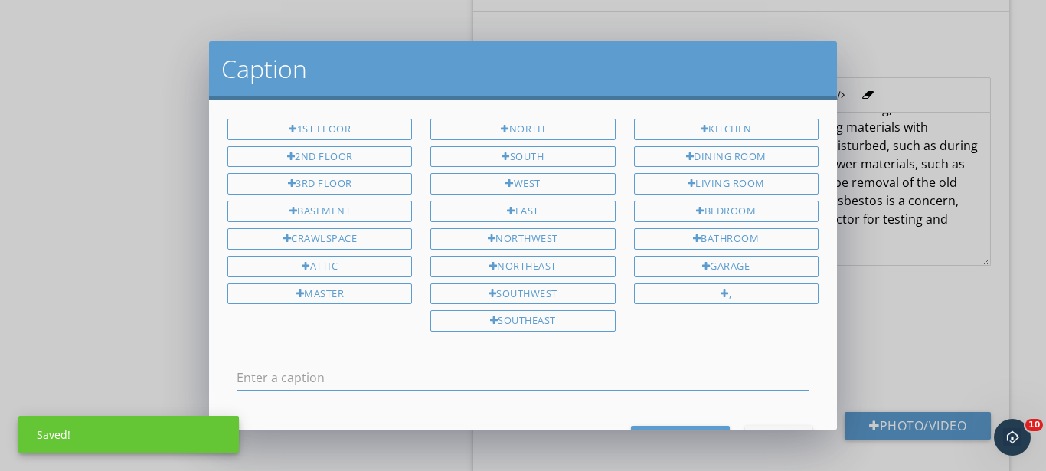
click at [490, 378] on input "text" at bounding box center [523, 377] width 573 height 25
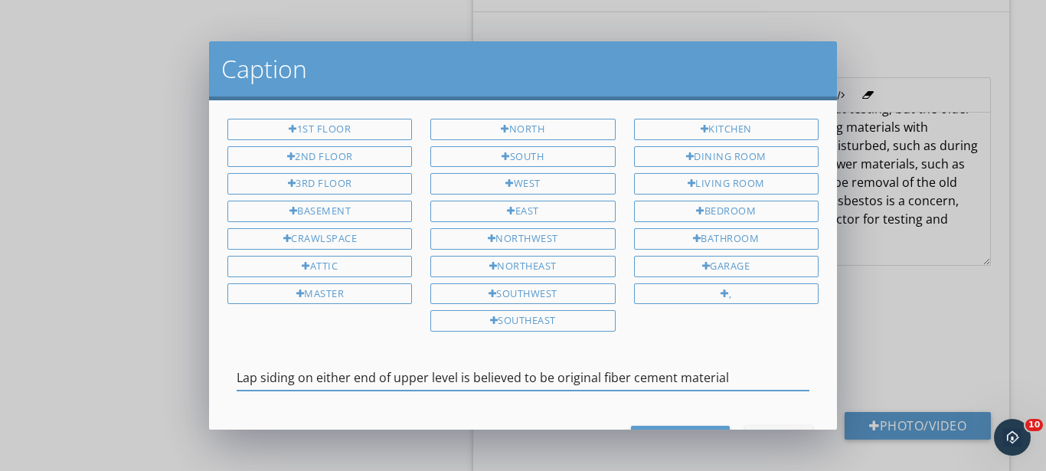
type input "Lap siding on either end of upper level is believed to be original fiber cement…"
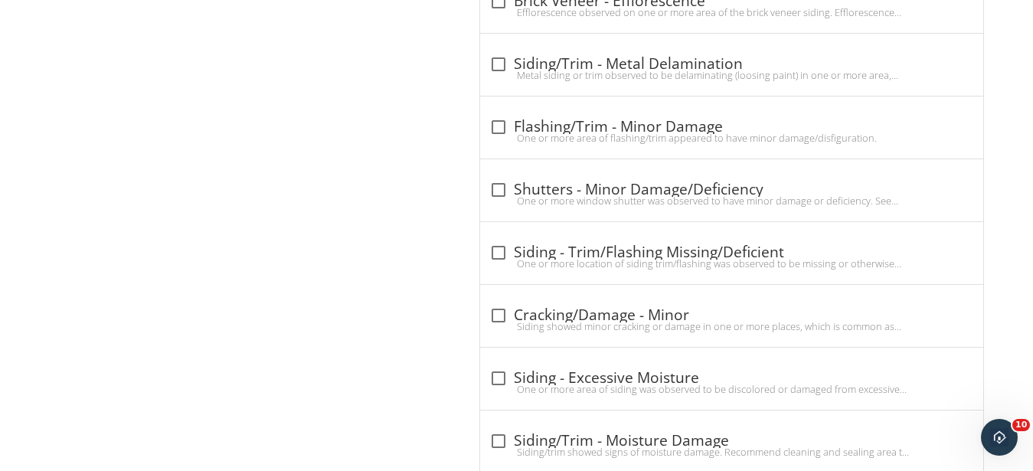
scroll to position [3593, 0]
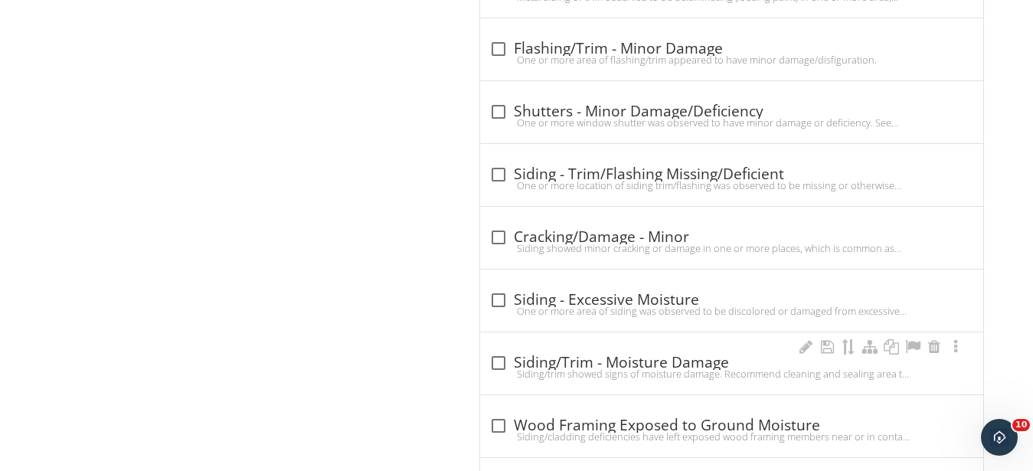
click at [573, 351] on div "check_box_outline_blank Siding/Trim - Moisture Damage" at bounding box center [731, 361] width 485 height 21
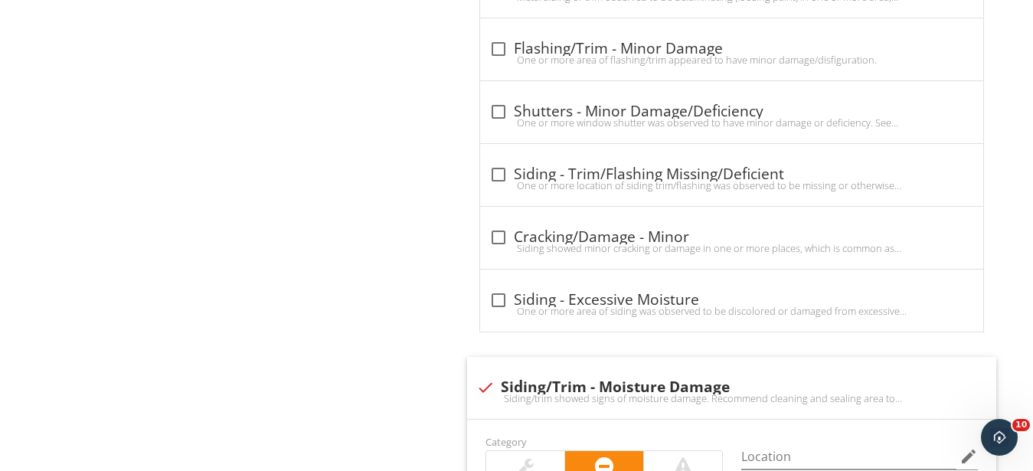
checkbox input "true"
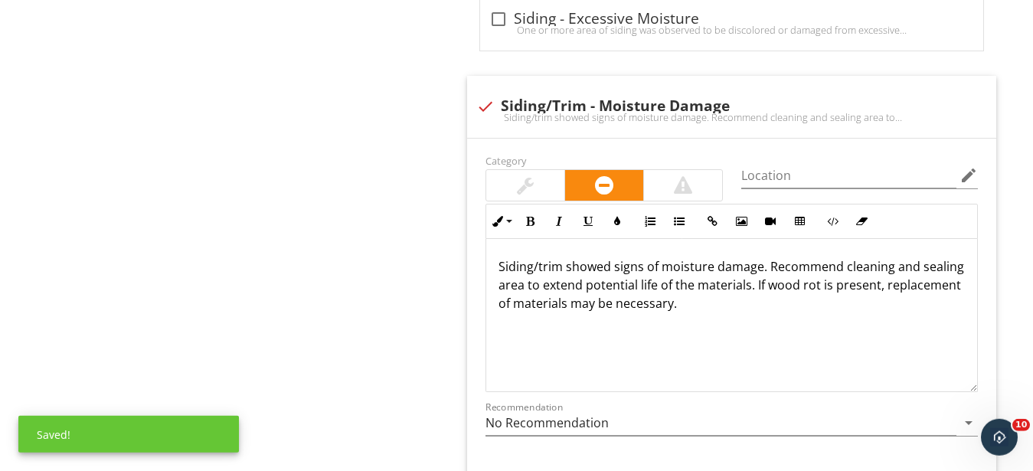
scroll to position [3905, 0]
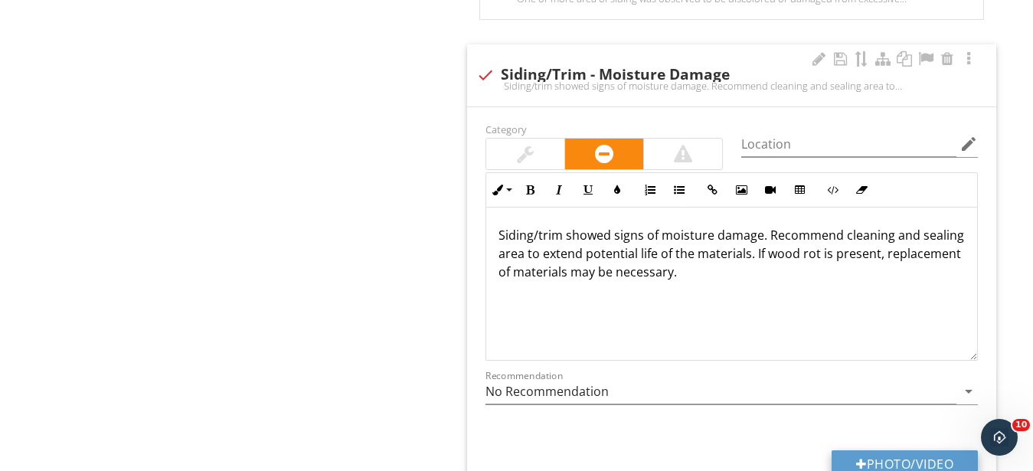
click at [894, 450] on button "Photo/Video" at bounding box center [905, 464] width 146 height 28
type input "C:\fakepath\IMG_9488.JPG"
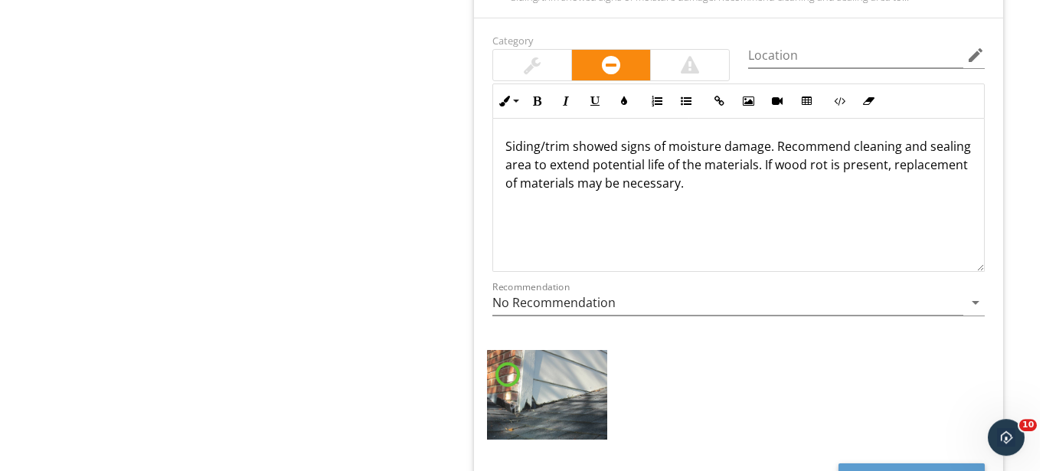
scroll to position [4062, 0]
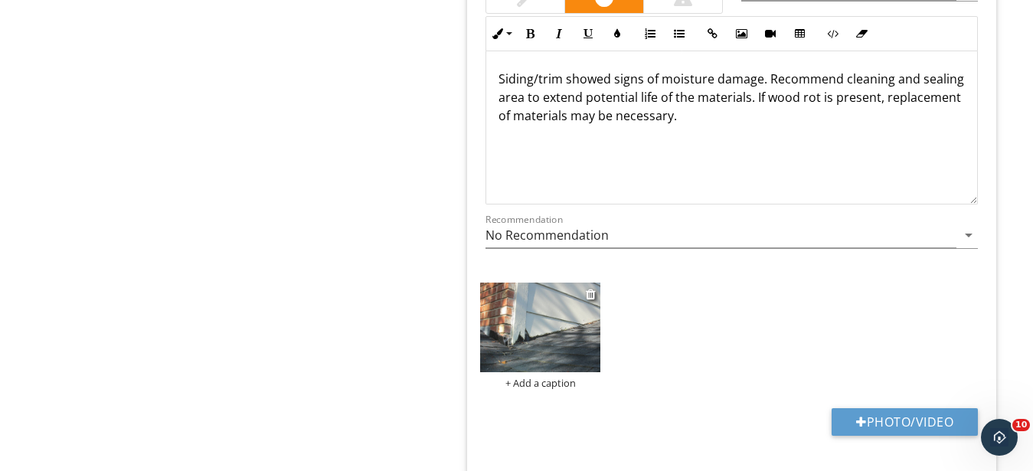
click at [552, 319] on img at bounding box center [540, 328] width 120 height 90
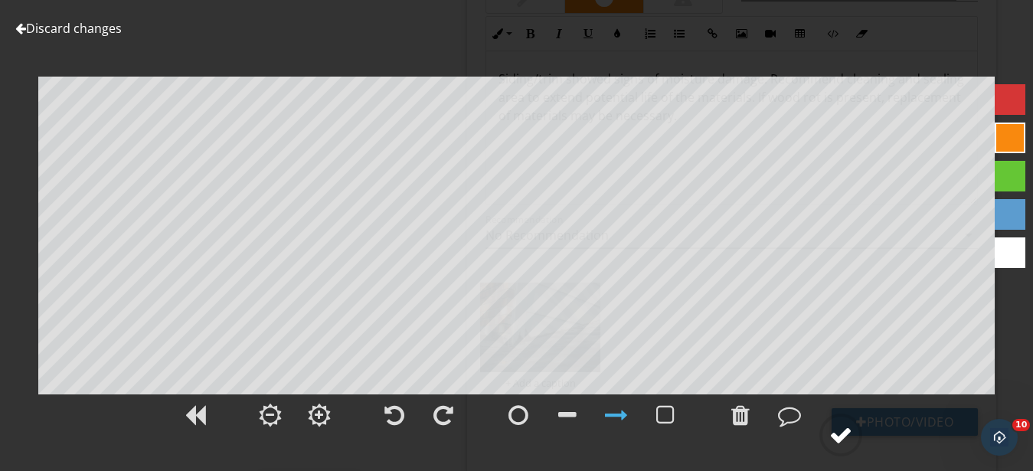
click at [835, 433] on div at bounding box center [840, 434] width 23 height 23
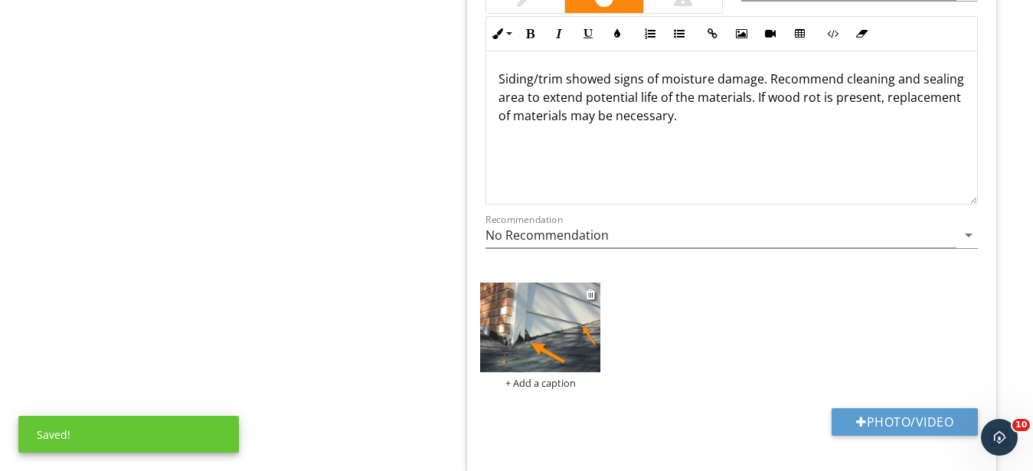
click at [548, 351] on div at bounding box center [540, 330] width 120 height 95
click at [539, 377] on div "+ Add a caption" at bounding box center [540, 383] width 120 height 12
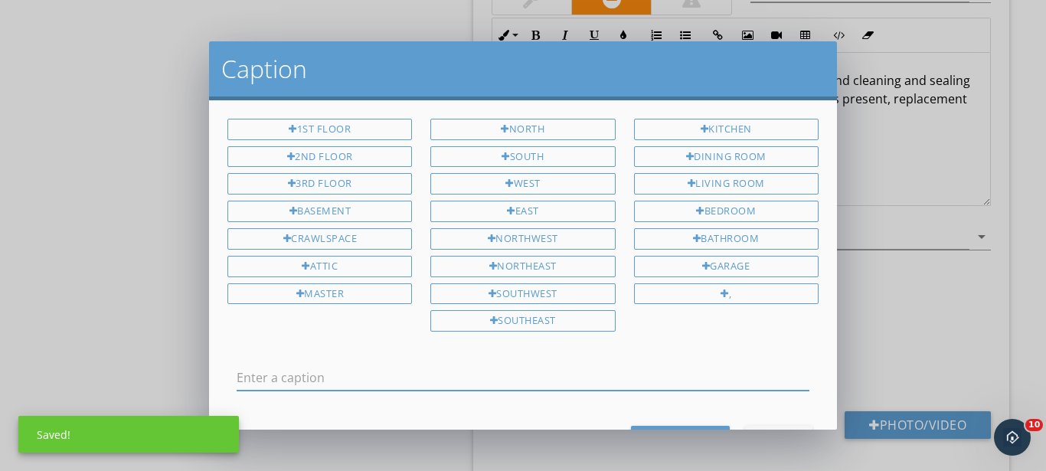
click at [397, 386] on input "text" at bounding box center [523, 377] width 573 height 25
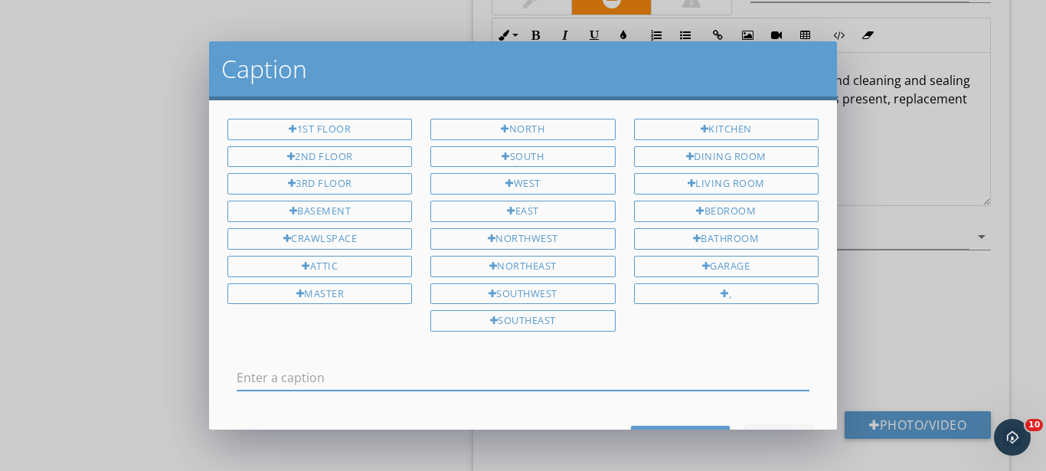
click at [394, 381] on input "text" at bounding box center [523, 377] width 573 height 25
type input "Left end, upper level, rear - siding in contact with roof moisture has some dam…"
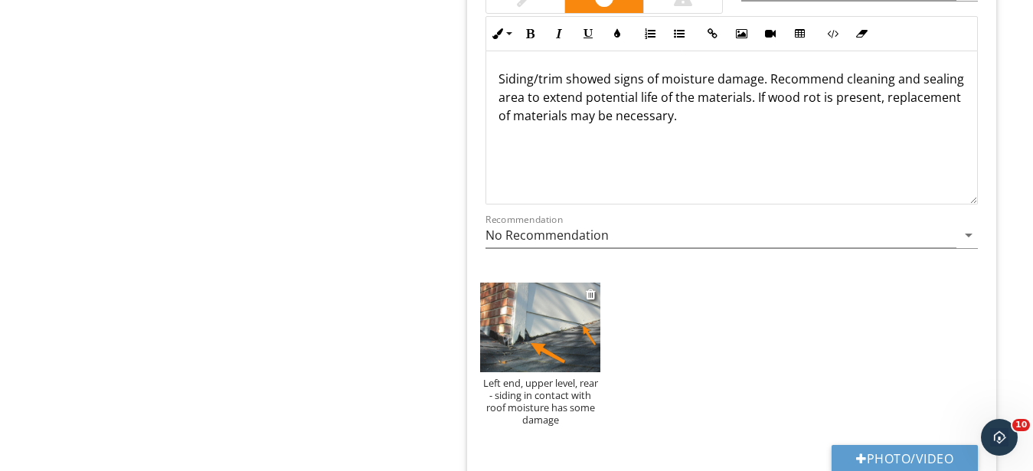
click at [530, 399] on div "Left end, upper level, rear - siding in contact with roof moisture has some dam…" at bounding box center [540, 401] width 120 height 49
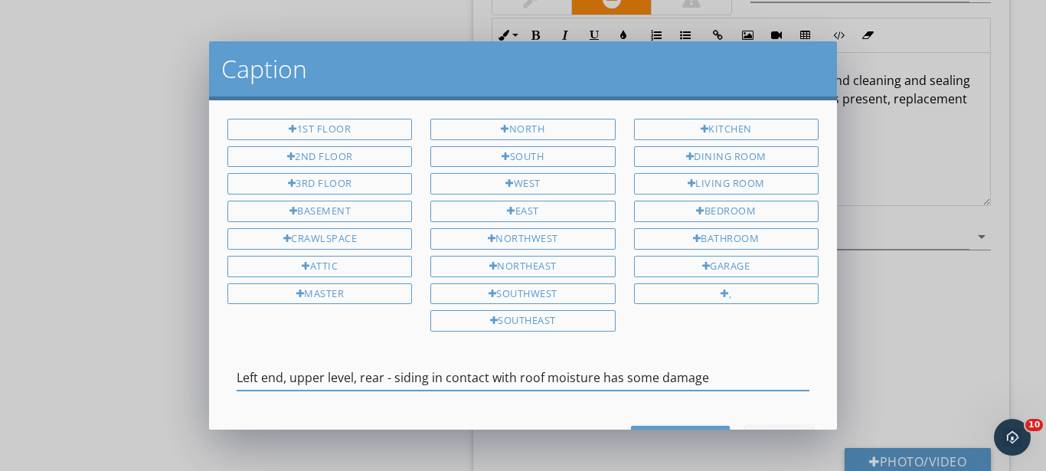
click at [657, 374] on input "Left end, upper level, rear - siding in contact with roof moisture has some dam…" at bounding box center [523, 377] width 573 height 25
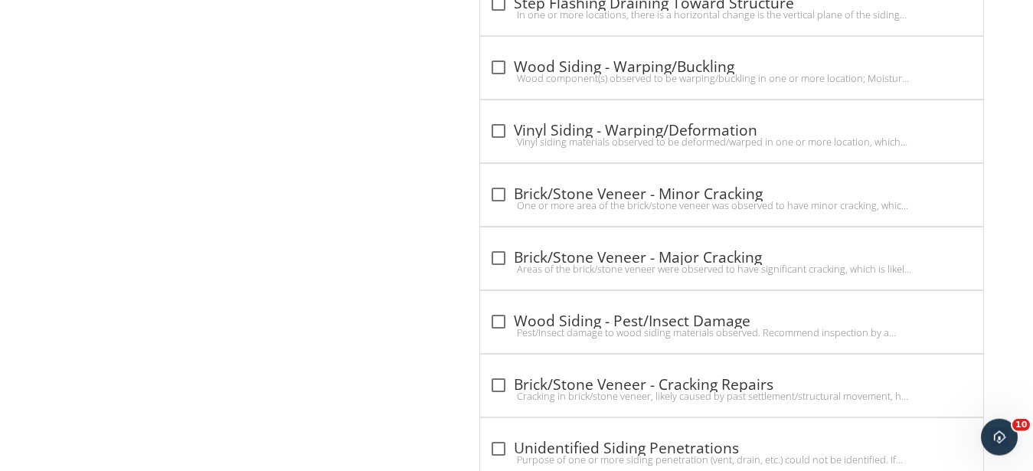
scroll to position [4999, 0]
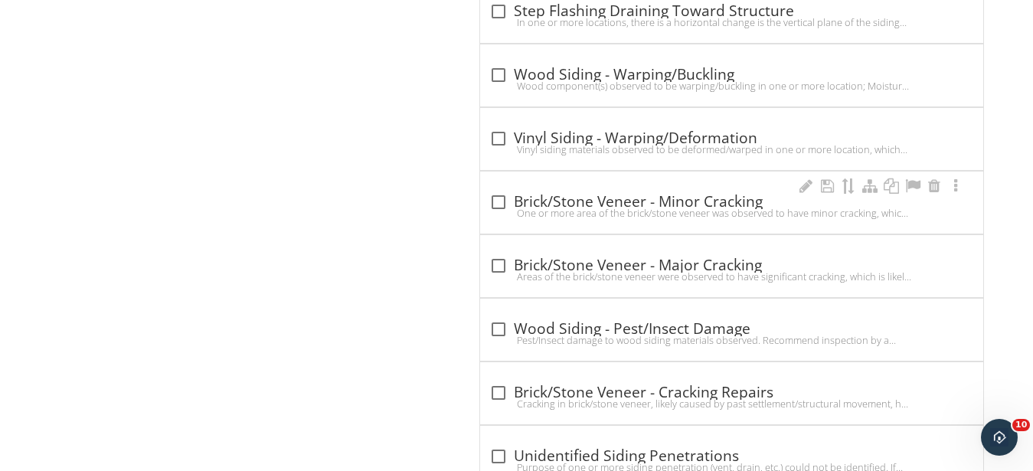
click at [593, 207] on div "One or more area of the brick/stone veneer was observed to have minor cracking,…" at bounding box center [731, 213] width 485 height 12
checkbox input "true"
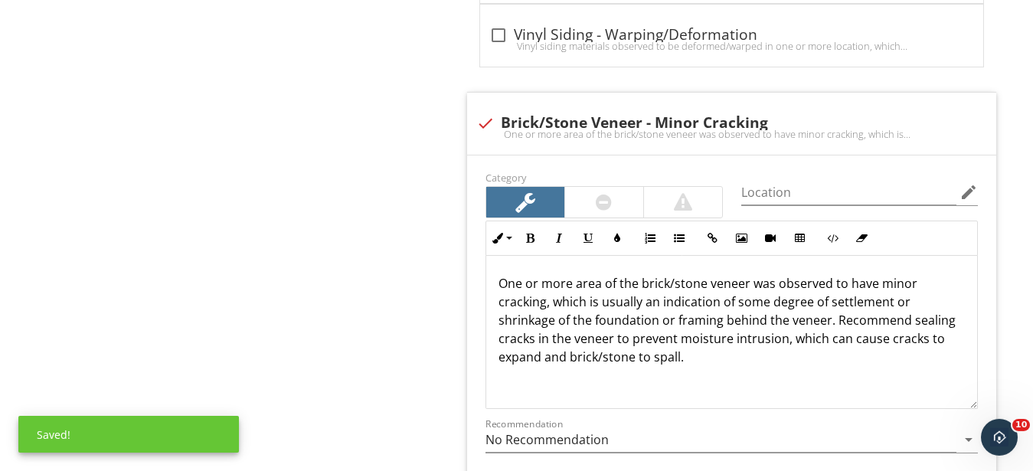
scroll to position [5155, 0]
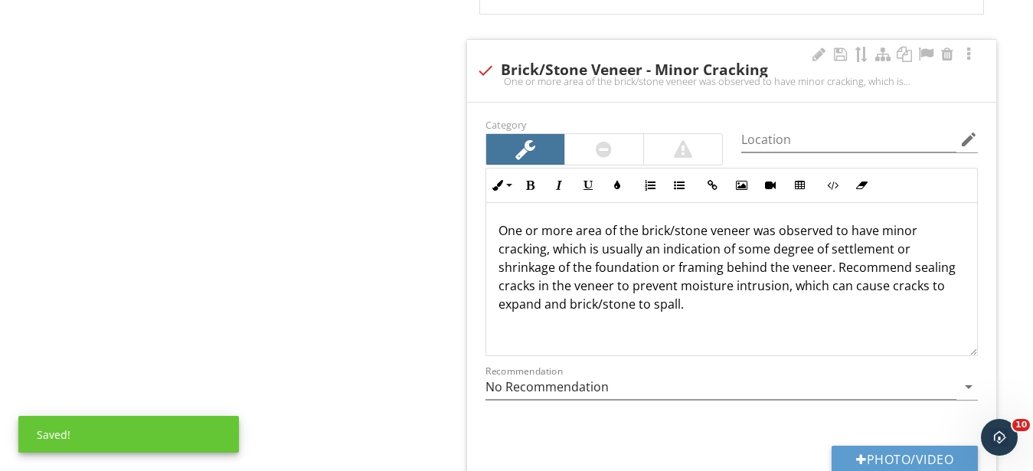
click at [902, 412] on div "Category Location edit Inline Style XLarge Large Normal Small Light Small/Light…" at bounding box center [731, 308] width 529 height 410
click at [904, 446] on button "Photo/Video" at bounding box center [905, 460] width 146 height 28
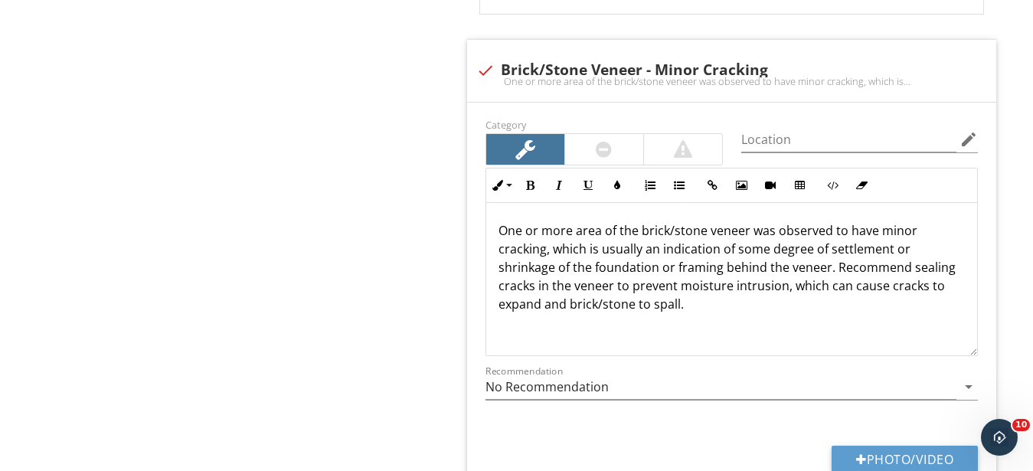
type input "C:\fakepath\IMG_9392.JPG"
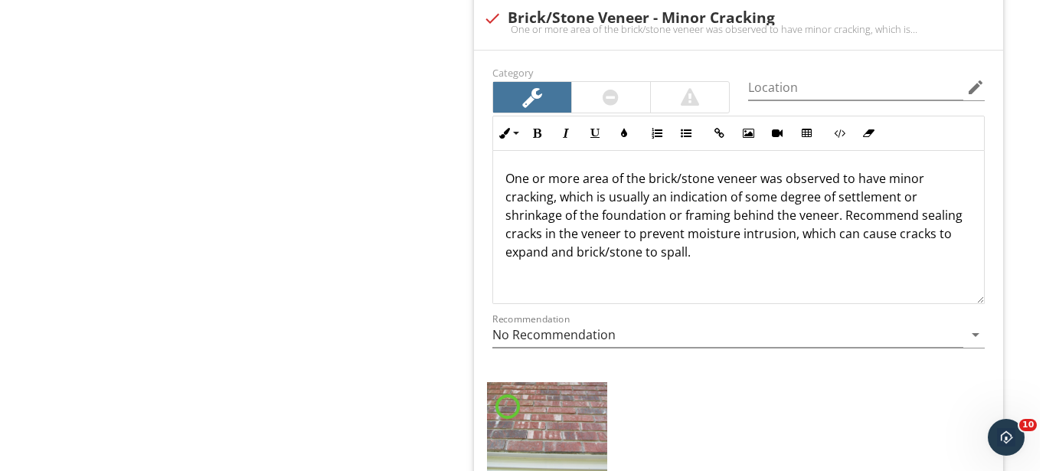
scroll to position [5233, 0]
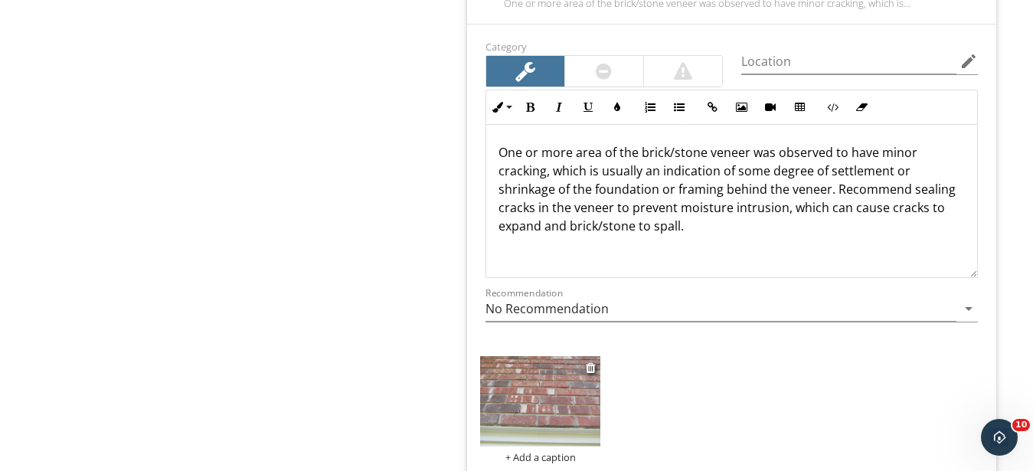
click at [556, 398] on img at bounding box center [540, 401] width 120 height 90
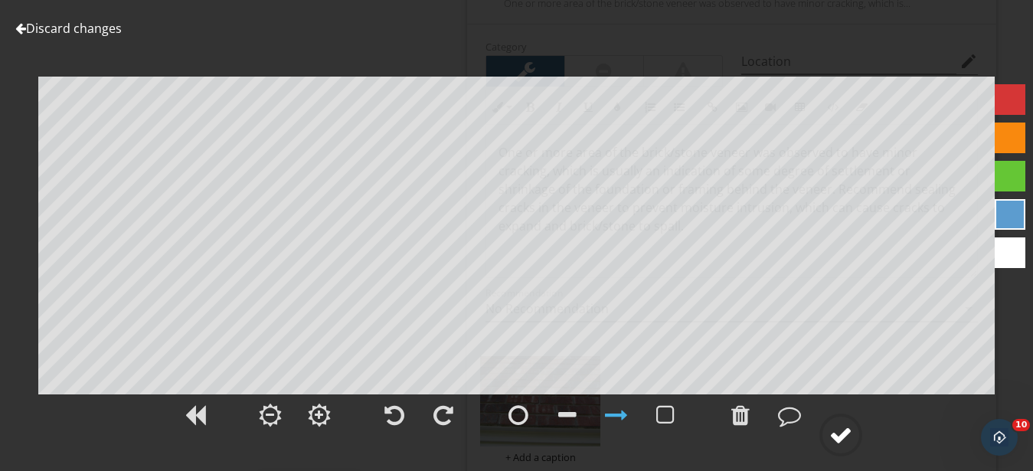
click at [839, 426] on div at bounding box center [840, 434] width 23 height 23
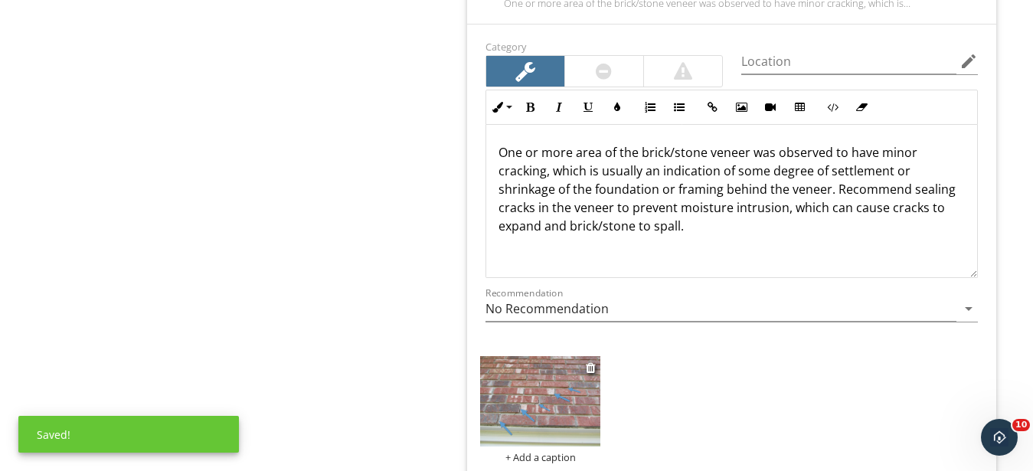
click at [525, 451] on div "+ Add a caption" at bounding box center [540, 457] width 120 height 12
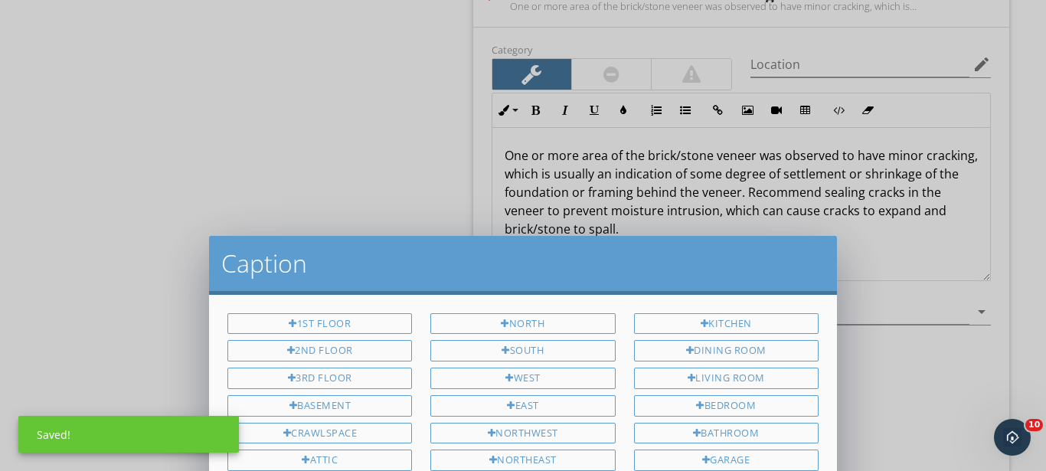
scroll to position [0, 0]
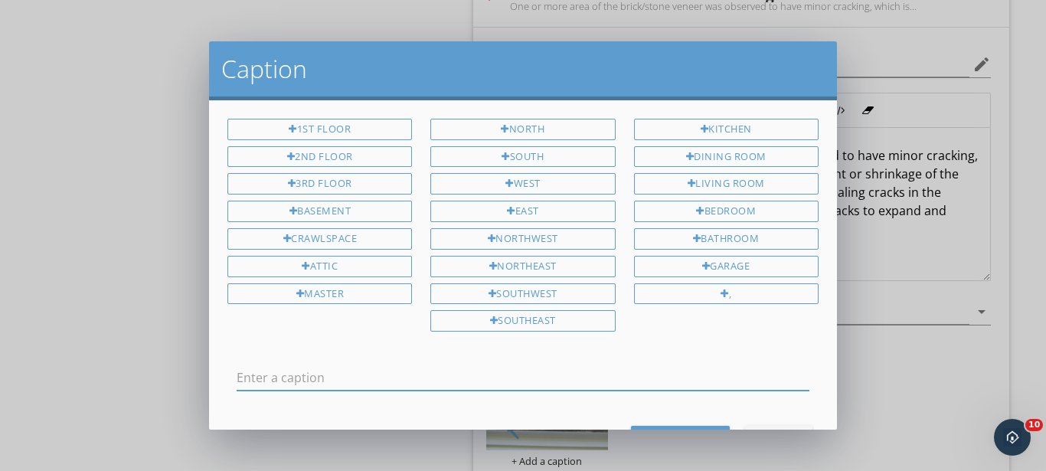
click at [472, 381] on input "text" at bounding box center [523, 377] width 573 height 25
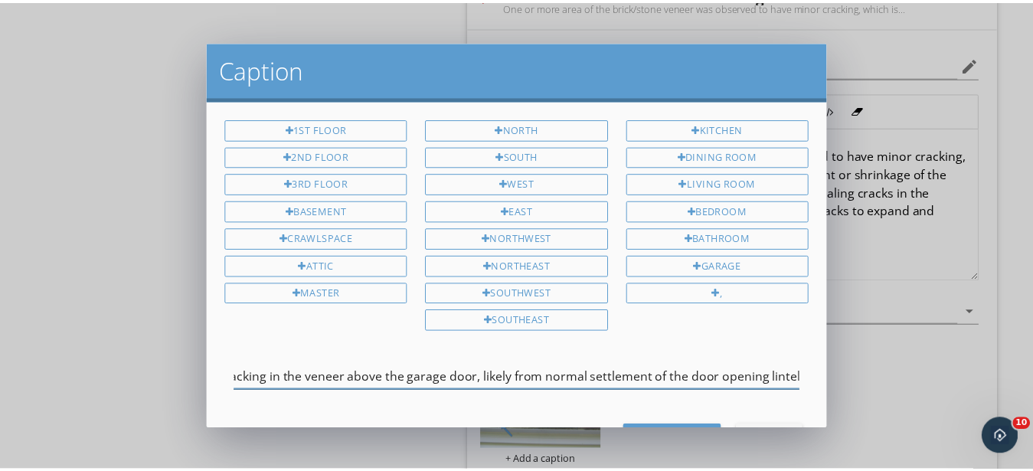
scroll to position [0, 192]
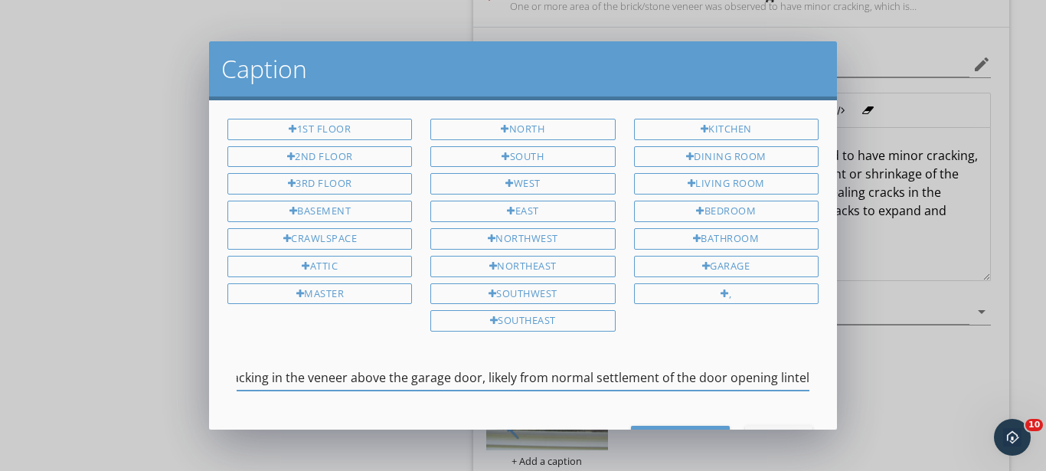
type input "There's an area of minor step cracking in the veneer above the garage door, lik…"
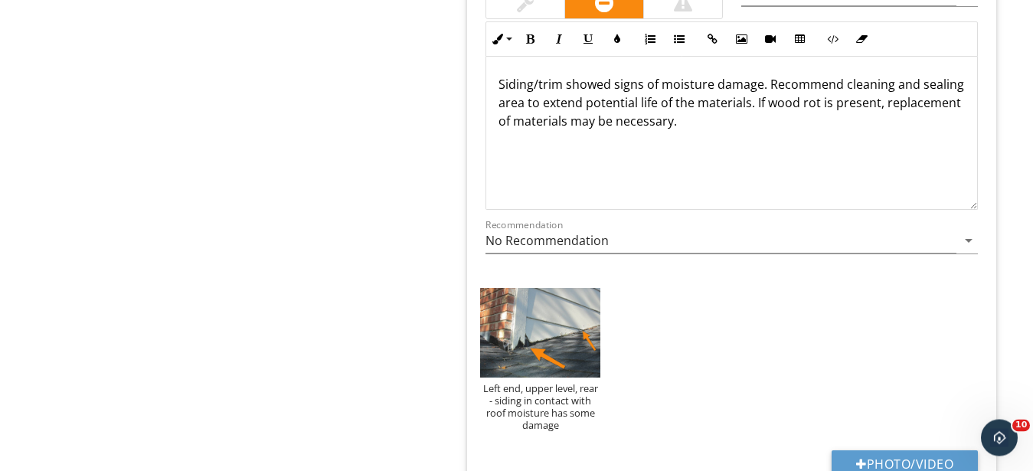
scroll to position [4062, 0]
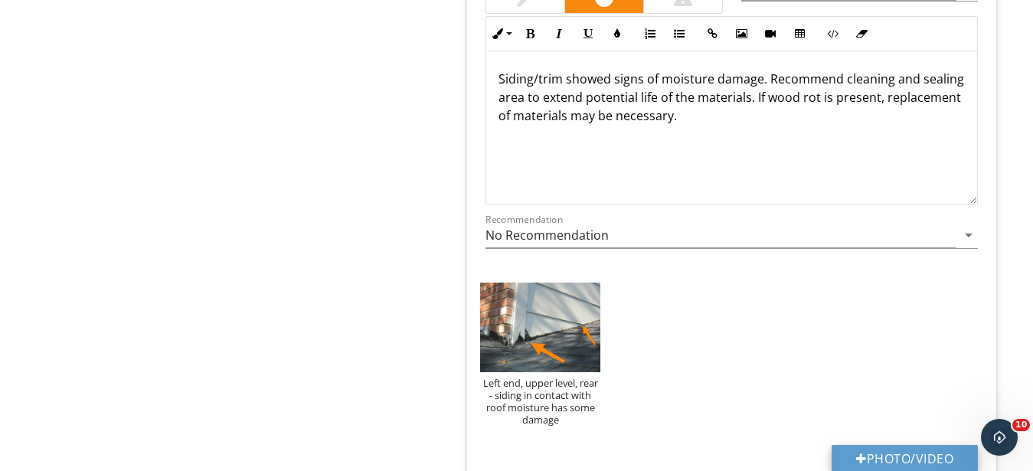
click at [897, 445] on button "Photo/Video" at bounding box center [905, 459] width 146 height 28
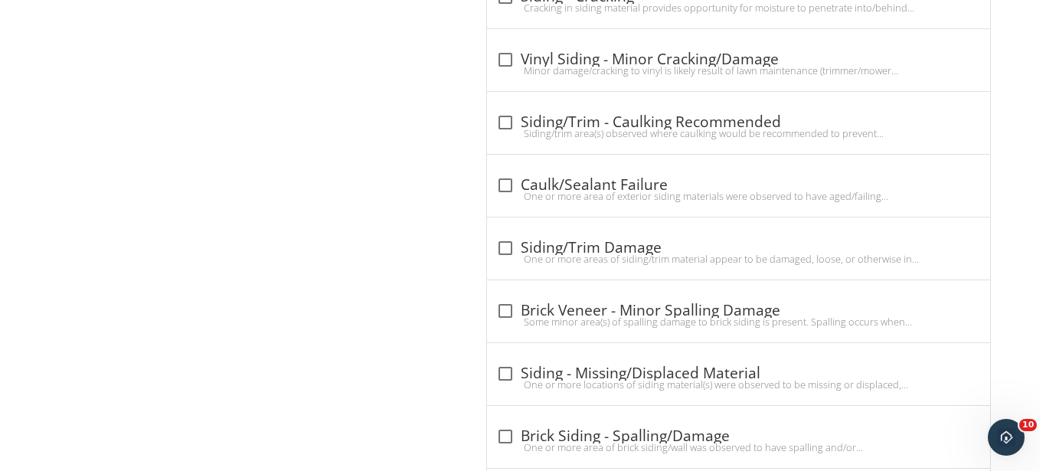
scroll to position [2109, 0]
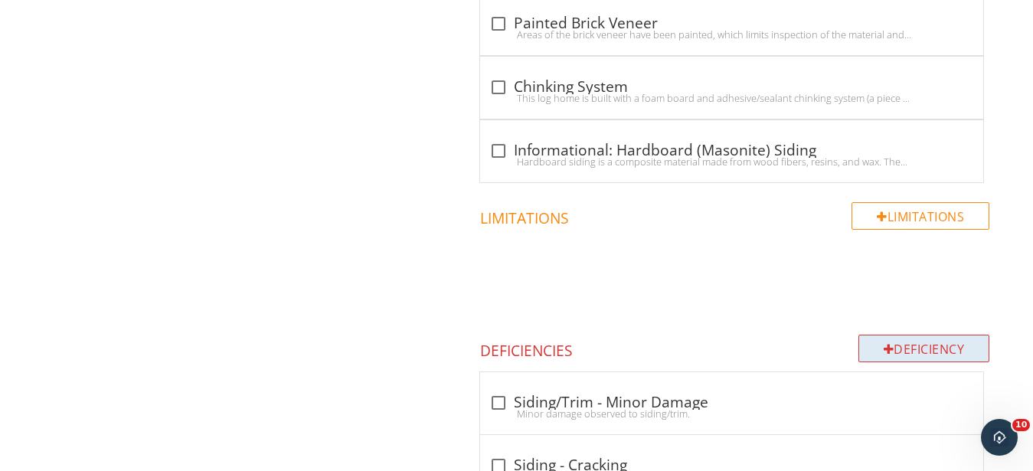
click at [940, 335] on div "Deficiency" at bounding box center [924, 349] width 132 height 28
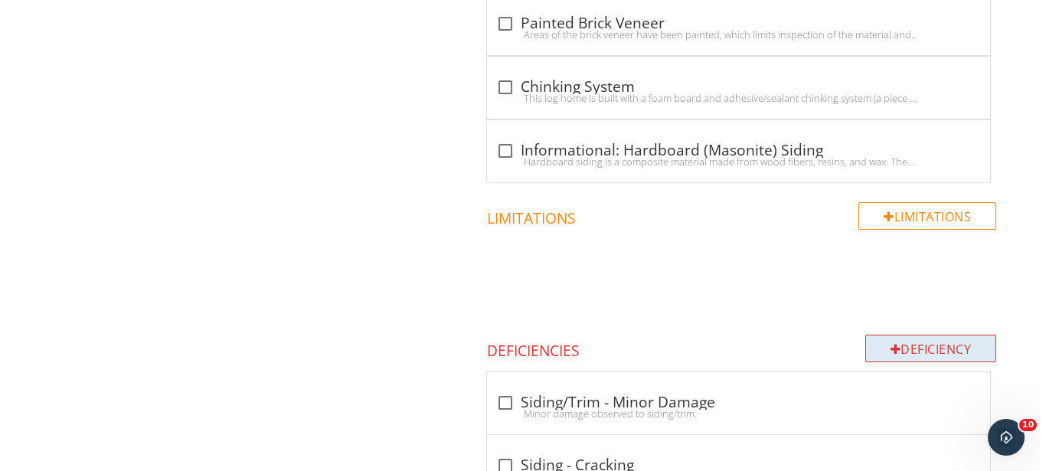
scroll to position [50, 0]
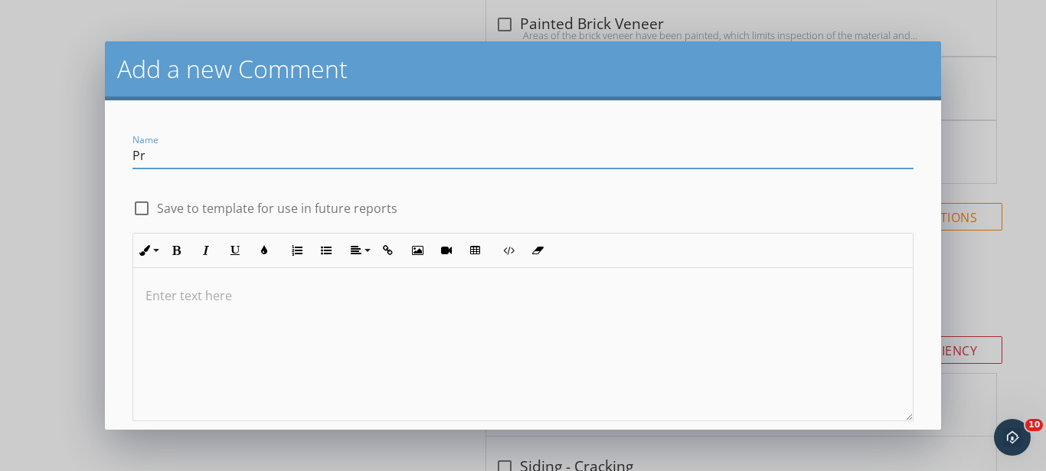
type input "P"
type input "Moisture Damage/Repairs Around Chimney"
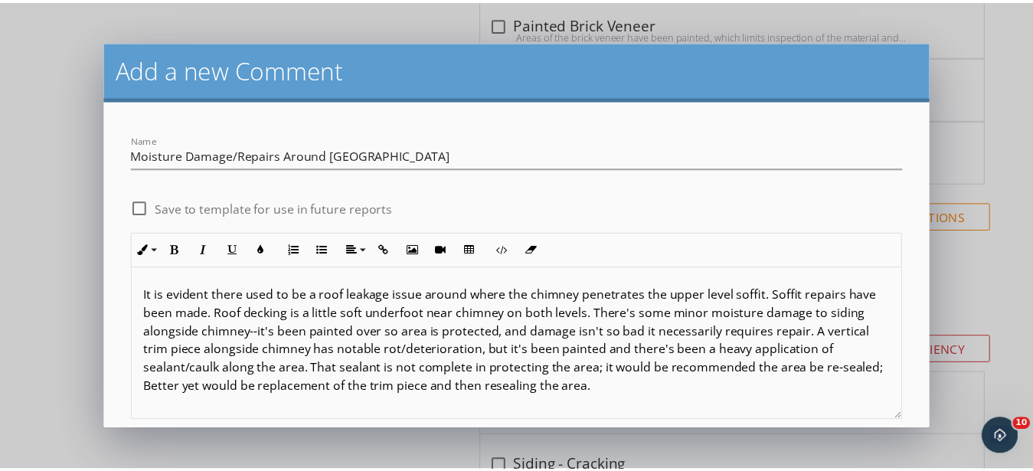
scroll to position [87, 0]
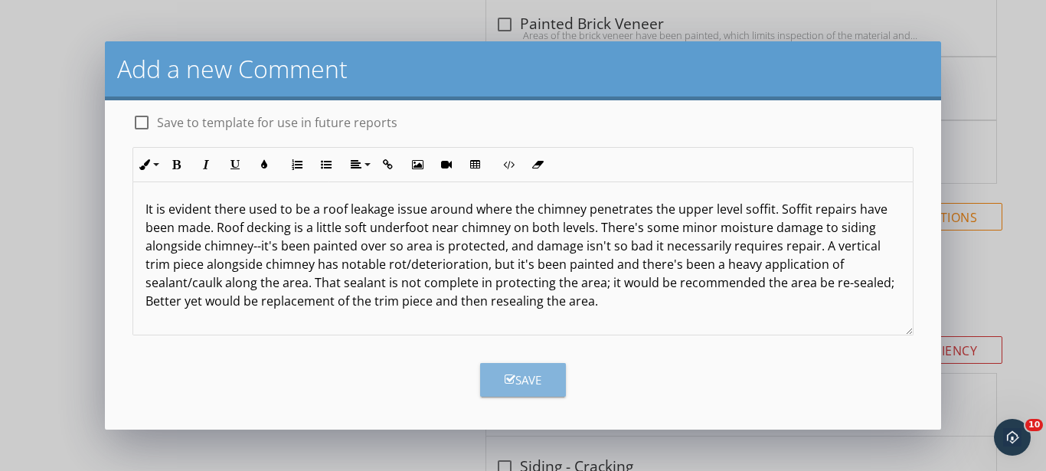
click at [538, 388] on button "Save" at bounding box center [523, 380] width 86 height 34
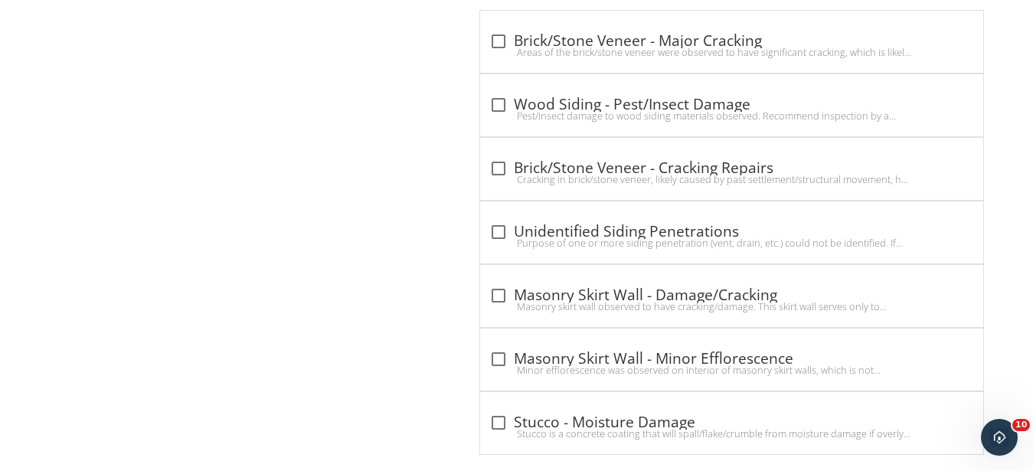
scroll to position [6249, 0]
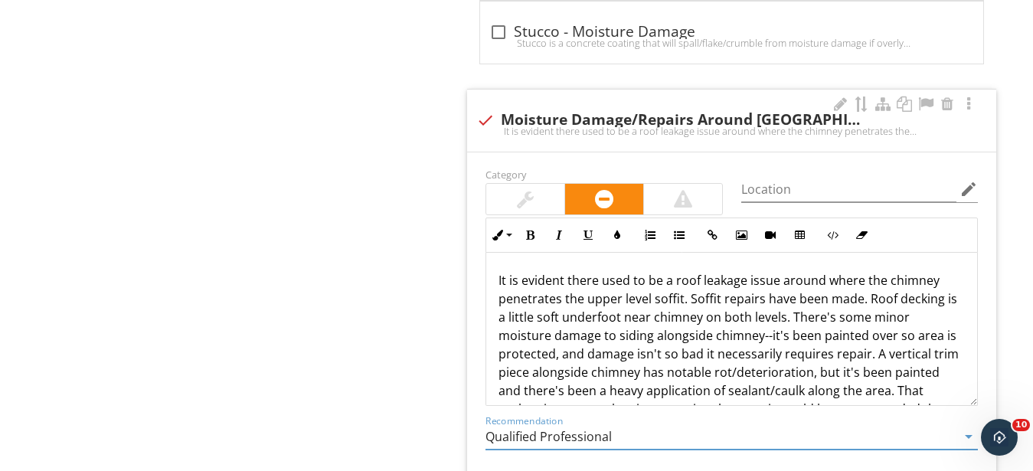
click at [573, 424] on input "Qualified Professional" at bounding box center [721, 436] width 471 height 25
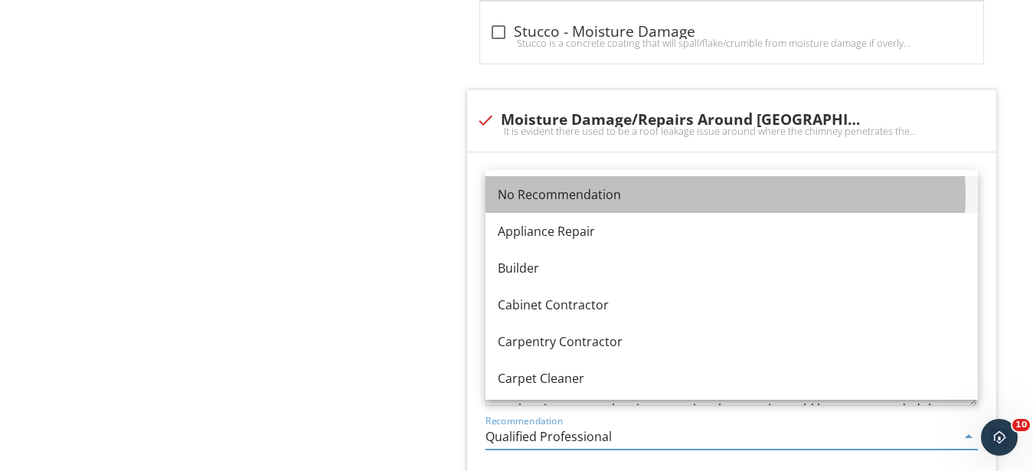
click at [567, 198] on div "No Recommendation" at bounding box center [732, 194] width 468 height 18
type input "No Recommendation"
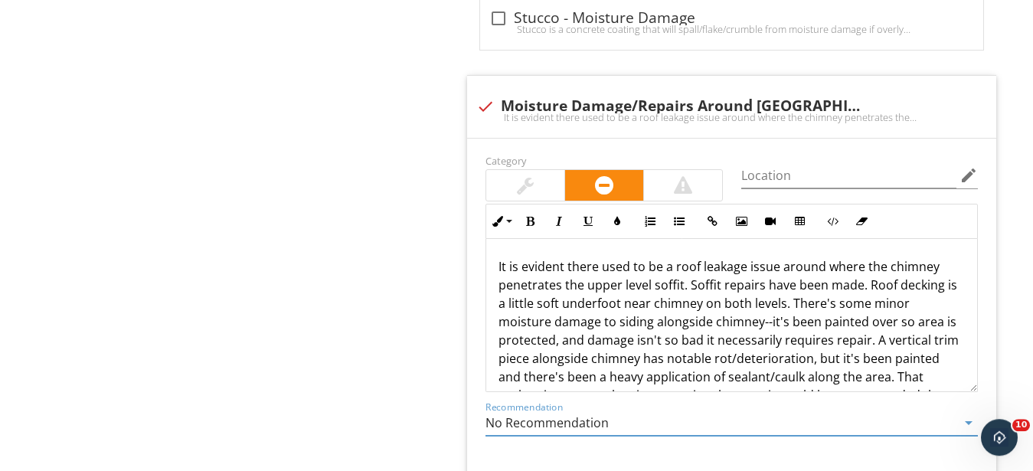
scroll to position [6378, 0]
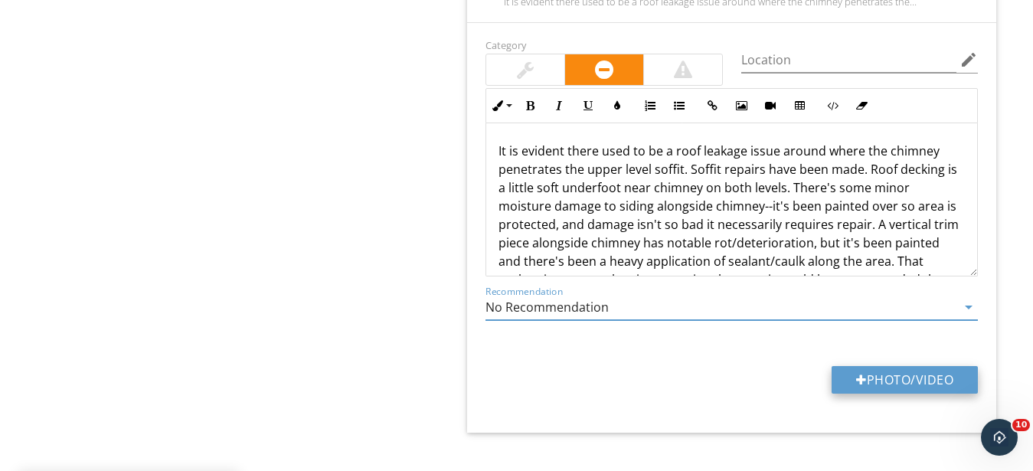
click at [889, 366] on button "Photo/Video" at bounding box center [905, 380] width 146 height 28
type input "C:\fakepath\IMG_9473.JPG"
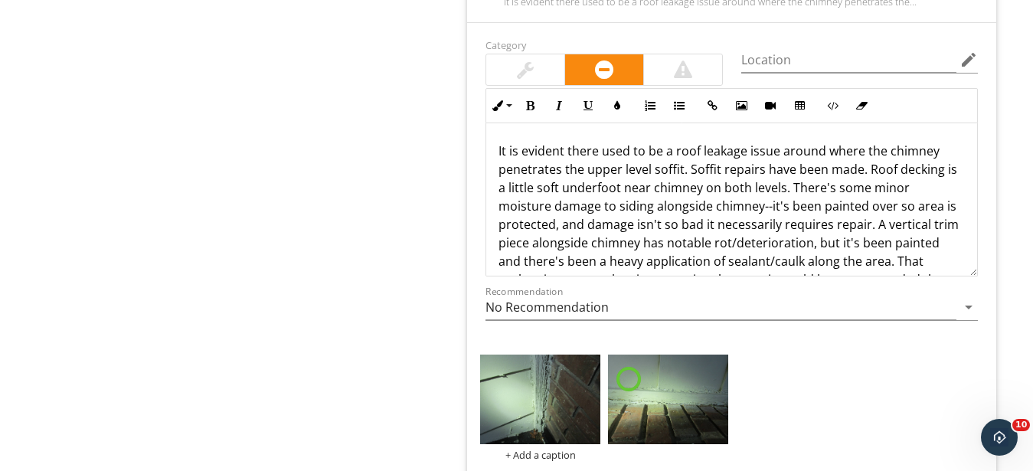
scroll to position [6456, 0]
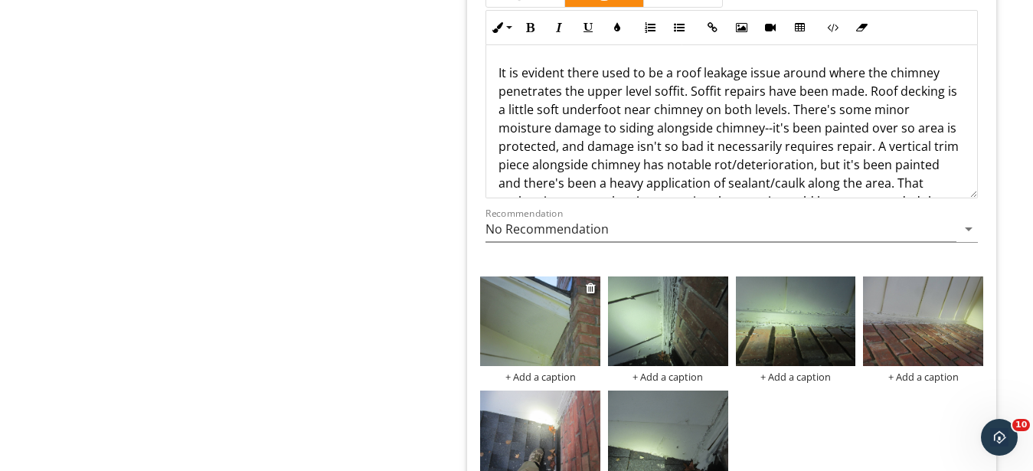
click at [537, 302] on img at bounding box center [540, 321] width 120 height 90
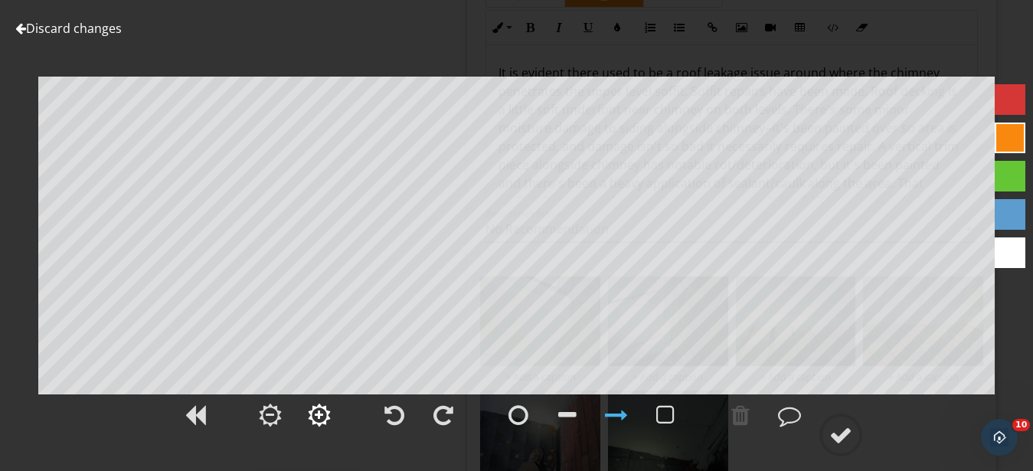
click at [316, 417] on div at bounding box center [319, 415] width 8 height 11
click at [667, 410] on div at bounding box center [665, 415] width 18 height 23
click at [848, 440] on div at bounding box center [840, 434] width 23 height 23
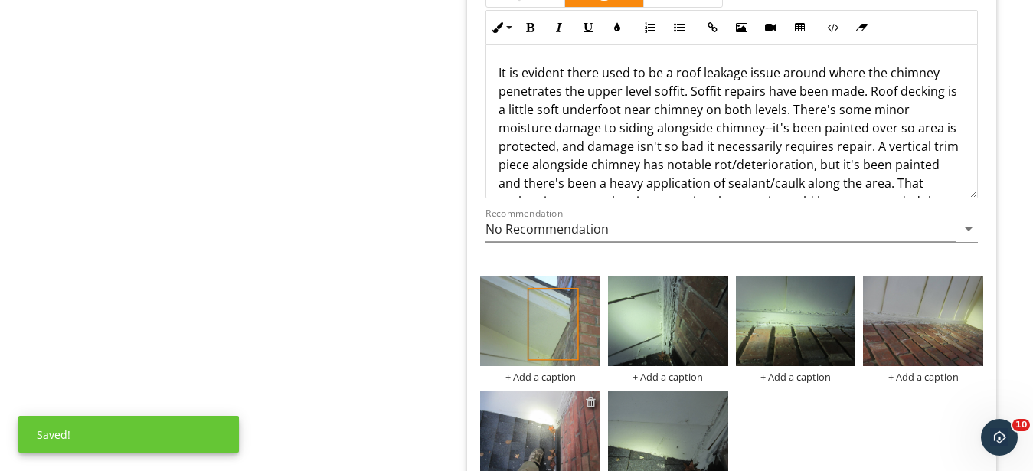
scroll to position [50, 0]
click at [548, 371] on div "+ Add a caption" at bounding box center [540, 377] width 120 height 12
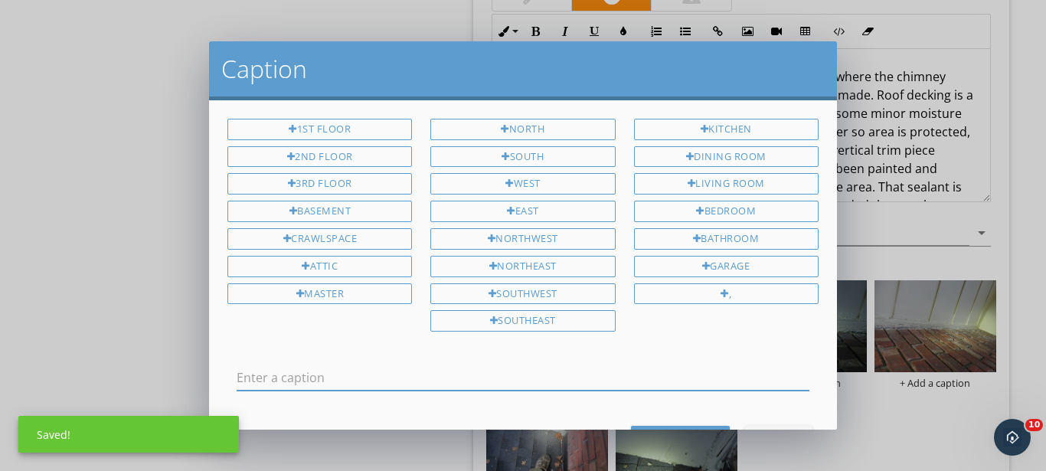
click at [431, 384] on input "text" at bounding box center [523, 377] width 573 height 25
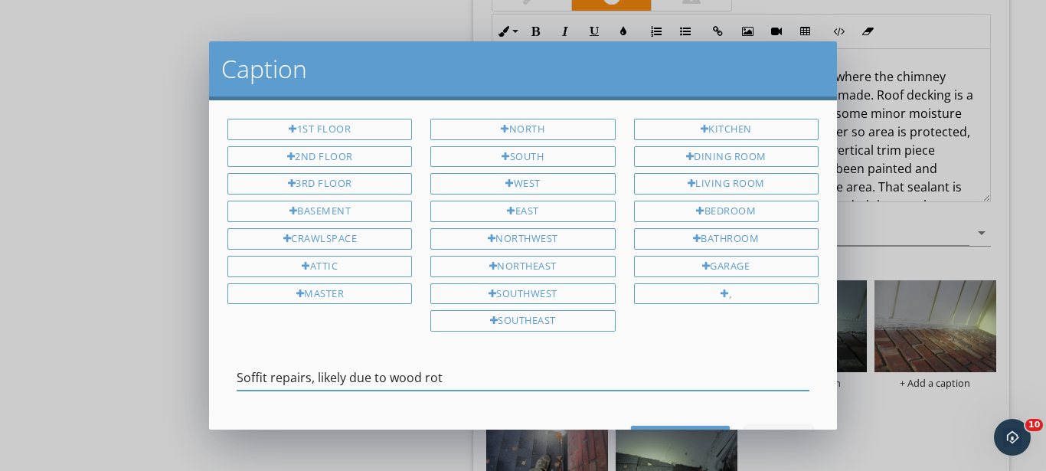
type input "Soffit repairs, likely due to wood rot"
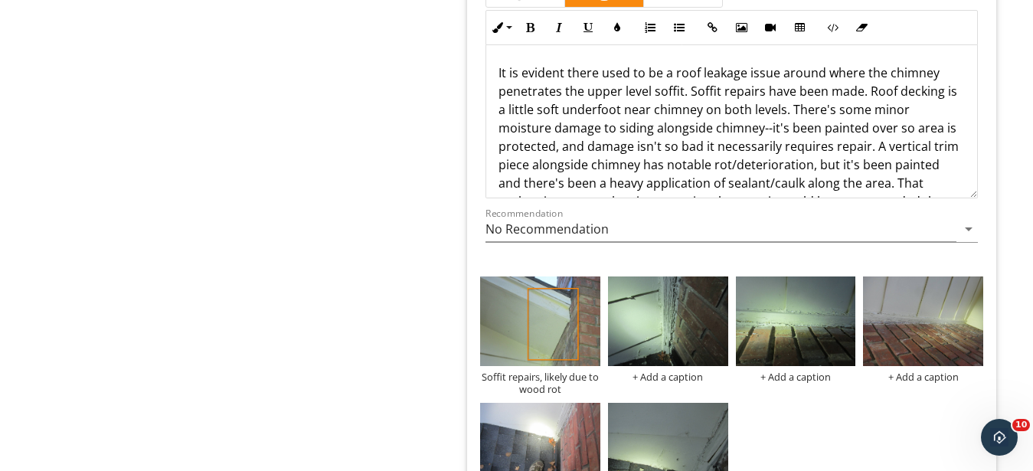
click at [682, 70] on p "It is evident there used to be a roof leakage issue around where the chimney pe…" at bounding box center [732, 156] width 466 height 184
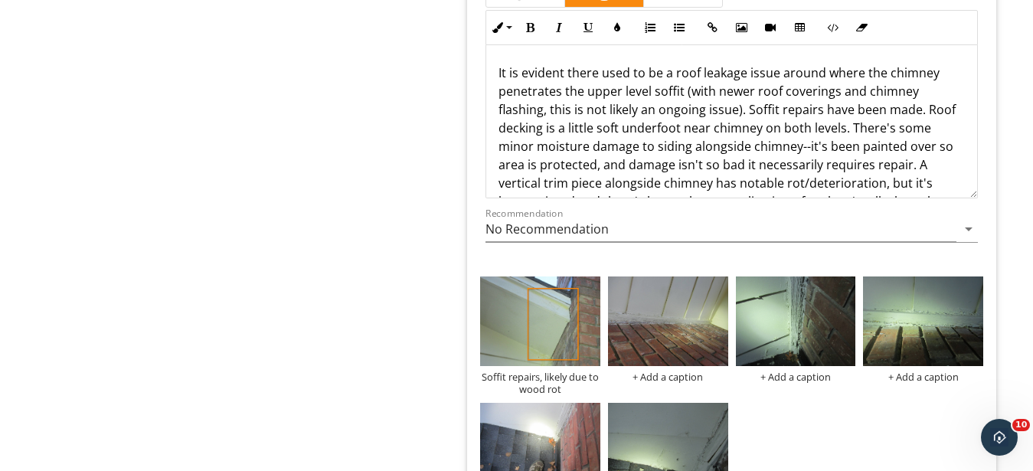
click at [660, 293] on img at bounding box center [668, 321] width 120 height 90
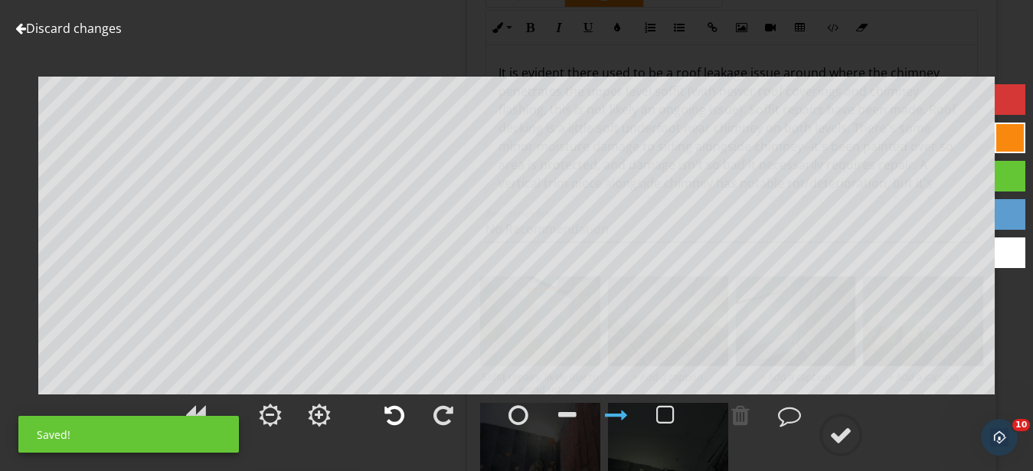
click at [394, 412] on div at bounding box center [394, 415] width 20 height 23
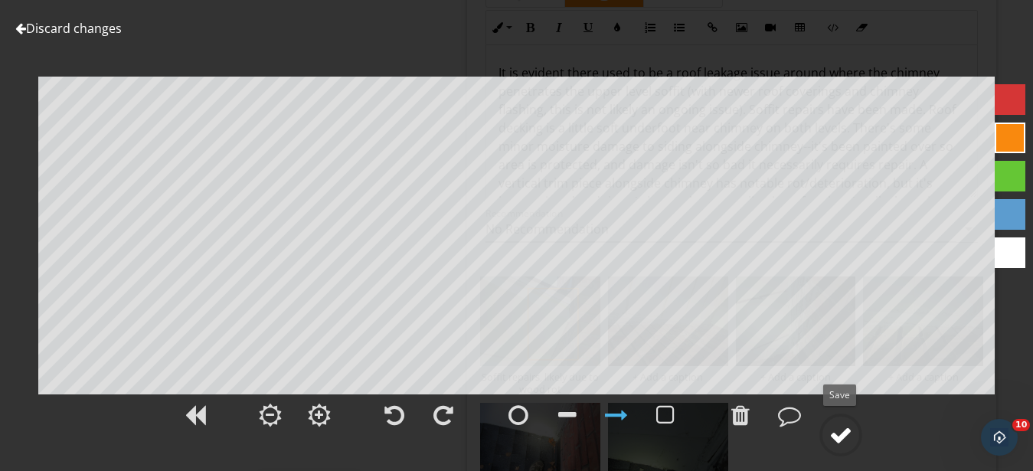
click at [834, 433] on div at bounding box center [840, 434] width 23 height 23
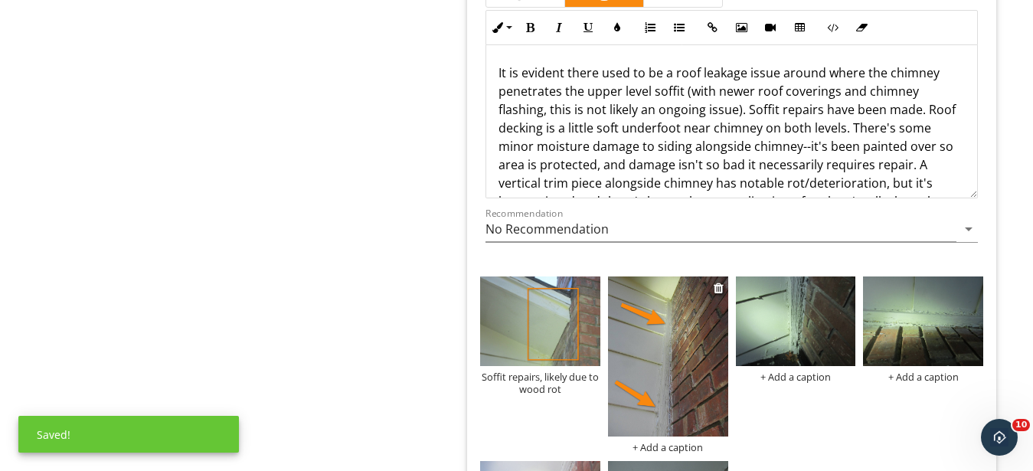
click at [672, 416] on div at bounding box center [668, 358] width 120 height 165
click at [672, 441] on div "+ Add a caption" at bounding box center [668, 447] width 120 height 12
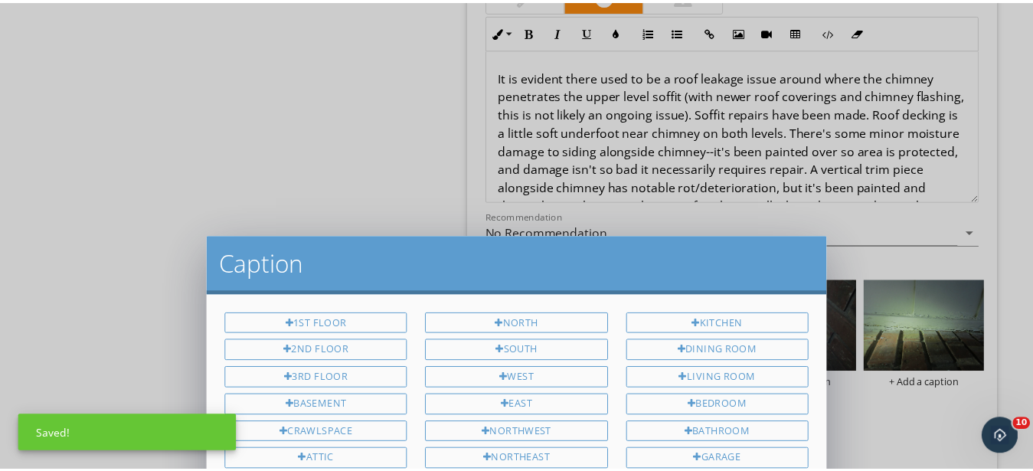
scroll to position [0, 0]
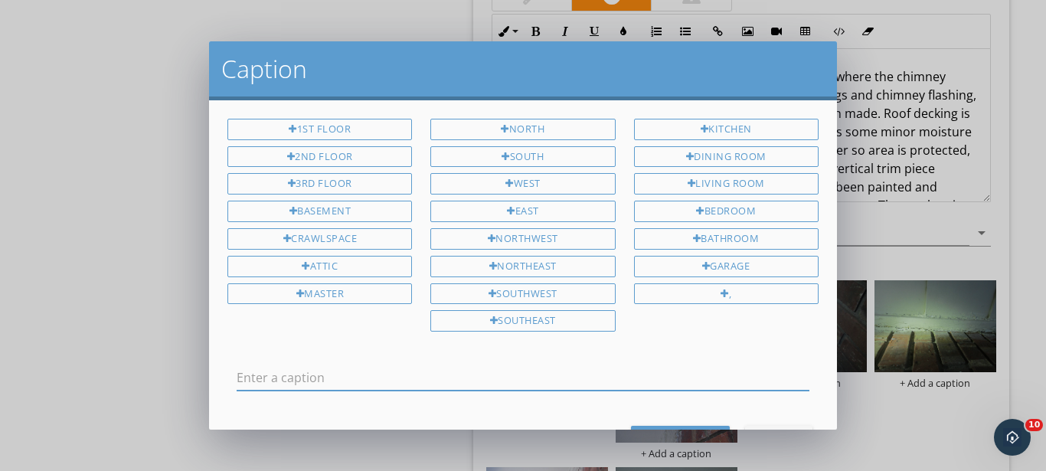
click at [526, 374] on input "text" at bounding box center [523, 377] width 573 height 25
type input "Trim piece"
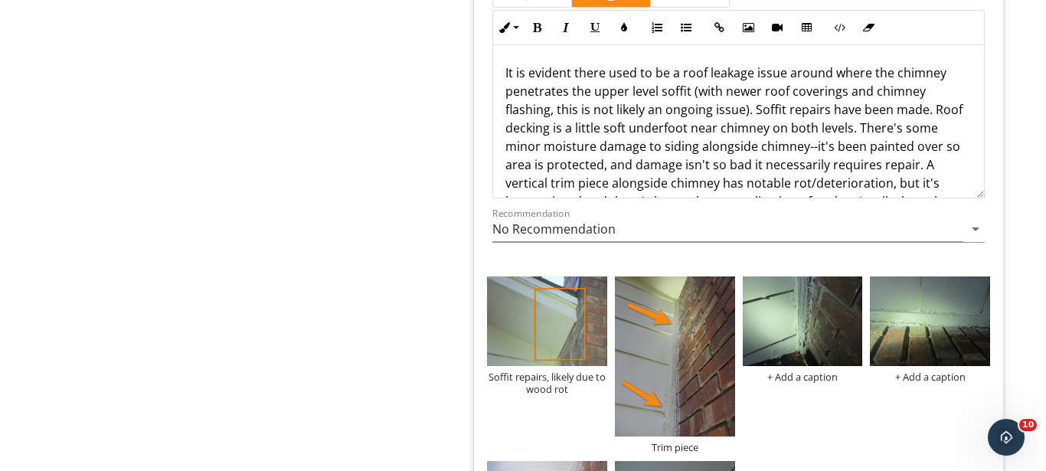
scroll to position [50, 0]
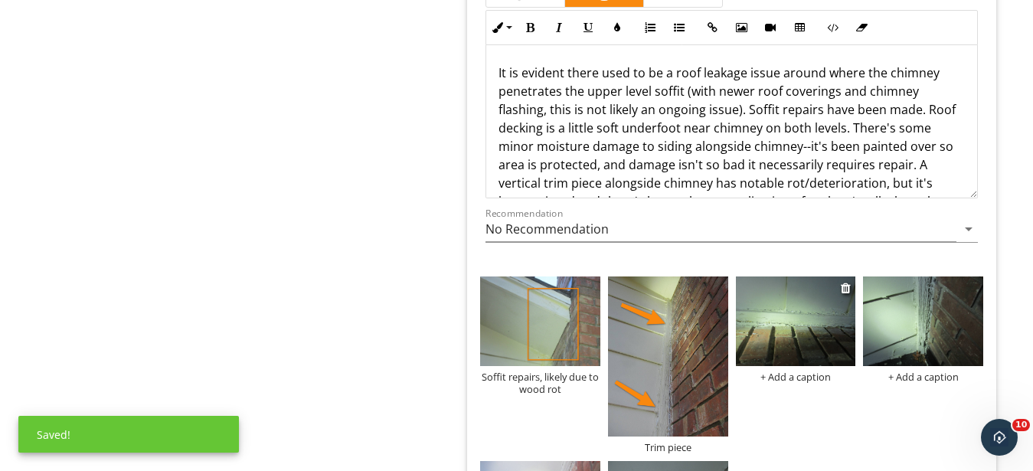
click at [807, 306] on img at bounding box center [796, 321] width 120 height 90
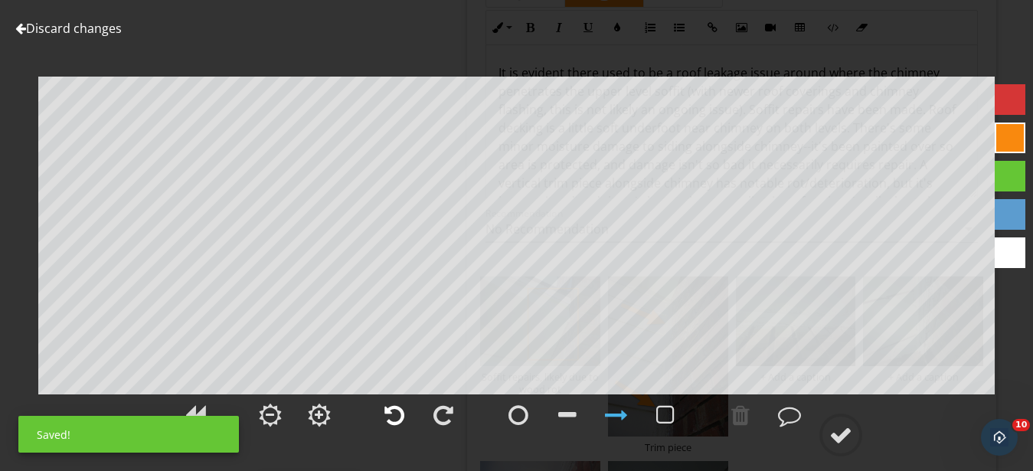
click at [410, 413] on div at bounding box center [394, 415] width 38 height 38
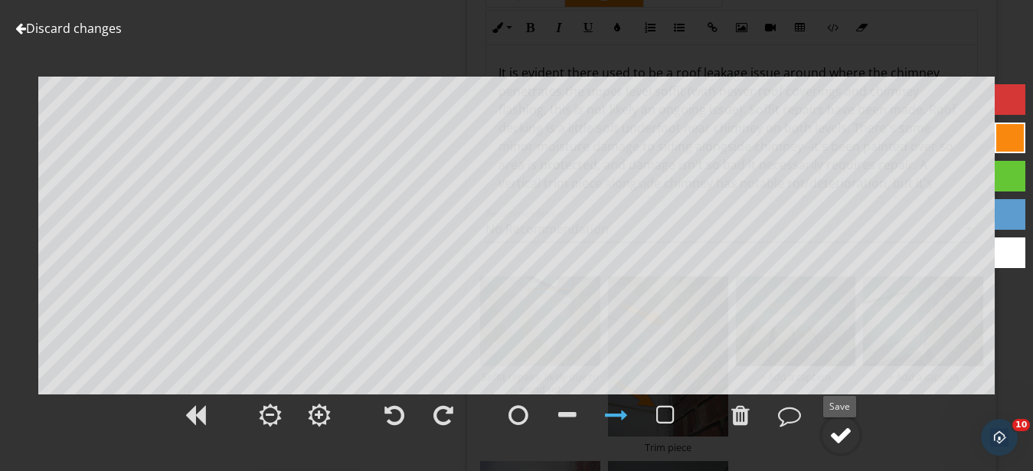
click at [844, 426] on div at bounding box center [840, 434] width 23 height 23
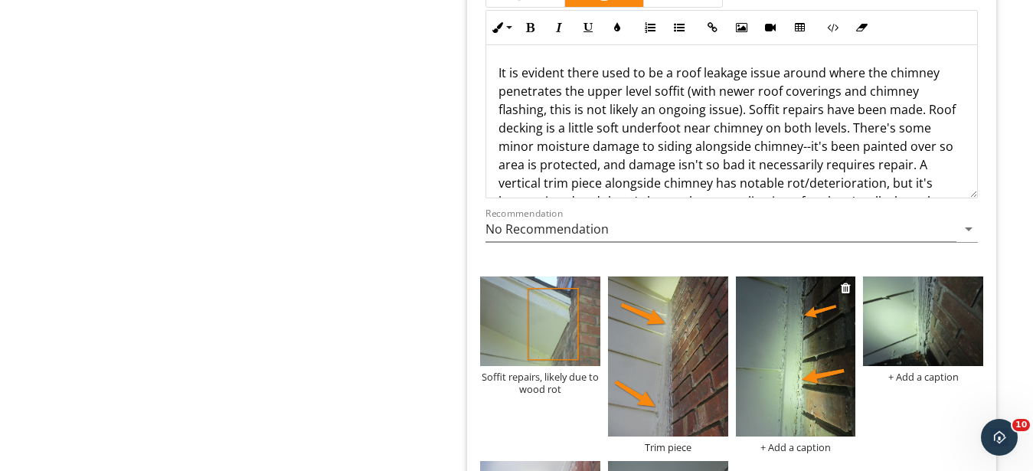
click at [803, 441] on div "+ Add a caption" at bounding box center [796, 447] width 120 height 12
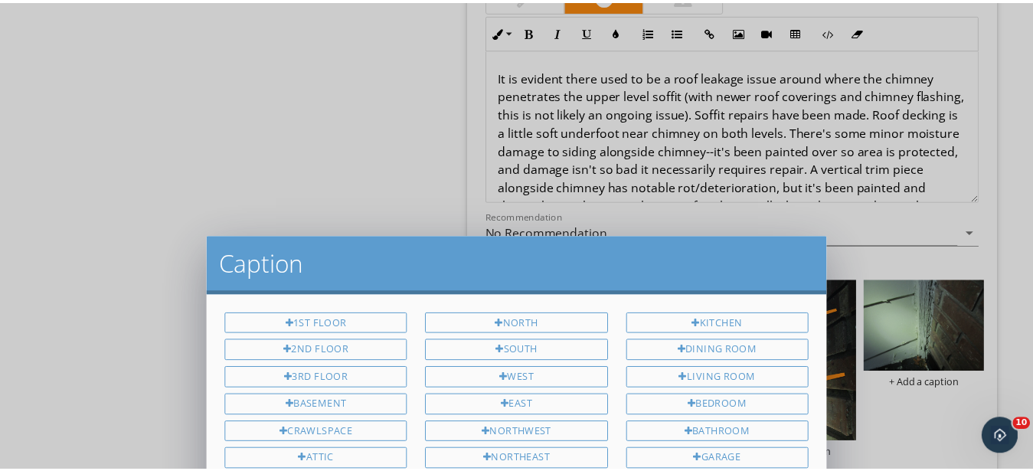
scroll to position [0, 0]
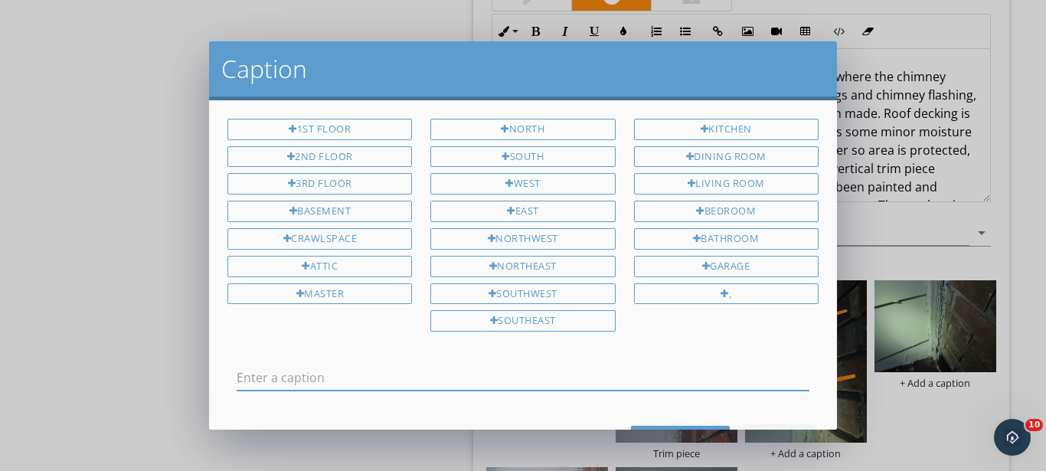
click at [514, 371] on input "text" at bounding box center [523, 377] width 573 height 25
type input "Cracked/separated caulking"
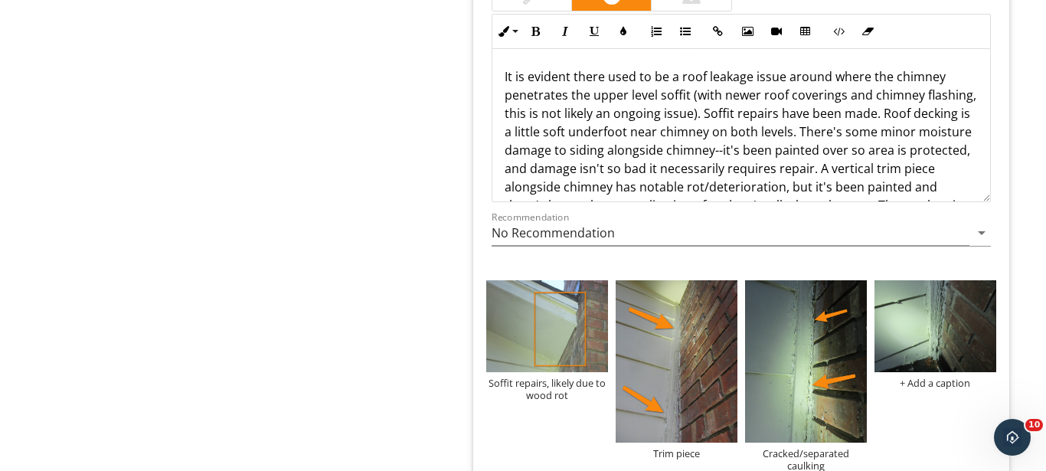
scroll to position [50, 0]
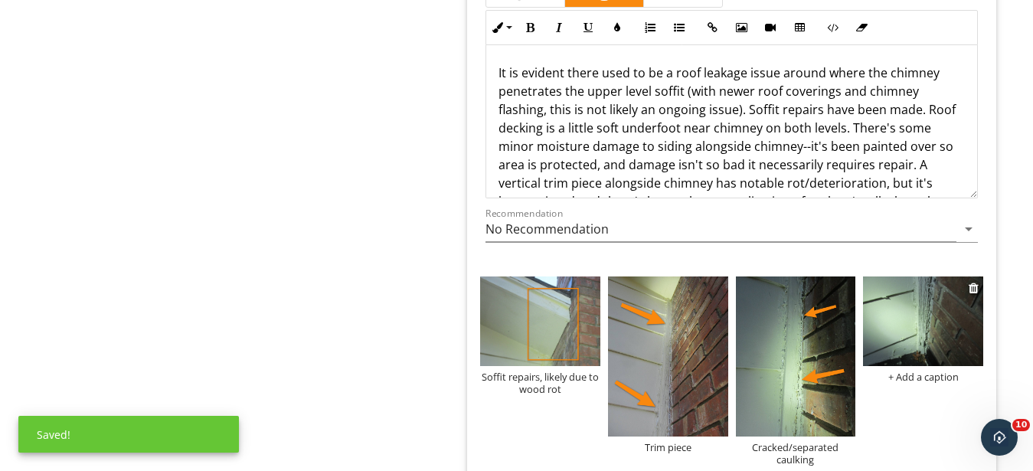
click at [910, 306] on img at bounding box center [923, 321] width 120 height 90
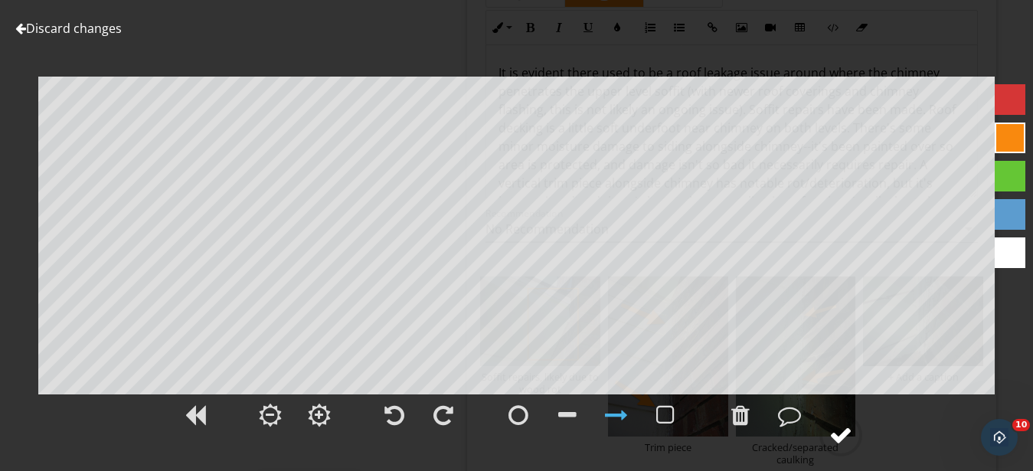
click at [833, 445] on div at bounding box center [840, 434] width 23 height 23
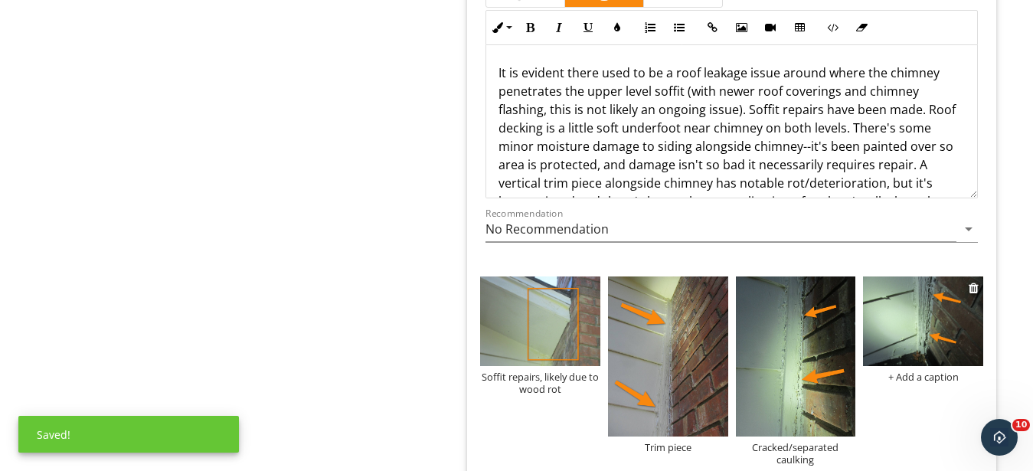
click at [904, 371] on div "+ Add a caption" at bounding box center [923, 377] width 120 height 12
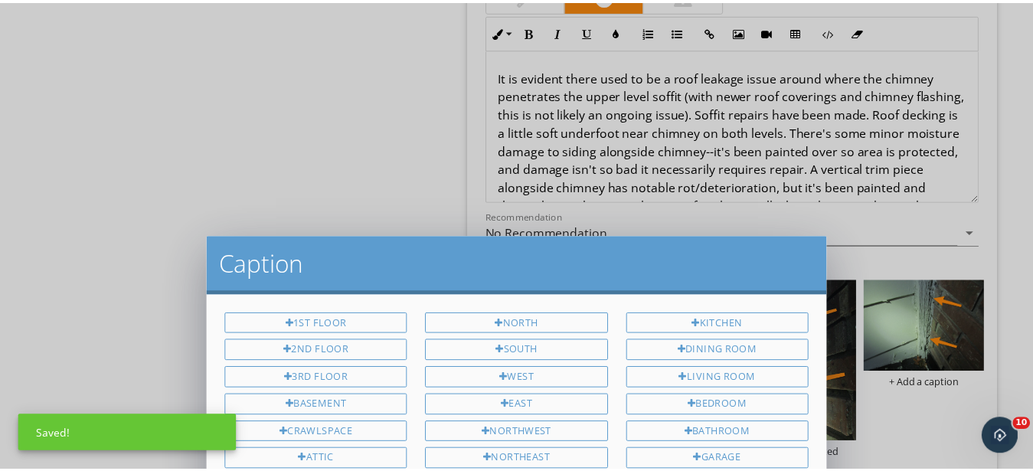
scroll to position [0, 0]
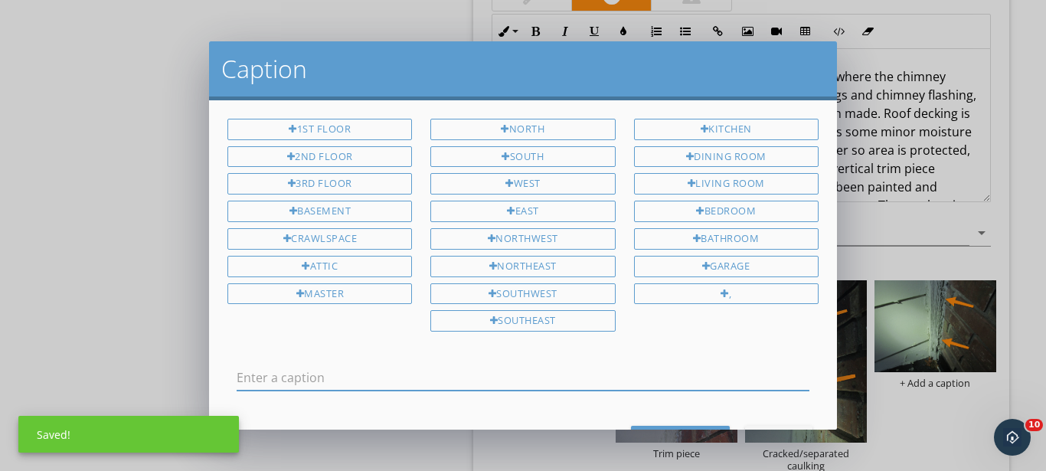
click at [634, 358] on div at bounding box center [523, 381] width 573 height 50
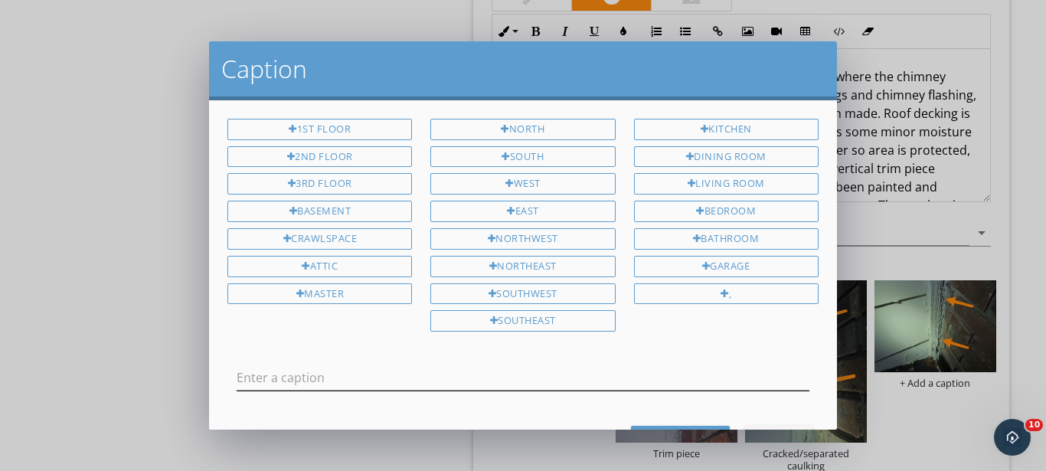
drag, startPoint x: 536, startPoint y: 388, endPoint x: 524, endPoint y: 377, distance: 16.8
click at [535, 388] on div at bounding box center [523, 377] width 573 height 25
click at [513, 365] on input "text" at bounding box center [523, 377] width 573 height 25
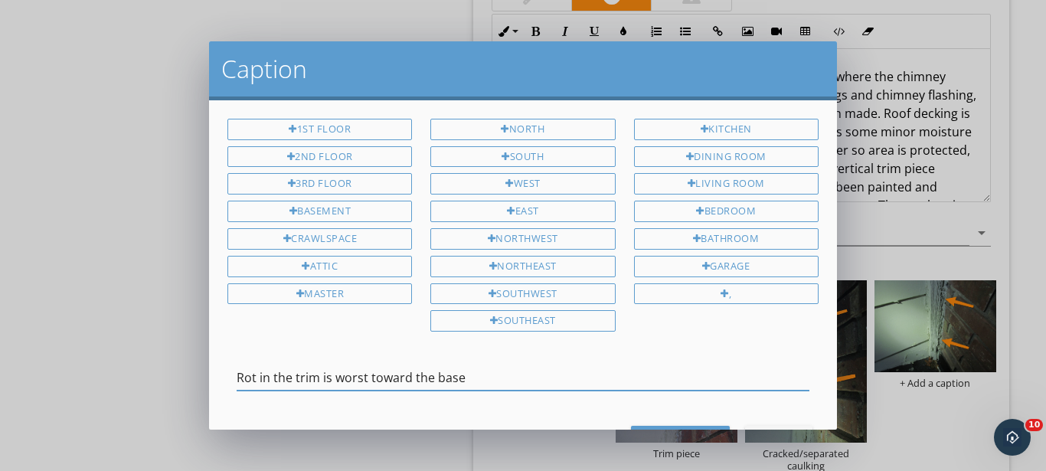
type input "Rot in the trim is worst toward the base"
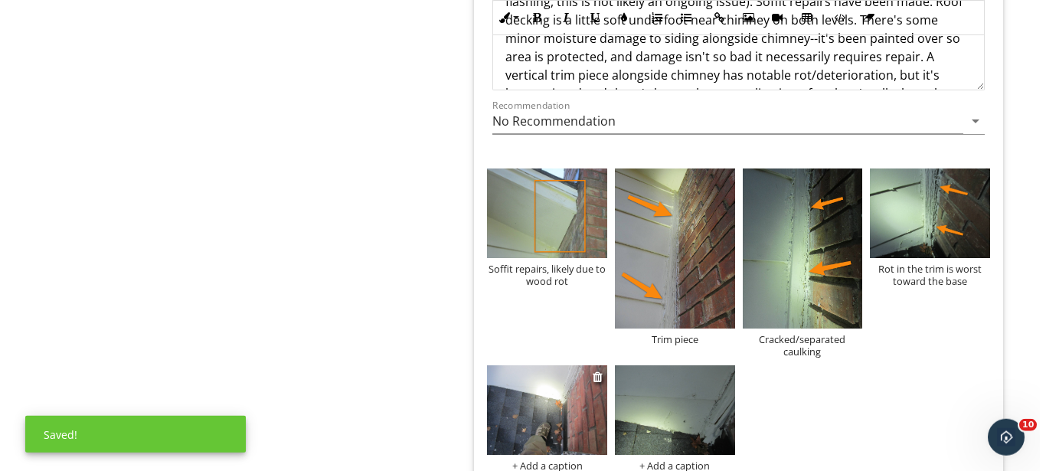
scroll to position [6612, 0]
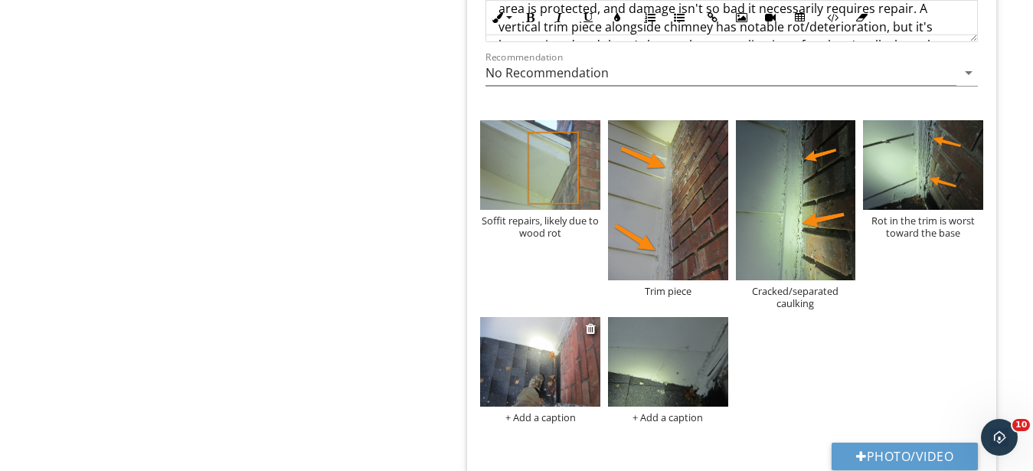
click at [533, 411] on div "+ Add a caption" at bounding box center [540, 417] width 120 height 12
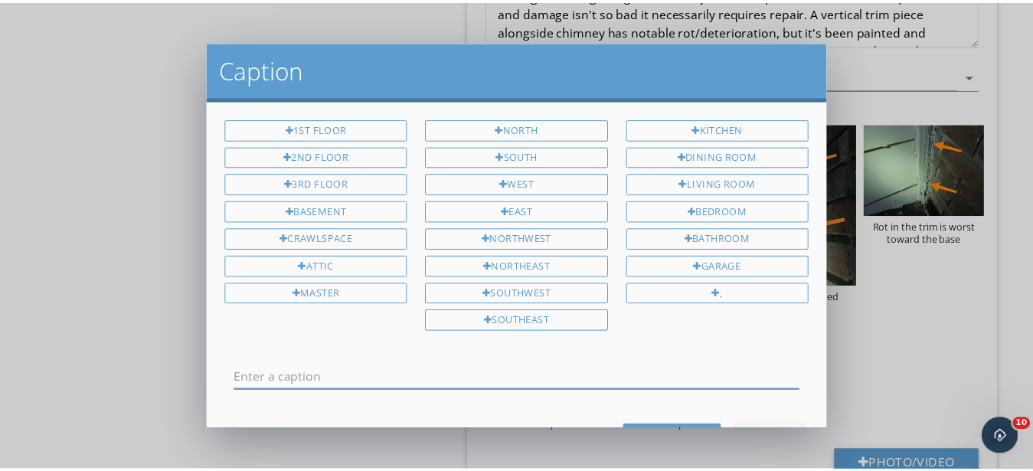
scroll to position [0, 0]
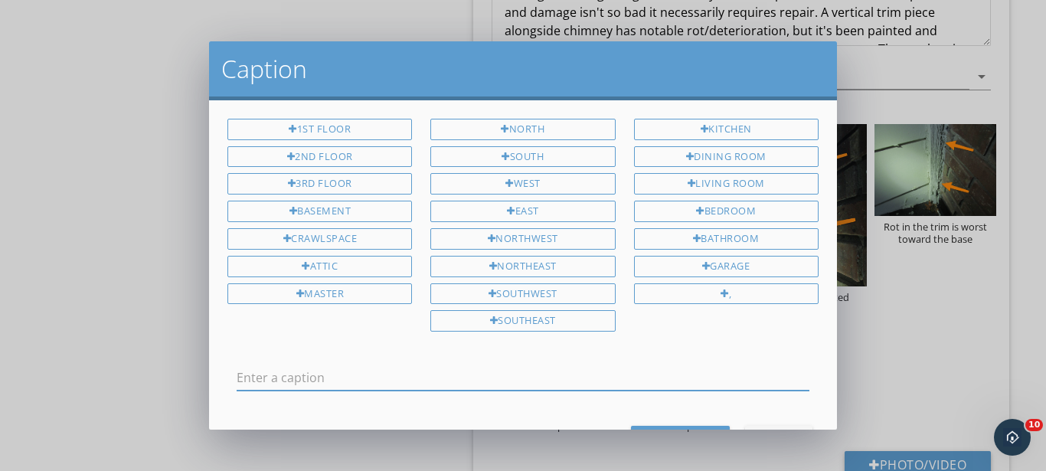
click at [449, 366] on input "text" at bounding box center [523, 377] width 573 height 25
type input "Roof decking is a little soft below this area"
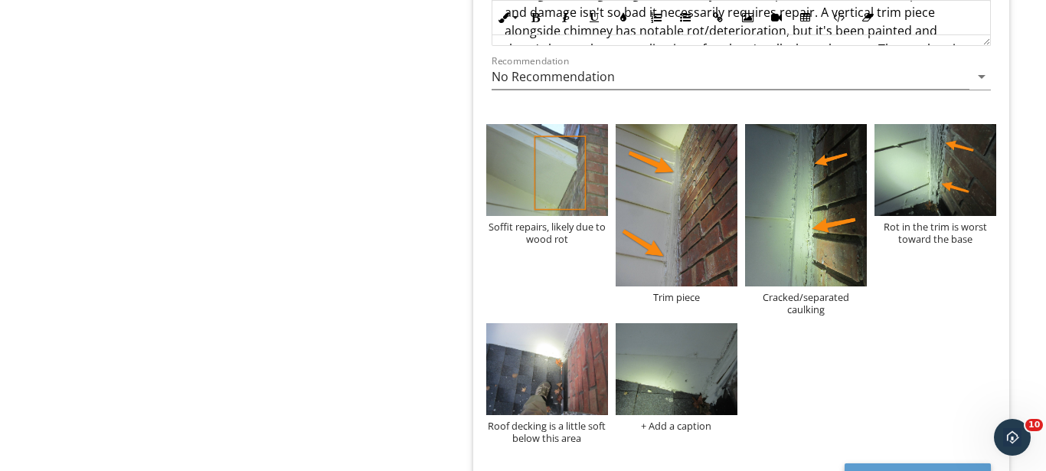
scroll to position [50, 0]
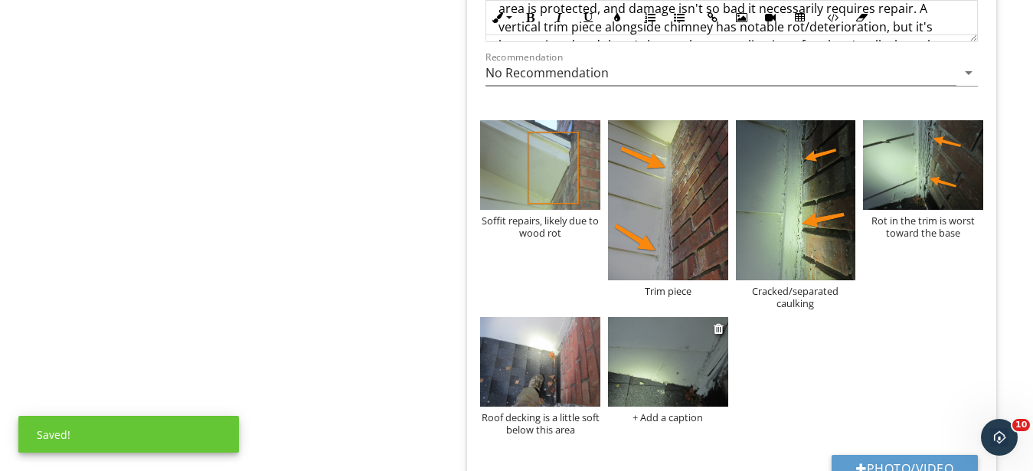
click at [652, 342] on img at bounding box center [668, 362] width 120 height 90
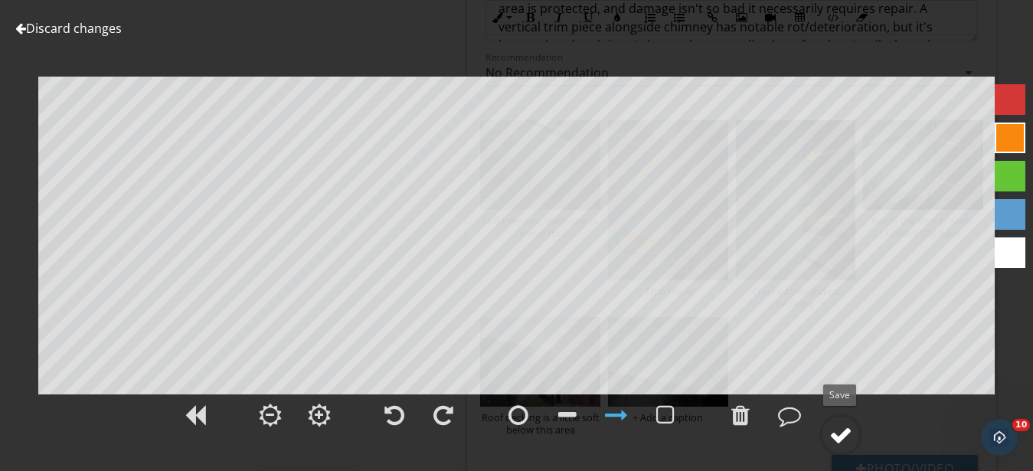
click at [840, 433] on div at bounding box center [840, 434] width 23 height 23
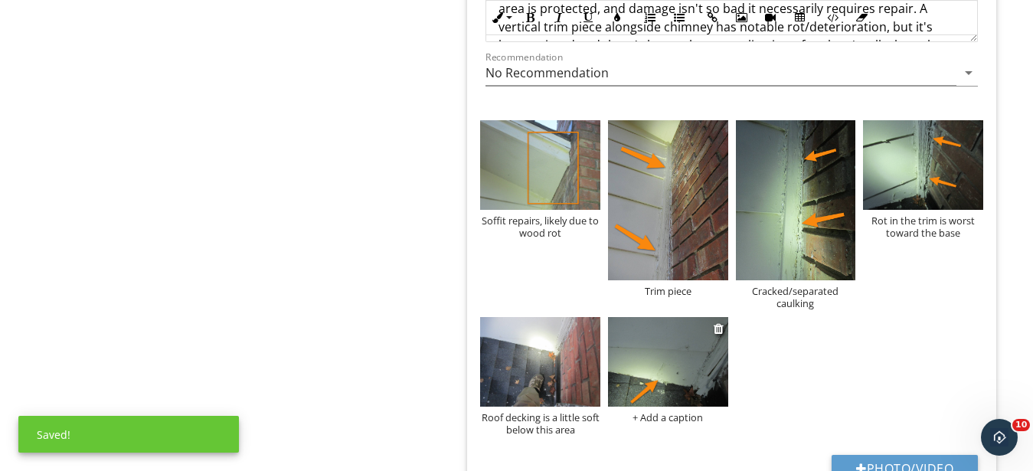
click at [660, 411] on div "+ Add a caption" at bounding box center [668, 417] width 120 height 12
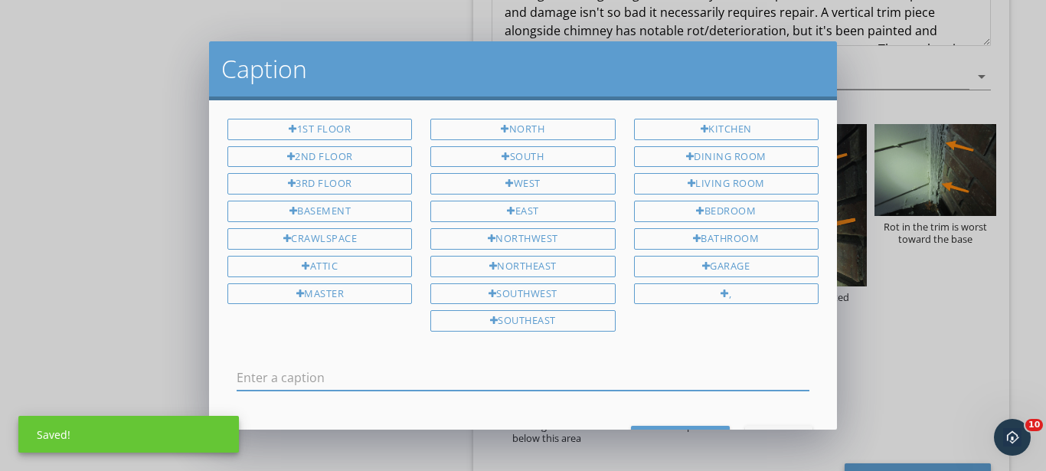
click at [426, 381] on input "text" at bounding box center [523, 377] width 573 height 25
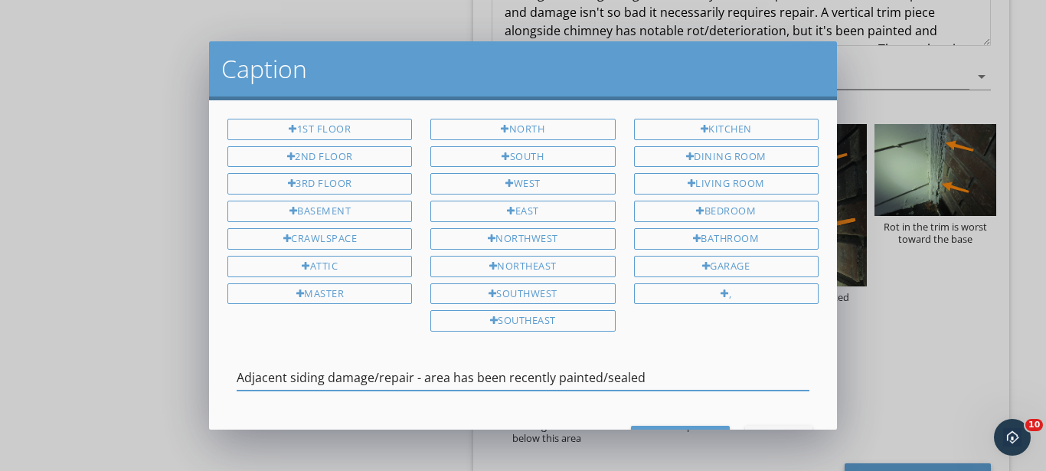
type input "Adjacent siding damage/repair - area has been recently painted/sealed"
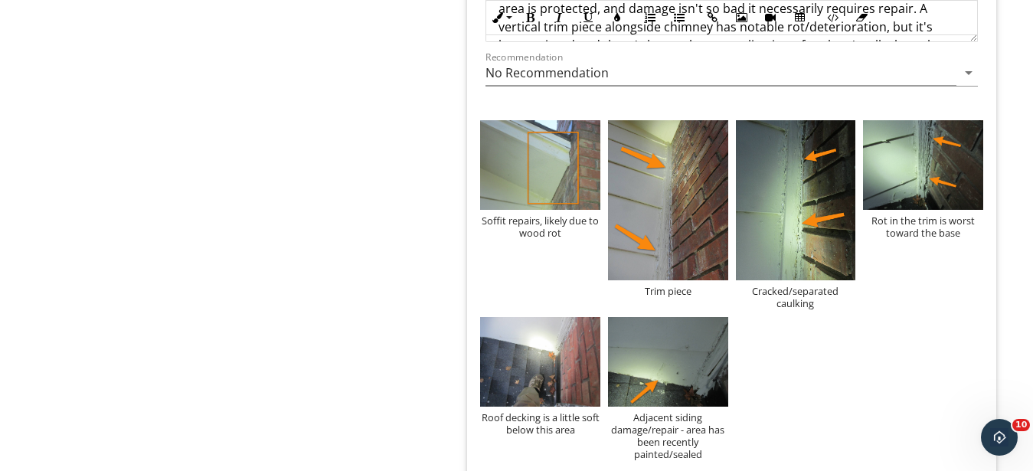
type input "C:\fakepath\IMG_9365.1.JPG"
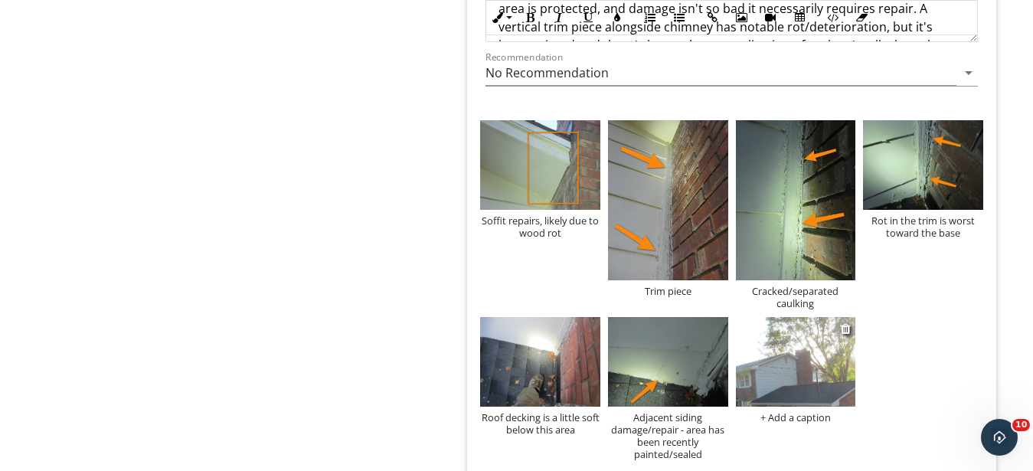
click at [765, 358] on img at bounding box center [796, 362] width 120 height 90
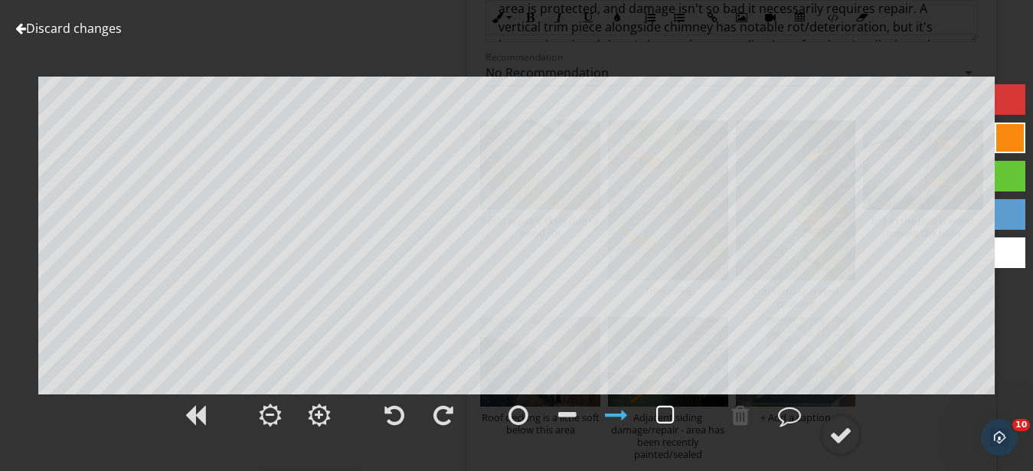
click at [669, 415] on div at bounding box center [665, 415] width 18 height 23
click at [832, 425] on div at bounding box center [840, 434] width 23 height 23
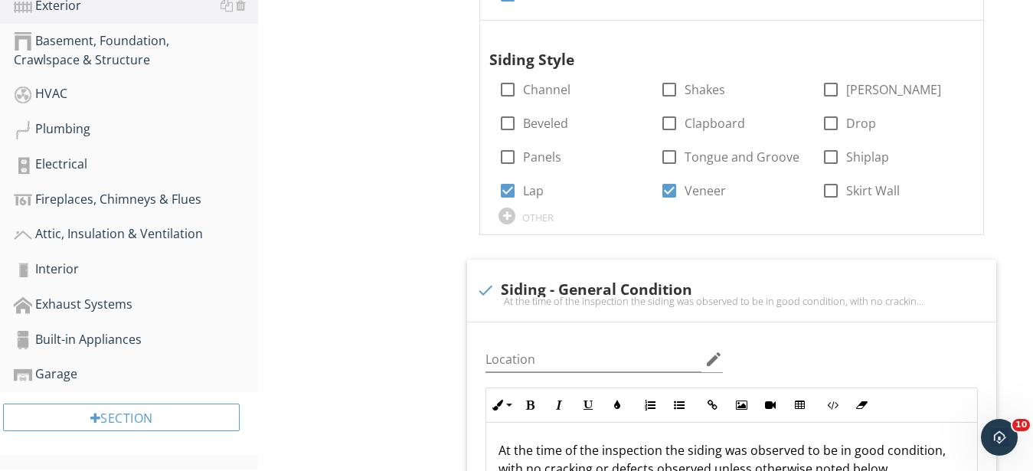
scroll to position [208, 0]
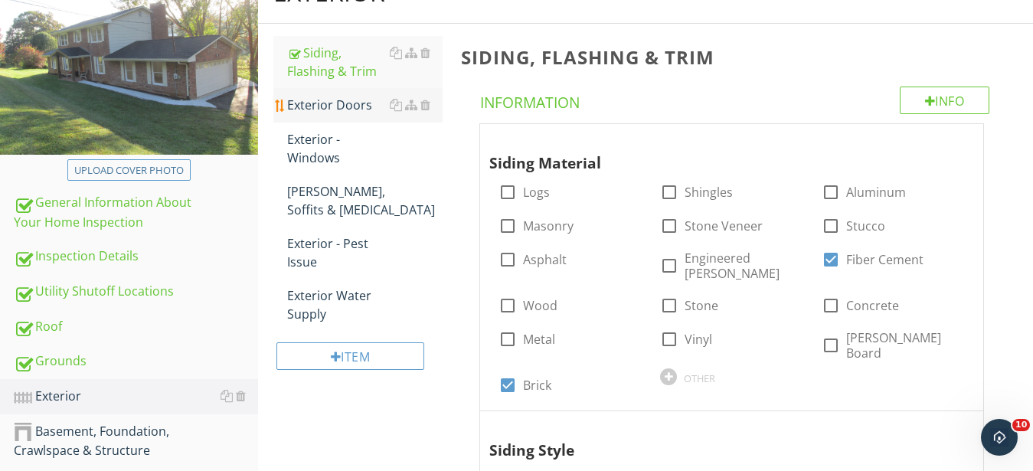
click at [316, 100] on div "Exterior Doors" at bounding box center [364, 105] width 155 height 18
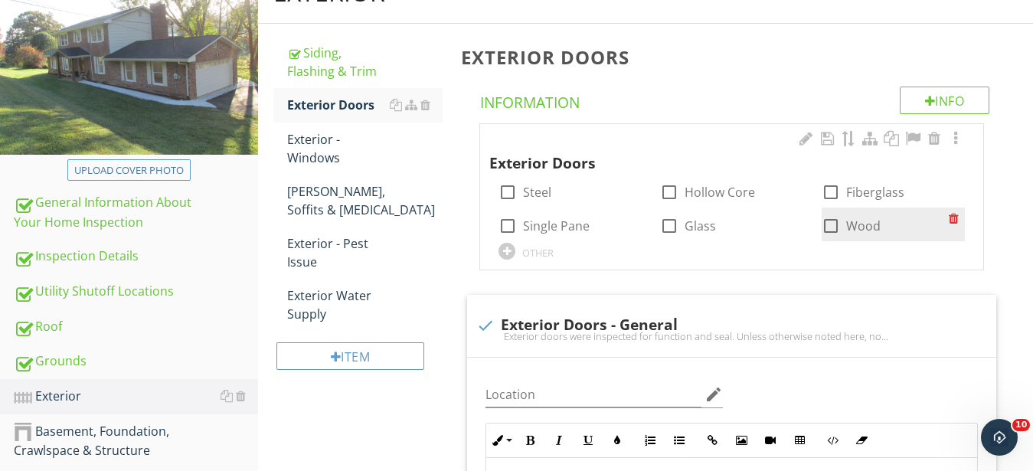
click at [835, 227] on div at bounding box center [831, 226] width 26 height 26
checkbox input "true"
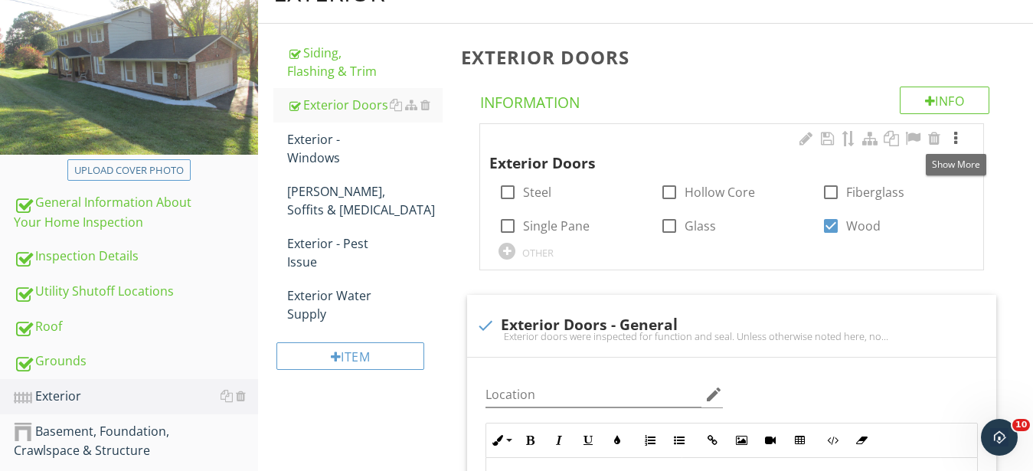
click at [956, 140] on div at bounding box center [956, 138] width 18 height 15
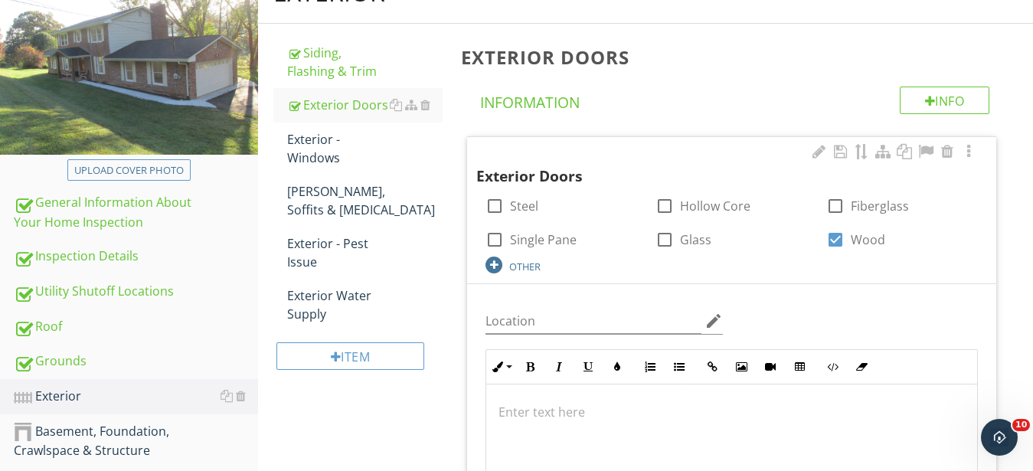
click at [489, 266] on div at bounding box center [494, 265] width 17 height 17
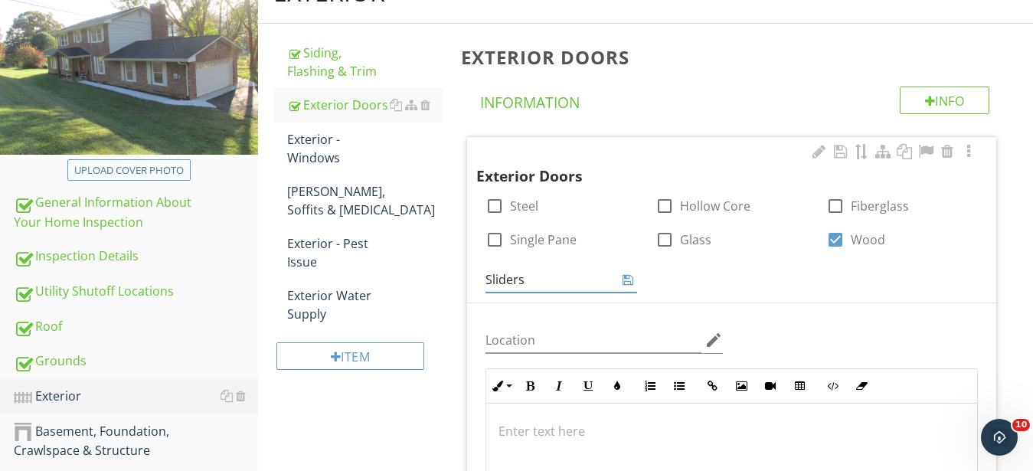
type input "Sliders"
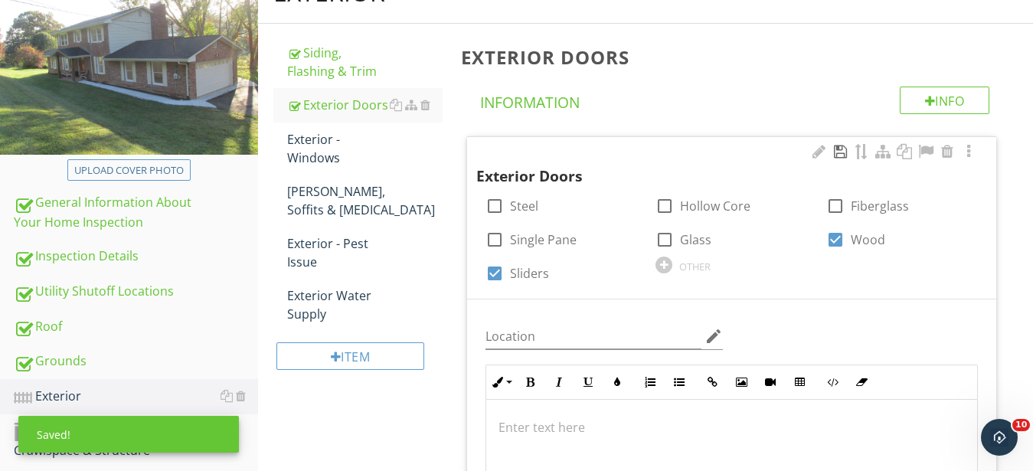
click at [842, 152] on div at bounding box center [840, 151] width 18 height 15
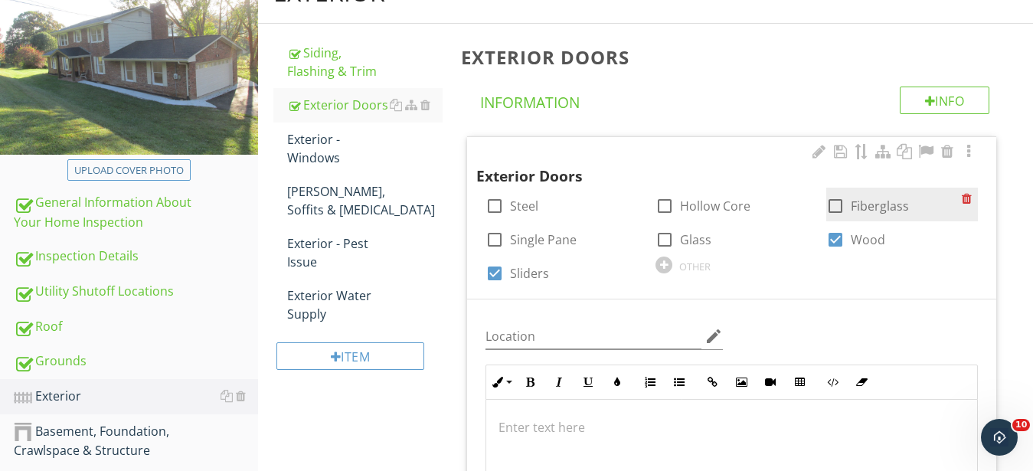
click at [833, 201] on div at bounding box center [835, 206] width 26 height 26
checkbox input "true"
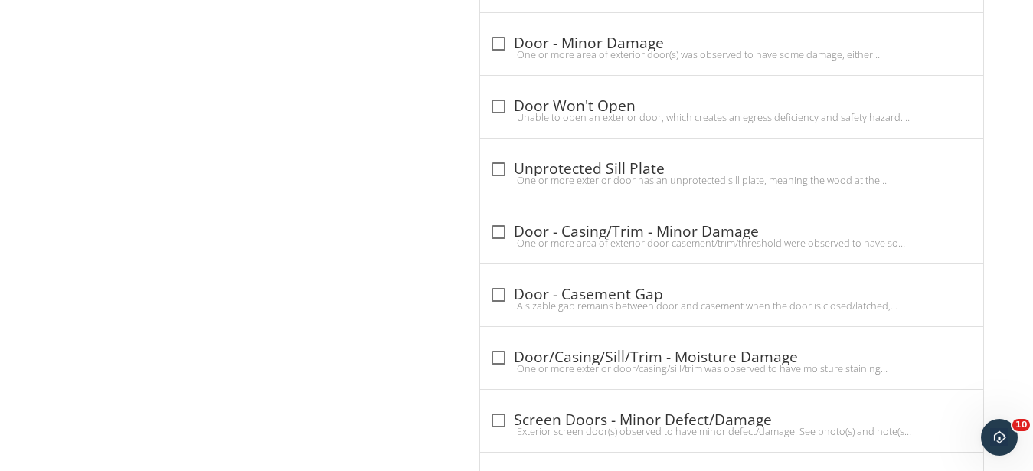
scroll to position [2004, 0]
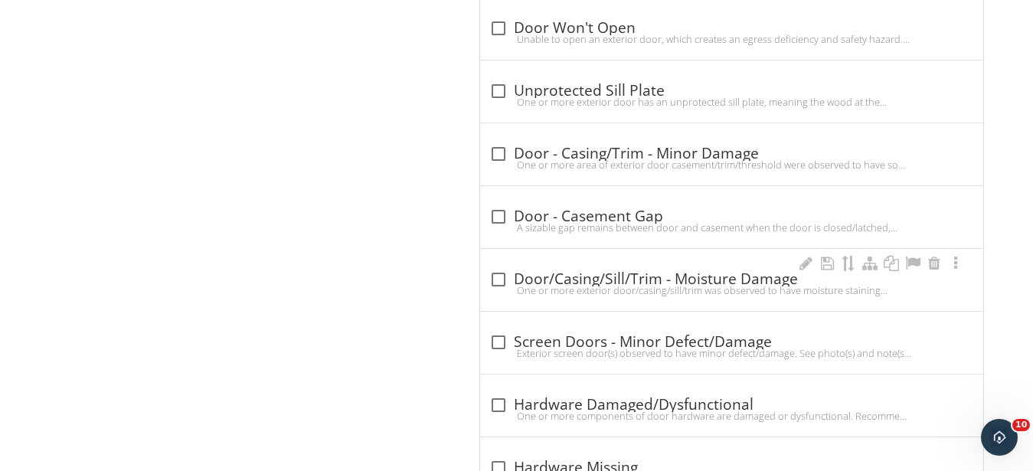
click at [610, 285] on div "One or more exterior door/casing/sill/trim was observed to have moisture staini…" at bounding box center [731, 290] width 485 height 12
checkbox input "true"
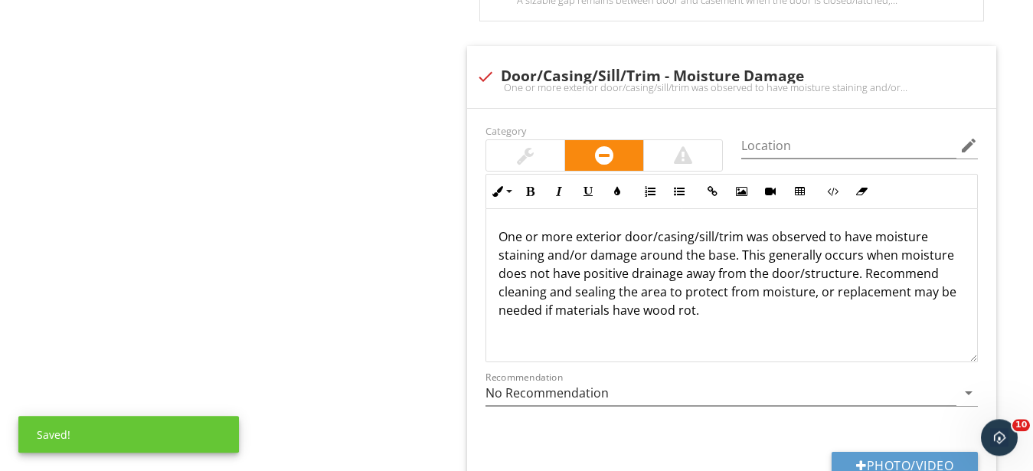
scroll to position [2316, 0]
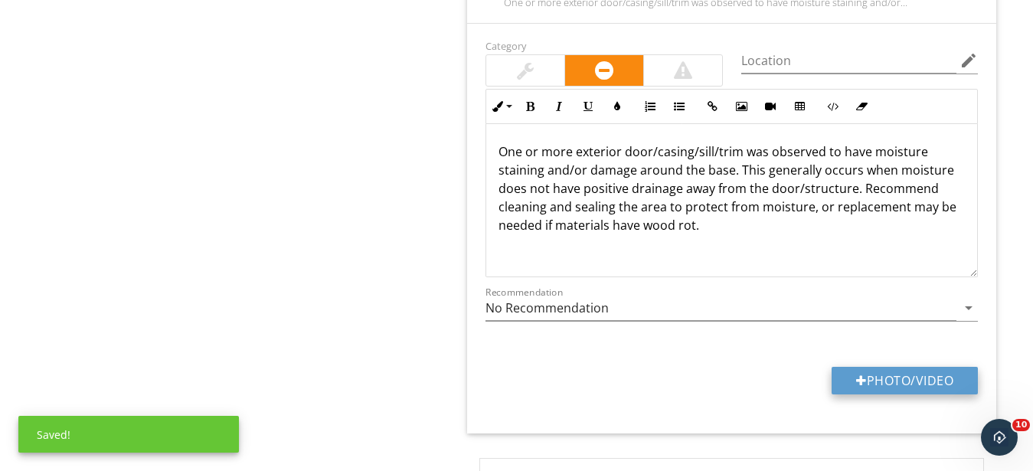
click at [930, 385] on button "Photo/Video" at bounding box center [905, 381] width 146 height 28
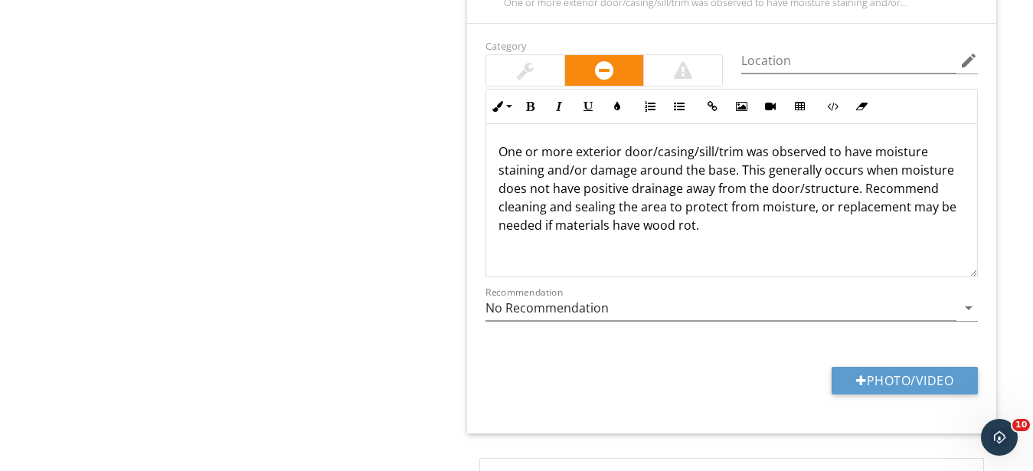
type input "C:\fakepath\IMG_9440.JPG"
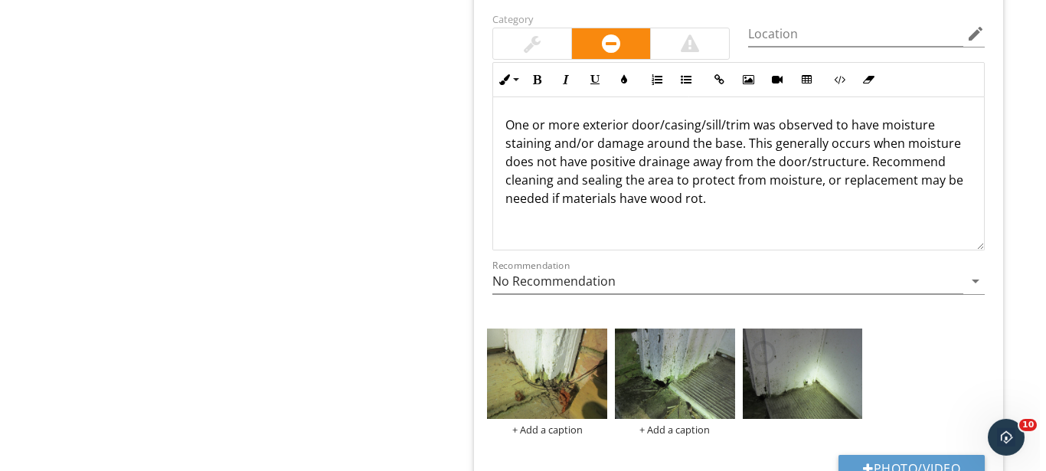
scroll to position [2395, 0]
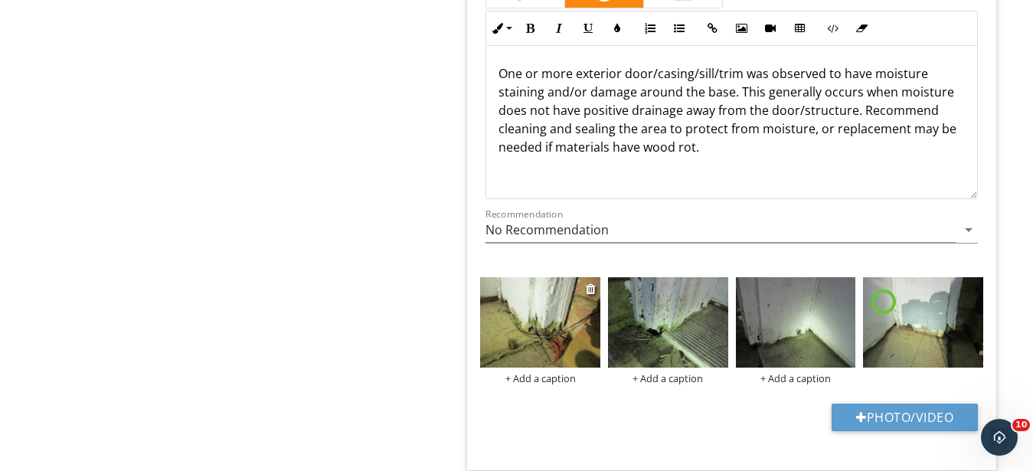
click at [539, 380] on div "+ Add a caption" at bounding box center [540, 378] width 120 height 12
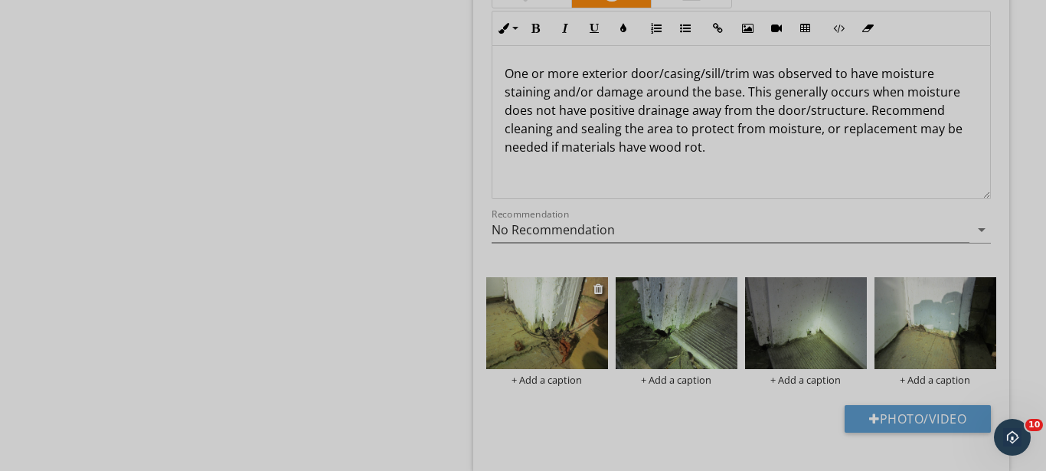
scroll to position [0, 0]
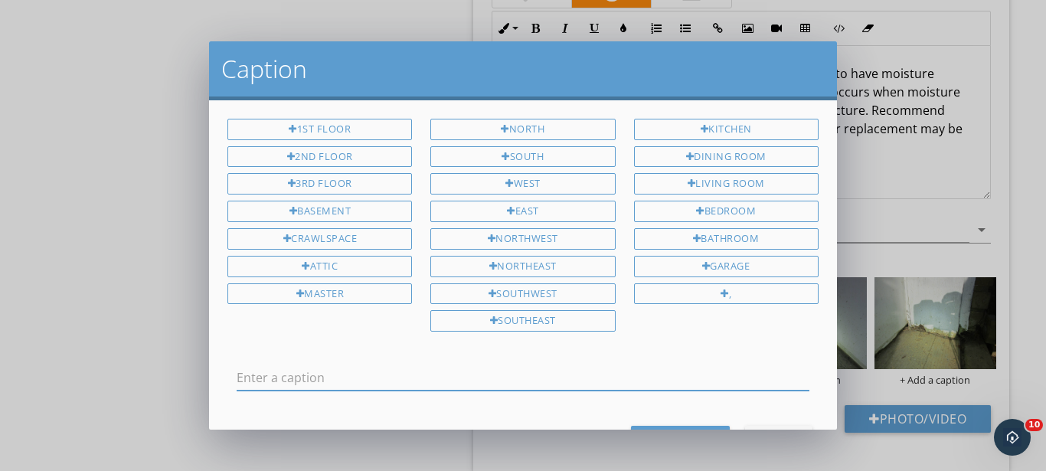
click at [422, 377] on input "text" at bounding box center [523, 377] width 573 height 25
type input "Basement exterior door has wood rot at base of casing"
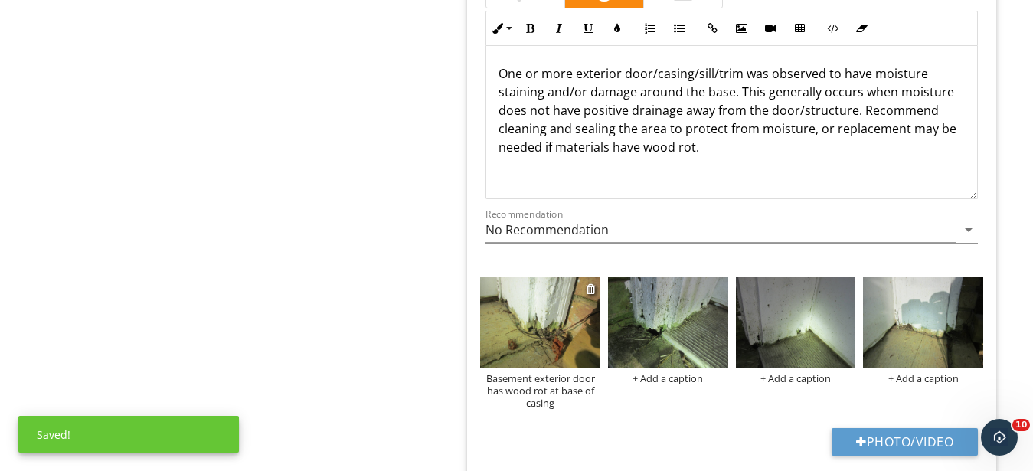
click at [496, 322] on img at bounding box center [540, 322] width 120 height 90
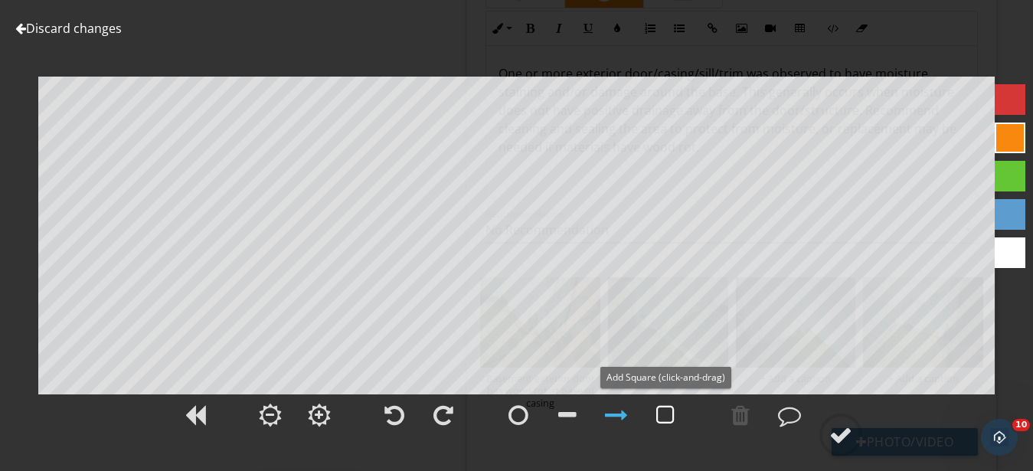
click at [659, 420] on div at bounding box center [665, 415] width 18 height 23
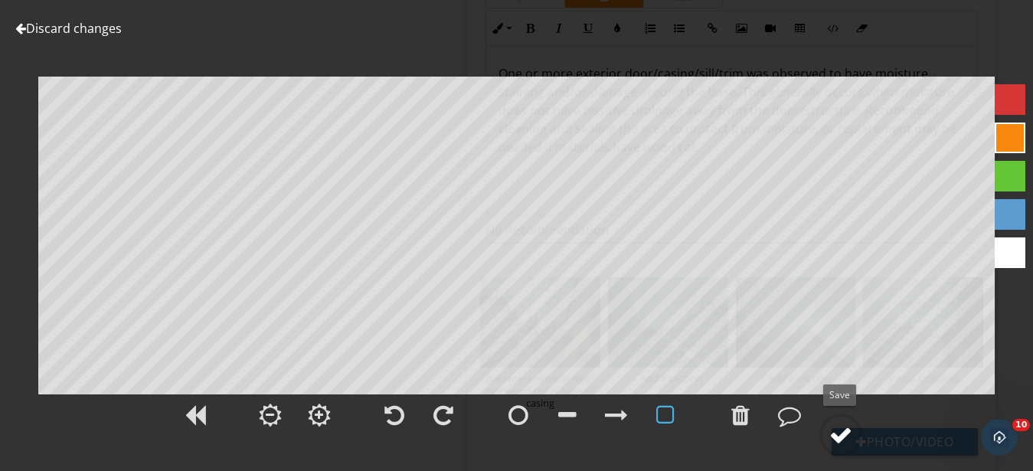
click at [834, 420] on circle at bounding box center [841, 435] width 40 height 40
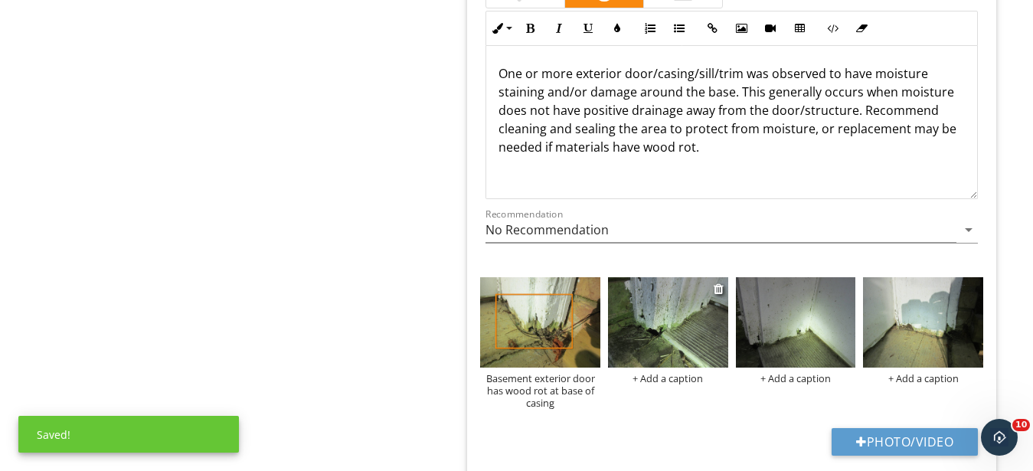
click at [665, 350] on img at bounding box center [668, 322] width 120 height 90
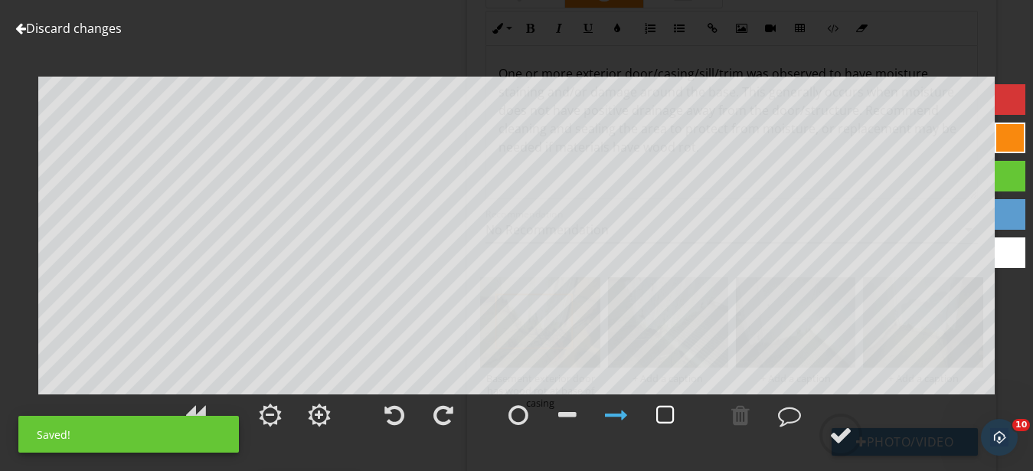
click at [662, 415] on div at bounding box center [665, 415] width 18 height 23
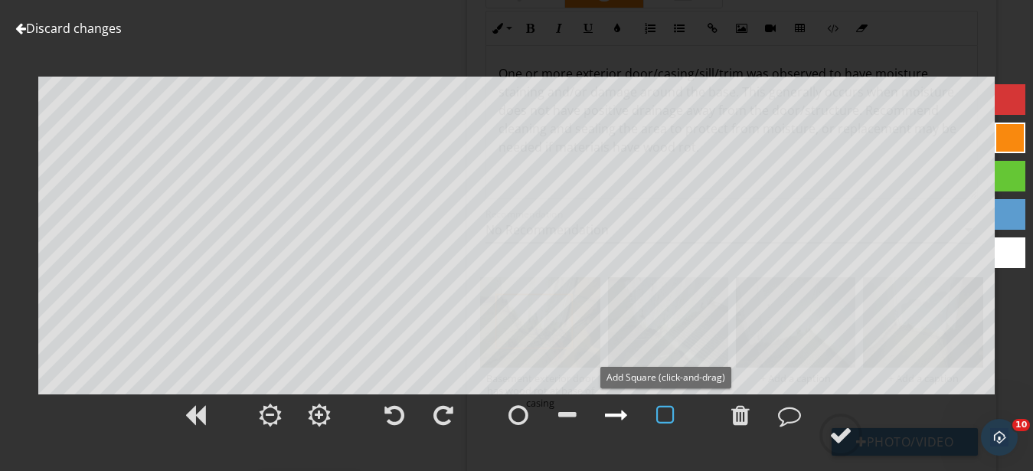
click at [614, 418] on div at bounding box center [616, 415] width 23 height 23
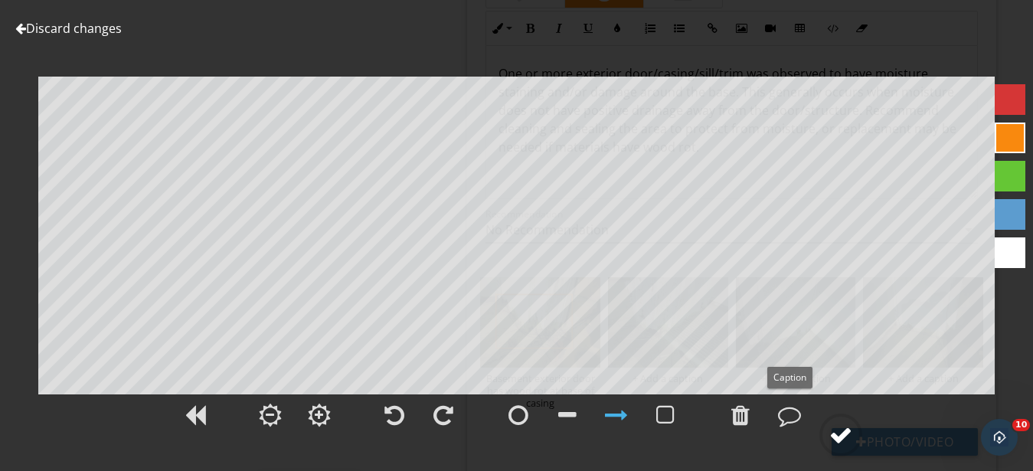
click at [829, 427] on circle at bounding box center [841, 435] width 40 height 40
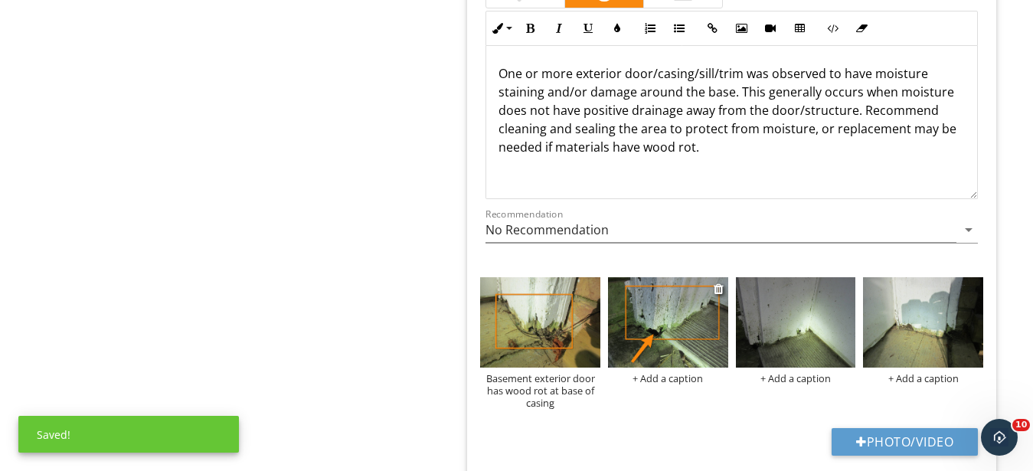
click at [655, 379] on div "+ Add a caption" at bounding box center [668, 378] width 120 height 12
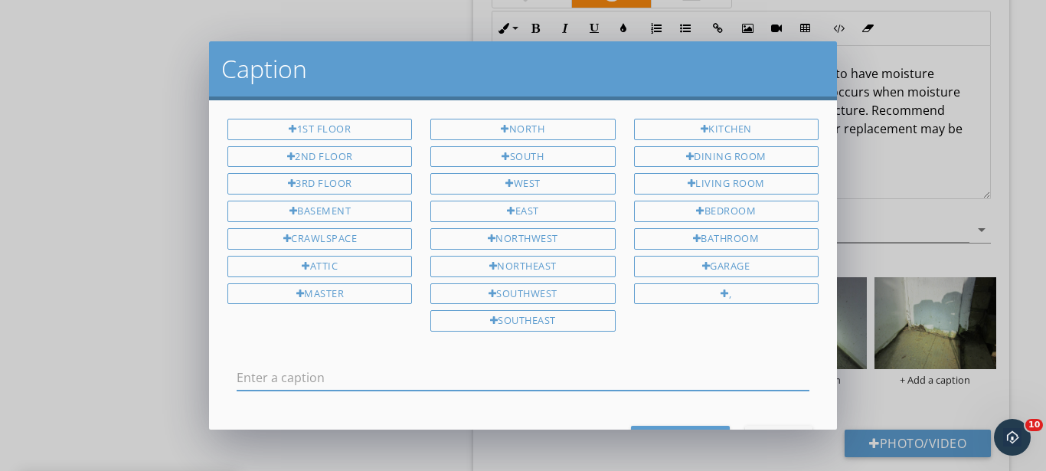
click at [503, 381] on input "text" at bounding box center [523, 377] width 573 height 25
type input "r"
type input "Rotted out openings will allow moisture to get below/behind materials"
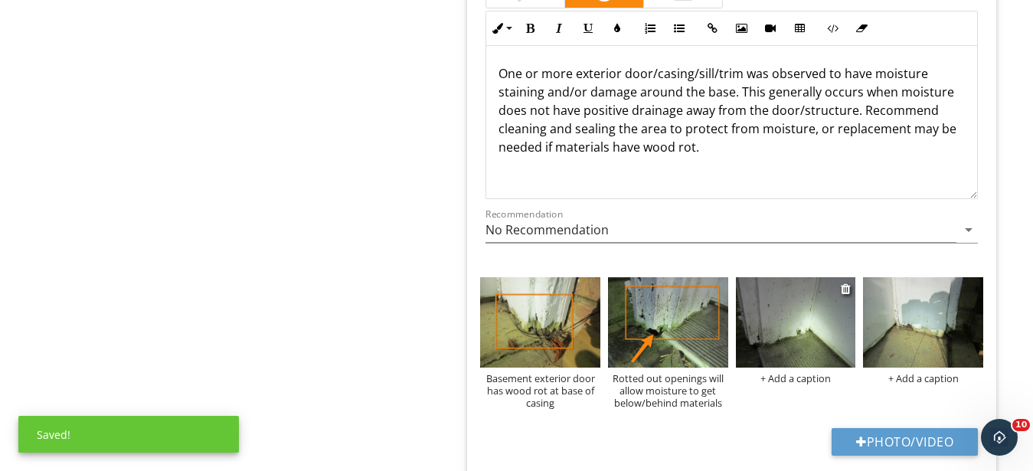
click at [780, 343] on img at bounding box center [796, 322] width 120 height 90
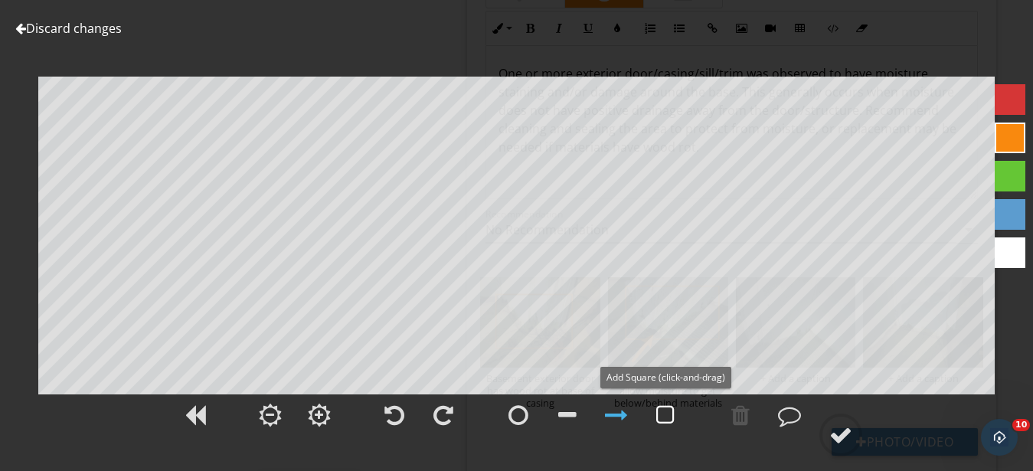
click at [652, 416] on div at bounding box center [665, 415] width 38 height 38
click at [840, 438] on div at bounding box center [840, 434] width 23 height 23
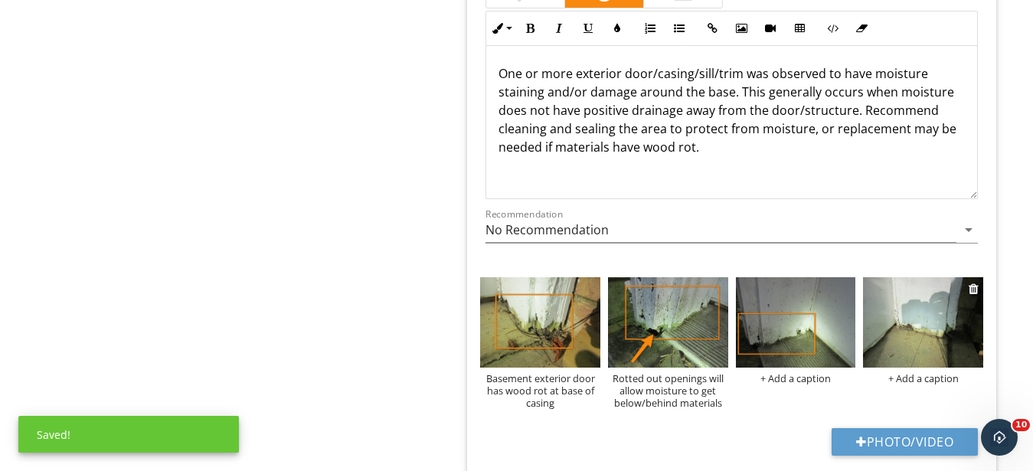
click at [910, 340] on img at bounding box center [923, 322] width 120 height 90
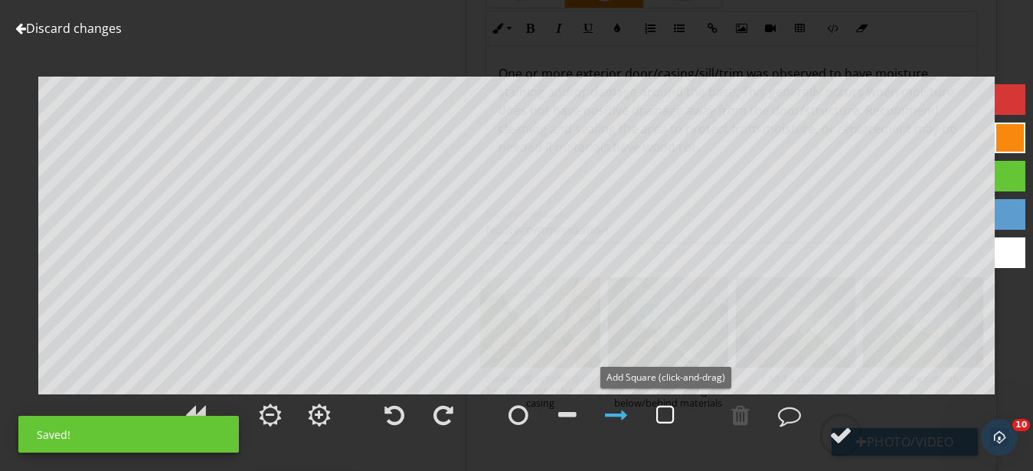
click at [664, 413] on div at bounding box center [665, 415] width 18 height 23
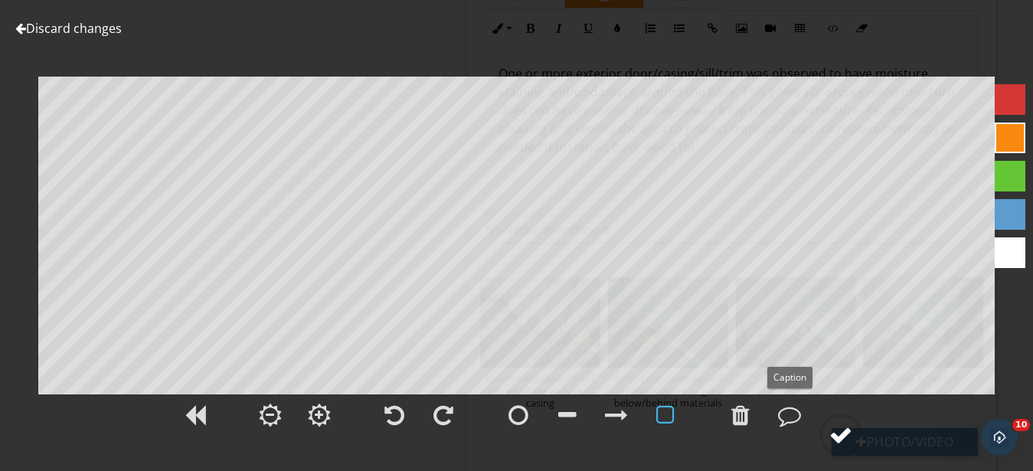
click at [858, 438] on circle at bounding box center [841, 435] width 40 height 40
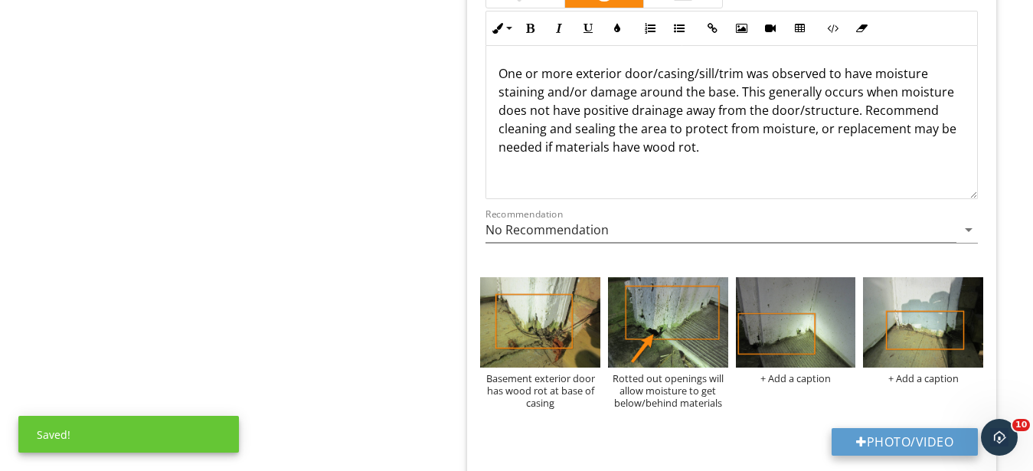
click at [920, 446] on button "Photo/Video" at bounding box center [905, 442] width 146 height 28
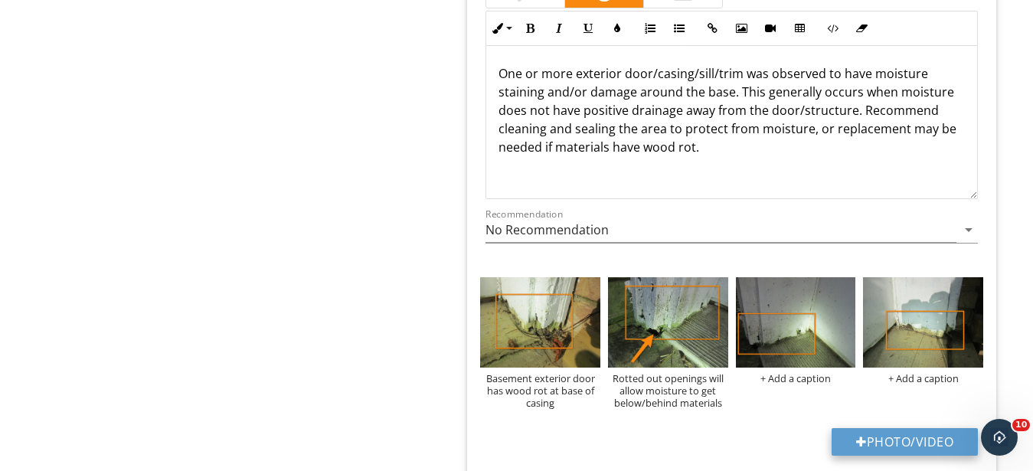
type input "C:\fakepath\IMG_9617.JPG"
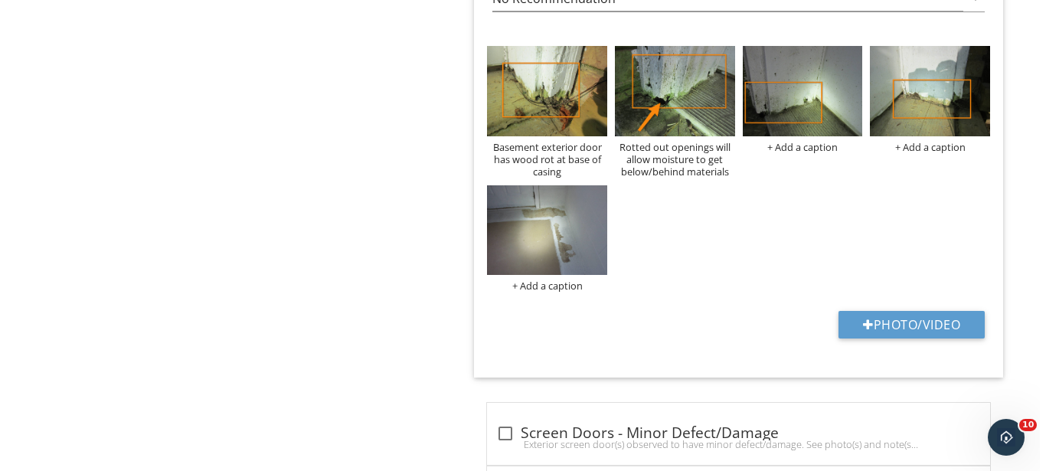
scroll to position [2629, 0]
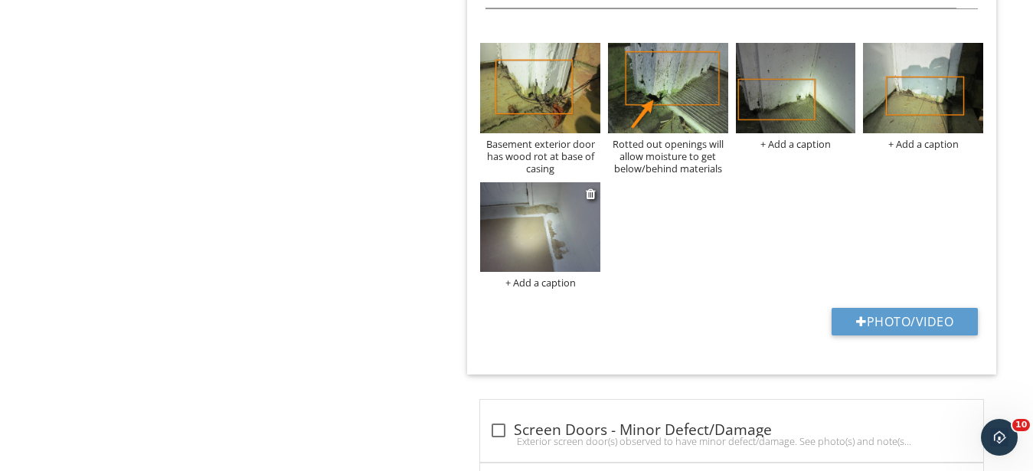
click at [524, 280] on div "+ Add a caption" at bounding box center [540, 282] width 120 height 12
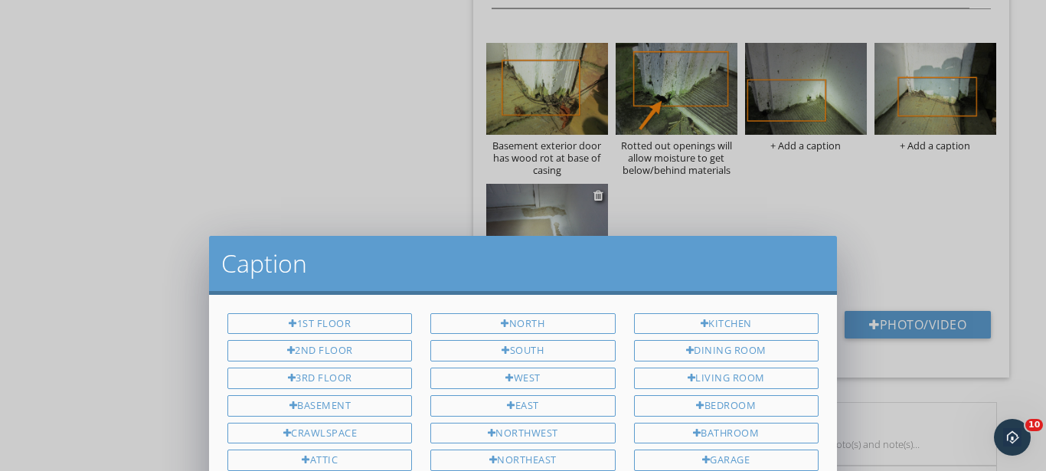
scroll to position [0, 0]
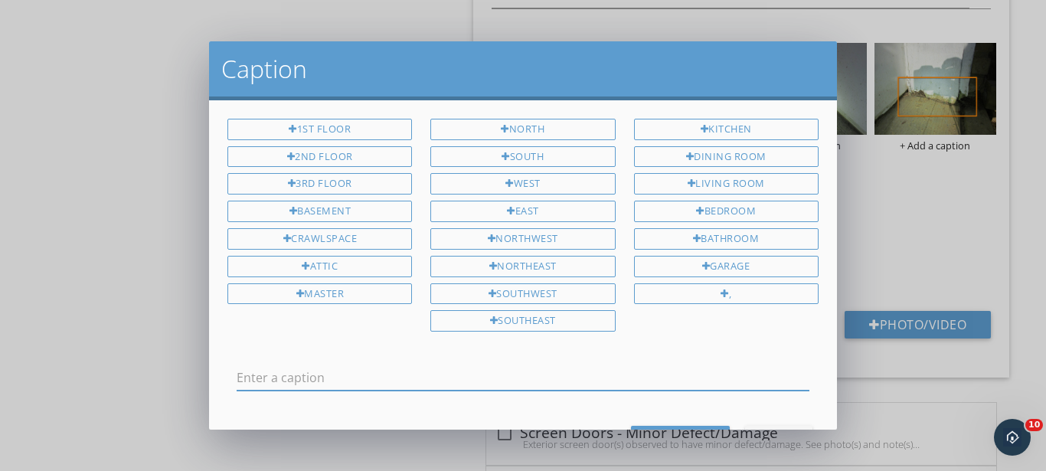
click at [403, 362] on div at bounding box center [523, 381] width 573 height 50
click at [391, 365] on input "text" at bounding box center [523, 377] width 573 height 25
type input "Failed floor paint at adjacent interior may be resulting from moisture penetrat…"
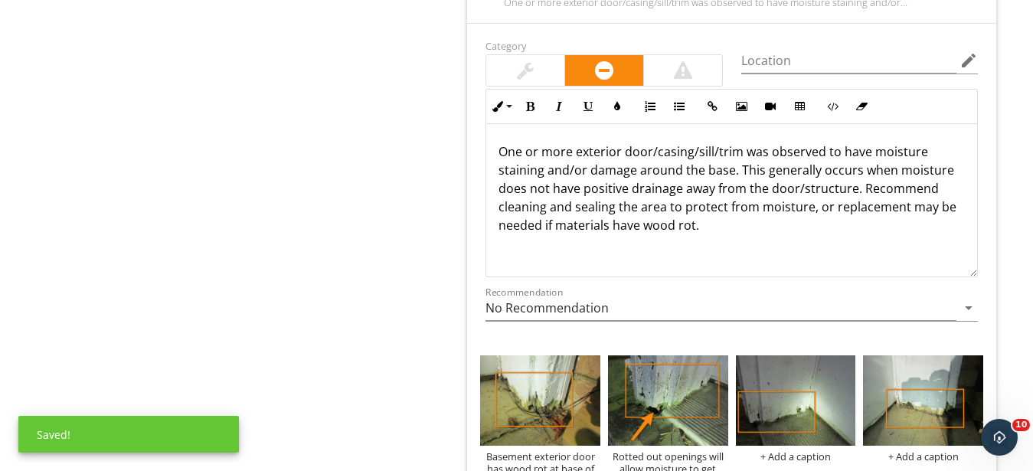
scroll to position [2551, 0]
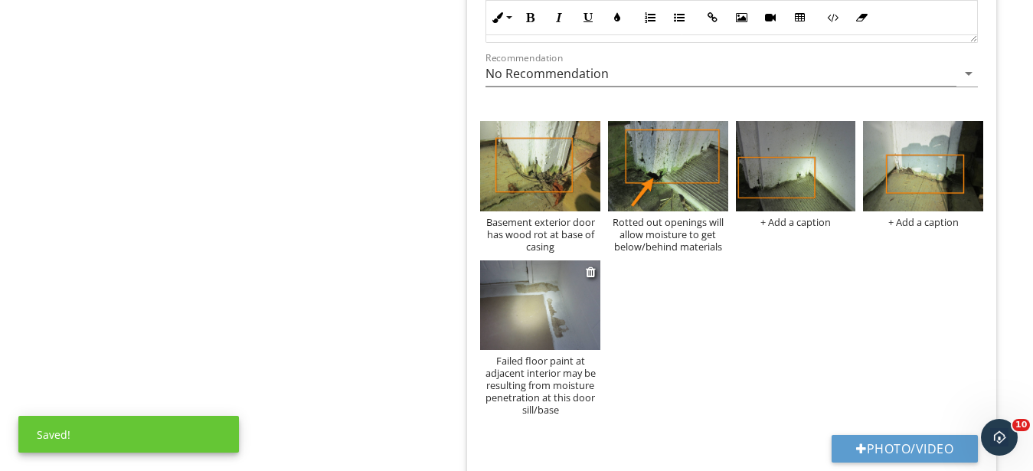
click at [544, 315] on img at bounding box center [540, 305] width 120 height 90
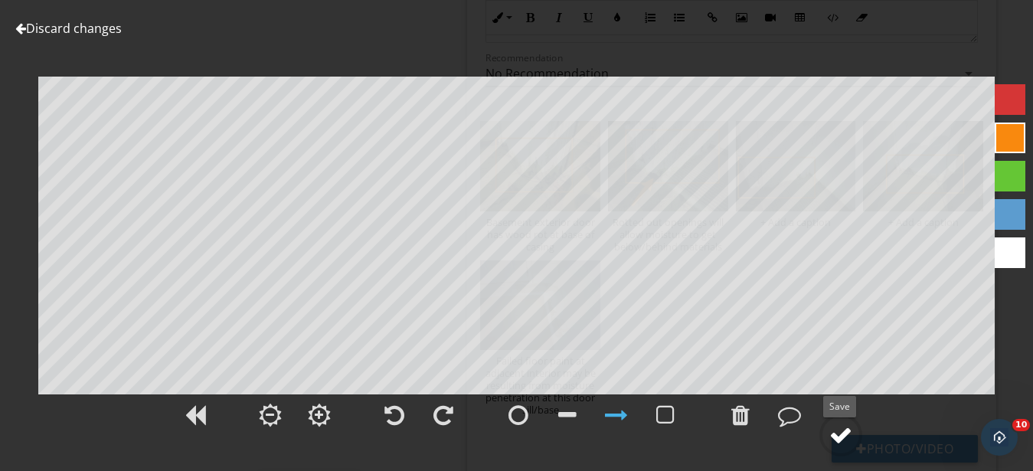
click at [846, 436] on div at bounding box center [840, 434] width 23 height 23
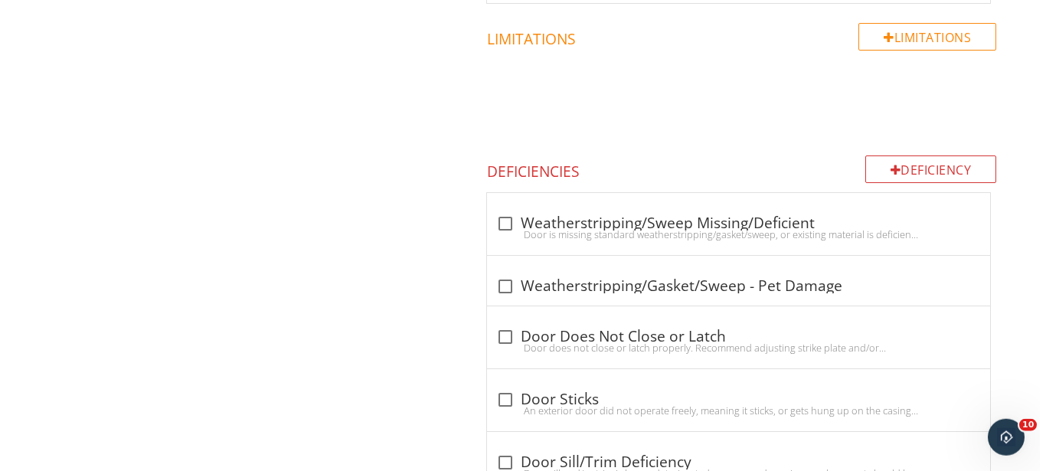
scroll to position [1379, 0]
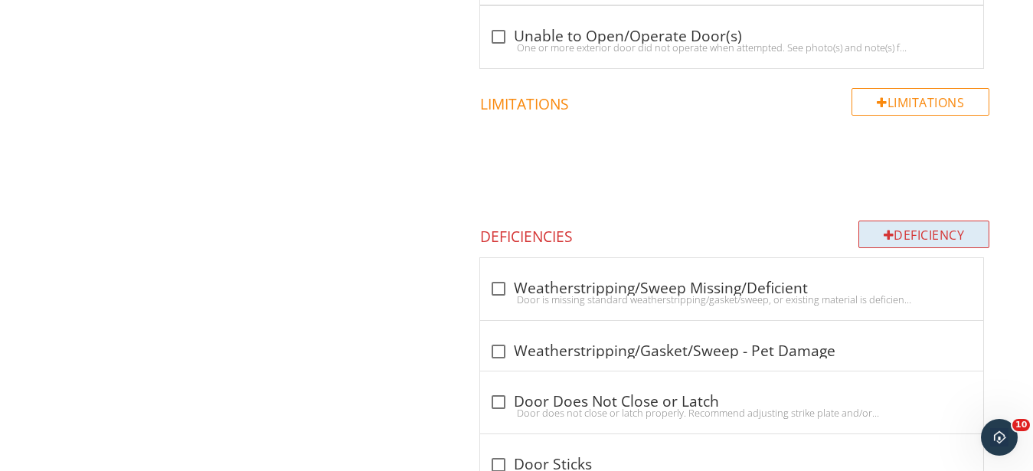
click at [937, 240] on div "Deficiency" at bounding box center [924, 235] width 132 height 28
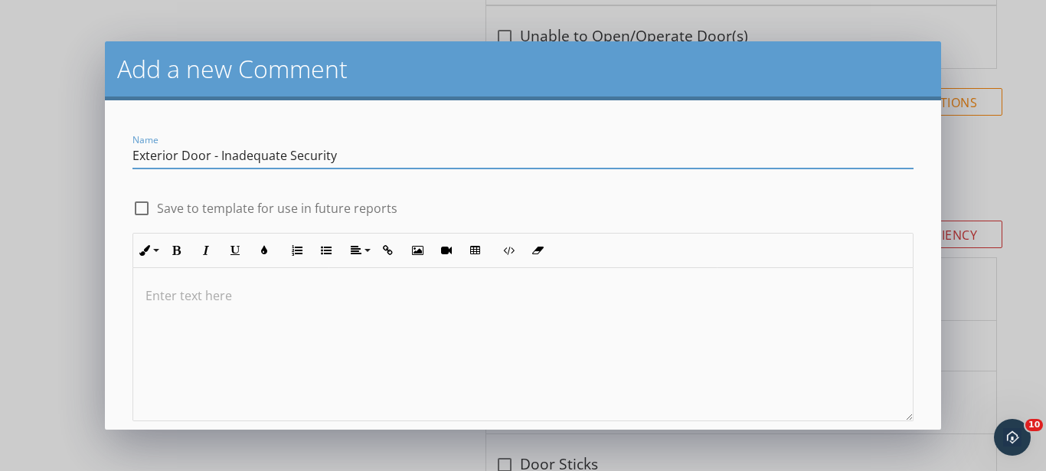
type input "Exterior Door - Inadequate Security"
click at [132, 205] on input "Save to template for use in future reports" at bounding box center [141, 214] width 18 height 18
checkbox input "true"
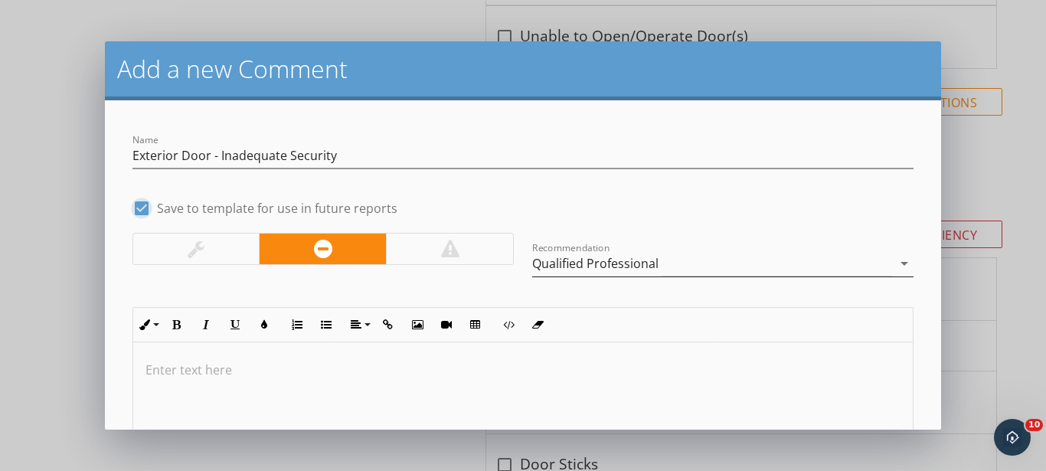
click at [604, 264] on div "Qualified Professional" at bounding box center [595, 264] width 126 height 14
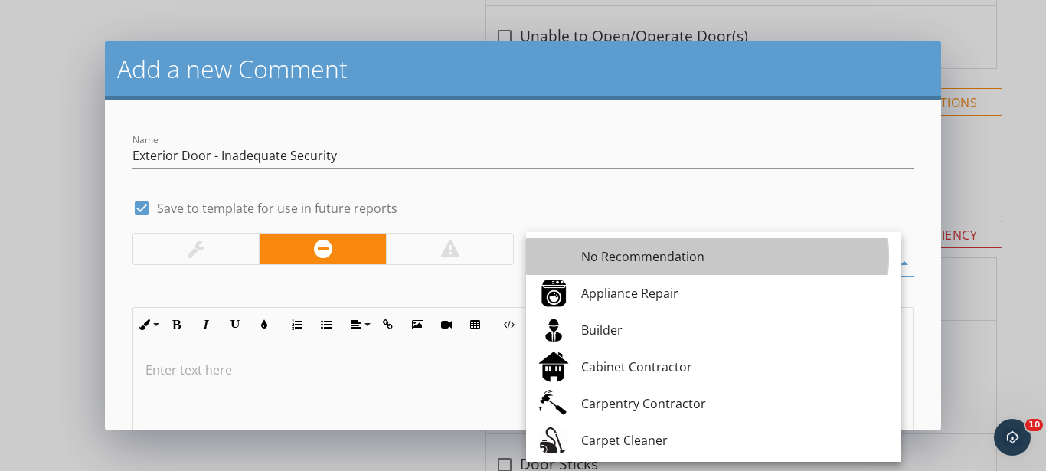
click at [604, 264] on div "No Recommendation" at bounding box center [735, 256] width 308 height 18
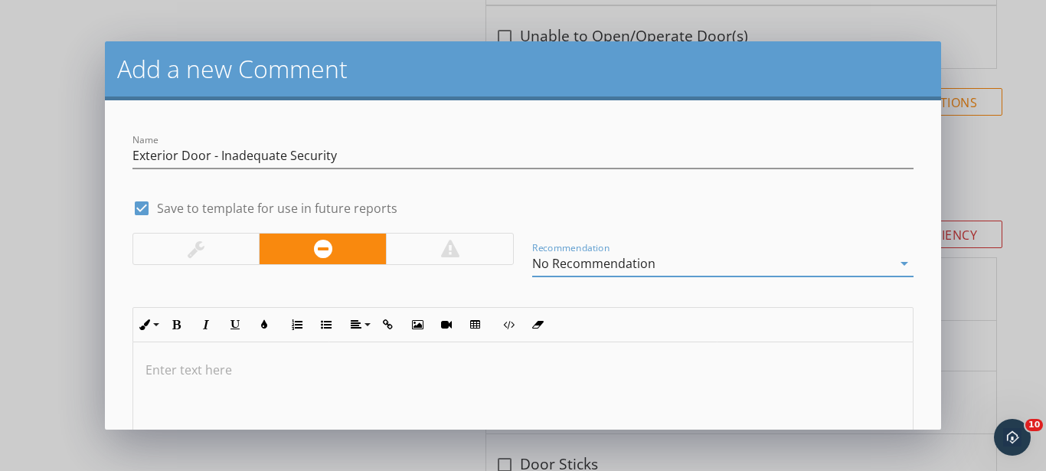
click at [368, 370] on p at bounding box center [523, 370] width 756 height 18
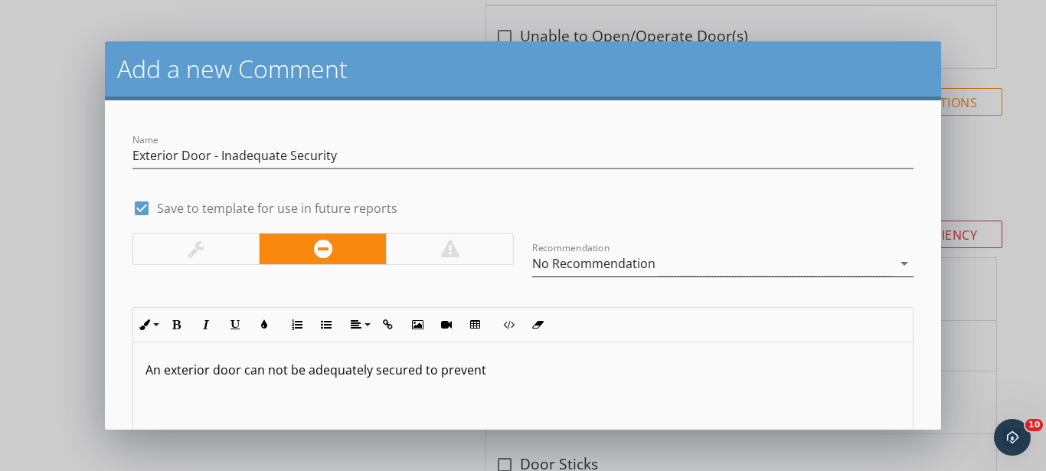
click at [488, 371] on p "An exterior door can not be adequately secured to prevent" at bounding box center [523, 370] width 756 height 18
click at [445, 366] on p "An exterior door can not be adequately secured, either due to missing hardware," at bounding box center [523, 370] width 756 height 18
click at [571, 364] on p "An exterior door can not be adequately secured due to missing hardware," at bounding box center [523, 370] width 756 height 18
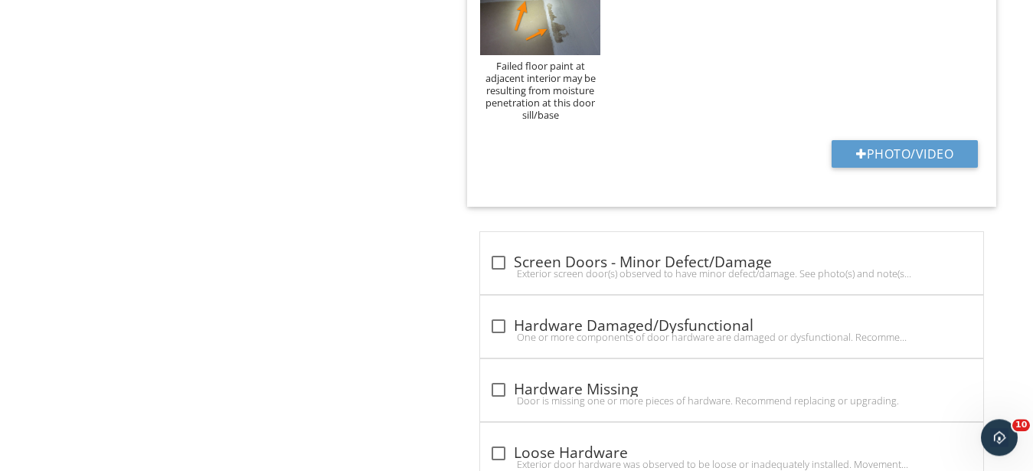
scroll to position [2863, 0]
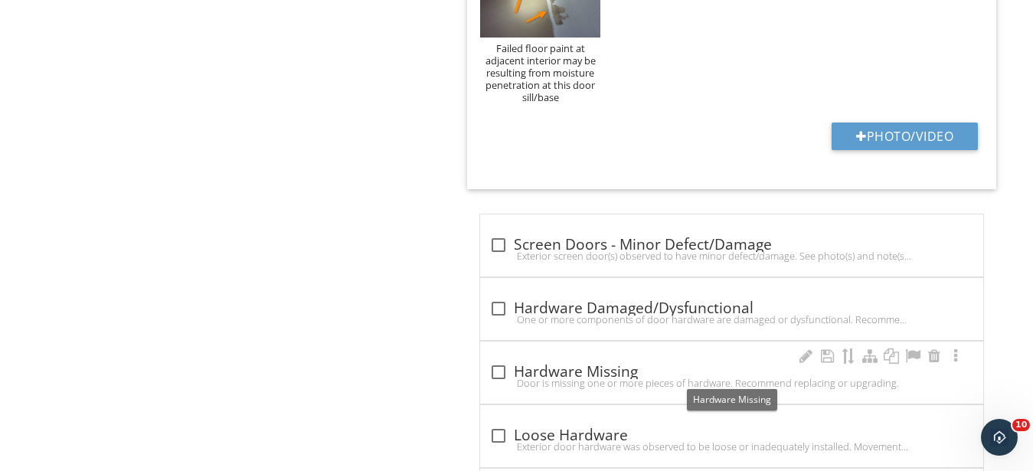
click at [527, 371] on div "check_box_outline_blank Hardware Missing" at bounding box center [731, 372] width 485 height 18
checkbox input "true"
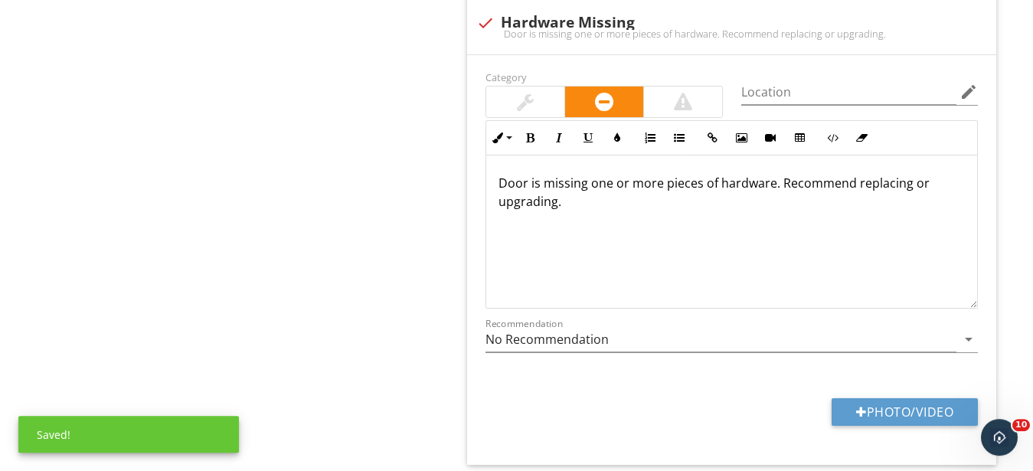
scroll to position [3254, 0]
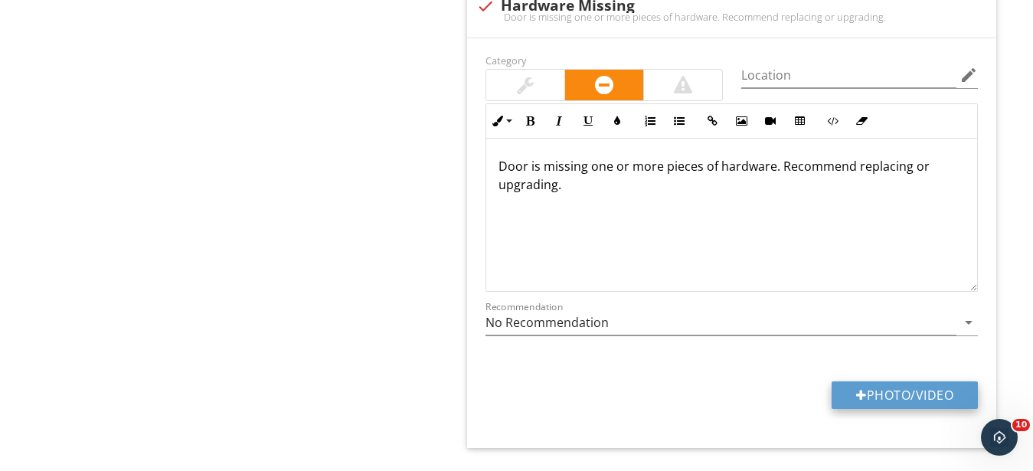
click at [906, 398] on button "Photo/Video" at bounding box center [905, 395] width 146 height 28
type input "C:\fakepath\IMG_9512.JPG"
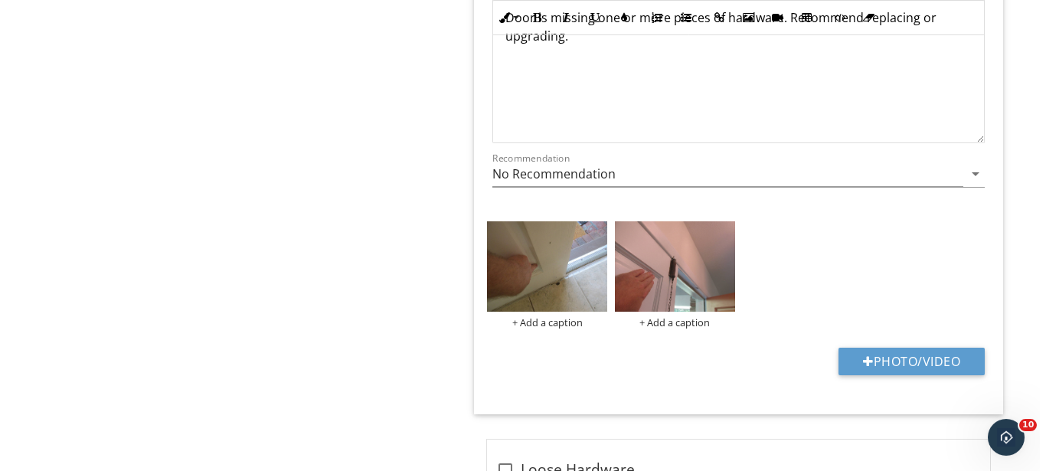
scroll to position [3410, 0]
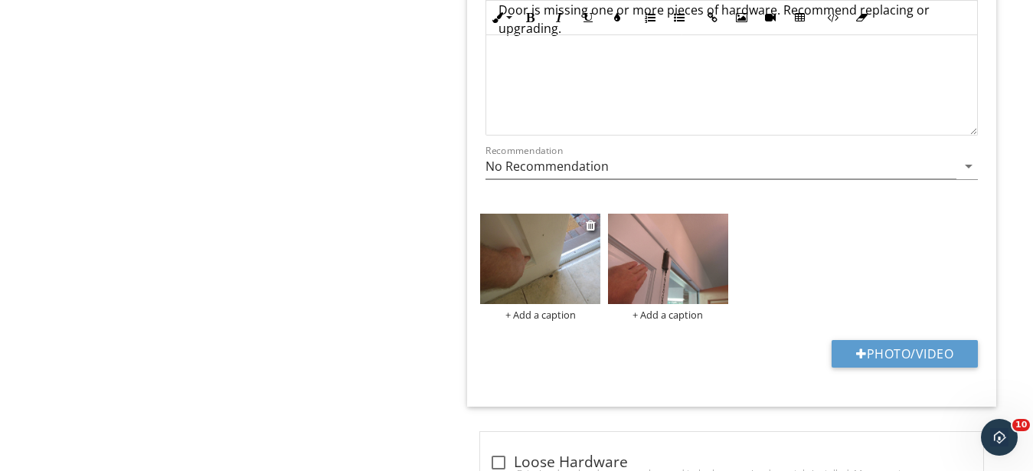
click at [541, 286] on img at bounding box center [540, 259] width 120 height 90
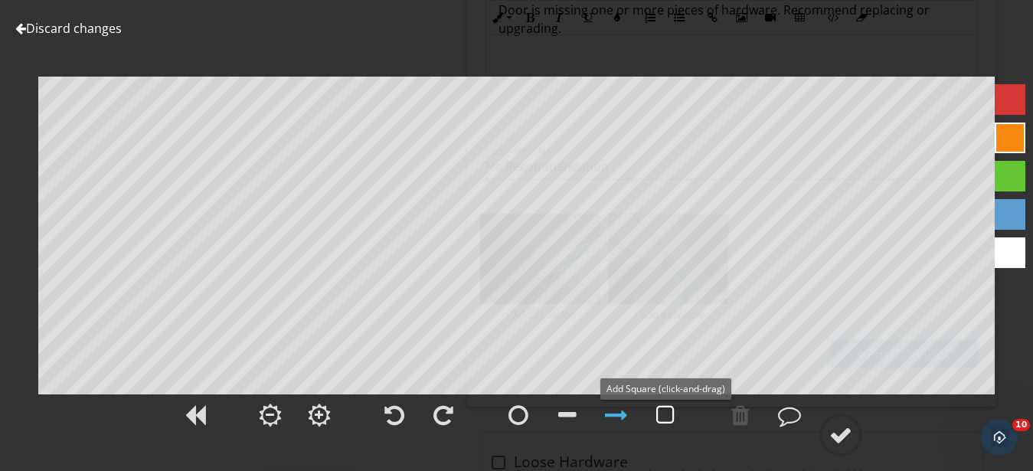
click at [665, 420] on div at bounding box center [665, 415] width 18 height 23
click at [848, 440] on div at bounding box center [840, 434] width 23 height 23
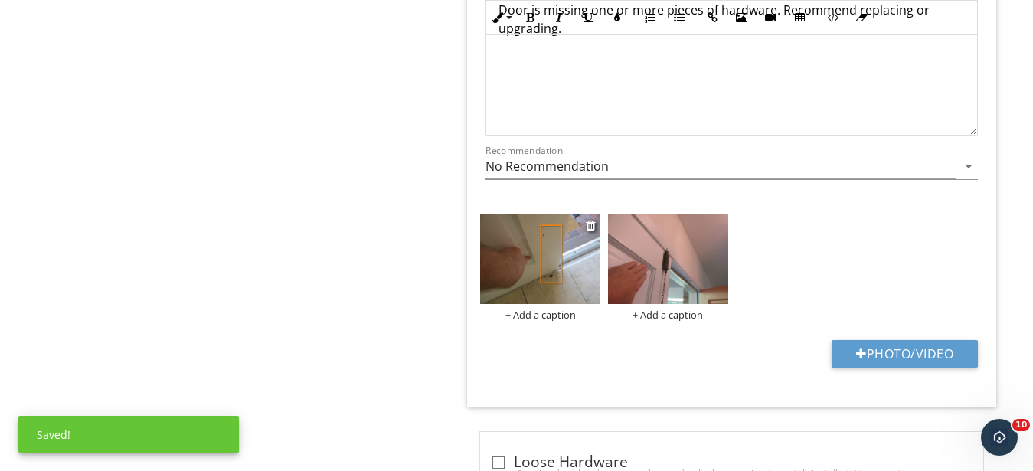
click at [518, 317] on div "+ Add a caption" at bounding box center [540, 315] width 120 height 12
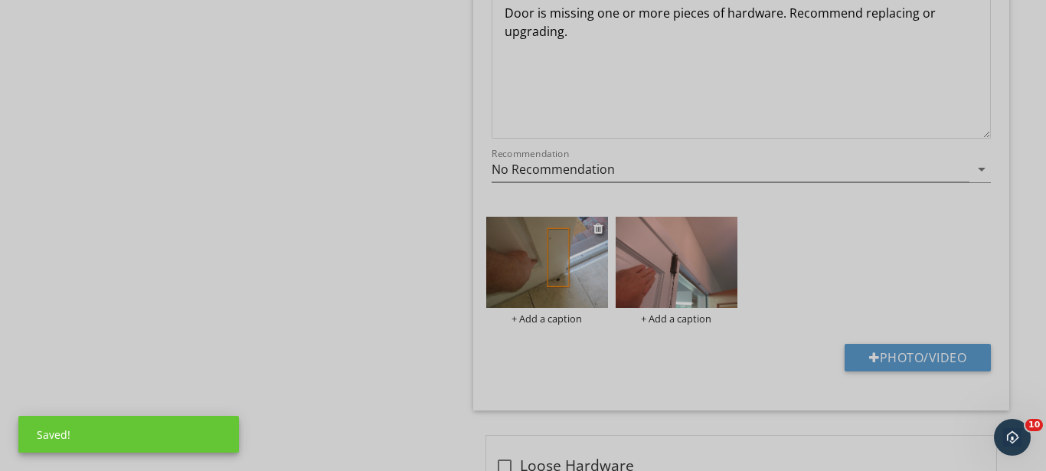
scroll to position [0, 0]
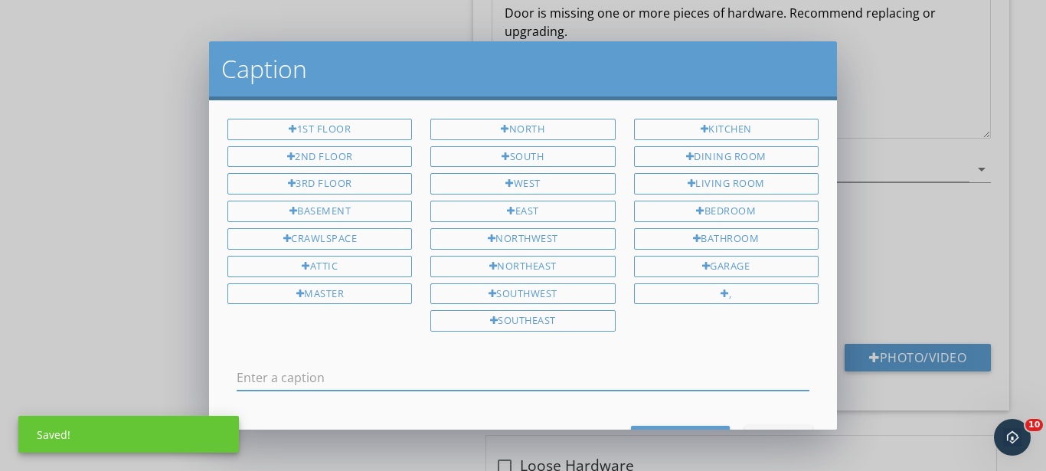
click at [389, 374] on input "text" at bounding box center [523, 377] width 573 height 25
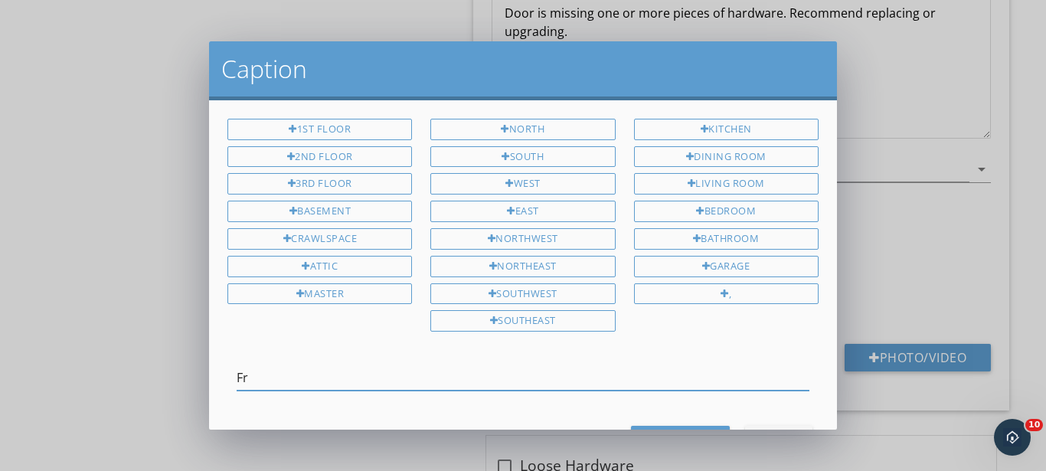
type input "F"
type input "Front french doors - secondary door is missing a locking pin at the base"
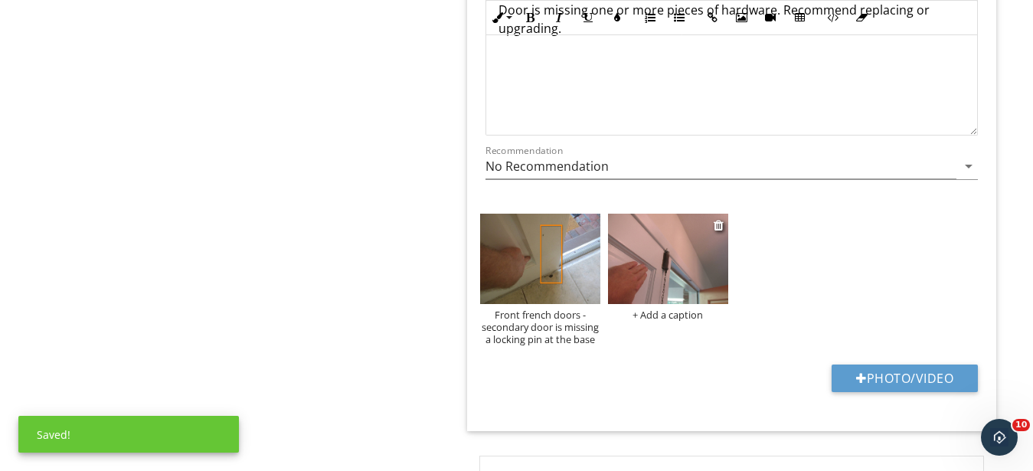
click at [636, 263] on img at bounding box center [668, 259] width 120 height 90
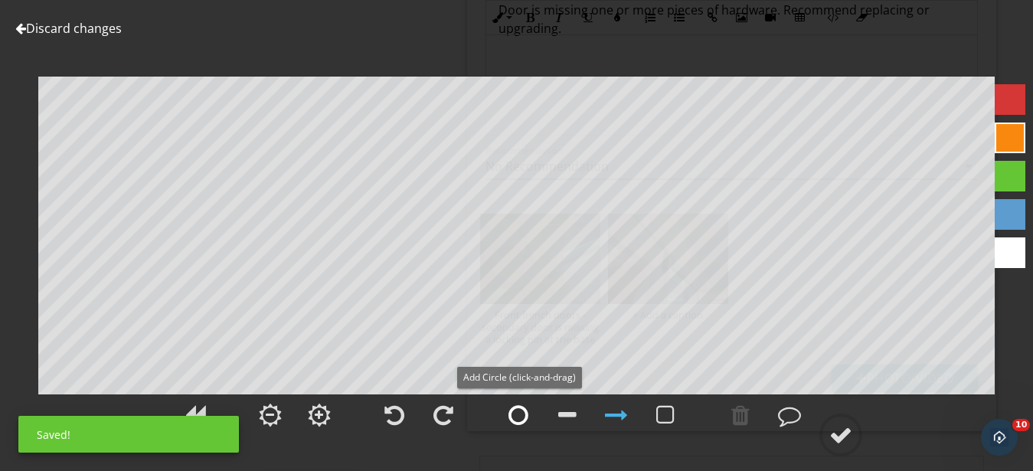
click at [521, 417] on div at bounding box center [518, 415] width 20 height 23
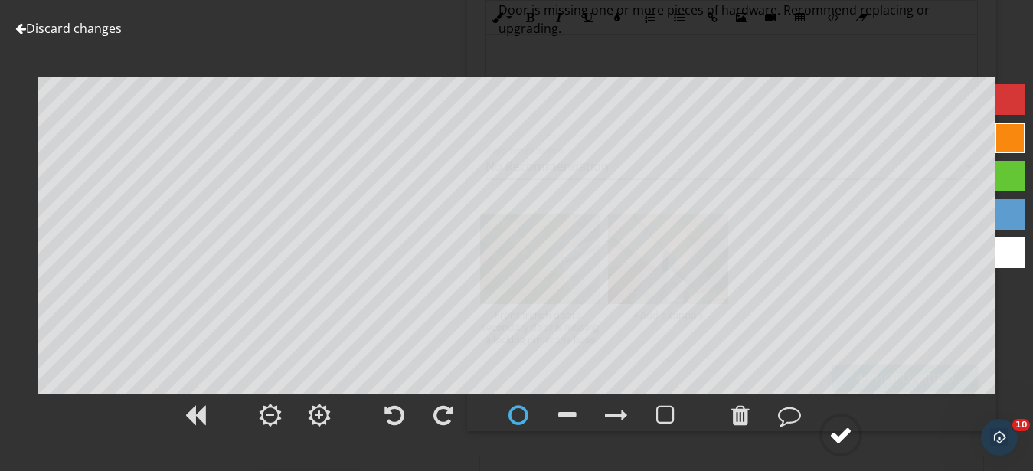
click at [833, 439] on div at bounding box center [840, 434] width 23 height 23
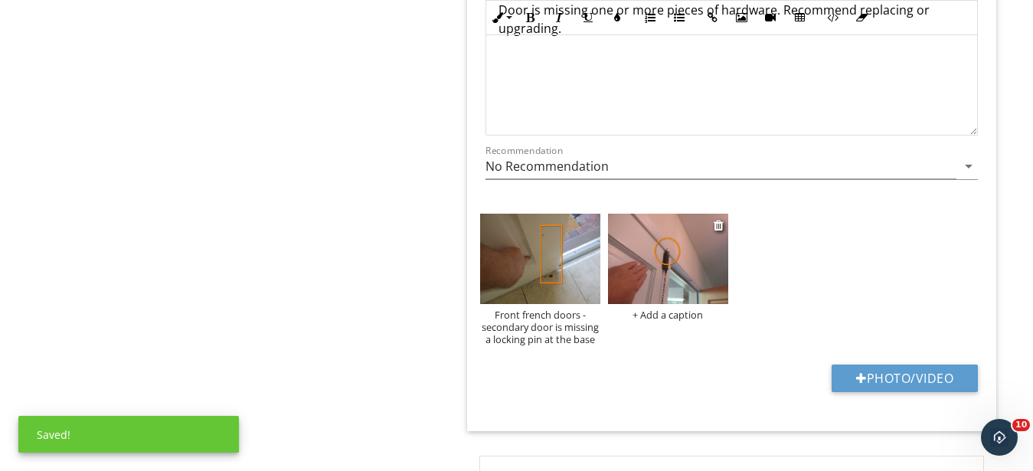
click at [676, 316] on div "+ Add a caption" at bounding box center [668, 315] width 120 height 12
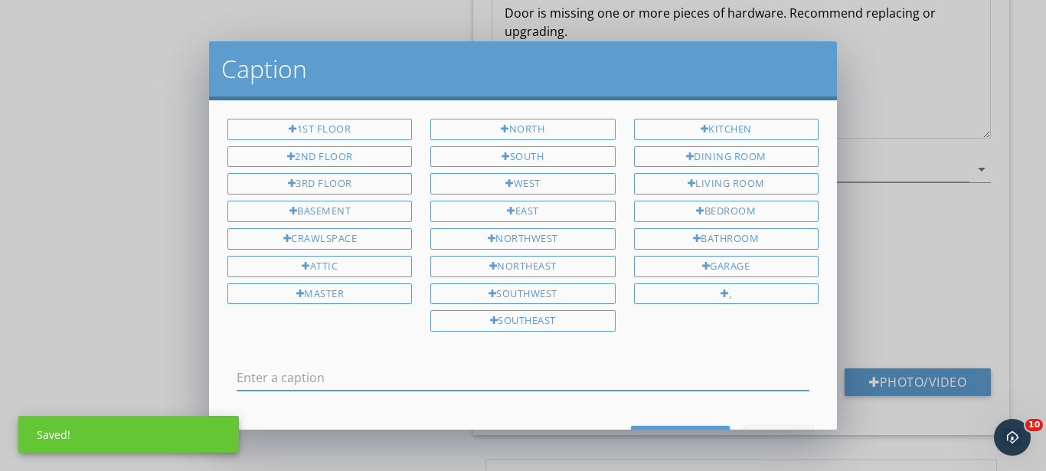
click at [433, 366] on input "text" at bounding box center [523, 377] width 573 height 25
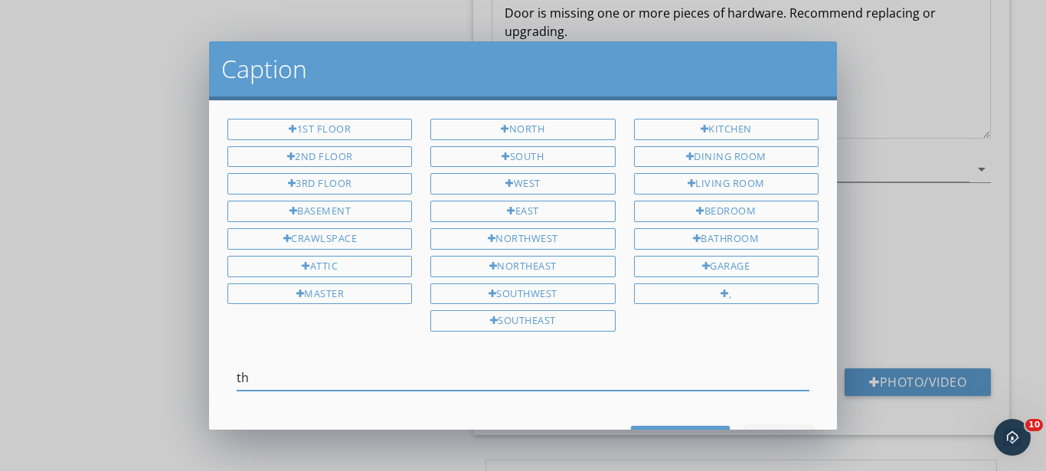
type input "t"
type input "This little catch at the top is all that's holding both doors from being pushed…"
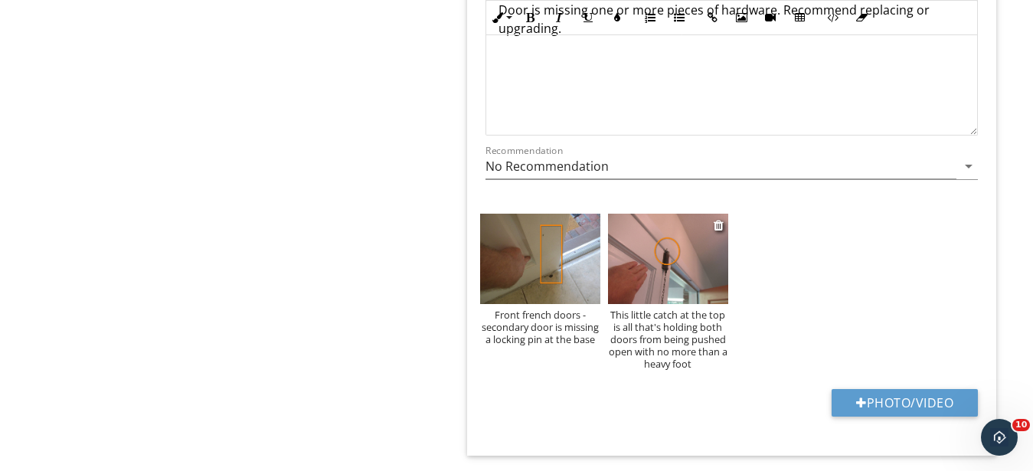
click at [662, 354] on div "This little catch at the top is all that's holding both doors from being pushed…" at bounding box center [668, 339] width 120 height 61
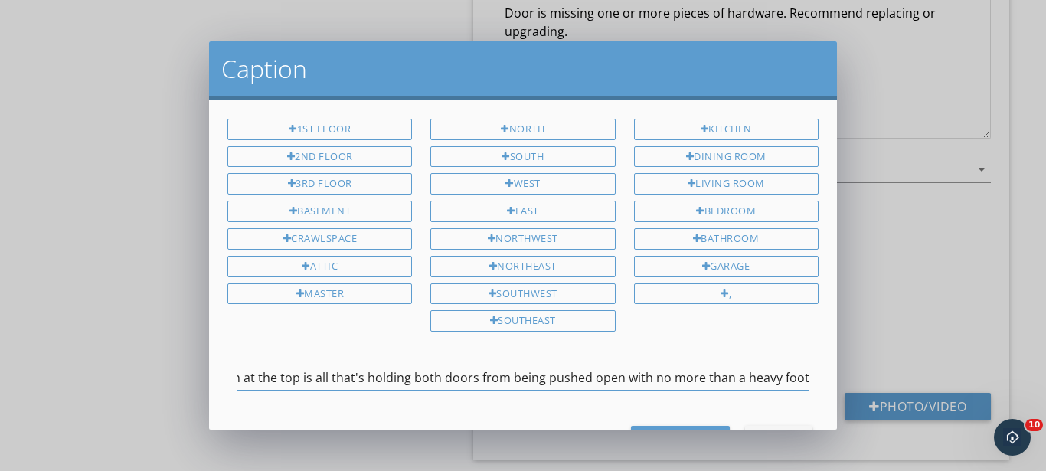
drag, startPoint x: 773, startPoint y: 374, endPoint x: 732, endPoint y: 374, distance: 40.6
click at [732, 374] on input "This little catch at the top is all that's holding both doors from being pushed…" at bounding box center [523, 377] width 573 height 25
type input "This little catch at the top is all that's holding both doors from being pushed…"
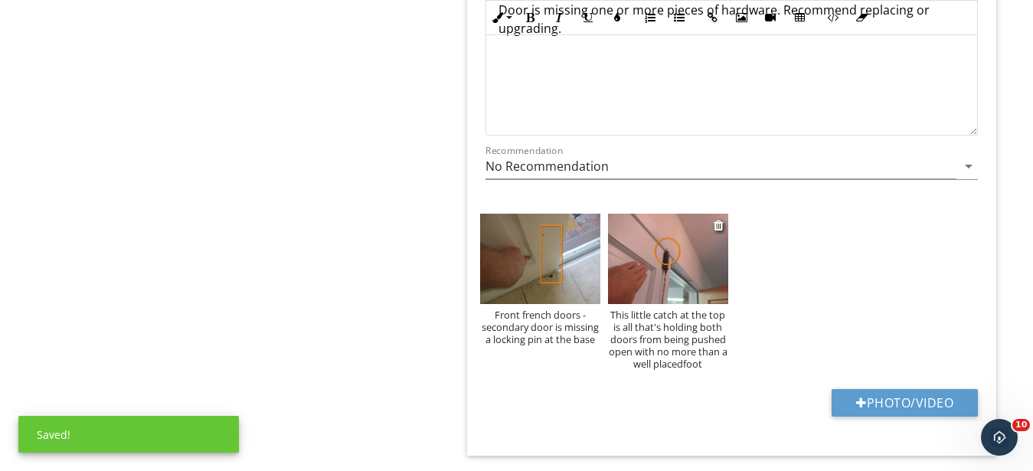
click at [688, 362] on div "This little catch at the top is all that's holding both doors from being pushed…" at bounding box center [668, 339] width 120 height 61
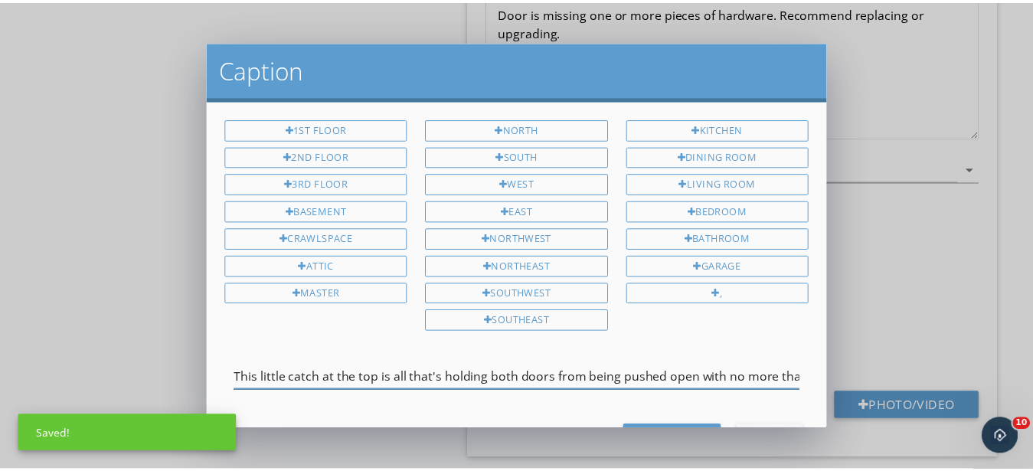
scroll to position [0, 112]
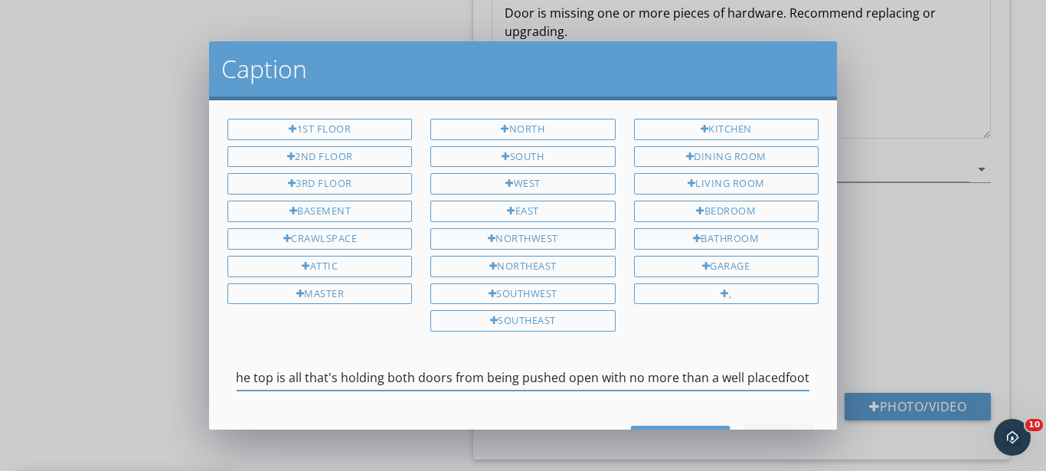
click at [774, 374] on input "This little catch at the top is all that's holding both doors from being pushed…" at bounding box center [523, 377] width 573 height 25
type input "This little catch at the top is all that's holding both doors from being pushed…"
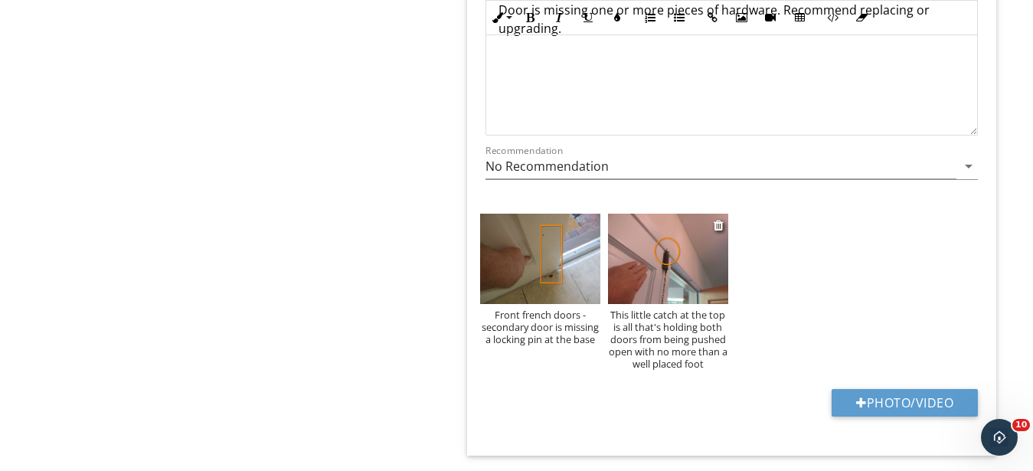
click at [684, 338] on div "This little catch at the top is all that's holding both doors from being pushed…" at bounding box center [668, 339] width 120 height 61
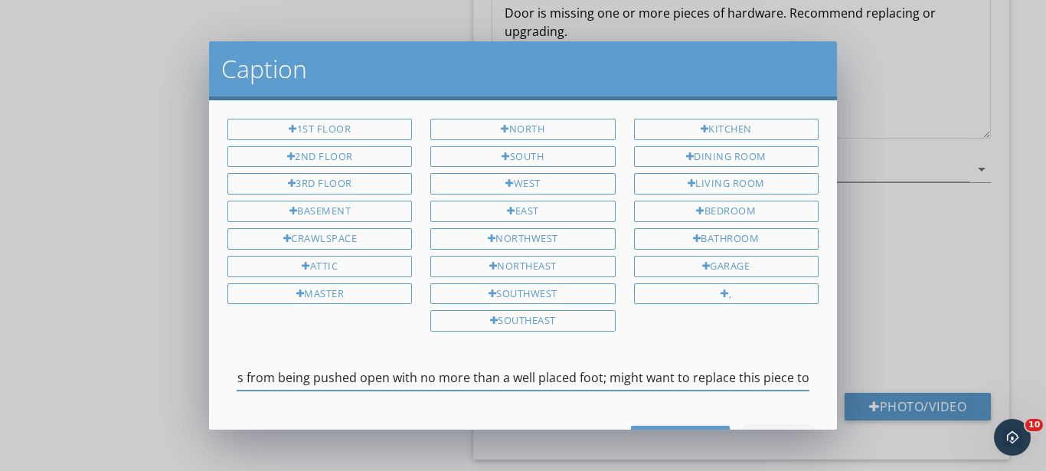
scroll to position [0, 325]
type input "This little catch at the top is all that's holding both doors from being pushed…"
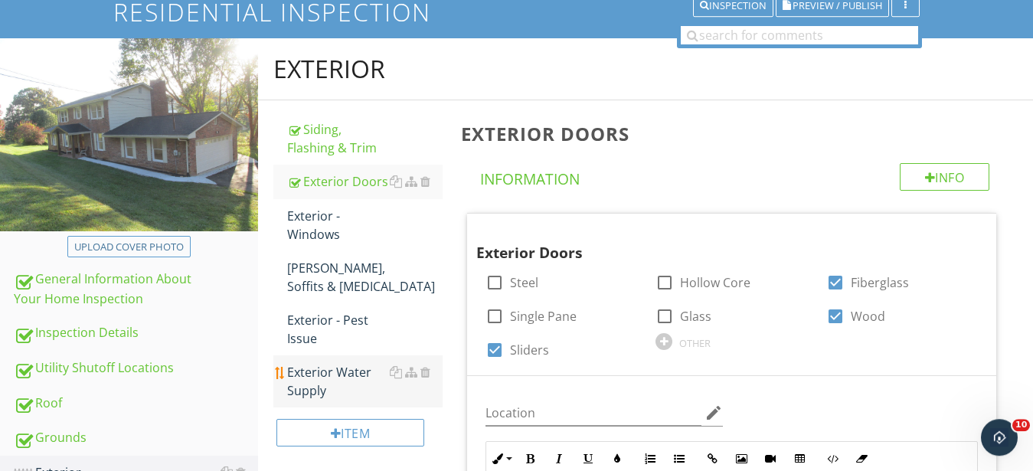
scroll to position [129, 0]
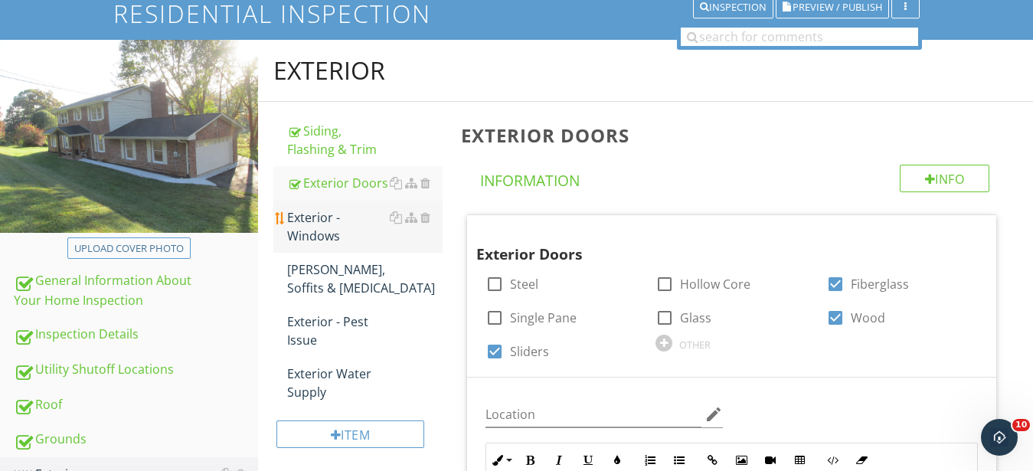
click at [315, 214] on div "Exterior - Windows" at bounding box center [364, 226] width 155 height 37
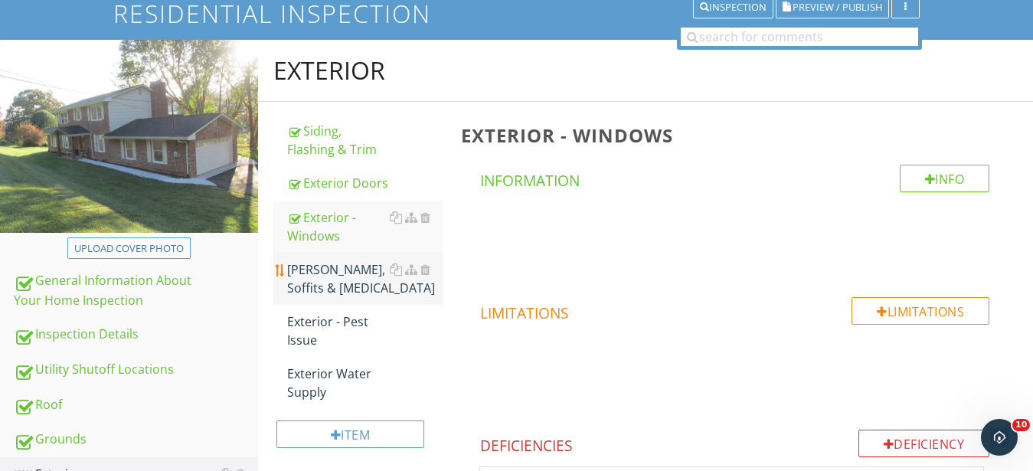
click at [311, 271] on div "Eaves, Soffits & Fascia" at bounding box center [364, 278] width 155 height 37
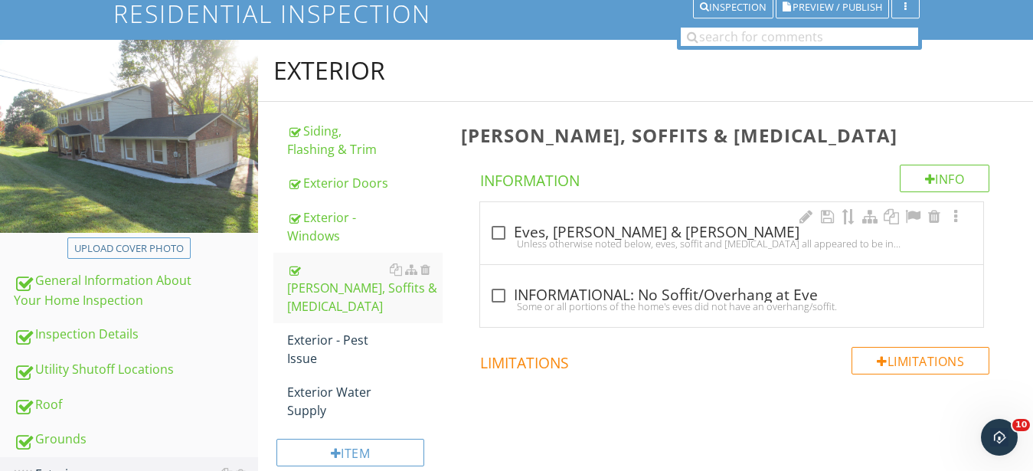
click at [674, 227] on div "check_box_outline_blank Eves, Soffit & Facia" at bounding box center [731, 233] width 485 height 18
checkbox input "true"
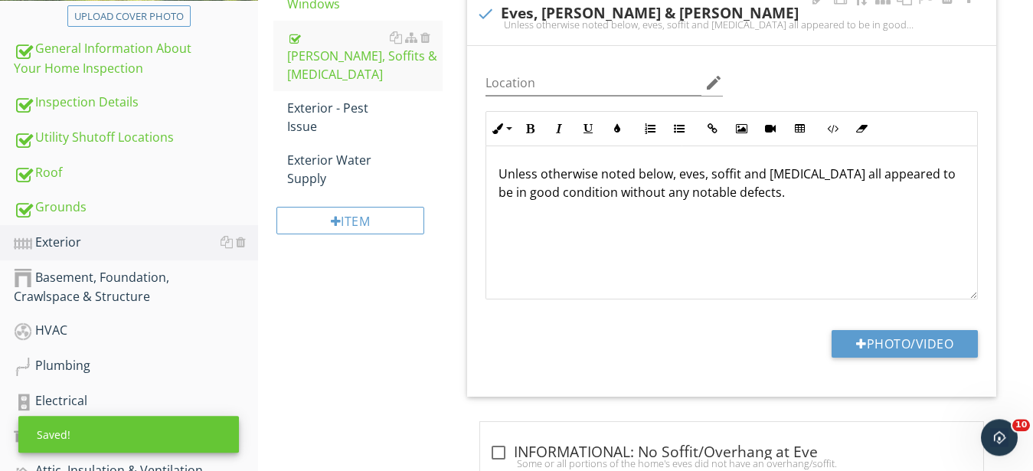
scroll to position [364, 0]
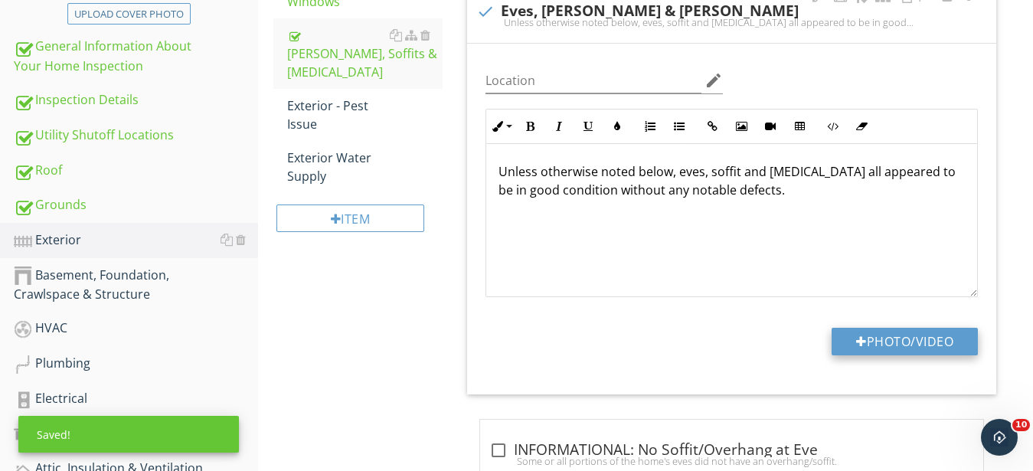
click at [938, 339] on button "Photo/Video" at bounding box center [905, 342] width 146 height 28
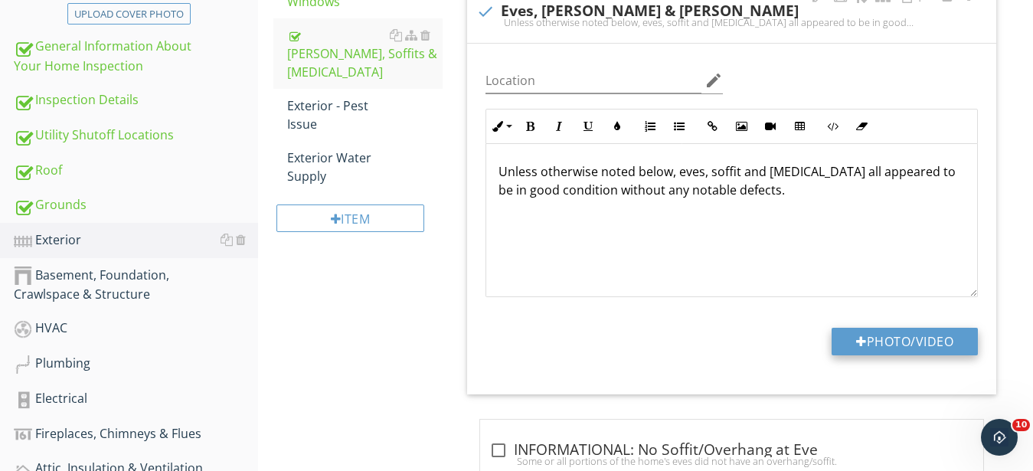
type input "C:\fakepath\IMG_9387.JPG"
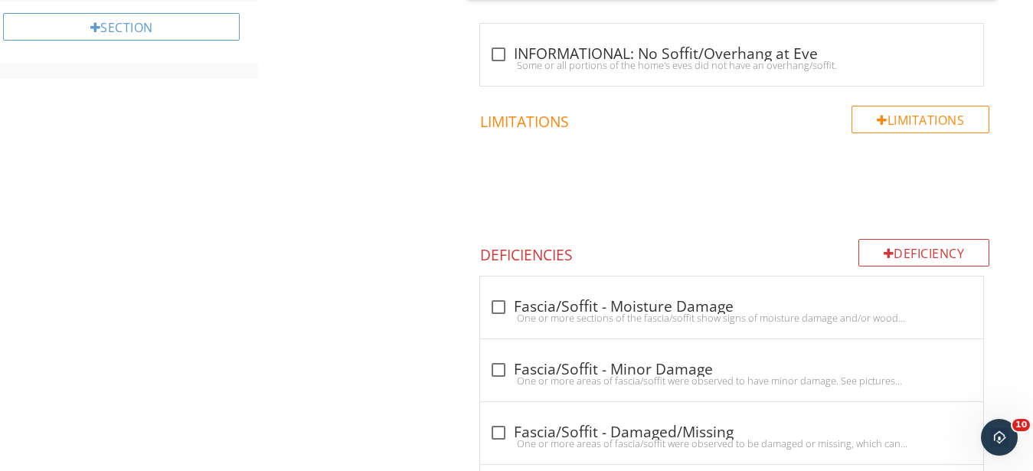
scroll to position [1067, 0]
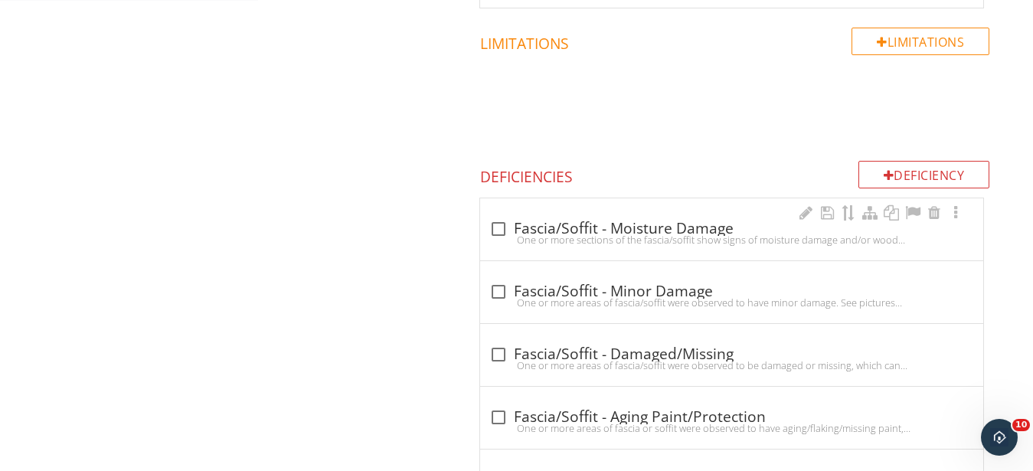
click at [689, 240] on div "One or more sections of the fascia/soffit show signs of moisture damage and/or …" at bounding box center [731, 240] width 485 height 12
checkbox input "true"
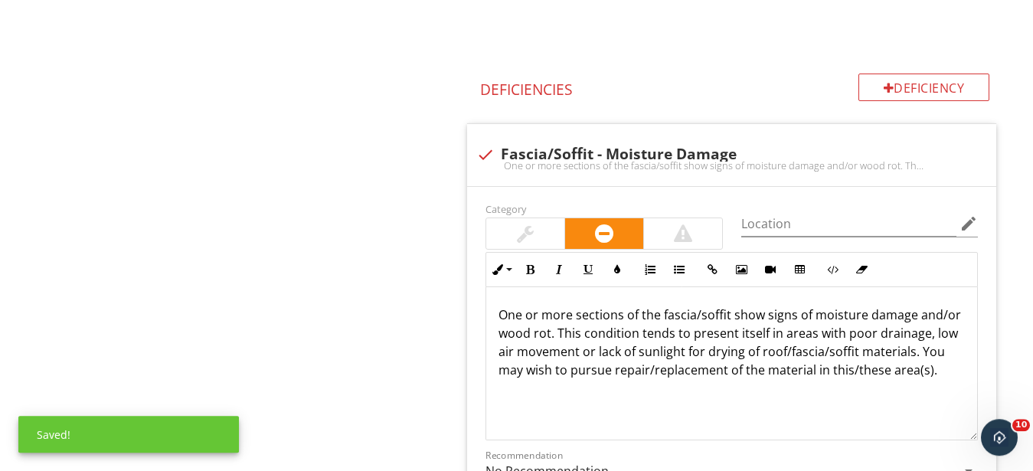
scroll to position [1223, 0]
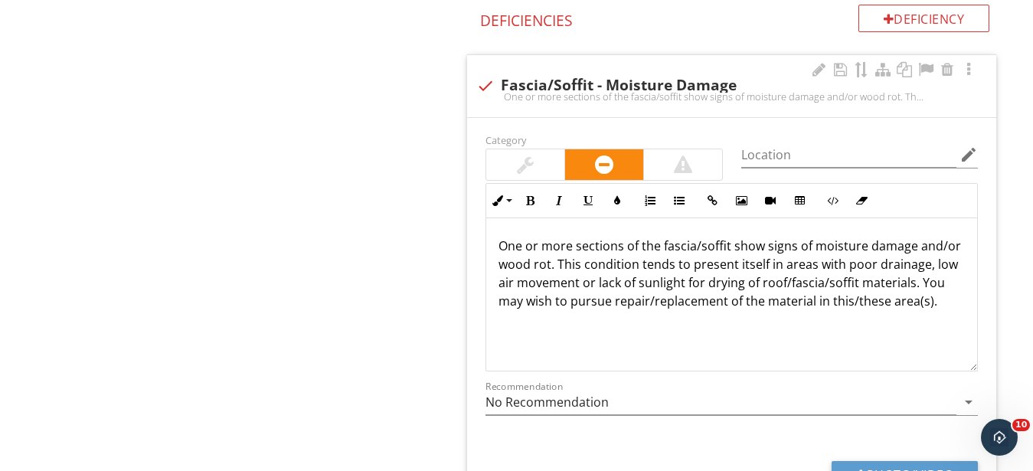
click at [526, 155] on div at bounding box center [525, 164] width 78 height 31
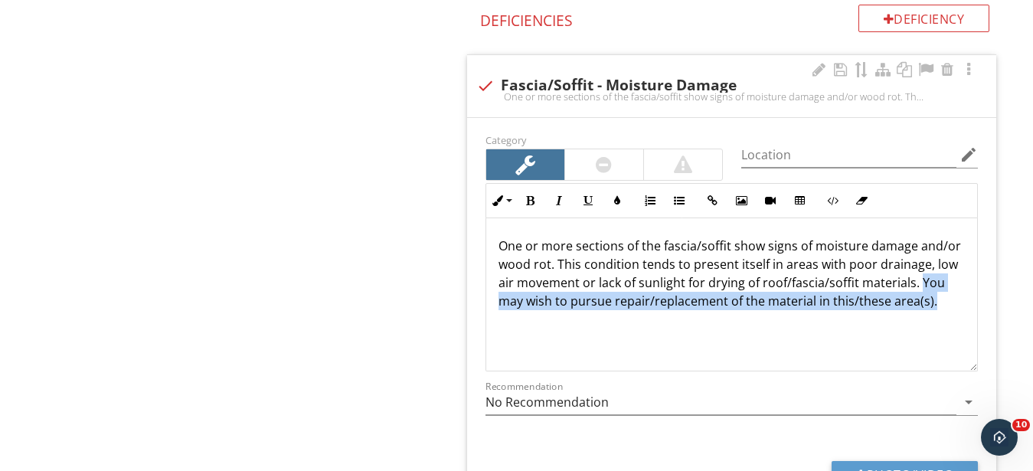
drag, startPoint x: 573, startPoint y: 321, endPoint x: 473, endPoint y: 299, distance: 101.8
click at [486, 299] on div "One or more sections of the fascia/soffit show signs of moisture damage and/or …" at bounding box center [731, 294] width 491 height 153
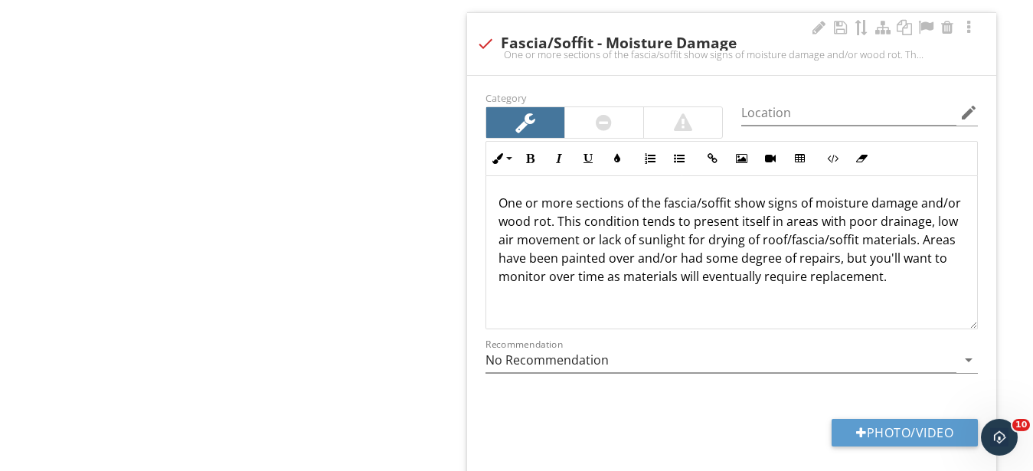
scroll to position [1301, 0]
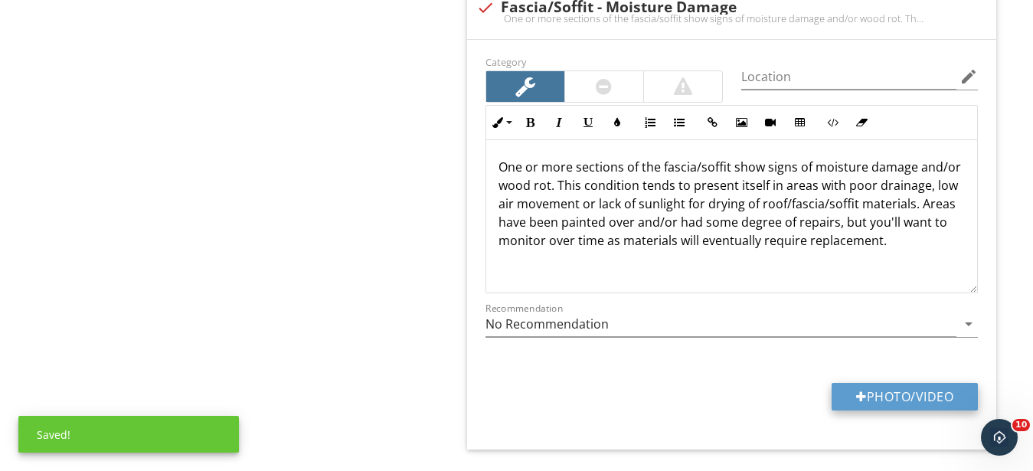
click at [897, 401] on button "Photo/Video" at bounding box center [905, 397] width 146 height 28
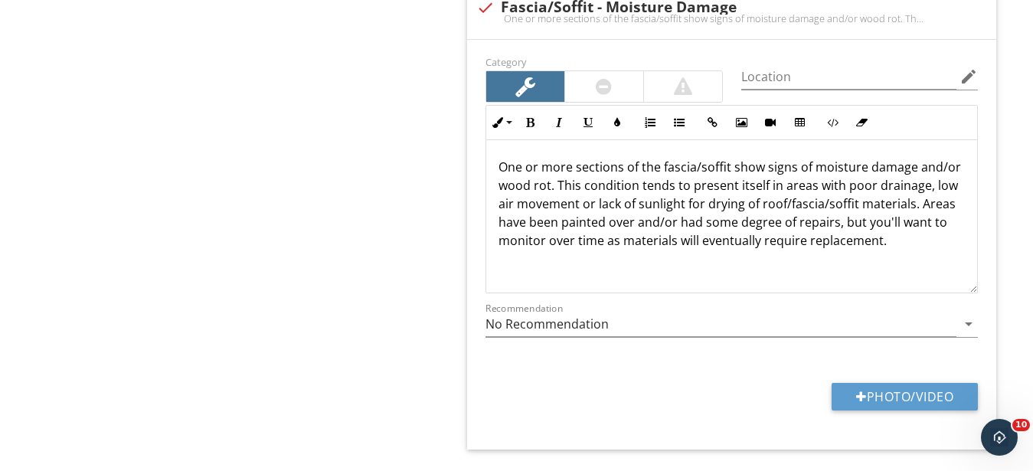
type input "C:\fakepath\IMG_9410.JPG"
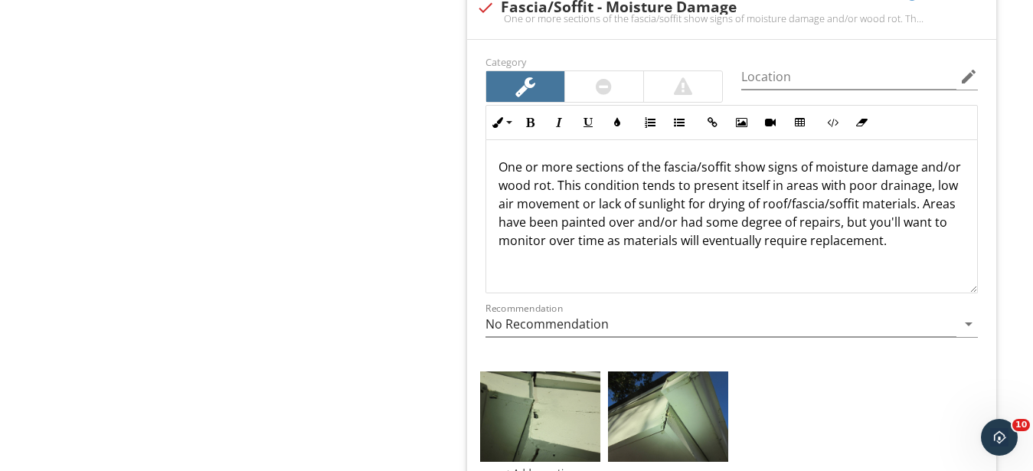
click at [943, 243] on p "One or more sections of the fascia/soffit show signs of moisture damage and/or …" at bounding box center [732, 204] width 466 height 92
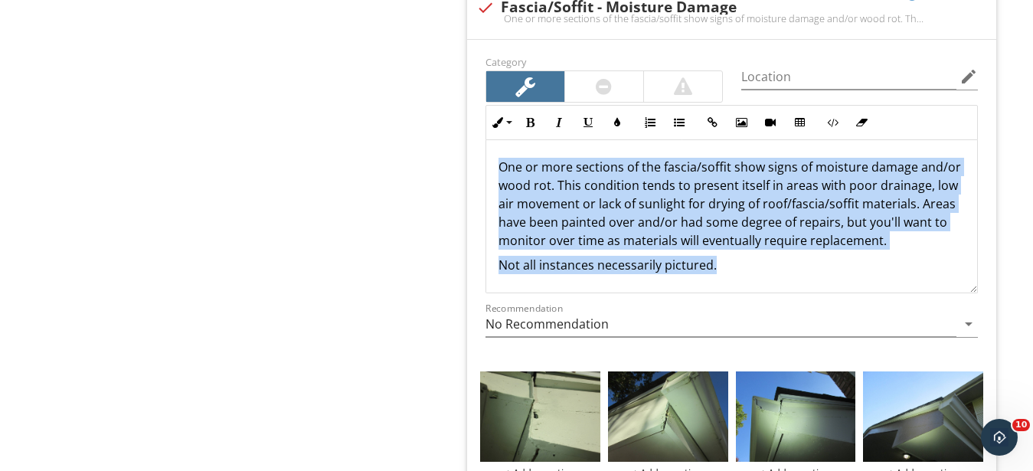
drag, startPoint x: 727, startPoint y: 265, endPoint x: 451, endPoint y: 204, distance: 283.0
click at [486, 159] on div "One or more sections of the fascia/soffit show signs of moisture damage and/or …" at bounding box center [731, 215] width 491 height 153
copy div "One or more sections of the fascia/soffit show signs of moisture damage and/or …"
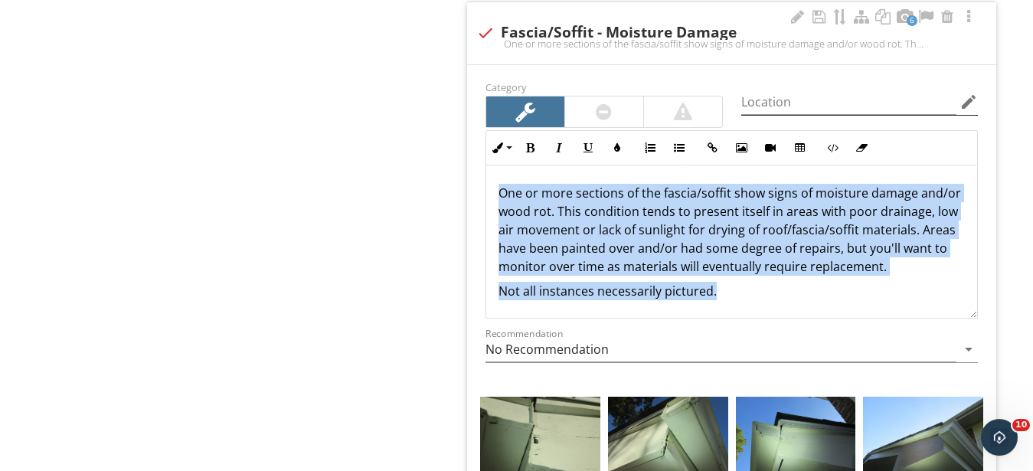
scroll to position [1223, 0]
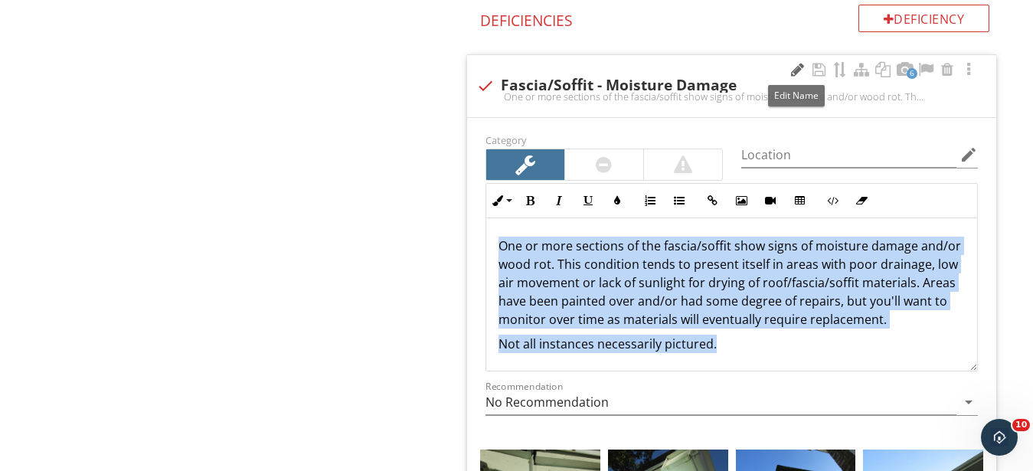
click at [794, 69] on div at bounding box center [797, 69] width 18 height 15
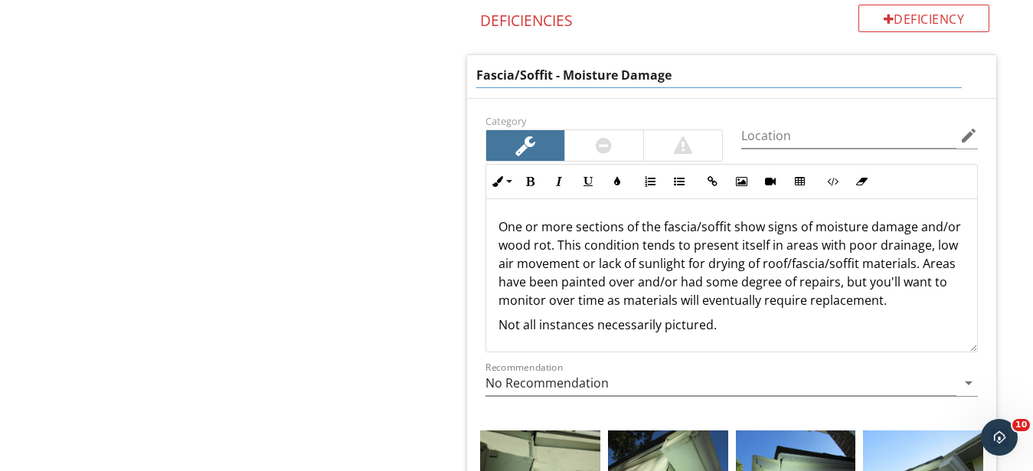
drag, startPoint x: 685, startPoint y: 72, endPoint x: 409, endPoint y: 60, distance: 276.7
click at [476, 63] on input "Fascia/Soffit - Moisture Damage" at bounding box center [718, 75] width 485 height 25
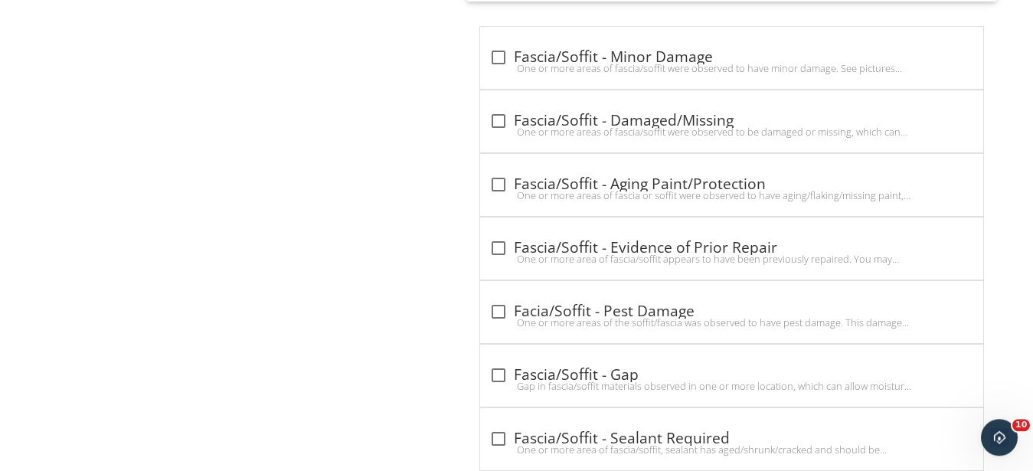
scroll to position [2004, 0]
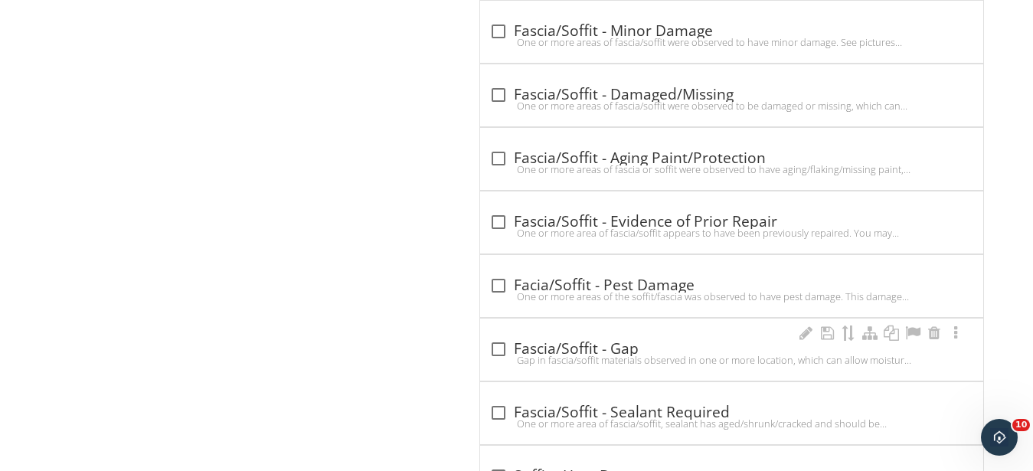
click at [571, 352] on div "check_box_outline_blank Fascia/Soffit - Gap" at bounding box center [731, 349] width 485 height 18
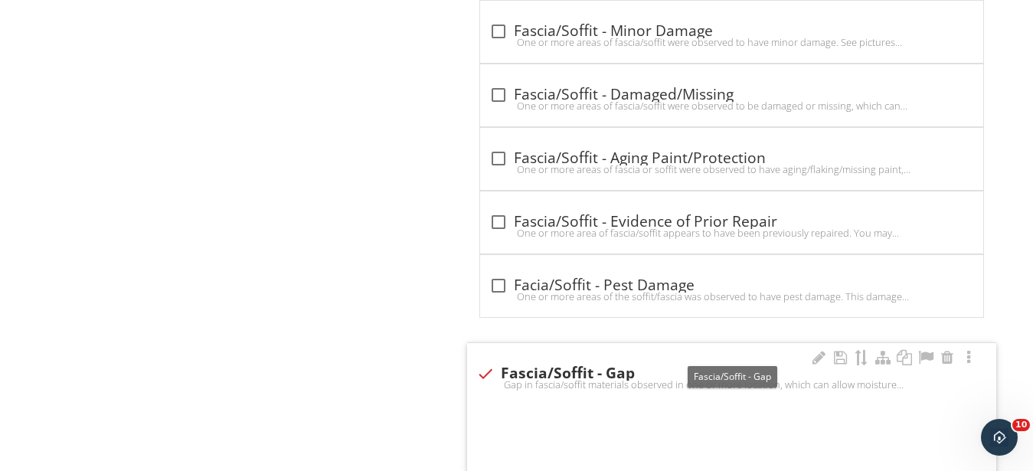
checkbox input "true"
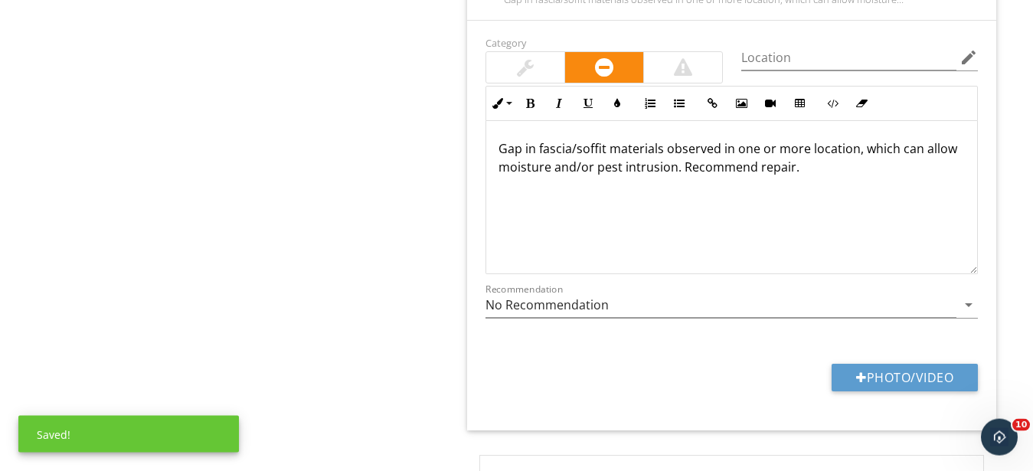
scroll to position [2395, 0]
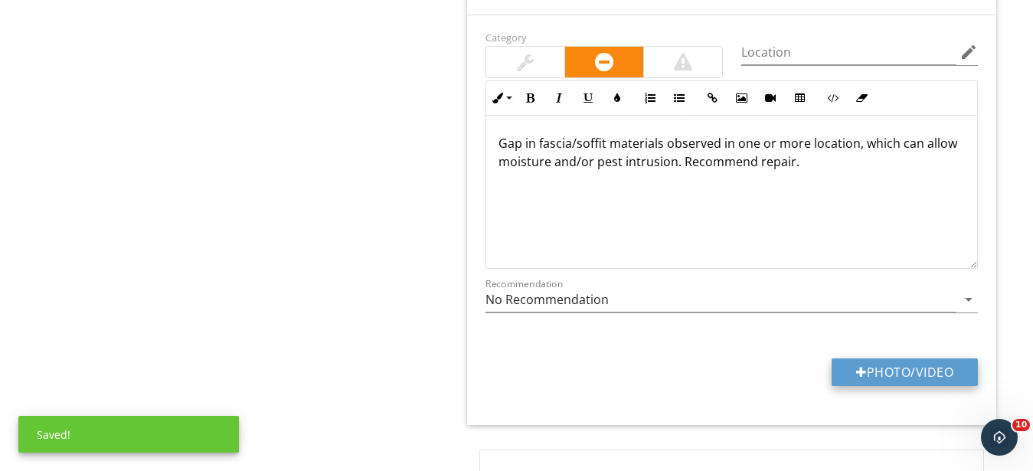
click at [888, 360] on button "Photo/Video" at bounding box center [905, 372] width 146 height 28
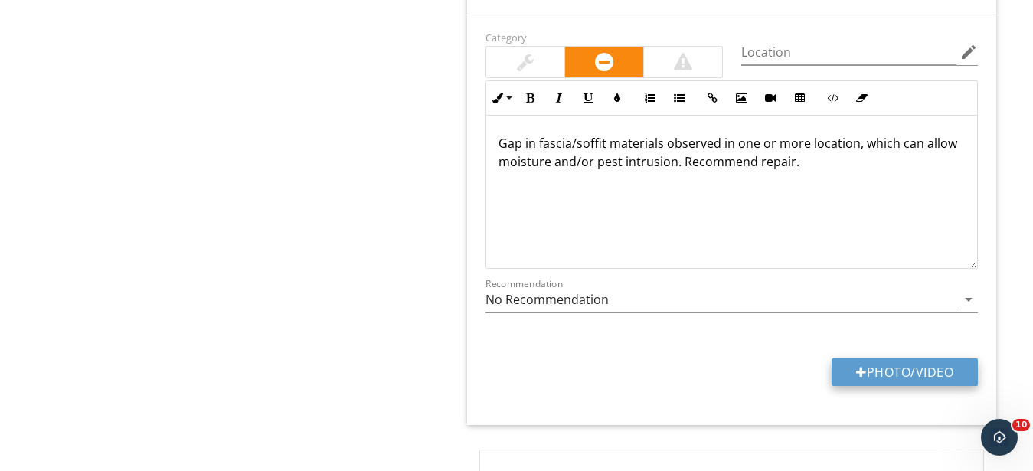
type input "C:\fakepath\IMG_9489.JPG"
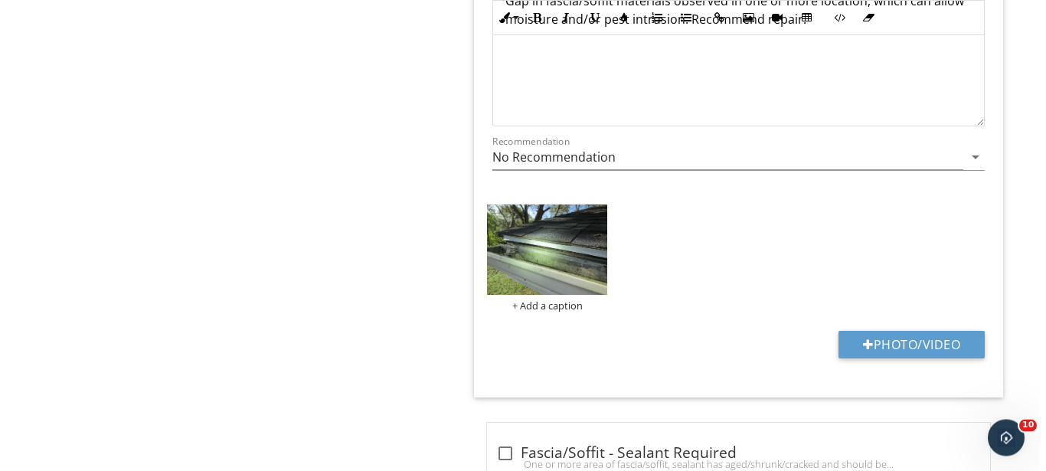
scroll to position [2551, 0]
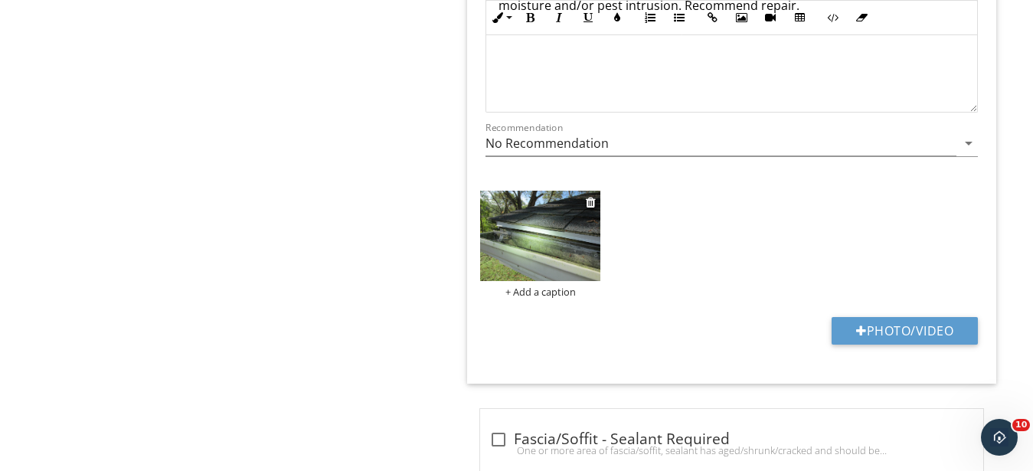
click at [537, 237] on img at bounding box center [540, 236] width 120 height 90
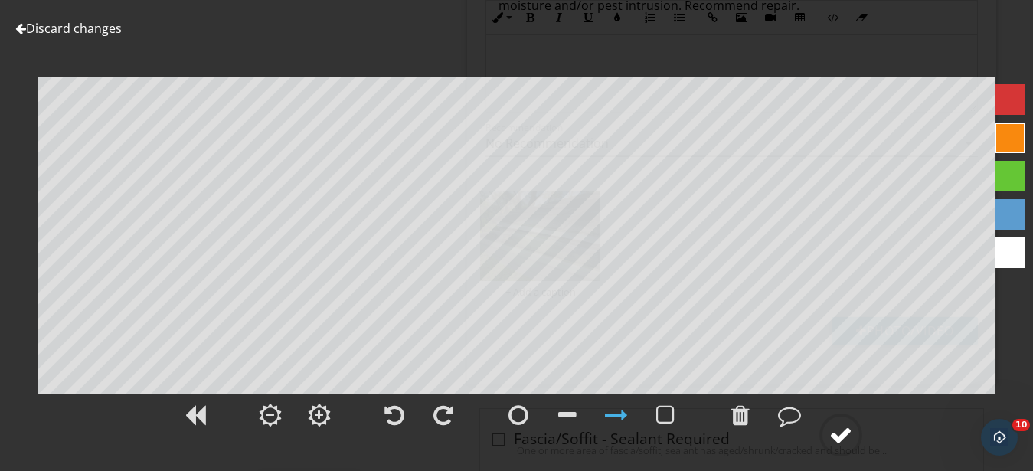
click at [829, 436] on circle at bounding box center [841, 435] width 40 height 40
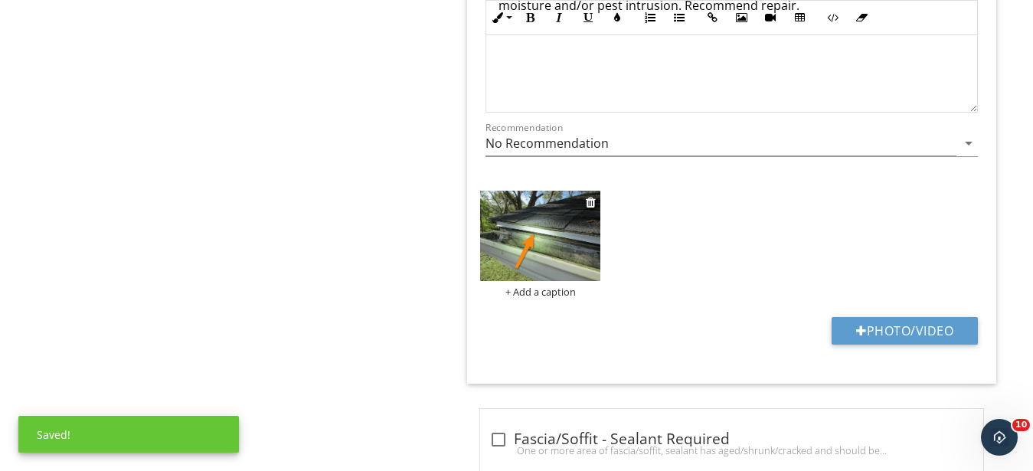
click at [534, 291] on div "+ Add a caption" at bounding box center [540, 292] width 120 height 12
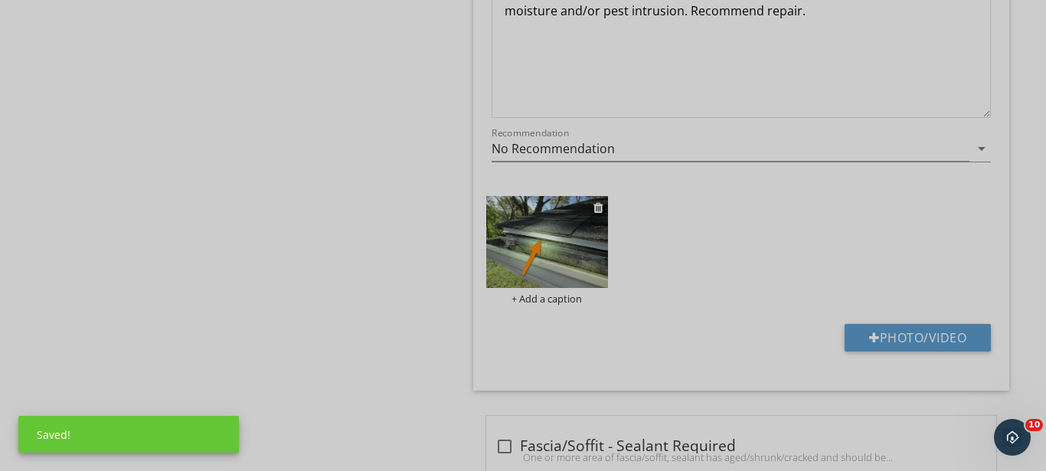
scroll to position [0, 0]
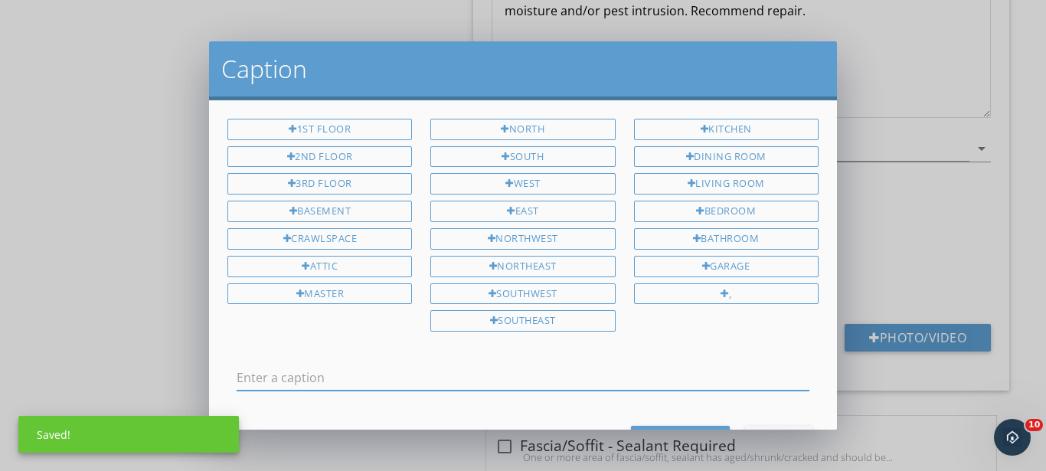
click at [427, 375] on input "text" at bounding box center [523, 377] width 573 height 25
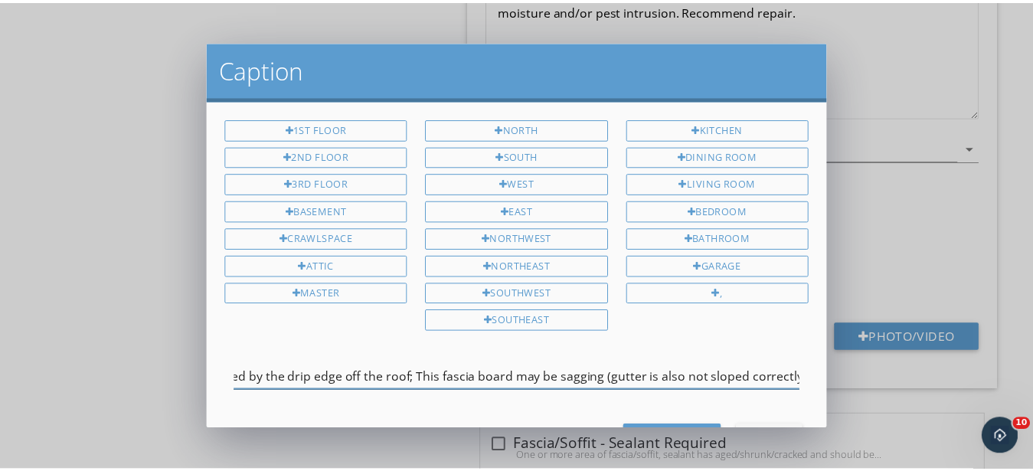
scroll to position [0, 474]
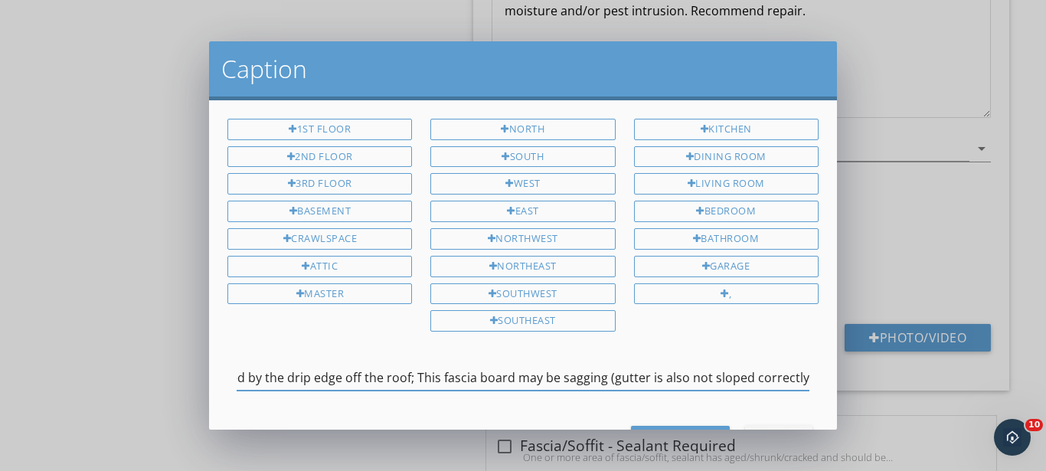
type input "Rear dining nook bump-out, left soffit: a gap at the top of the fascia is not p…"
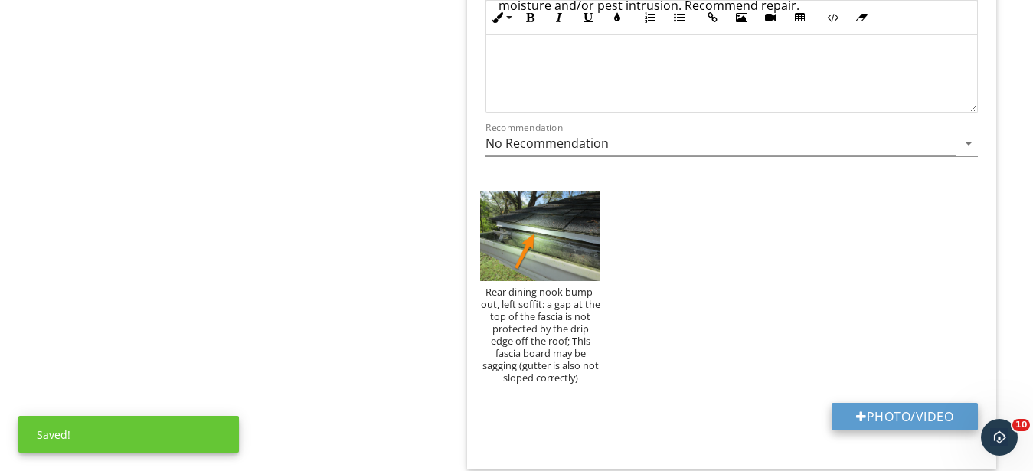
click at [936, 417] on button "Photo/Video" at bounding box center [905, 417] width 146 height 28
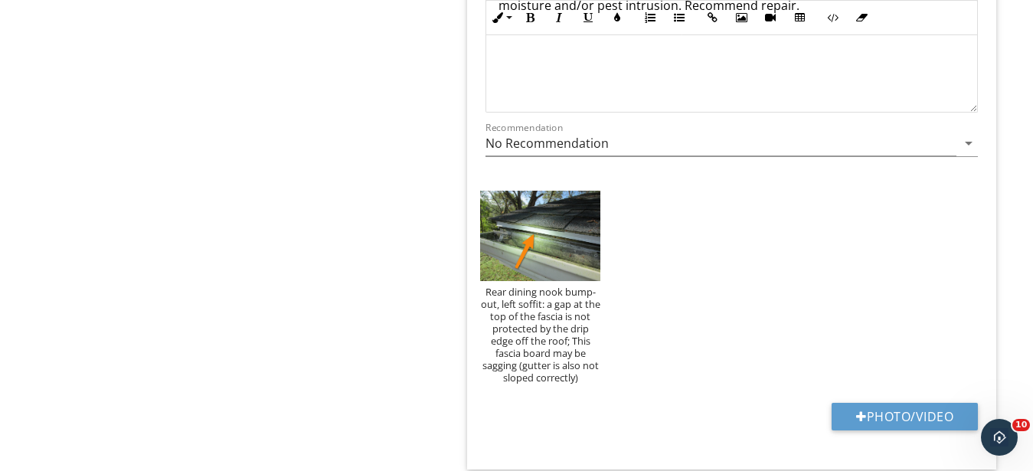
type input "C:\fakepath\IMG_9490.JPG"
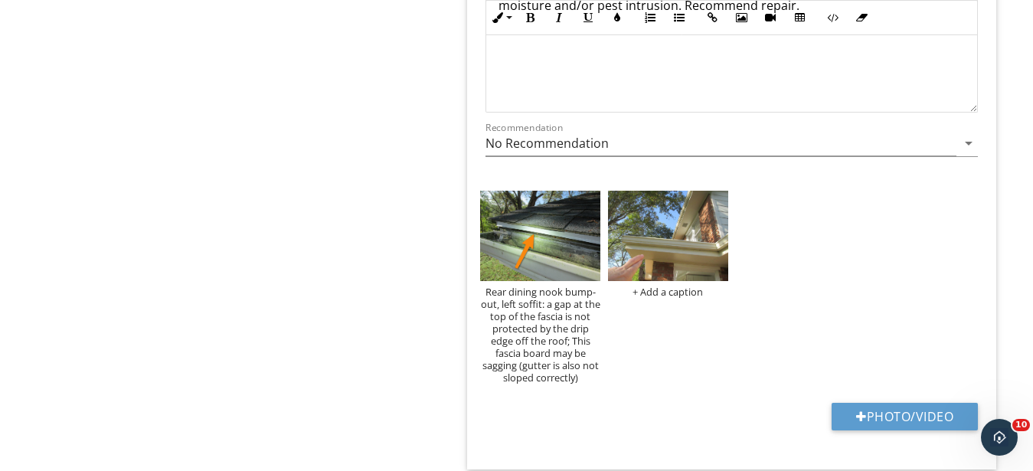
click at [656, 252] on img at bounding box center [668, 236] width 120 height 90
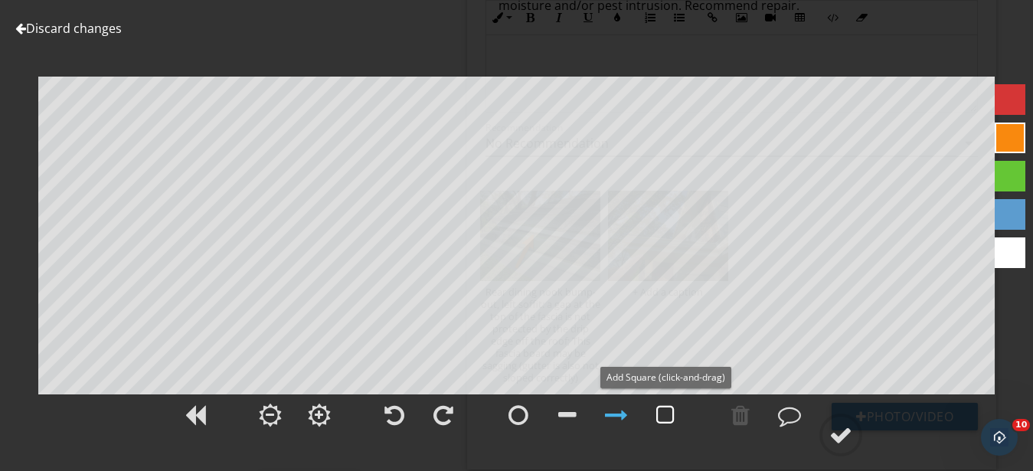
click at [660, 417] on div at bounding box center [665, 415] width 18 height 23
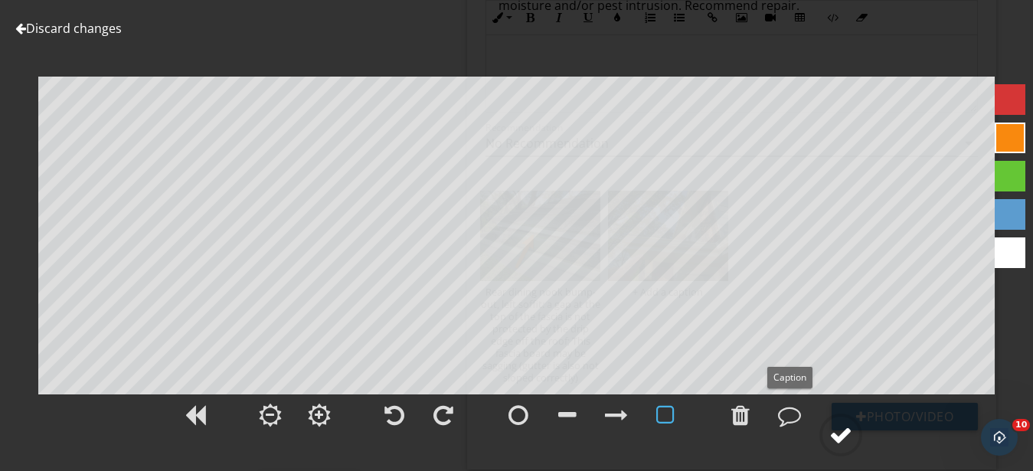
click at [845, 437] on div at bounding box center [840, 434] width 23 height 23
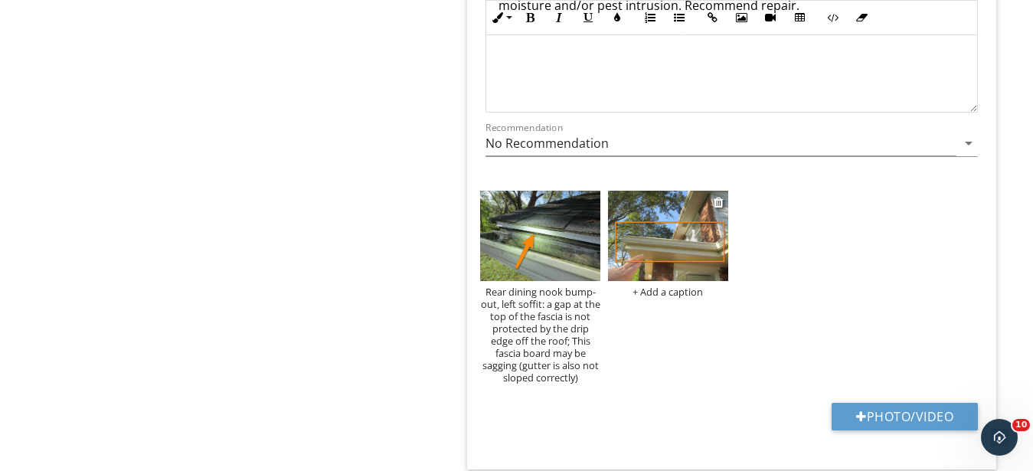
click at [673, 257] on img at bounding box center [668, 236] width 120 height 90
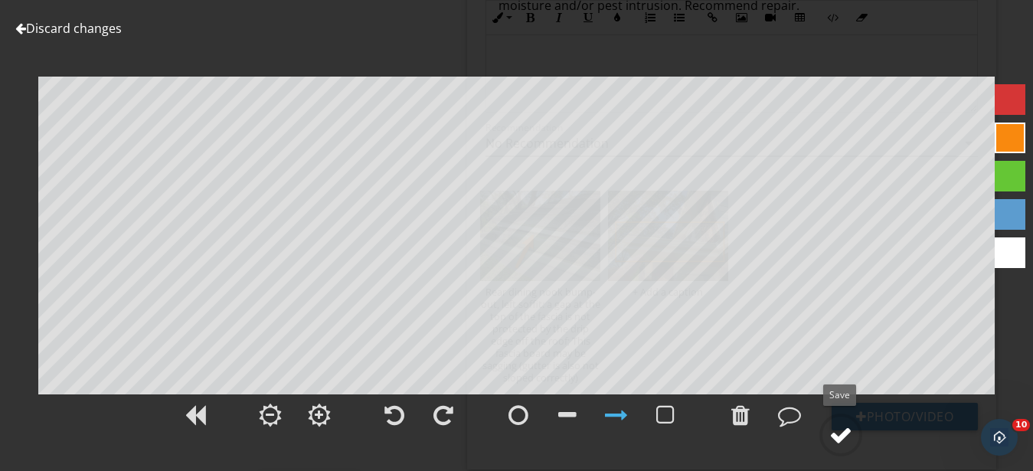
click at [845, 429] on div at bounding box center [840, 434] width 23 height 23
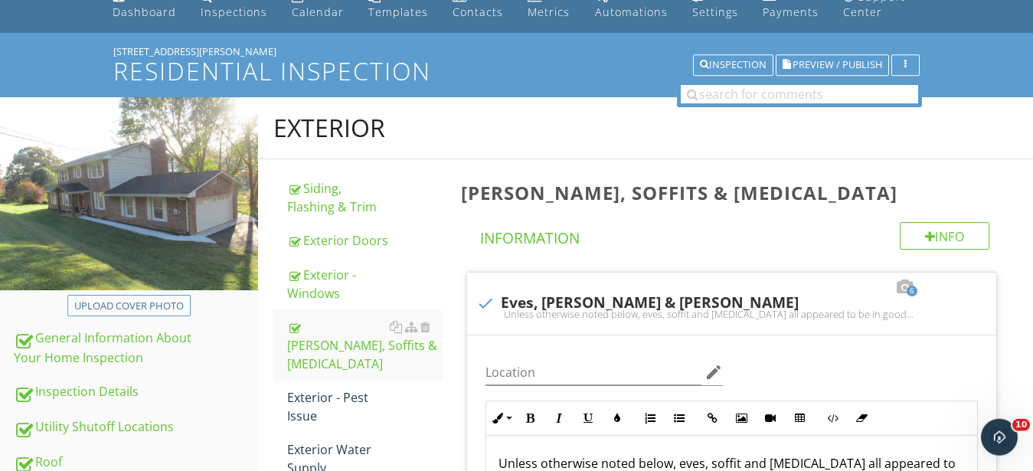
scroll to position [156, 0]
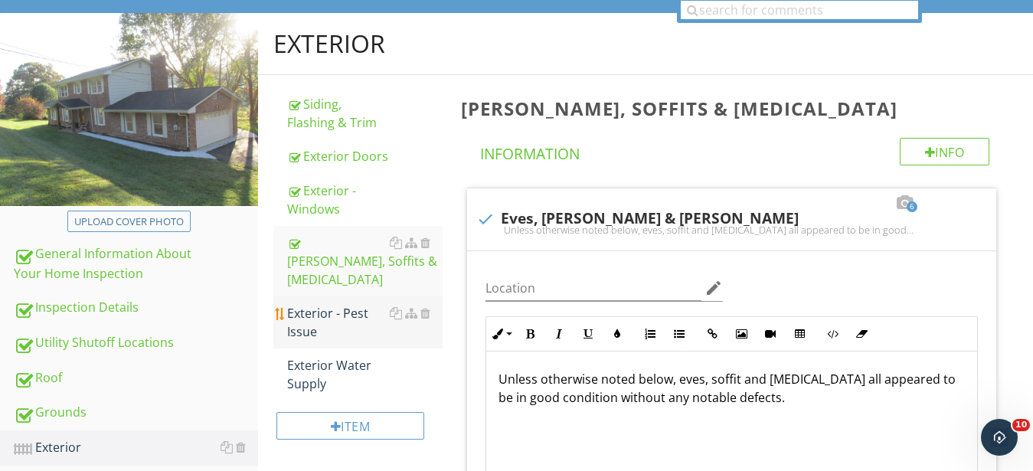
click at [303, 304] on div "Exterior - Pest Issue" at bounding box center [364, 322] width 155 height 37
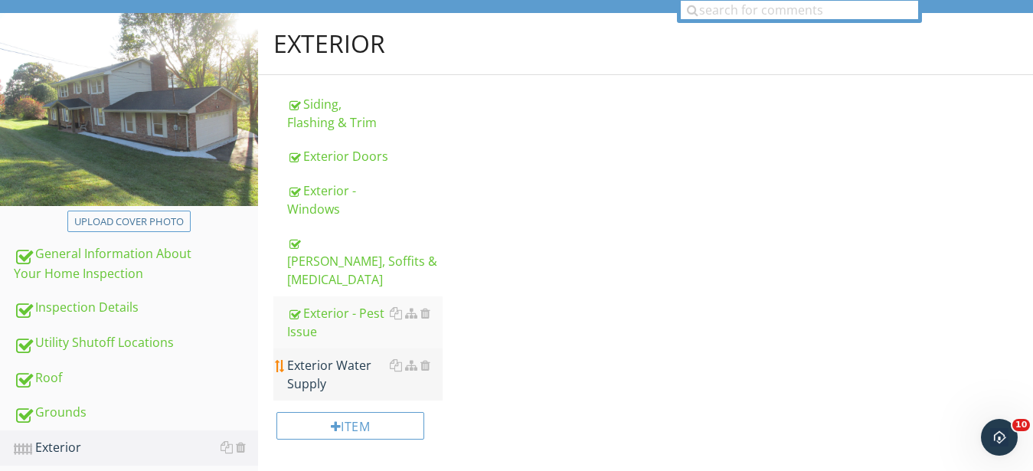
click at [298, 356] on div "Exterior Water Supply" at bounding box center [364, 374] width 155 height 37
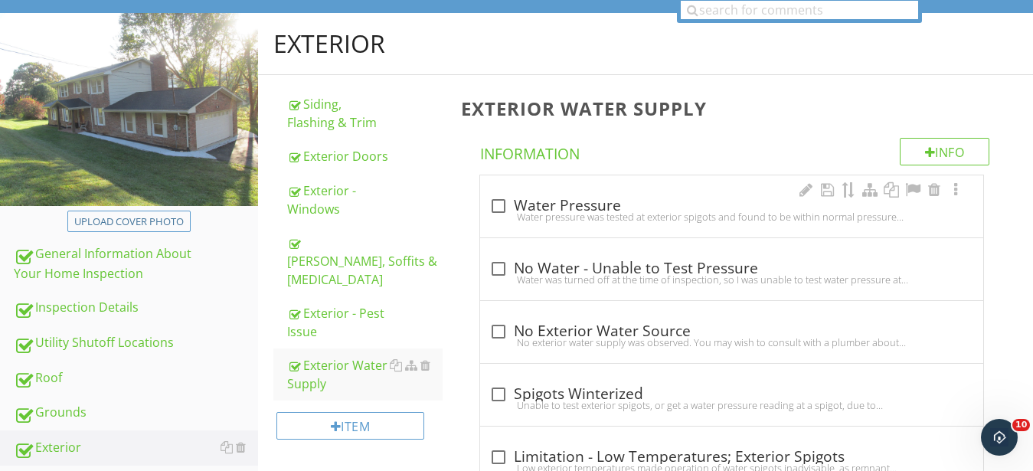
click at [612, 212] on div "Water pressure was tested at exterior spigots and found to be within normal pre…" at bounding box center [731, 217] width 485 height 12
checkbox input "true"
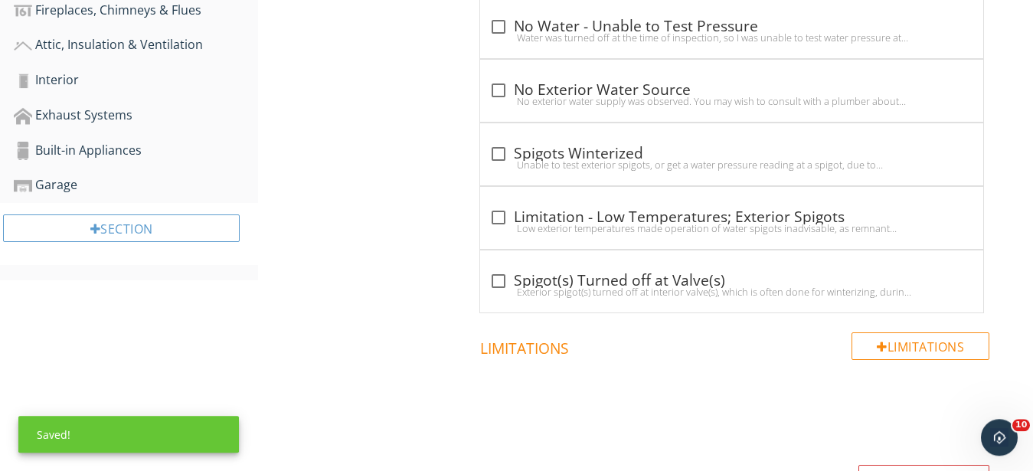
scroll to position [1015, 0]
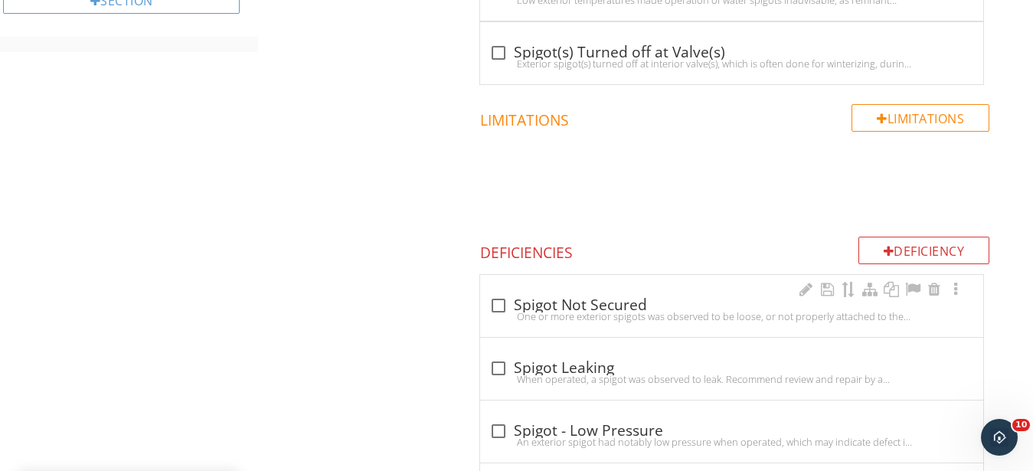
click at [588, 306] on div "check_box_outline_blank Spigot Not Secured" at bounding box center [731, 305] width 485 height 18
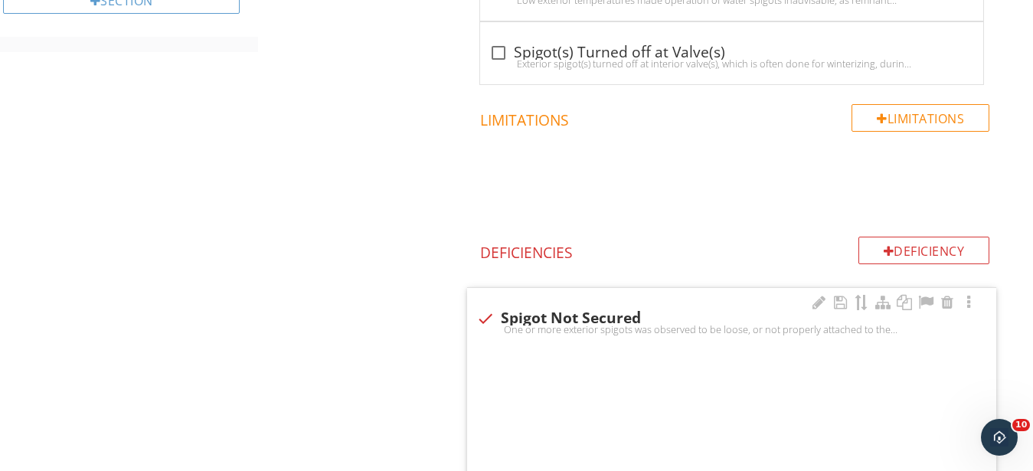
checkbox input "true"
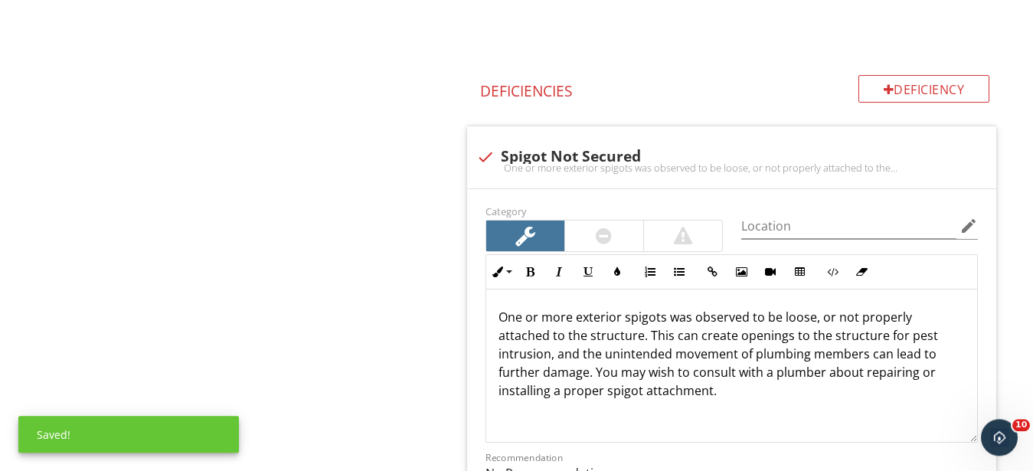
scroll to position [1328, 0]
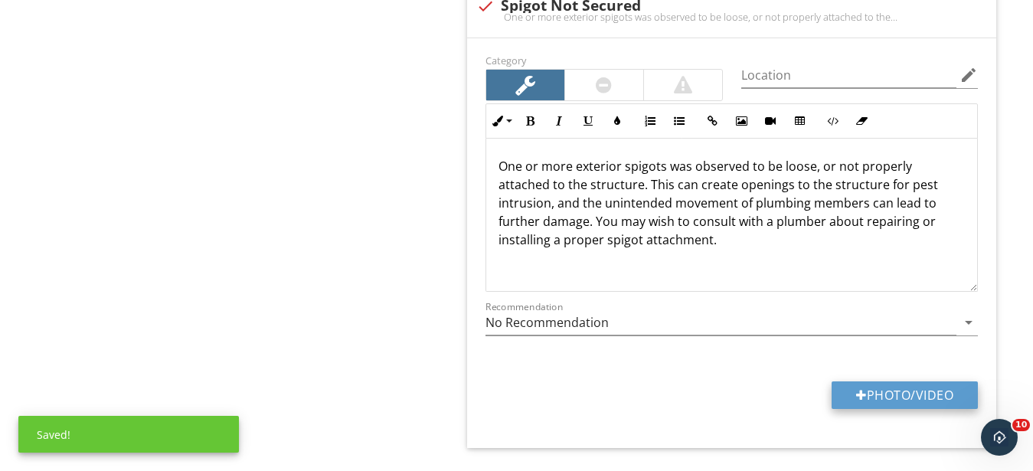
click at [871, 404] on button "Photo/Video" at bounding box center [905, 395] width 146 height 28
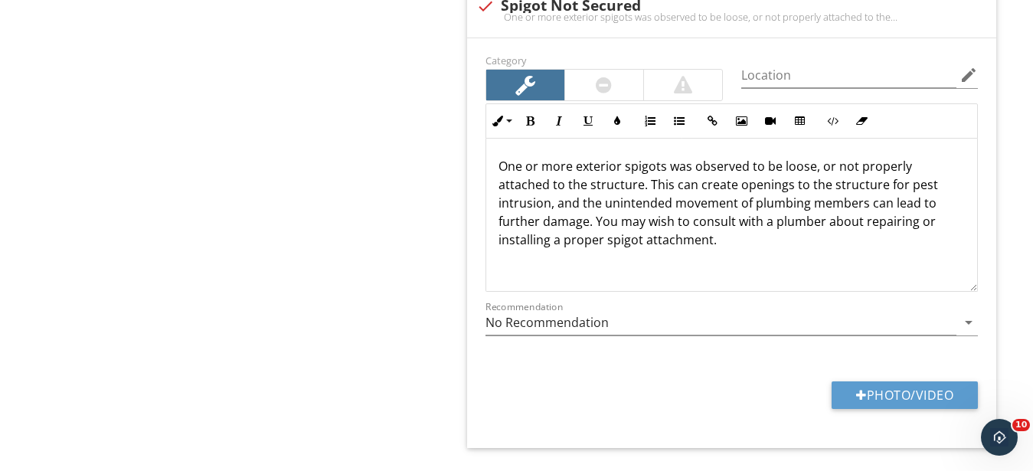
type input "C:\fakepath\IMG_9462.JPG"
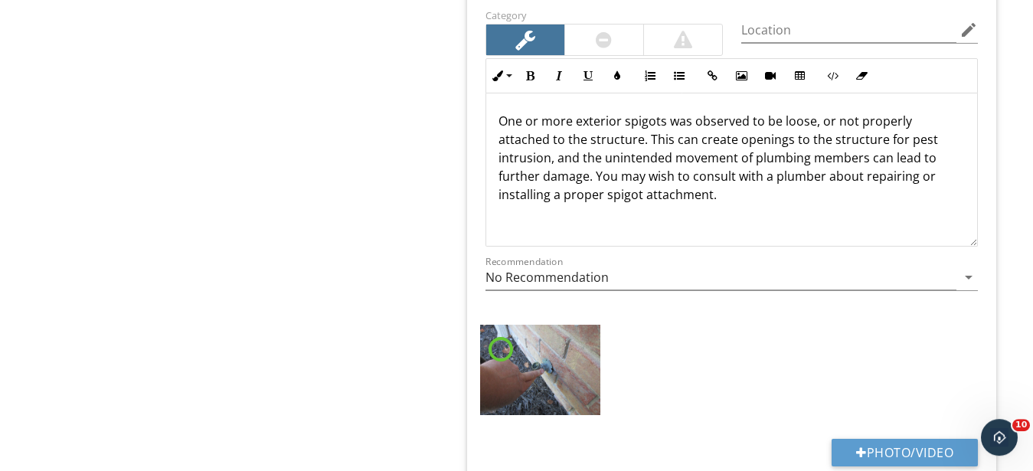
scroll to position [1406, 0]
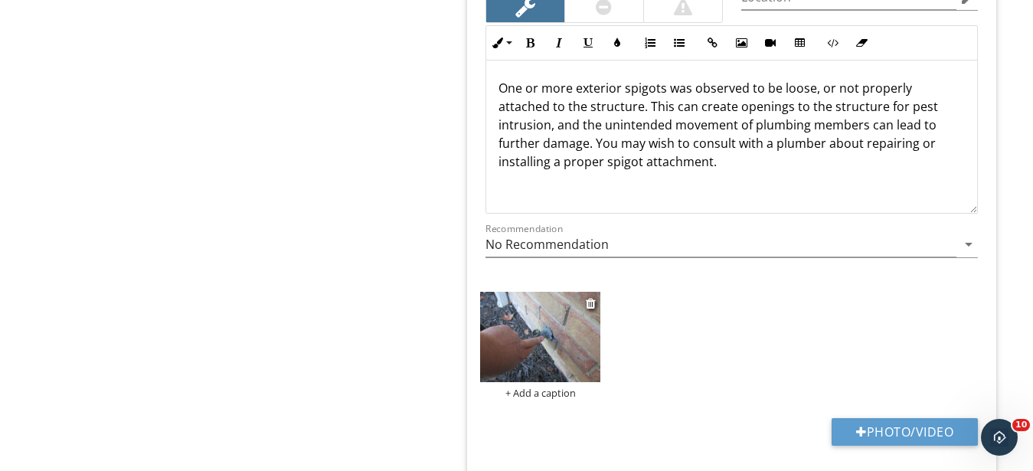
click at [528, 394] on div "+ Add a caption" at bounding box center [540, 393] width 120 height 12
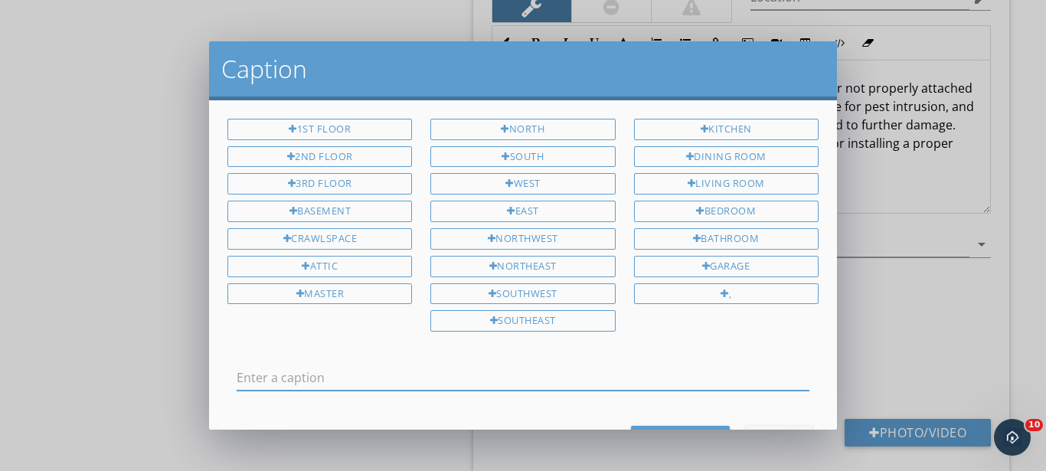
click at [430, 380] on input "text" at bounding box center [523, 377] width 573 height 25
type input "Front wall"
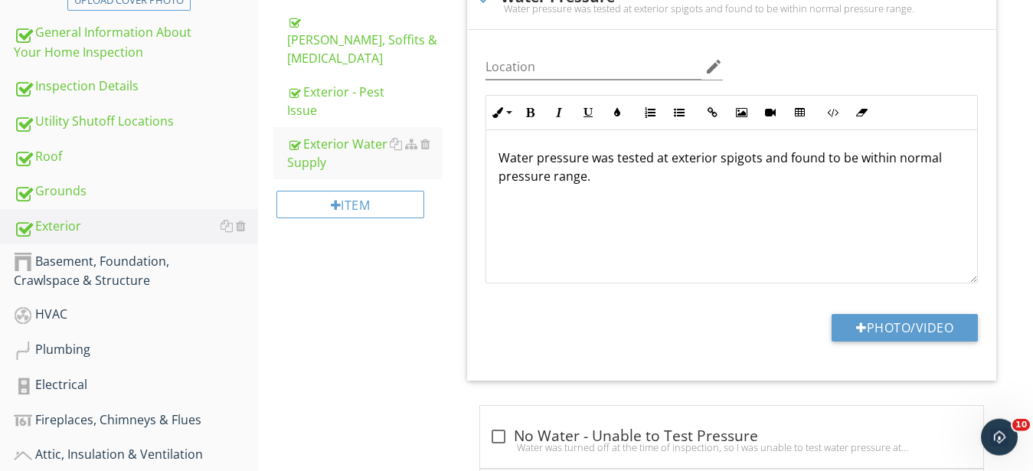
scroll to position [391, 0]
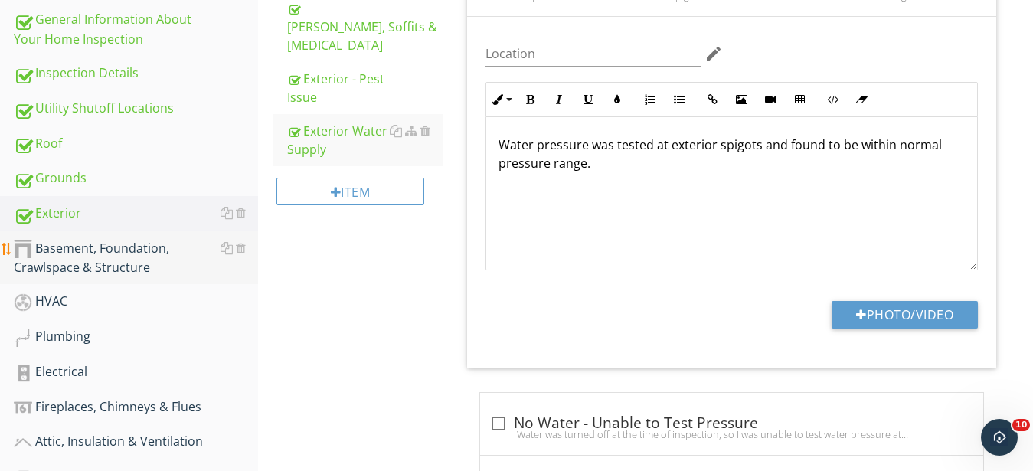
click at [92, 256] on div "Basement, Foundation, Crawlspace & Structure" at bounding box center [136, 258] width 244 height 38
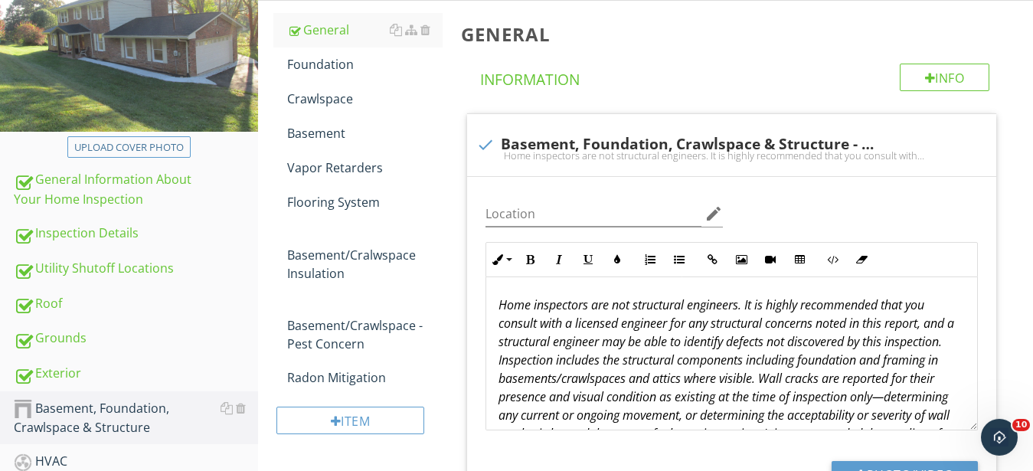
scroll to position [234, 0]
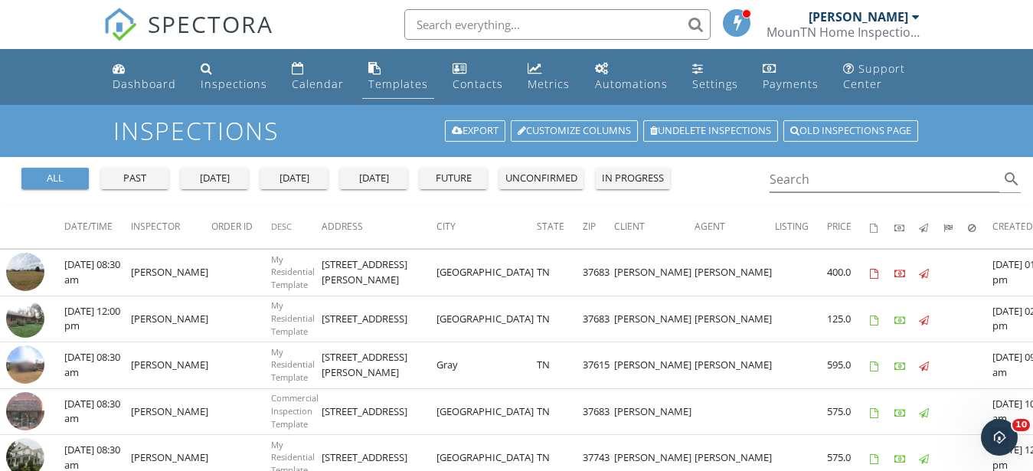
click at [375, 74] on div "Templates" at bounding box center [374, 68] width 13 height 12
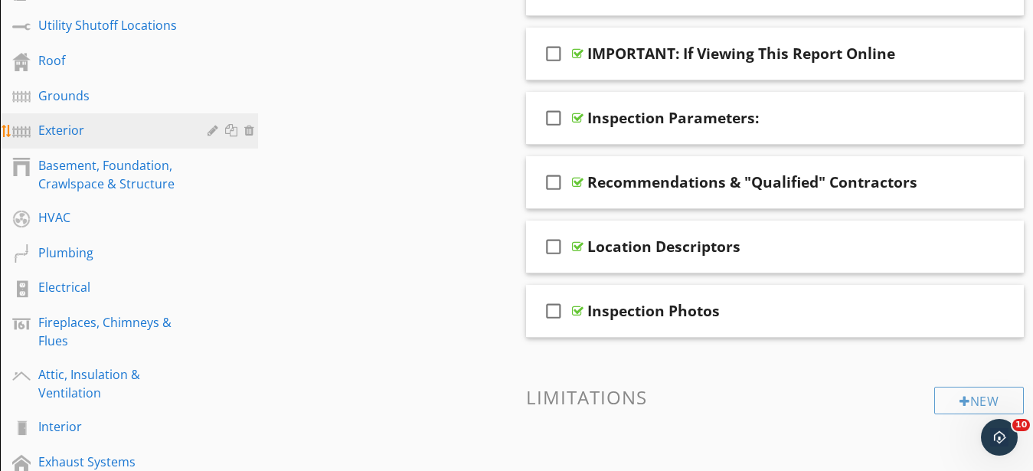
click at [57, 135] on div "Exterior" at bounding box center [111, 130] width 147 height 18
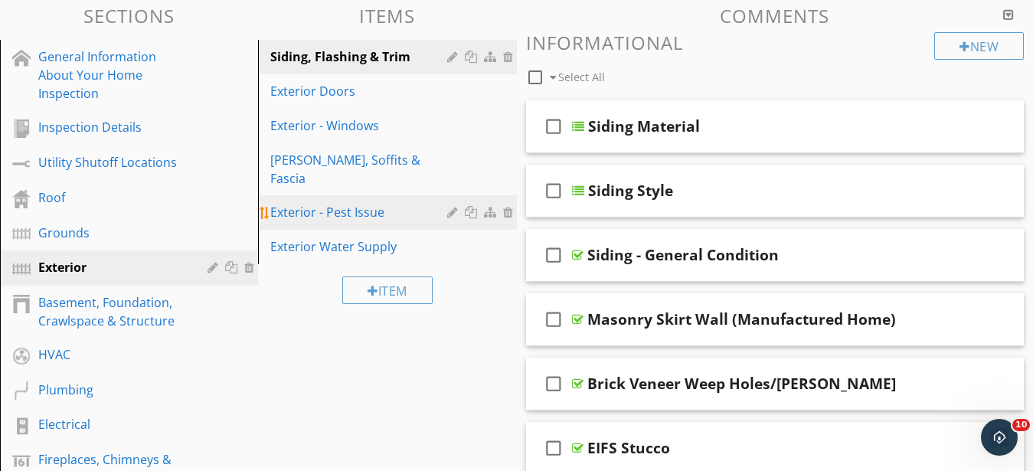
scroll to position [78, 0]
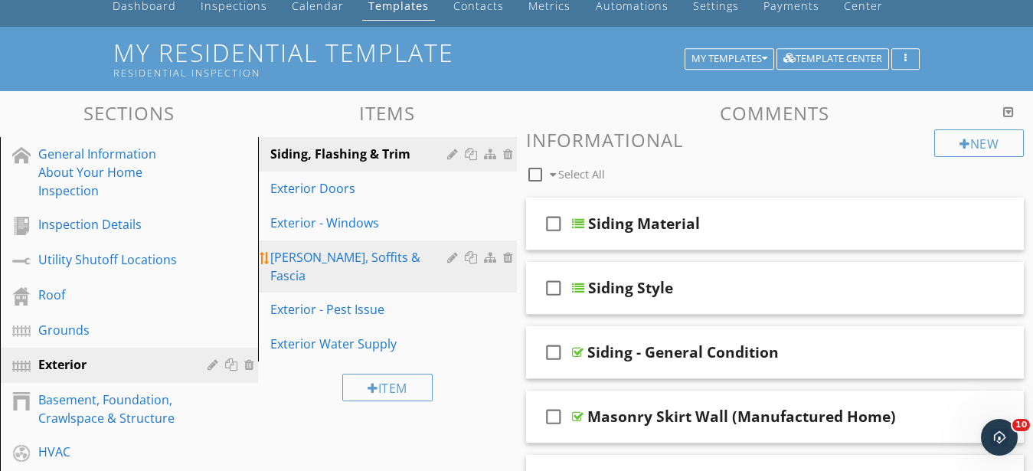
click at [304, 247] on link "[PERSON_NAME], Soffits & Fascia" at bounding box center [389, 266] width 253 height 52
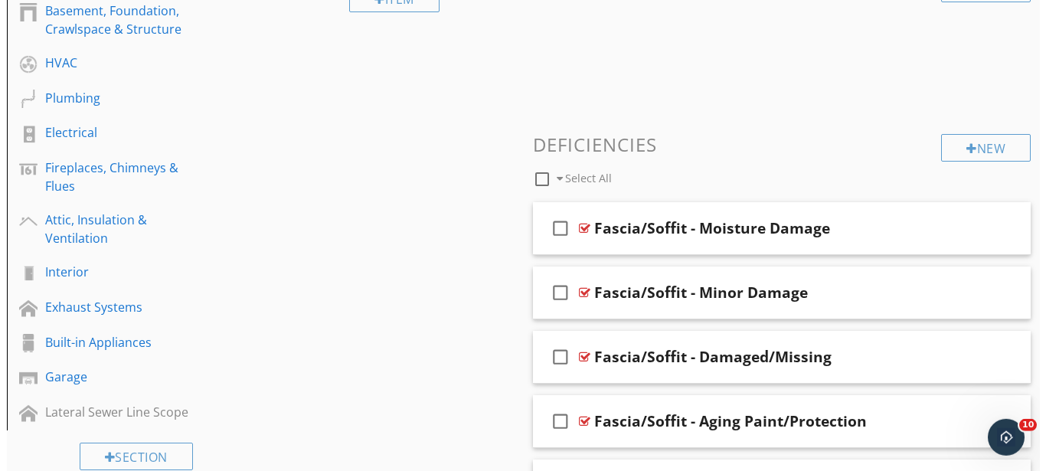
scroll to position [469, 0]
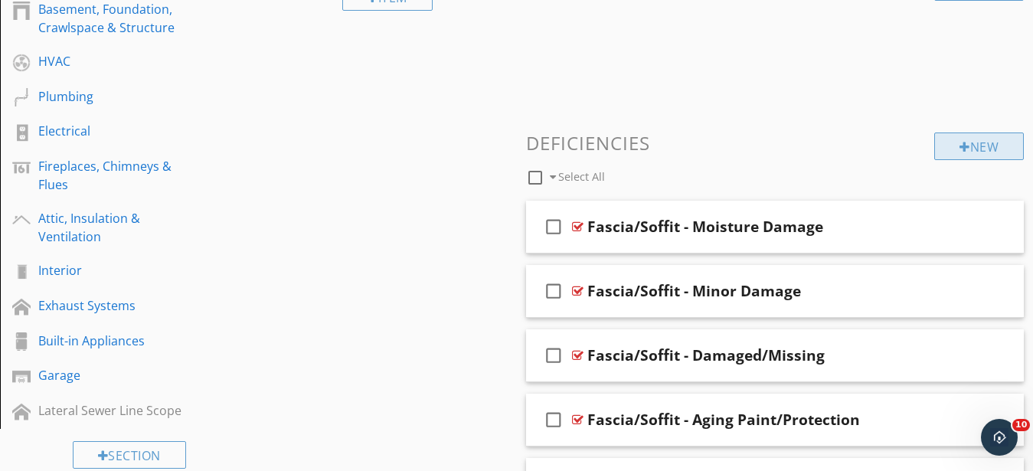
click at [978, 148] on div "New" at bounding box center [979, 146] width 90 height 28
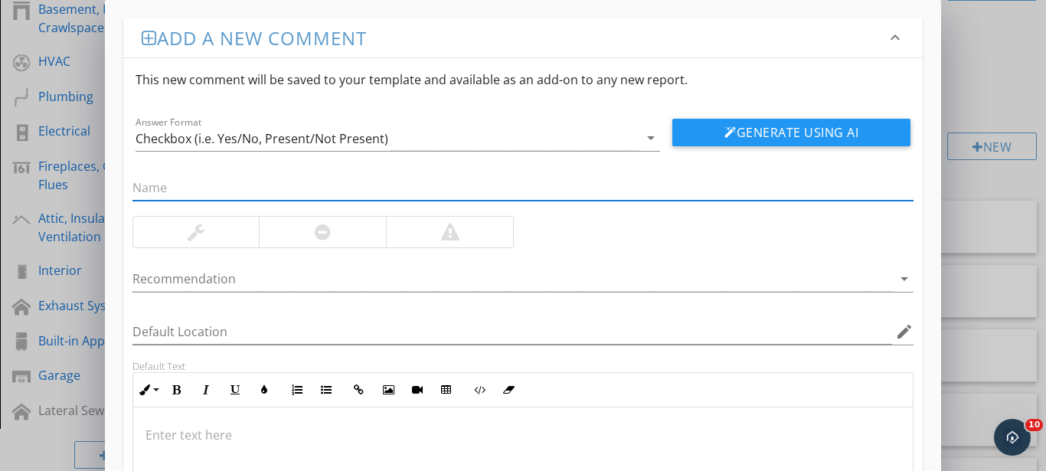
click at [247, 437] on p at bounding box center [523, 435] width 756 height 18
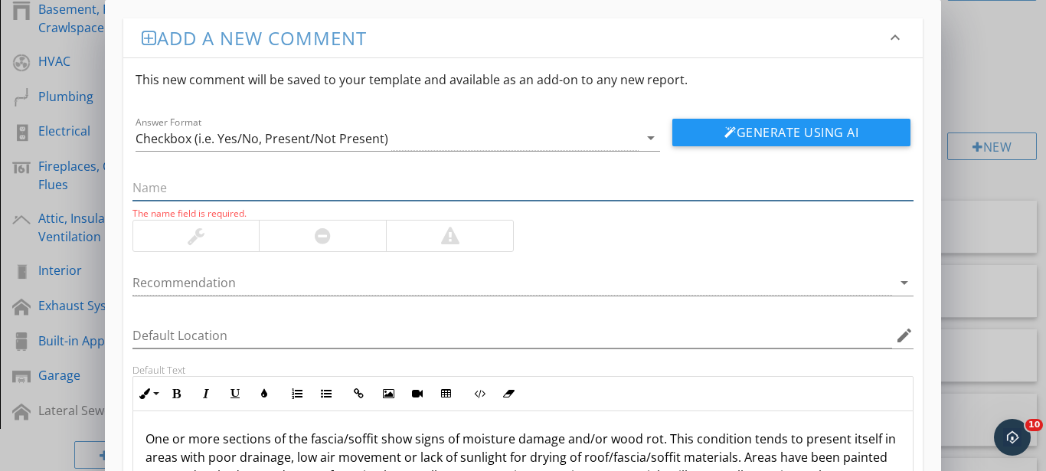
click at [253, 176] on input "text" at bounding box center [523, 187] width 782 height 25
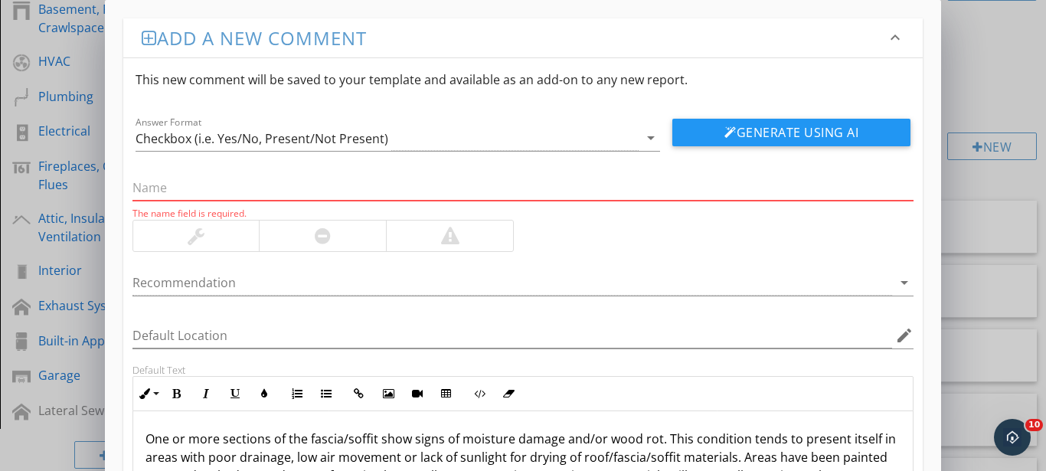
paste input "Fascia/Soffit - Moisture Damage"
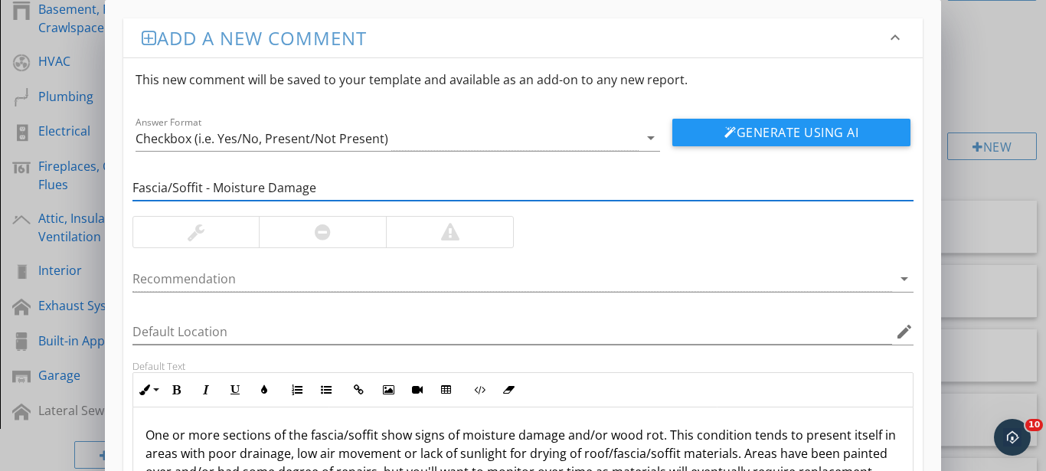
click at [215, 184] on input "Fascia/Soffit - Moisture Damage" at bounding box center [523, 187] width 782 height 25
type input "Fascia/Soffit - Moisture Damage"
click at [191, 235] on div at bounding box center [196, 232] width 17 height 18
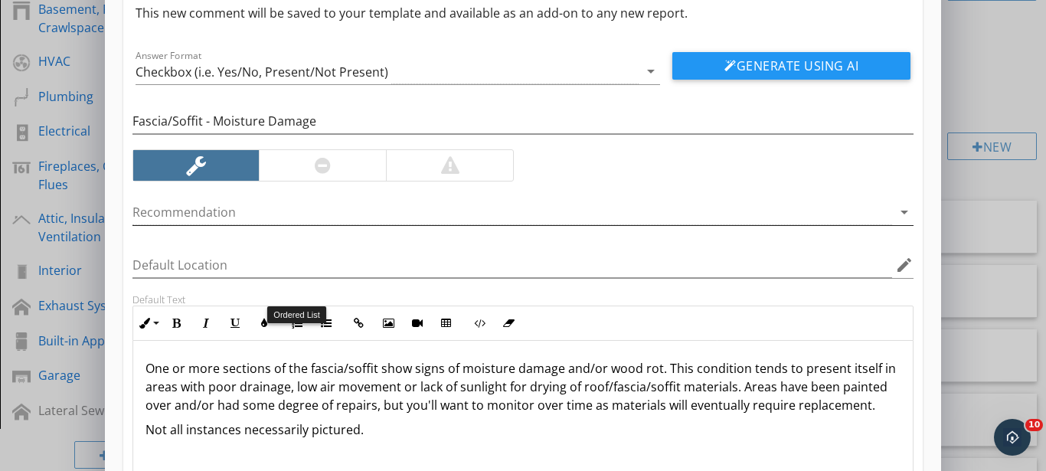
scroll to position [101, 0]
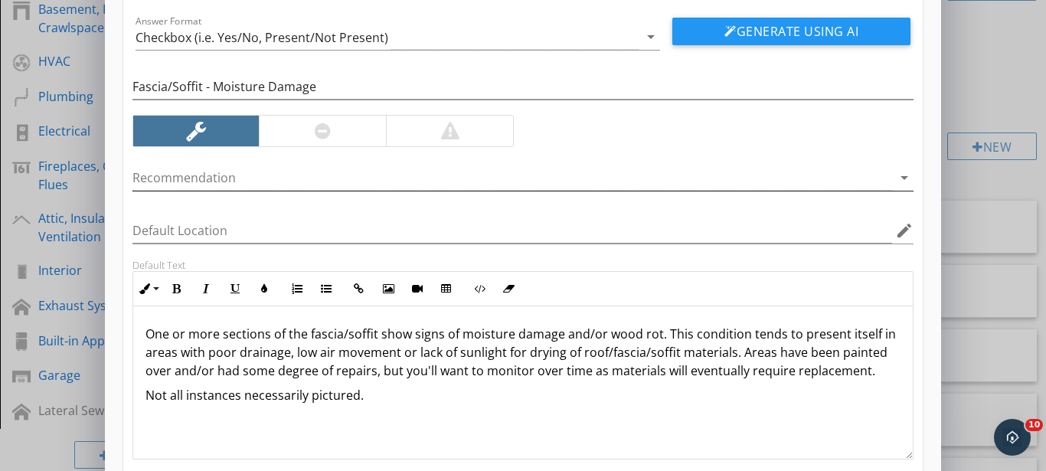
click at [390, 169] on div at bounding box center [512, 177] width 760 height 25
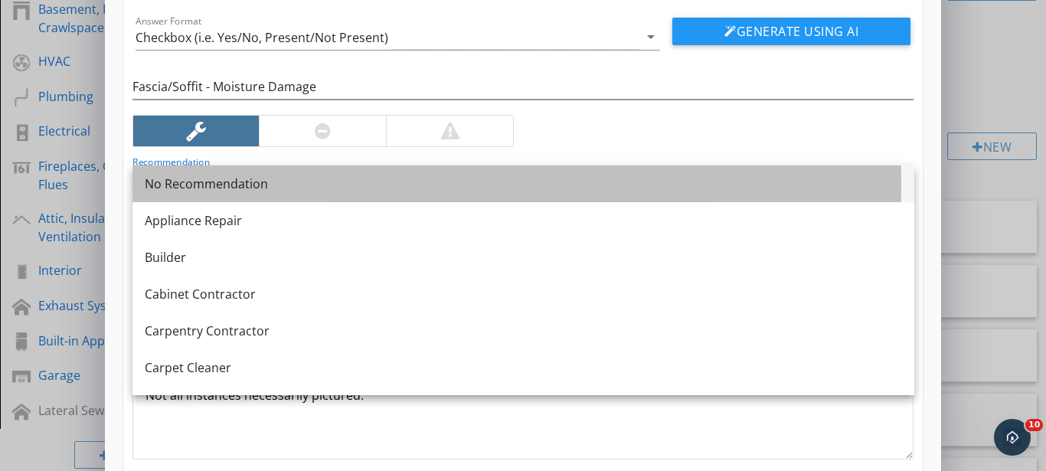
click at [184, 181] on div "No Recommendation" at bounding box center [523, 184] width 757 height 18
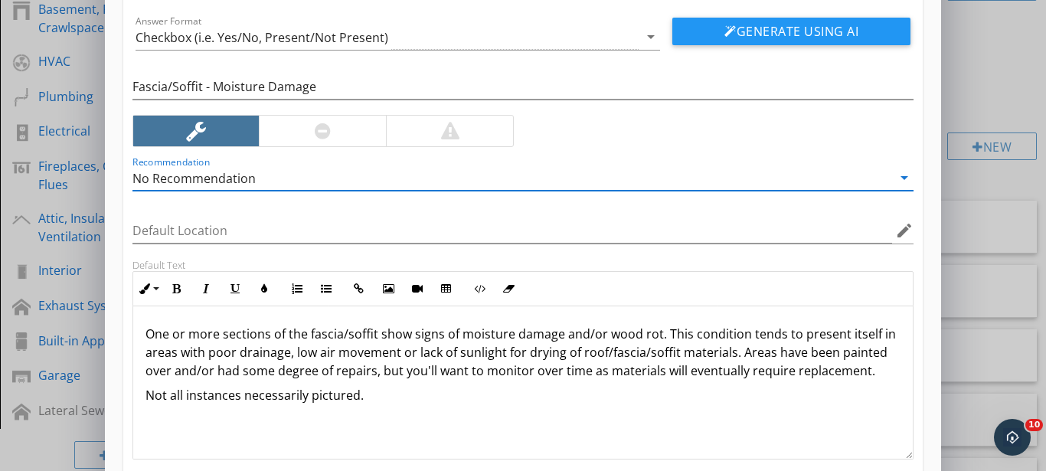
click at [505, 394] on p "Not all instances necessarily pictured." at bounding box center [523, 395] width 756 height 18
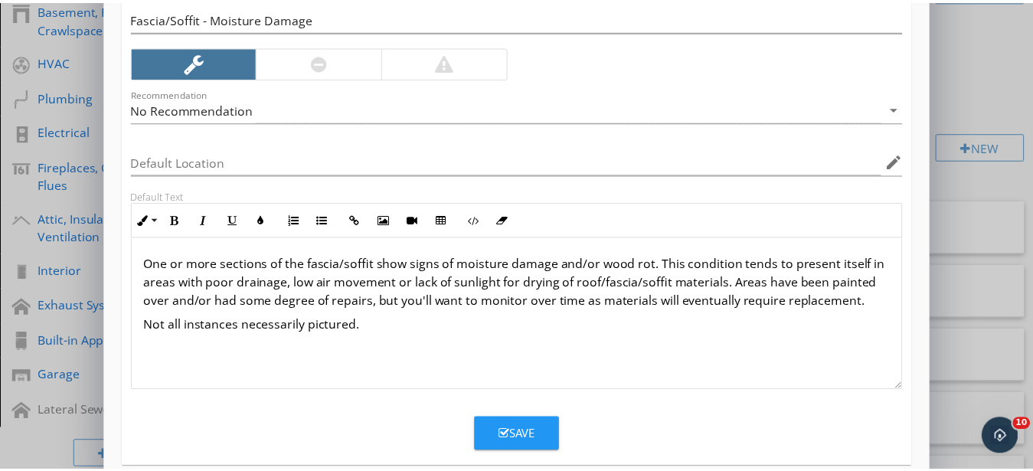
scroll to position [194, 0]
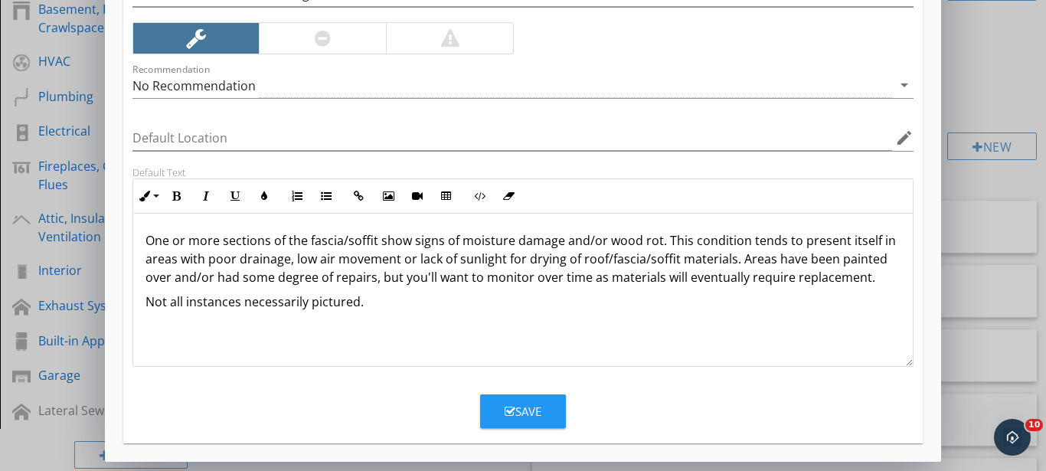
click at [538, 417] on div "Save" at bounding box center [523, 412] width 37 height 18
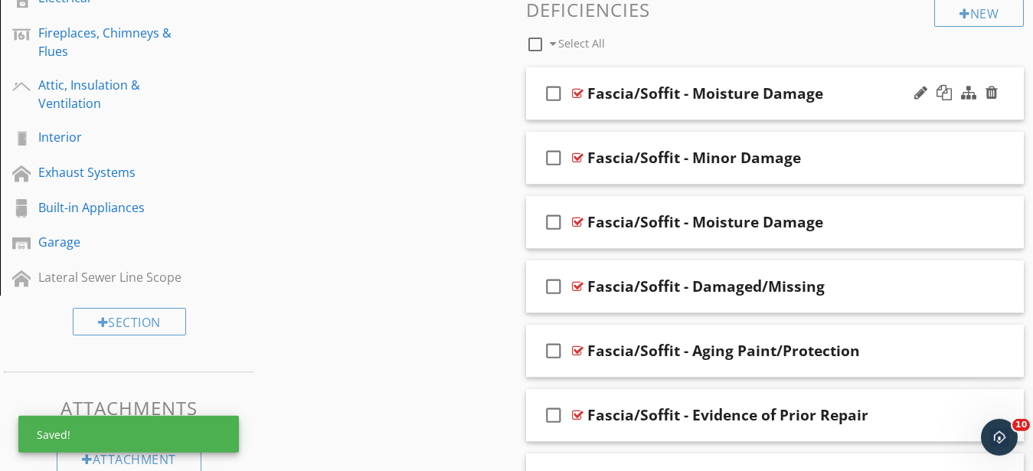
scroll to position [573, 0]
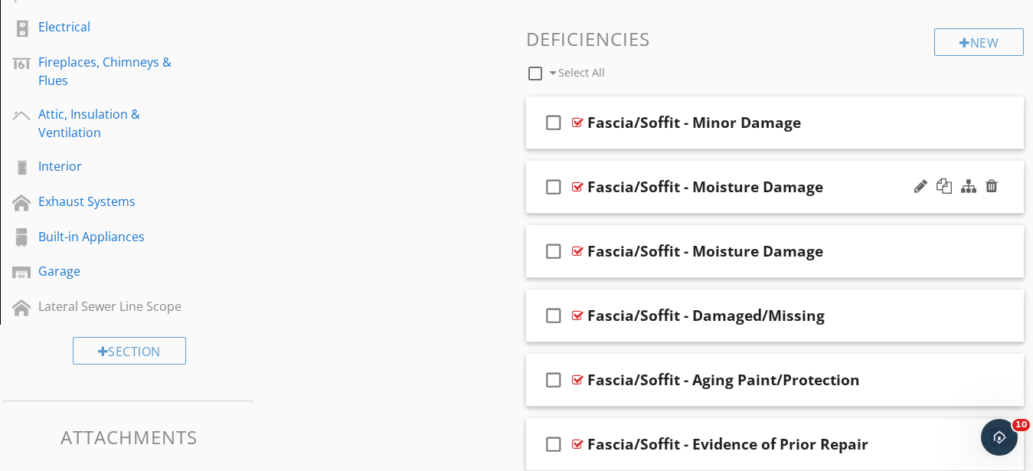
click at [680, 200] on div "check_box_outline_blank Fascia/Soffit - Moisture Damage" at bounding box center [775, 187] width 499 height 53
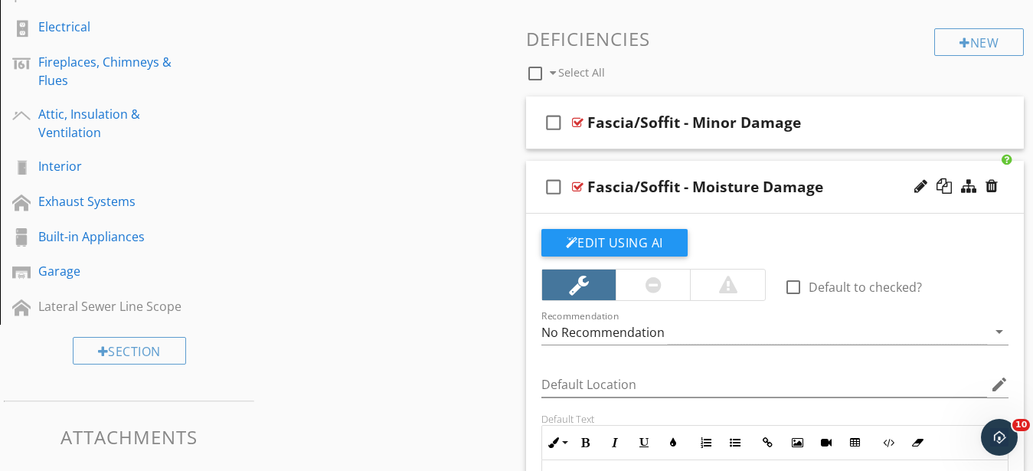
click at [680, 200] on div "check_box_outline_blank Fascia/Soffit - Moisture Damage" at bounding box center [775, 187] width 499 height 53
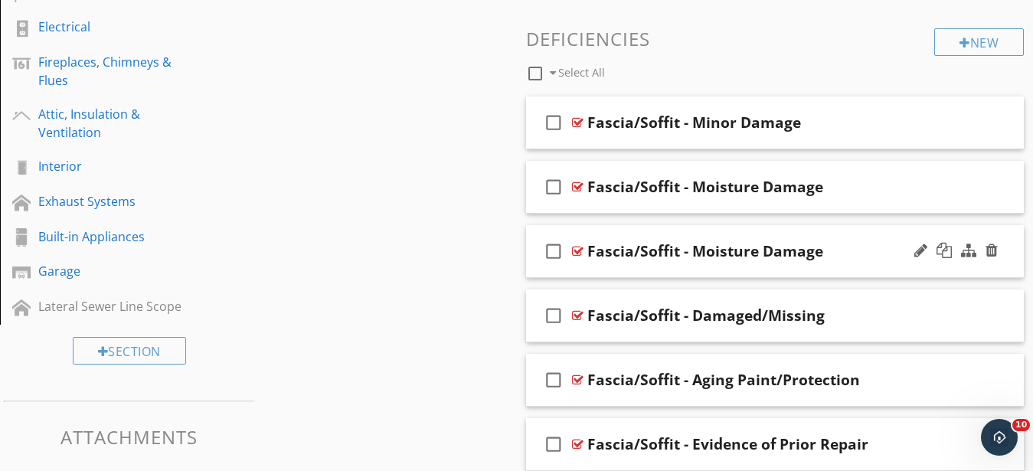
click at [704, 270] on div "check_box_outline_blank Fascia/Soffit - Moisture Damage" at bounding box center [775, 251] width 499 height 53
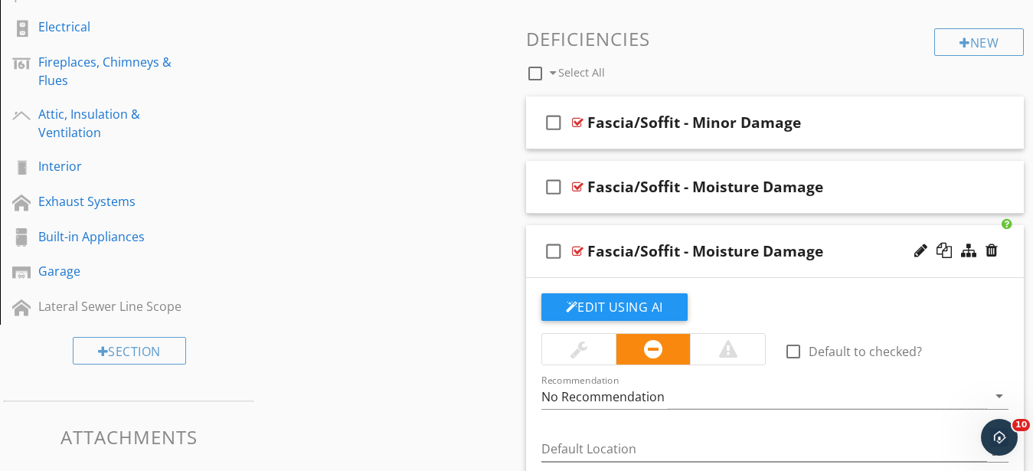
click at [704, 270] on div "check_box_outline_blank Fascia/Soffit - Moisture Damage" at bounding box center [775, 251] width 499 height 53
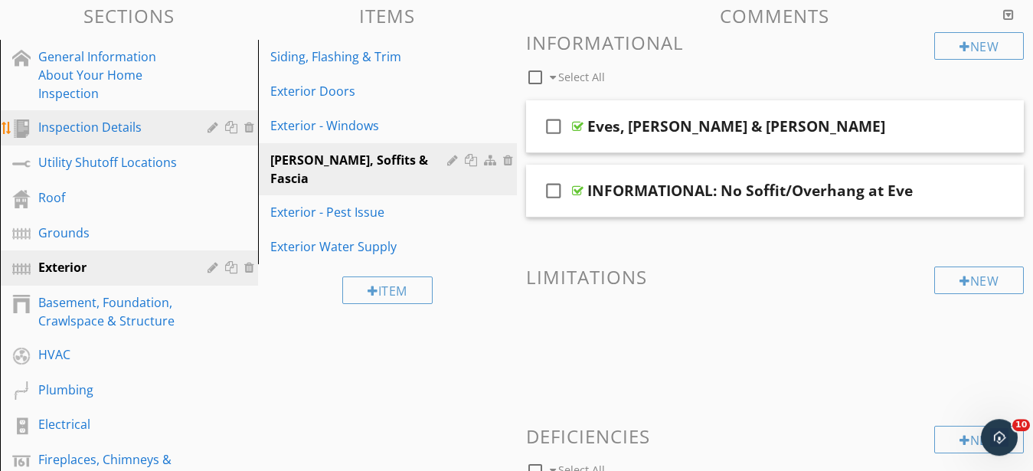
scroll to position [26, 0]
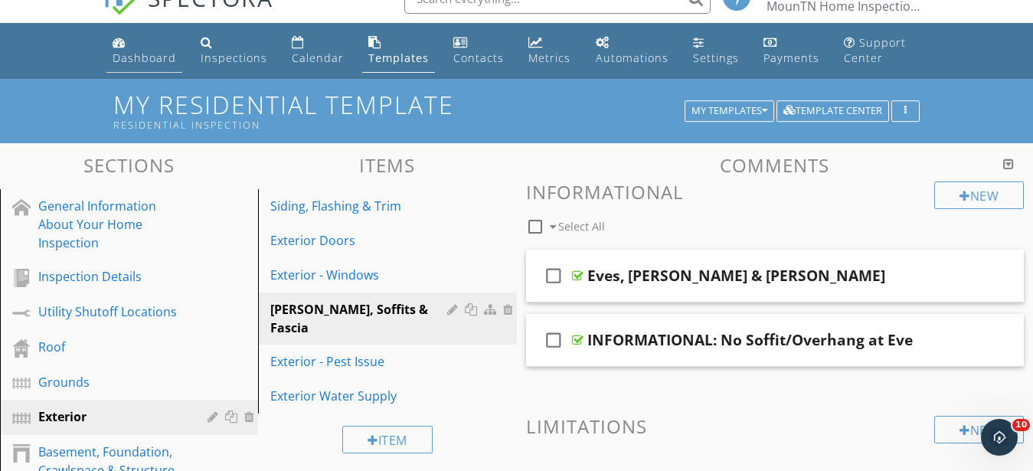
click at [125, 58] on div "Dashboard" at bounding box center [145, 58] width 64 height 15
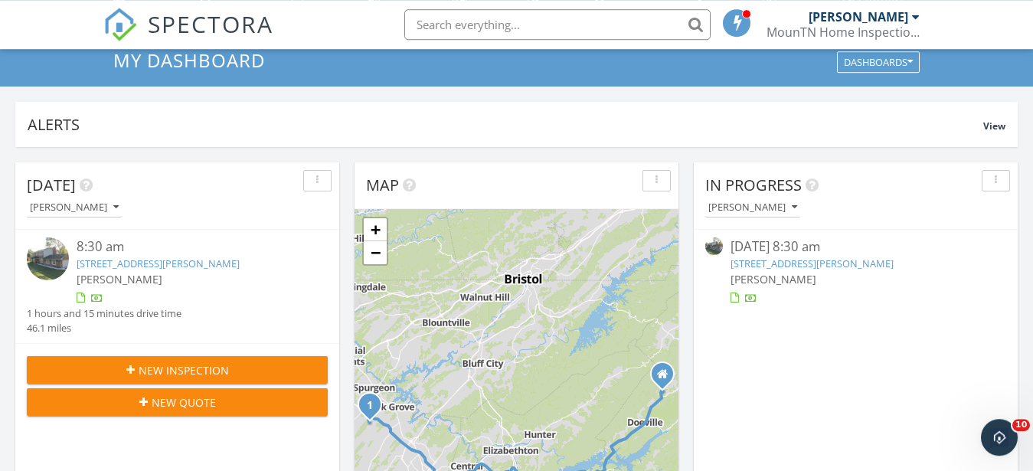
scroll to position [156, 0]
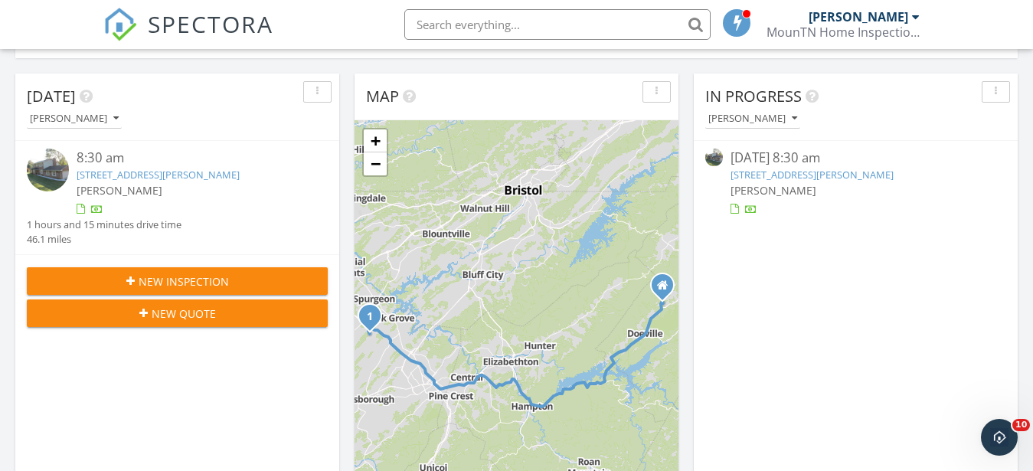
click at [185, 281] on span "New Inspection" at bounding box center [184, 281] width 90 height 16
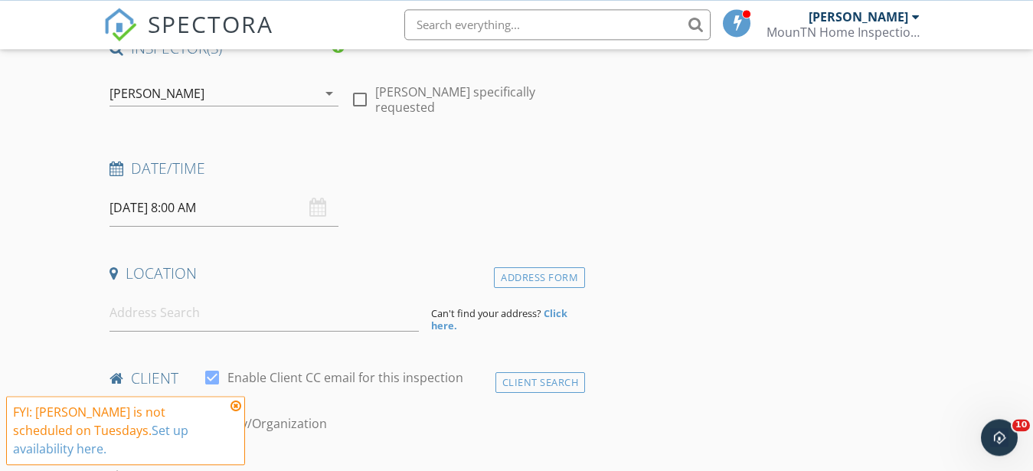
scroll to position [156, 0]
click at [234, 412] on icon at bounding box center [235, 406] width 11 height 12
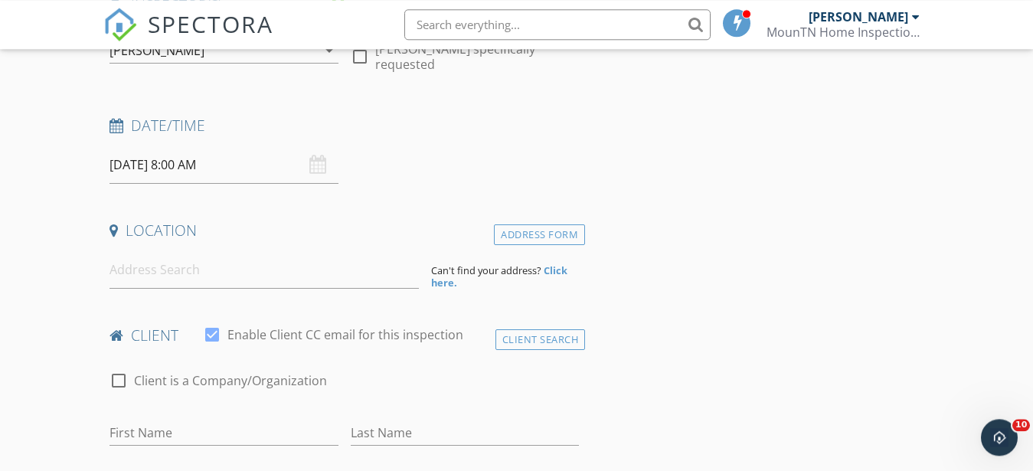
scroll to position [234, 0]
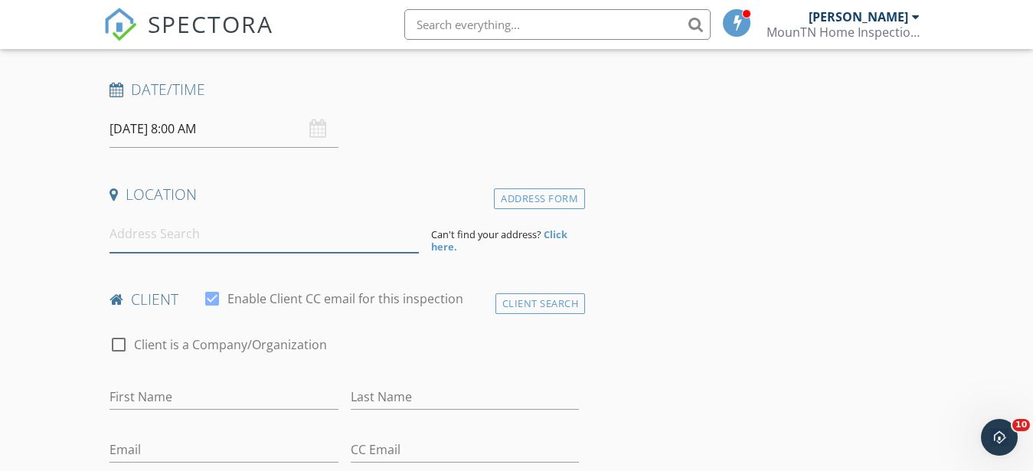
click at [122, 229] on input at bounding box center [264, 234] width 309 height 38
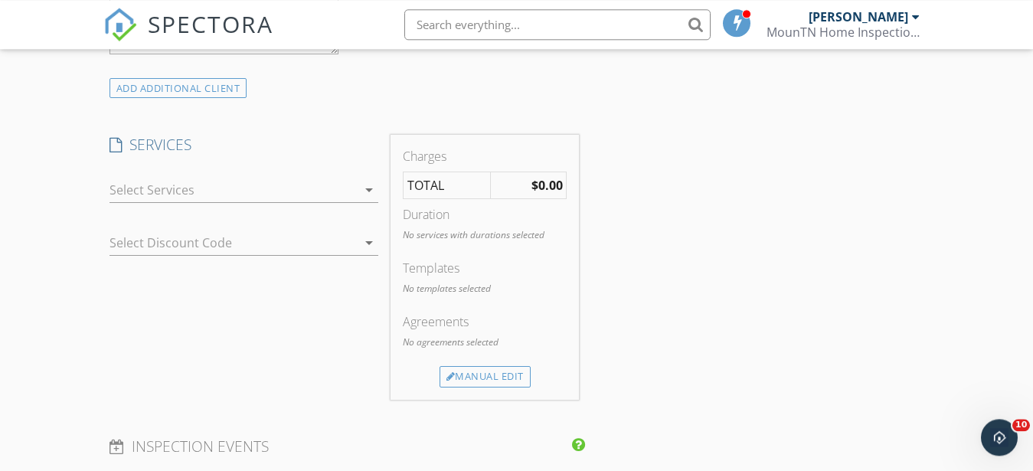
scroll to position [937, 0]
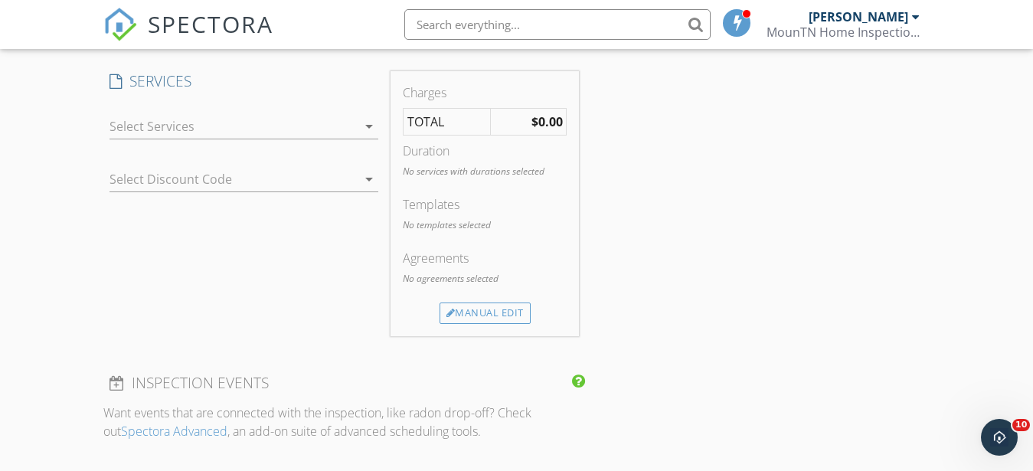
click at [178, 128] on div at bounding box center [233, 126] width 247 height 25
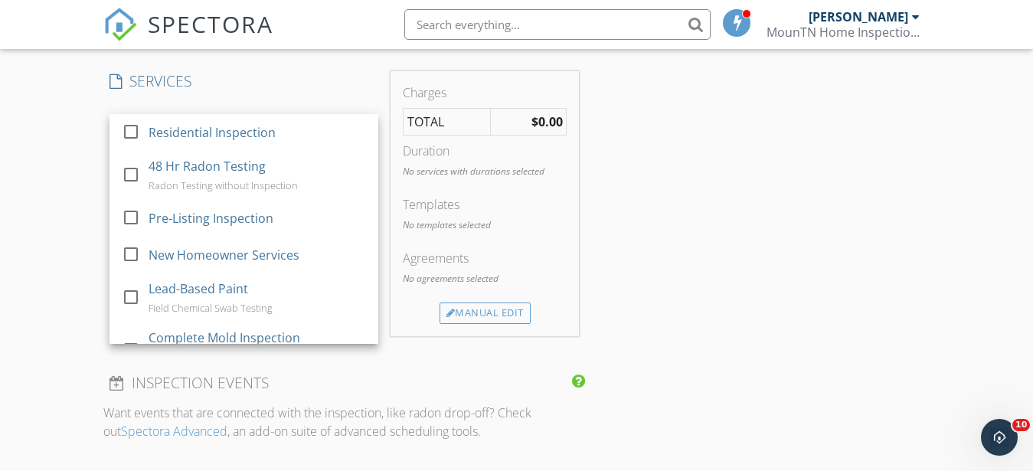
click at [178, 128] on div "Residential Inspection" at bounding box center [211, 132] width 127 height 18
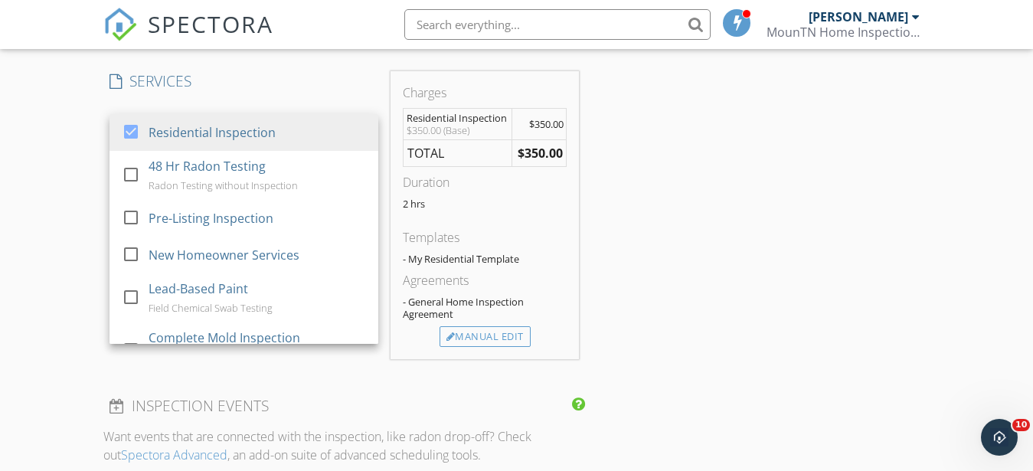
click at [78, 185] on div "New Inspection Click here to use the New Order Form INSPECTOR(S) check_box [PER…" at bounding box center [516, 393] width 1033 height 2450
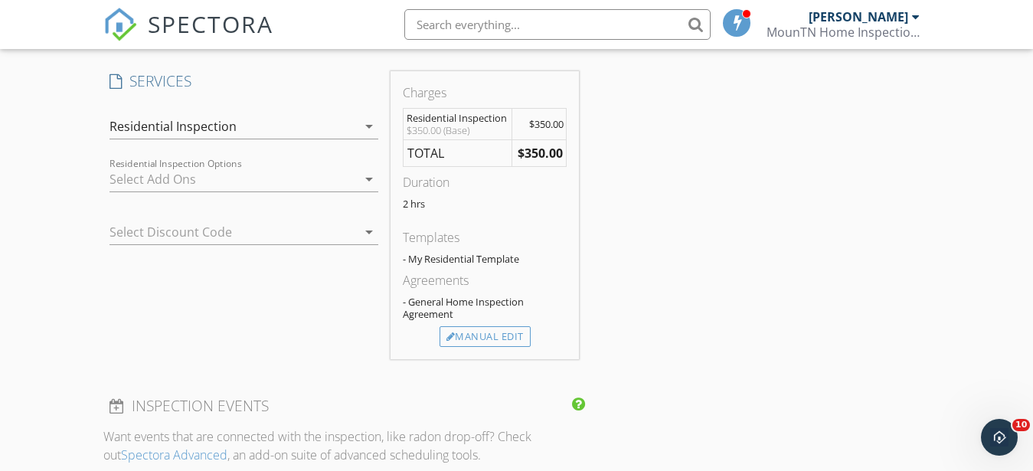
click at [124, 184] on div at bounding box center [233, 179] width 247 height 25
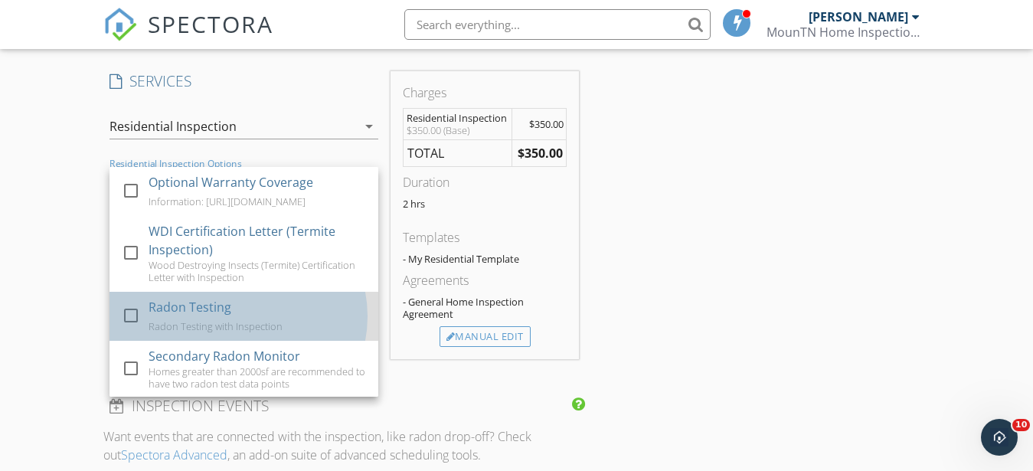
click at [175, 316] on div "Radon Testing" at bounding box center [189, 307] width 83 height 18
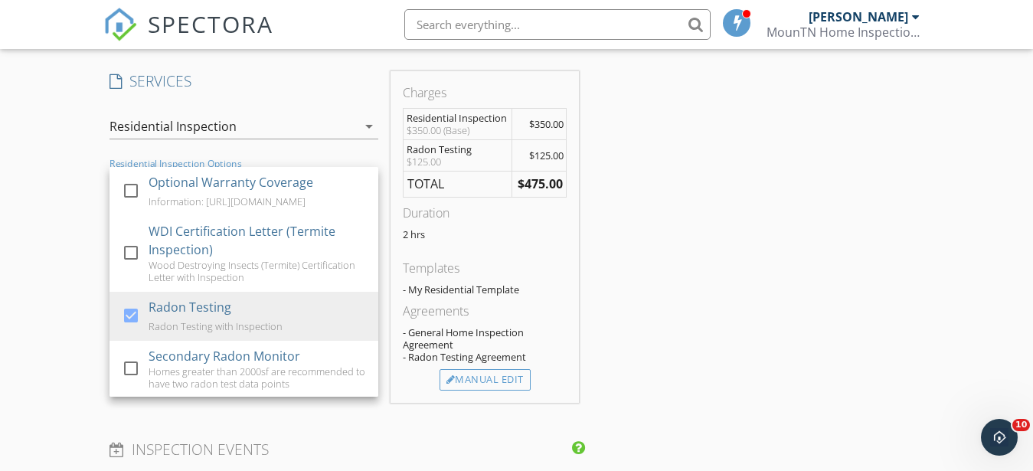
click at [74, 188] on div "New Inspection Click here to use the New Order Form INSPECTOR(S) check_box [PER…" at bounding box center [516, 415] width 1033 height 2494
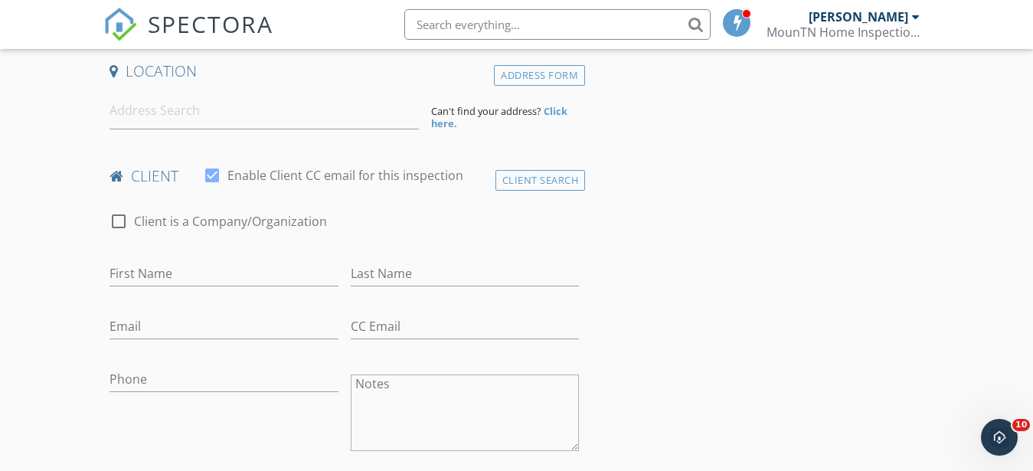
scroll to position [391, 0]
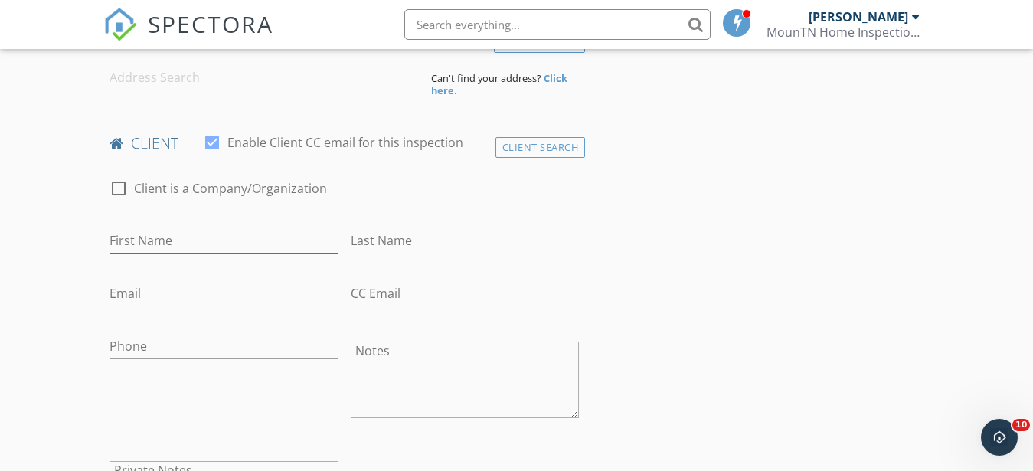
click at [128, 237] on input "First Name" at bounding box center [224, 240] width 229 height 25
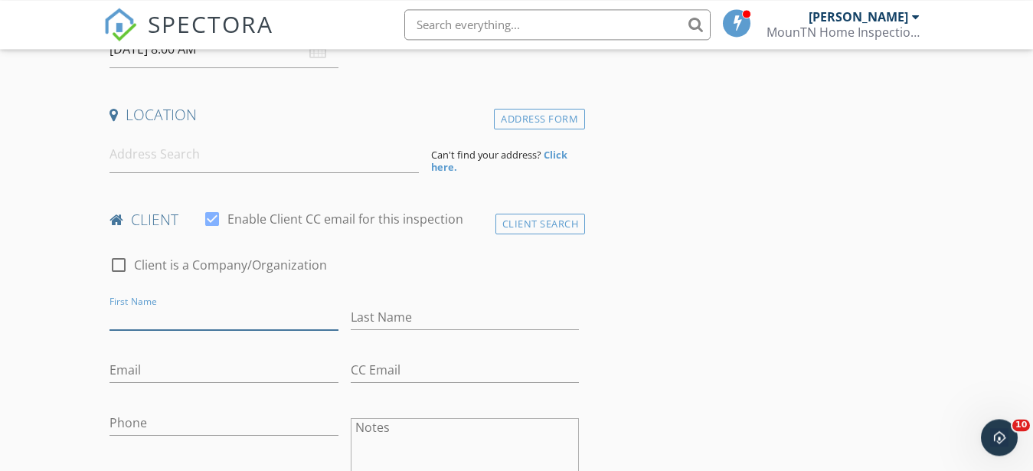
scroll to position [312, 0]
click at [139, 162] on input at bounding box center [264, 156] width 309 height 38
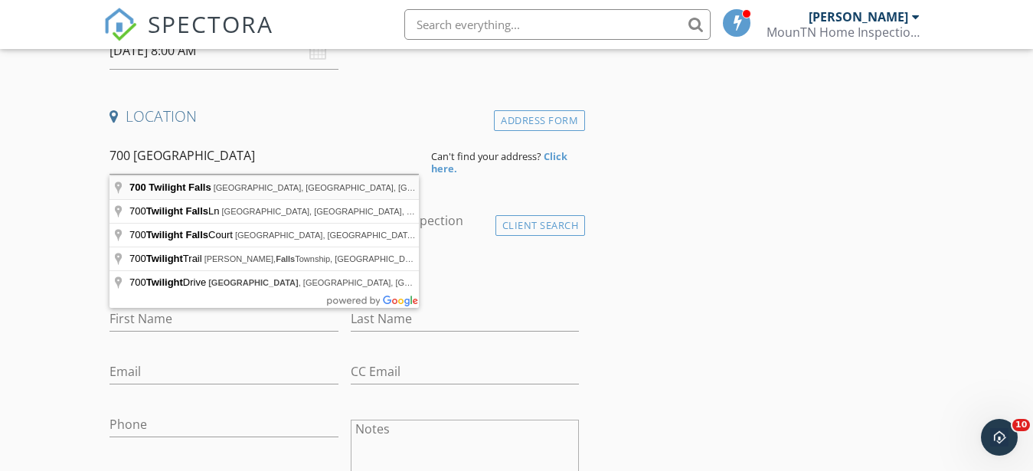
type input "[STREET_ADDRESS]"
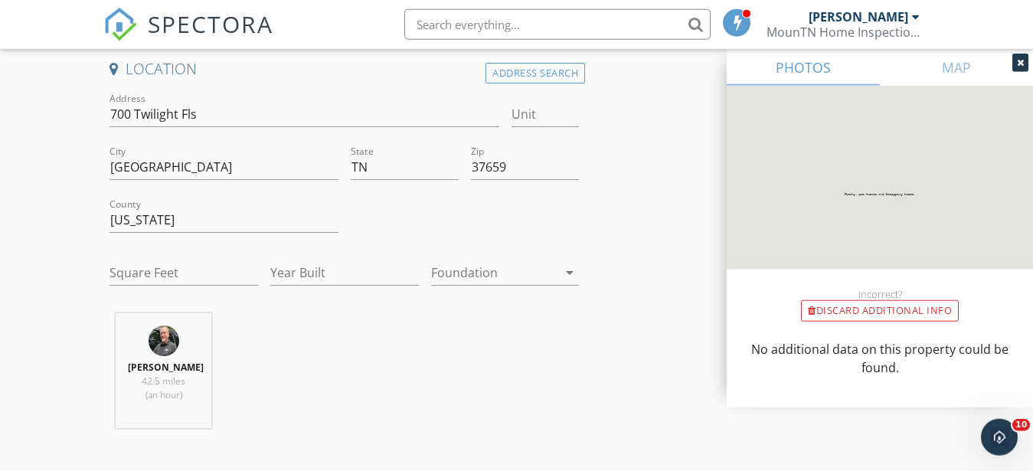
scroll to position [391, 0]
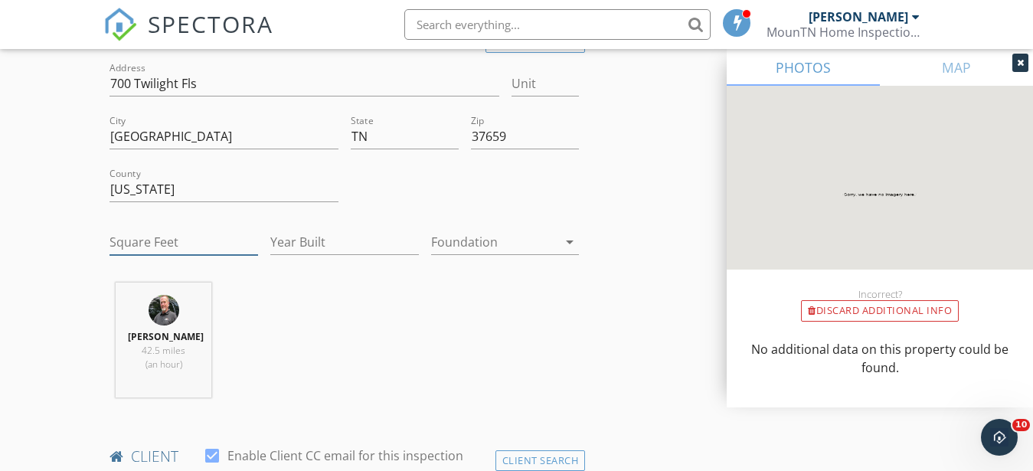
click at [127, 245] on input "Square Feet" at bounding box center [184, 242] width 149 height 25
type input "1750"
click at [308, 243] on input "Year Built" at bounding box center [344, 242] width 149 height 25
type input "2025"
click at [360, 361] on div "[PERSON_NAME] 42.5 miles (an hour)" at bounding box center [344, 346] width 482 height 127
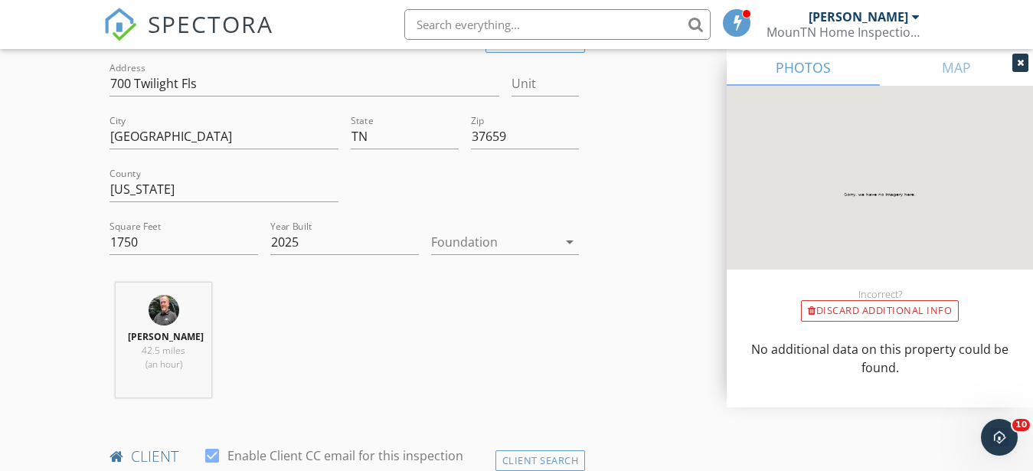
click at [464, 246] on div at bounding box center [494, 242] width 127 height 25
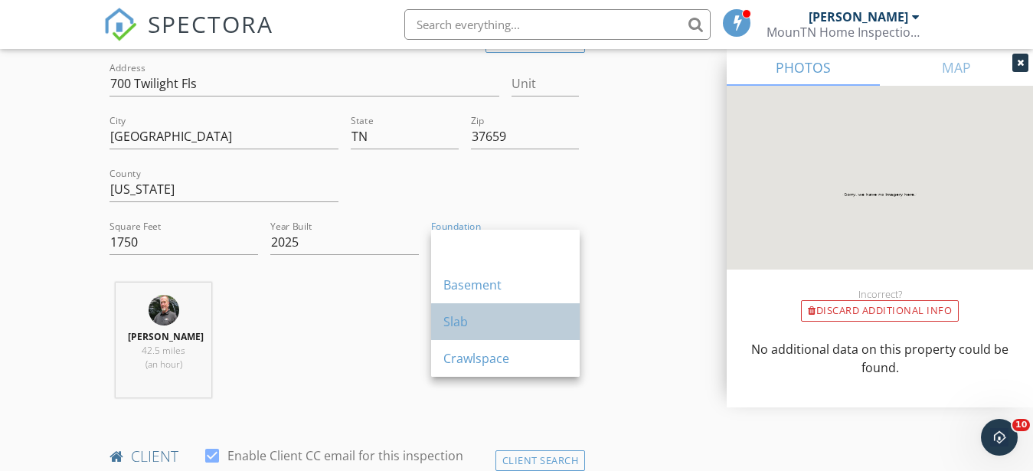
click at [456, 332] on div "Slab" at bounding box center [505, 321] width 124 height 37
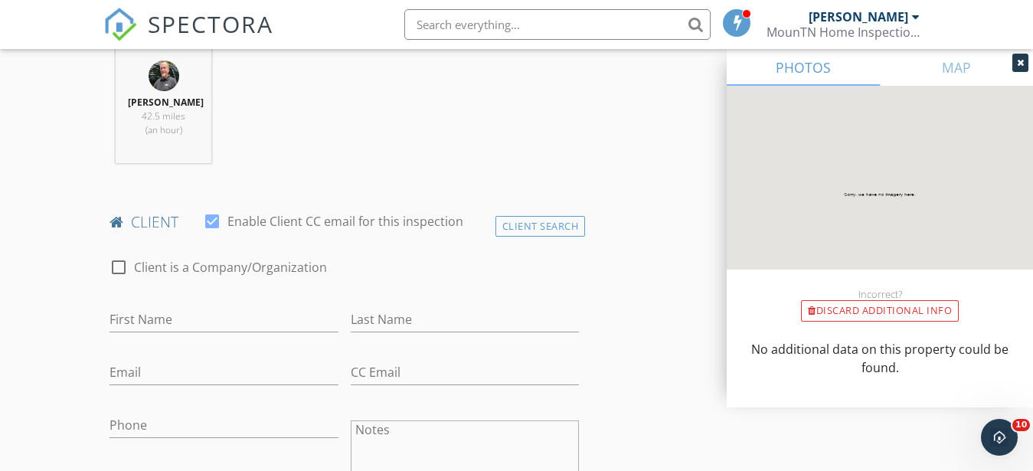
scroll to position [703, 0]
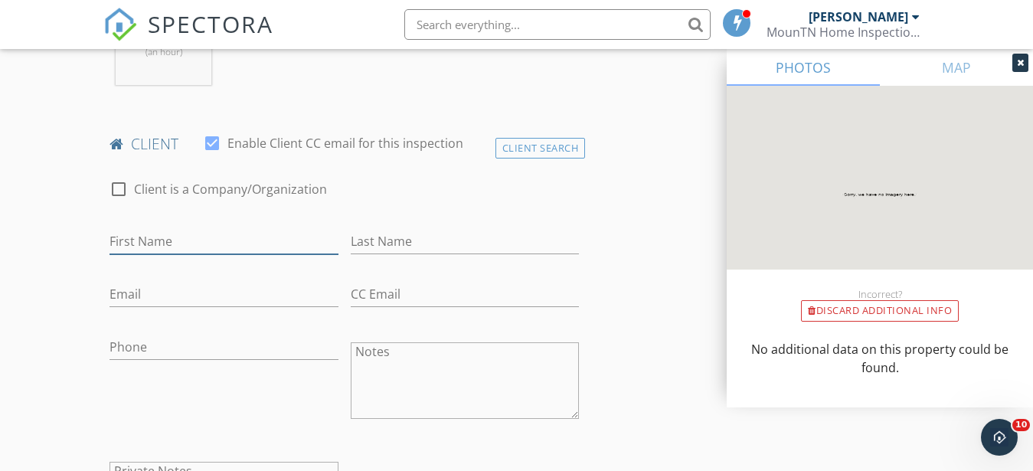
click at [125, 237] on input "First Name" at bounding box center [224, 241] width 229 height 25
click at [1025, 64] on div at bounding box center [1020, 63] width 16 height 18
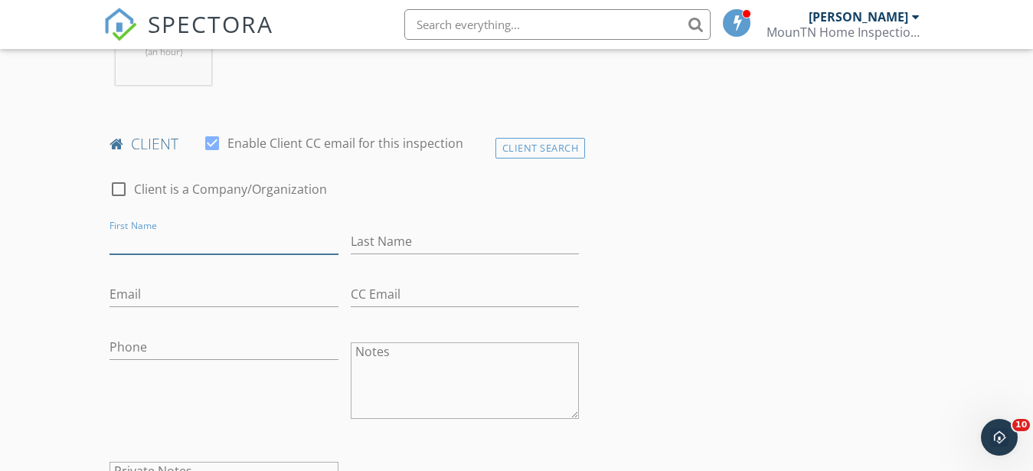
click at [129, 232] on input "First Name" at bounding box center [224, 241] width 229 height 25
type input "T"
type input "[PERSON_NAME]"
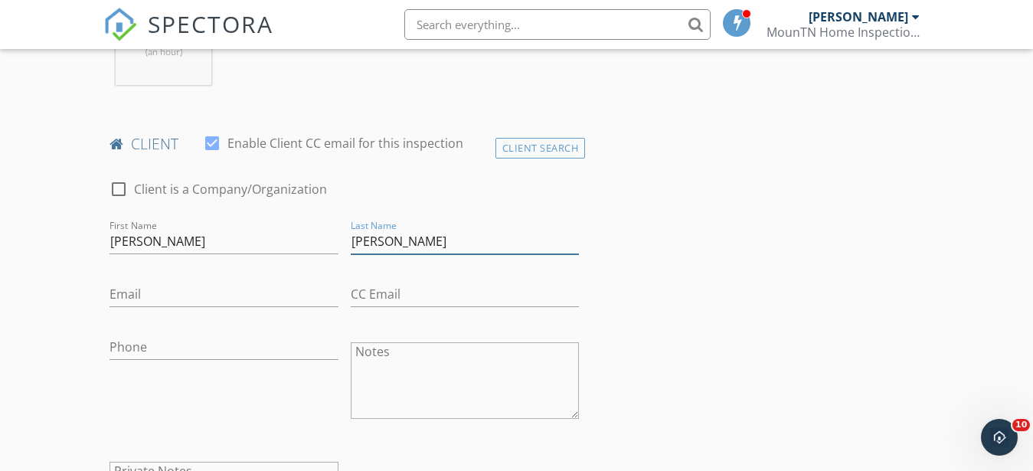
type input "[PERSON_NAME]"
click at [121, 293] on input "Email" at bounding box center [224, 294] width 229 height 25
click at [208, 252] on input "[PERSON_NAME]" at bounding box center [224, 241] width 229 height 25
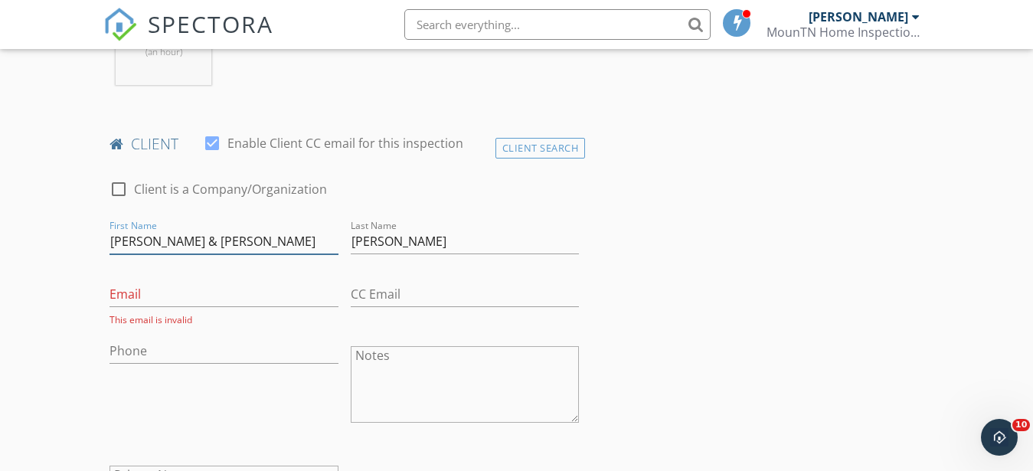
type input "[PERSON_NAME] & [PERSON_NAME]"
click at [176, 296] on input "Email" at bounding box center [224, 294] width 229 height 25
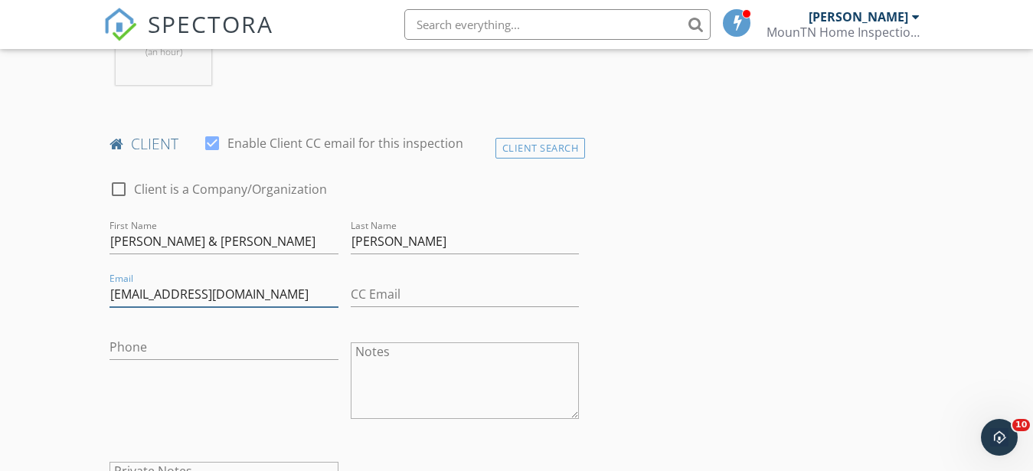
type input "[EMAIL_ADDRESS][DOMAIN_NAME]"
type input "[PHONE_NUMBER]"
drag, startPoint x: 192, startPoint y: 348, endPoint x: 47, endPoint y: 344, distance: 144.8
click at [110, 344] on input "[PHONE_NUMBER]" at bounding box center [224, 347] width 229 height 25
type input "[PHONE_NUMBER]"
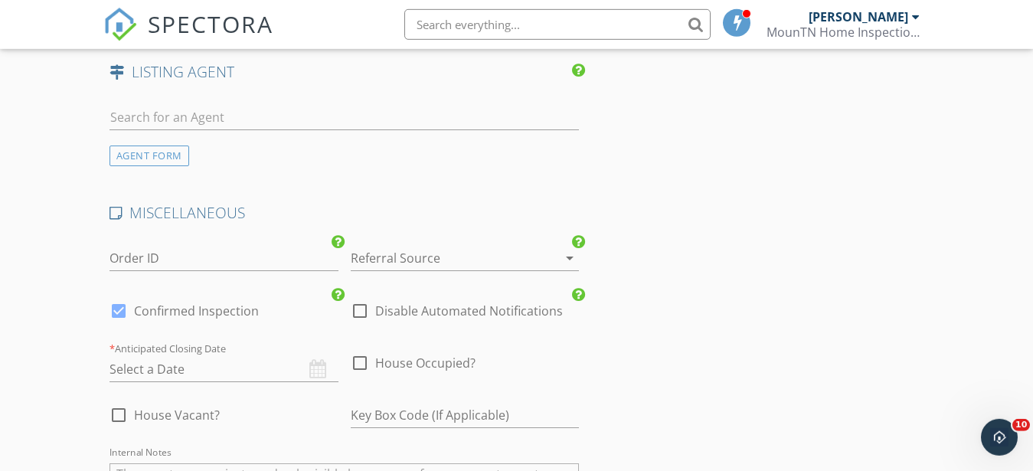
scroll to position [2109, 0]
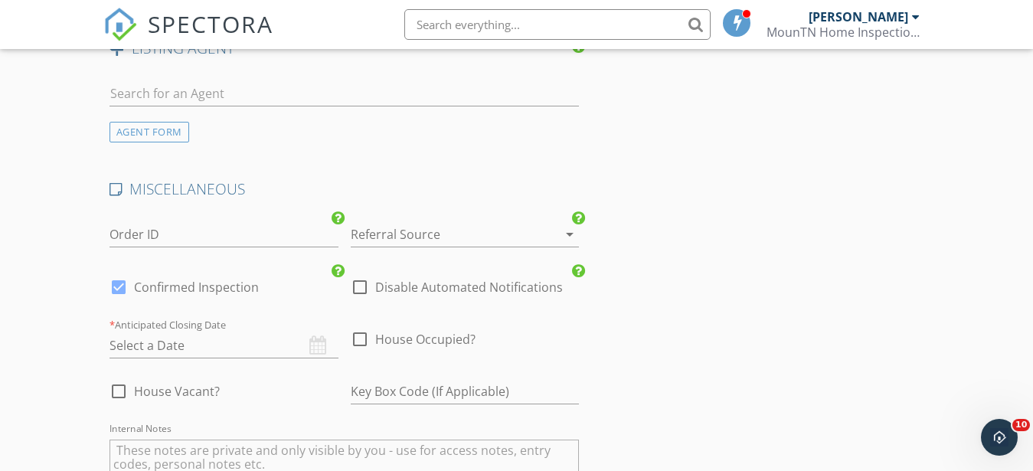
click at [113, 402] on div at bounding box center [119, 391] width 26 height 26
checkbox input "true"
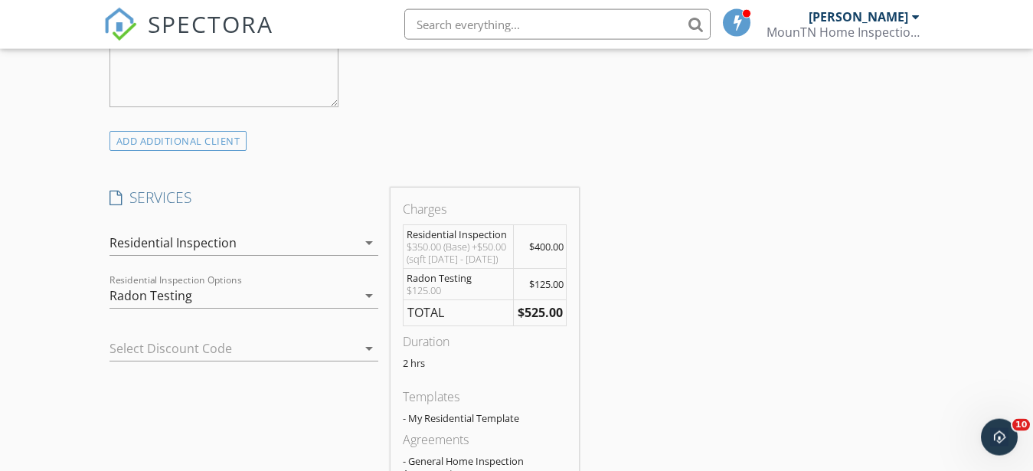
scroll to position [1172, 0]
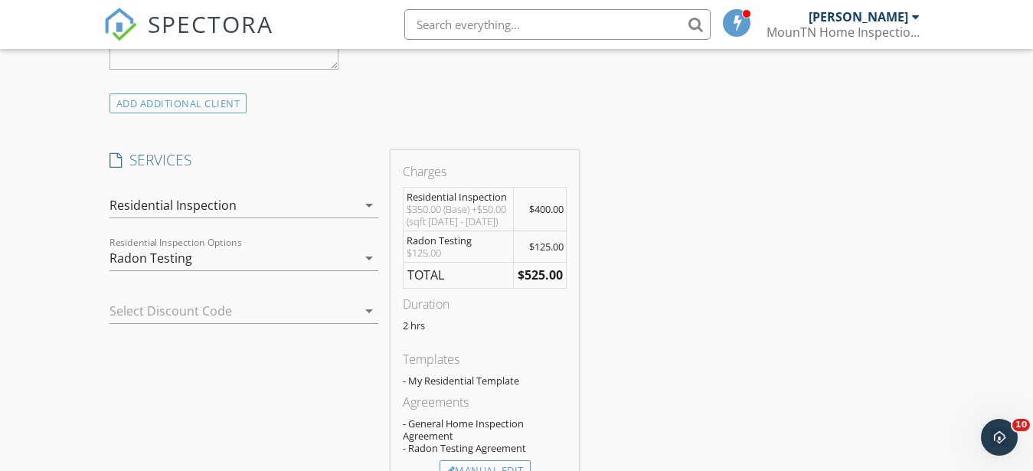
click at [78, 252] on div "New Inspection Click here to use the New Order Form INSPECTOR(S) check_box [PER…" at bounding box center [516, 343] width 1033 height 2820
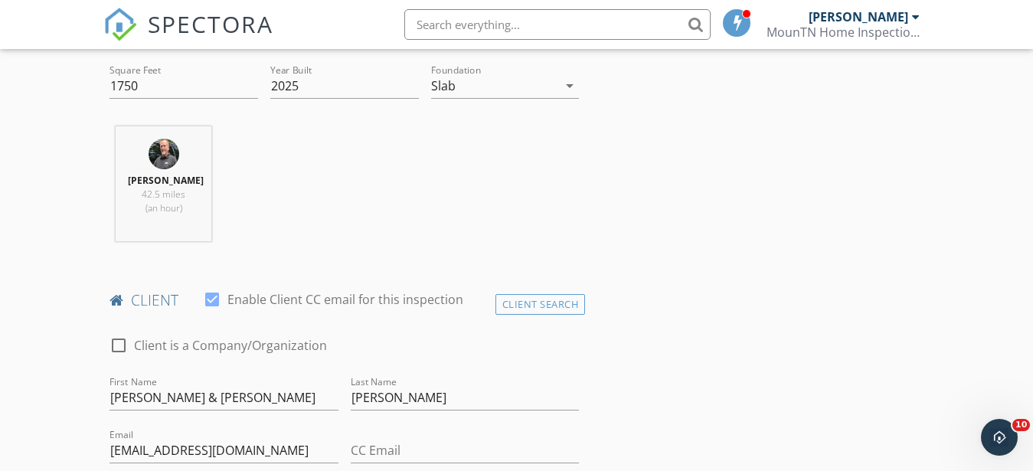
scroll to position [78, 0]
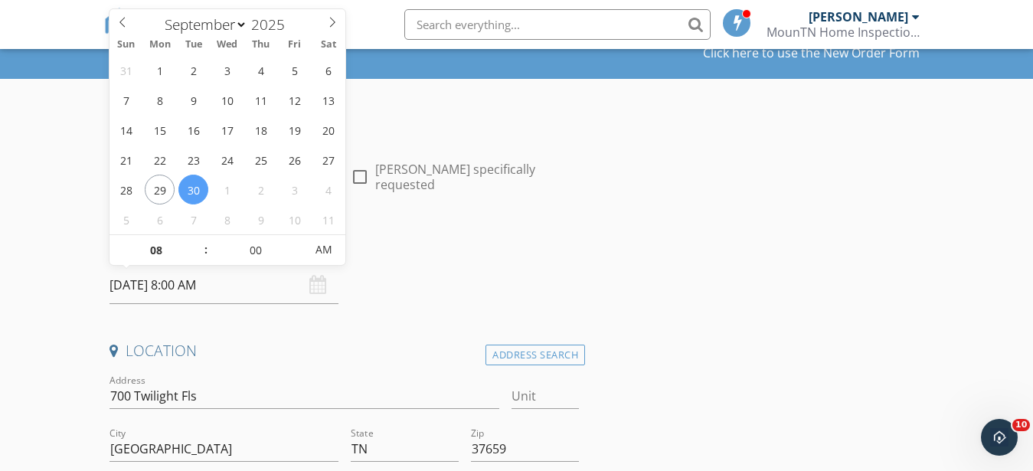
click at [160, 290] on input "[DATE] 8:00 AM" at bounding box center [224, 285] width 229 height 38
select select "9"
type input "[DATE] 8:00 AM"
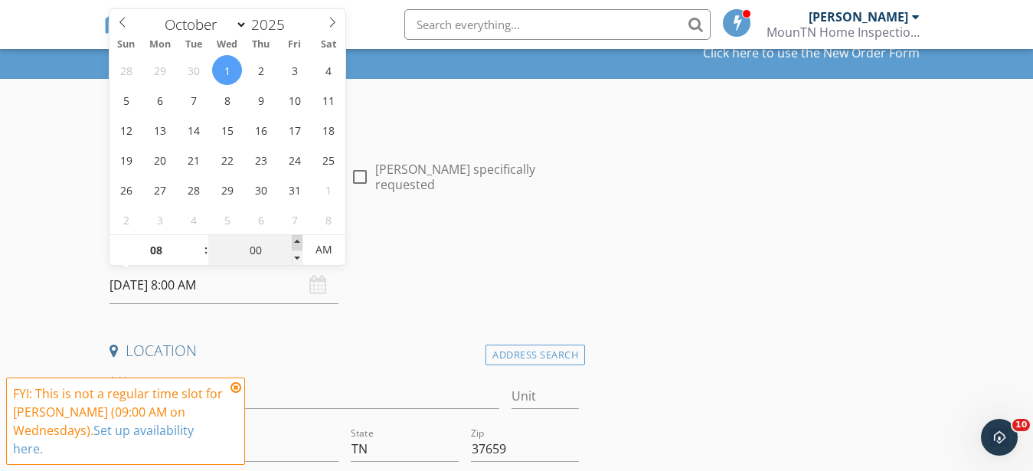
type input "05"
type input "[DATE] 8:05 AM"
click at [296, 240] on span at bounding box center [297, 242] width 11 height 15
type input "10"
type input "[DATE] 8:10 AM"
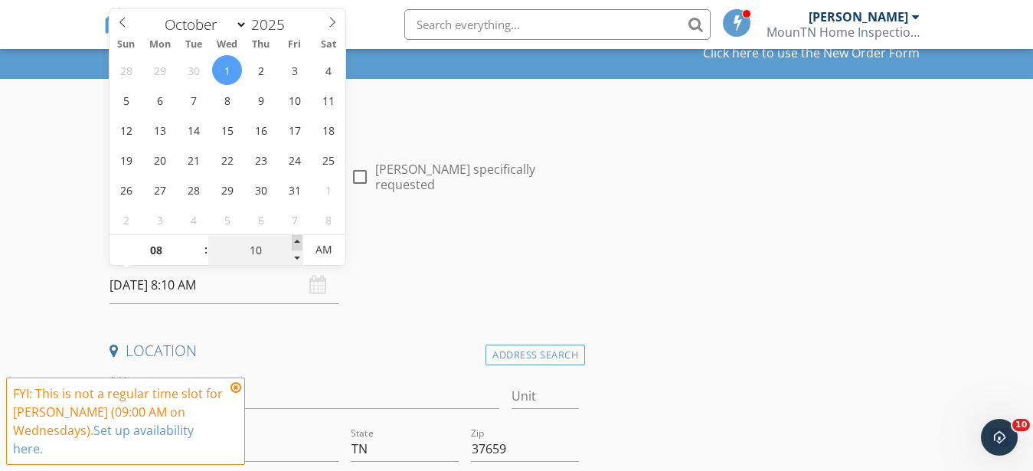
click at [296, 240] on span at bounding box center [297, 242] width 11 height 15
type input "15"
type input "[DATE] 8:15 AM"
click at [296, 240] on span at bounding box center [297, 242] width 11 height 15
type input "20"
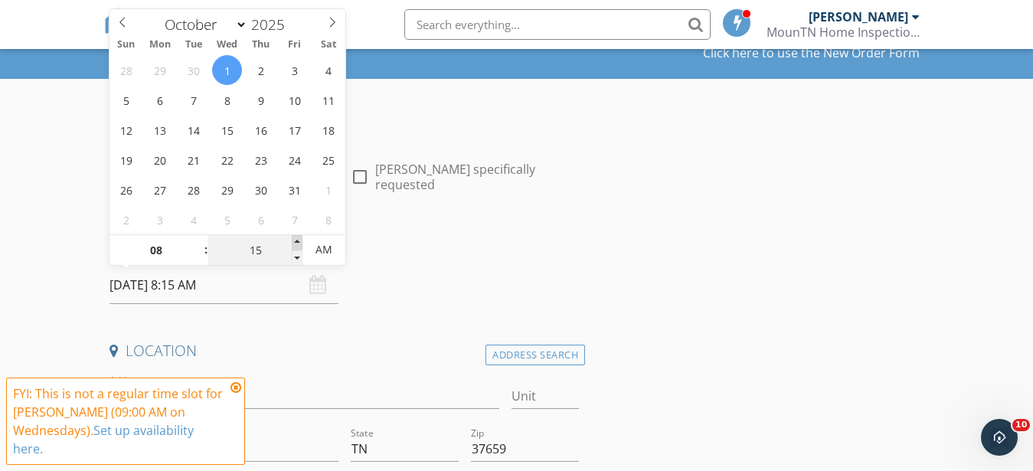
type input "[DATE] 8:20 AM"
click at [296, 240] on span at bounding box center [297, 242] width 11 height 15
type input "25"
type input "[DATE] 8:25 AM"
click at [296, 240] on span at bounding box center [297, 242] width 11 height 15
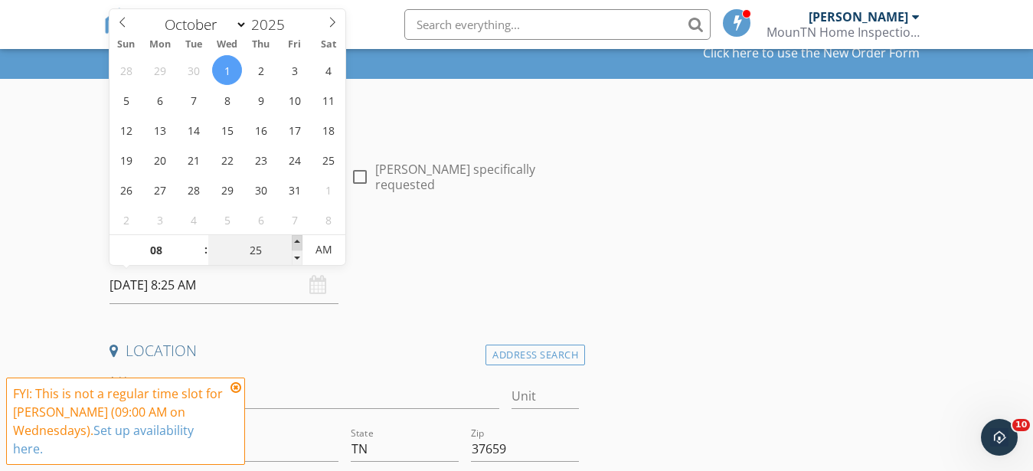
type input "30"
type input "[DATE] 8:30 AM"
click at [296, 240] on span at bounding box center [297, 242] width 11 height 15
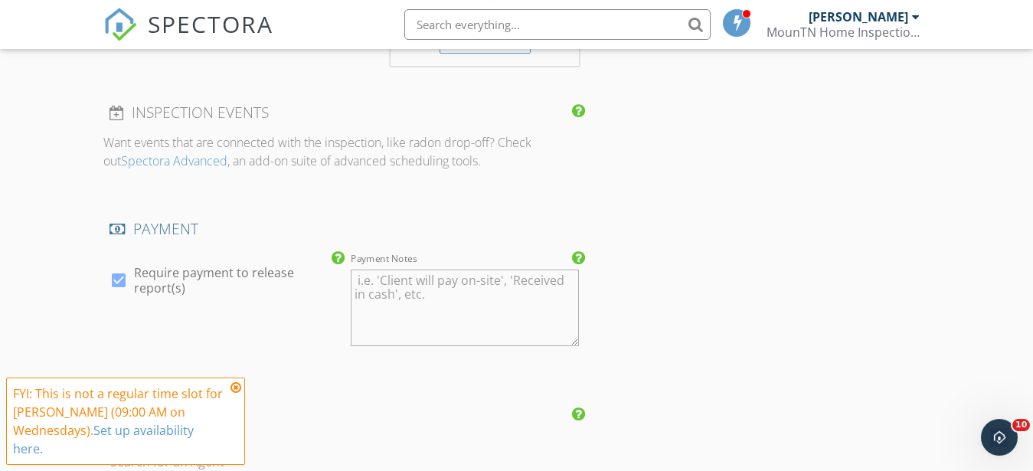
scroll to position [1718, 0]
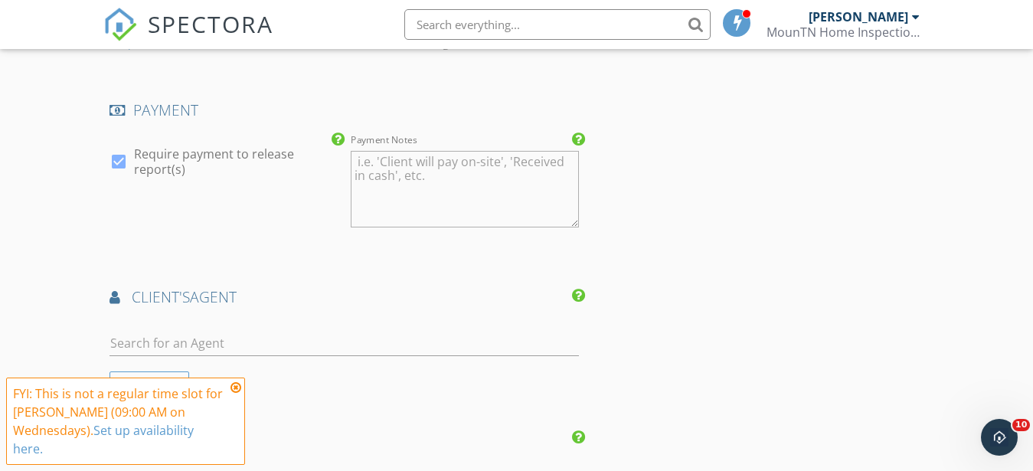
click at [236, 388] on icon at bounding box center [235, 387] width 11 height 12
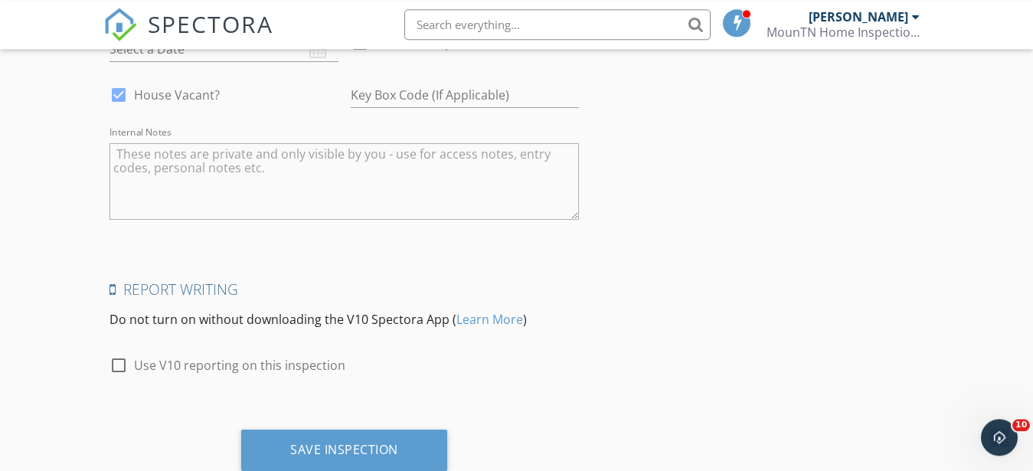
scroll to position [2466, 0]
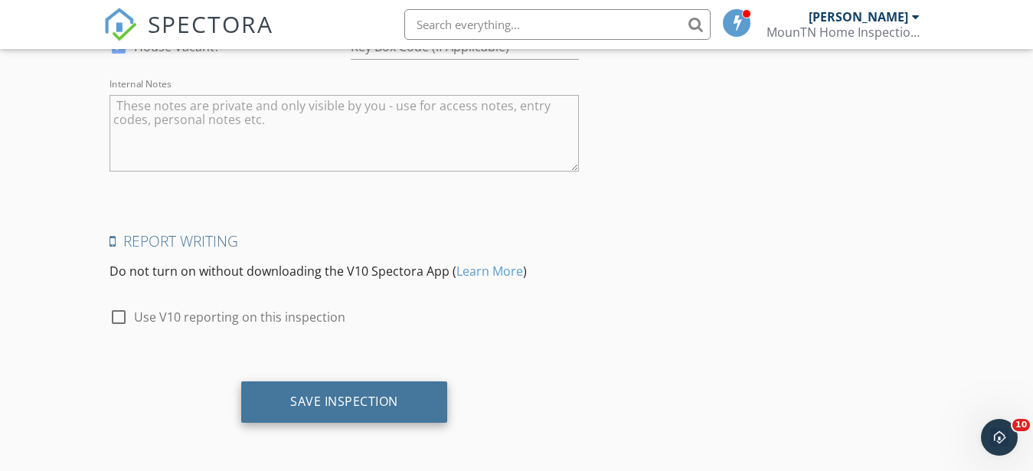
click at [336, 399] on div "Save Inspection" at bounding box center [344, 401] width 108 height 15
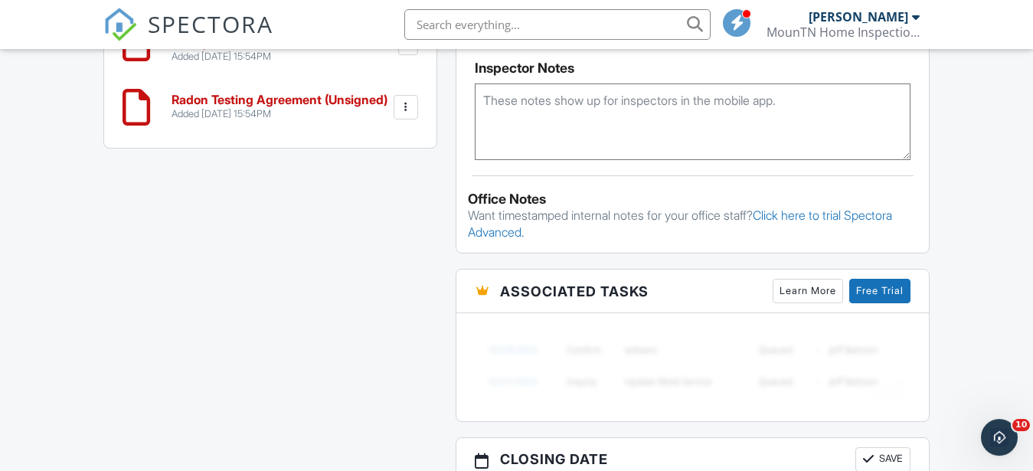
scroll to position [1101, 0]
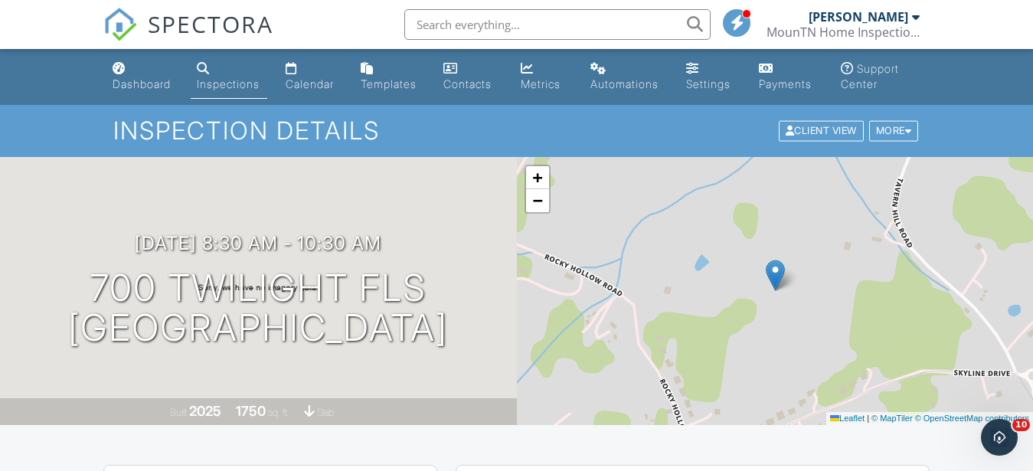
click at [221, 80] on div "Inspections" at bounding box center [228, 83] width 63 height 13
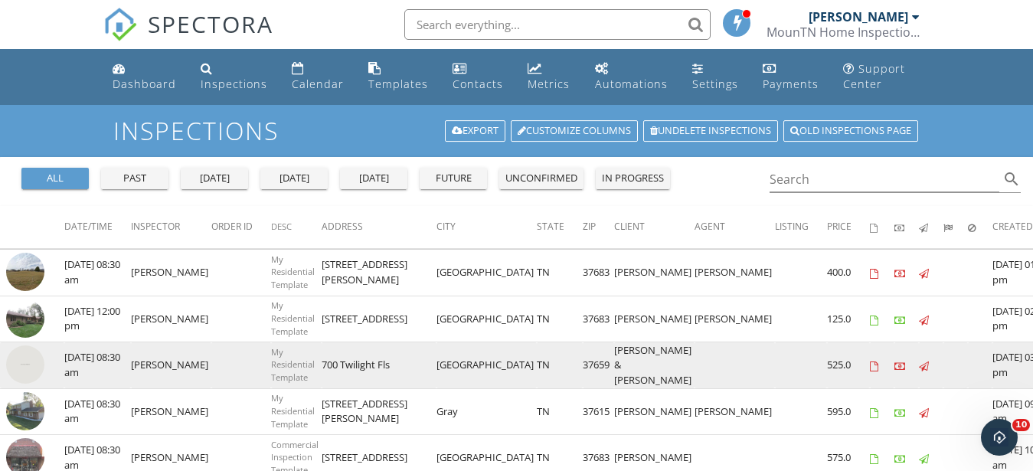
click at [25, 365] on img at bounding box center [25, 364] width 38 height 38
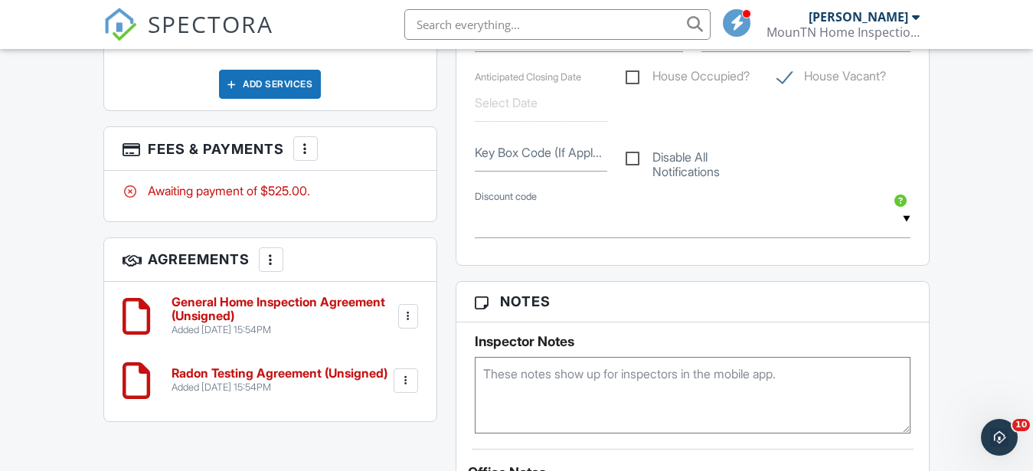
scroll to position [937, 0]
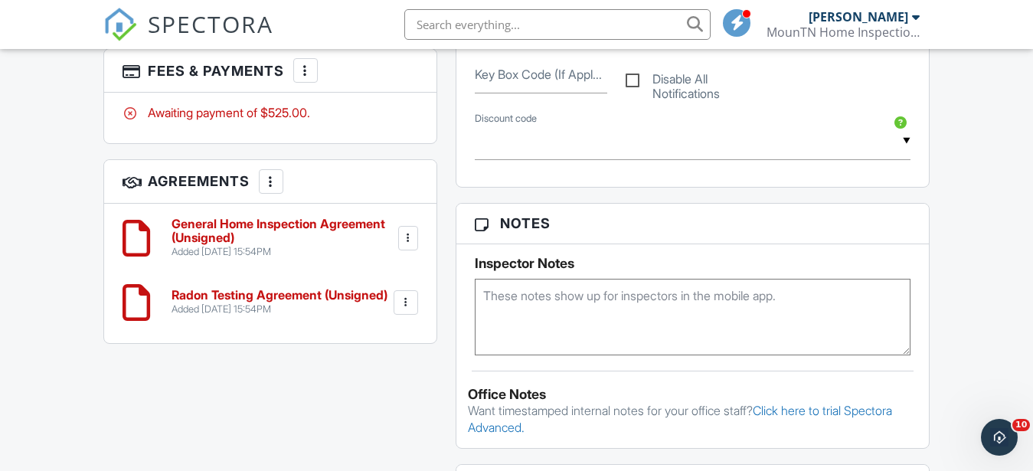
click at [704, 316] on textarea at bounding box center [693, 317] width 436 height 77
click at [559, 299] on textarea "Granite crack???" at bounding box center [693, 317] width 436 height 77
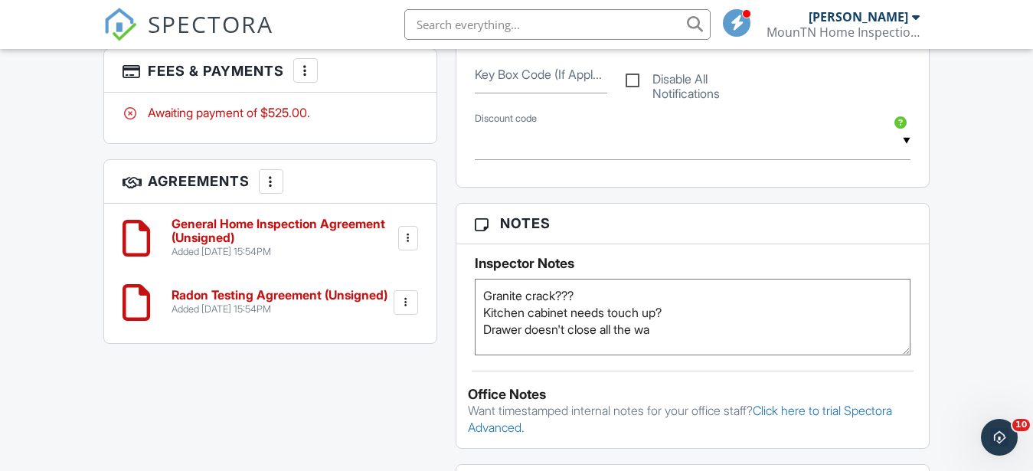
type textarea "Granite crack??? Kitchen cabinet needs touch up? Drawer doesn't close all the w…"
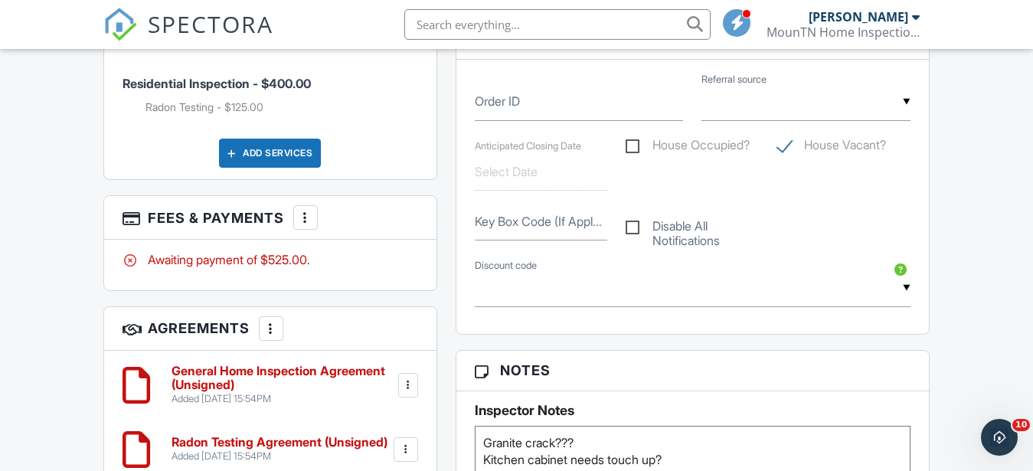
scroll to position [781, 0]
